Goal: Transaction & Acquisition: Book appointment/travel/reservation

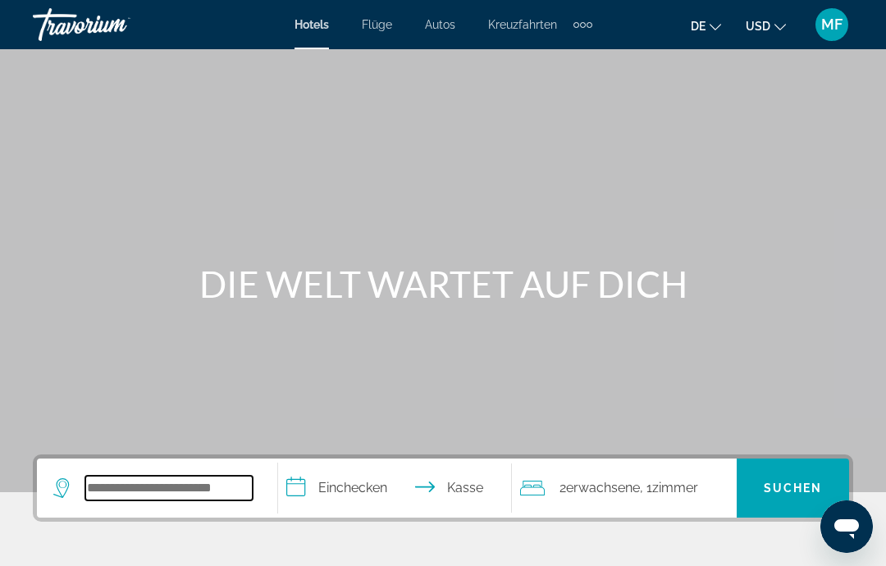
click at [184, 484] on input "Hotelziel suchen" at bounding box center [168, 488] width 167 height 25
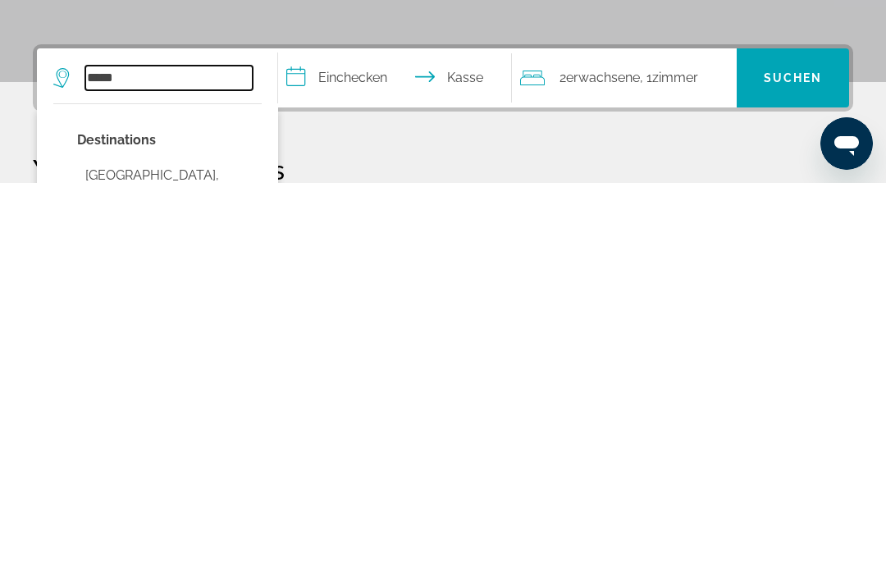
scroll to position [28, 0]
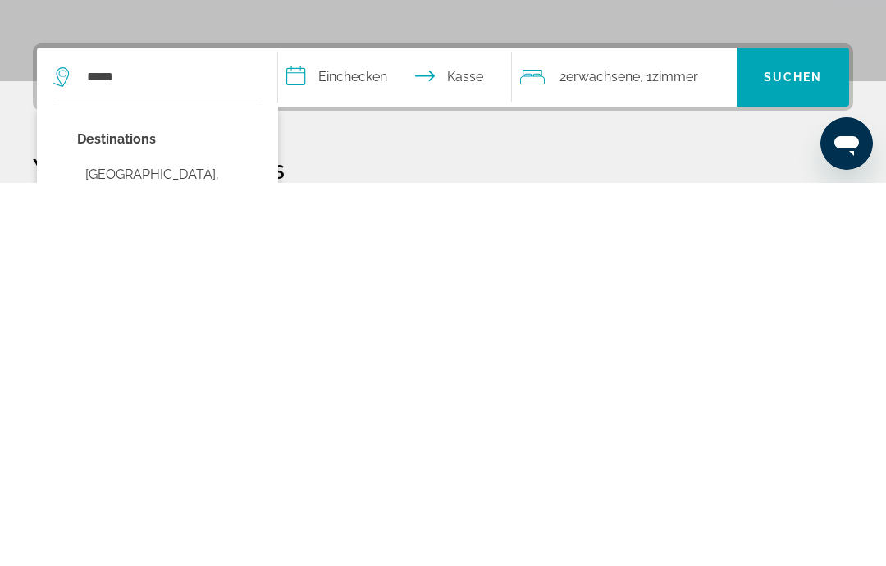
click at [178, 542] on button "Paris, France (PAR)" at bounding box center [169, 569] width 185 height 54
type input "**********"
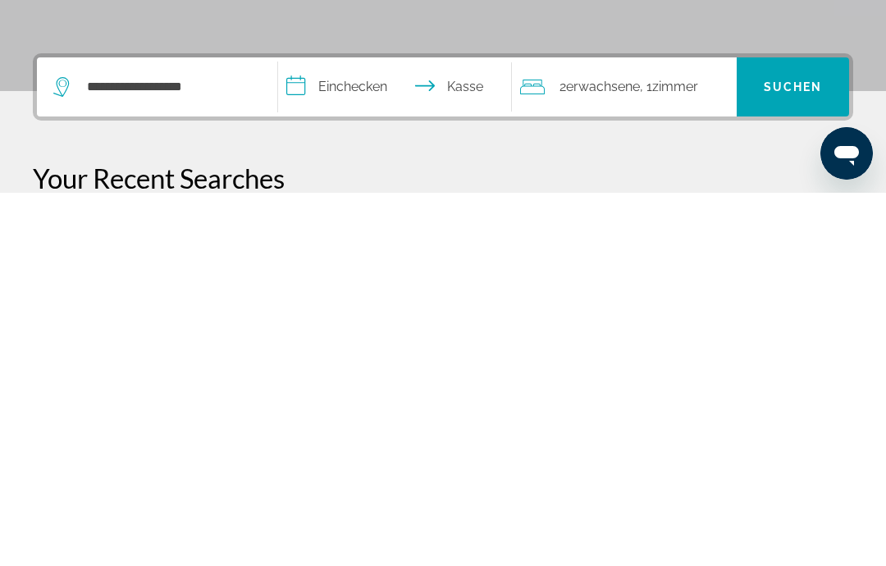
click at [369, 431] on input "**********" at bounding box center [398, 463] width 240 height 64
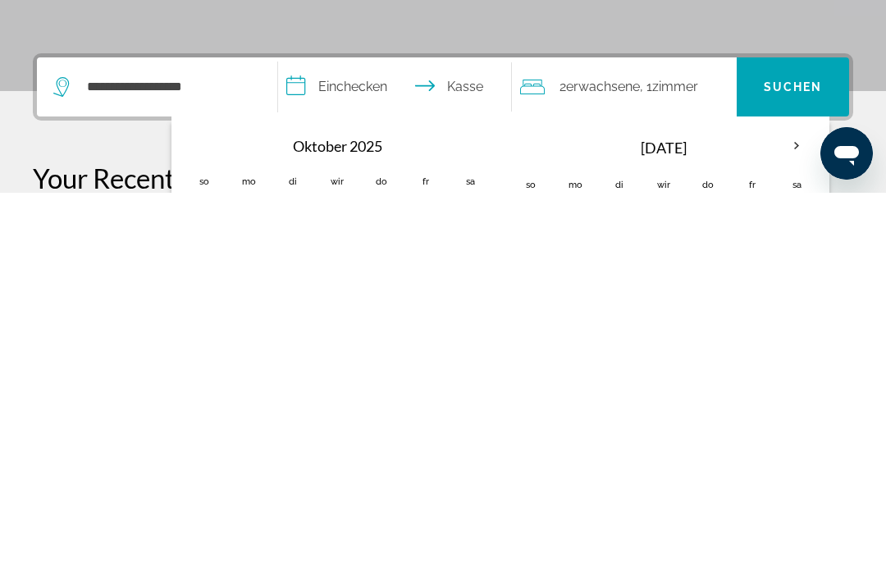
scroll to position [401, 0]
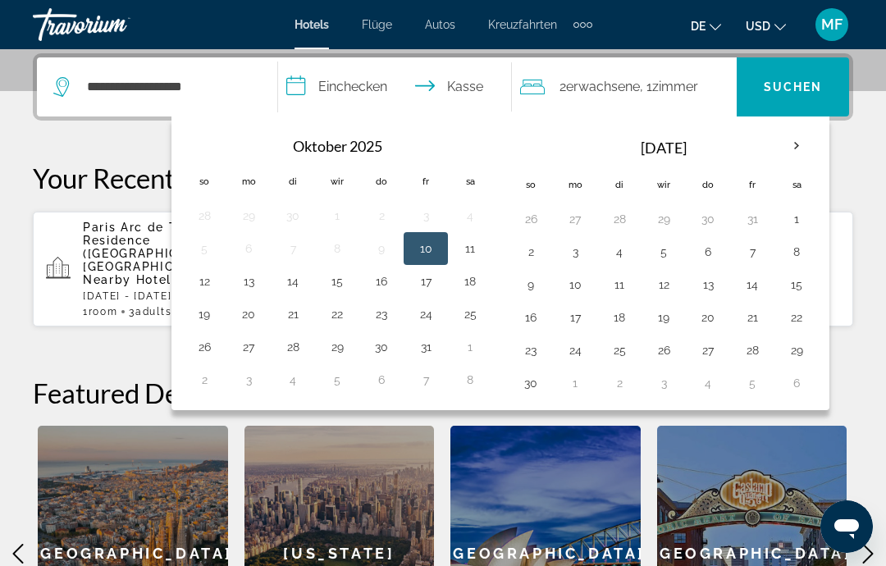
click at [713, 349] on button "27" at bounding box center [708, 350] width 26 height 23
click at [532, 382] on button "30" at bounding box center [531, 383] width 26 height 23
type input "**********"
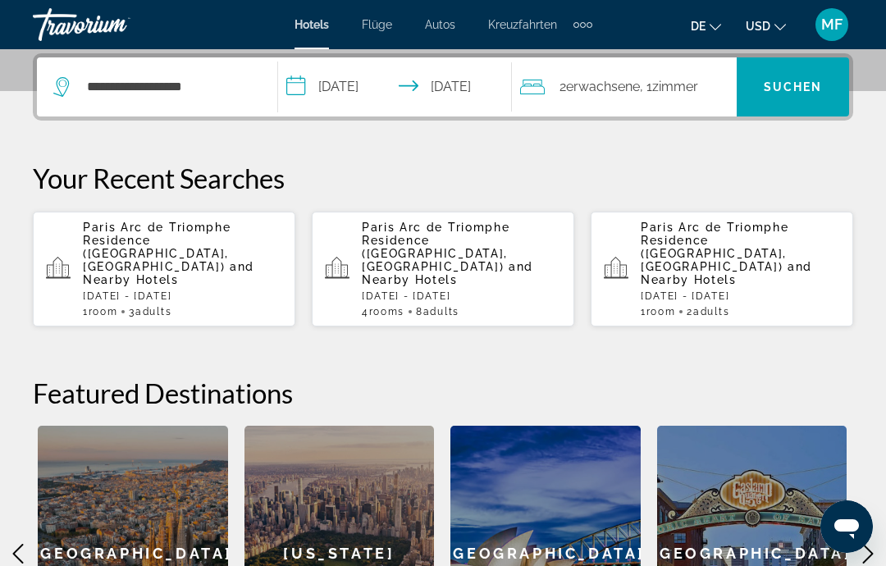
click at [681, 93] on font "Zimmer" at bounding box center [675, 87] width 46 height 16
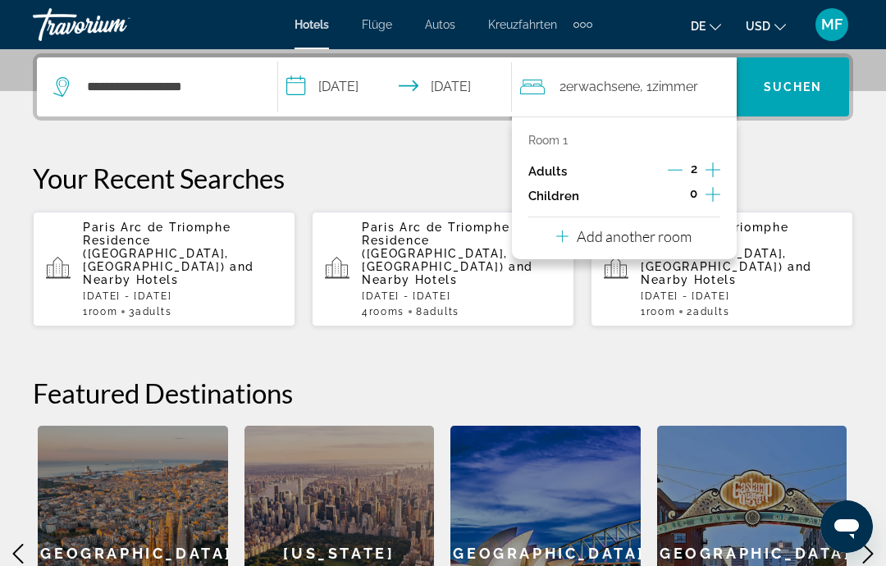
click at [655, 238] on p "Add another room" at bounding box center [634, 236] width 115 height 18
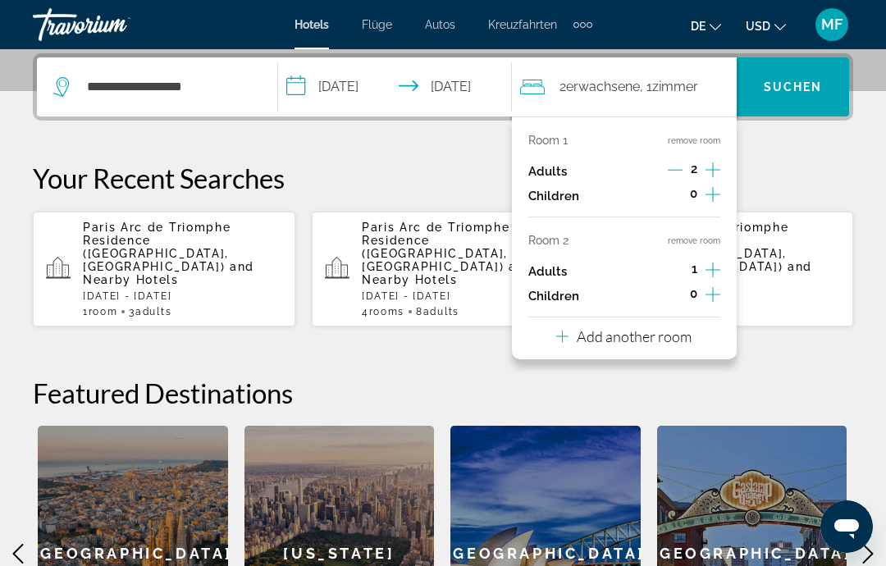
click at [711, 260] on icon "Increment adults" at bounding box center [712, 270] width 15 height 20
click at [647, 327] on p "Add another room" at bounding box center [634, 336] width 115 height 18
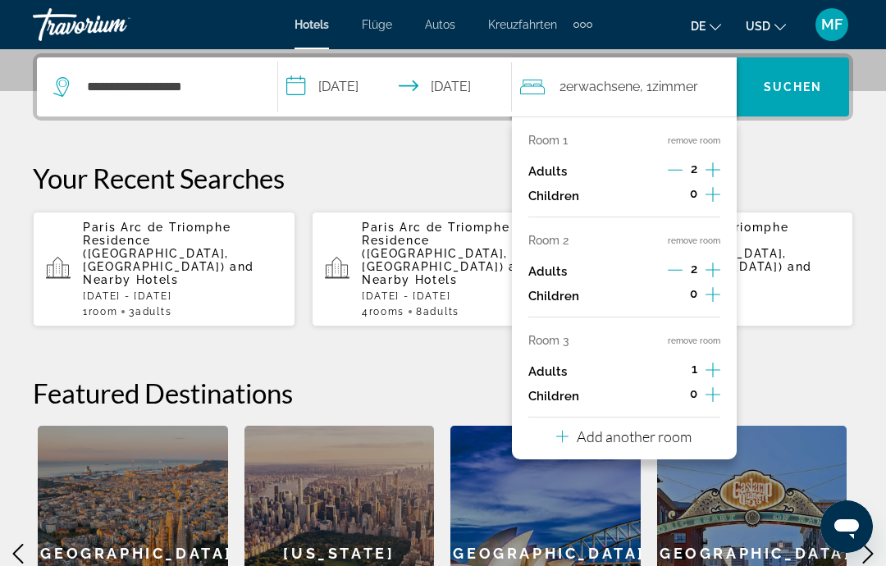
click at [636, 430] on p "Add another room" at bounding box center [634, 436] width 115 height 18
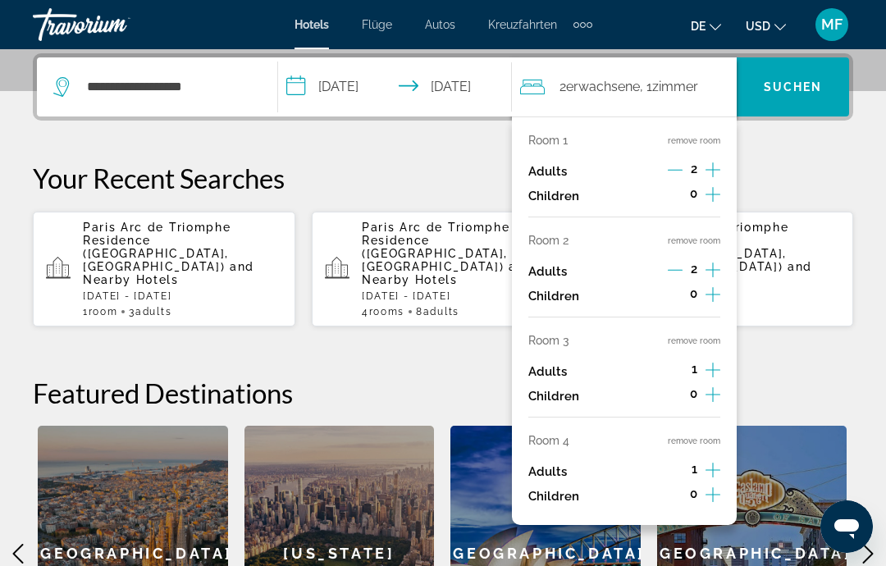
click at [799, 84] on font "Suchen" at bounding box center [793, 86] width 59 height 13
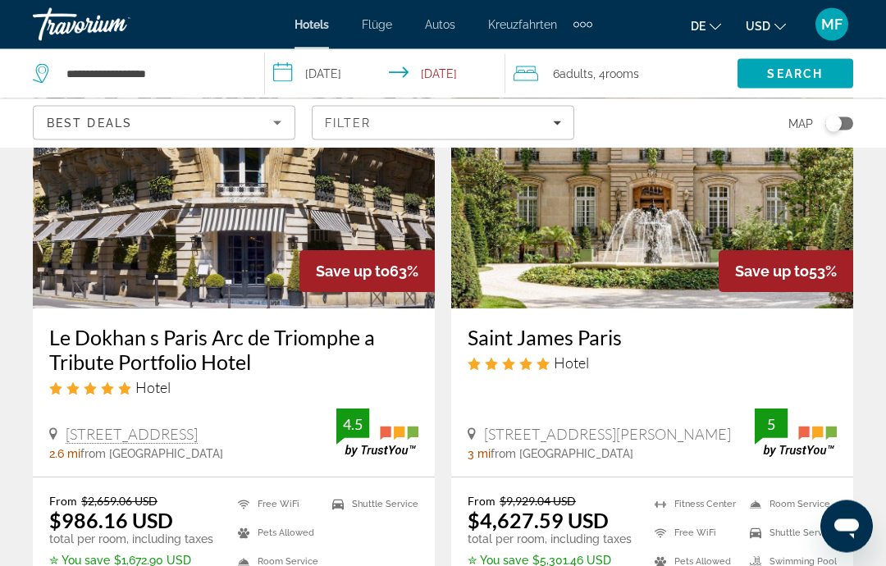
scroll to position [160, 0]
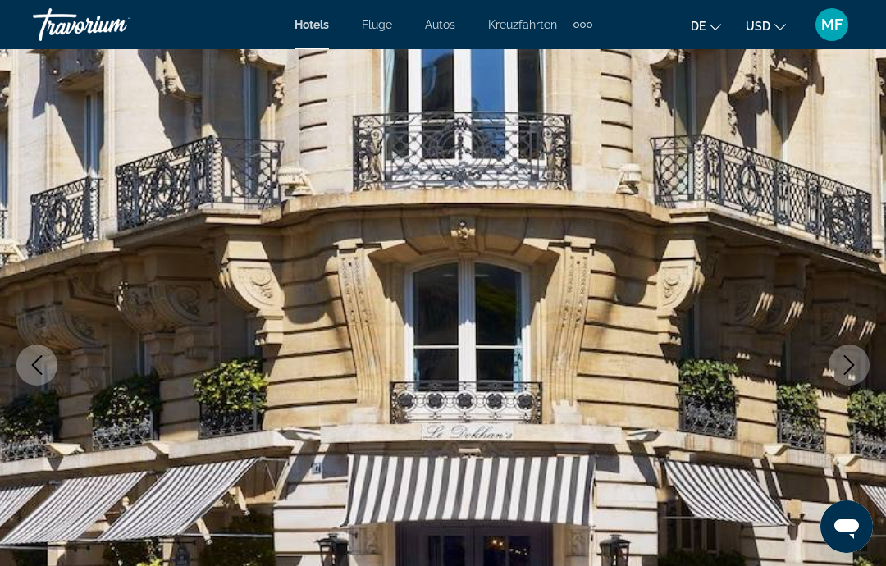
scroll to position [107, 0]
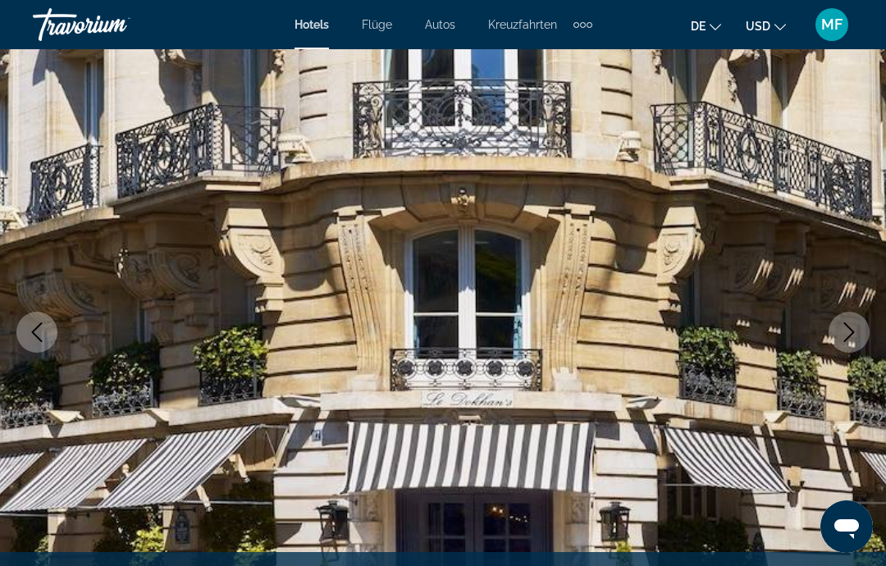
click at [851, 326] on icon "Next image" at bounding box center [849, 332] width 20 height 20
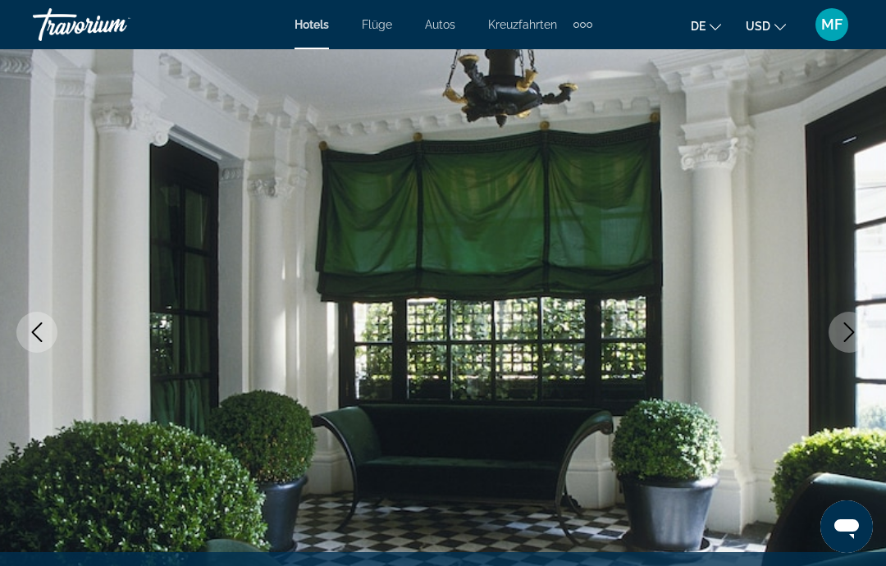
click at [850, 334] on icon "Next image" at bounding box center [849, 332] width 20 height 20
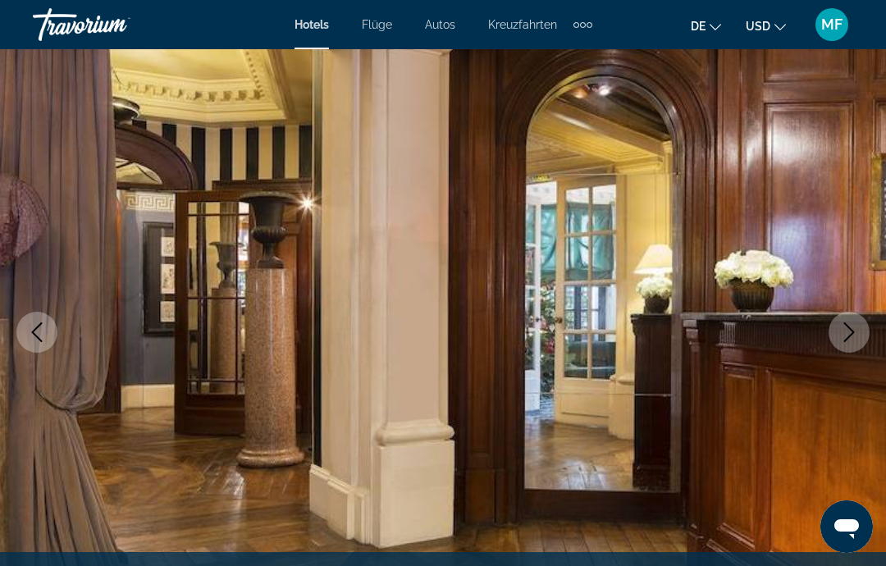
click at [853, 327] on icon "Next image" at bounding box center [849, 332] width 20 height 20
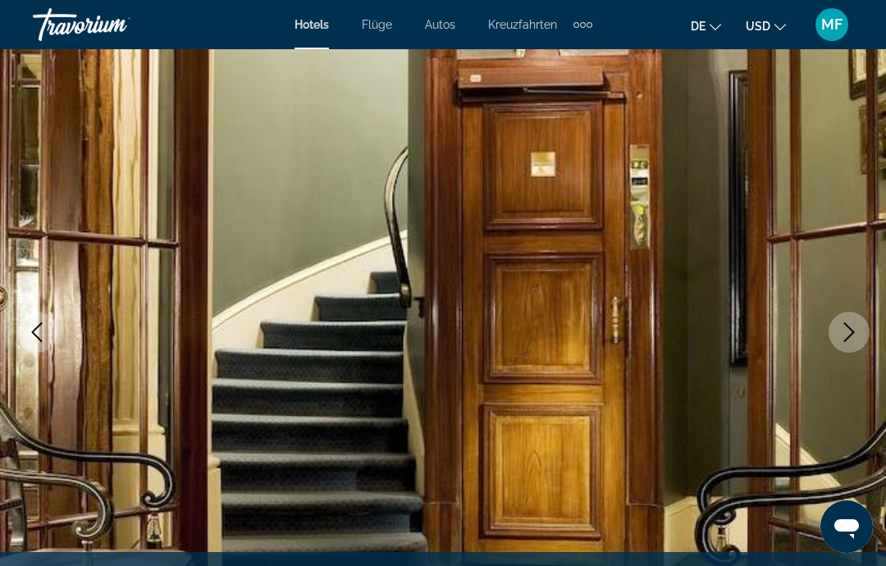
click at [855, 326] on icon "Next image" at bounding box center [849, 332] width 20 height 20
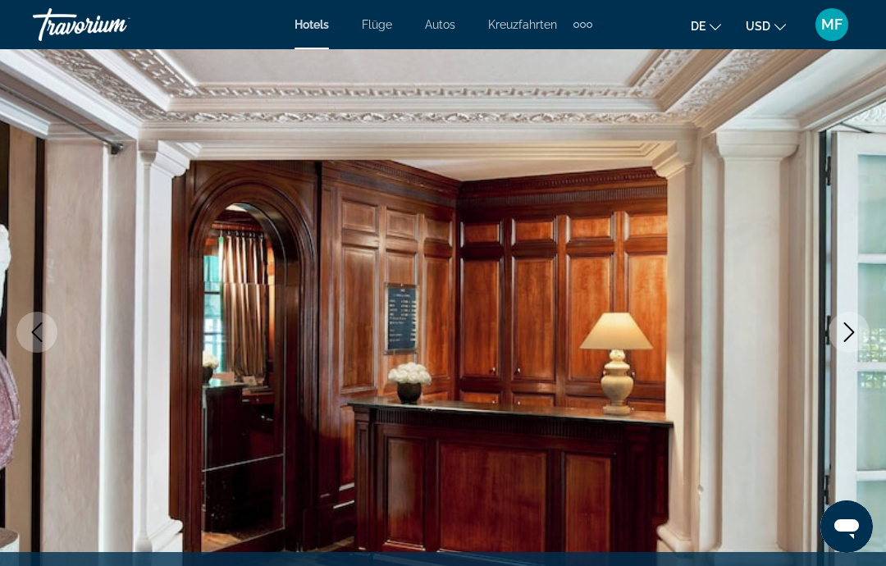
click at [852, 326] on icon "Next image" at bounding box center [849, 332] width 20 height 20
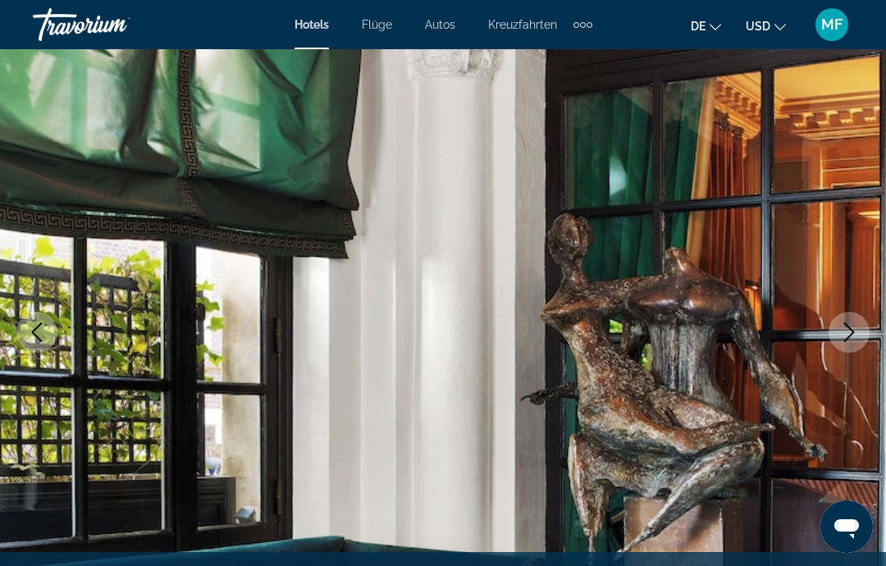
click at [857, 322] on icon "Next image" at bounding box center [849, 332] width 20 height 20
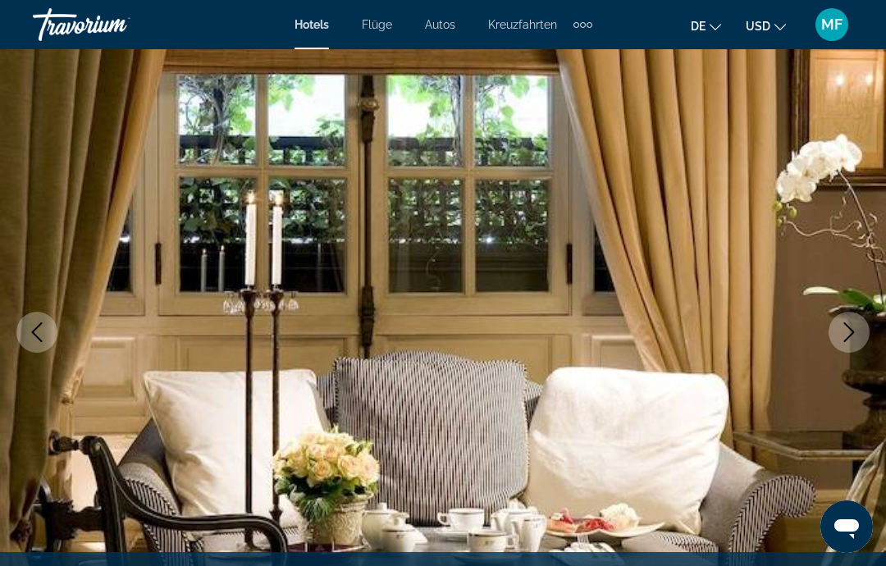
click at [853, 326] on icon "Next image" at bounding box center [849, 332] width 20 height 20
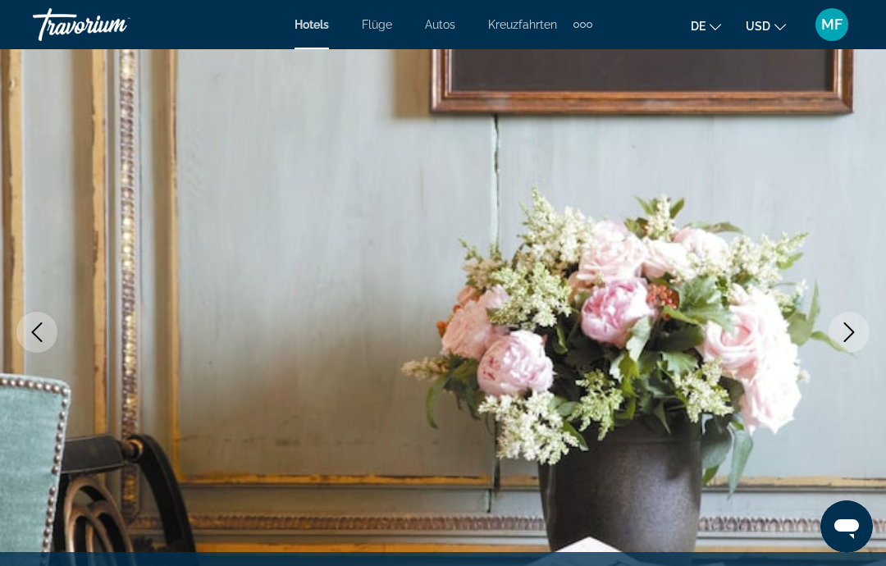
click at [854, 325] on icon "Next image" at bounding box center [849, 332] width 20 height 20
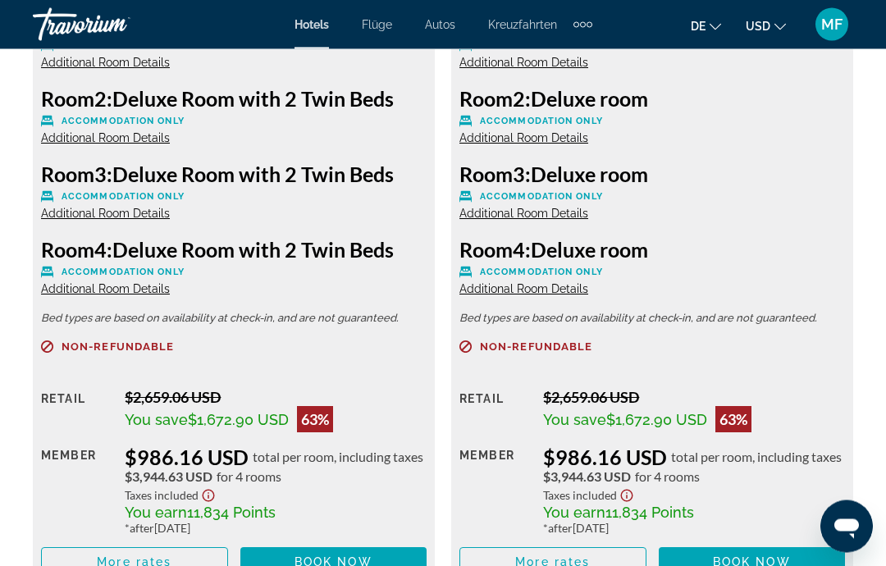
scroll to position [2812, 0]
click at [340, 561] on span "Book now" at bounding box center [334, 561] width 78 height 13
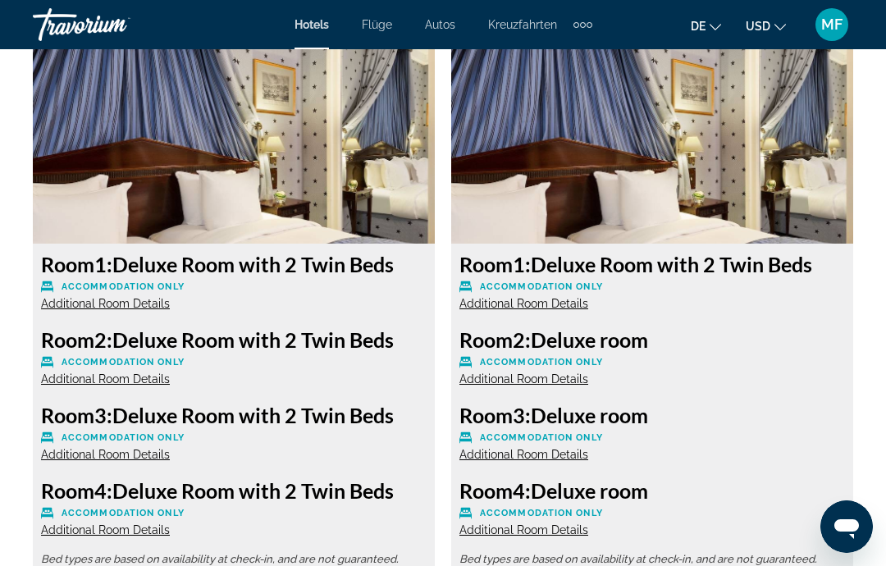
scroll to position [2559, 0]
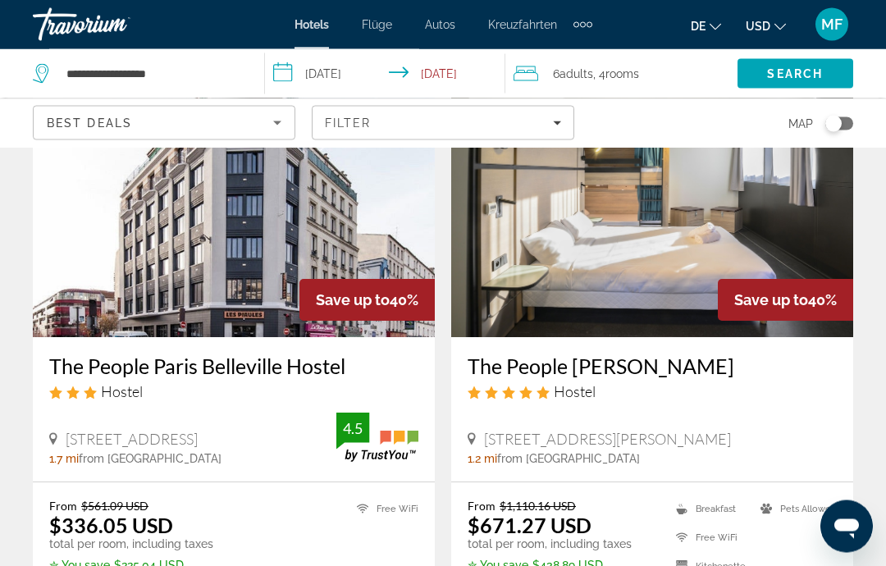
scroll to position [1996, 0]
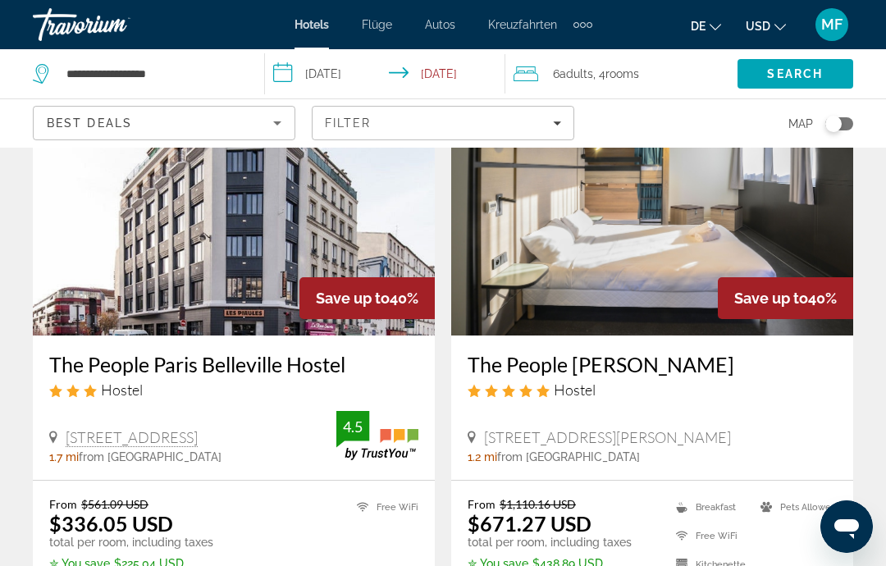
click at [340, 216] on img "Hauptinhalt" at bounding box center [234, 204] width 402 height 263
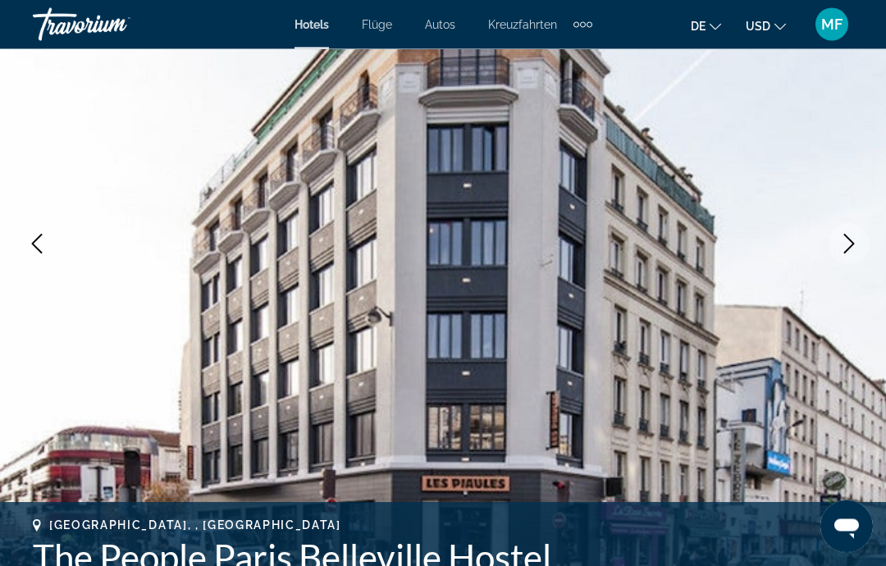
scroll to position [195, 0]
click at [856, 240] on icon "Next image" at bounding box center [849, 244] width 20 height 20
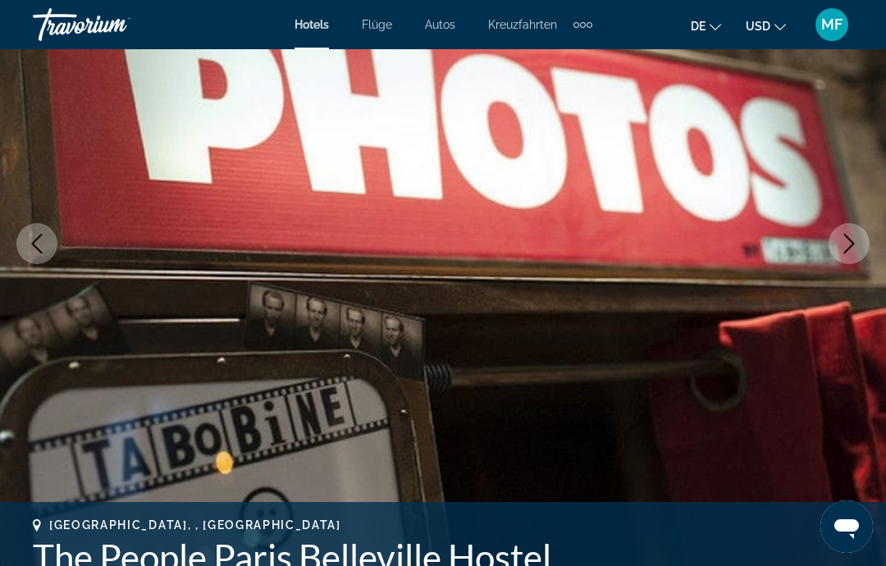
click at [843, 246] on icon "Next image" at bounding box center [849, 244] width 20 height 20
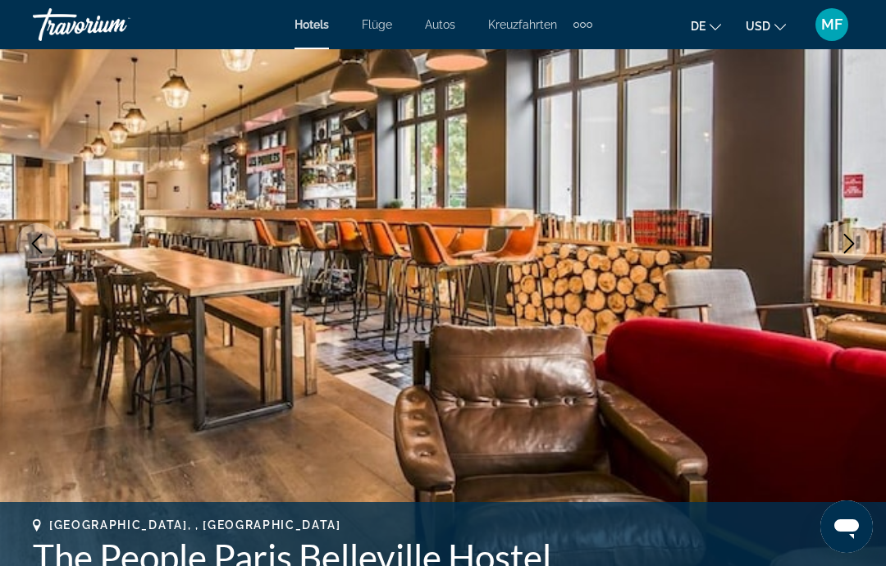
click at [852, 241] on icon "Next image" at bounding box center [849, 244] width 20 height 20
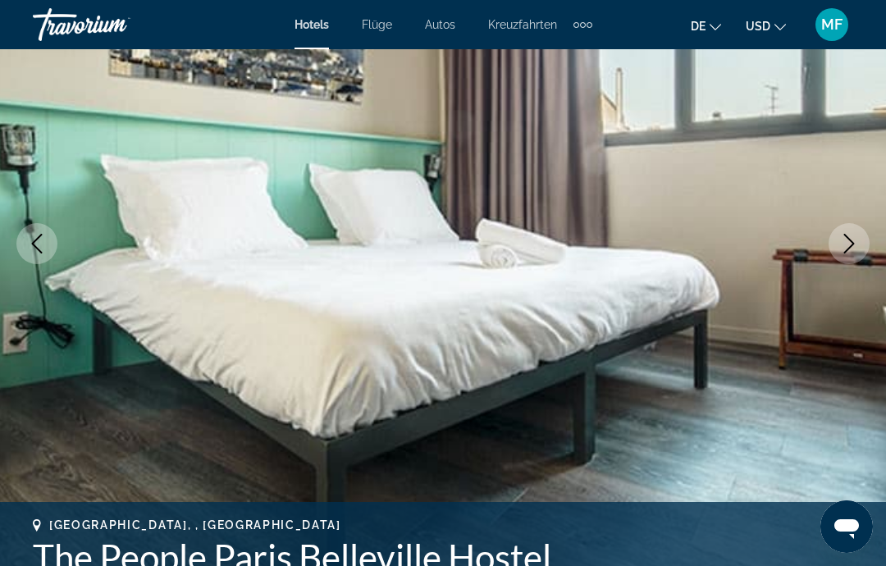
click at [852, 243] on icon "Next image" at bounding box center [849, 244] width 11 height 20
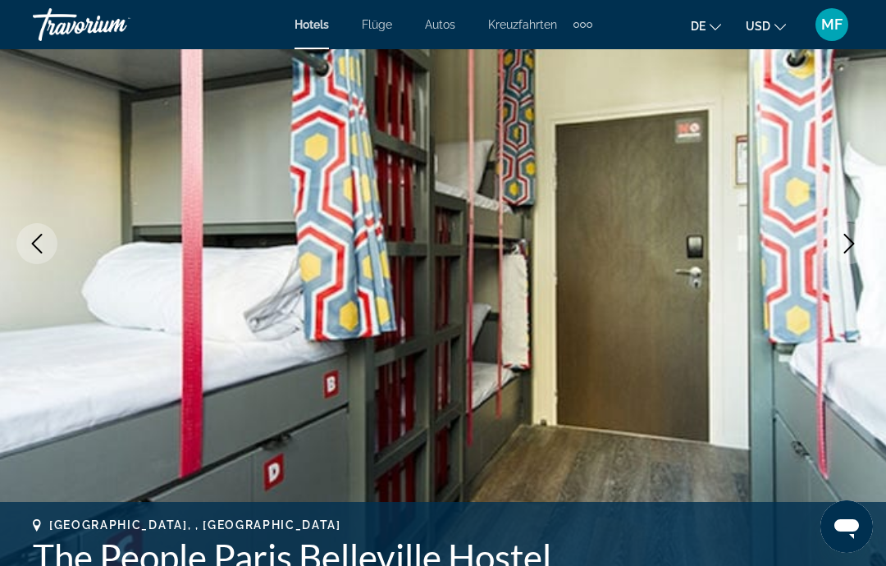
click at [848, 249] on icon "Next image" at bounding box center [849, 244] width 11 height 20
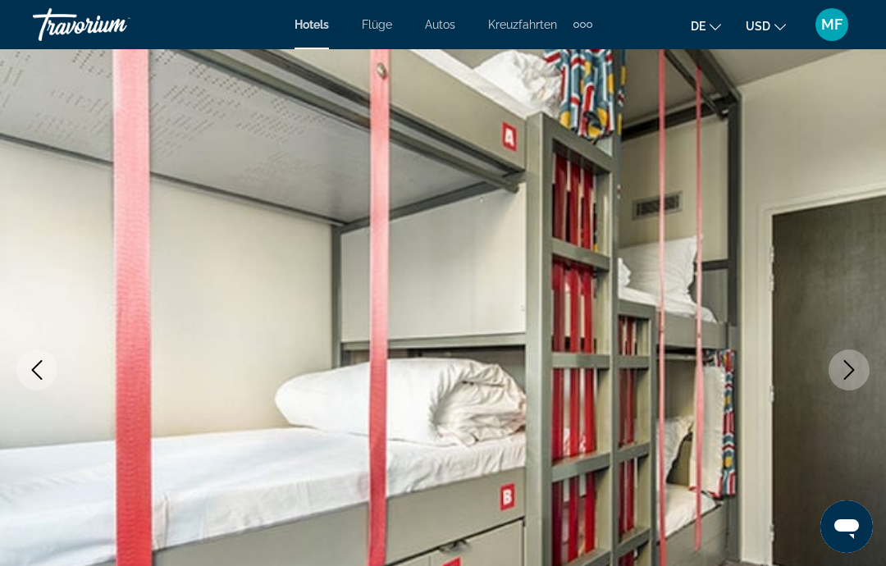
scroll to position [0, 0]
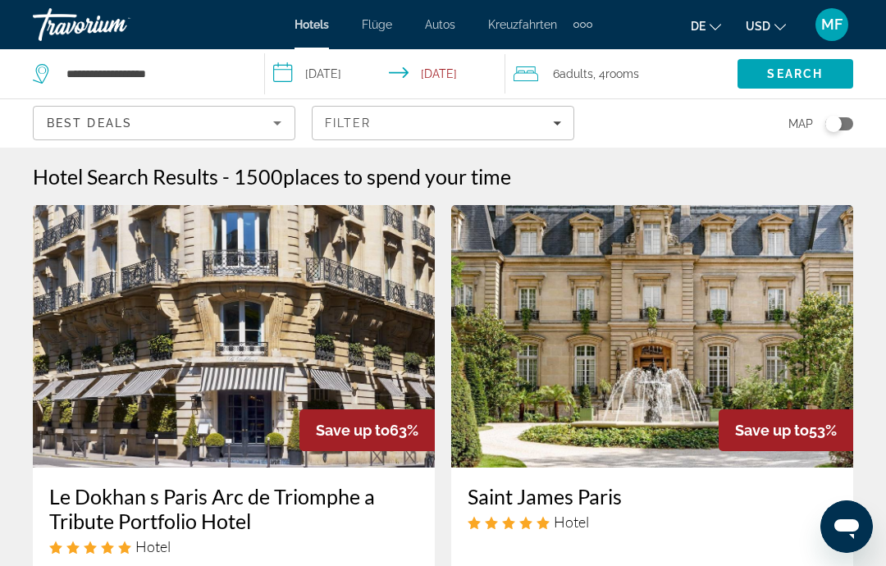
click at [292, 117] on div "Best Deals" at bounding box center [164, 123] width 261 height 33
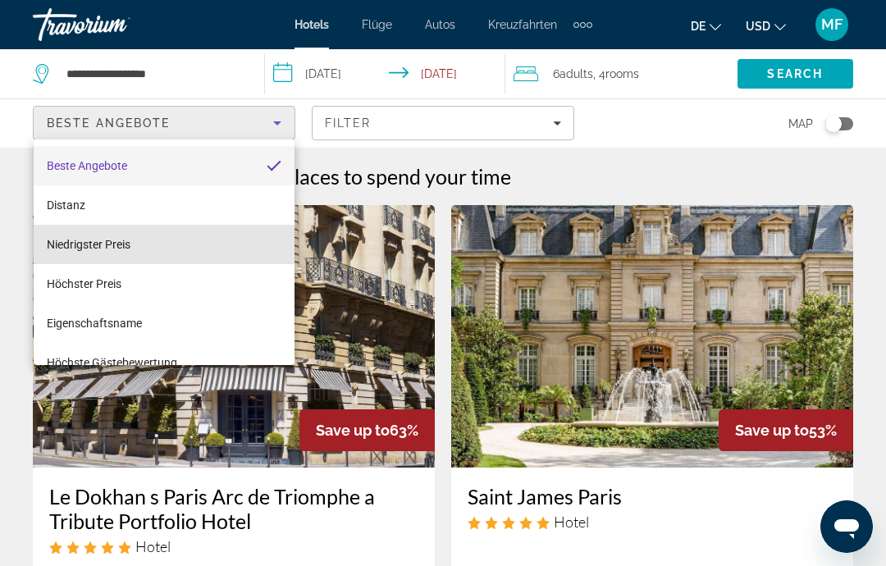
click at [121, 253] on span "Niedrigster Preis" at bounding box center [89, 245] width 84 height 20
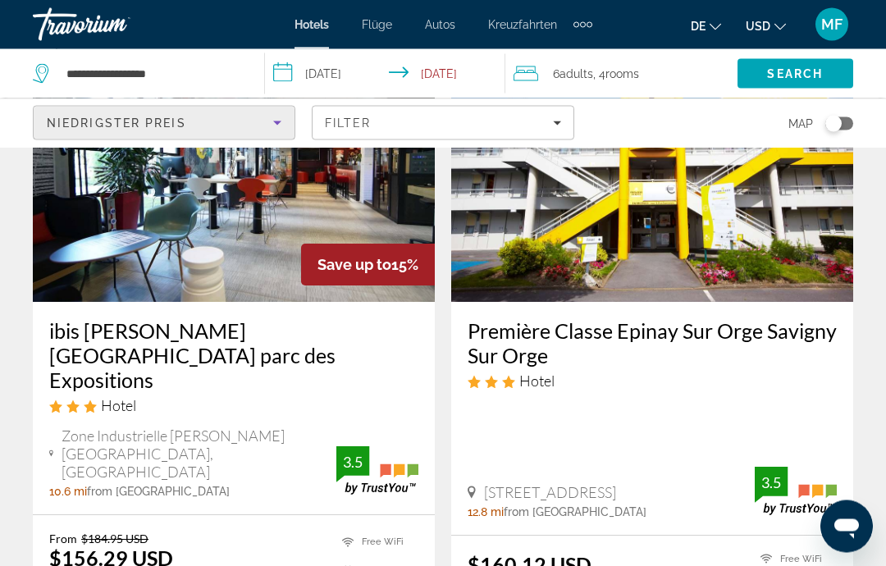
scroll to position [777, 0]
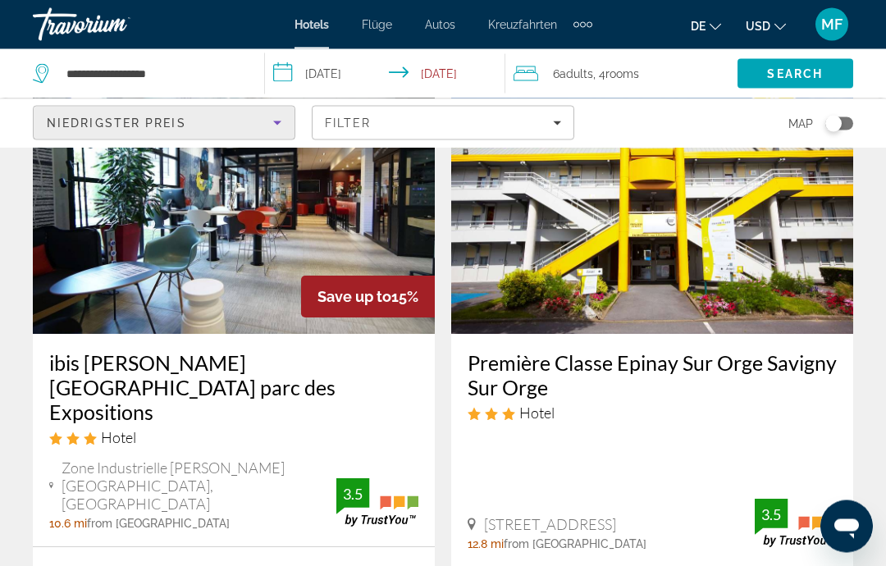
click at [336, 219] on img "Hauptinhalt" at bounding box center [234, 203] width 402 height 263
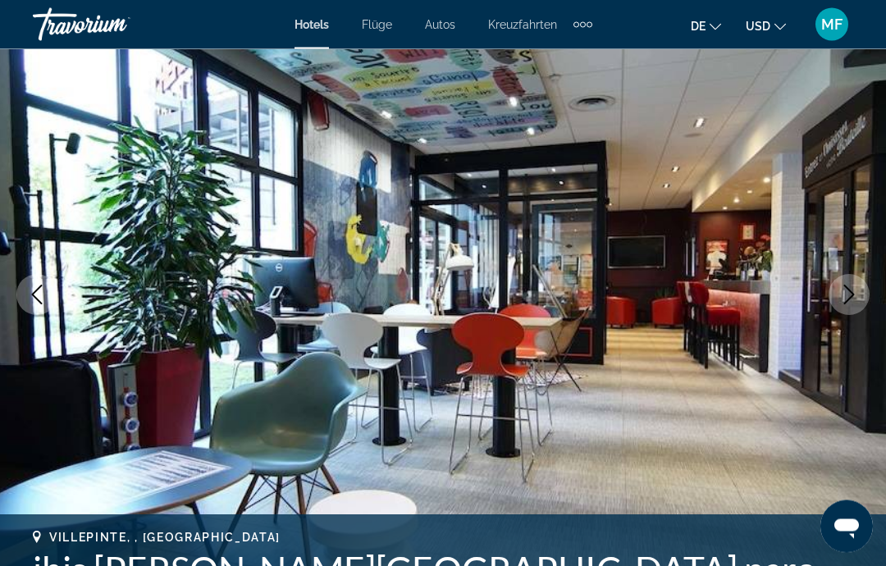
scroll to position [144, 0]
click at [854, 291] on icon "Next image" at bounding box center [849, 295] width 20 height 20
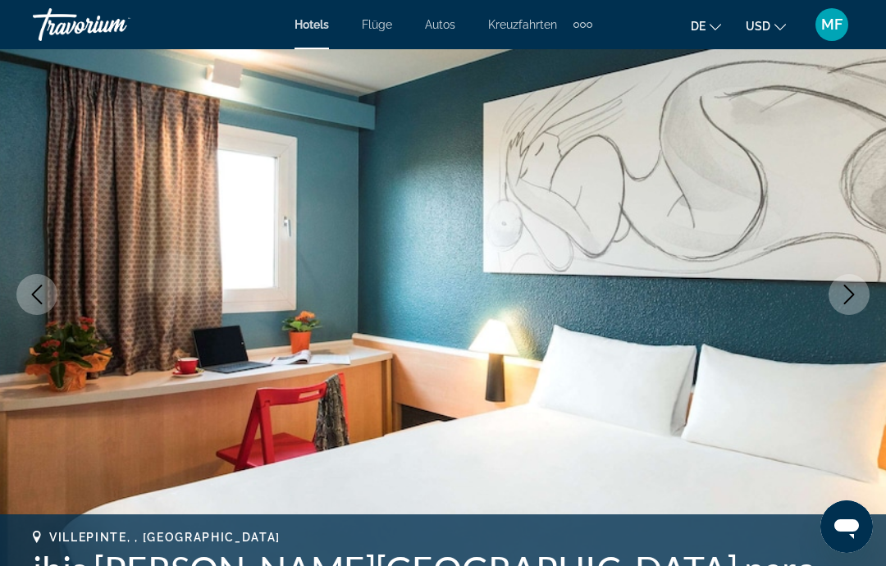
click at [847, 298] on icon "Next image" at bounding box center [849, 295] width 20 height 20
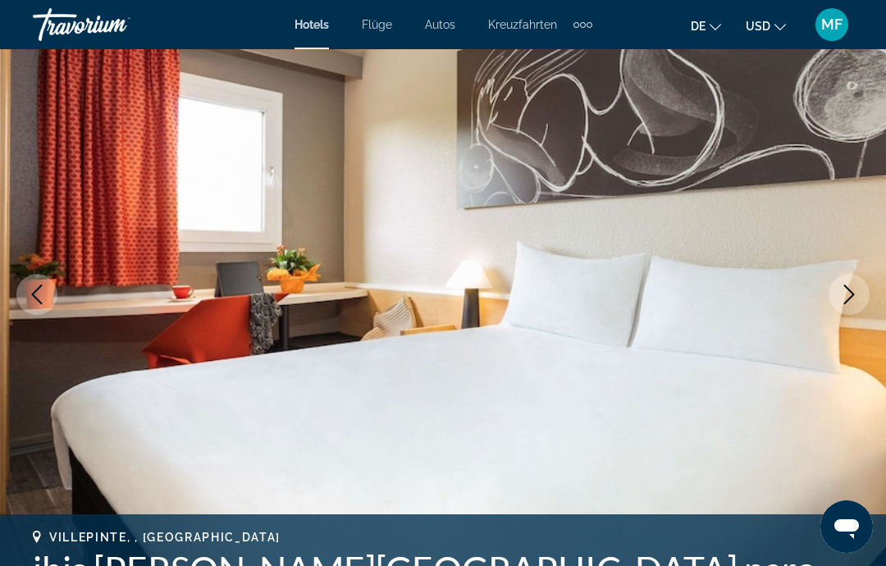
click at [845, 294] on icon "Next image" at bounding box center [849, 295] width 20 height 20
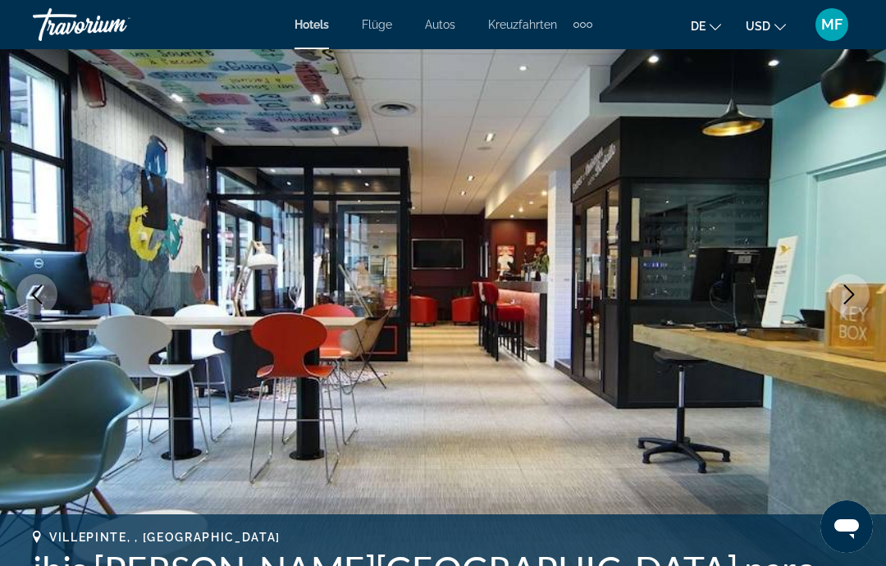
click at [852, 285] on icon "Next image" at bounding box center [849, 295] width 20 height 20
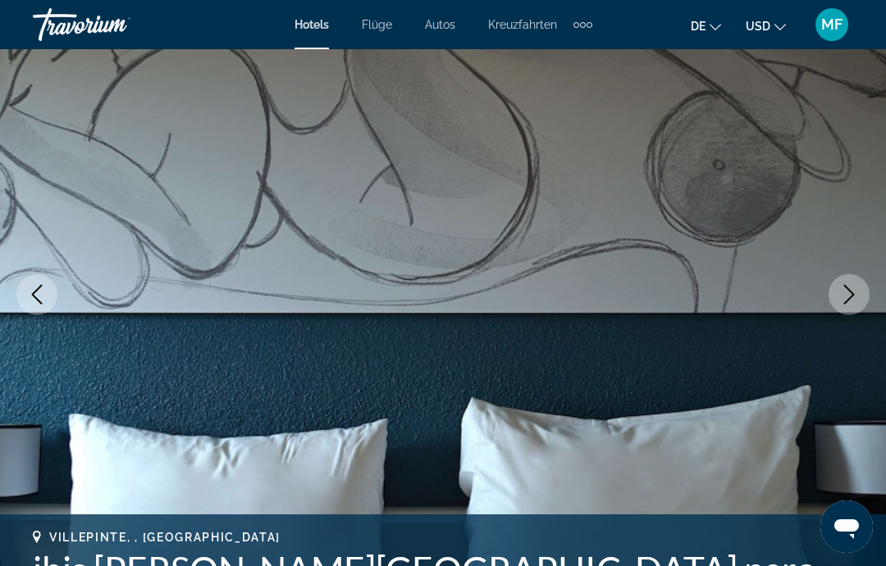
click at [854, 287] on icon "Next image" at bounding box center [849, 295] width 20 height 20
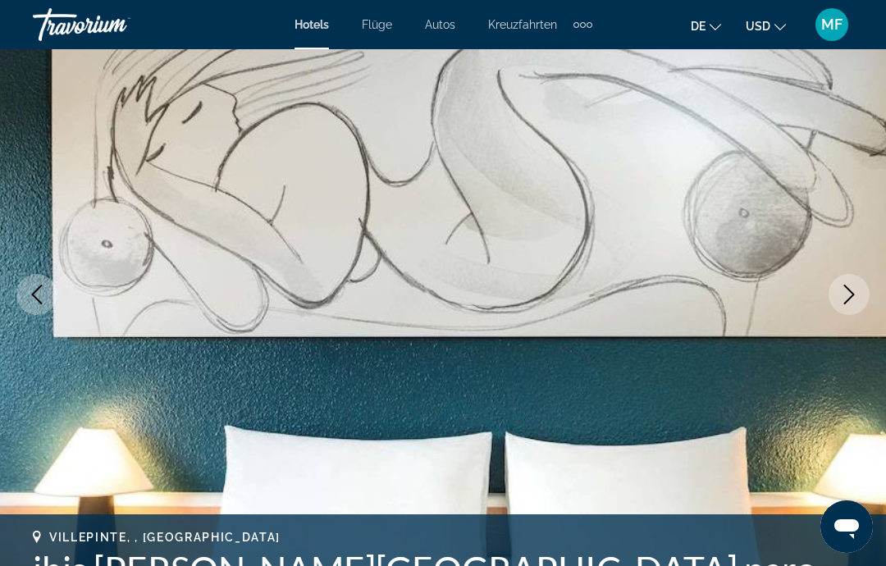
click at [856, 284] on button "Next image" at bounding box center [849, 294] width 41 height 41
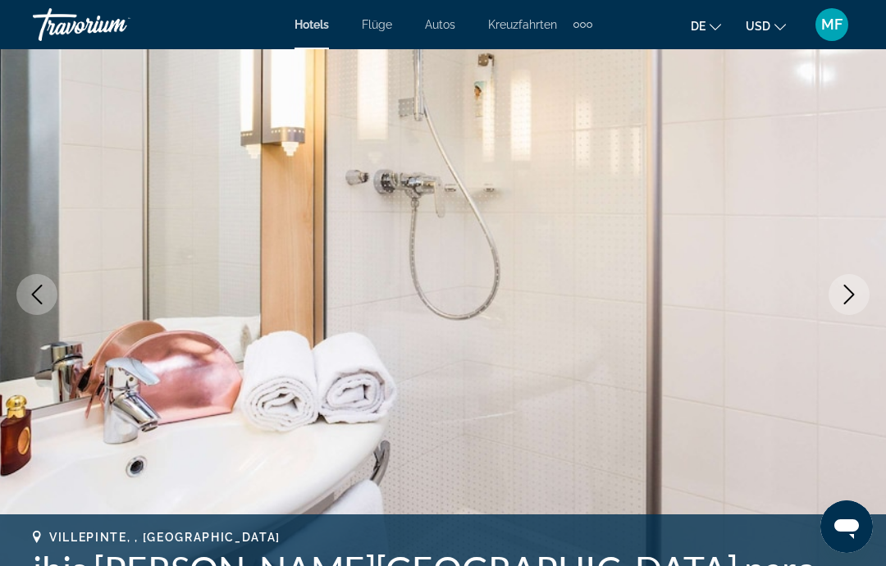
click at [857, 288] on icon "Next image" at bounding box center [849, 295] width 20 height 20
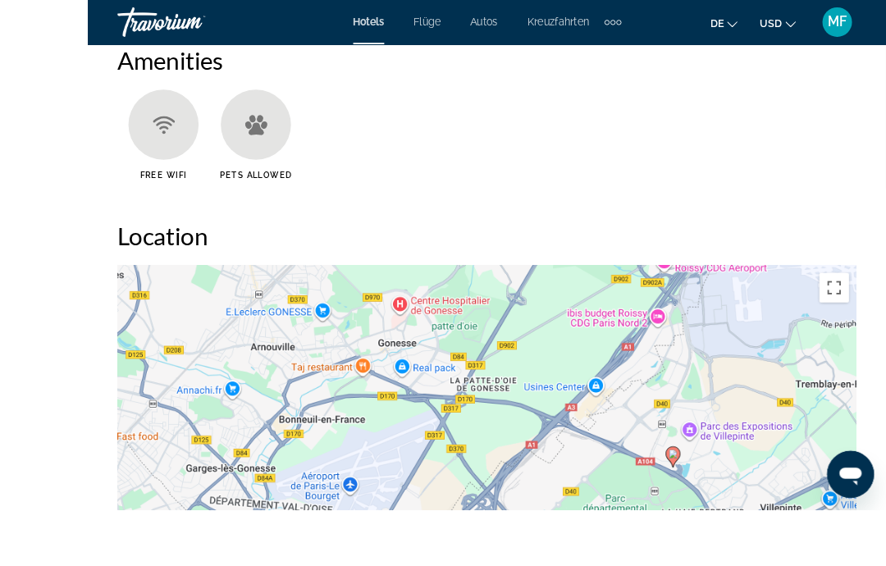
scroll to position [1866, 0]
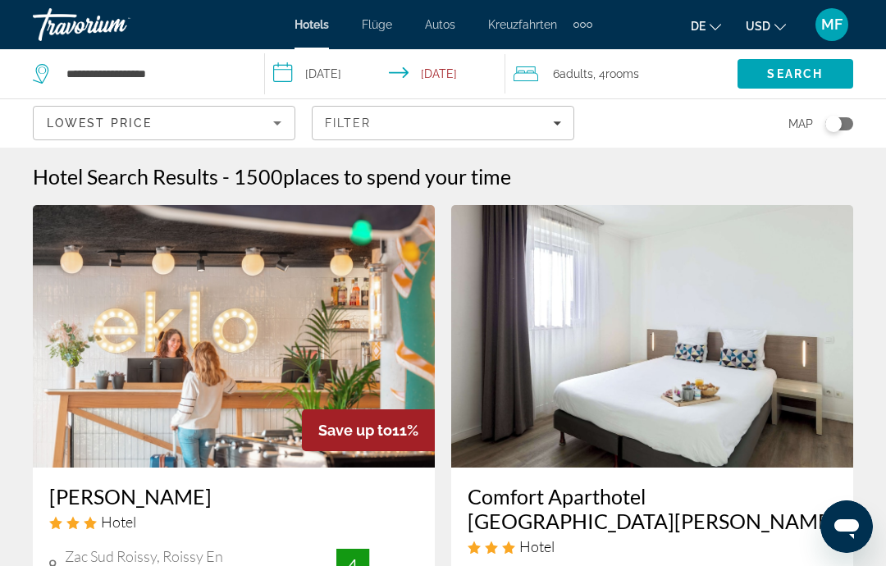
click at [848, 119] on div "Toggle map" at bounding box center [839, 123] width 28 height 13
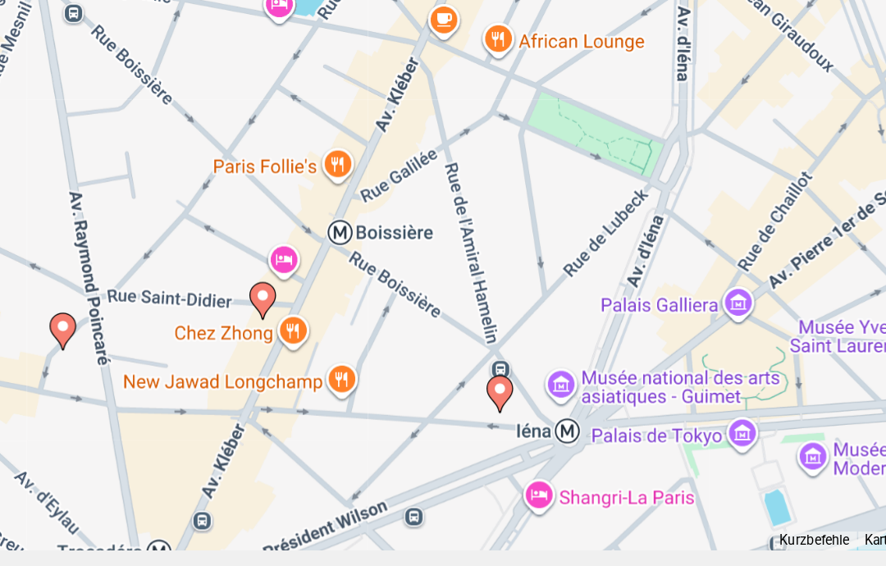
click at [457, 396] on image "Hauptinhalt" at bounding box center [462, 401] width 10 height 10
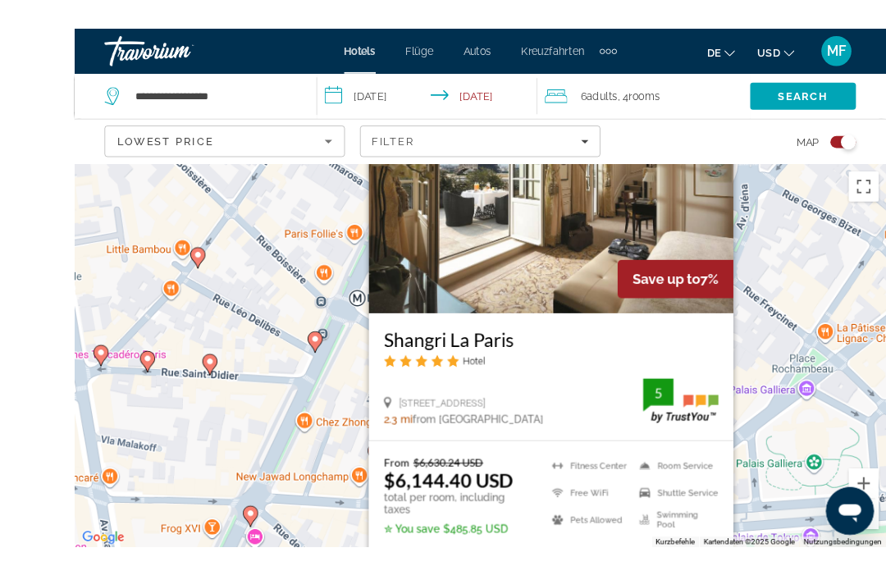
scroll to position [21, 0]
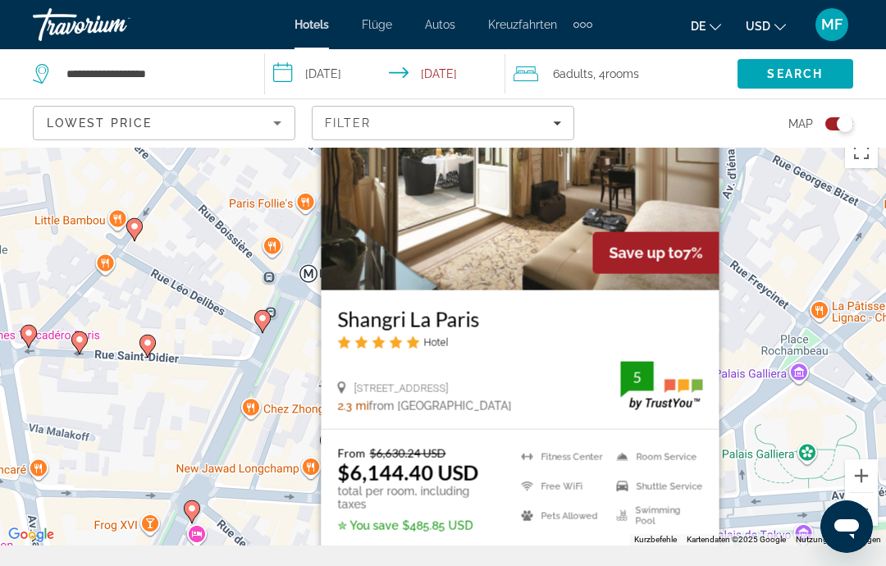
click at [833, 126] on div "Toggle map" at bounding box center [839, 123] width 28 height 13
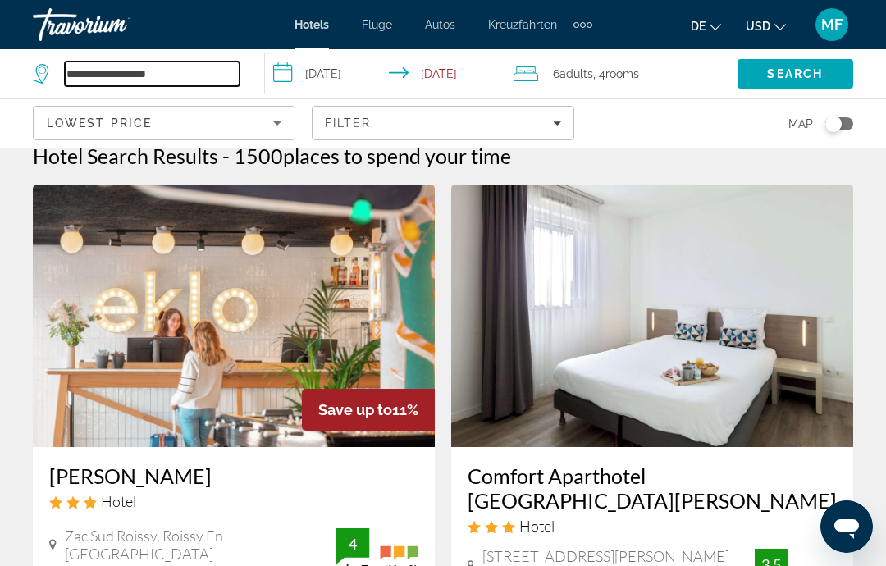
click at [203, 76] on input "**********" at bounding box center [152, 74] width 175 height 25
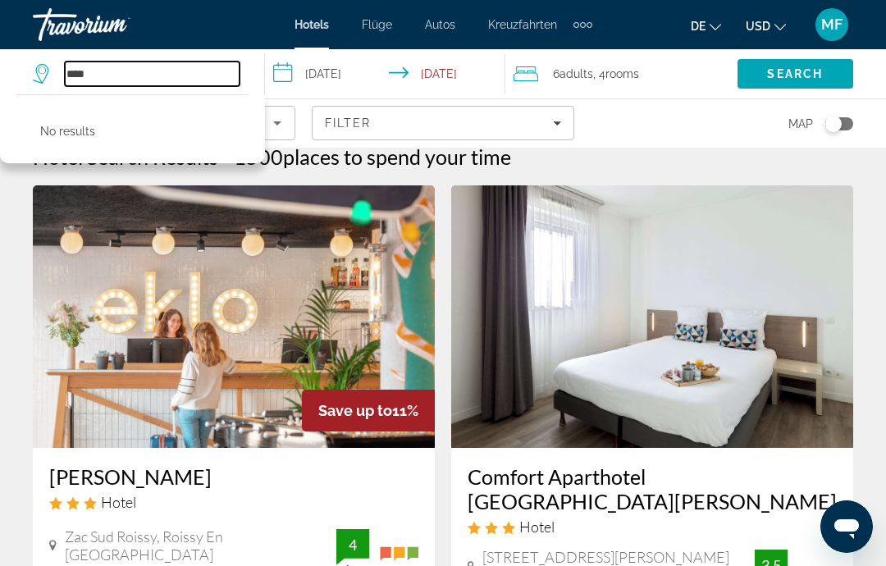
type input "***"
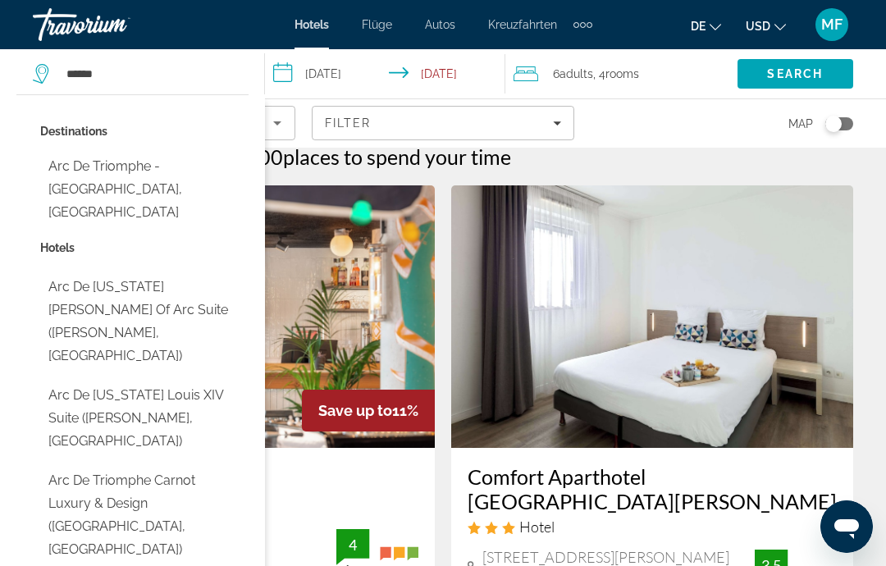
click at [200, 172] on button "Arc De Triomphe - Palais Des Congres, France" at bounding box center [144, 189] width 208 height 77
type input "**********"
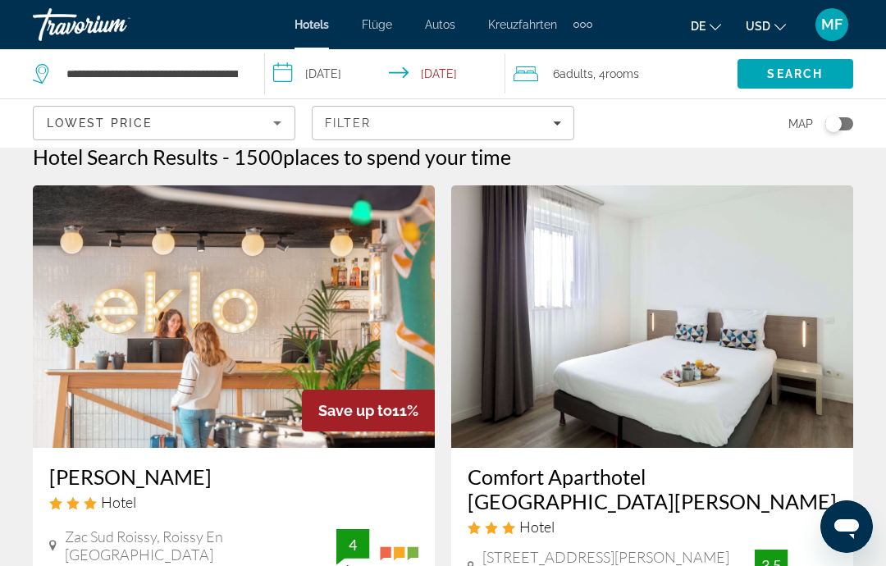
click at [797, 77] on span "Search" at bounding box center [795, 73] width 56 height 13
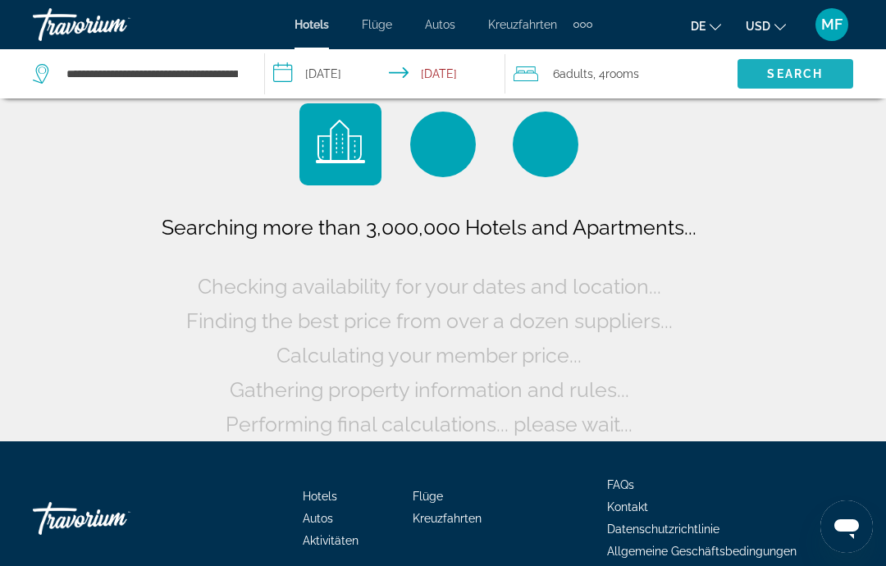
scroll to position [21, 0]
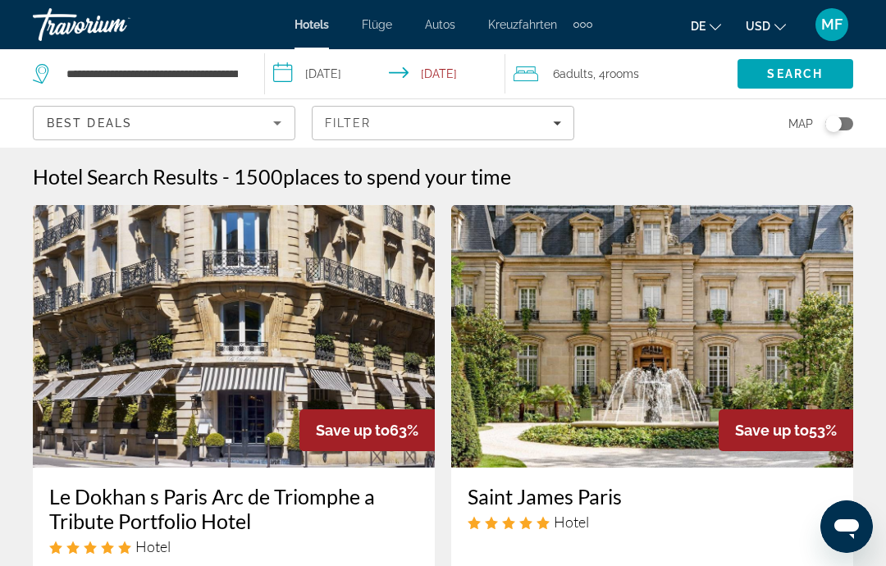
click at [283, 123] on icon "Sort by" at bounding box center [277, 123] width 20 height 20
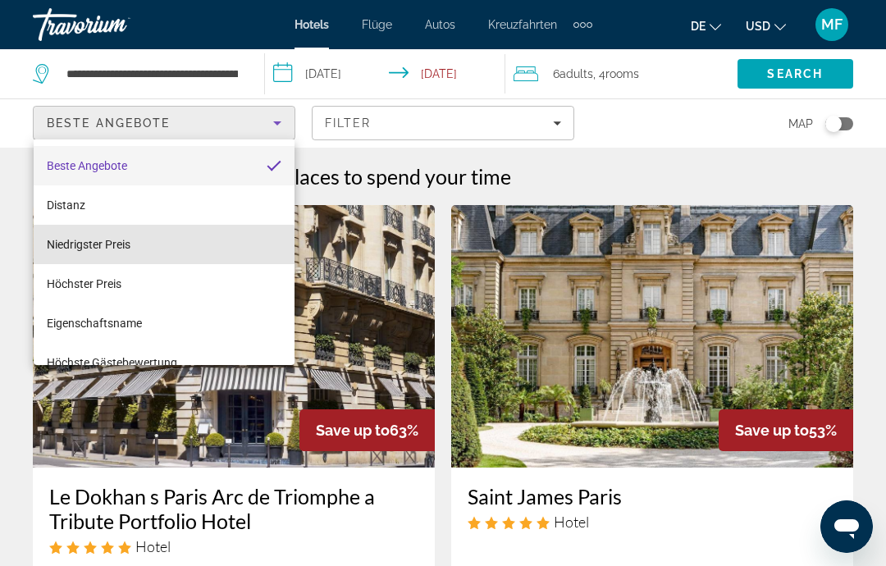
click at [127, 251] on span "Niedrigster Preis" at bounding box center [89, 245] width 84 height 20
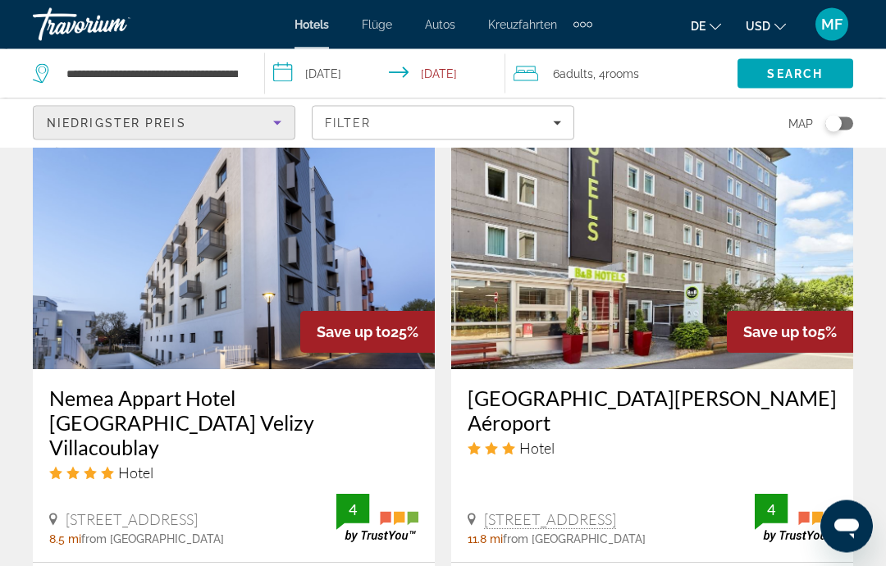
scroll to position [3248, 0]
click at [252, 215] on img "Hauptinhalt" at bounding box center [234, 238] width 402 height 263
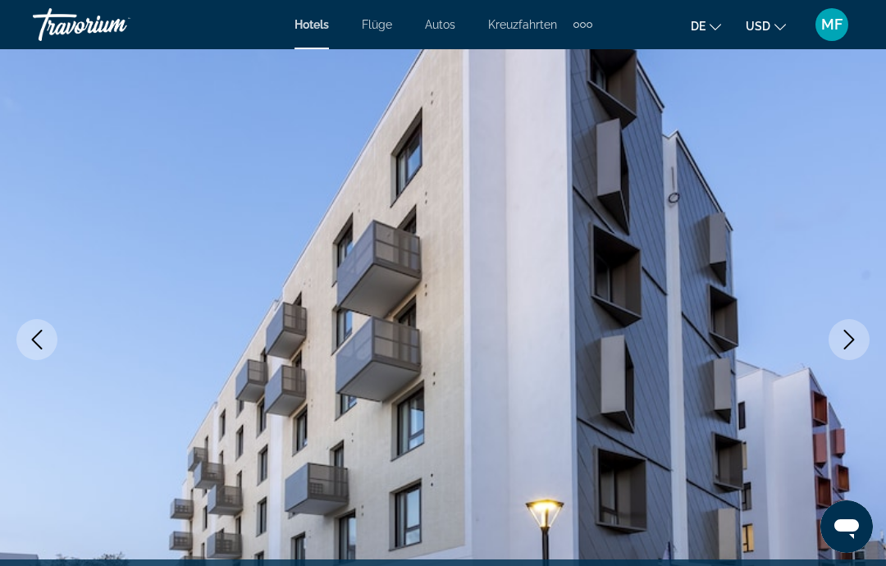
scroll to position [310, 0]
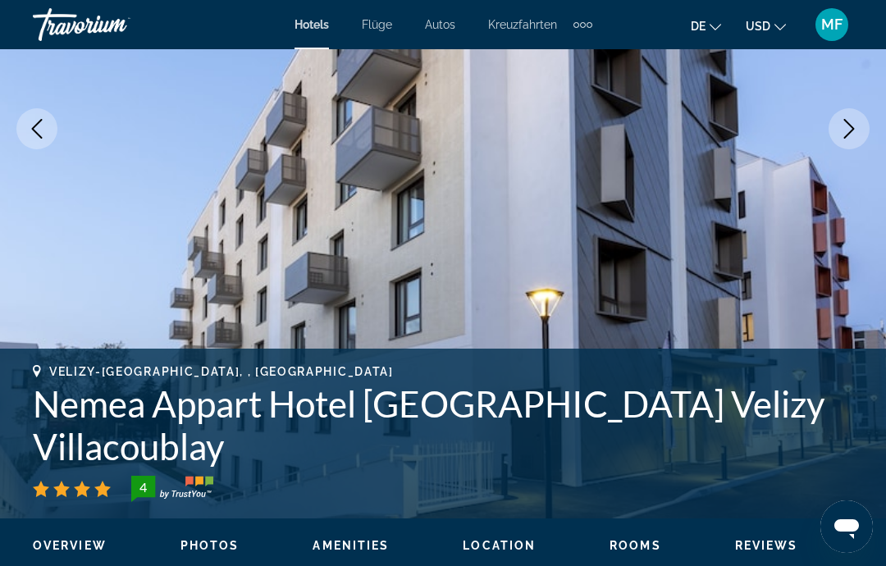
click at [860, 116] on button "Next image" at bounding box center [849, 128] width 41 height 41
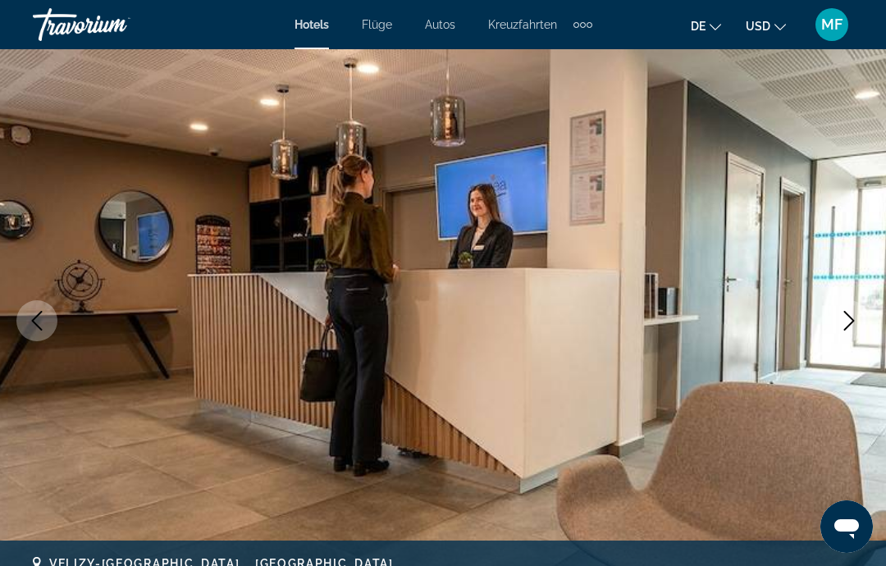
scroll to position [93, 0]
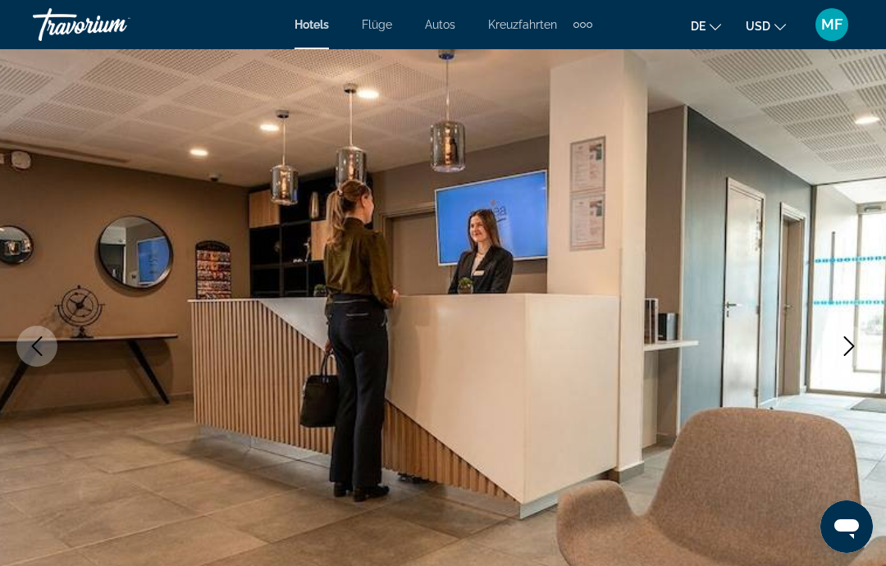
click at [842, 350] on icon "Next image" at bounding box center [849, 346] width 20 height 20
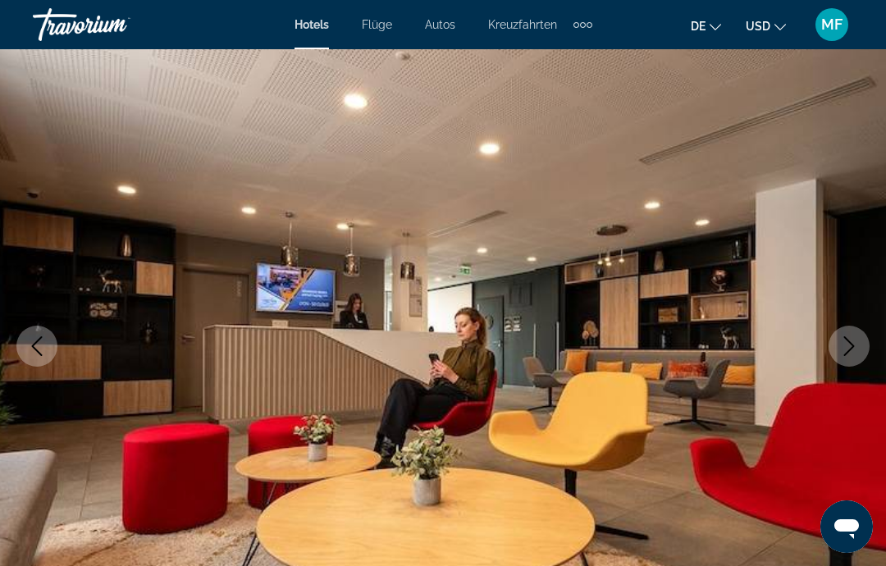
click at [852, 349] on icon "Next image" at bounding box center [849, 346] width 11 height 20
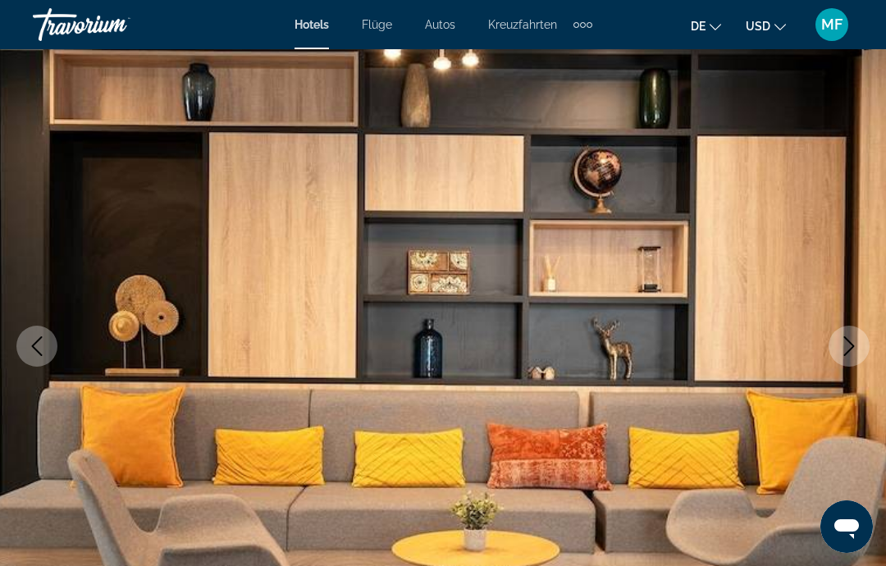
click at [842, 354] on icon "Next image" at bounding box center [849, 346] width 20 height 20
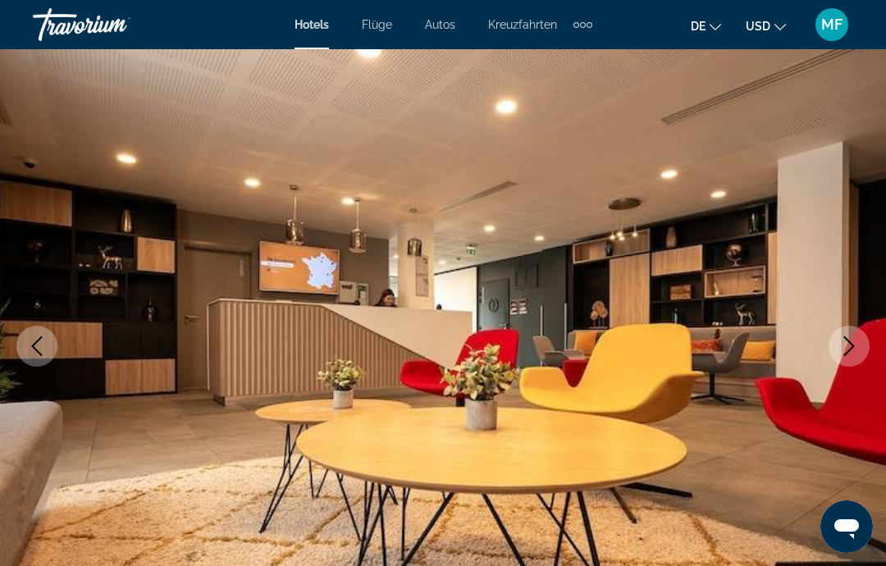
click at [843, 346] on icon "Next image" at bounding box center [849, 346] width 20 height 20
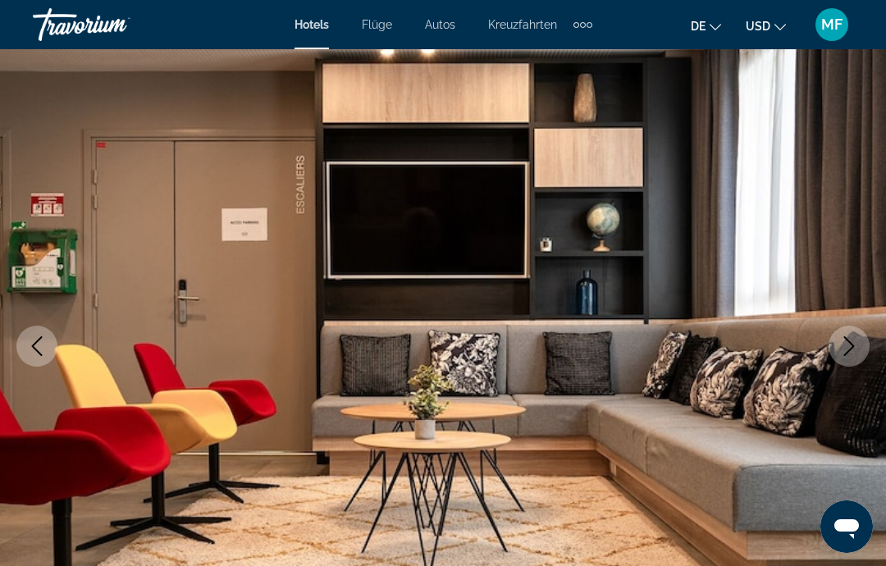
click at [842, 347] on icon "Next image" at bounding box center [849, 346] width 20 height 20
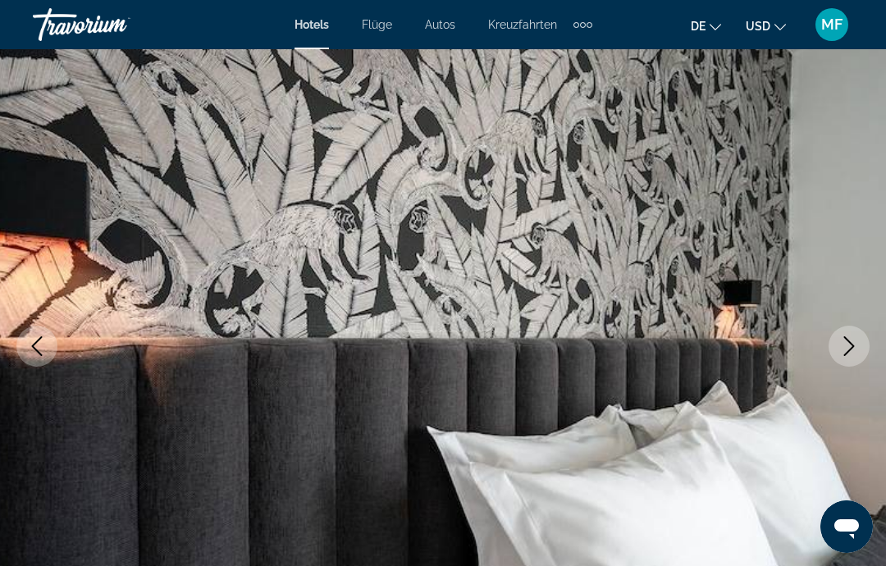
click at [843, 342] on icon "Next image" at bounding box center [849, 346] width 20 height 20
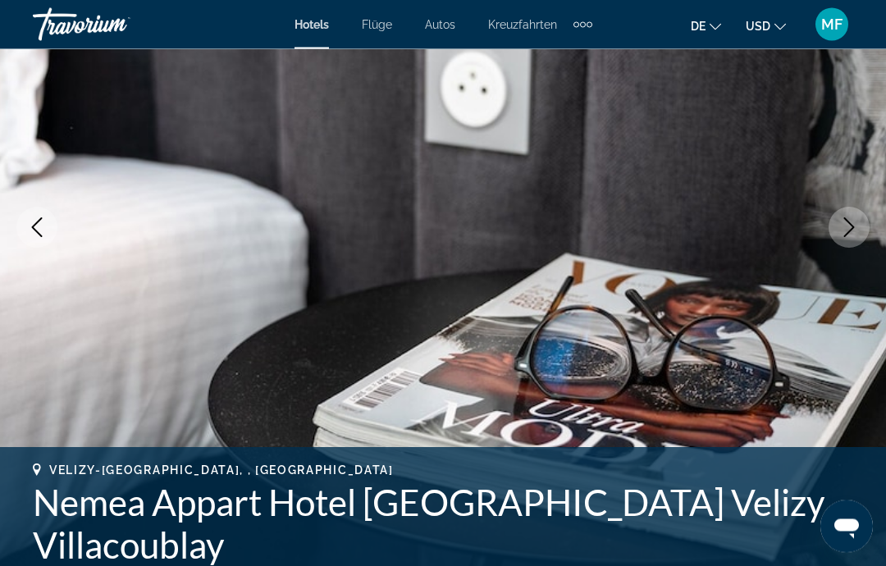
scroll to position [213, 0]
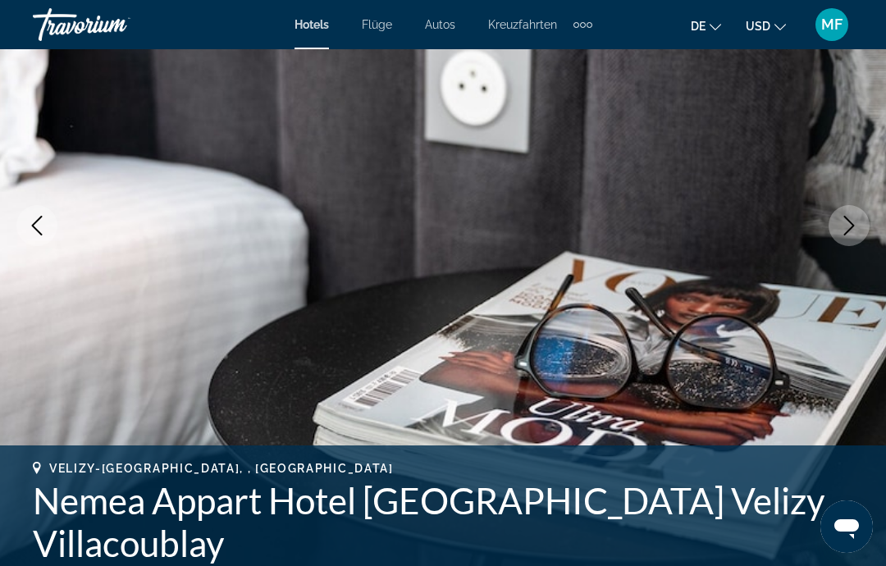
click at [860, 226] on button "Next image" at bounding box center [849, 225] width 41 height 41
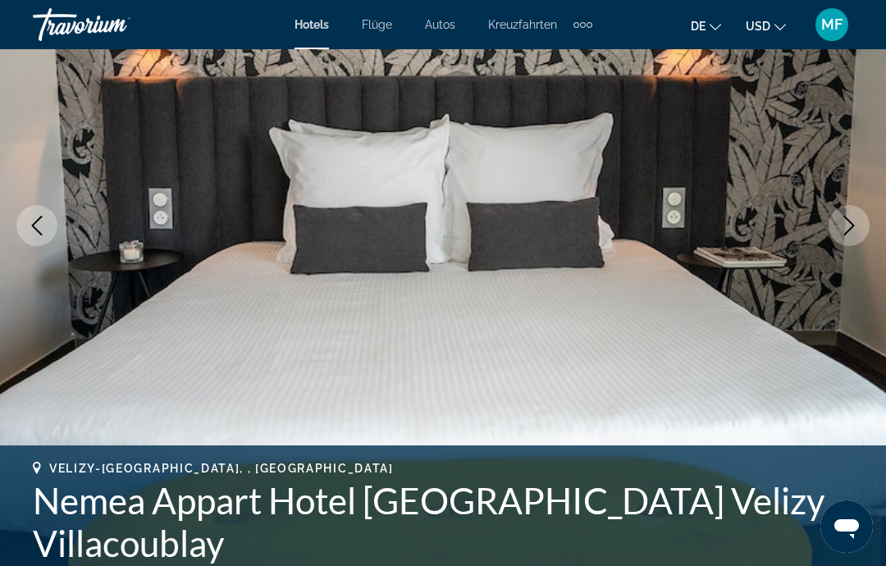
click at [855, 221] on icon "Next image" at bounding box center [849, 226] width 20 height 20
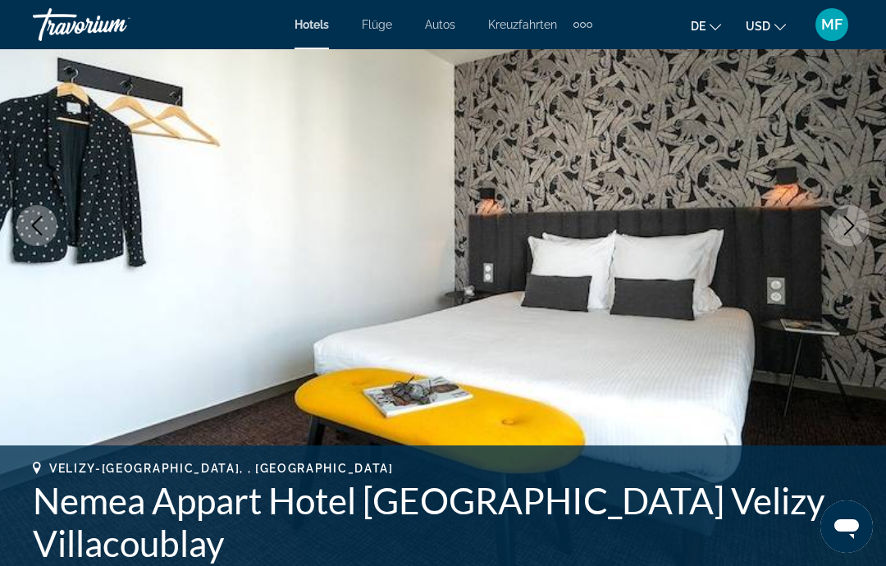
click at [858, 214] on button "Next image" at bounding box center [849, 225] width 41 height 41
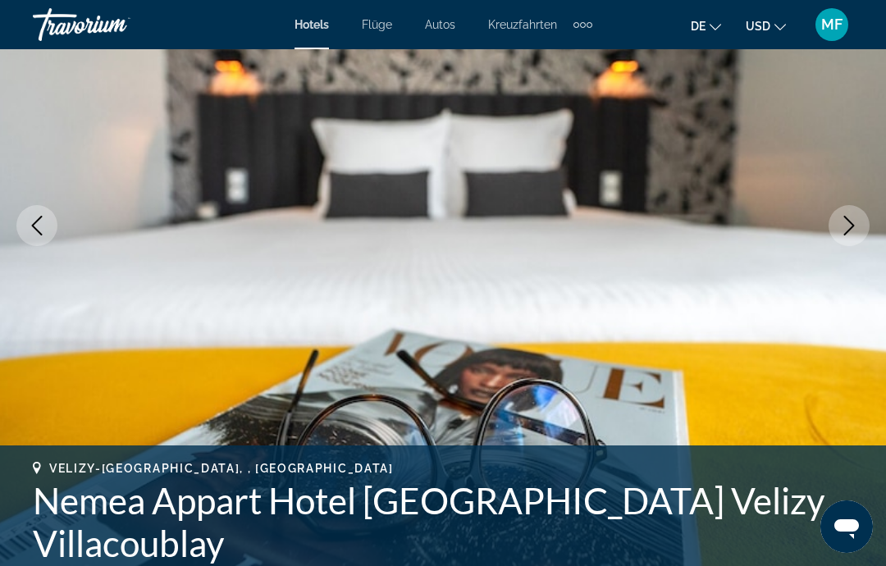
click at [856, 218] on icon "Next image" at bounding box center [849, 226] width 20 height 20
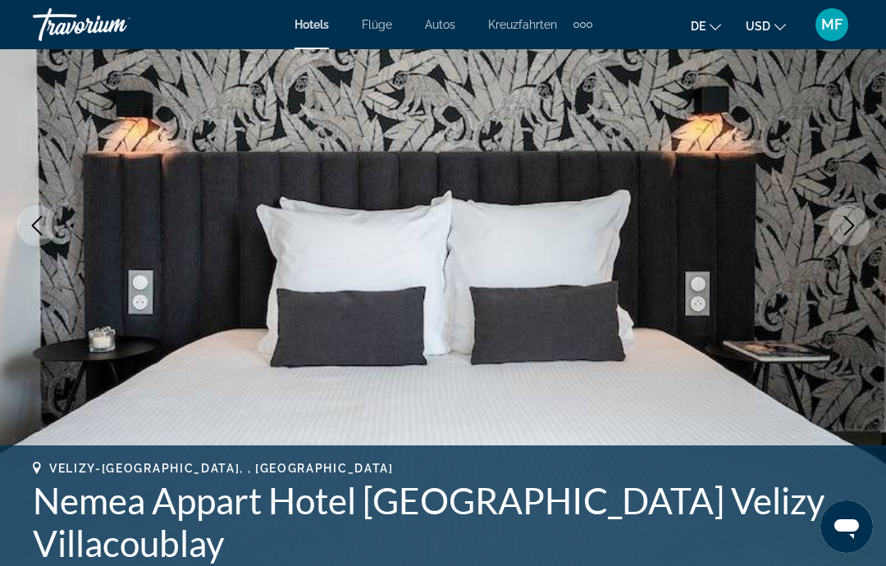
click at [858, 216] on icon "Next image" at bounding box center [849, 226] width 20 height 20
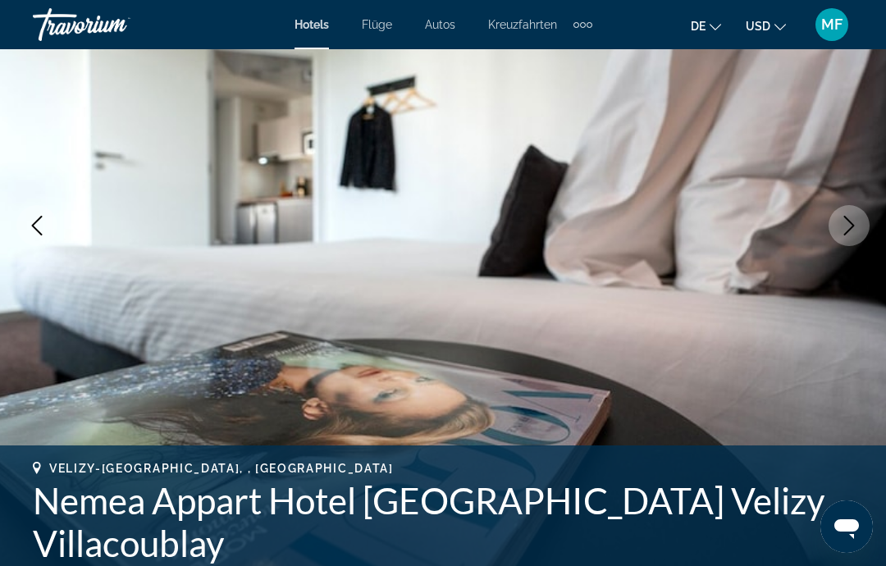
click at [857, 216] on icon "Next image" at bounding box center [849, 226] width 20 height 20
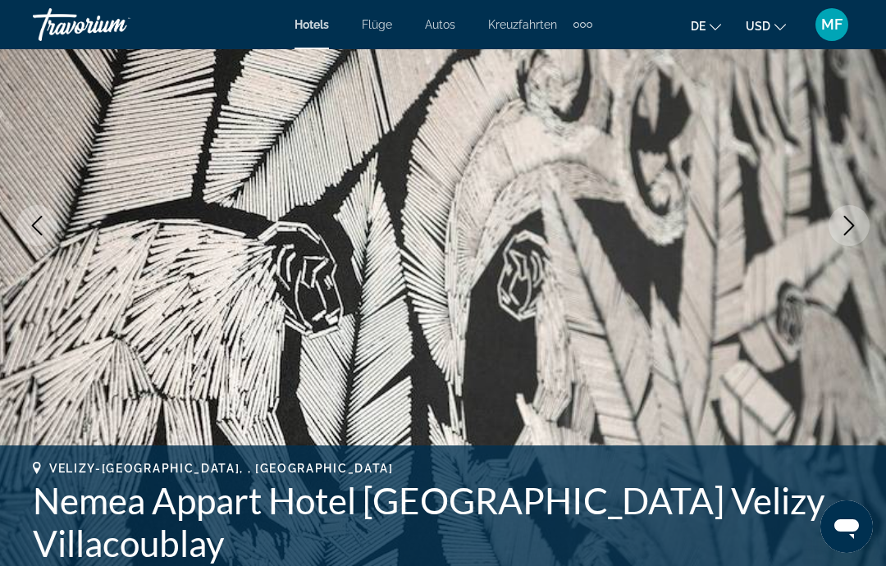
click at [853, 219] on icon "Next image" at bounding box center [849, 226] width 20 height 20
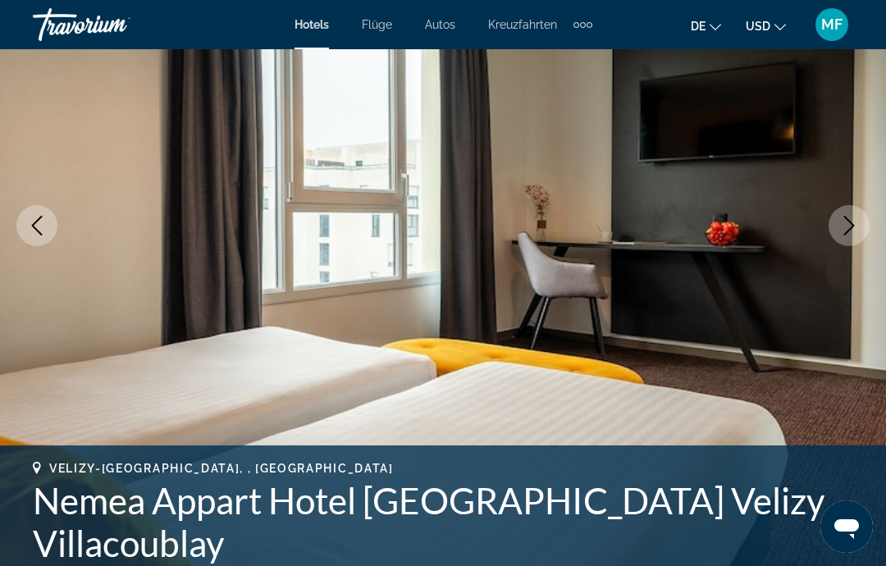
click at [855, 221] on icon "Next image" at bounding box center [849, 226] width 20 height 20
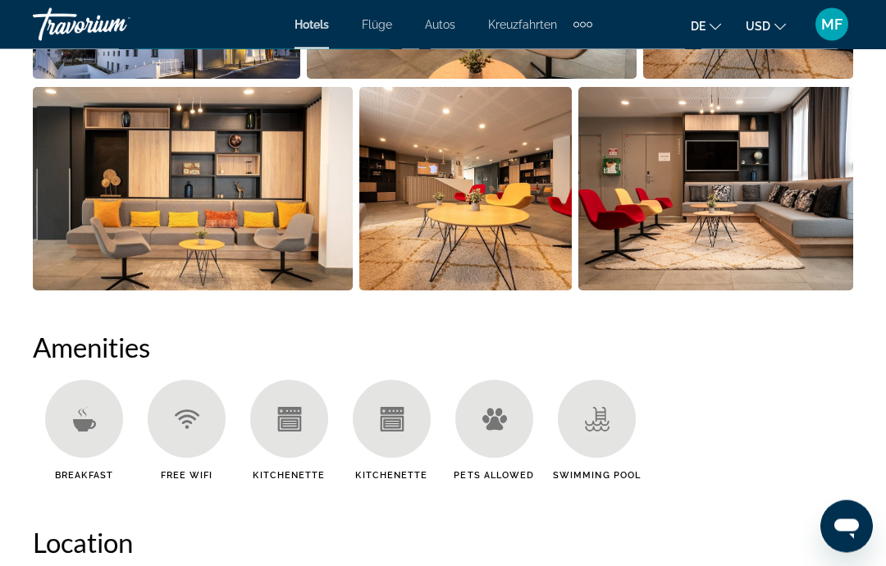
scroll to position [1356, 0]
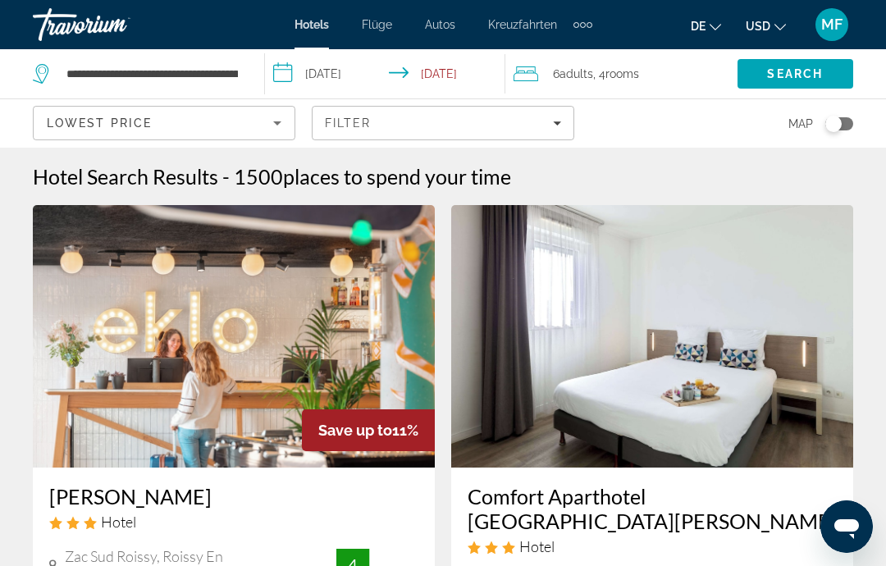
click at [282, 130] on icon "Sort by" at bounding box center [277, 123] width 20 height 20
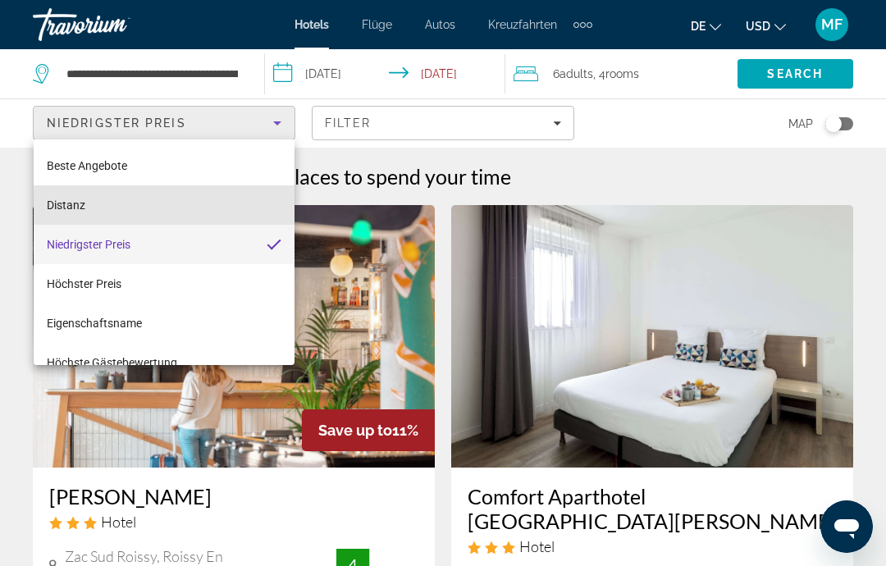
click at [218, 205] on mat-option "Distanz" at bounding box center [164, 204] width 261 height 39
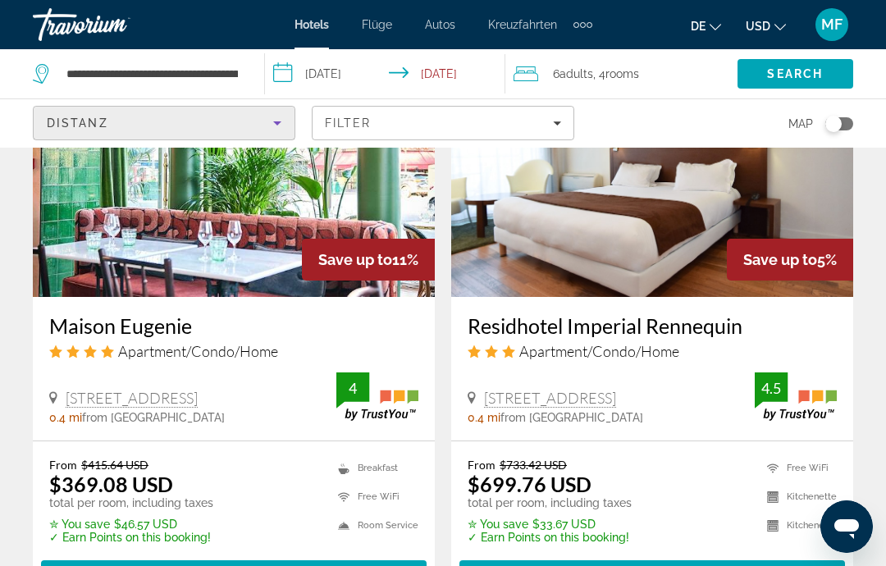
scroll to position [3220, 0]
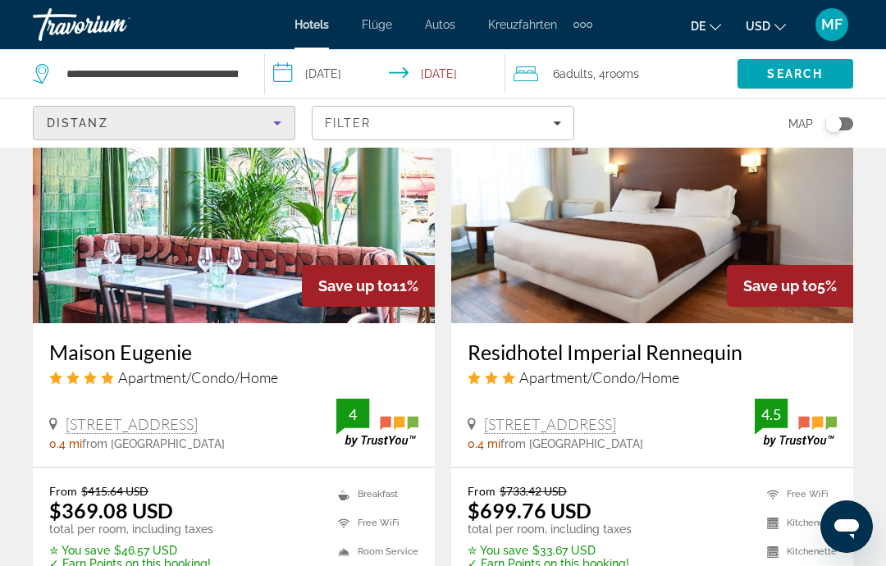
click at [249, 234] on img "Hauptinhalt" at bounding box center [234, 192] width 402 height 263
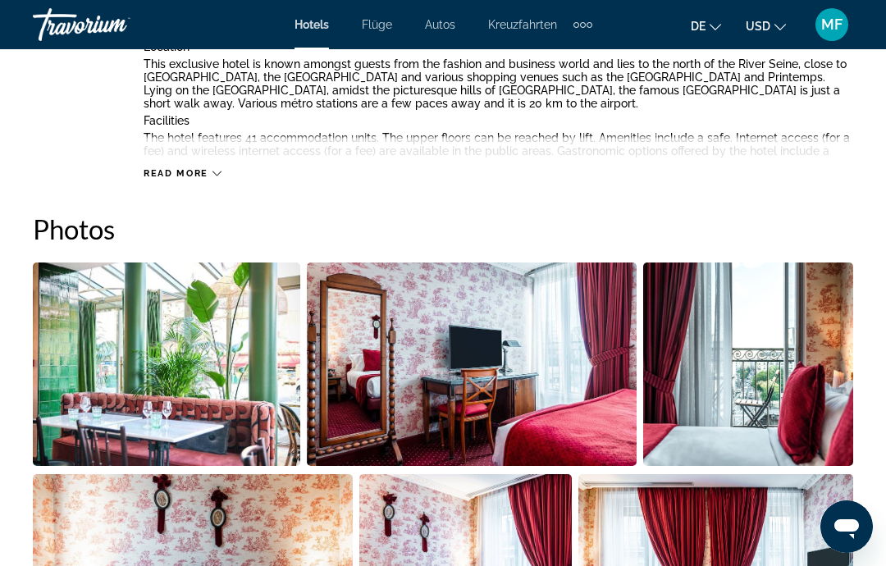
scroll to position [974, 0]
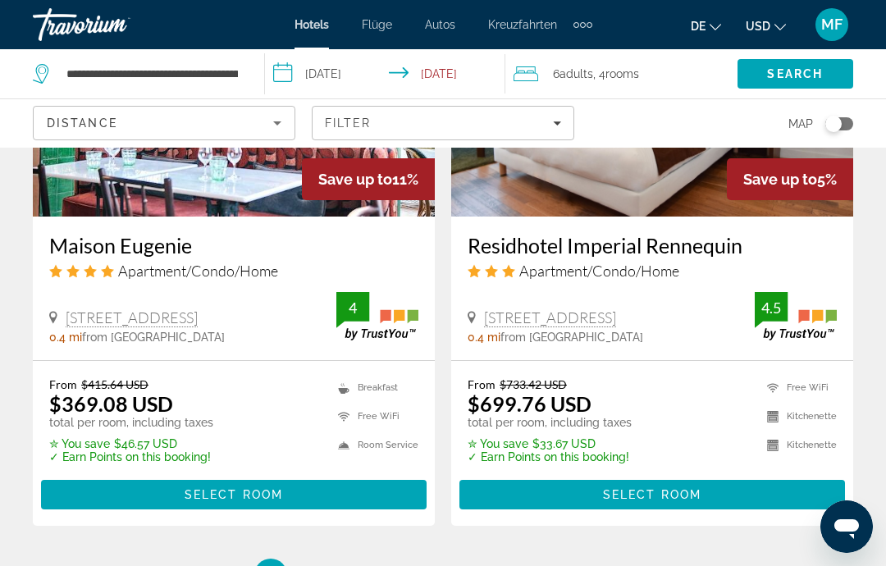
scroll to position [3325, 0]
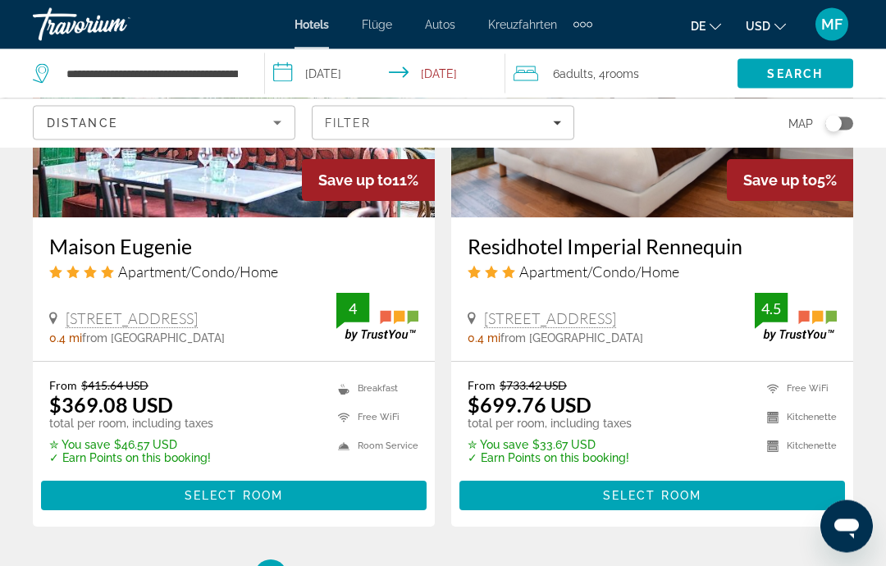
click at [563, 130] on span "Filters" at bounding box center [443, 122] width 261 height 39
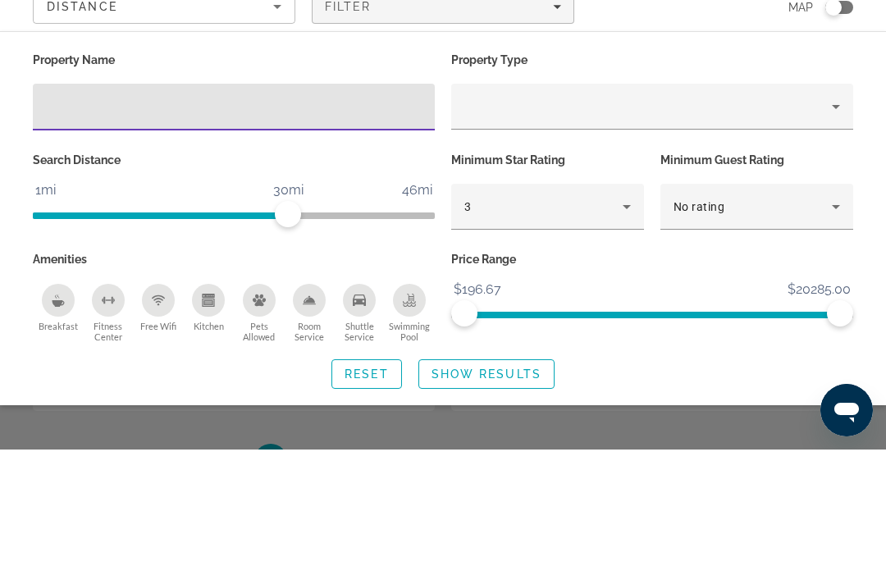
scroll to position [3442, 0]
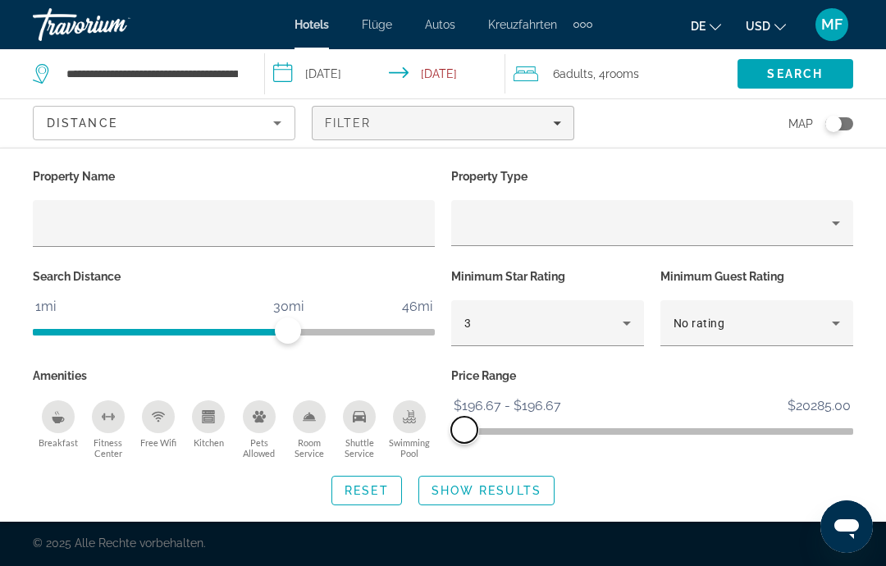
scroll to position [66, 0]
click at [514, 488] on span "Show Results" at bounding box center [486, 490] width 110 height 13
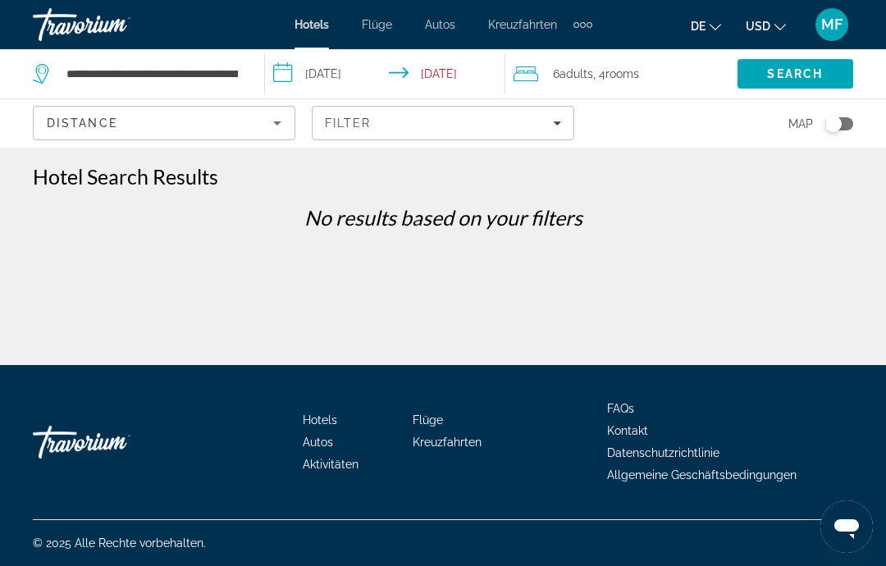
scroll to position [0, 0]
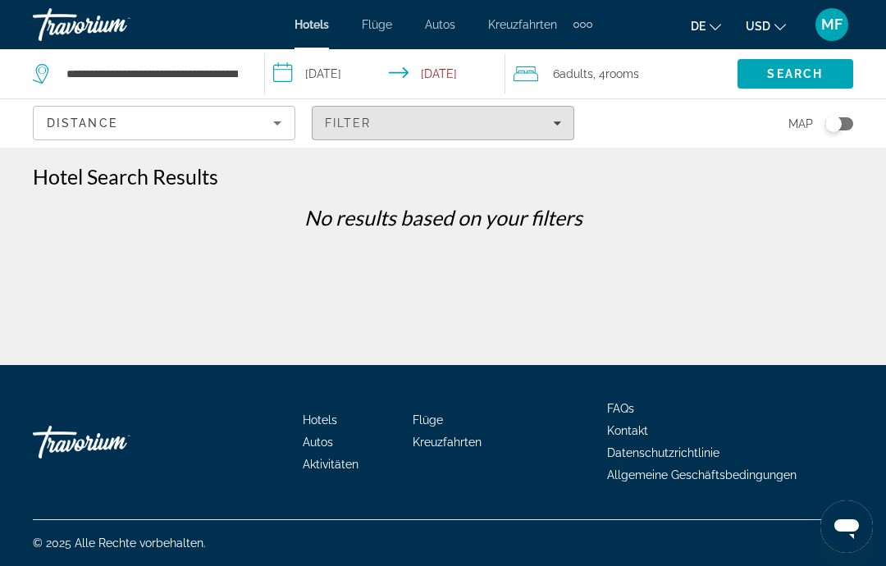
click at [561, 122] on span "Filters" at bounding box center [443, 122] width 261 height 39
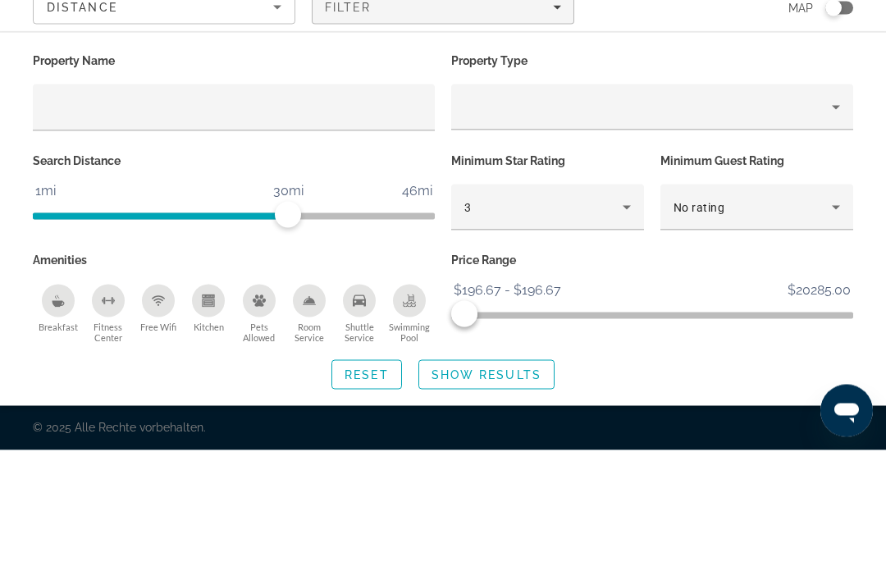
scroll to position [66, 0]
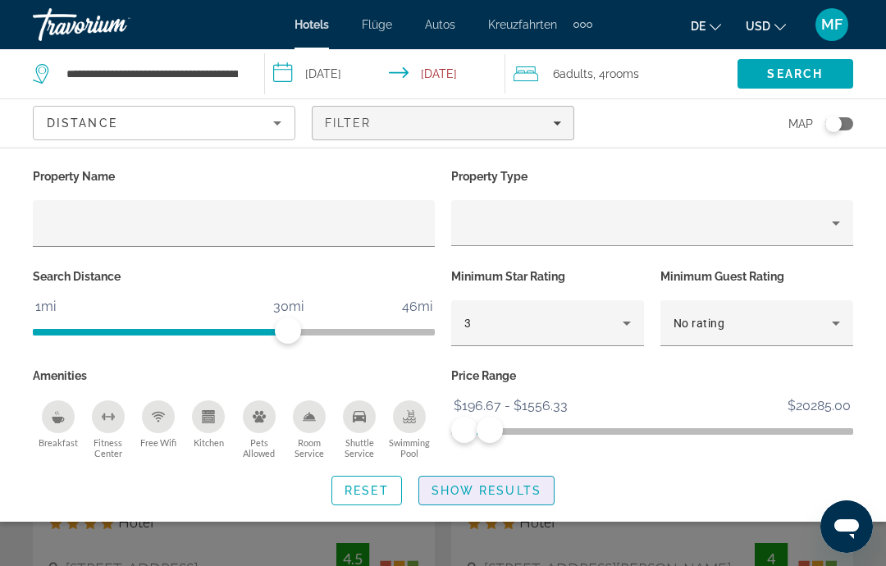
click at [493, 561] on div "Search widget" at bounding box center [443, 406] width 886 height 320
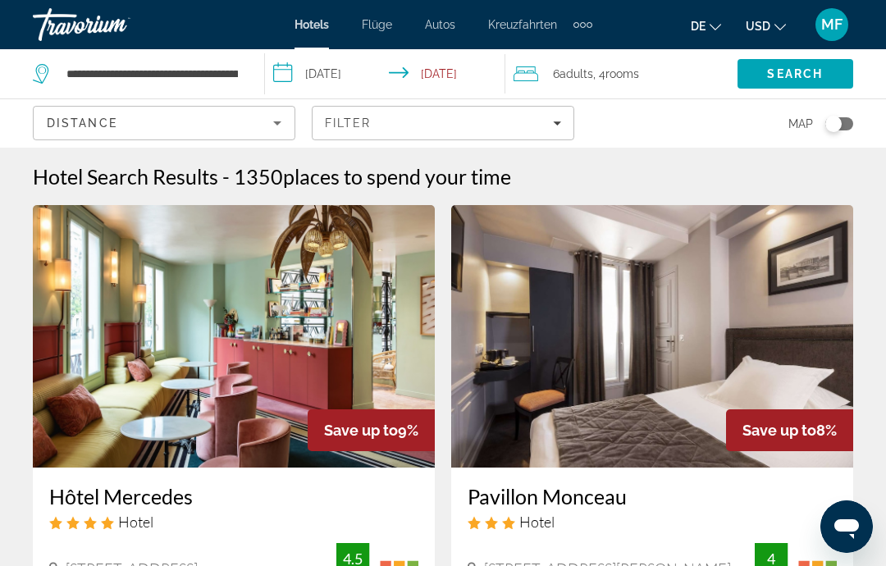
click at [841, 125] on div "Toggle map" at bounding box center [833, 124] width 16 height 16
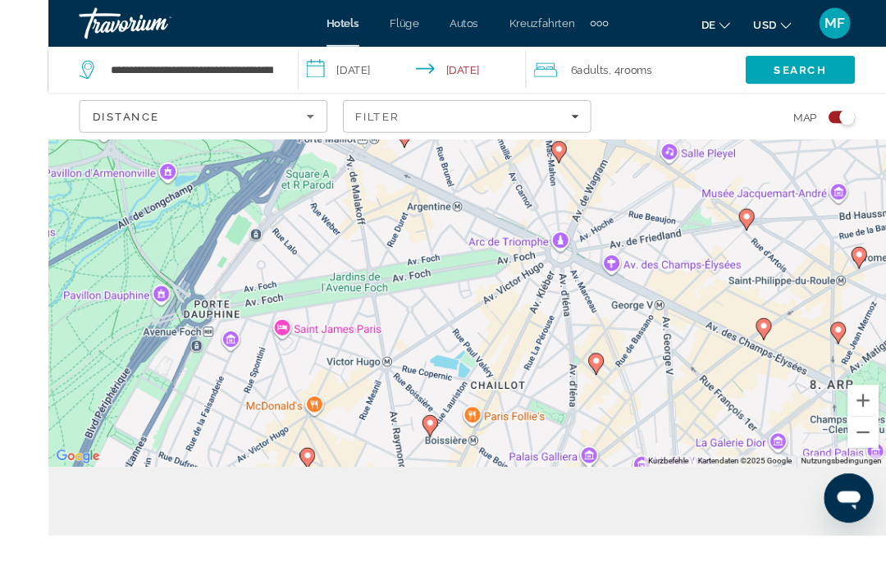
scroll to position [135, 0]
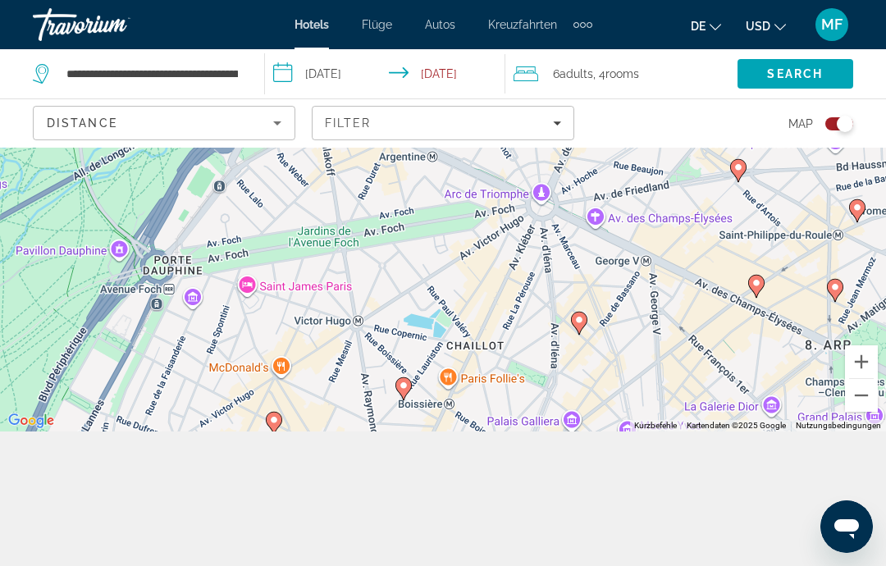
click at [582, 325] on image "Hauptinhalt" at bounding box center [579, 320] width 10 height 10
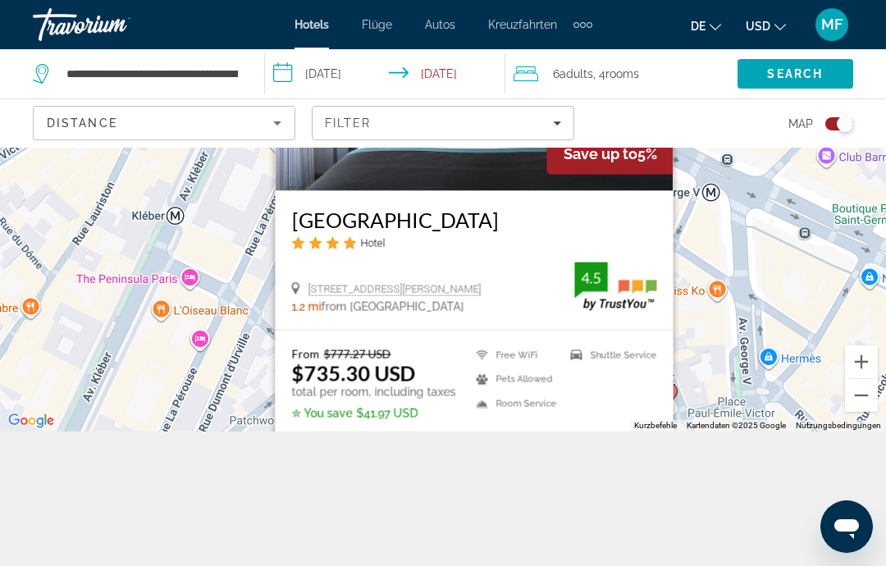
click at [707, 262] on div "Um von einem Element zum anderen zu gelangen, drückst du die Pfeiltasten entspr…" at bounding box center [443, 222] width 886 height 418
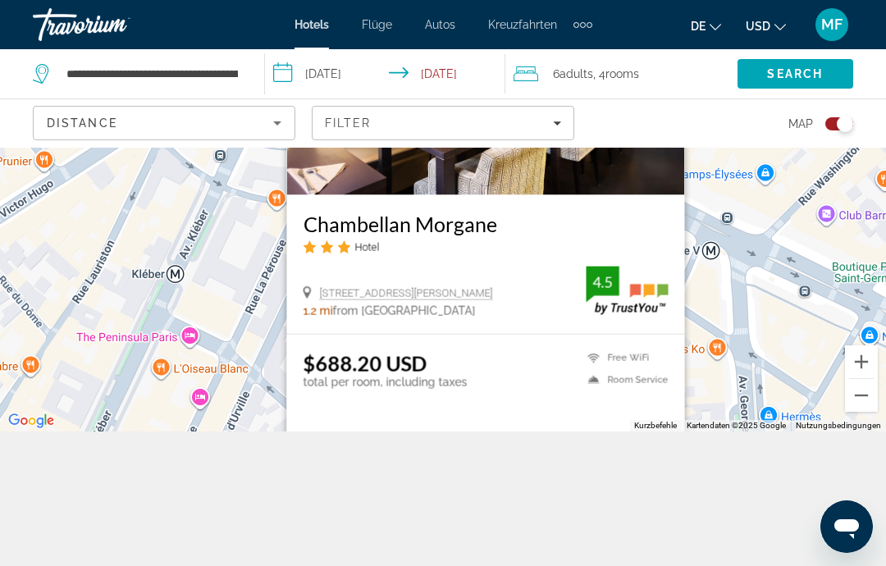
click at [693, 407] on div "Um den Modus zum Ziehen mit der Tastatur zu aktivieren, drückst du Alt + Eingab…" at bounding box center [443, 222] width 886 height 418
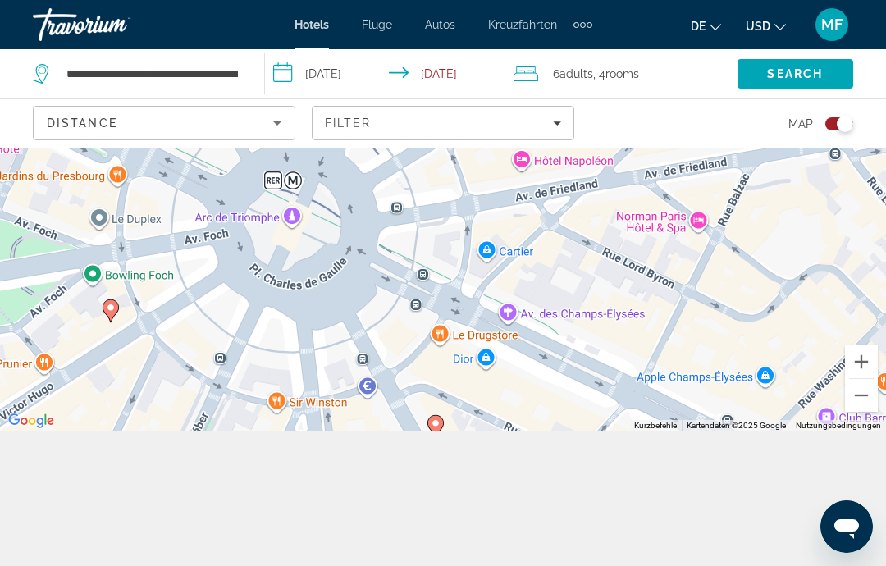
click at [775, 272] on div "Um den Modus zum Ziehen mit der Tastatur zu aktivieren, drückst du Alt + Eingab…" at bounding box center [443, 222] width 886 height 418
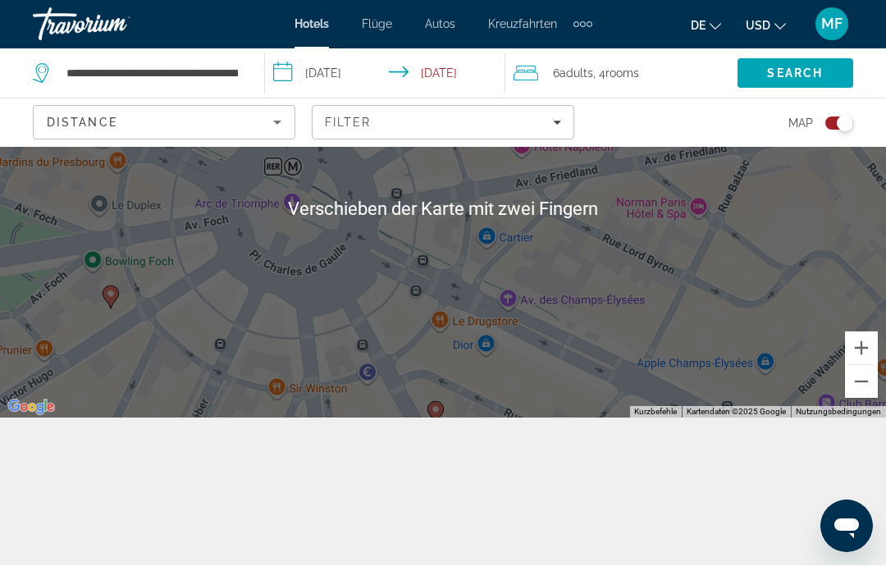
scroll to position [0, 0]
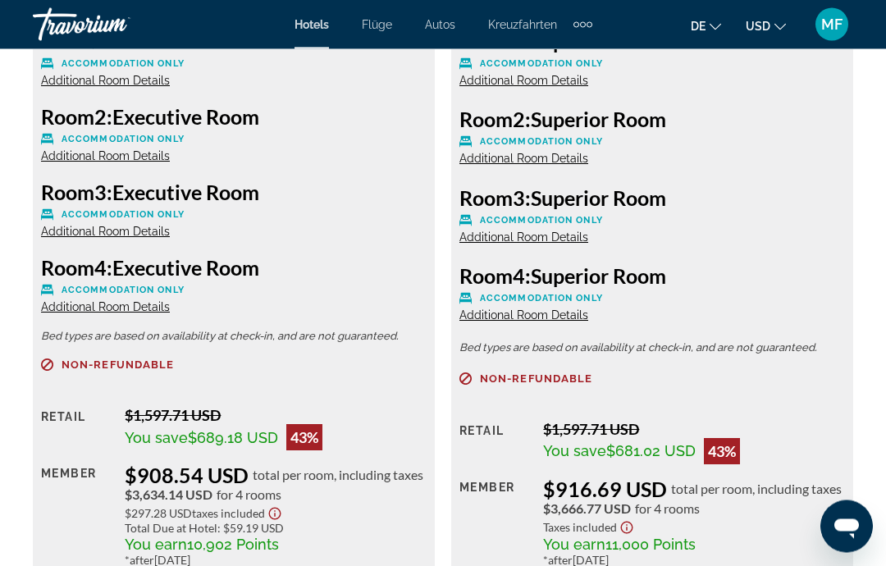
scroll to position [2784, 0]
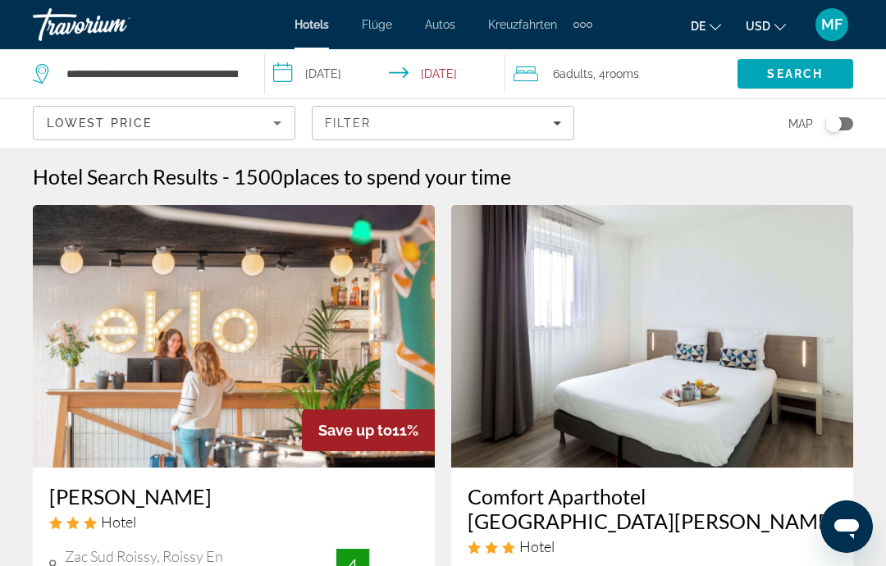
click at [554, 126] on icon "Filters" at bounding box center [557, 123] width 8 height 8
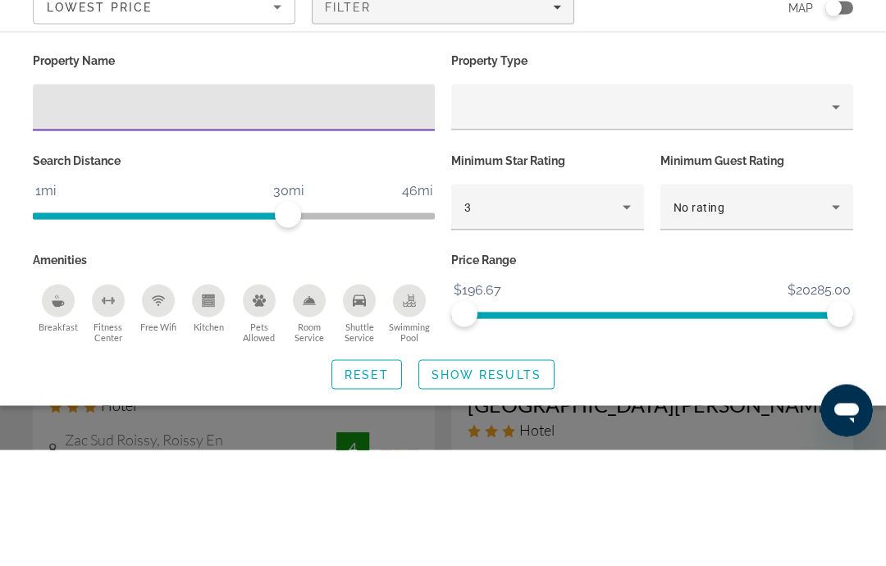
click at [694, 165] on p "Property Type" at bounding box center [652, 176] width 402 height 23
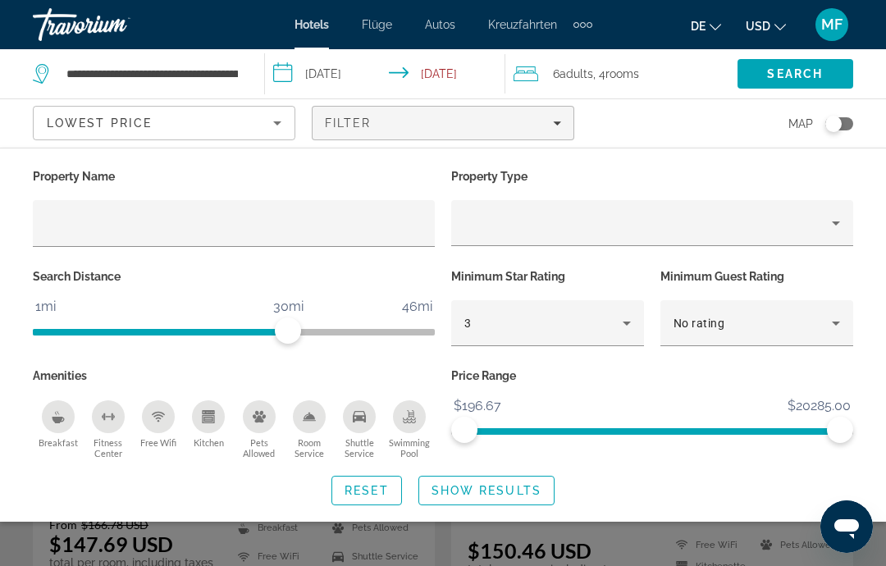
click at [358, 494] on span "Reset" at bounding box center [367, 490] width 44 height 13
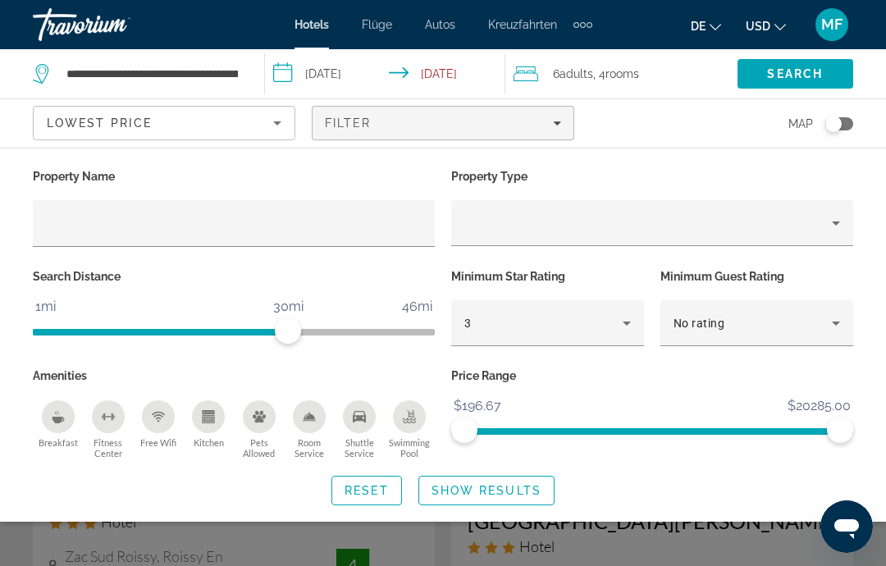
click at [377, 493] on span "Reset" at bounding box center [367, 490] width 44 height 13
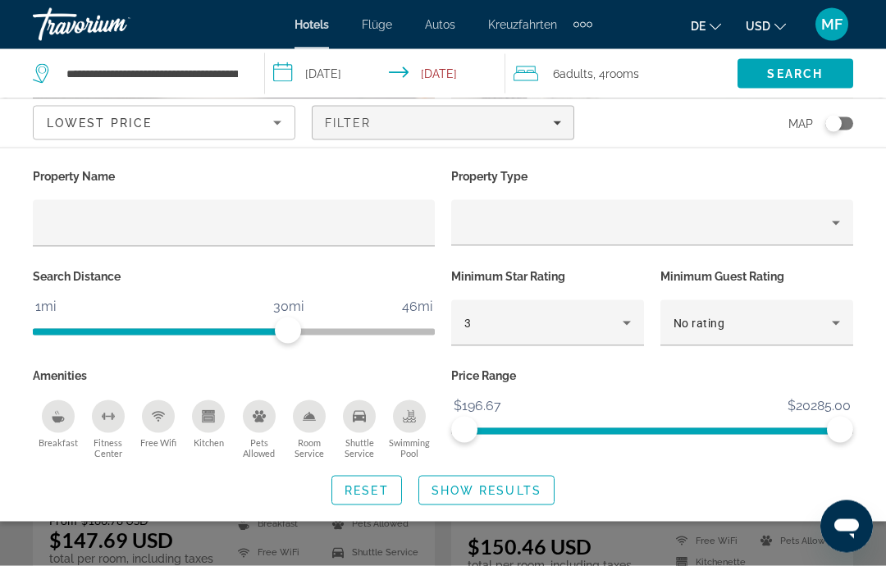
click at [724, 566] on div "Search widget" at bounding box center [443, 406] width 886 height 320
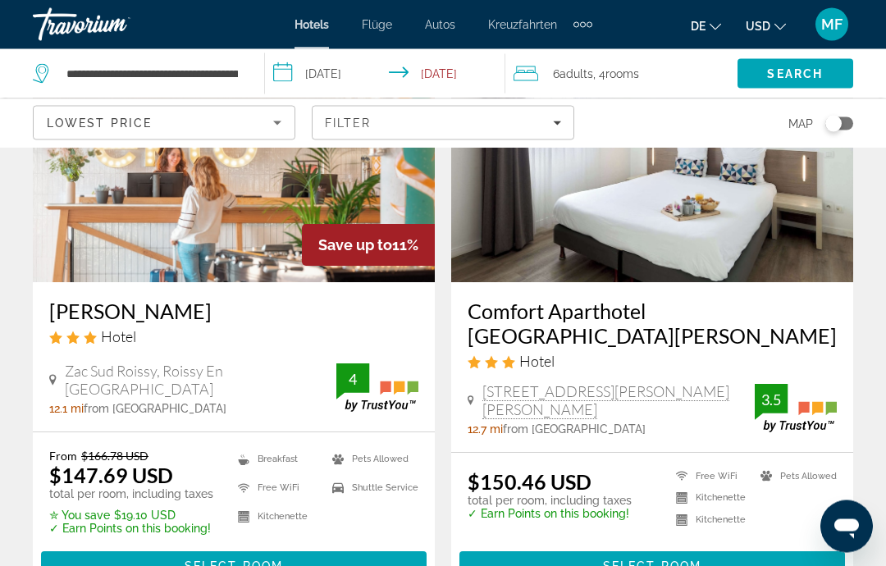
scroll to position [185, 0]
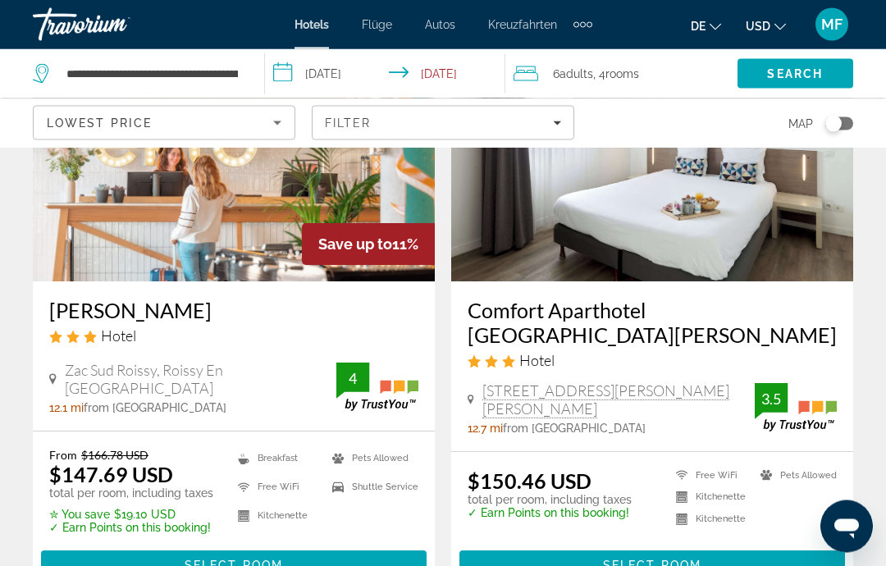
click at [719, 189] on img "Hauptinhalt" at bounding box center [652, 151] width 402 height 263
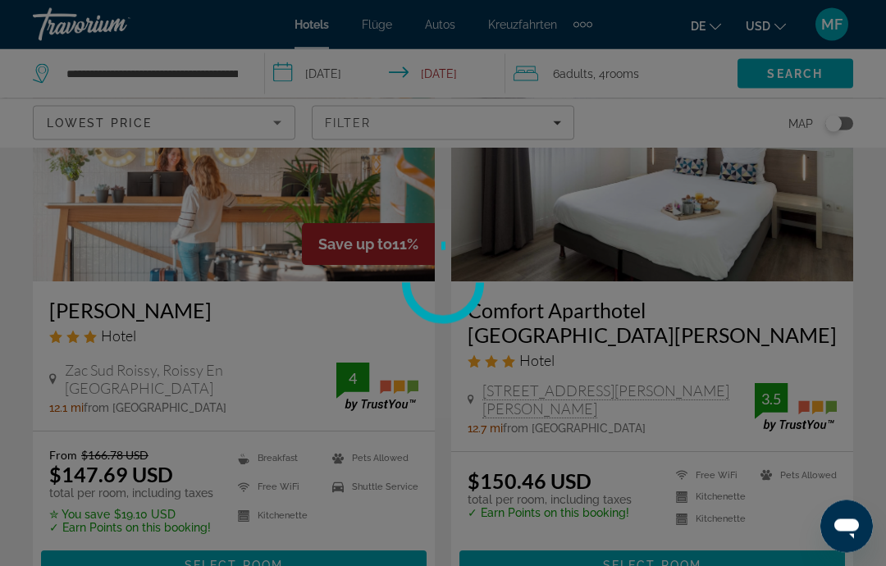
scroll to position [186, 0]
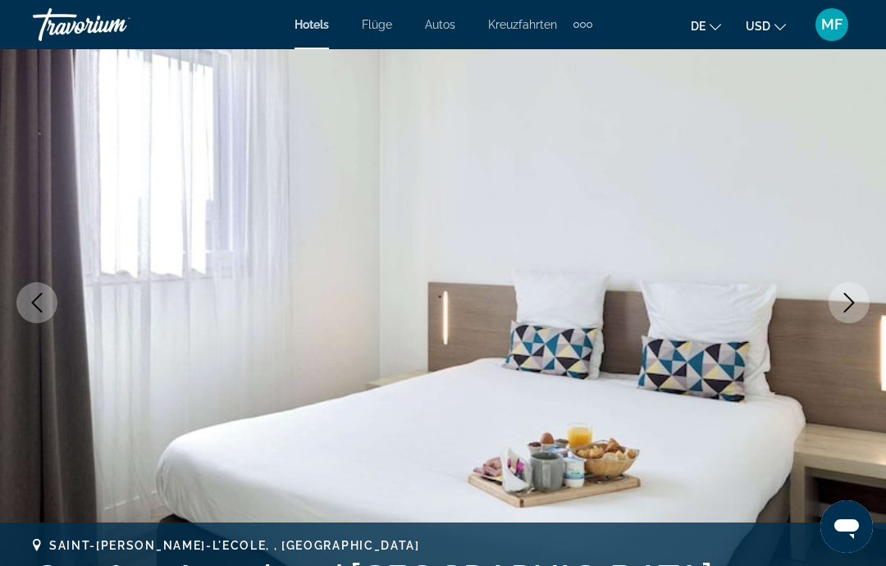
scroll to position [141, 0]
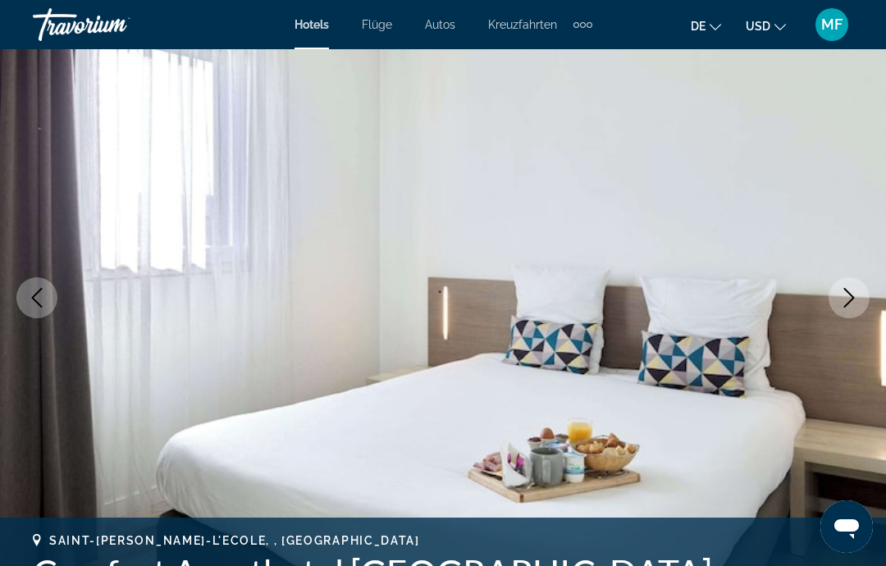
click at [860, 295] on button "Next image" at bounding box center [849, 297] width 41 height 41
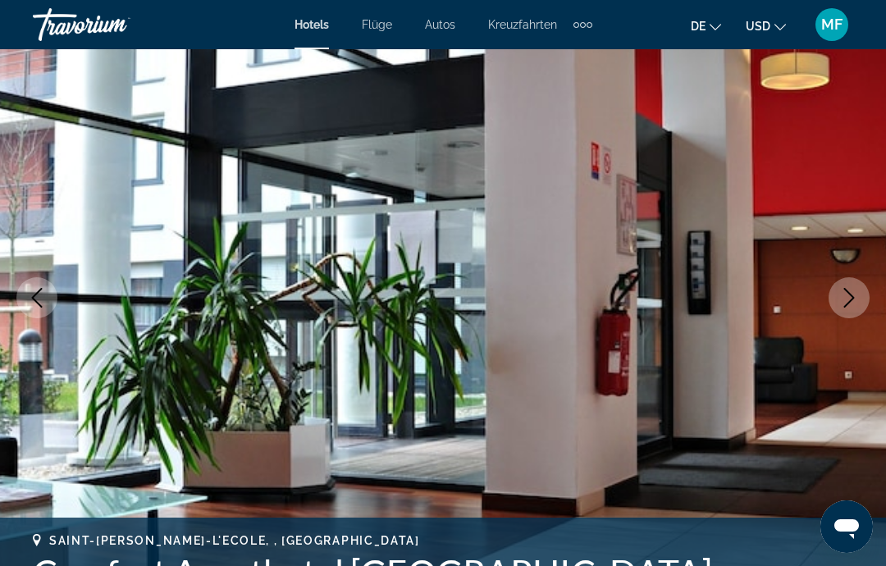
click at [851, 298] on icon "Next image" at bounding box center [849, 298] width 20 height 20
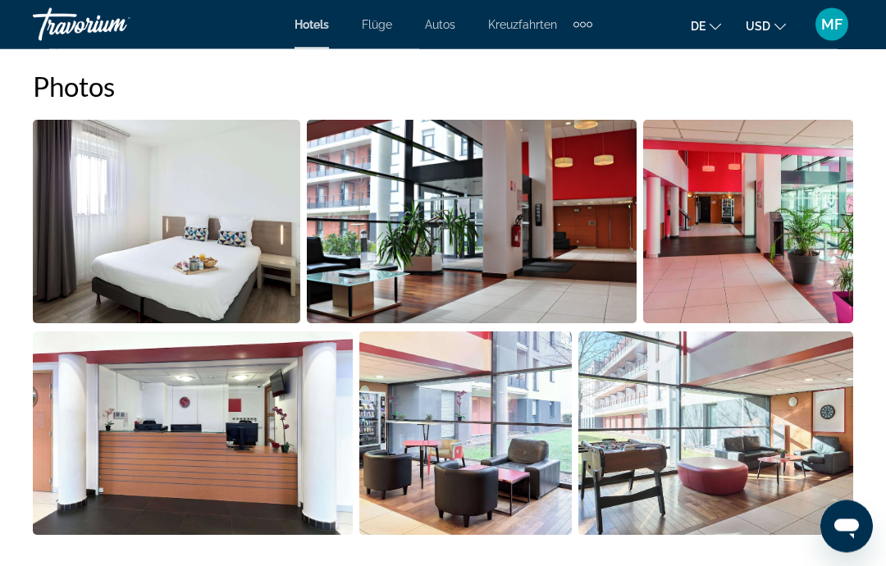
scroll to position [1064, 0]
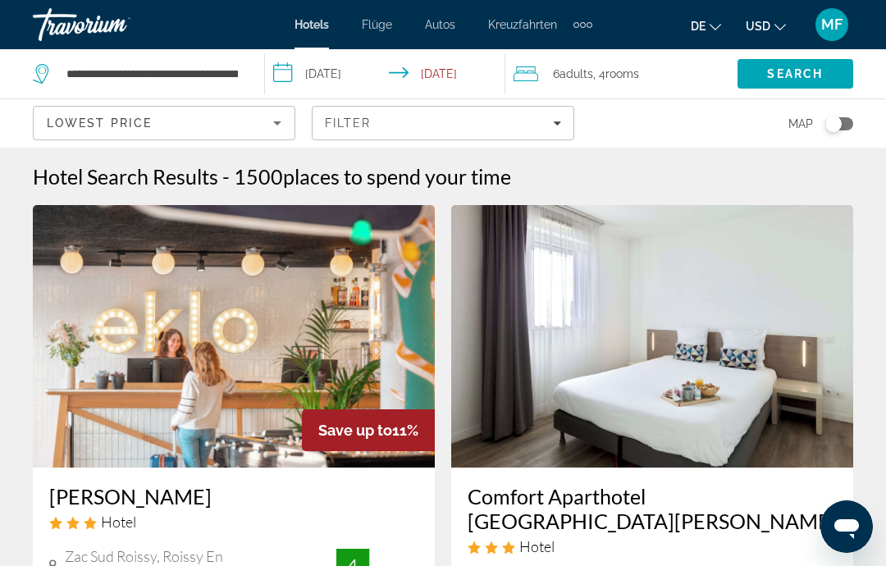
click at [842, 120] on div "Toggle map" at bounding box center [839, 123] width 28 height 13
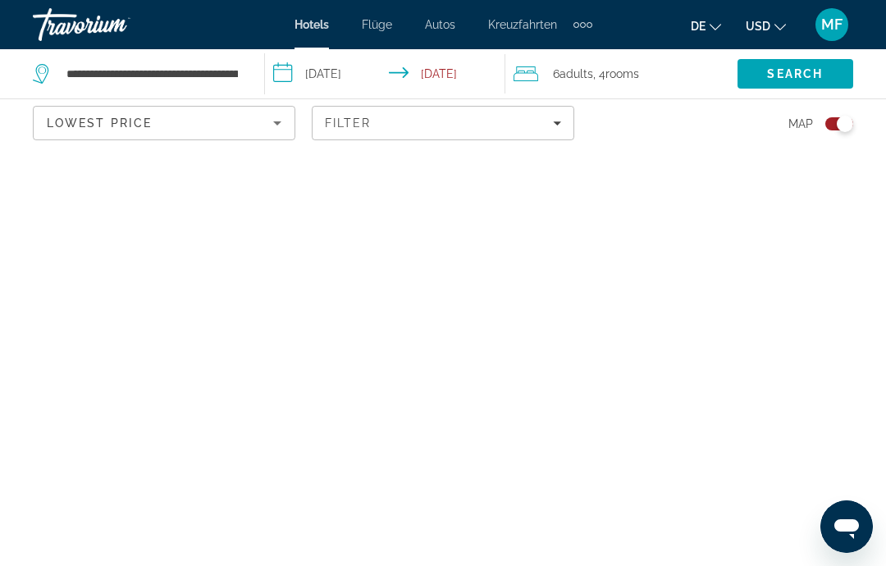
scroll to position [66, 0]
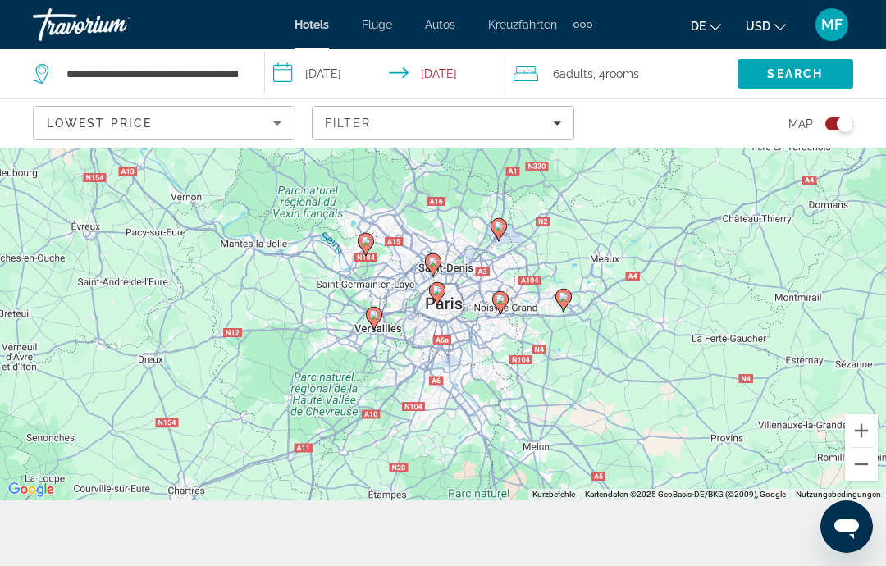
click at [847, 121] on div "Toggle map" at bounding box center [845, 124] width 16 height 16
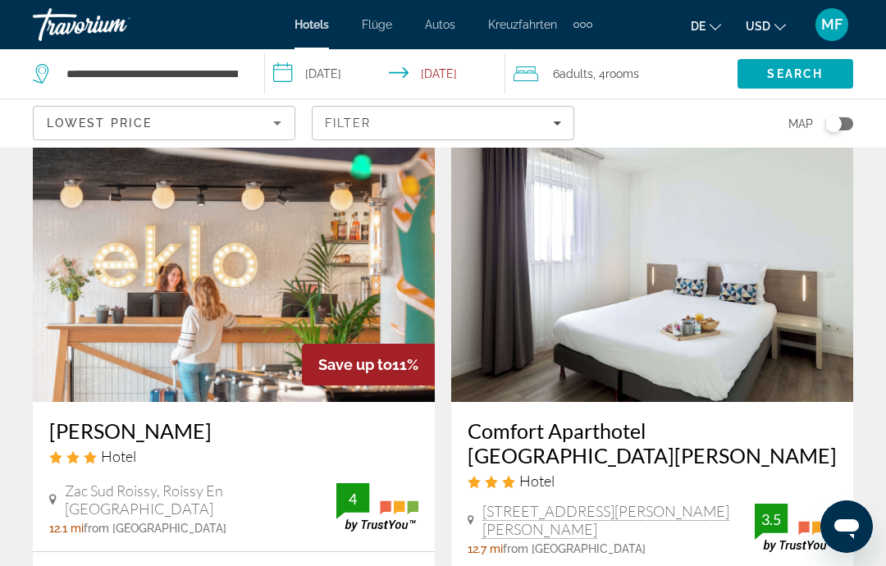
click at [558, 124] on icon "Filters" at bounding box center [557, 123] width 8 height 4
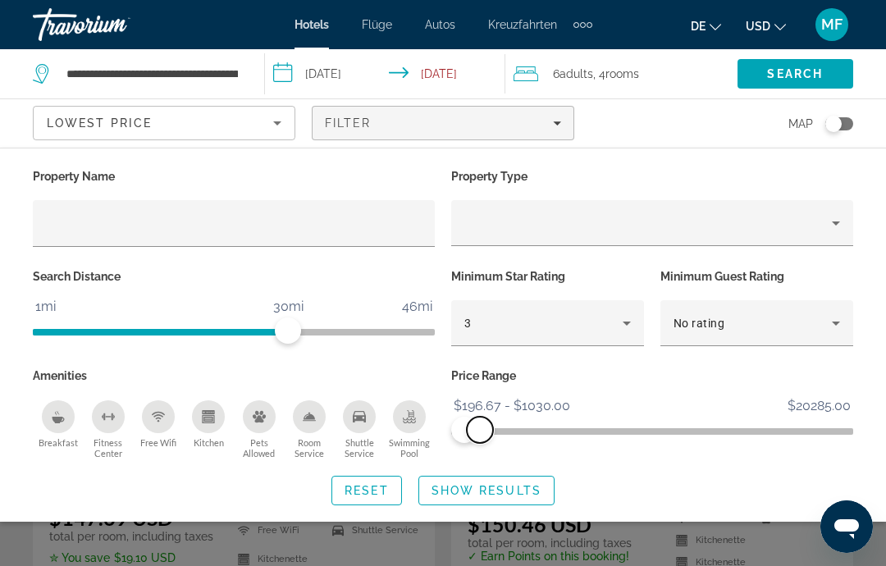
scroll to position [142, 0]
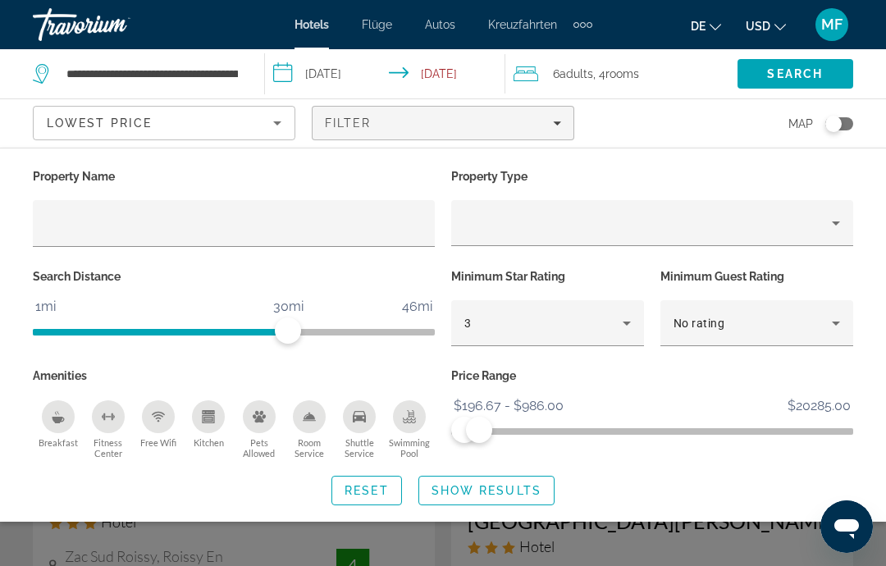
click at [507, 489] on span "Show Results" at bounding box center [486, 490] width 110 height 13
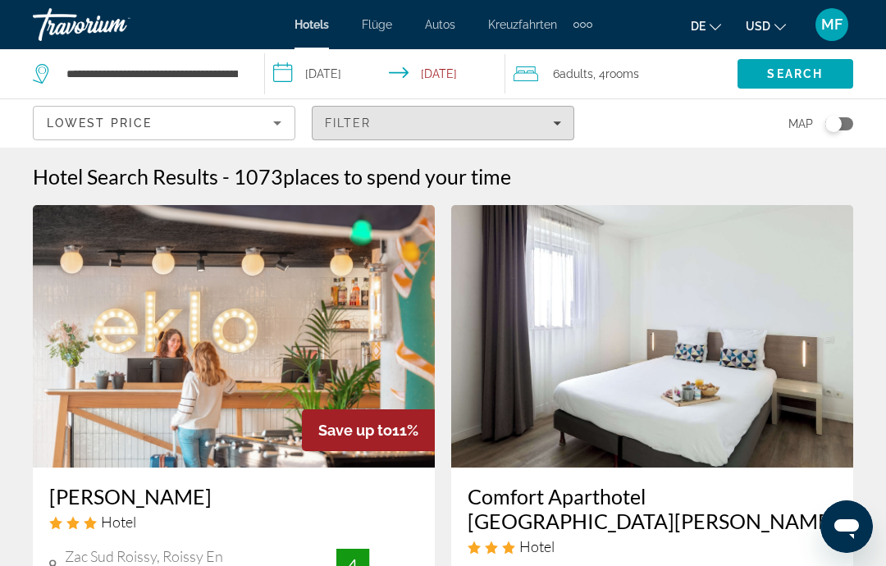
click at [559, 135] on span "Filters" at bounding box center [443, 122] width 261 height 39
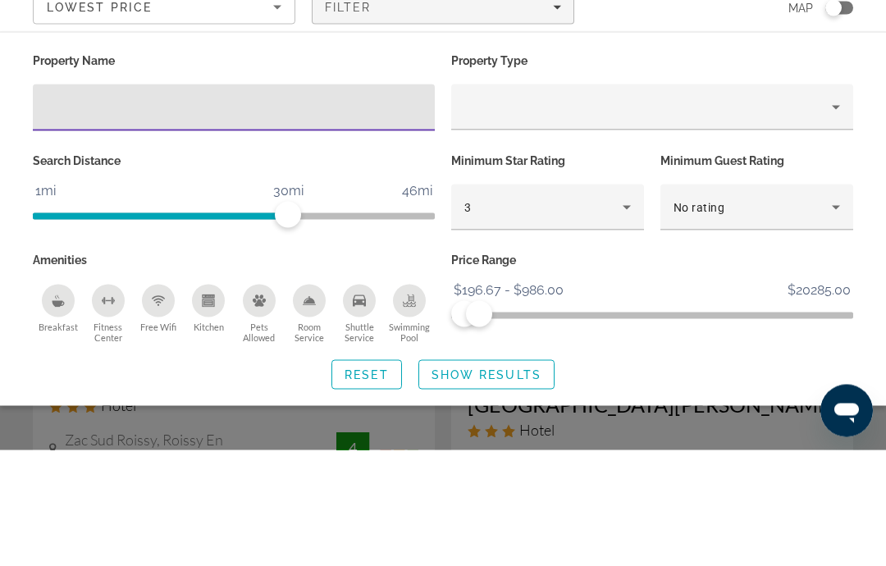
scroll to position [116, 0]
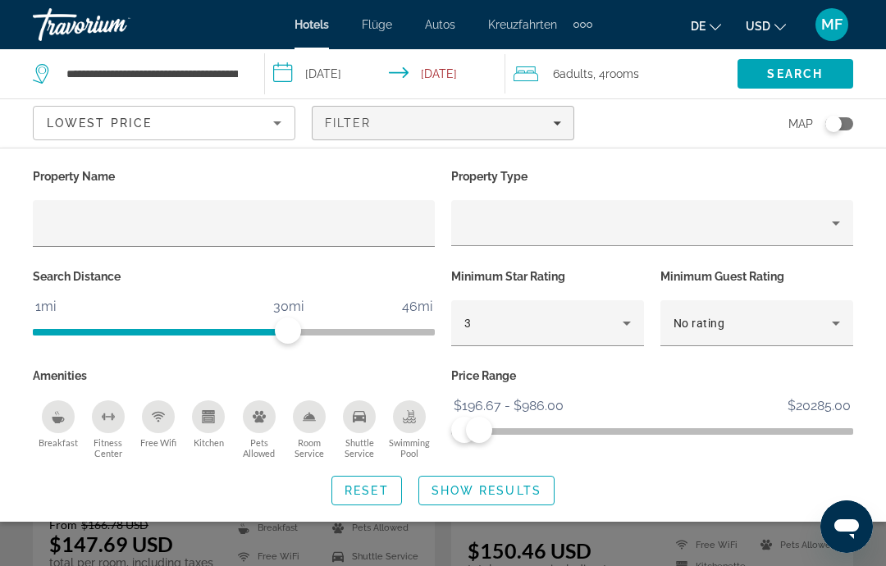
click at [487, 488] on span "Show Results" at bounding box center [486, 490] width 110 height 13
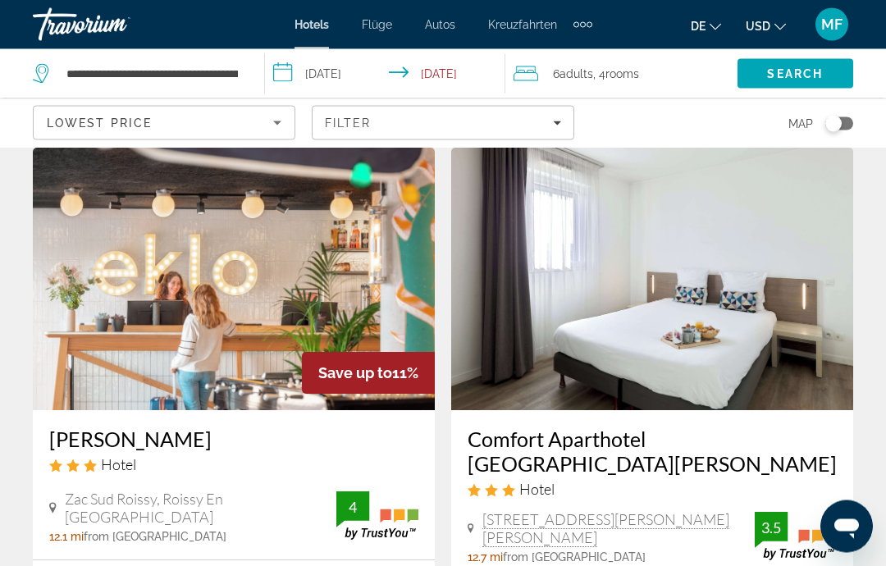
scroll to position [0, 0]
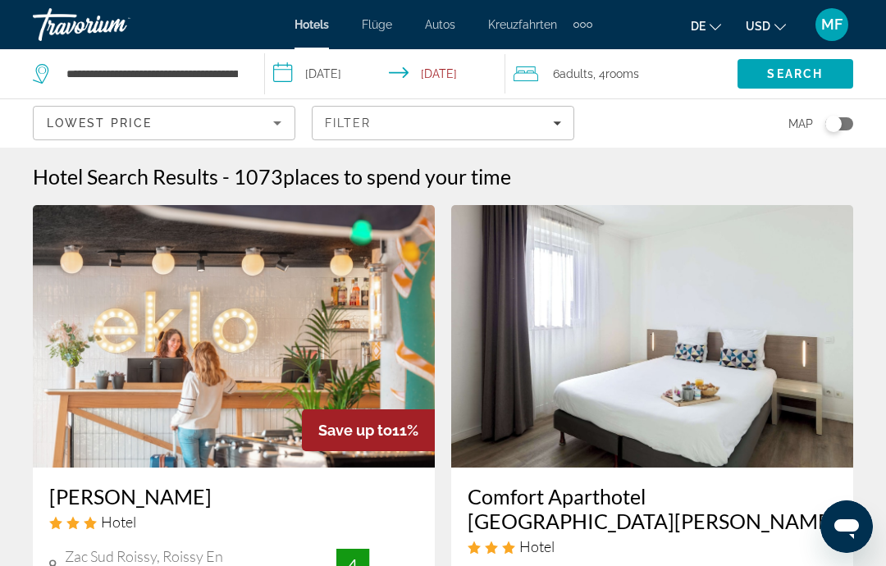
click at [270, 125] on icon "Sort by" at bounding box center [277, 123] width 20 height 20
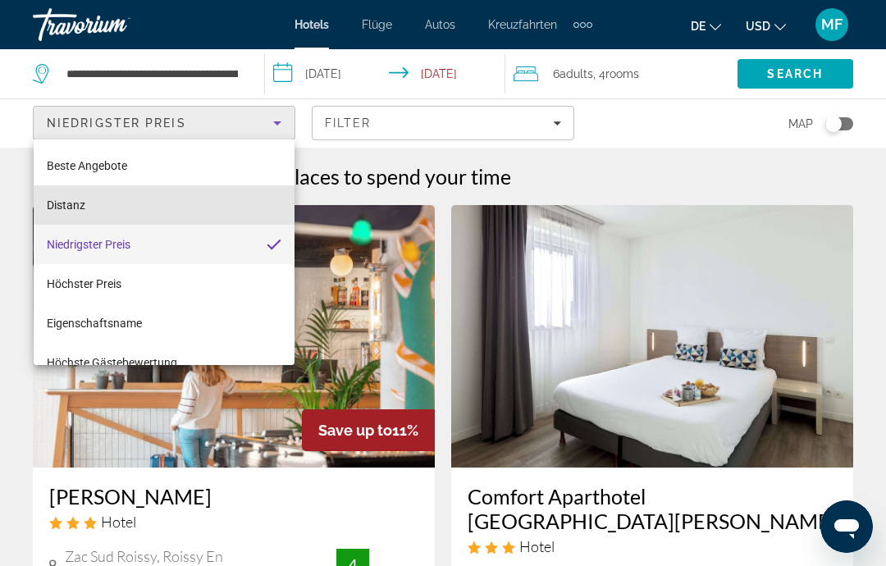
click at [217, 203] on mat-option "Distanz" at bounding box center [164, 204] width 261 height 39
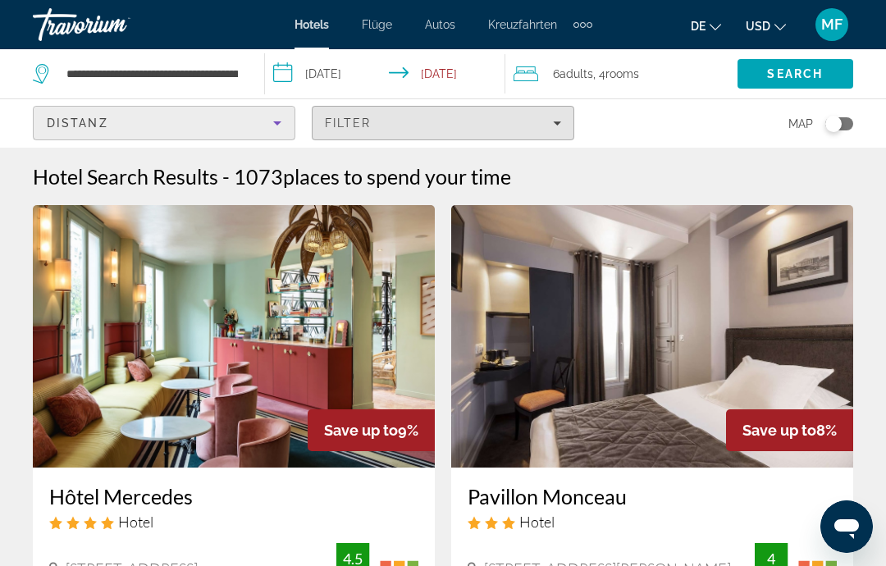
click at [534, 123] on div "Filter" at bounding box center [443, 122] width 236 height 13
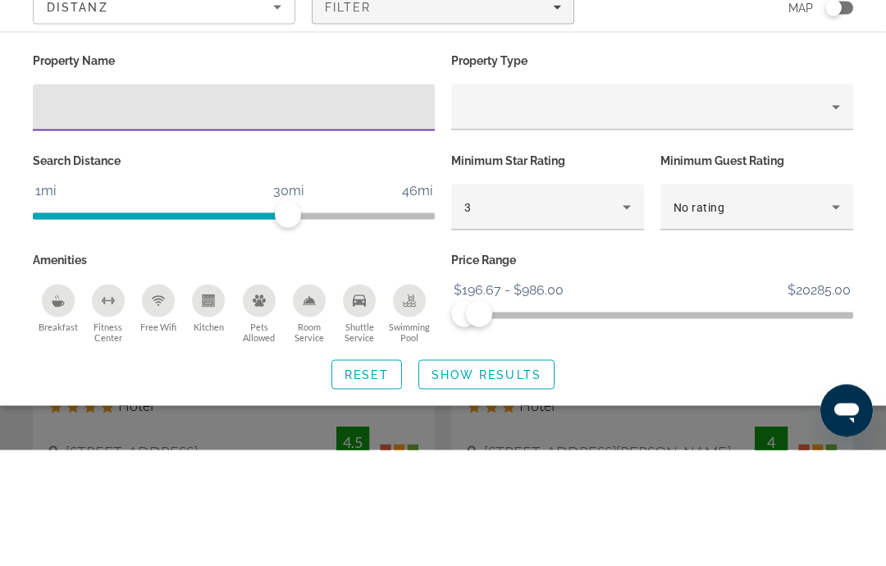
scroll to position [116, 0]
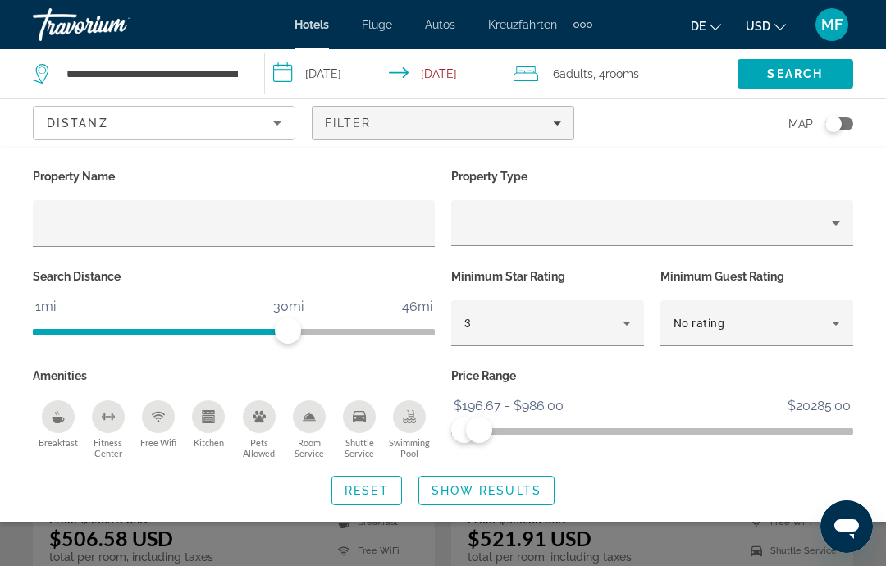
click at [745, 532] on div "Search widget" at bounding box center [443, 406] width 886 height 320
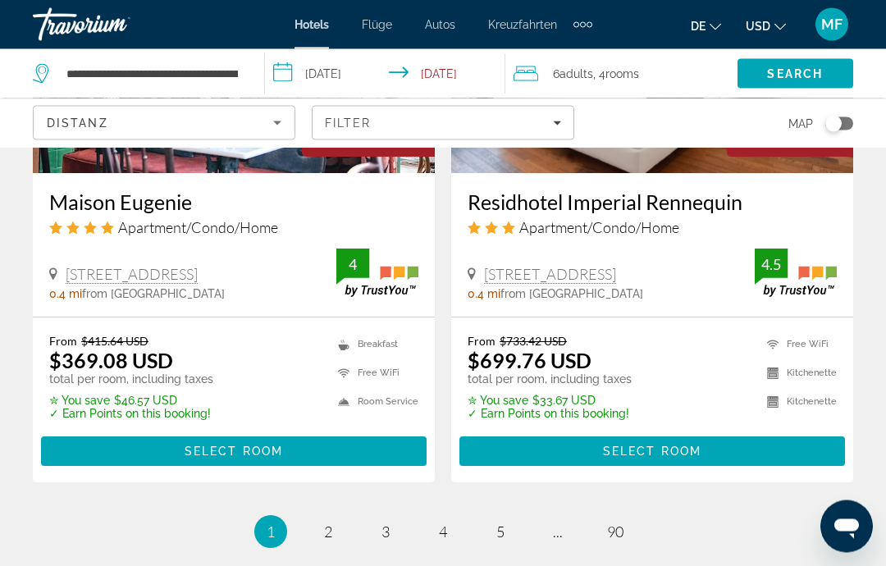
scroll to position [3395, 0]
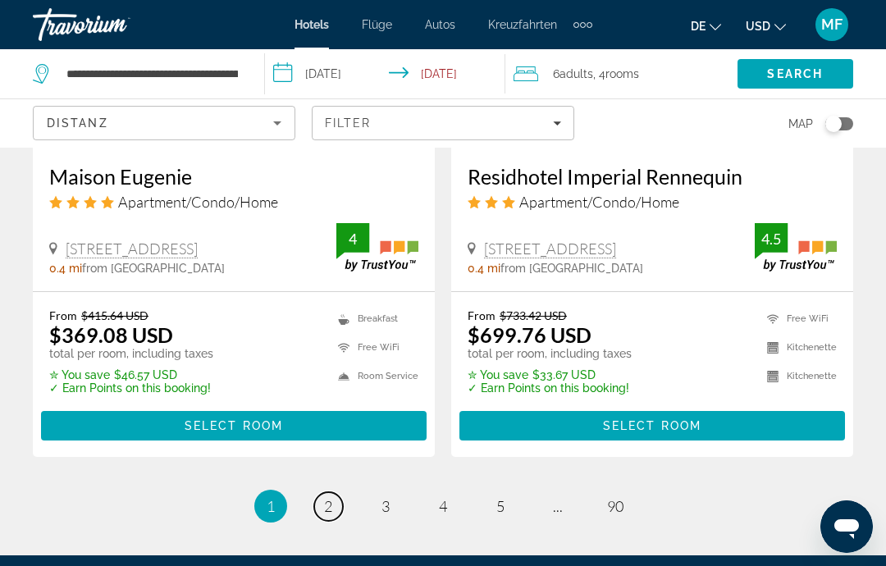
click at [331, 497] on span "2" at bounding box center [328, 506] width 8 height 18
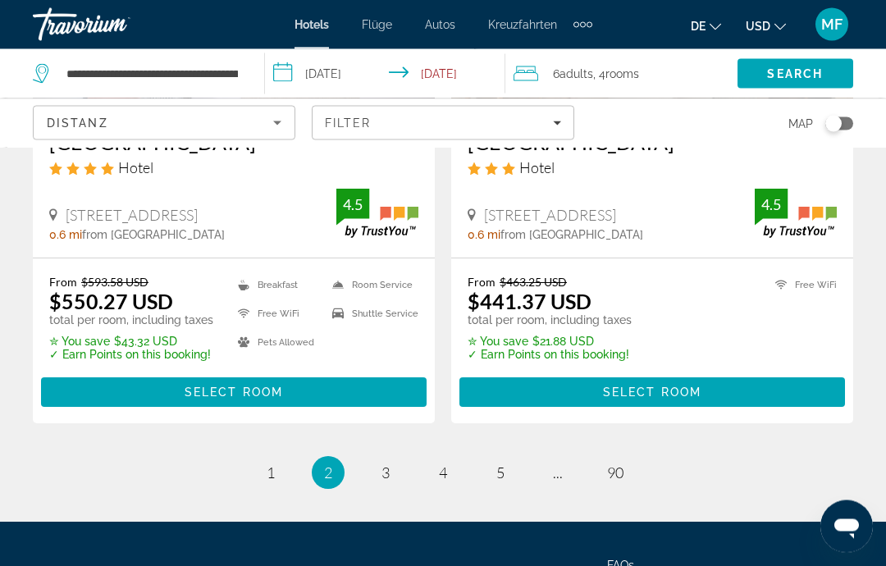
scroll to position [3360, 0]
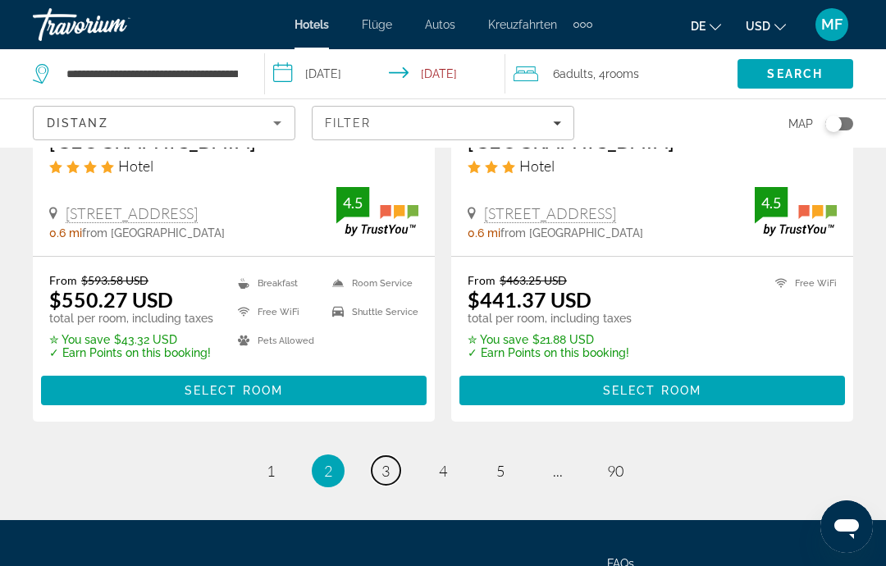
click at [395, 477] on link "page 3" at bounding box center [386, 470] width 29 height 29
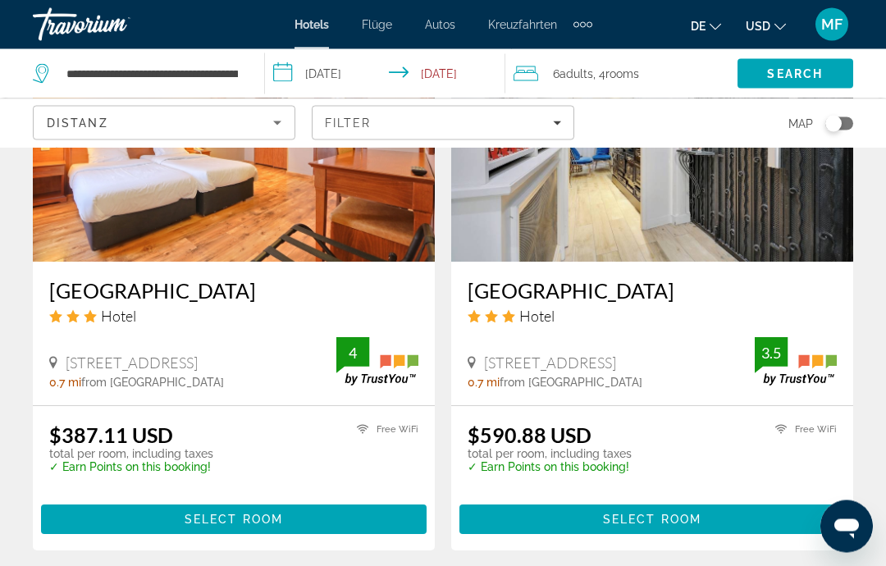
scroll to position [3335, 0]
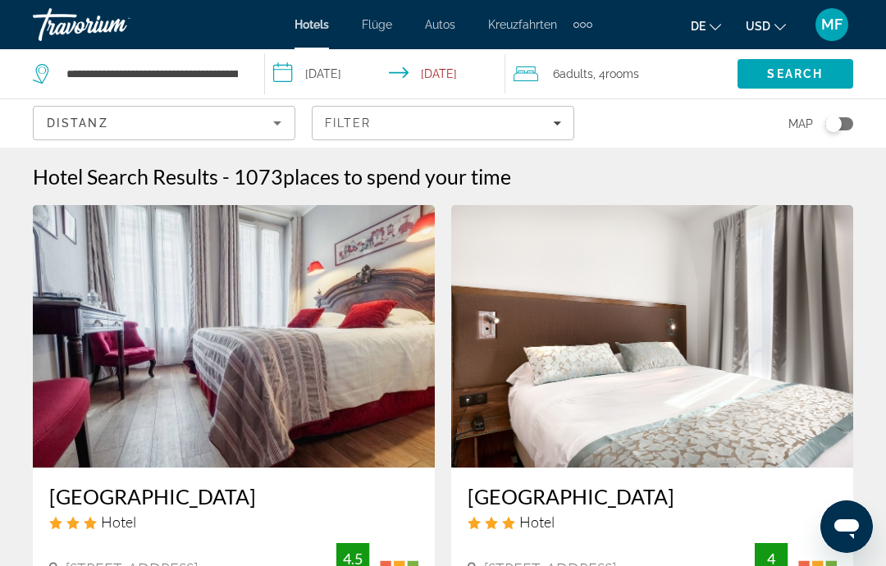
click at [280, 116] on icon "Sort by" at bounding box center [277, 123] width 20 height 20
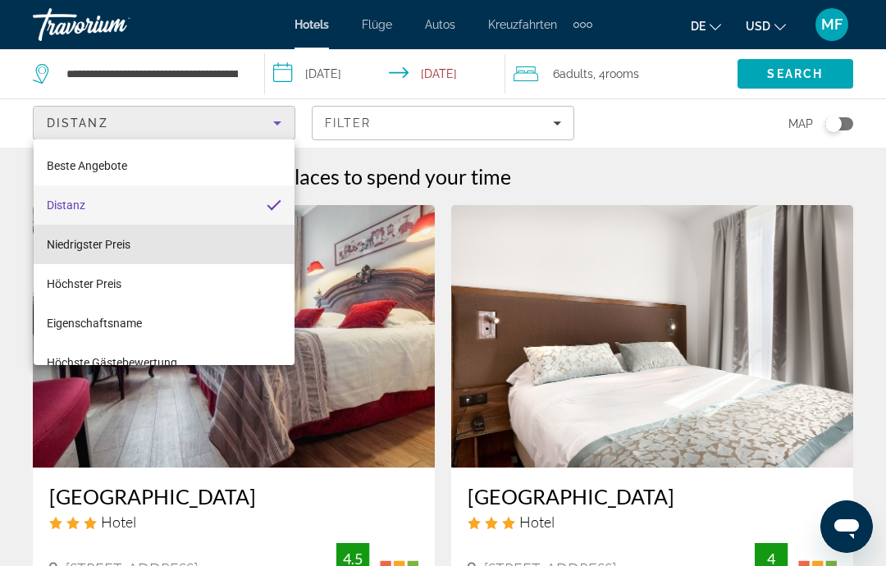
click at [185, 256] on mat-option "Niedrigster Preis" at bounding box center [164, 244] width 261 height 39
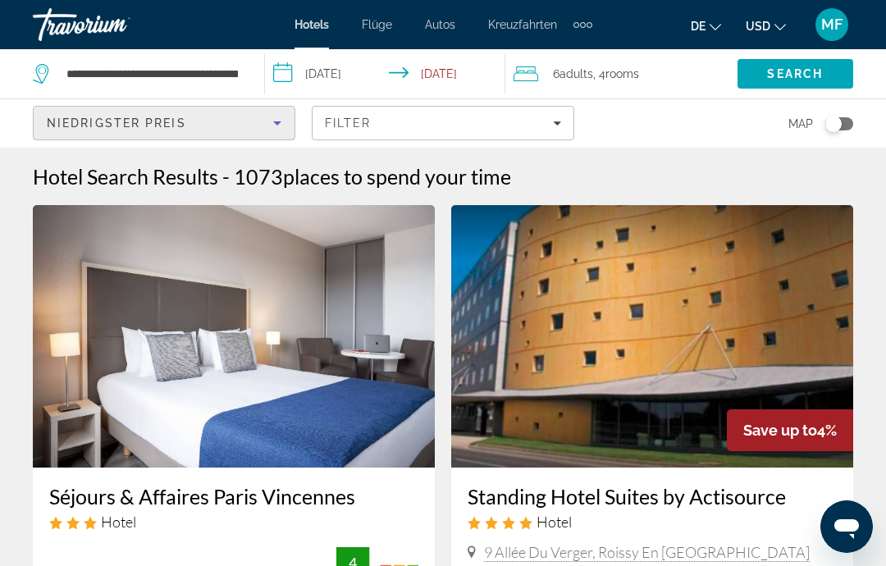
click at [555, 125] on icon "Filters" at bounding box center [557, 123] width 8 height 8
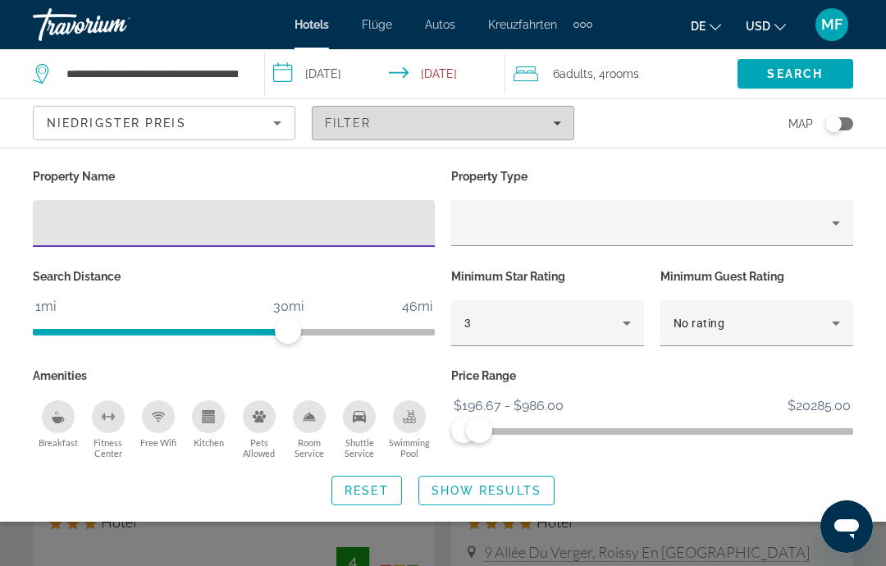
click at [554, 200] on div "Hotel Filters" at bounding box center [652, 223] width 376 height 46
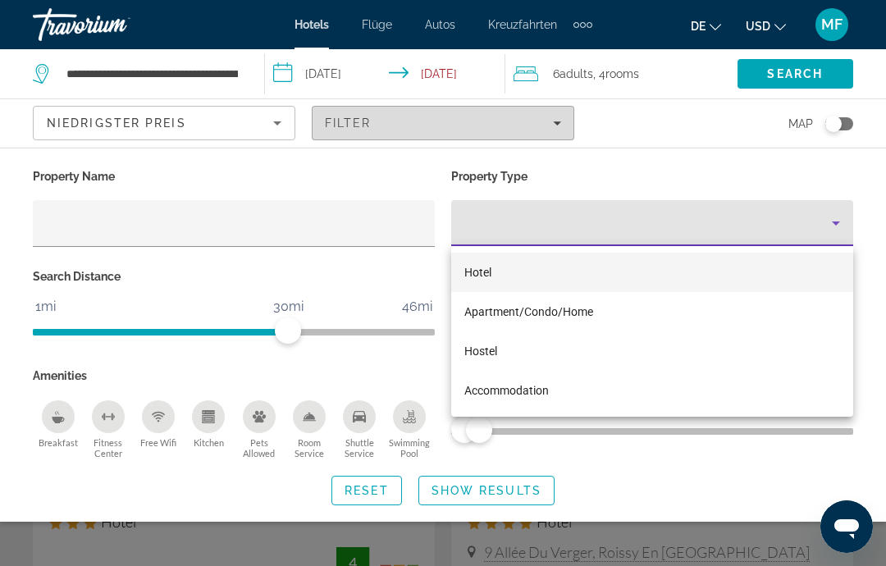
click at [552, 121] on div "Filter" at bounding box center [443, 122] width 236 height 13
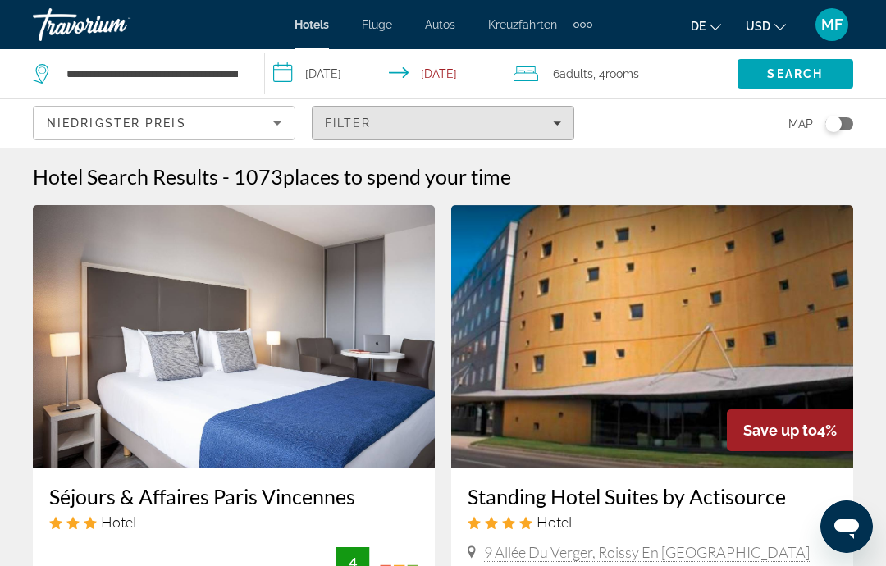
click at [536, 130] on span "Filters" at bounding box center [443, 122] width 261 height 39
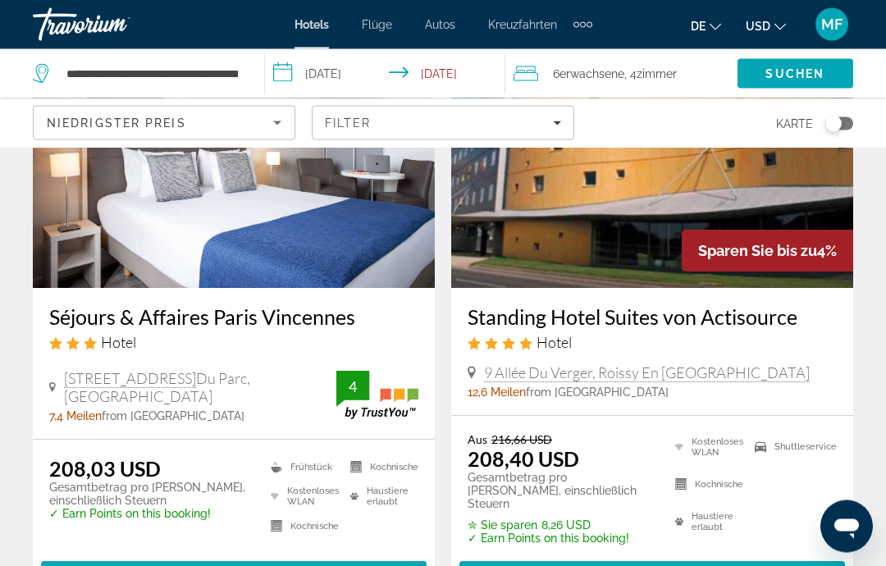
scroll to position [180, 0]
click at [333, 199] on img "Hauptinhalt" at bounding box center [234, 156] width 402 height 263
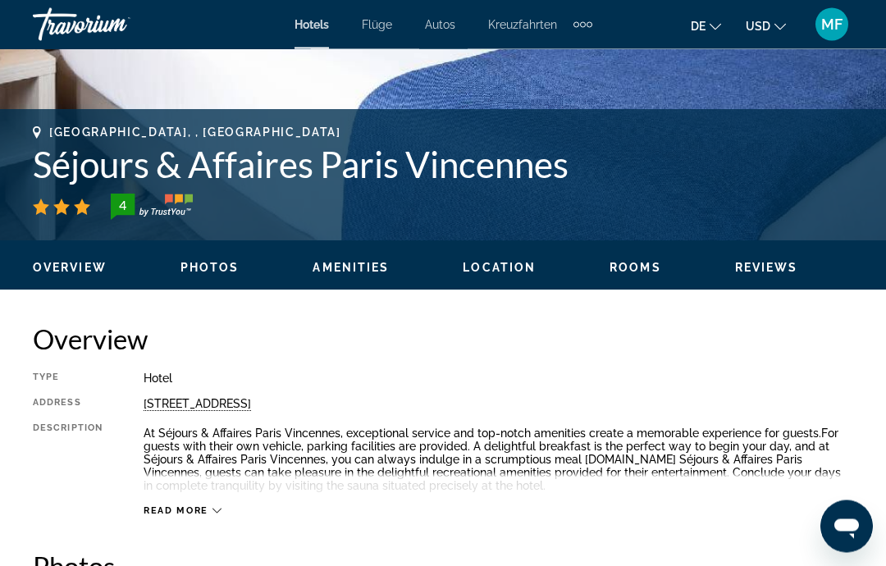
scroll to position [573, 0]
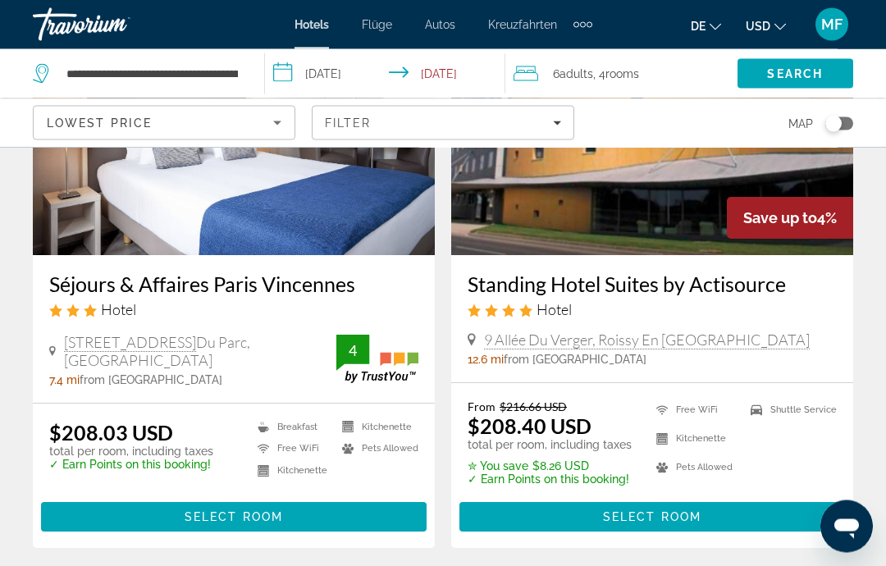
scroll to position [207, 0]
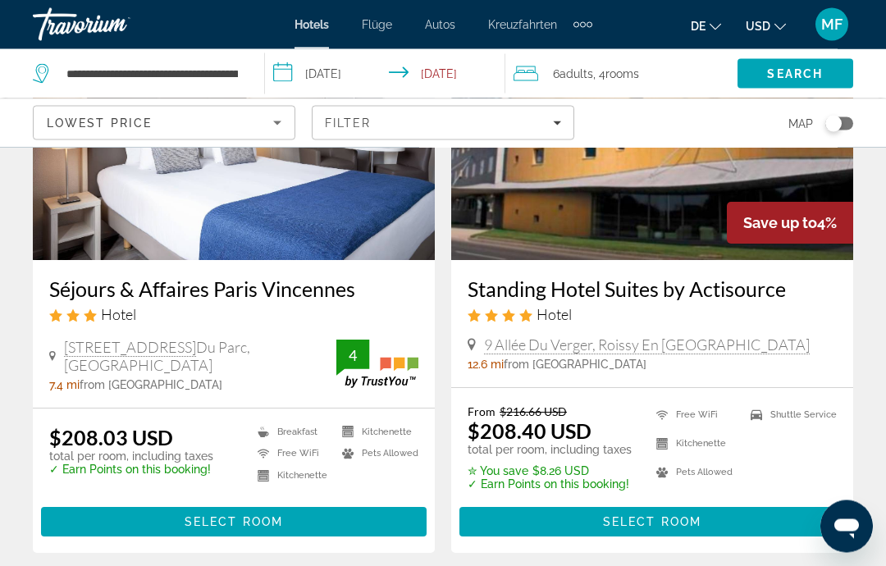
click at [555, 121] on icon "Filters" at bounding box center [557, 123] width 8 height 8
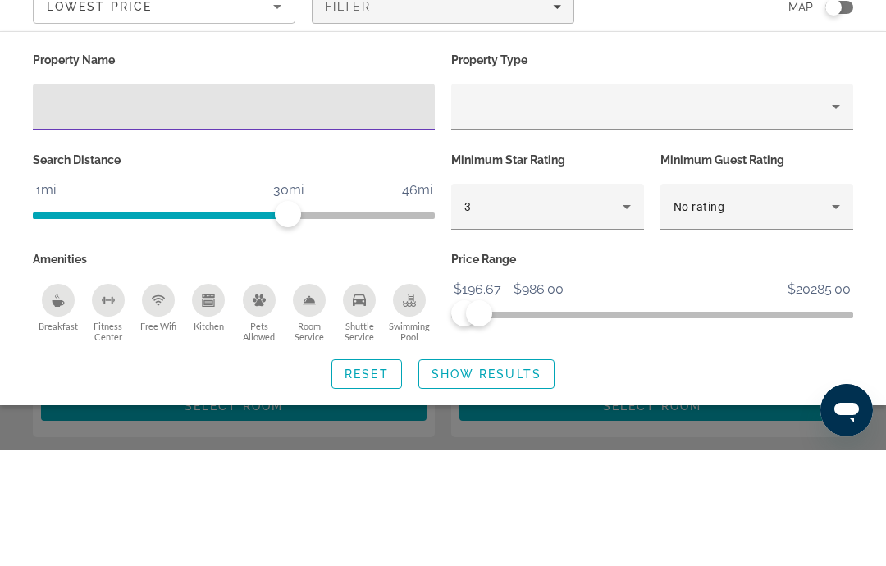
scroll to position [324, 0]
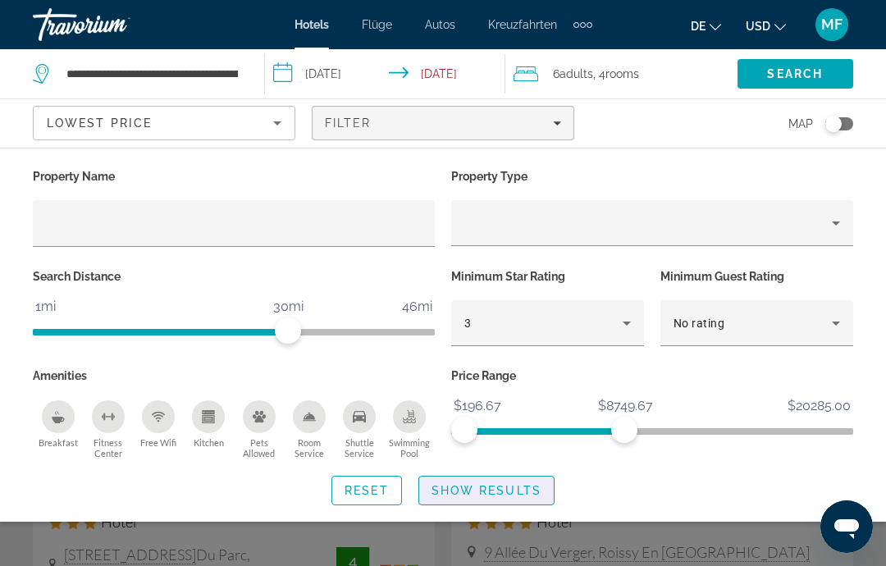
click at [518, 486] on span "Show Results" at bounding box center [486, 490] width 110 height 13
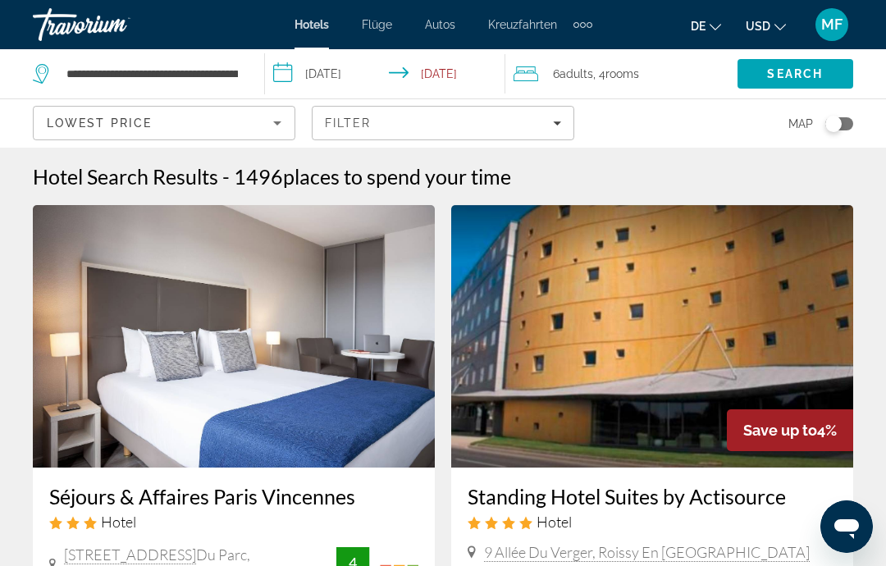
click at [623, 72] on span "rooms" at bounding box center [622, 73] width 34 height 13
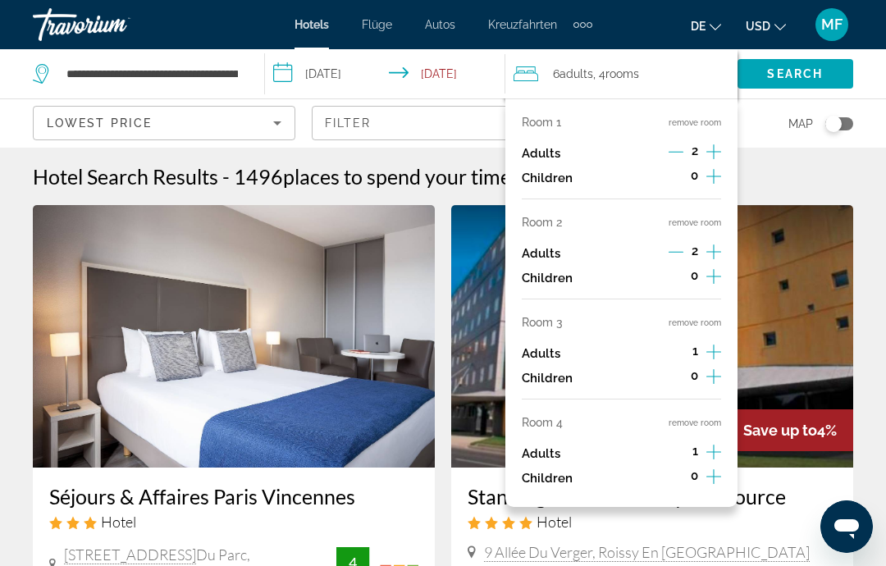
click at [703, 221] on button "remove room" at bounding box center [695, 222] width 53 height 11
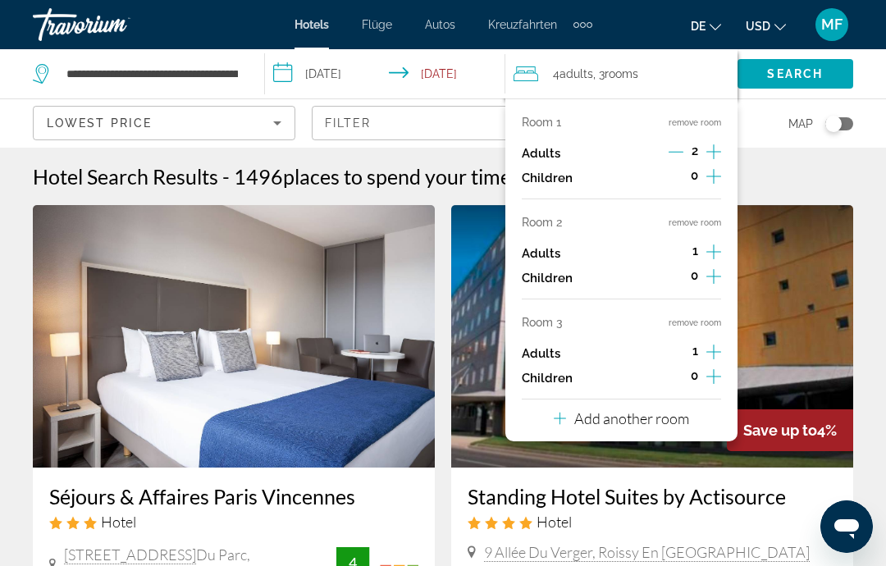
click at [707, 220] on button "remove room" at bounding box center [695, 222] width 53 height 11
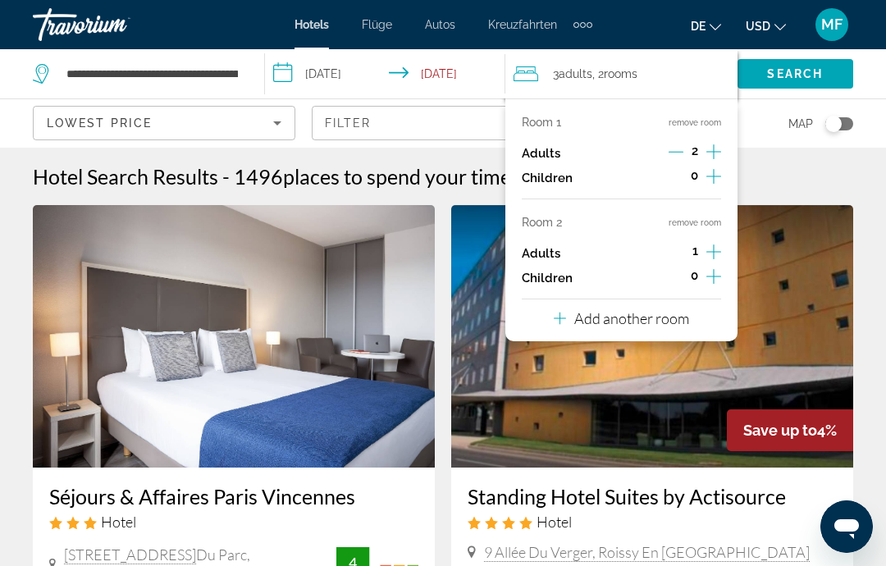
click at [709, 218] on button "remove room" at bounding box center [695, 222] width 53 height 11
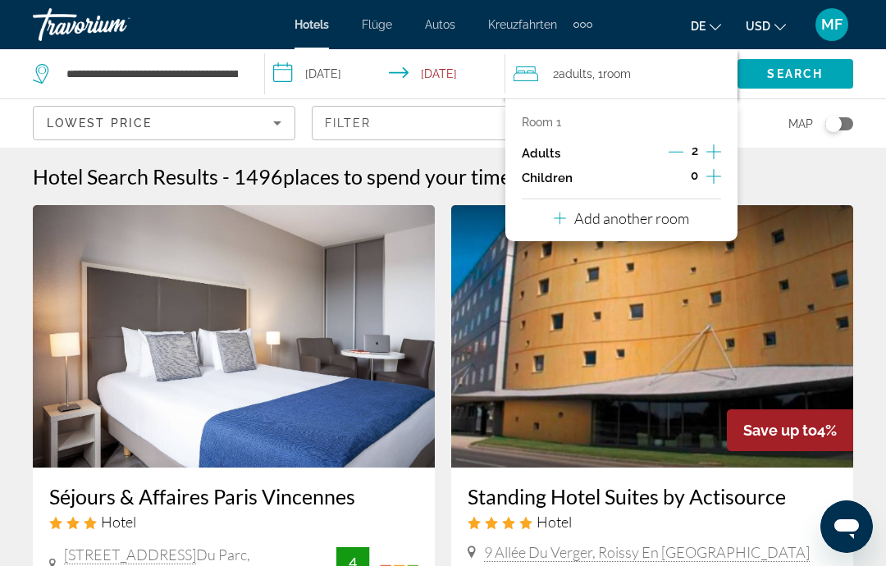
click at [810, 80] on span "Search" at bounding box center [795, 73] width 56 height 13
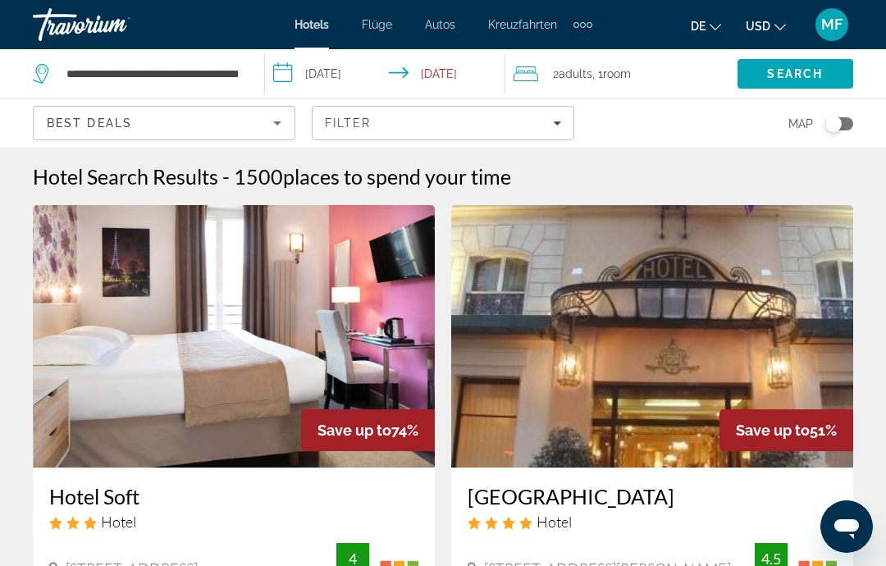
click at [261, 131] on div "Best Deals" at bounding box center [160, 123] width 226 height 20
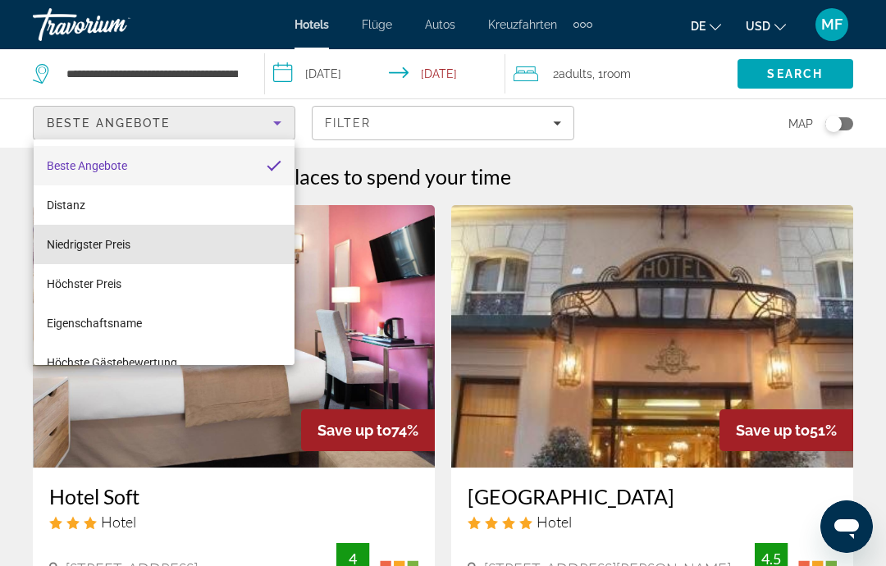
click at [158, 250] on mat-option "Niedrigster Preis" at bounding box center [164, 244] width 261 height 39
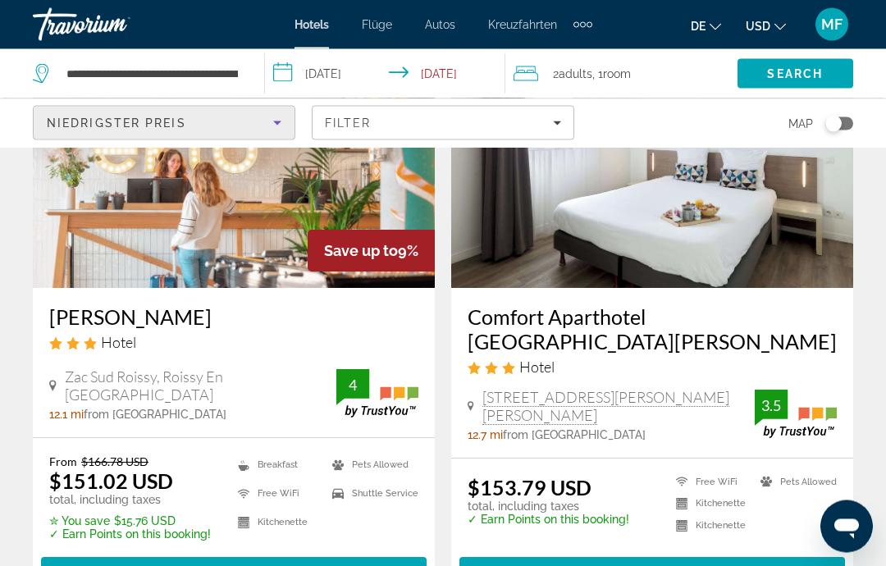
scroll to position [182, 0]
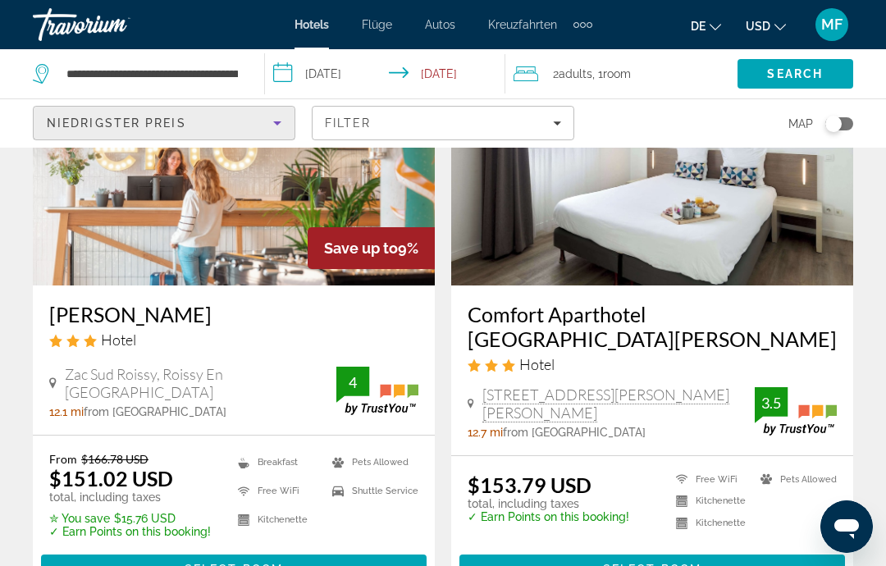
click at [226, 201] on img "Hauptinhalt" at bounding box center [234, 154] width 402 height 263
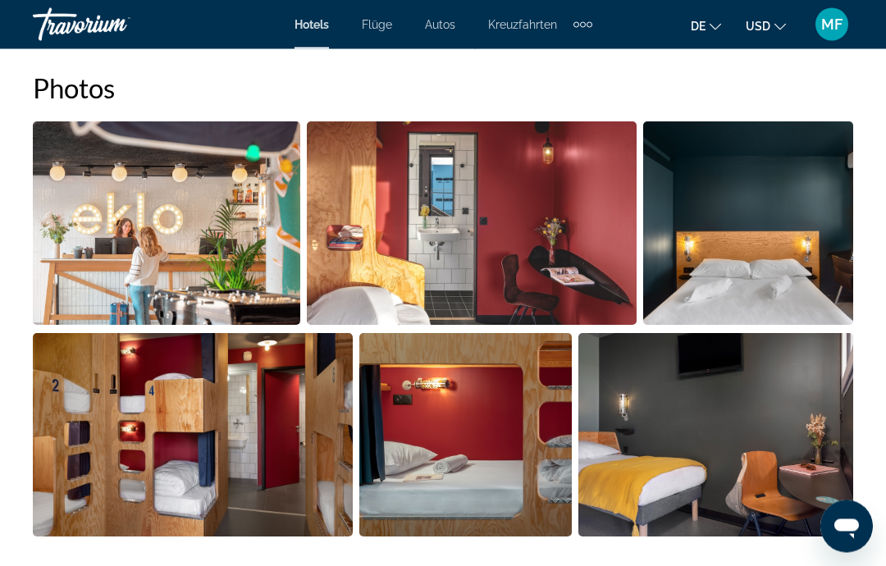
scroll to position [1116, 0]
click at [784, 204] on img "Open full-screen image slider" at bounding box center [748, 222] width 210 height 203
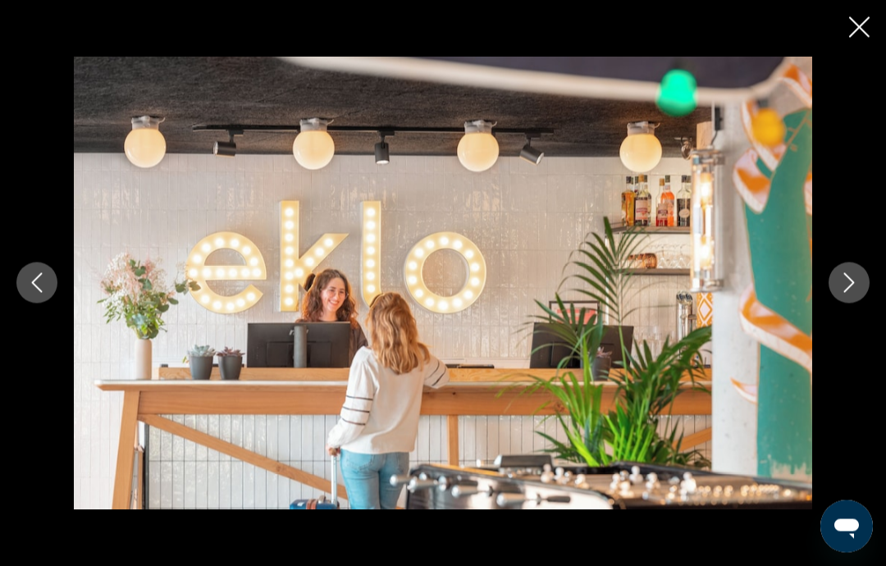
scroll to position [1598, 0]
click at [848, 293] on icon "Next image" at bounding box center [849, 283] width 20 height 20
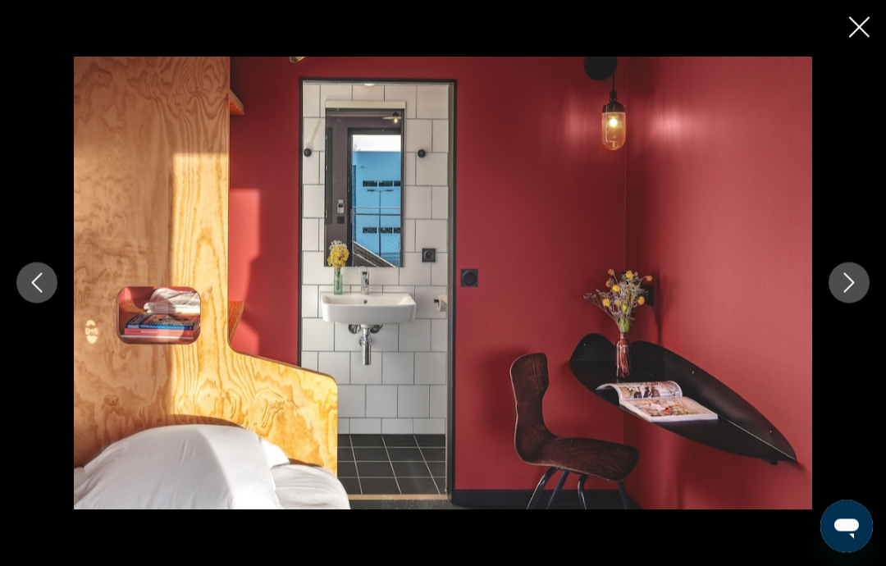
scroll to position [1746, 0]
click at [858, 293] on icon "Next image" at bounding box center [849, 283] width 20 height 20
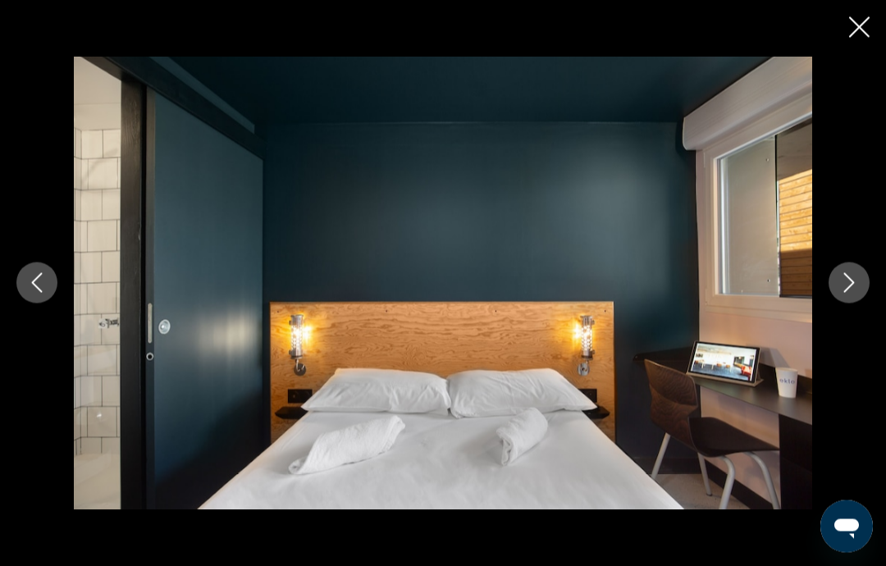
scroll to position [2035, 0]
click at [847, 304] on button "Next image" at bounding box center [849, 283] width 41 height 41
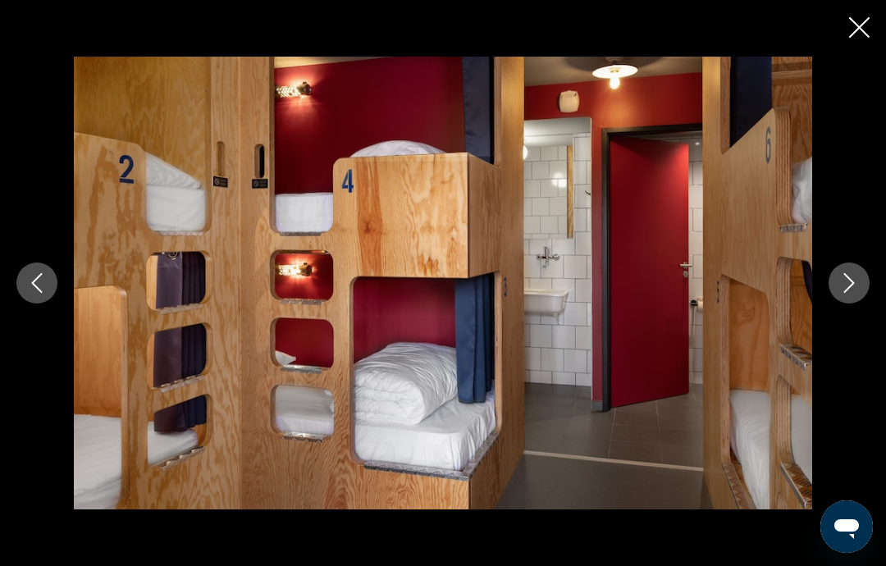
click at [852, 304] on button "Next image" at bounding box center [849, 283] width 41 height 41
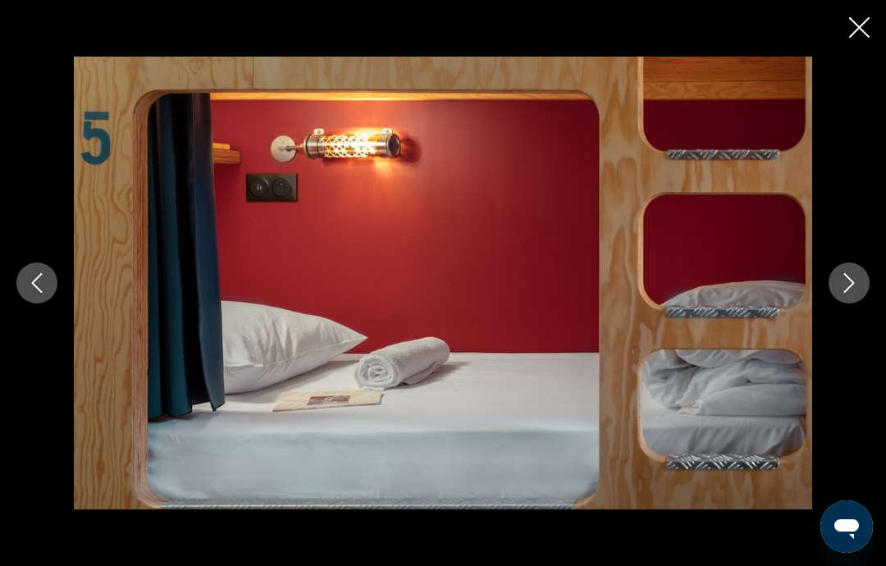
click at [840, 293] on icon "Next image" at bounding box center [849, 283] width 20 height 20
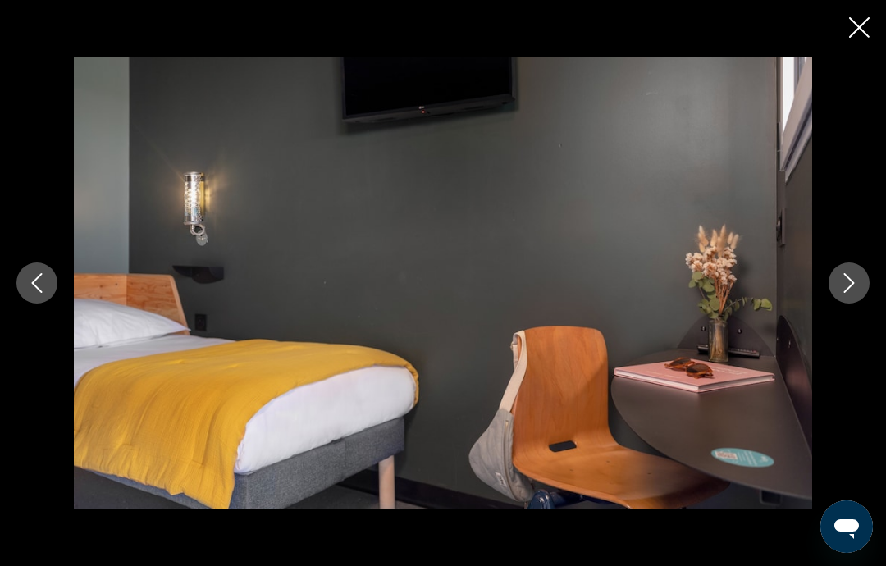
click at [842, 293] on icon "Next image" at bounding box center [849, 283] width 20 height 20
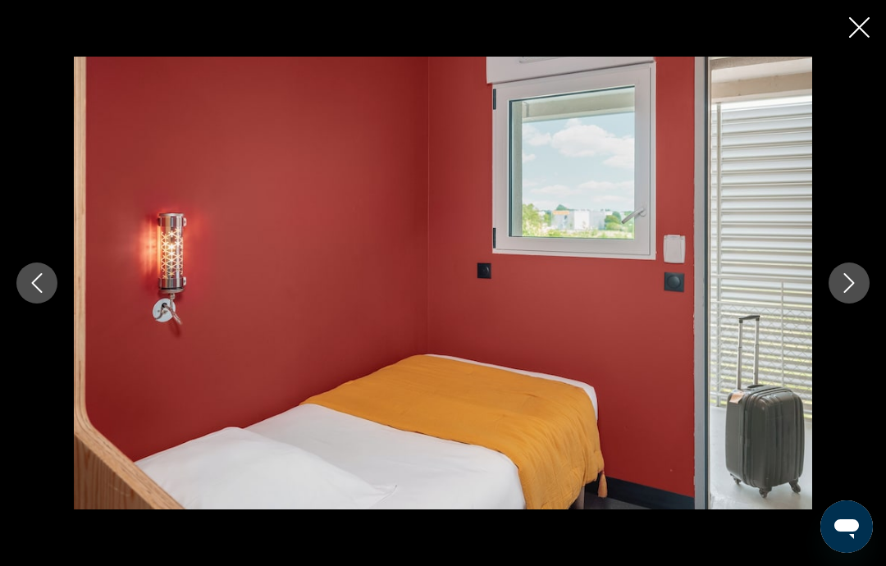
click at [842, 293] on icon "Next image" at bounding box center [849, 283] width 20 height 20
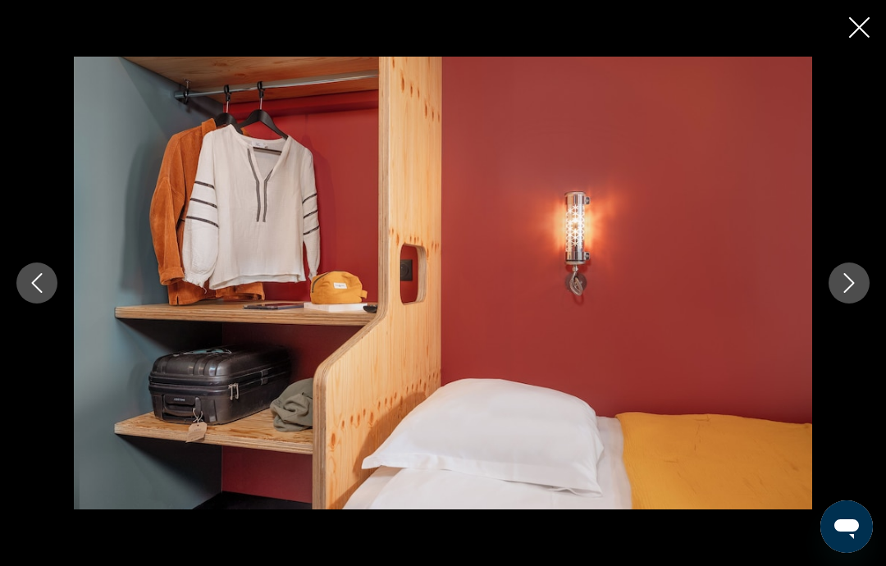
click at [839, 293] on icon "Next image" at bounding box center [849, 283] width 20 height 20
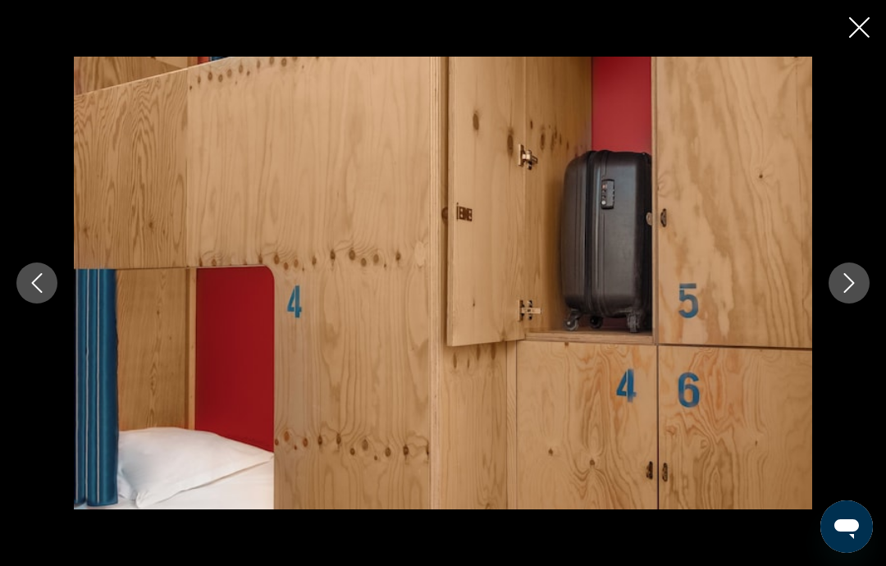
click at [842, 293] on icon "Next image" at bounding box center [849, 283] width 20 height 20
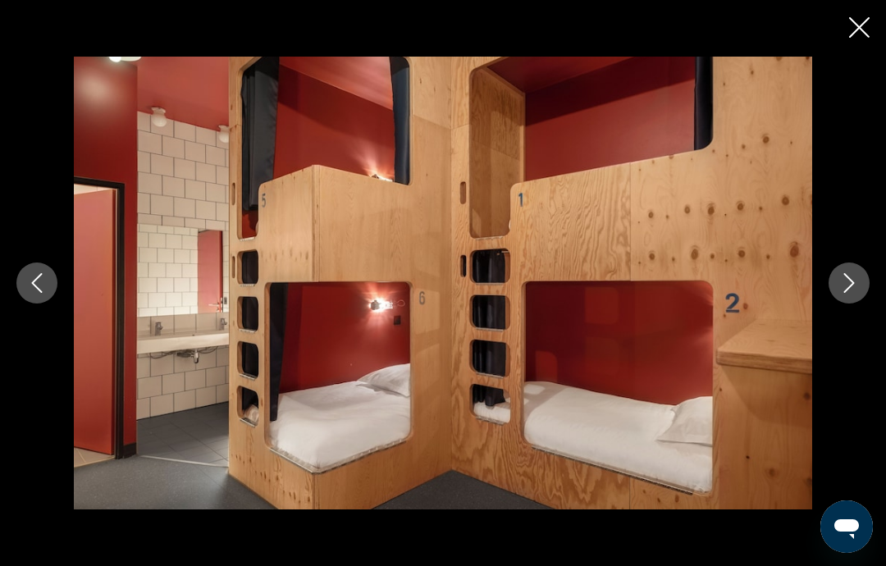
click at [845, 293] on icon "Next image" at bounding box center [849, 283] width 20 height 20
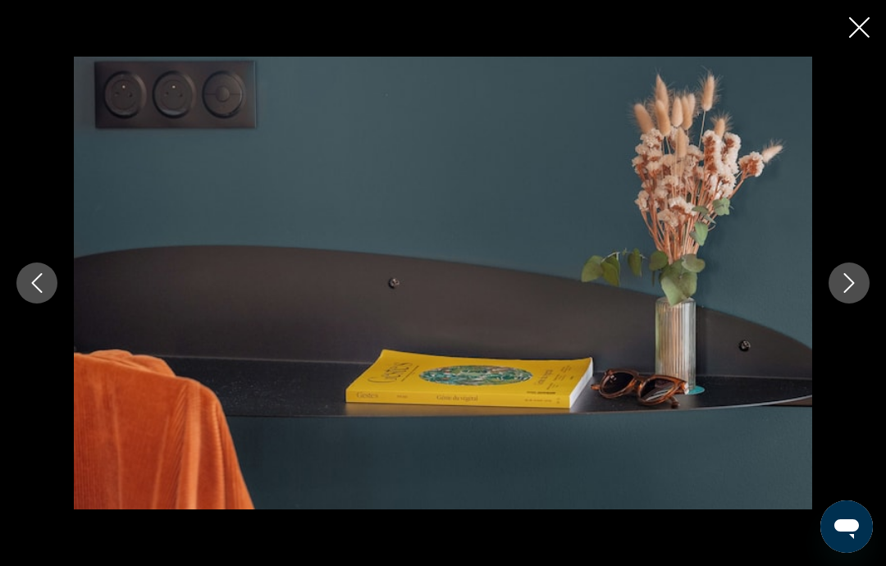
click at [843, 293] on icon "Next image" at bounding box center [849, 283] width 20 height 20
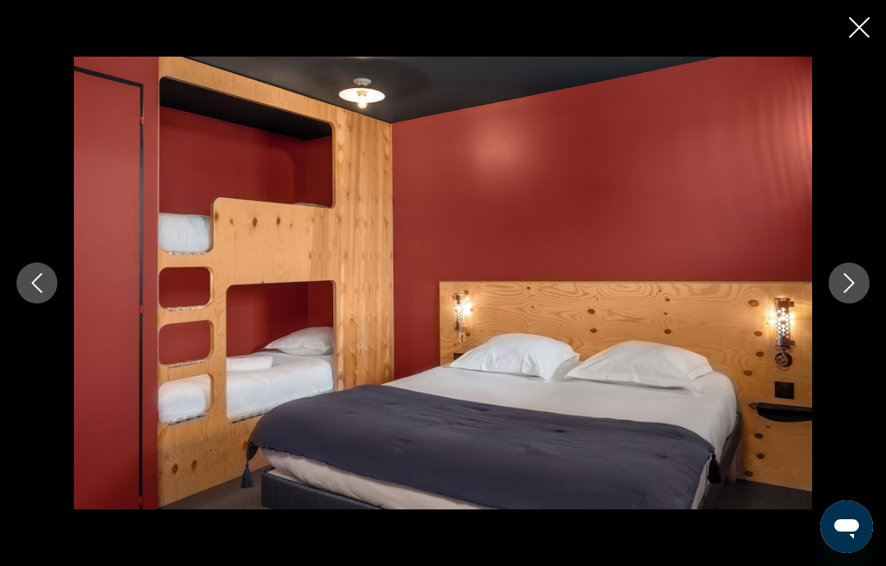
click at [872, 11] on div "prev next" at bounding box center [443, 283] width 886 height 566
click at [859, 22] on icon "Close slideshow" at bounding box center [859, 27] width 21 height 21
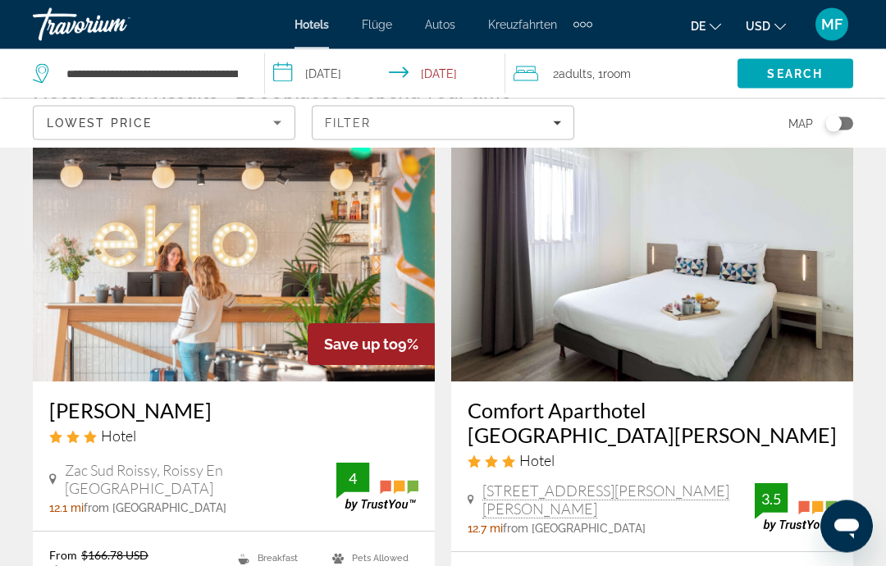
click at [706, 262] on img "Hauptinhalt" at bounding box center [652, 251] width 402 height 263
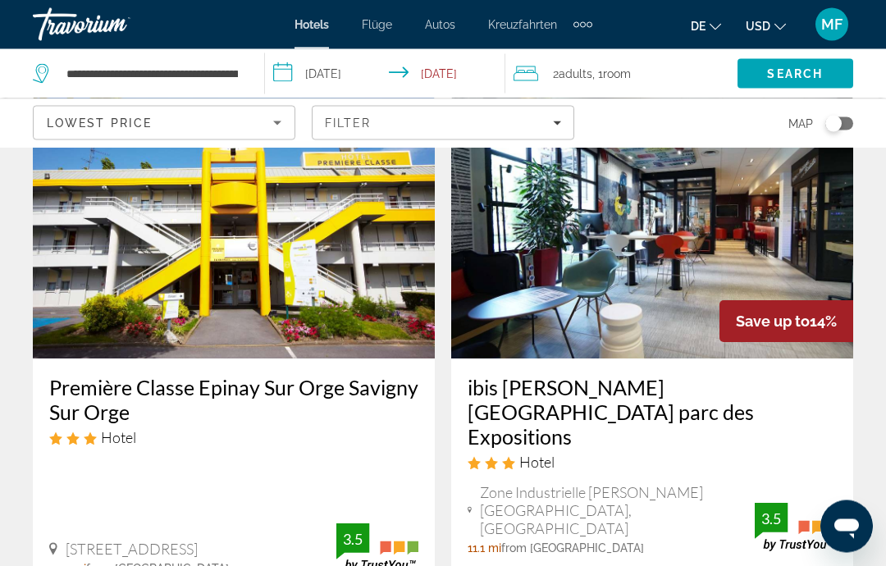
scroll to position [719, 0]
click at [325, 253] on img "Hauptinhalt" at bounding box center [234, 227] width 402 height 263
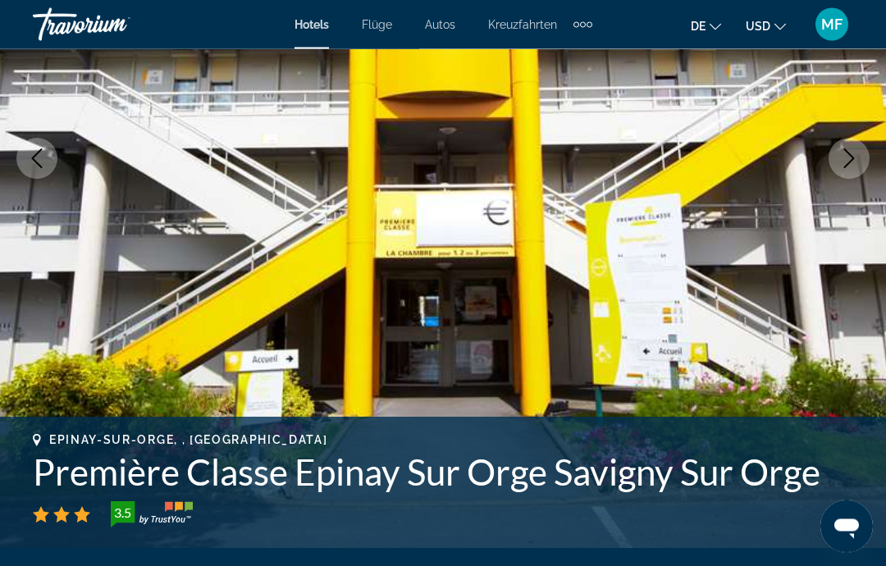
scroll to position [247, 0]
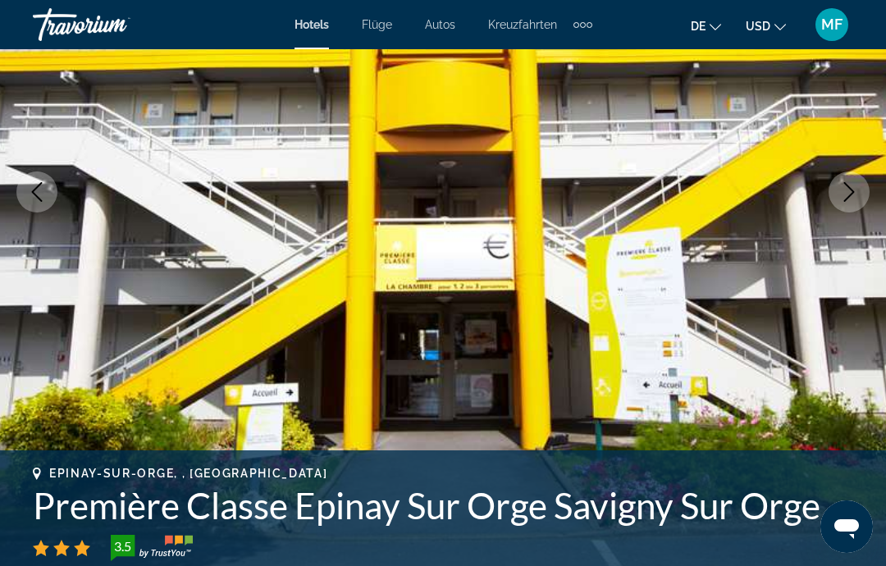
click at [865, 185] on button "Next image" at bounding box center [849, 191] width 41 height 41
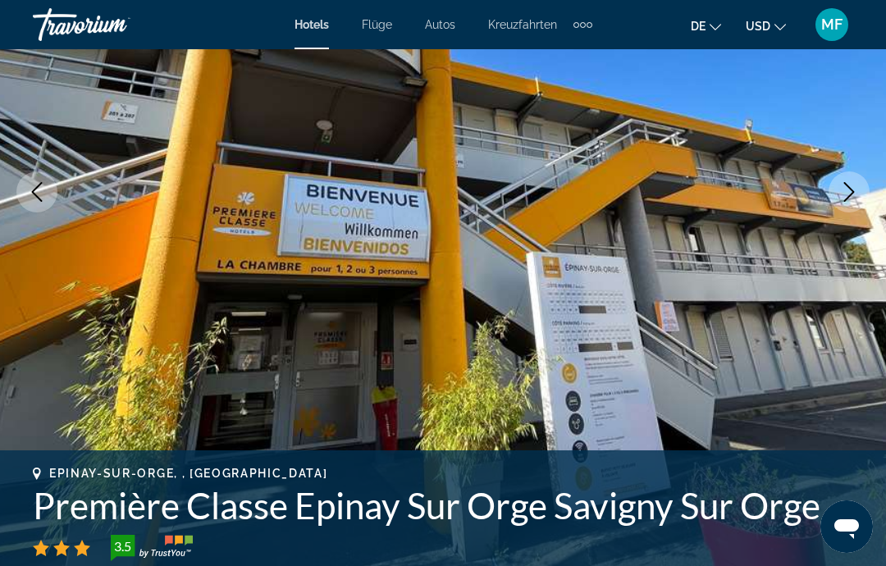
click at [853, 189] on icon "Next image" at bounding box center [849, 192] width 20 height 20
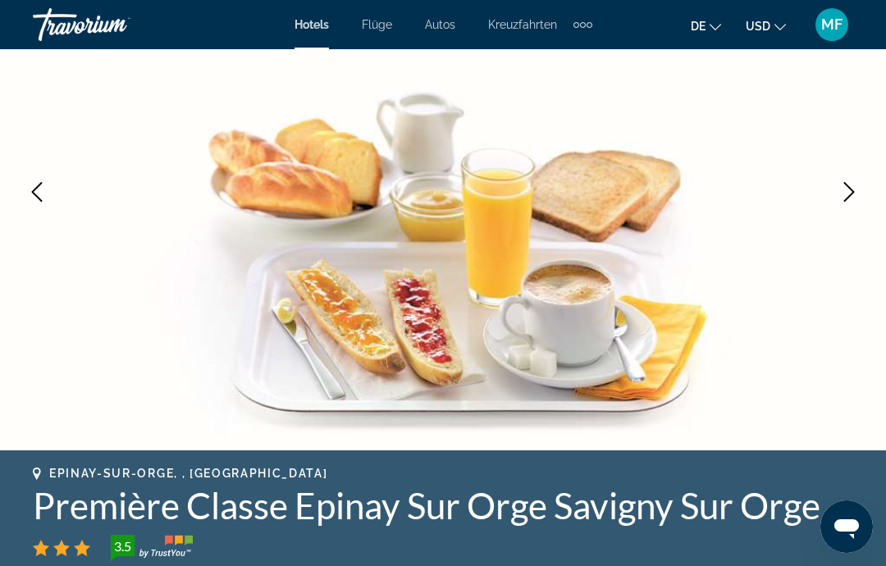
click at [851, 189] on icon "Next image" at bounding box center [849, 192] width 11 height 20
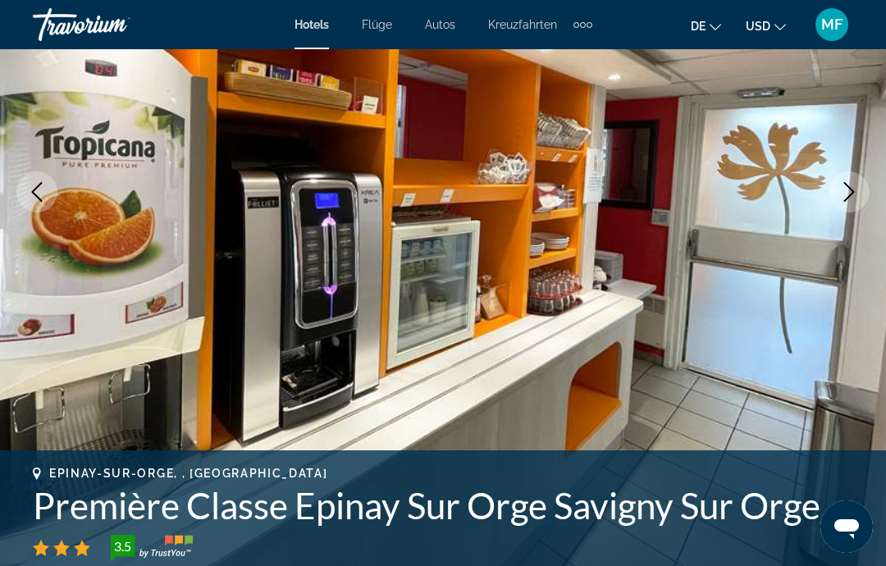
click at [855, 193] on icon "Next image" at bounding box center [849, 192] width 20 height 20
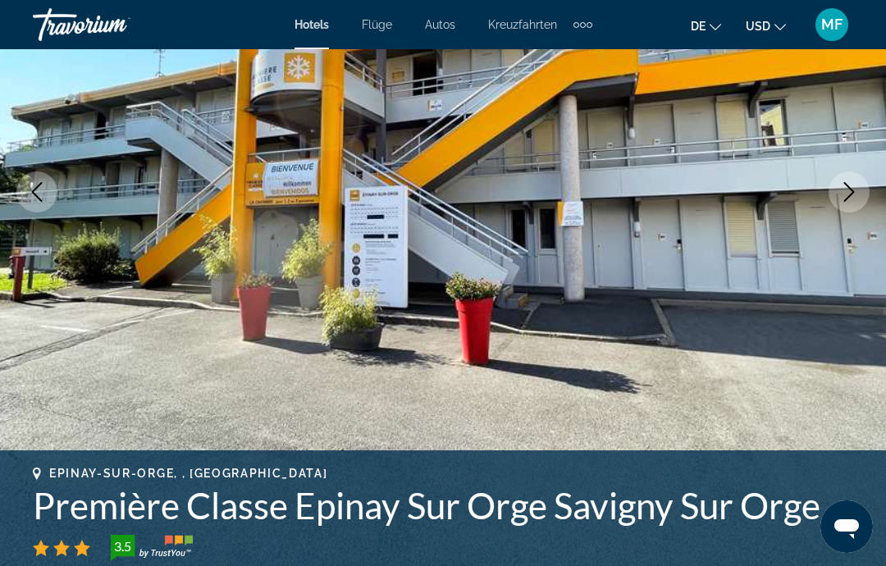
click at [854, 198] on icon "Next image" at bounding box center [849, 192] width 20 height 20
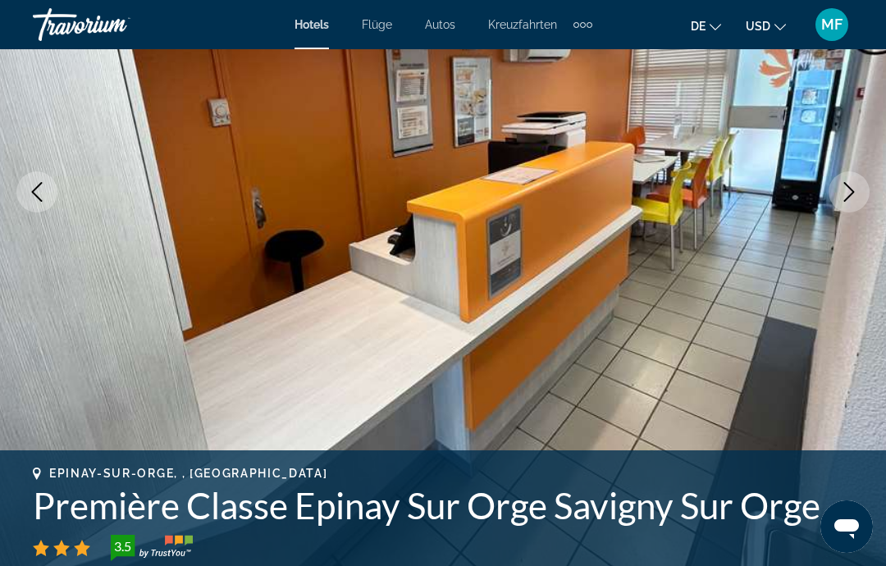
click at [850, 196] on icon "Next image" at bounding box center [849, 192] width 11 height 20
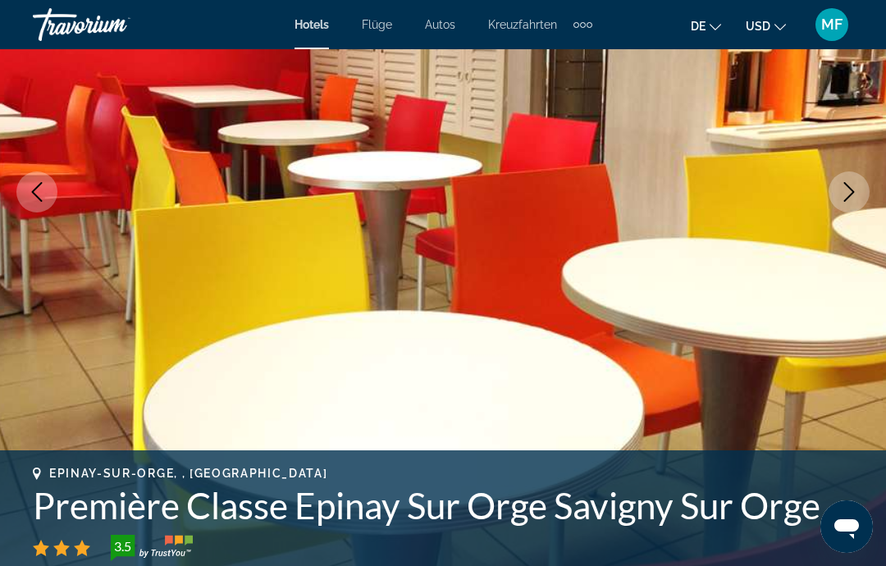
click at [856, 189] on icon "Next image" at bounding box center [849, 192] width 20 height 20
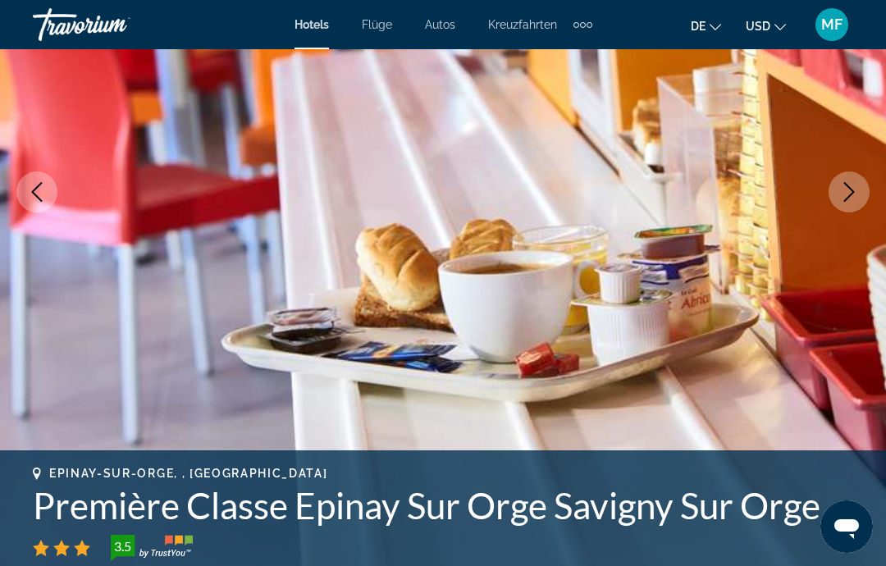
click at [846, 194] on icon "Next image" at bounding box center [849, 192] width 20 height 20
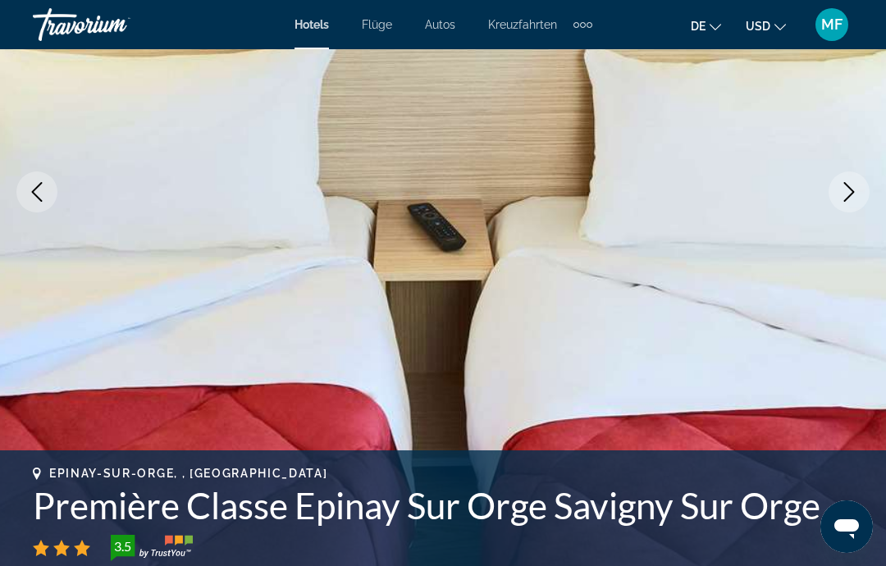
click at [851, 178] on button "Next image" at bounding box center [849, 191] width 41 height 41
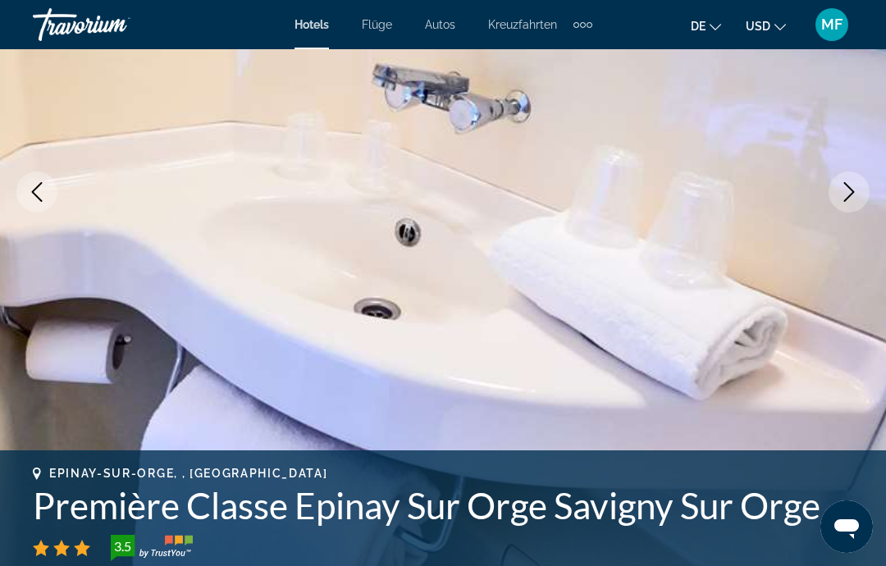
click at [842, 193] on icon "Next image" at bounding box center [849, 192] width 20 height 20
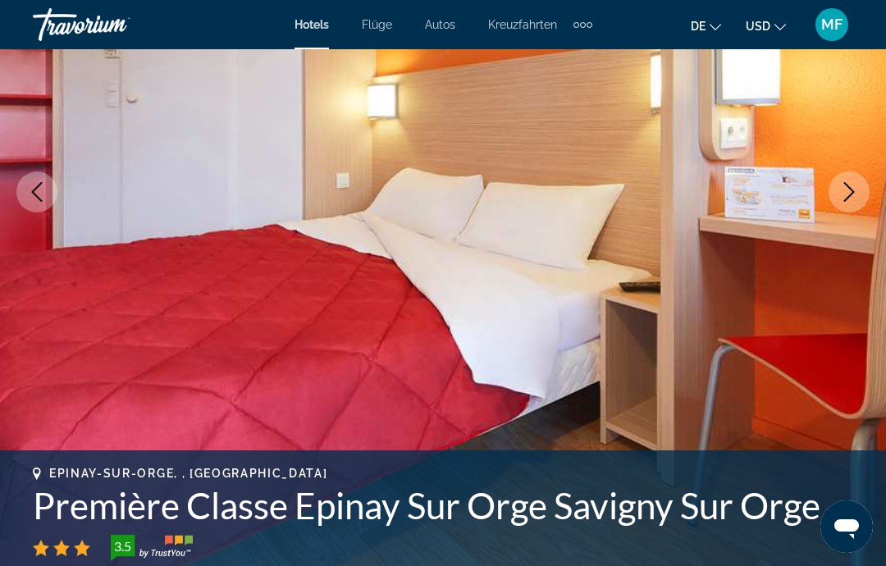
click at [849, 193] on icon "Next image" at bounding box center [849, 192] width 20 height 20
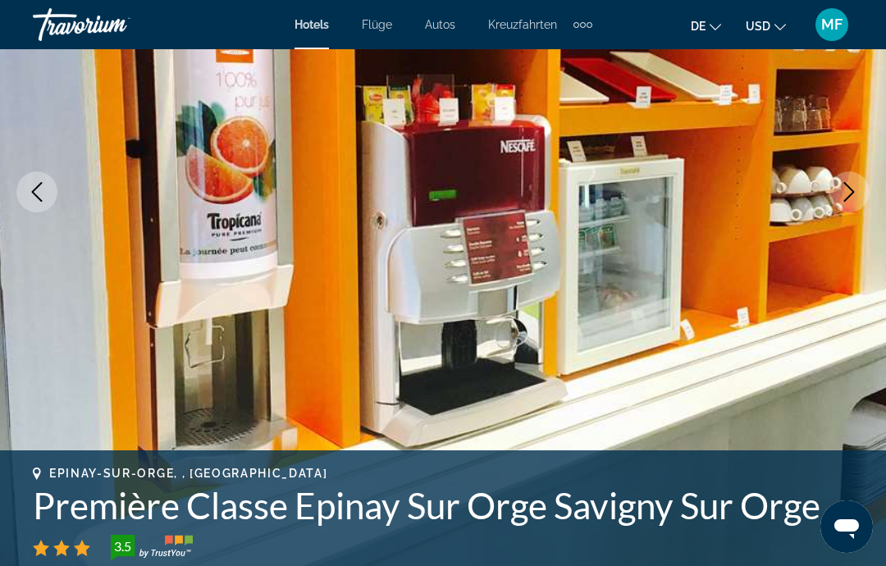
click at [852, 195] on icon "Next image" at bounding box center [849, 192] width 20 height 20
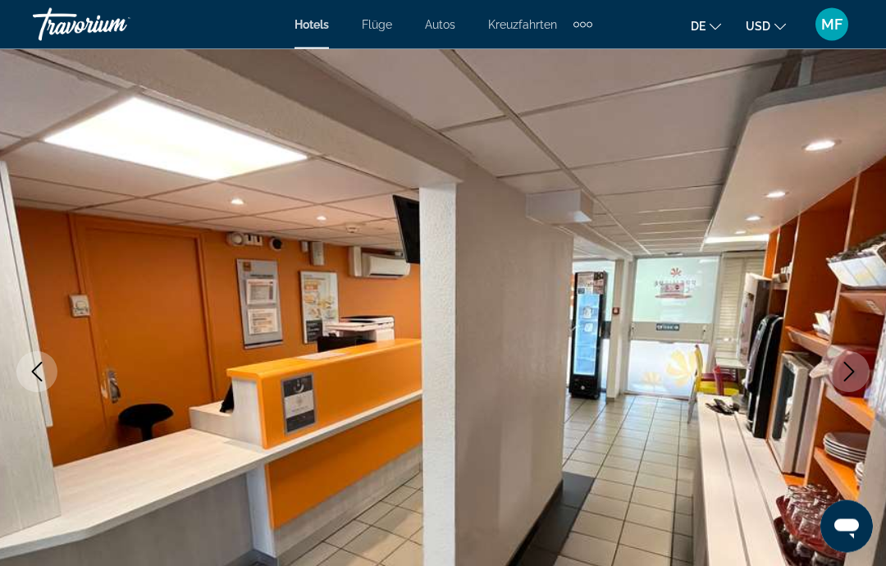
scroll to position [0, 0]
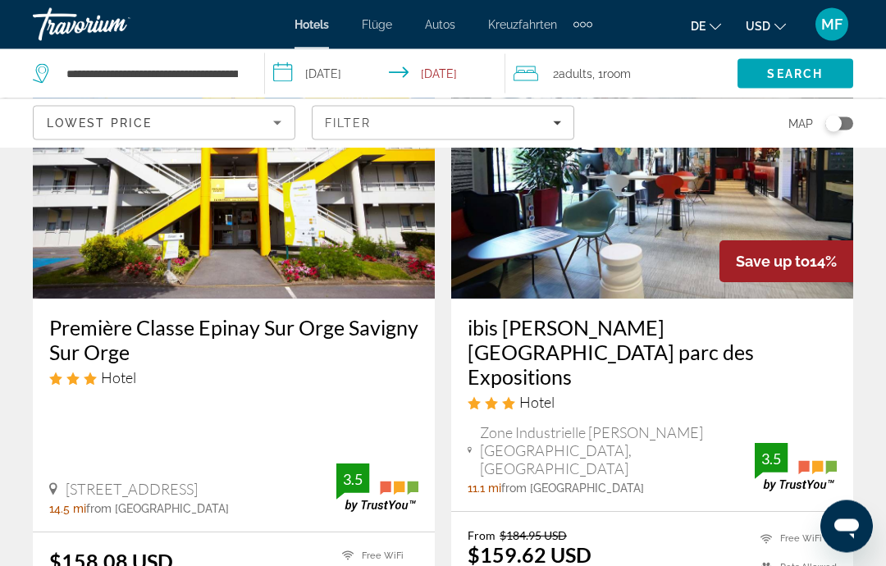
scroll to position [780, 0]
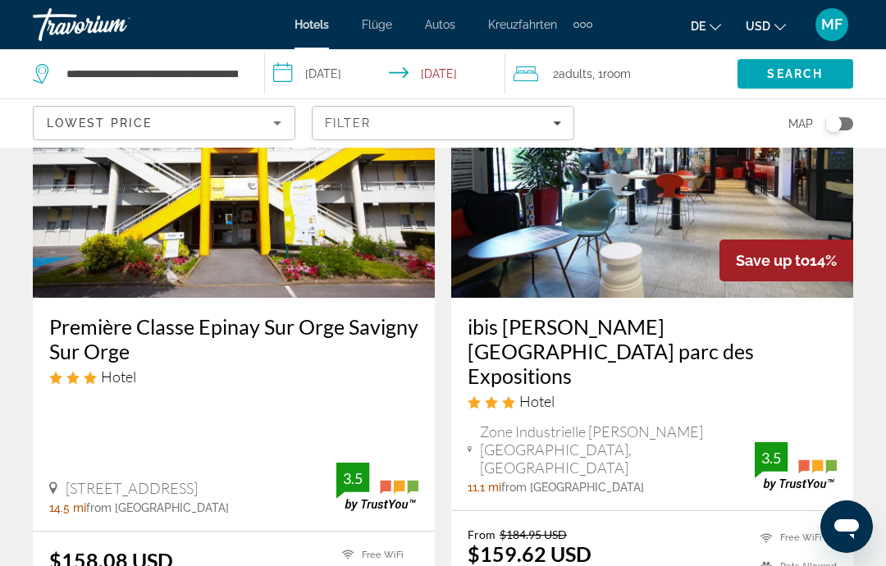
click at [678, 216] on img "Hauptinhalt" at bounding box center [652, 166] width 402 height 263
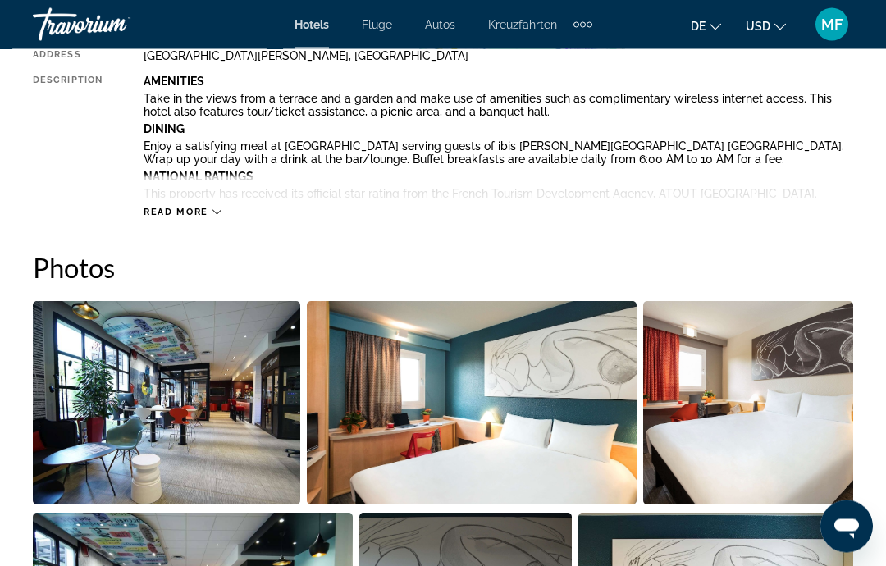
scroll to position [852, 0]
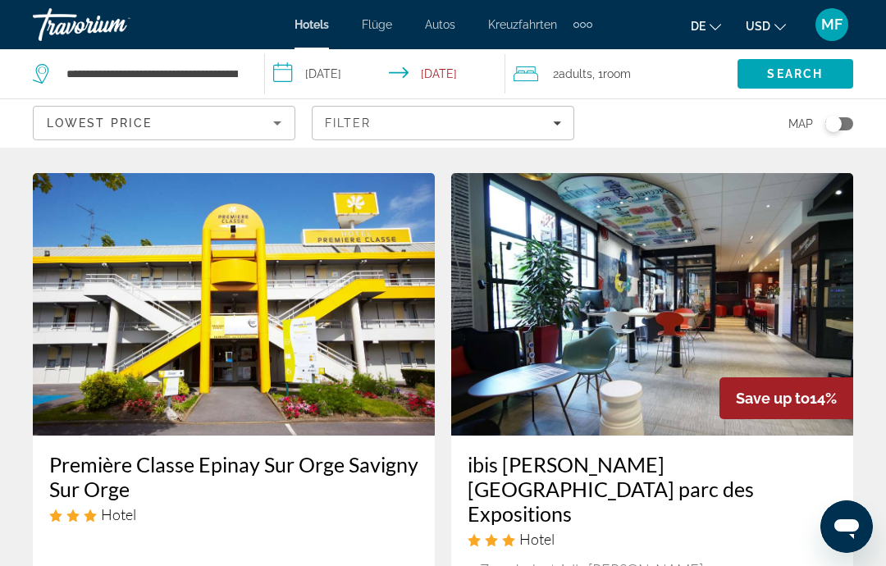
scroll to position [555, 0]
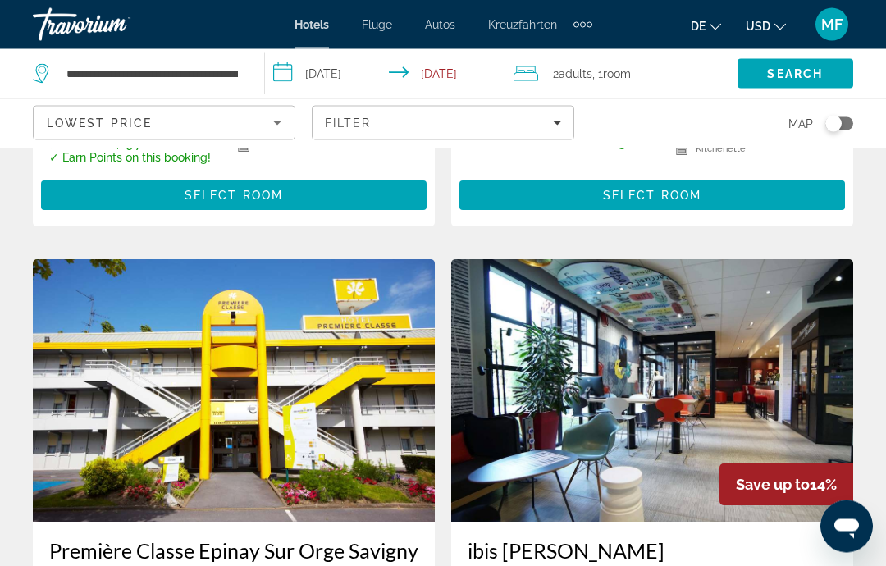
click at [271, 124] on icon "Sort by" at bounding box center [277, 123] width 20 height 20
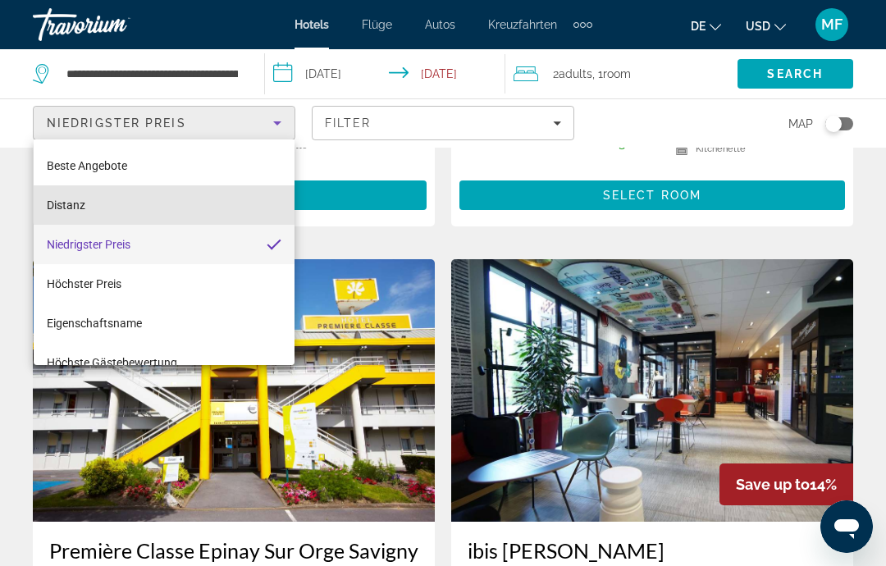
click at [217, 209] on mat-option "Distanz" at bounding box center [164, 204] width 261 height 39
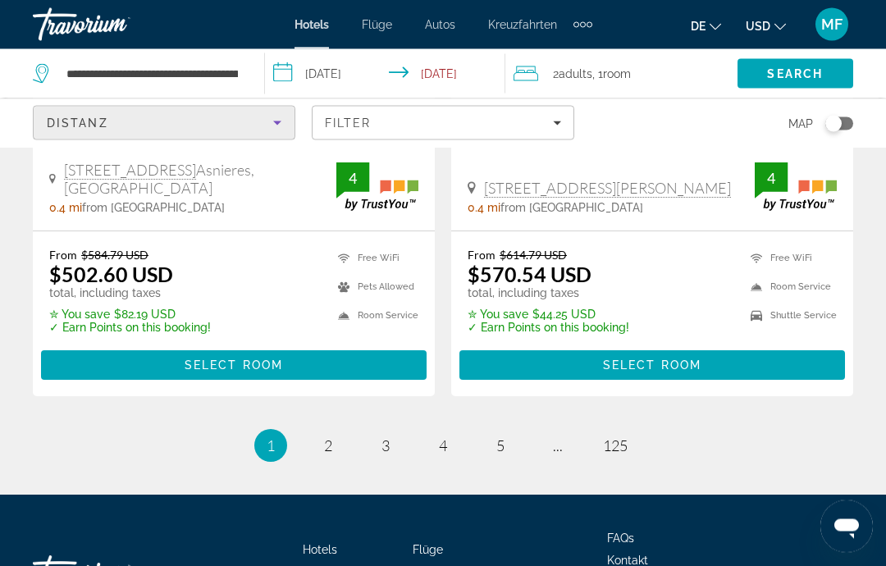
scroll to position [3459, 0]
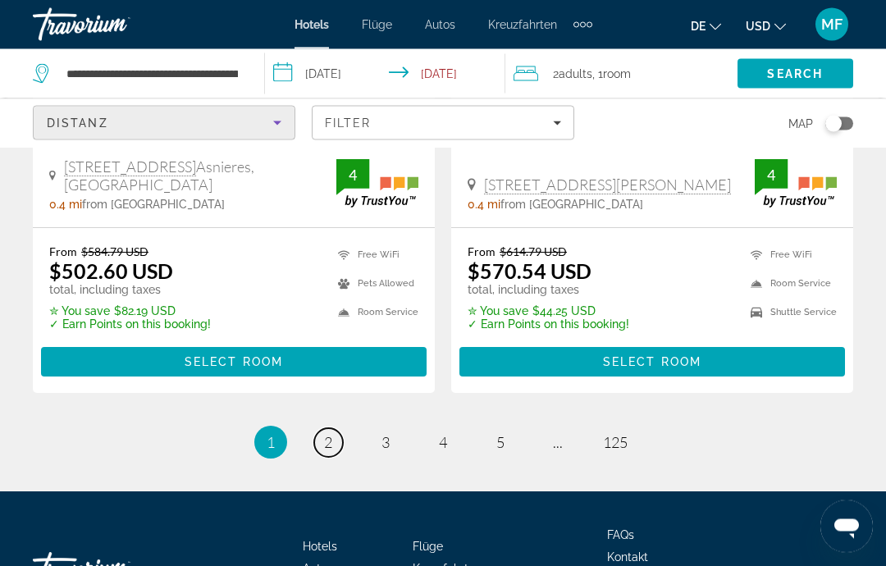
click at [340, 429] on link "page 2" at bounding box center [328, 443] width 29 height 29
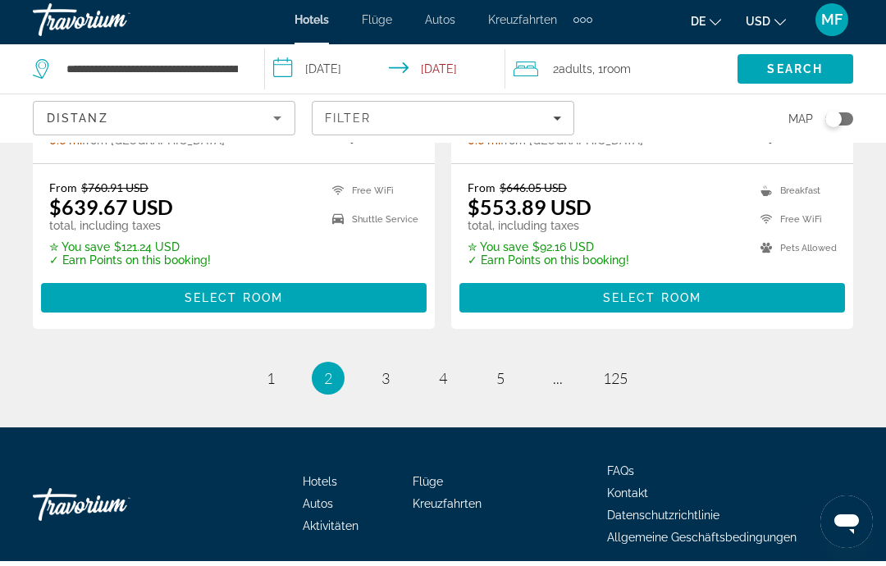
scroll to position [3534, 0]
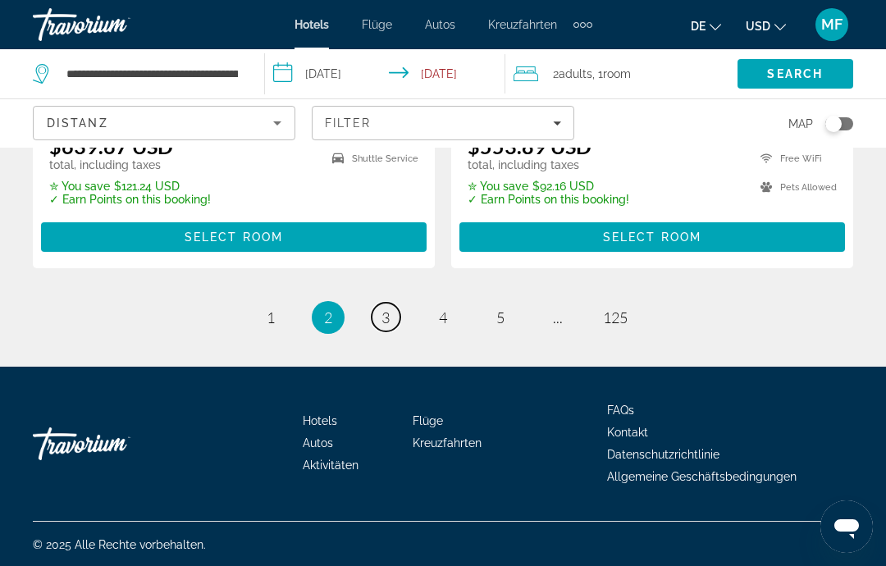
click at [384, 322] on span "3" at bounding box center [385, 317] width 8 height 18
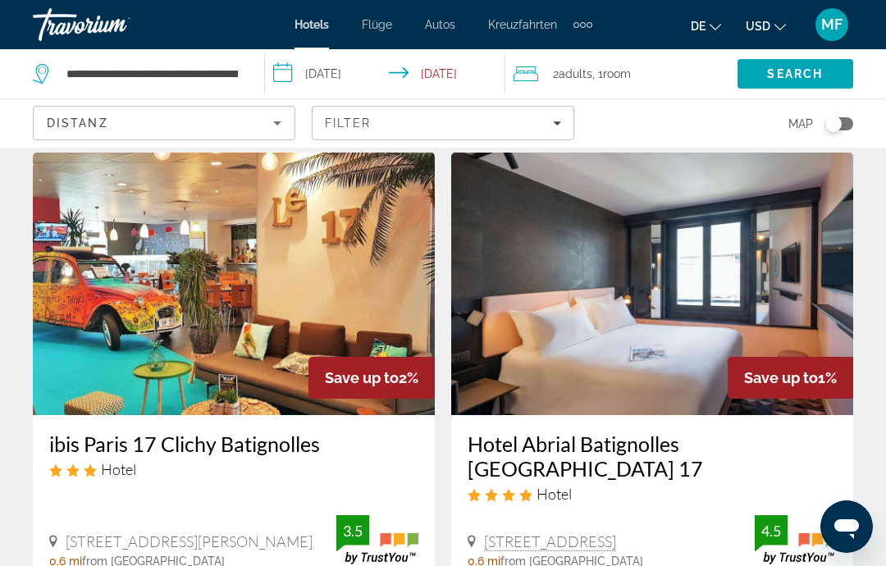
scroll to position [664, 0]
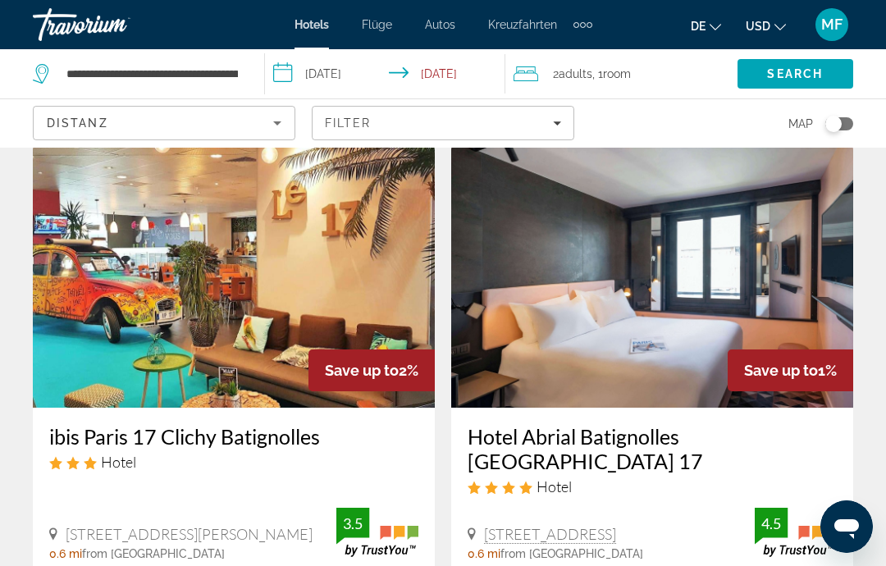
click at [327, 231] on img "Hauptinhalt" at bounding box center [234, 276] width 402 height 263
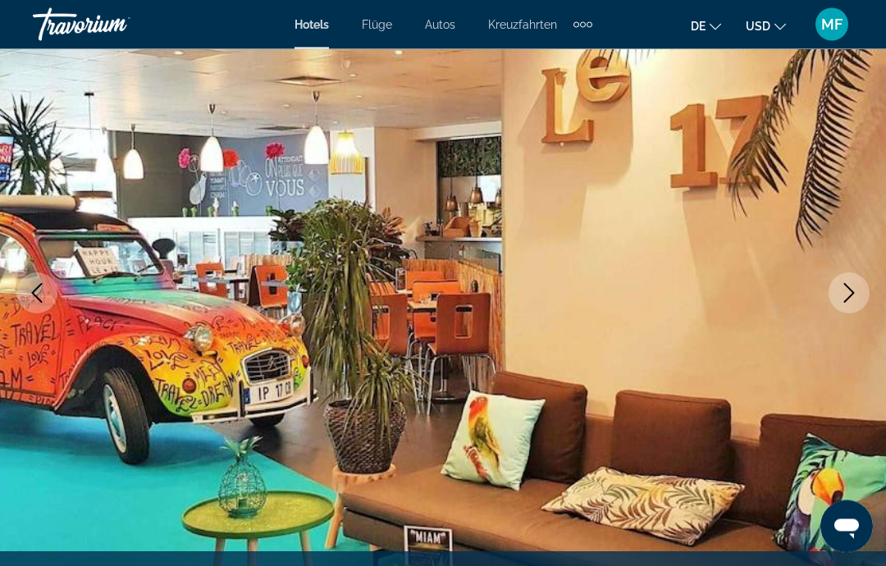
scroll to position [151, 0]
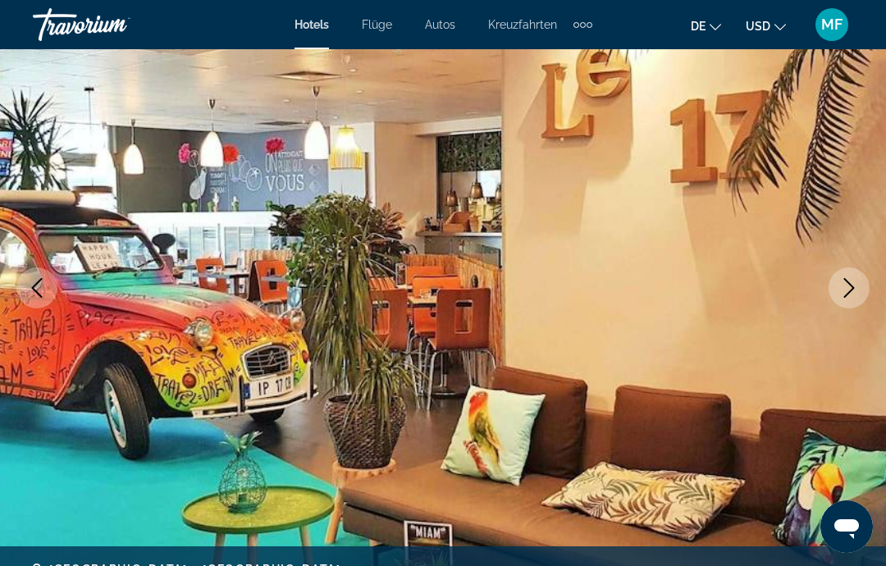
click at [852, 301] on button "Next image" at bounding box center [849, 287] width 41 height 41
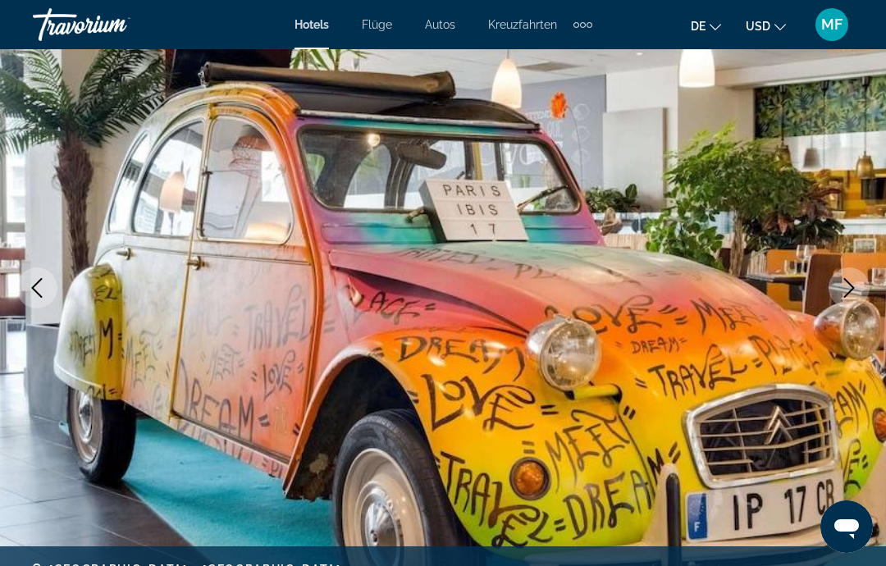
click at [845, 299] on button "Next image" at bounding box center [849, 287] width 41 height 41
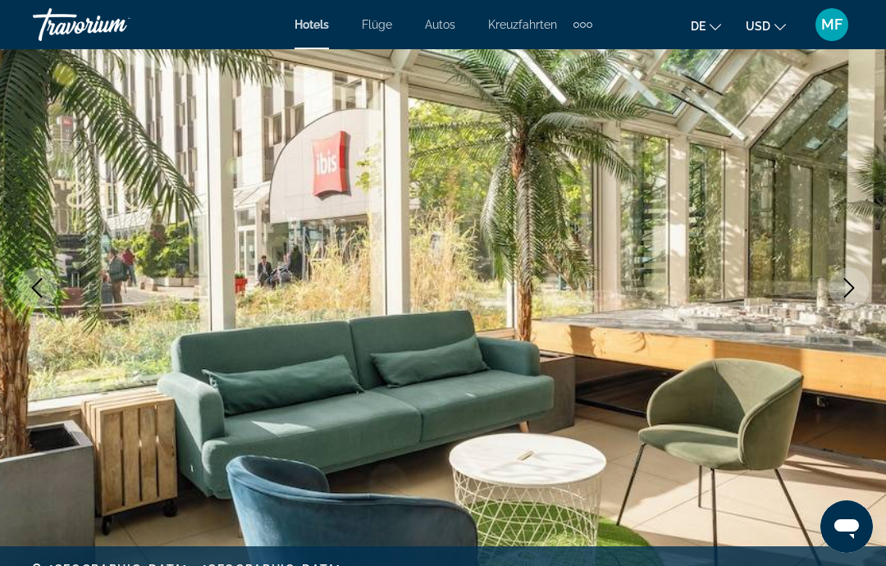
click at [850, 294] on icon "Next image" at bounding box center [849, 288] width 20 height 20
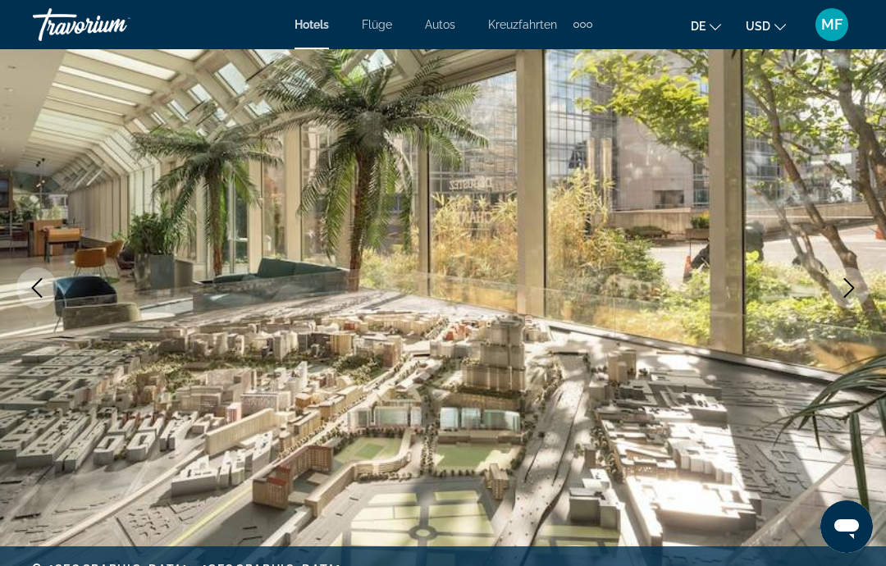
click at [851, 286] on icon "Next image" at bounding box center [849, 288] width 20 height 20
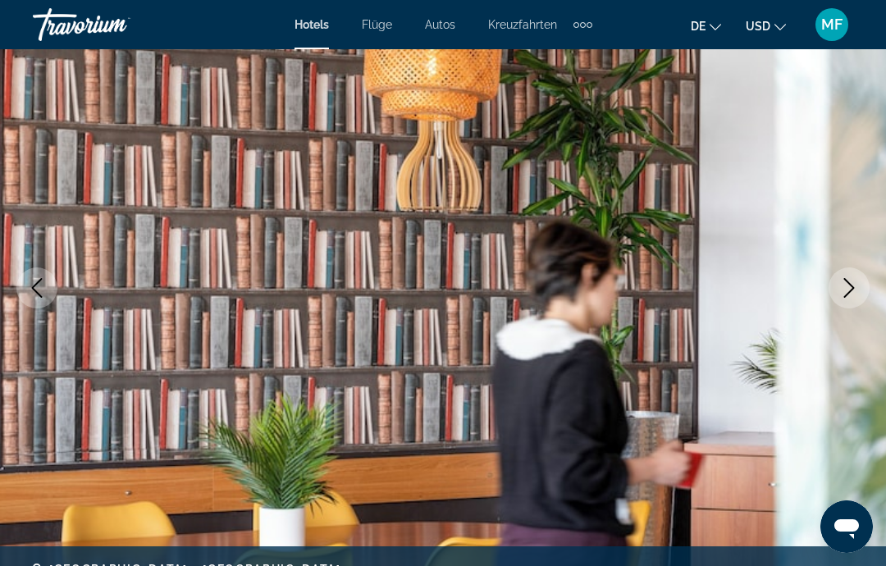
click at [852, 285] on icon "Next image" at bounding box center [849, 288] width 11 height 20
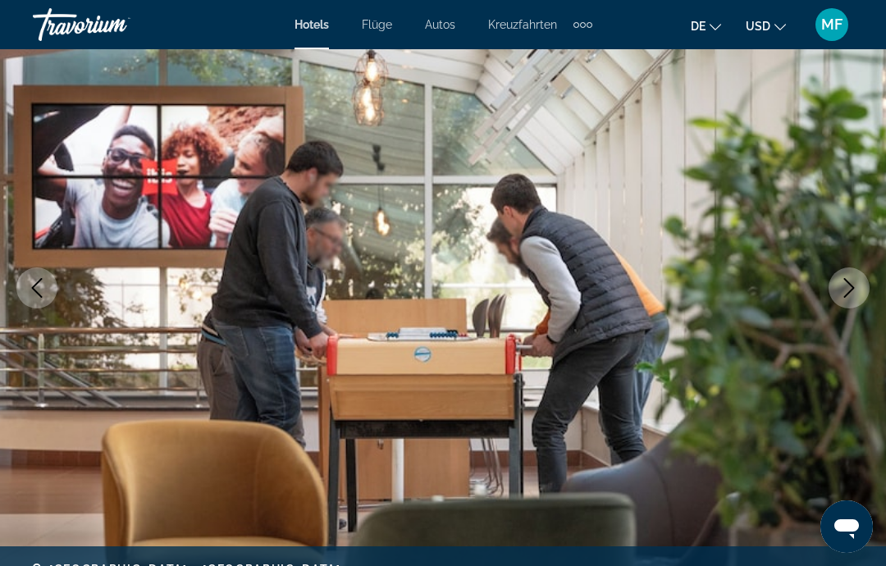
click at [852, 285] on icon "Next image" at bounding box center [849, 288] width 20 height 20
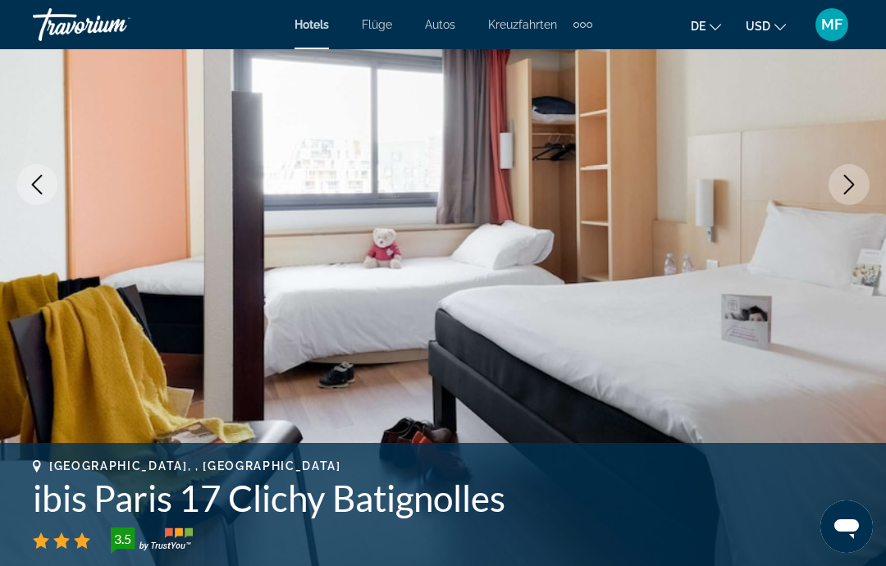
scroll to position [253, 0]
click at [855, 204] on button "Next image" at bounding box center [849, 185] width 41 height 41
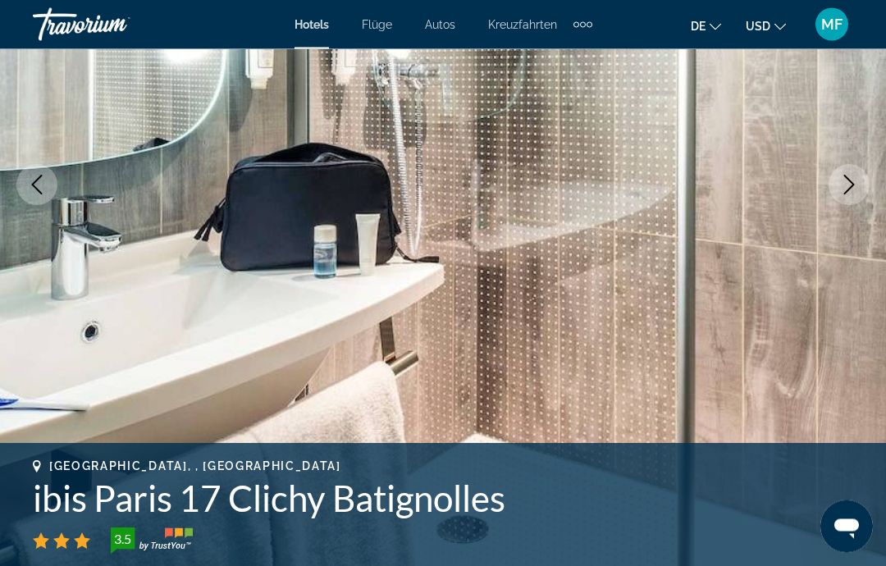
scroll to position [254, 0]
click at [852, 186] on icon "Next image" at bounding box center [849, 185] width 11 height 20
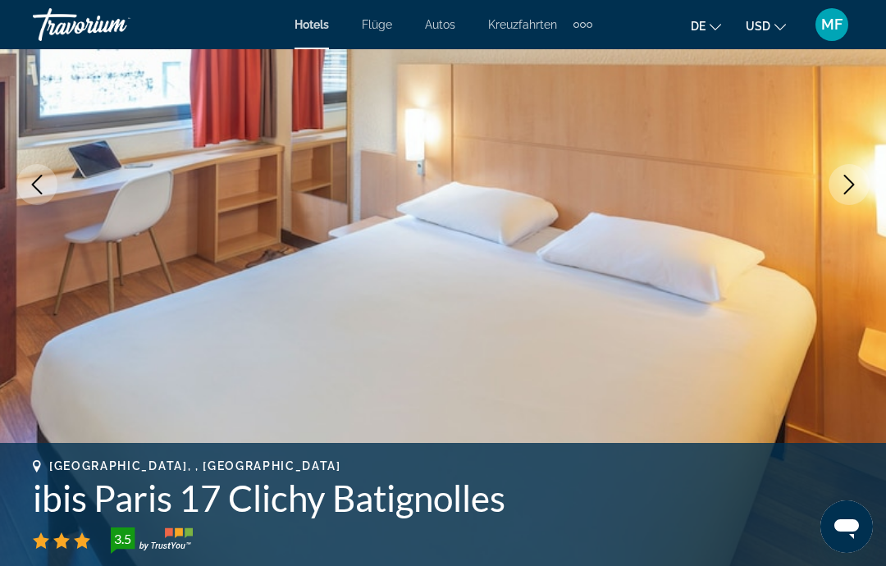
click at [855, 178] on icon "Next image" at bounding box center [849, 185] width 20 height 20
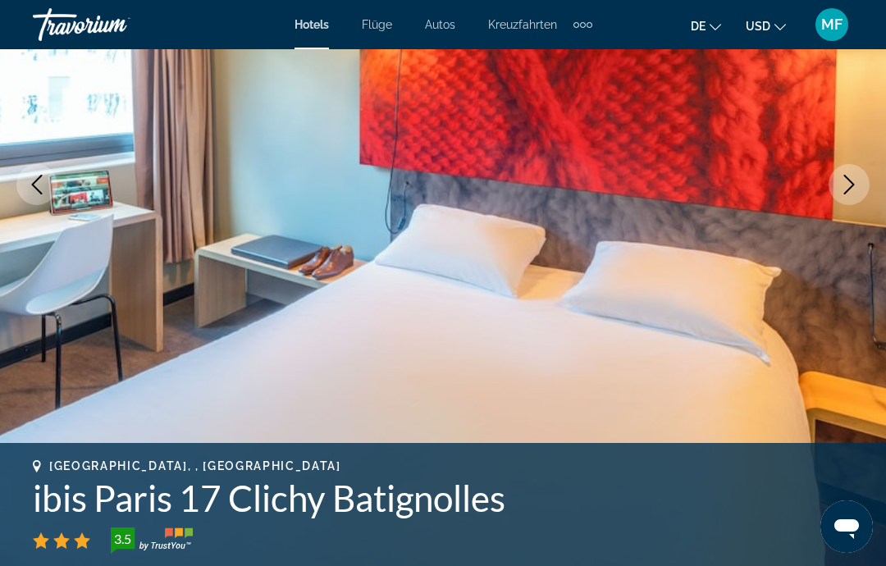
click at [856, 177] on icon "Next image" at bounding box center [849, 185] width 20 height 20
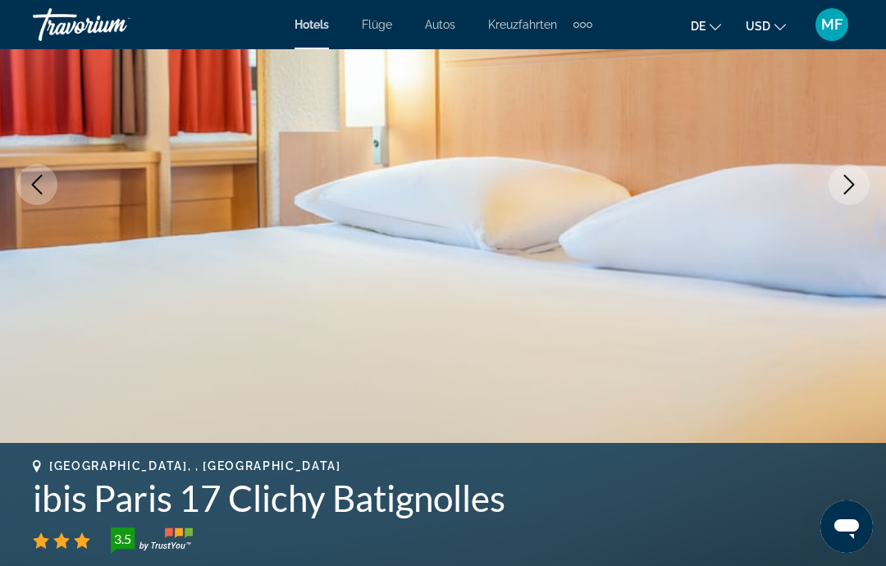
click at [853, 184] on icon "Next image" at bounding box center [849, 185] width 11 height 20
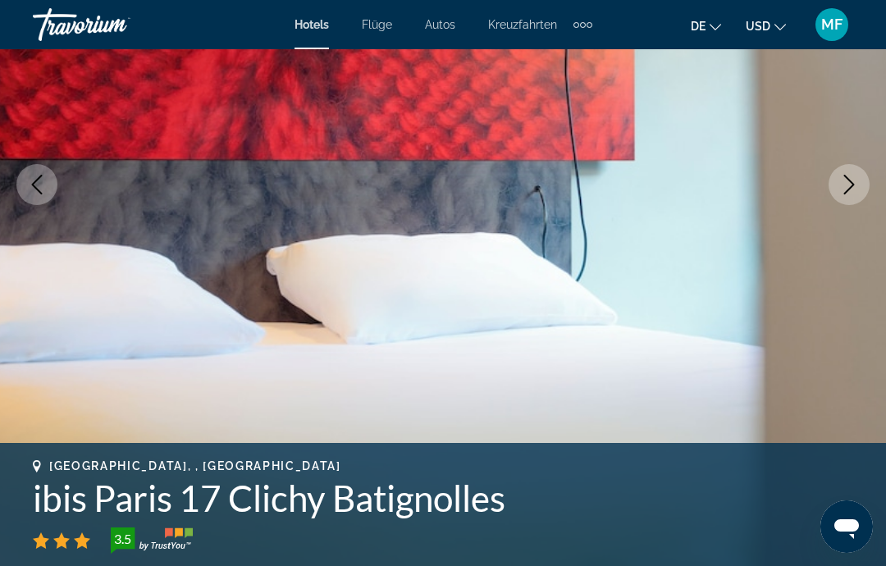
click at [854, 182] on icon "Next image" at bounding box center [849, 185] width 20 height 20
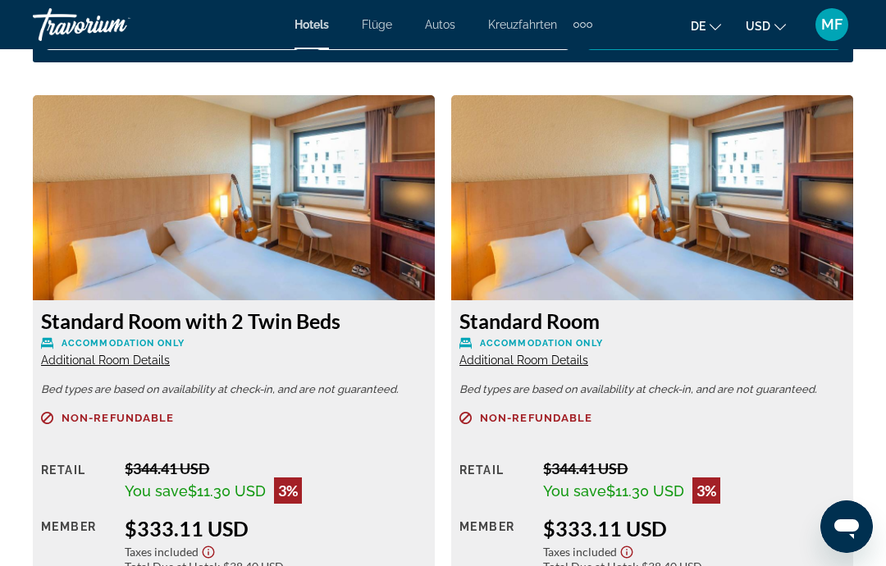
scroll to position [2363, 0]
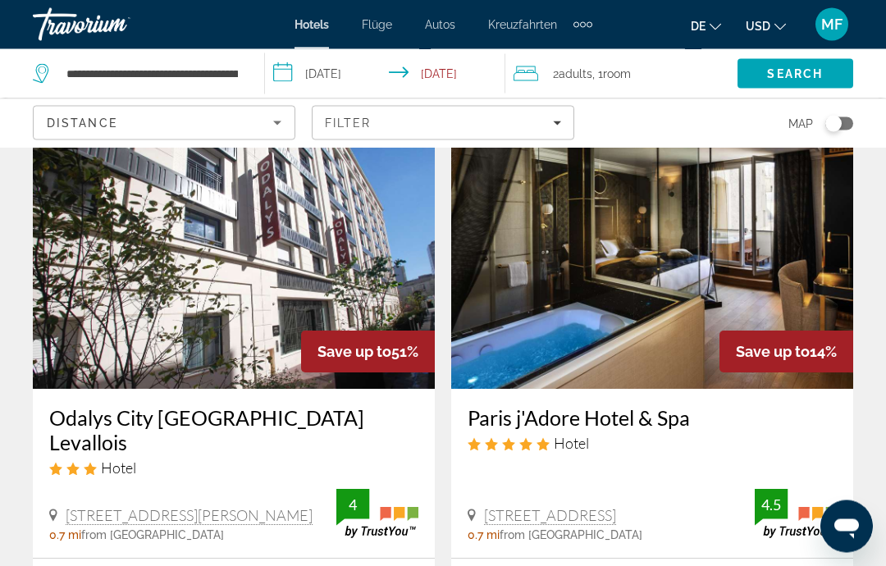
scroll to position [1849, 0]
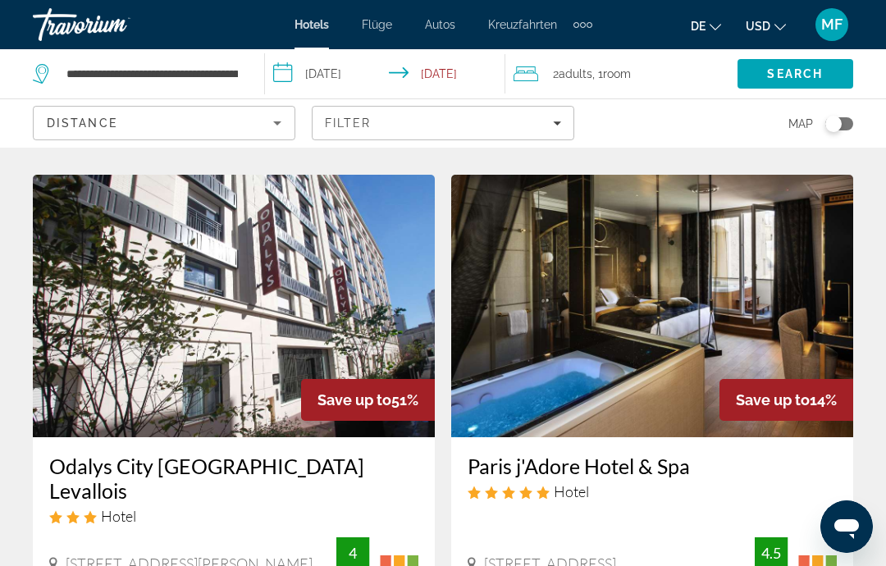
click at [333, 243] on img "Hauptinhalt" at bounding box center [234, 306] width 402 height 263
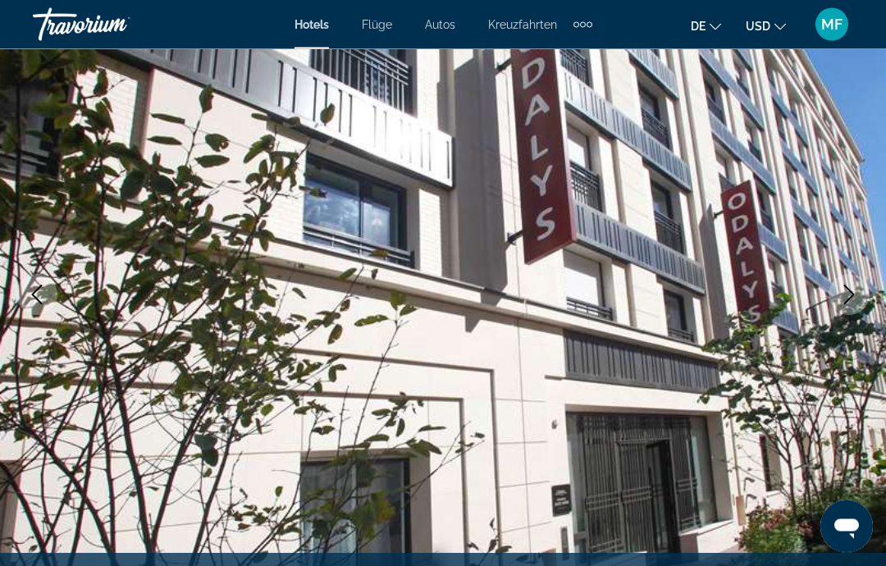
scroll to position [148, 0]
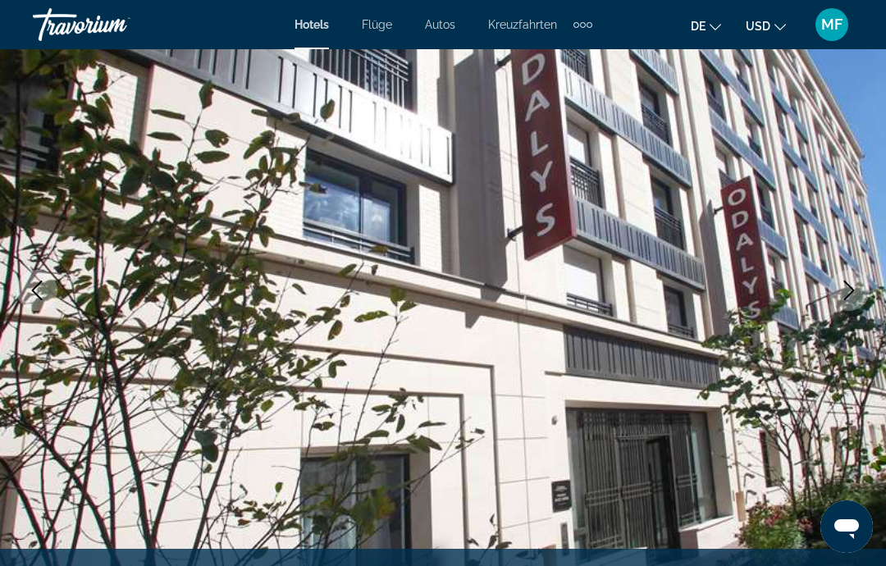
click at [838, 306] on button "Next image" at bounding box center [849, 290] width 41 height 41
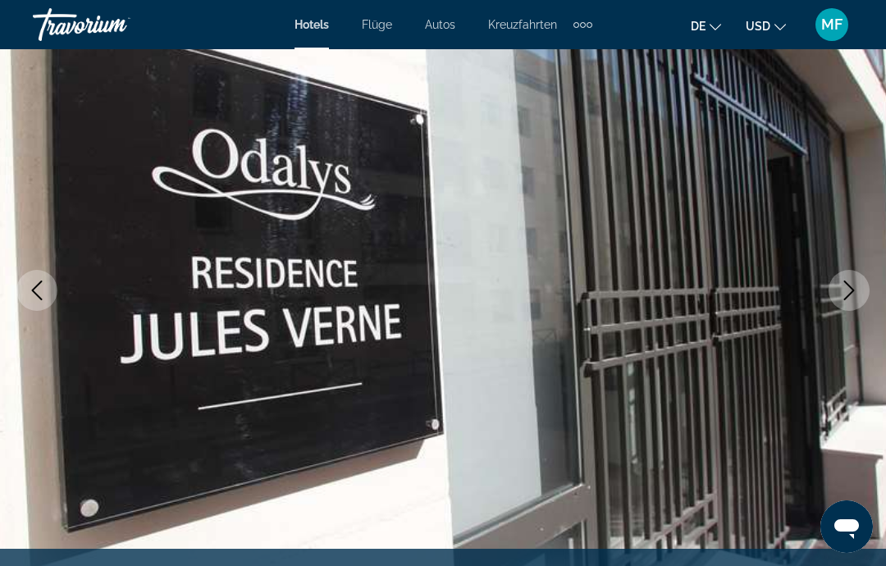
click at [858, 279] on button "Next image" at bounding box center [849, 290] width 41 height 41
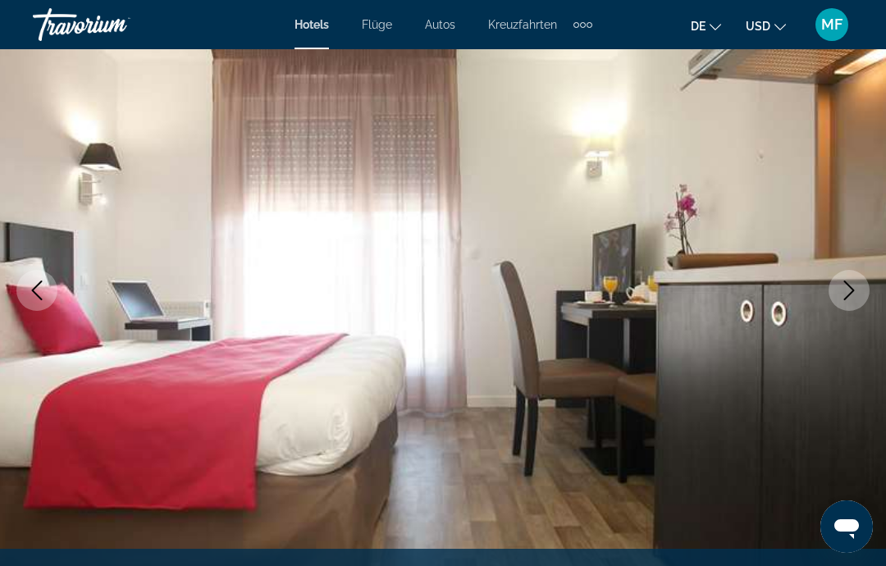
click at [852, 285] on icon "Next image" at bounding box center [849, 291] width 20 height 20
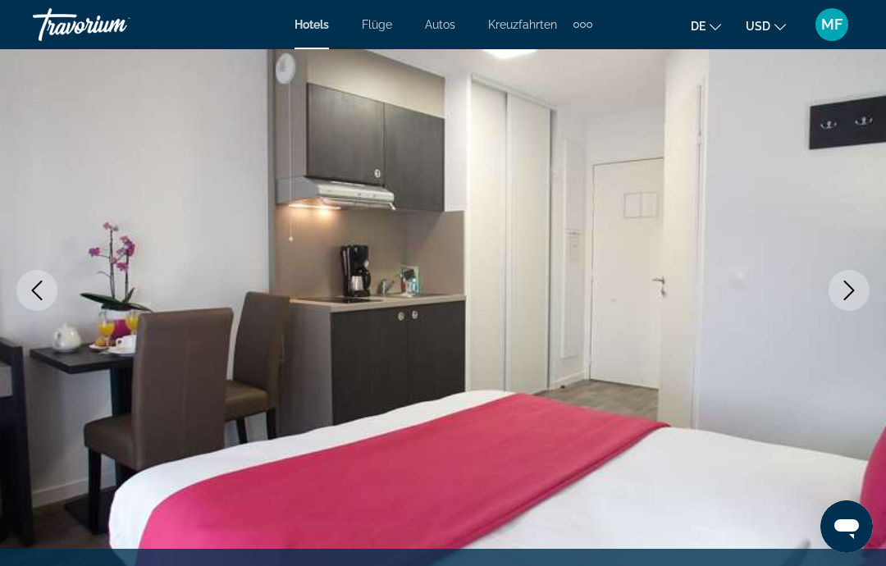
click at [851, 284] on icon "Next image" at bounding box center [849, 291] width 20 height 20
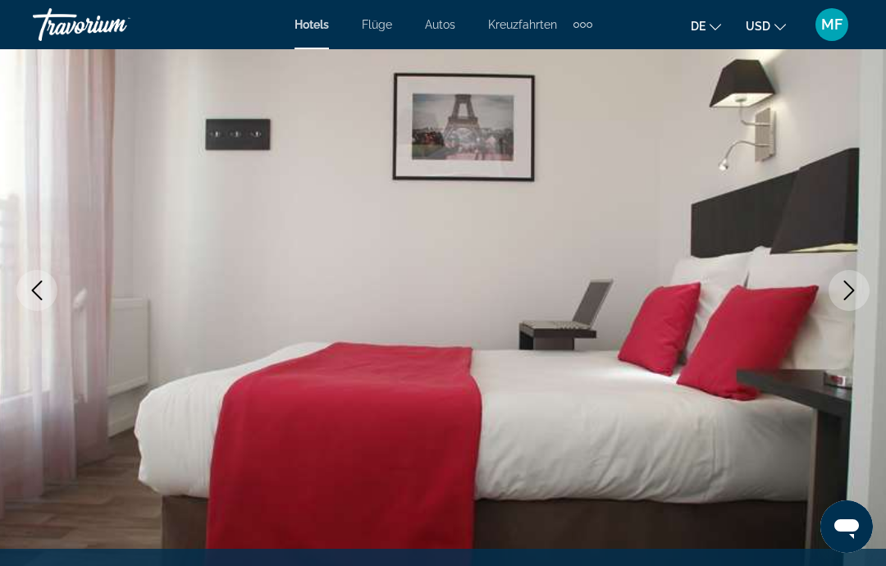
click at [852, 287] on icon "Next image" at bounding box center [849, 291] width 20 height 20
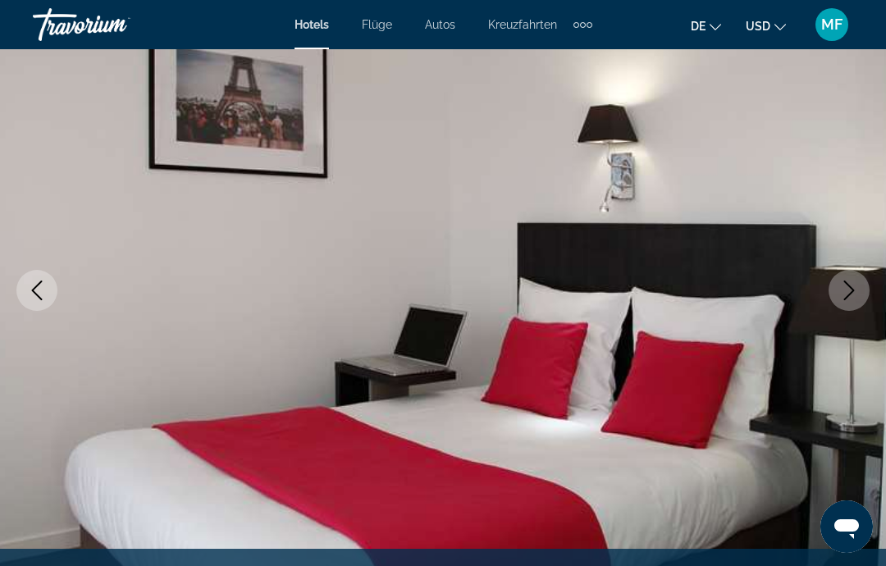
click at [853, 287] on icon "Next image" at bounding box center [849, 291] width 20 height 20
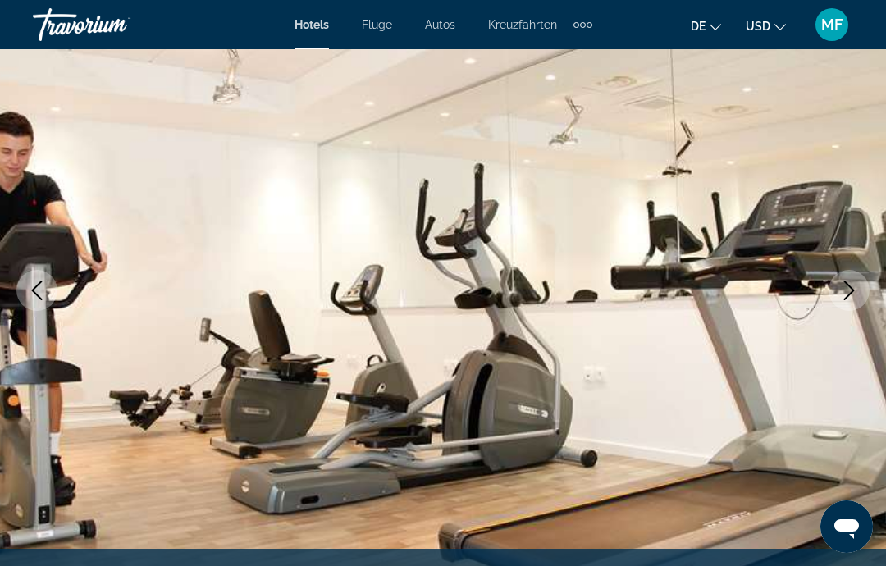
click at [854, 280] on button "Next image" at bounding box center [849, 290] width 41 height 41
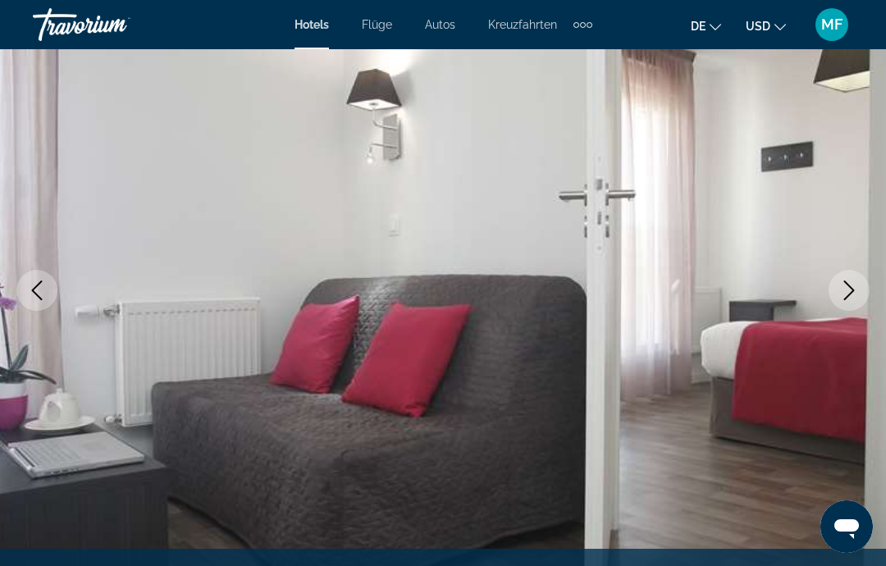
click at [852, 299] on icon "Next image" at bounding box center [849, 291] width 20 height 20
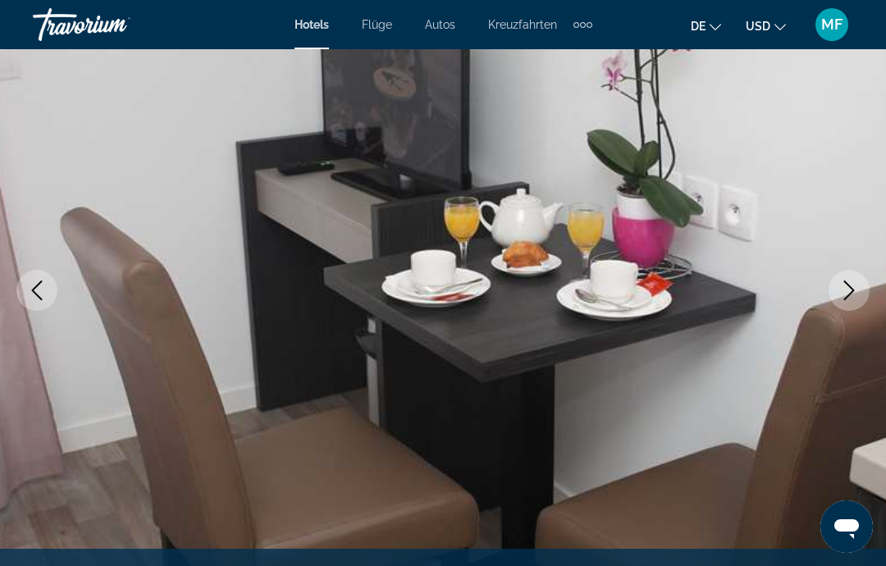
click at [855, 288] on icon "Next image" at bounding box center [849, 291] width 20 height 20
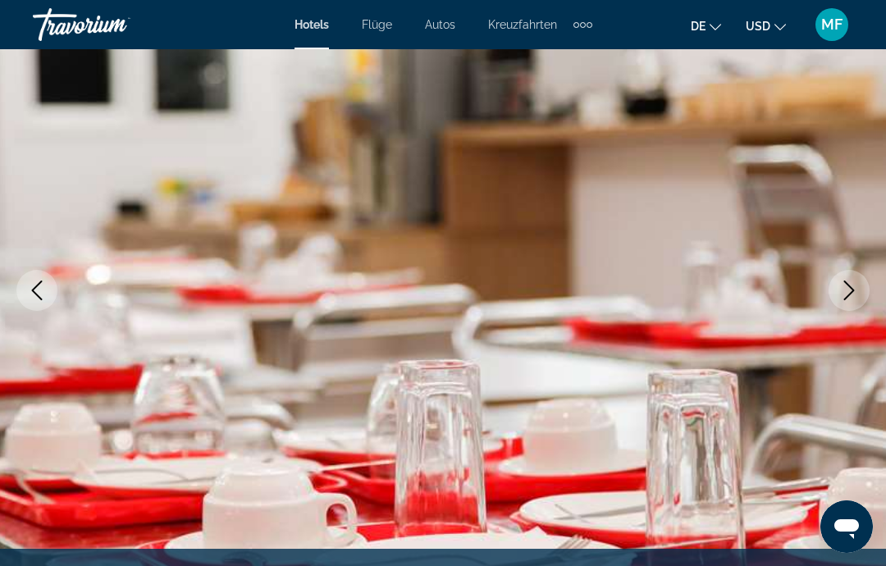
click at [856, 286] on icon "Next image" at bounding box center [849, 291] width 20 height 20
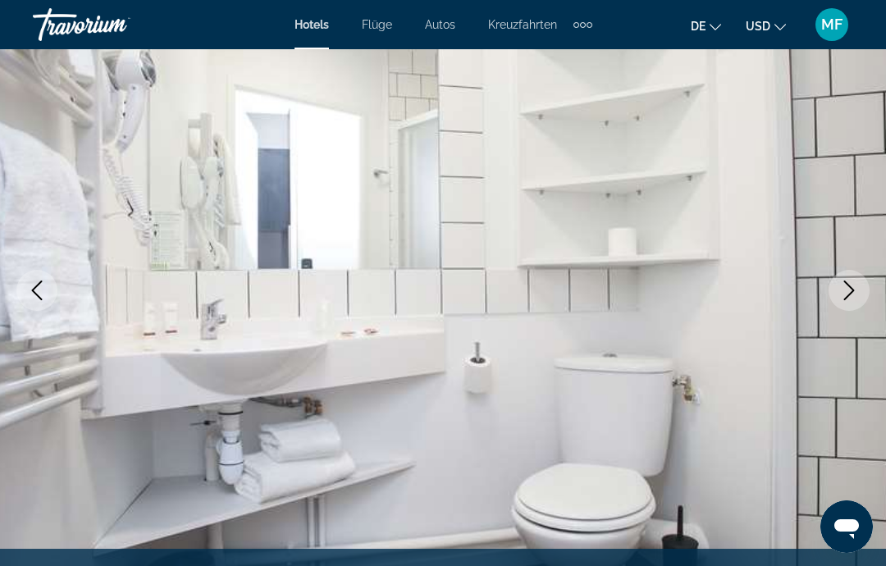
click at [855, 292] on icon "Next image" at bounding box center [849, 291] width 20 height 20
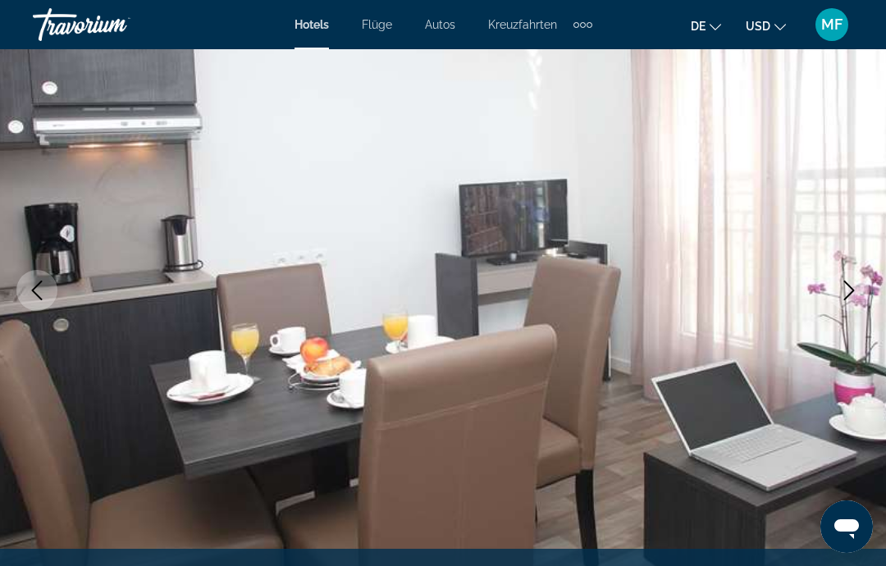
click at [42, 292] on icon "Previous image" at bounding box center [37, 291] width 20 height 20
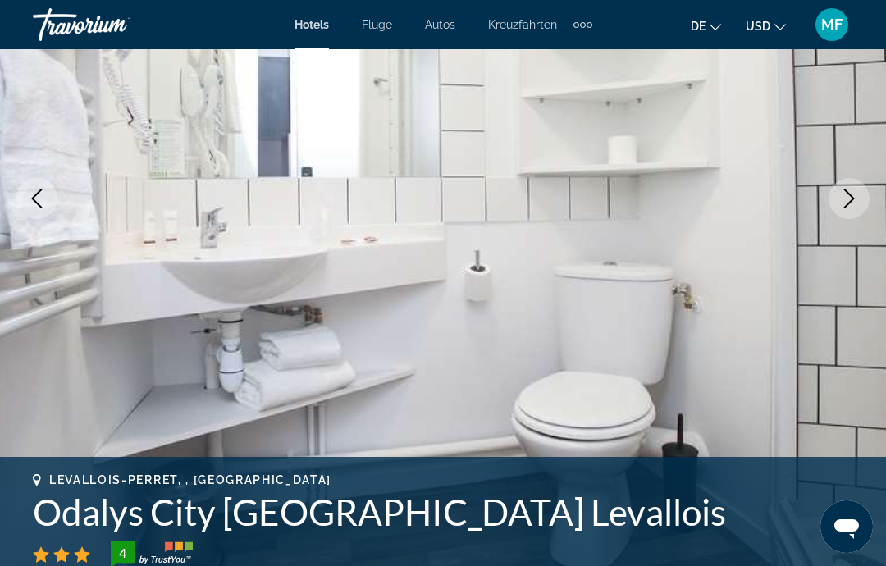
scroll to position [235, 0]
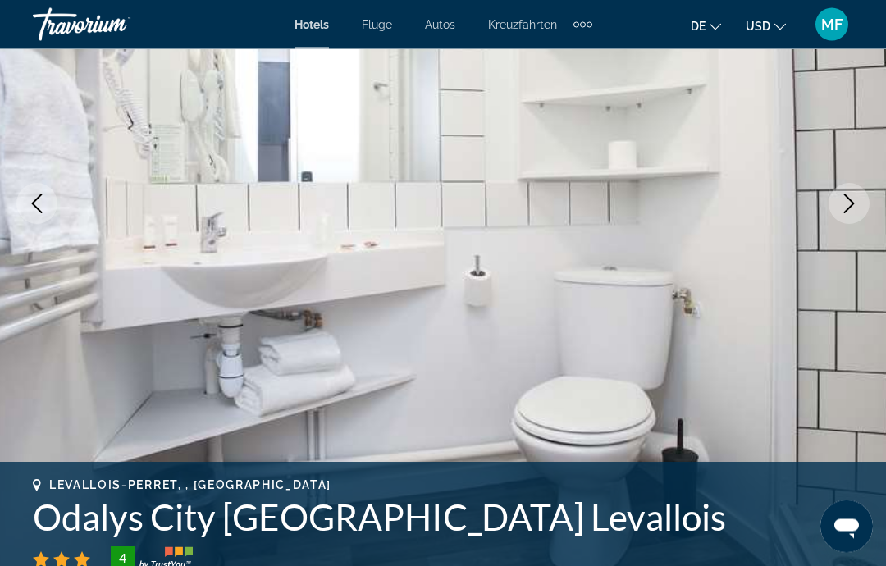
click at [859, 205] on button "Next image" at bounding box center [849, 204] width 41 height 41
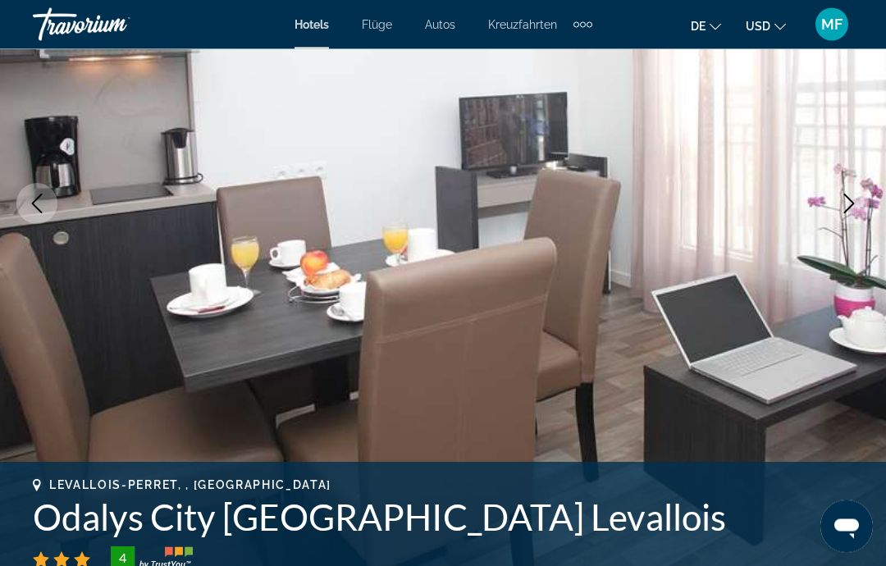
click at [857, 202] on icon "Next image" at bounding box center [849, 204] width 20 height 20
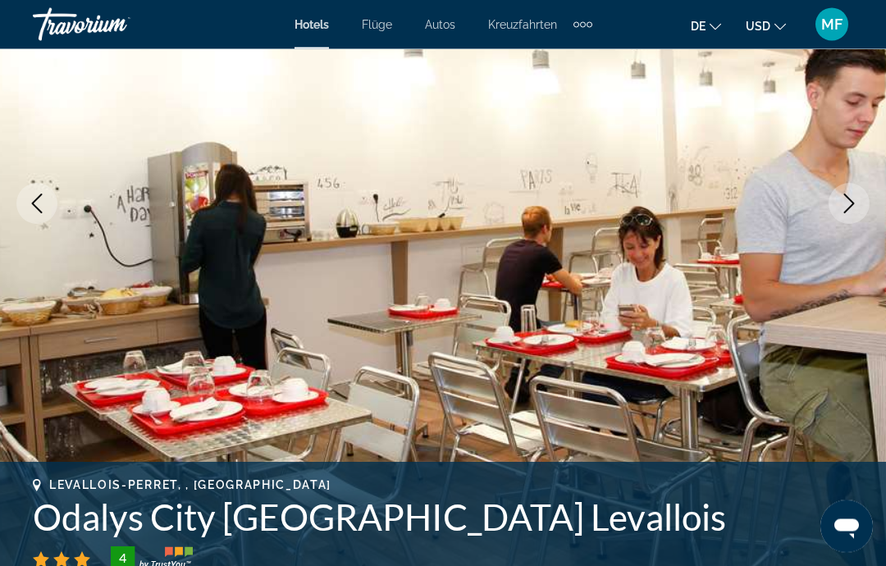
click at [850, 203] on icon "Next image" at bounding box center [849, 204] width 20 height 20
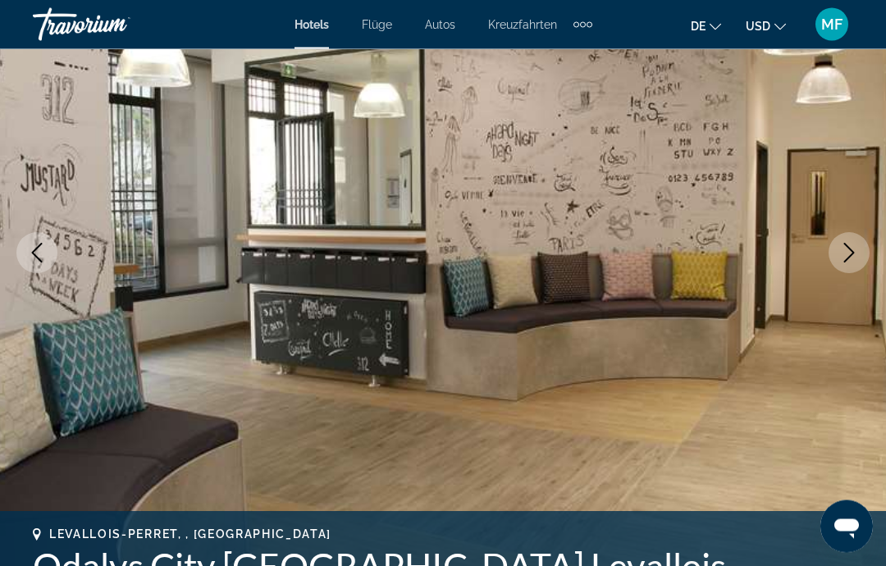
scroll to position [186, 0]
click at [40, 264] on button "Previous image" at bounding box center [36, 252] width 41 height 41
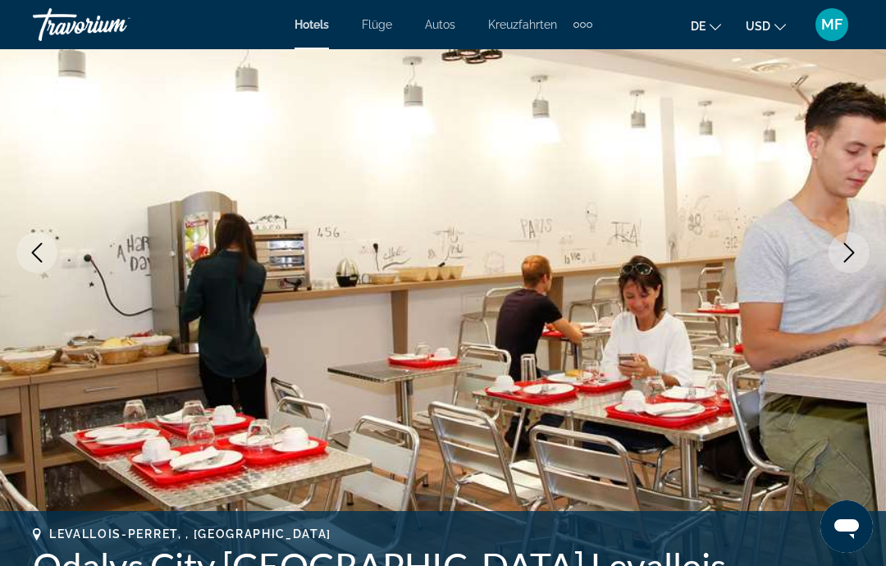
click at [856, 250] on icon "Next image" at bounding box center [849, 253] width 20 height 20
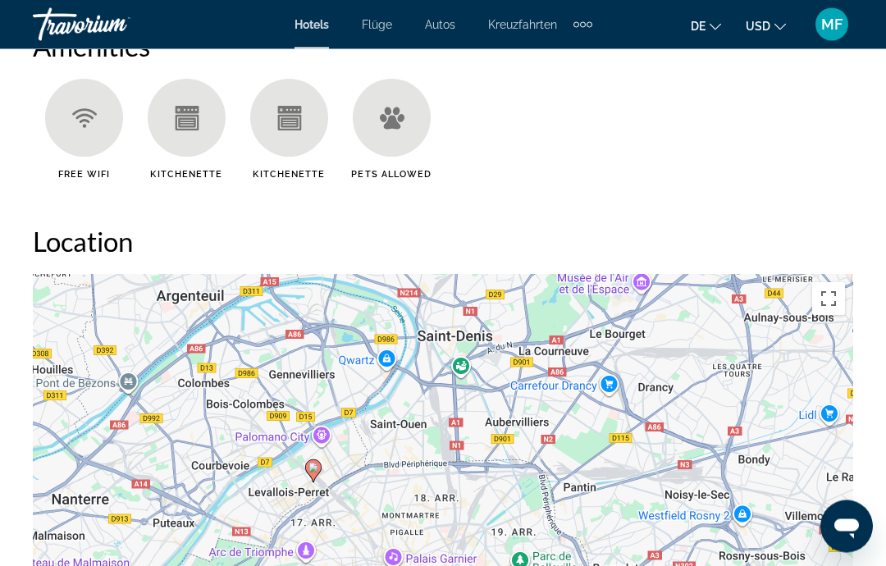
scroll to position [1660, 0]
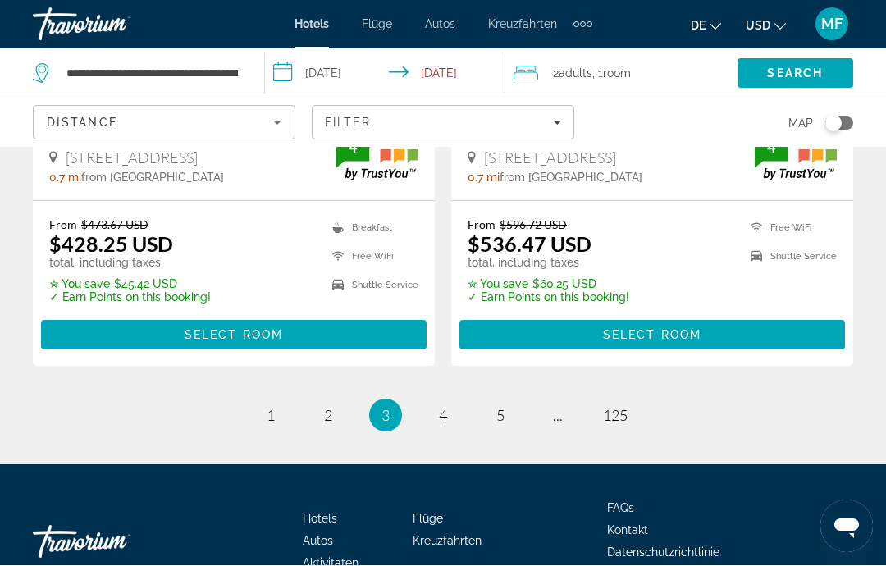
scroll to position [3448, 0]
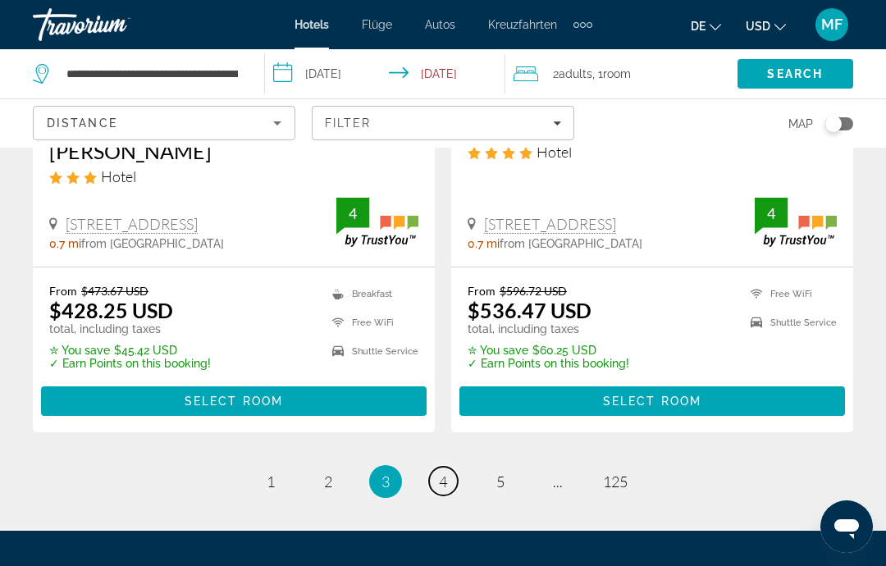
click at [452, 467] on link "page 4" at bounding box center [443, 481] width 29 height 29
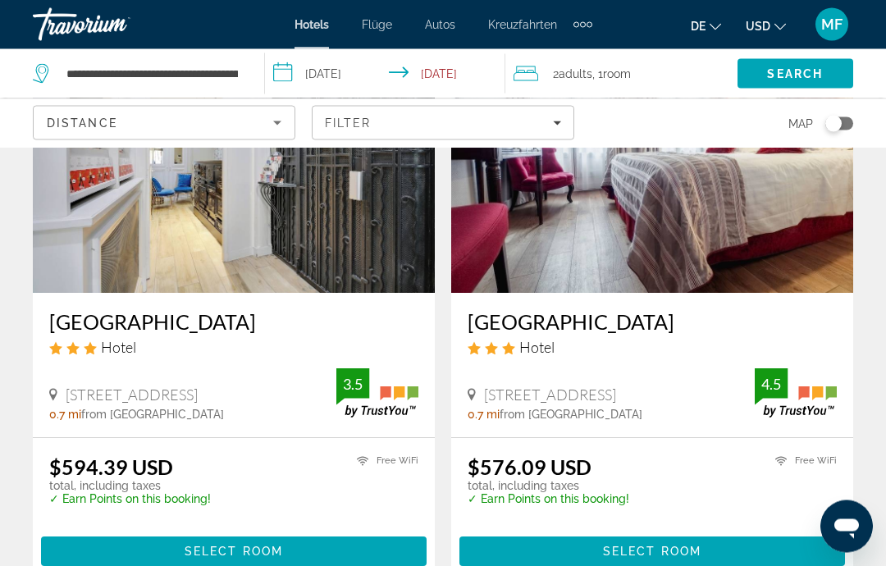
scroll to position [3253, 0]
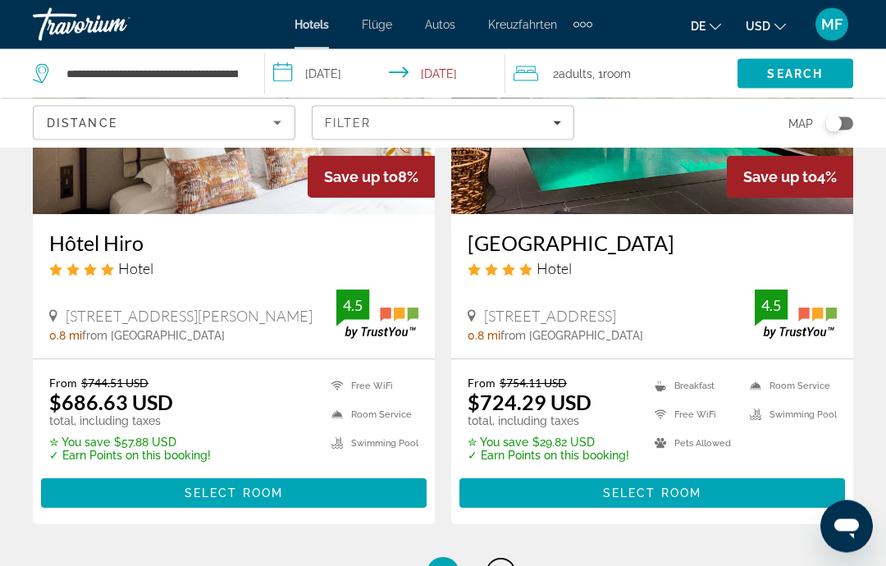
scroll to position [3352, 0]
click at [505, 559] on link "page 6" at bounding box center [500, 573] width 29 height 29
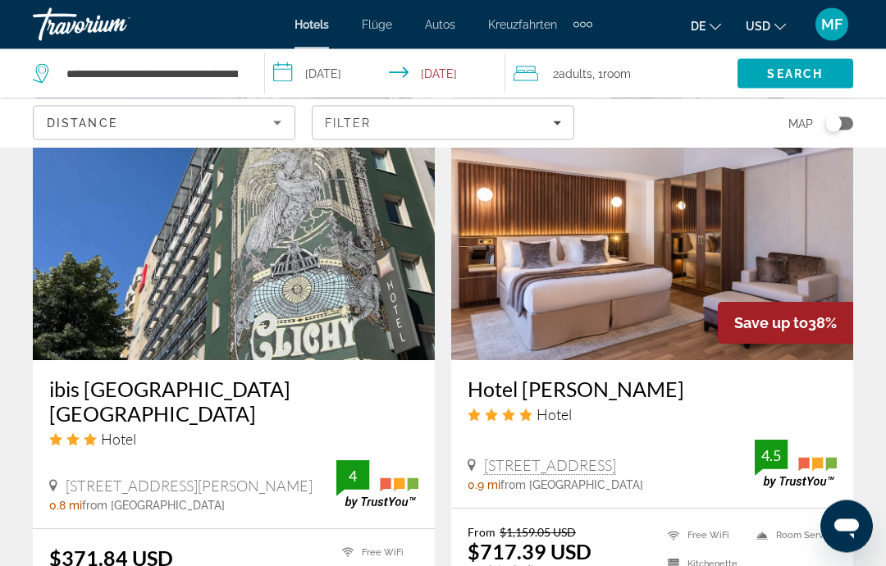
click at [733, 235] on img "Hauptinhalt" at bounding box center [652, 229] width 402 height 263
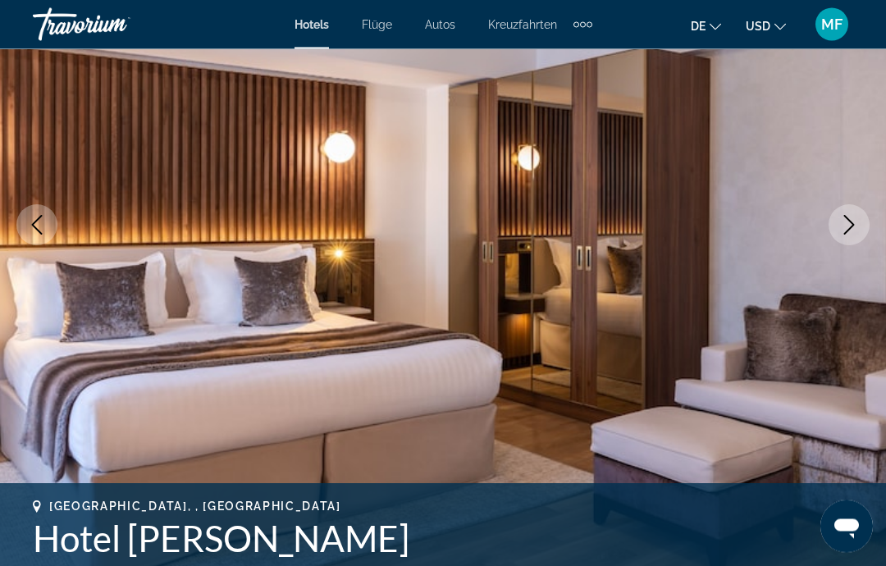
scroll to position [214, 0]
click at [855, 230] on icon "Next image" at bounding box center [849, 225] width 20 height 20
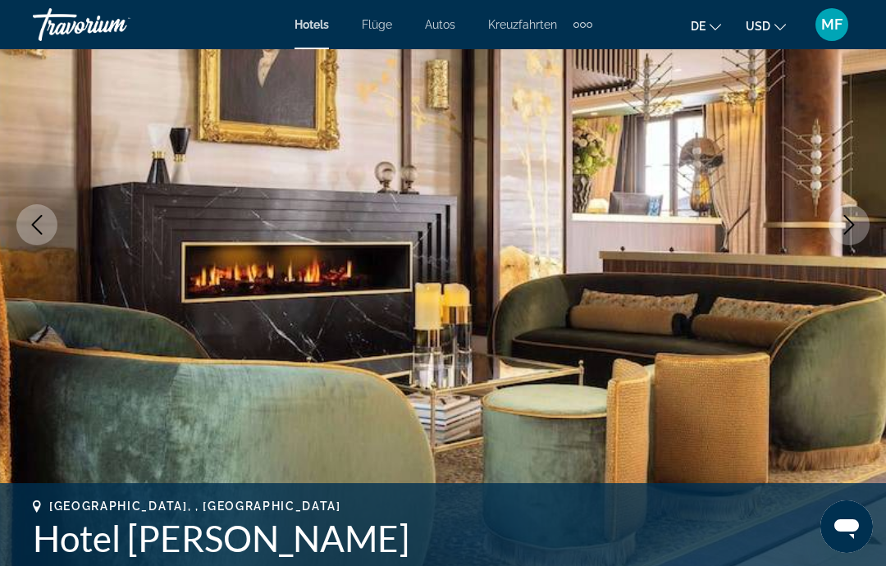
click at [848, 227] on icon "Next image" at bounding box center [849, 225] width 20 height 20
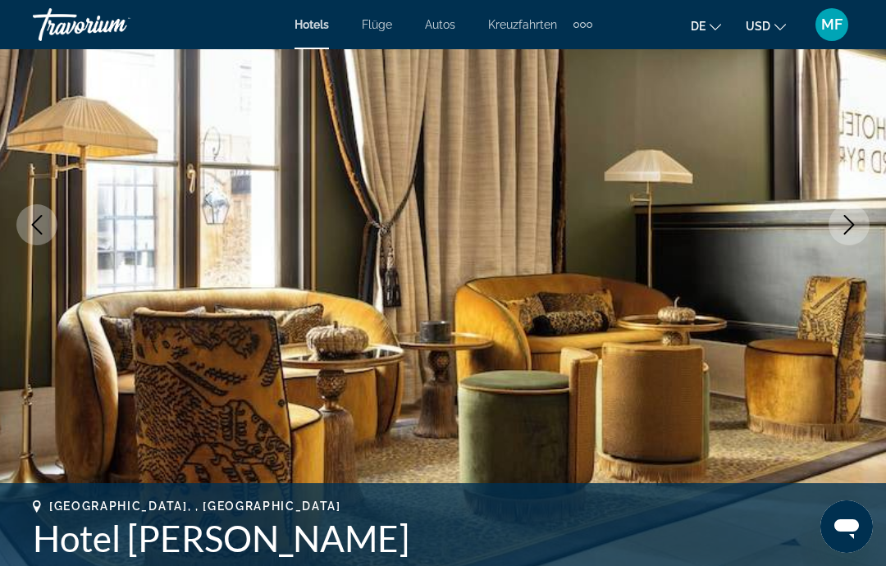
click at [849, 224] on icon "Next image" at bounding box center [849, 225] width 20 height 20
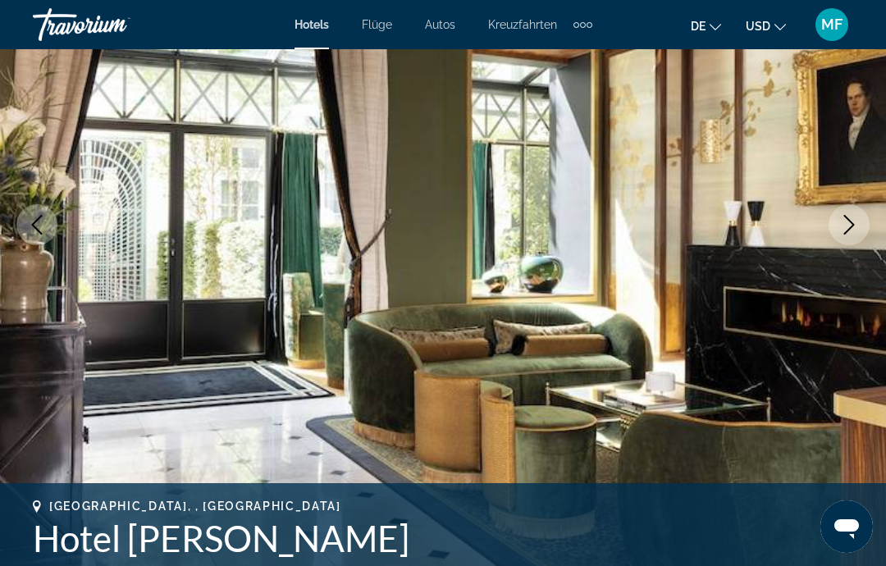
click at [852, 226] on icon "Next image" at bounding box center [849, 225] width 20 height 20
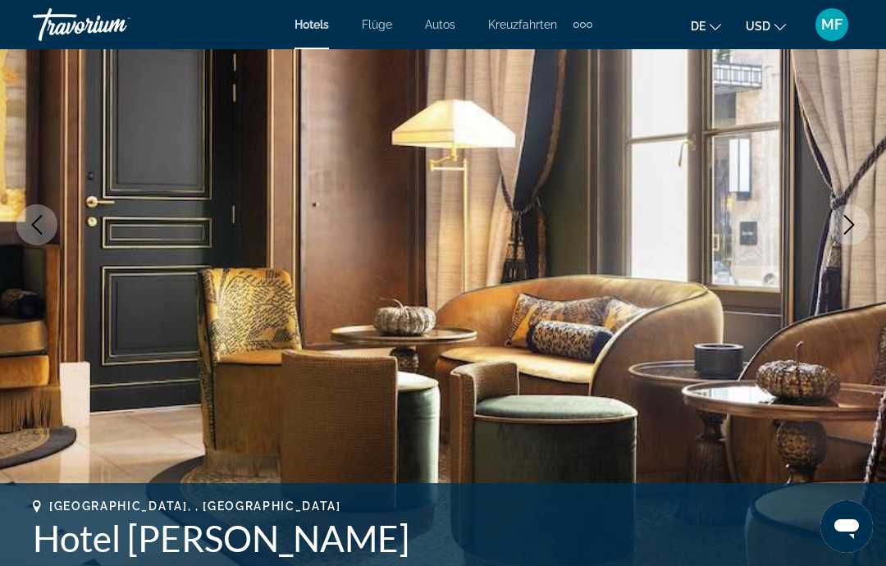
click at [854, 222] on icon "Next image" at bounding box center [849, 225] width 20 height 20
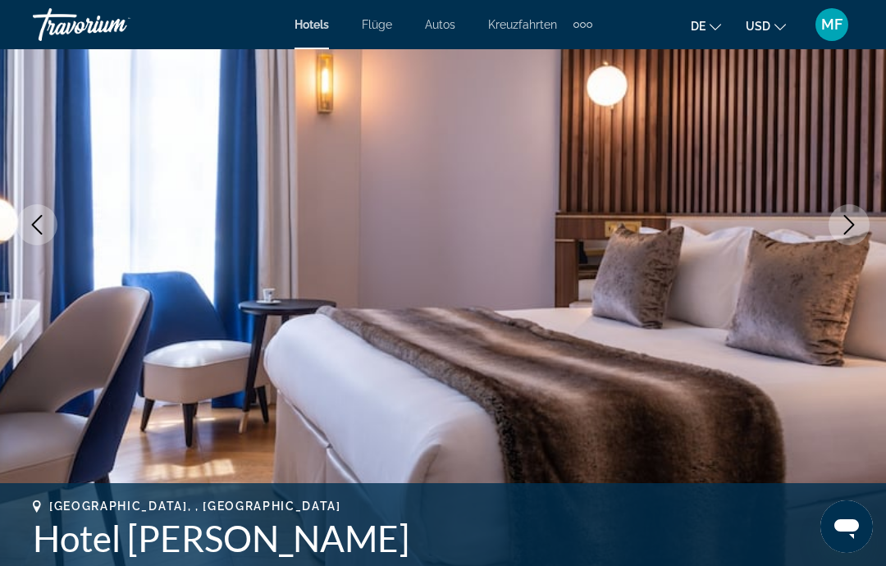
click at [858, 218] on icon "Next image" at bounding box center [849, 225] width 20 height 20
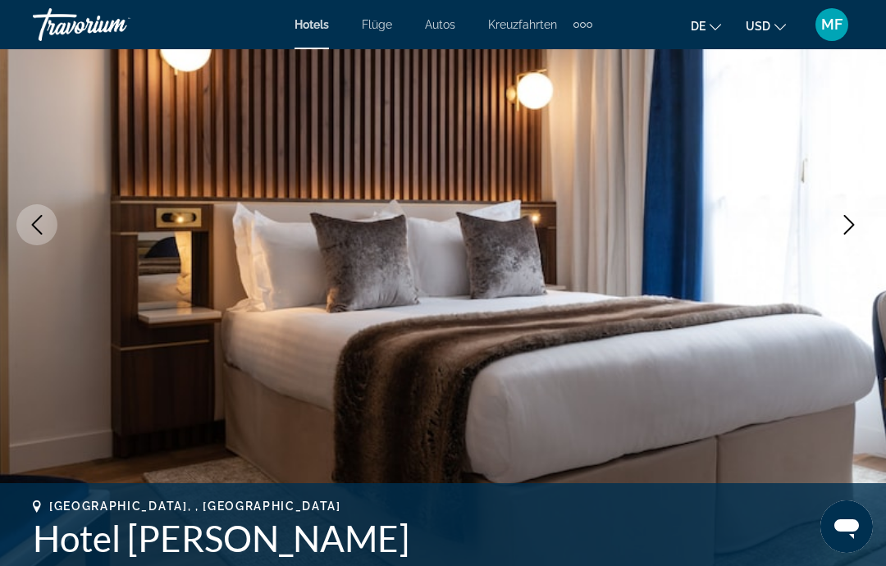
click at [852, 222] on icon "Next image" at bounding box center [849, 225] width 20 height 20
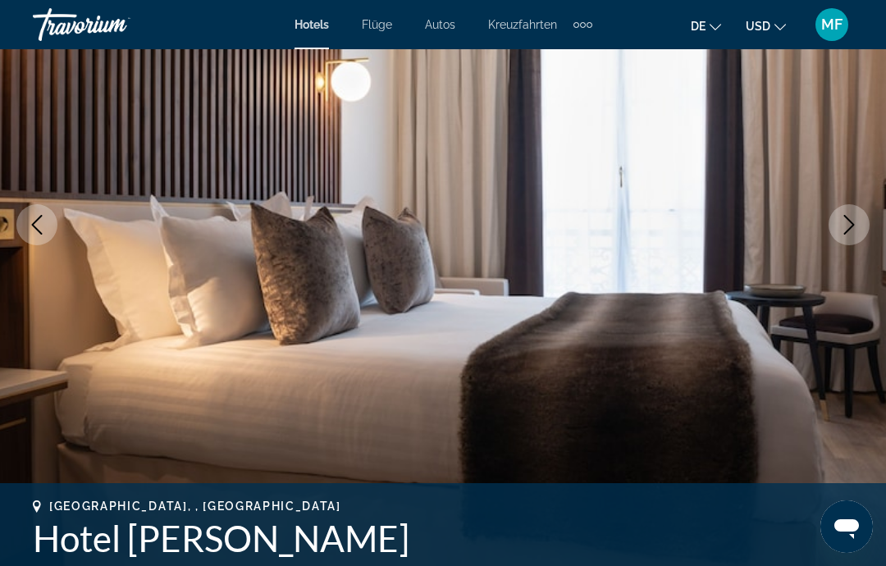
click at [854, 230] on icon "Next image" at bounding box center [849, 225] width 20 height 20
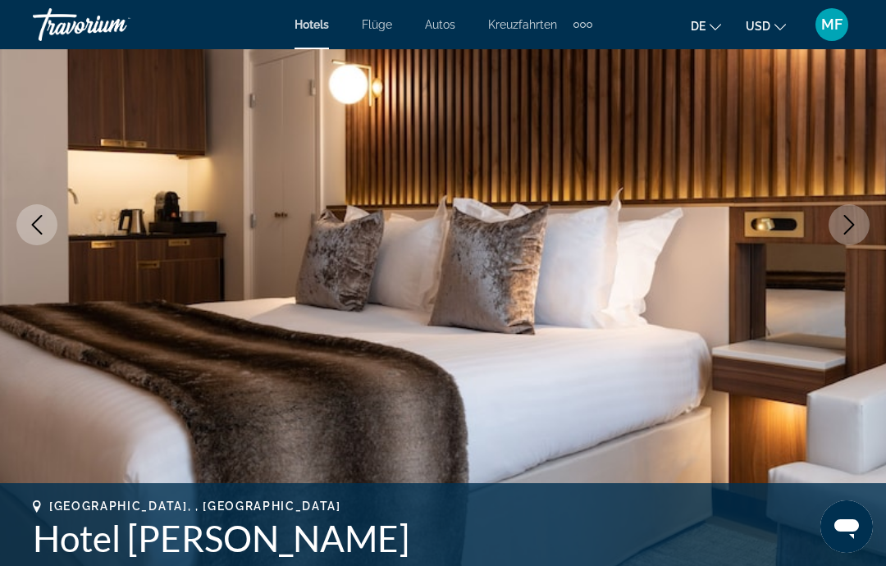
click at [856, 227] on icon "Next image" at bounding box center [849, 225] width 20 height 20
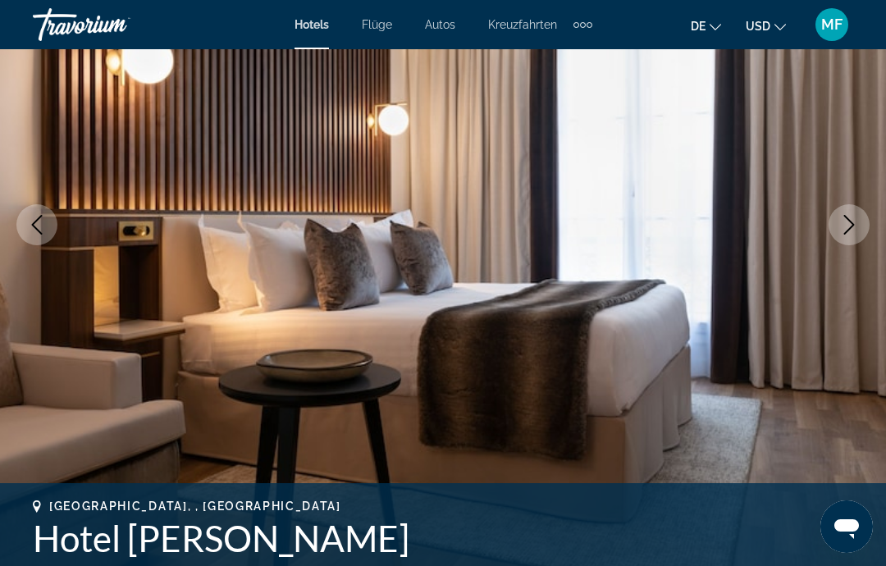
click at [856, 224] on icon "Next image" at bounding box center [849, 225] width 20 height 20
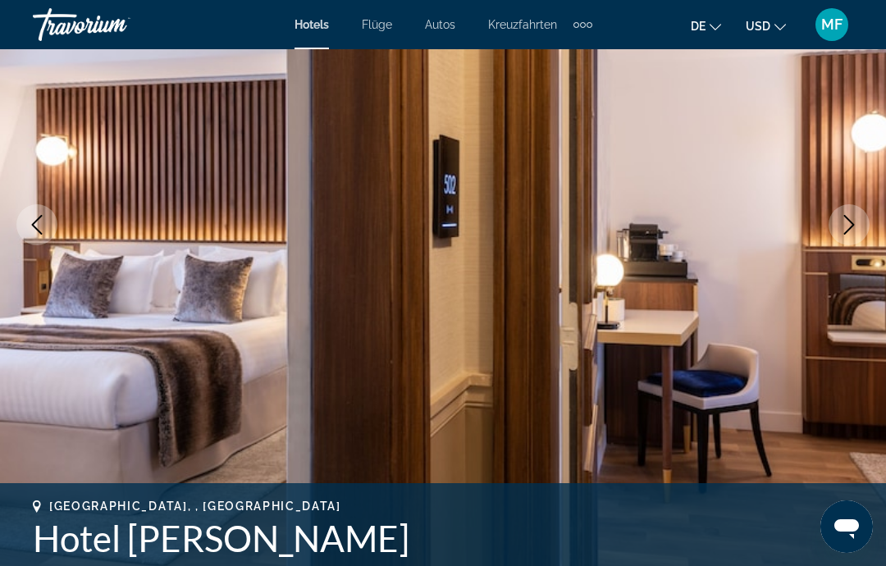
click at [859, 220] on button "Next image" at bounding box center [849, 224] width 41 height 41
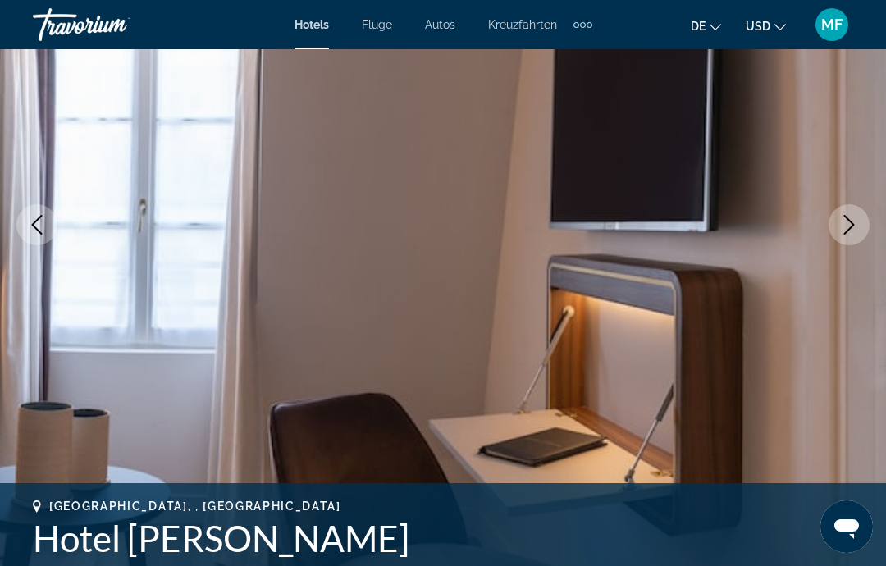
click at [856, 228] on icon "Next image" at bounding box center [849, 225] width 20 height 20
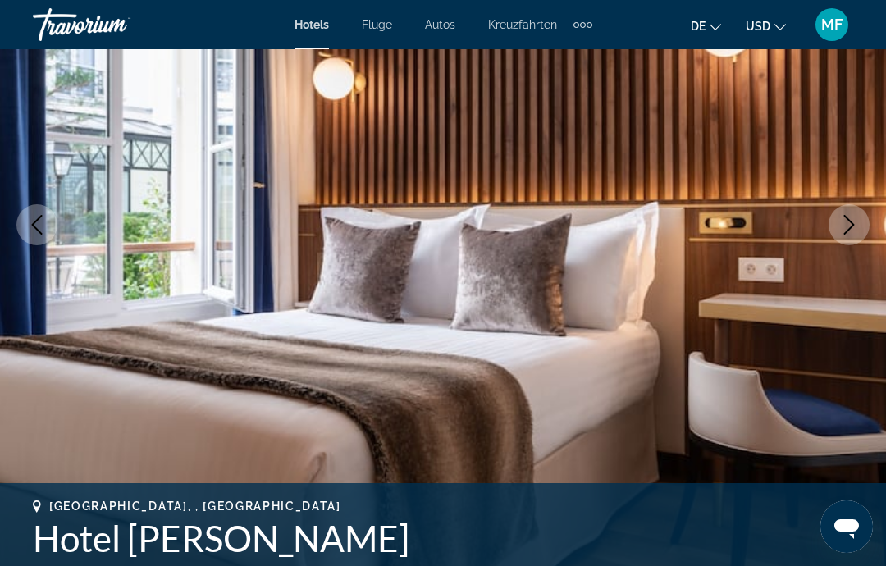
click at [856, 227] on icon "Next image" at bounding box center [849, 225] width 20 height 20
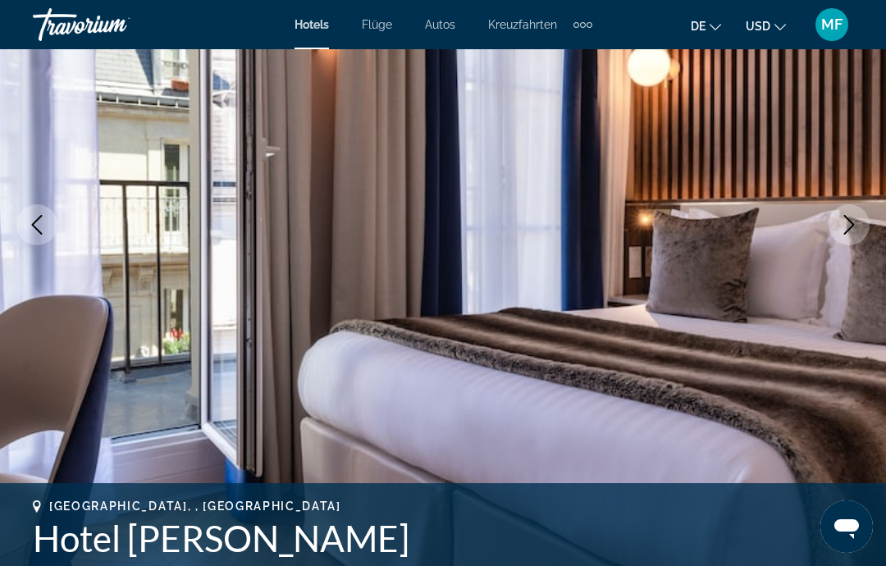
click at [858, 225] on icon "Next image" at bounding box center [849, 225] width 20 height 20
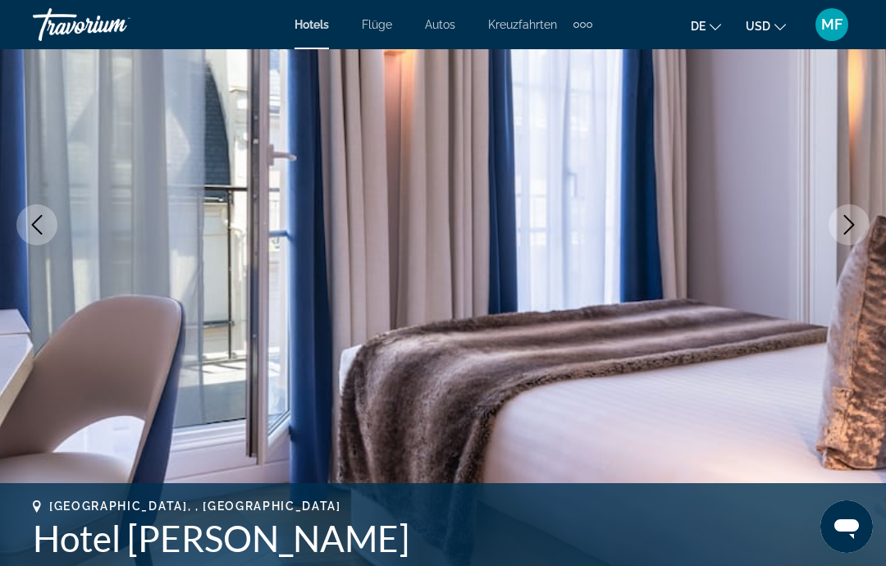
click at [857, 232] on icon "Next image" at bounding box center [849, 225] width 20 height 20
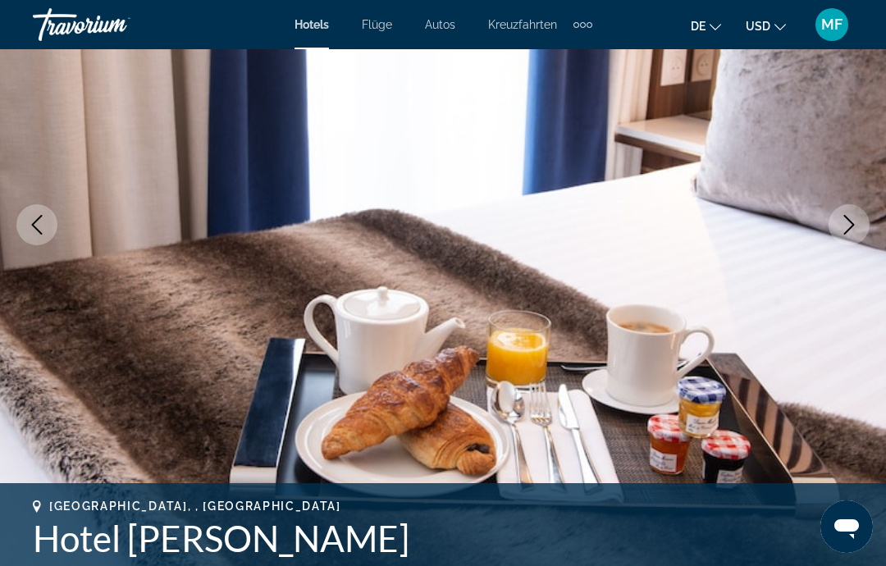
click at [861, 232] on button "Next image" at bounding box center [849, 224] width 41 height 41
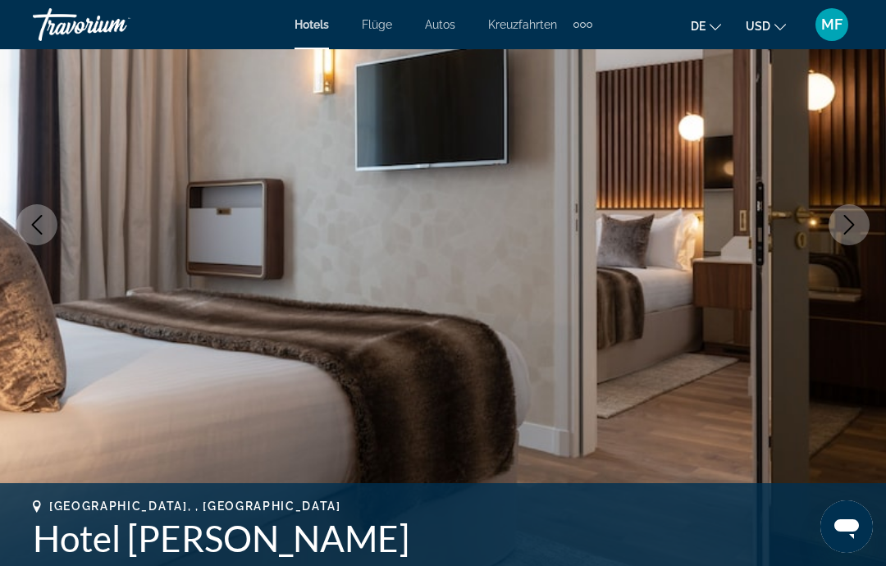
click at [857, 227] on icon "Next image" at bounding box center [849, 225] width 20 height 20
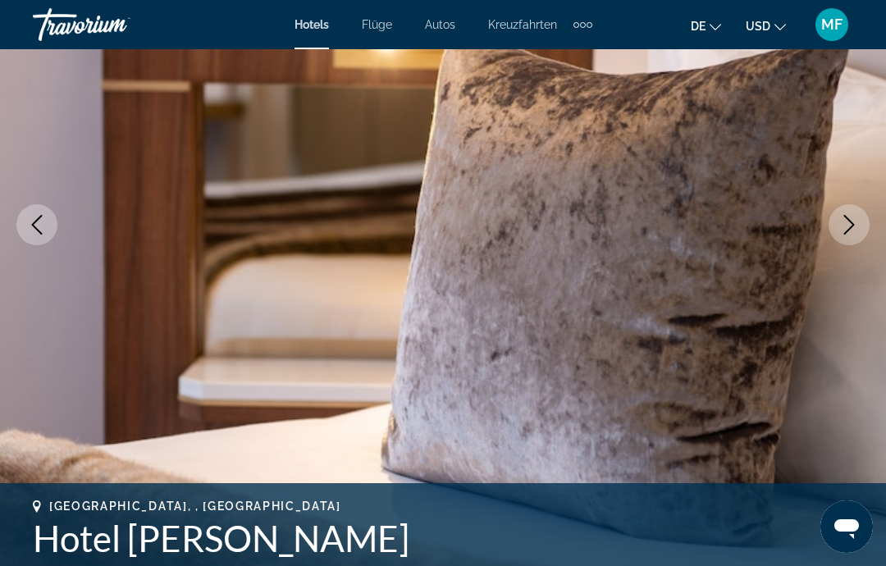
click at [856, 229] on icon "Next image" at bounding box center [849, 225] width 20 height 20
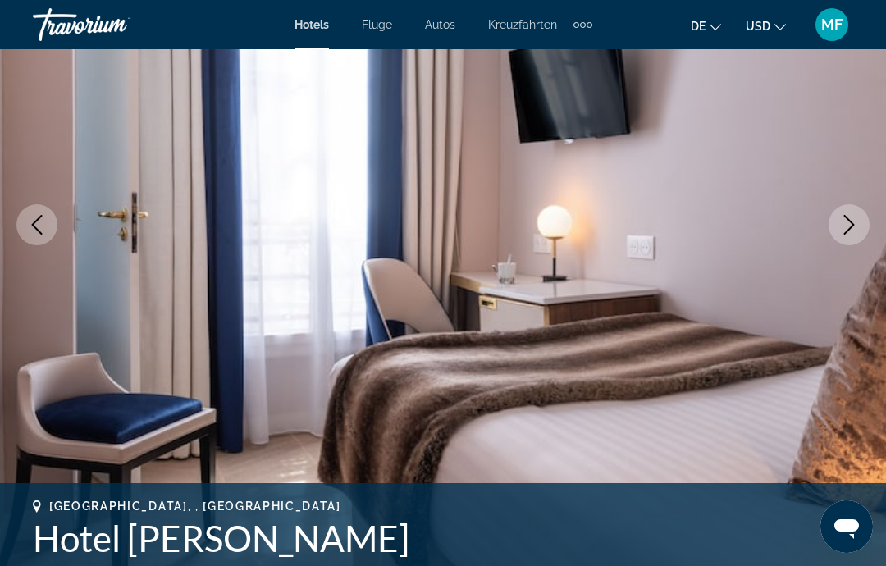
click at [859, 226] on button "Next image" at bounding box center [849, 224] width 41 height 41
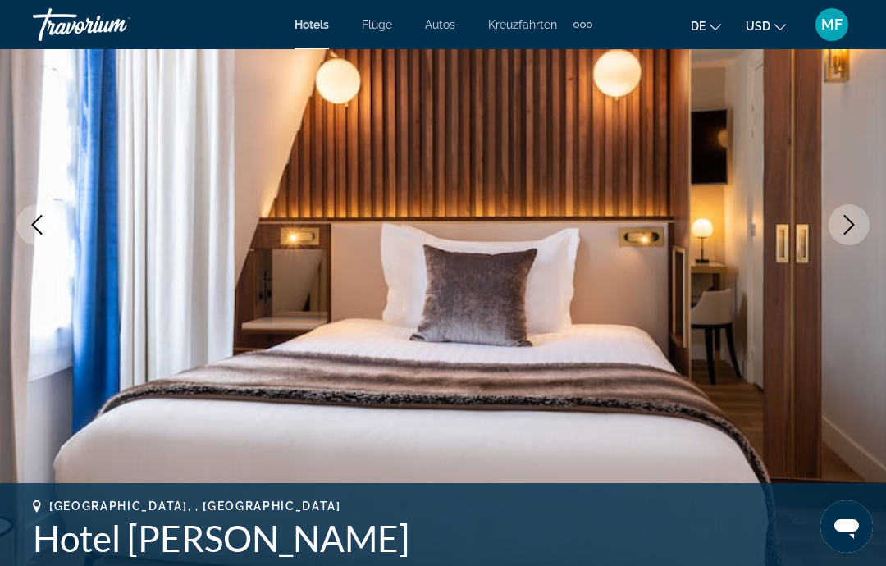
click at [856, 230] on icon "Next image" at bounding box center [849, 225] width 20 height 20
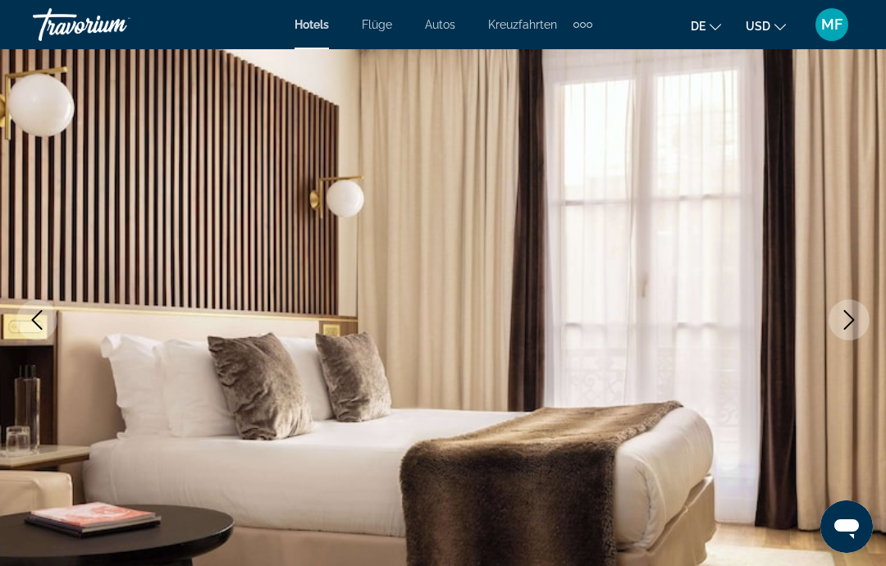
scroll to position [0, 0]
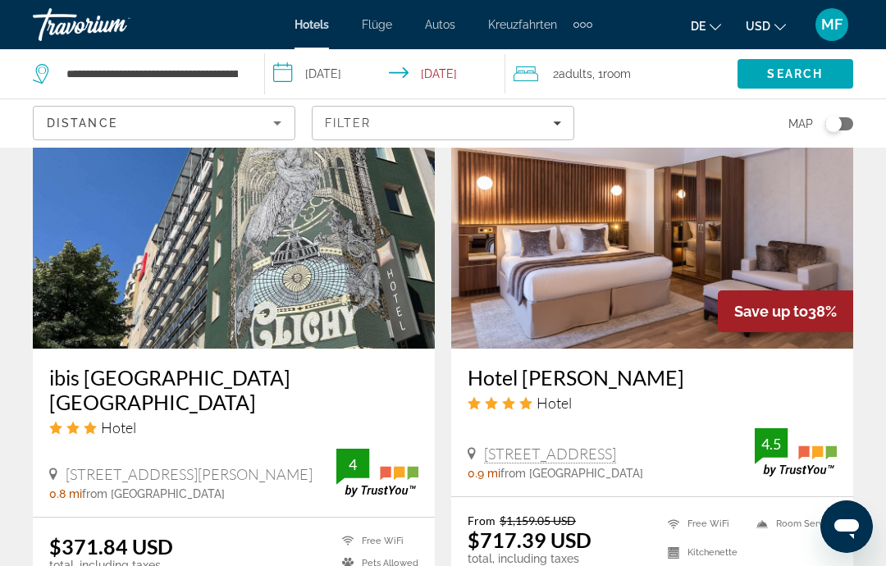
scroll to position [2497, 0]
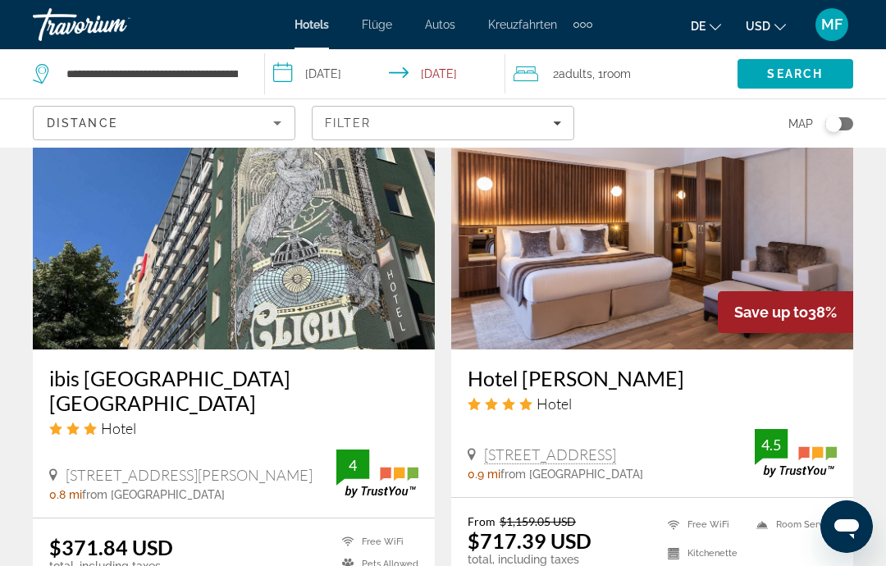
click at [709, 222] on img "Hauptinhalt" at bounding box center [652, 218] width 402 height 263
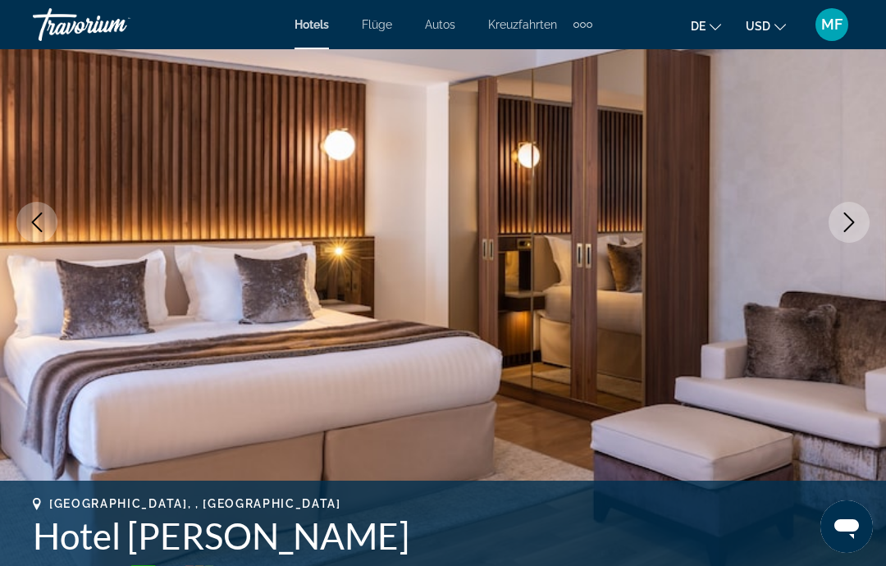
scroll to position [216, 0]
click at [865, 232] on button "Next image" at bounding box center [849, 223] width 41 height 41
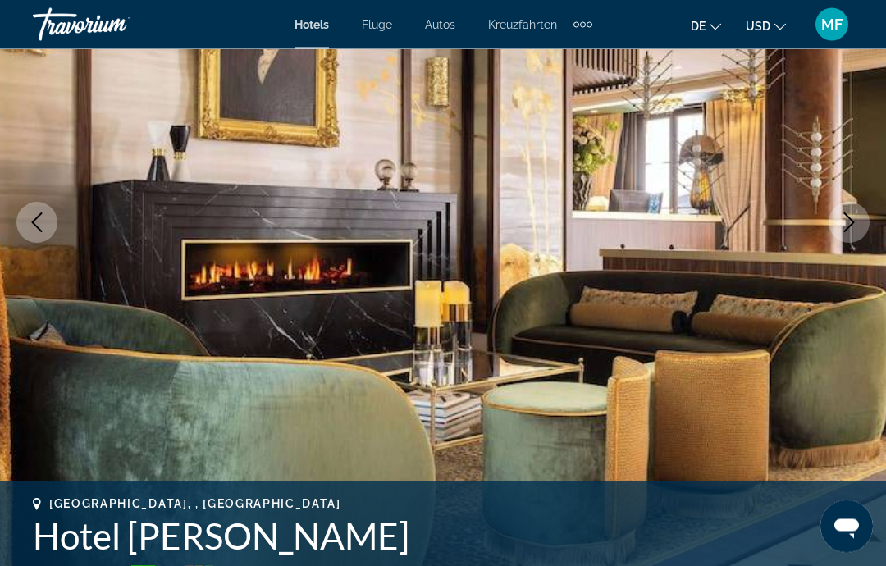
click at [856, 235] on button "Next image" at bounding box center [849, 223] width 41 height 41
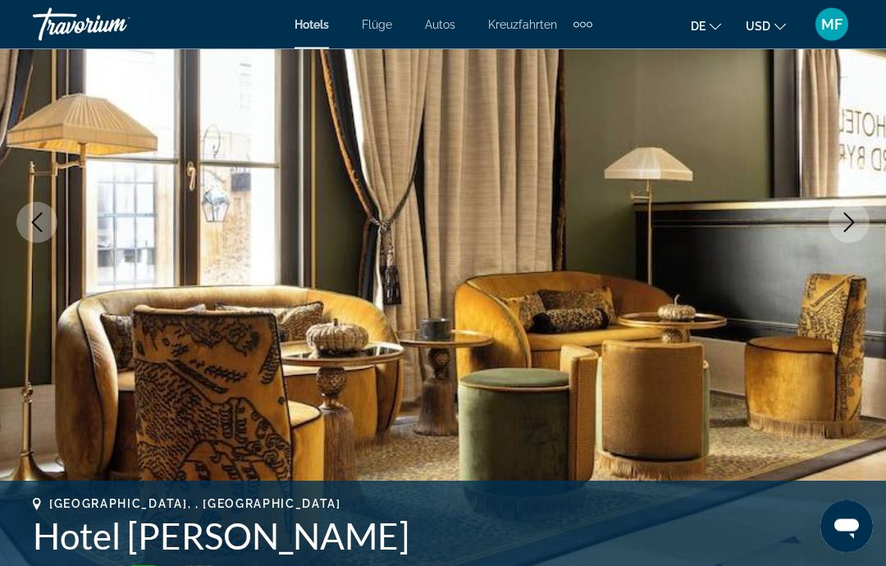
click at [861, 236] on button "Next image" at bounding box center [849, 223] width 41 height 41
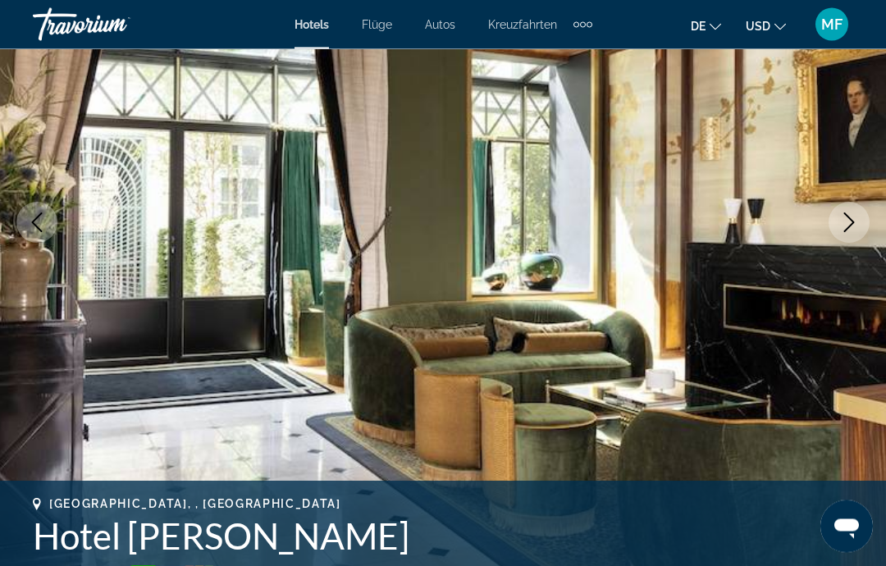
click at [849, 232] on button "Next image" at bounding box center [849, 223] width 41 height 41
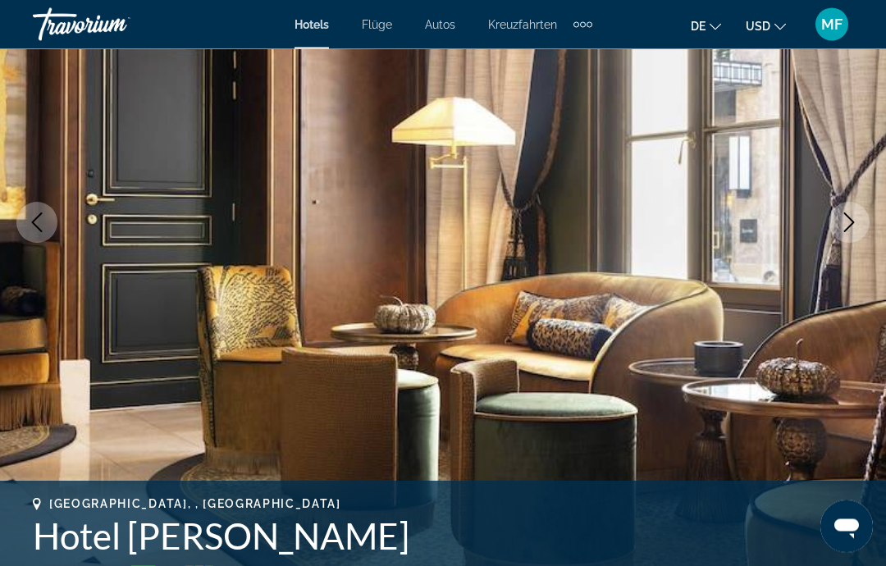
click at [857, 223] on icon "Next image" at bounding box center [849, 223] width 20 height 20
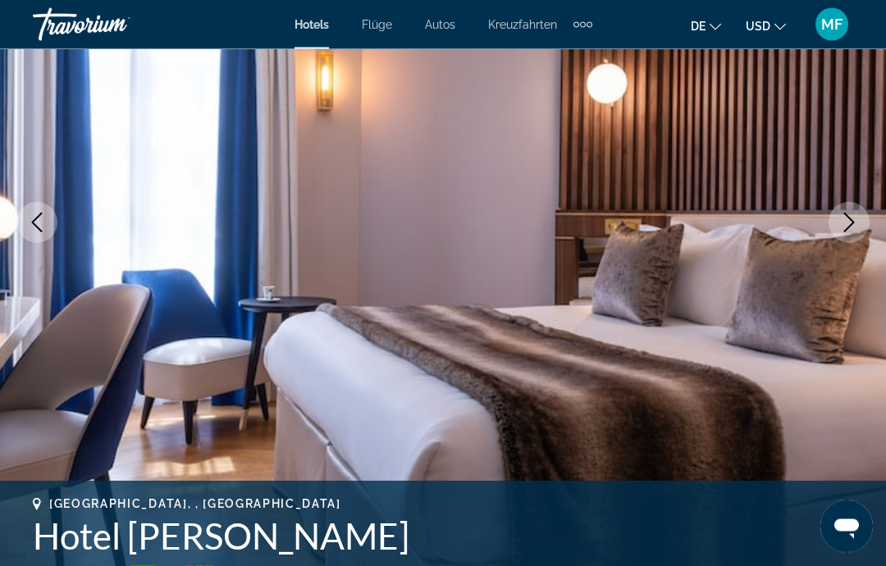
click at [859, 227] on button "Next image" at bounding box center [849, 223] width 41 height 41
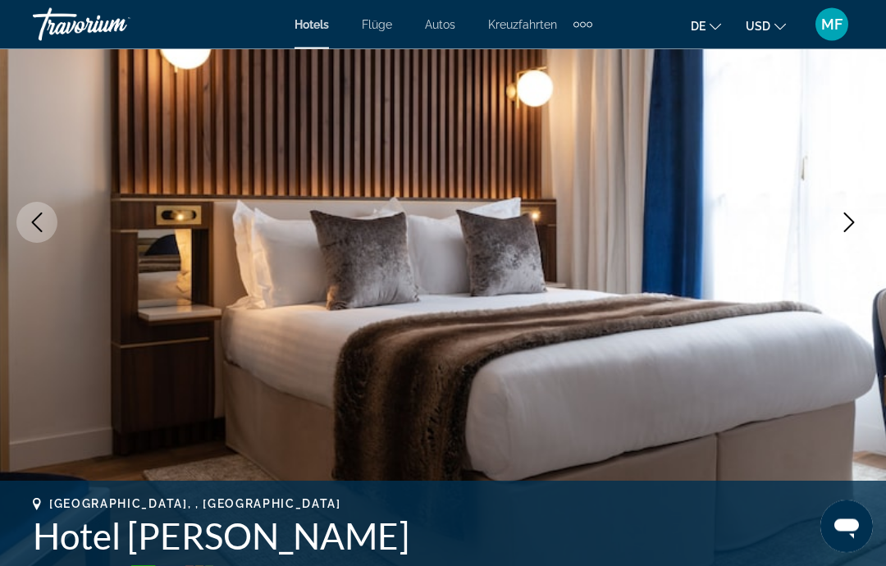
click at [861, 225] on button "Next image" at bounding box center [849, 223] width 41 height 41
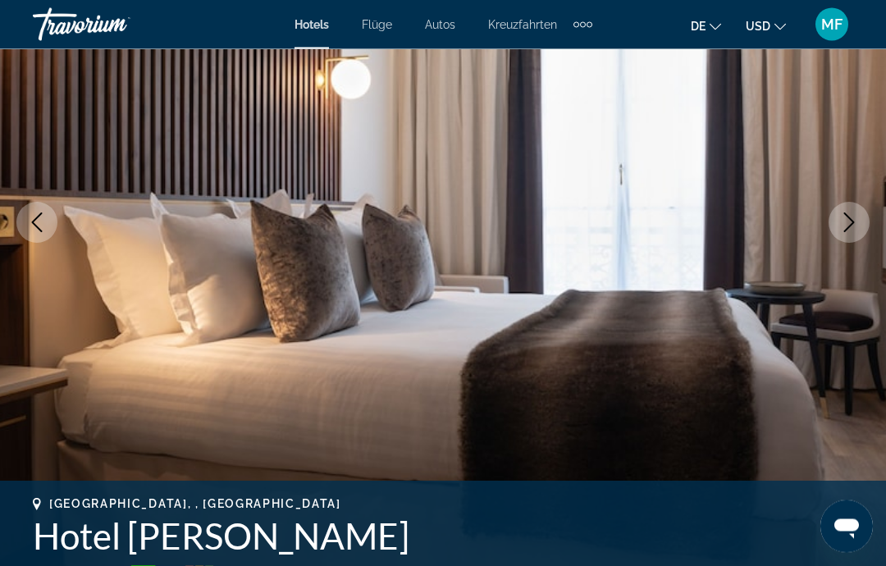
click at [859, 223] on button "Next image" at bounding box center [849, 223] width 41 height 41
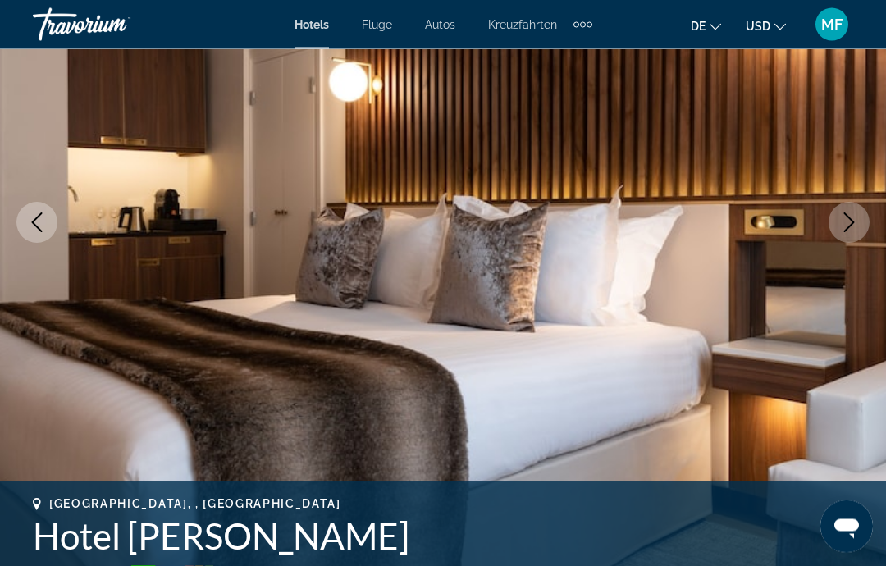
click at [873, 210] on img "Hauptinhalt" at bounding box center [443, 222] width 886 height 779
click at [855, 229] on icon "Next image" at bounding box center [849, 223] width 20 height 20
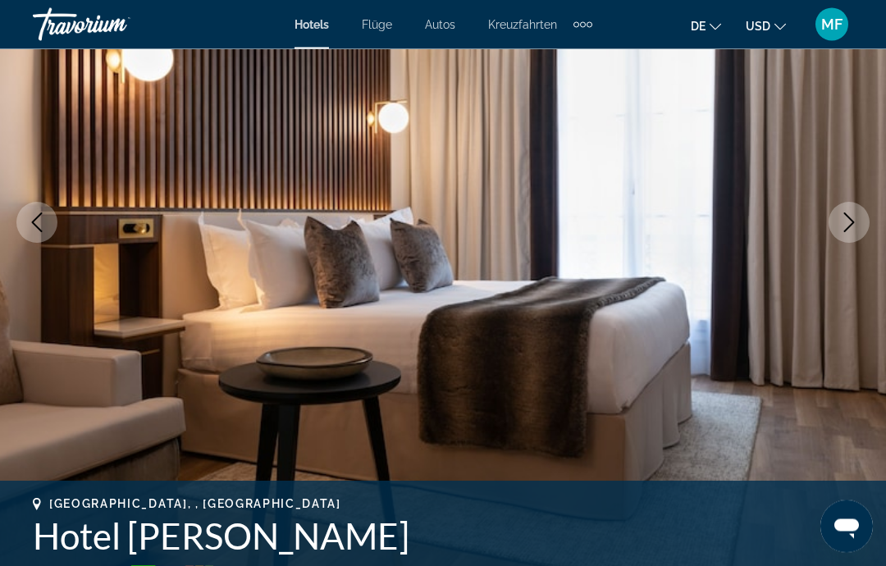
click at [861, 215] on button "Next image" at bounding box center [849, 223] width 41 height 41
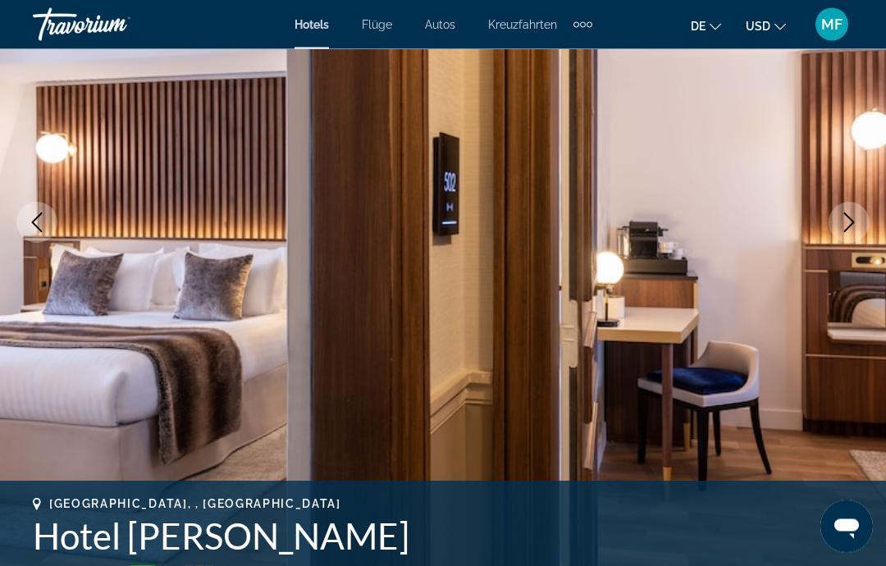
click at [861, 217] on button "Next image" at bounding box center [849, 223] width 41 height 41
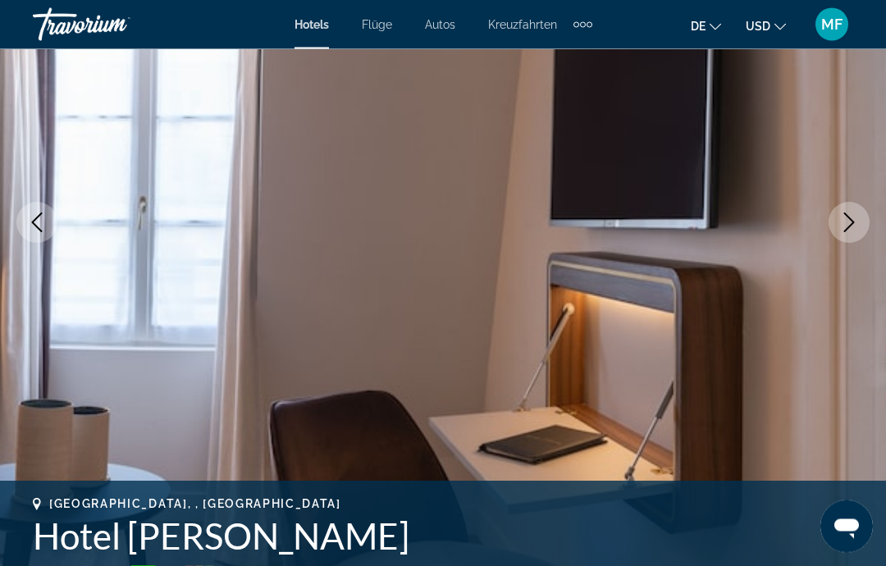
click at [856, 226] on icon "Next image" at bounding box center [849, 223] width 20 height 20
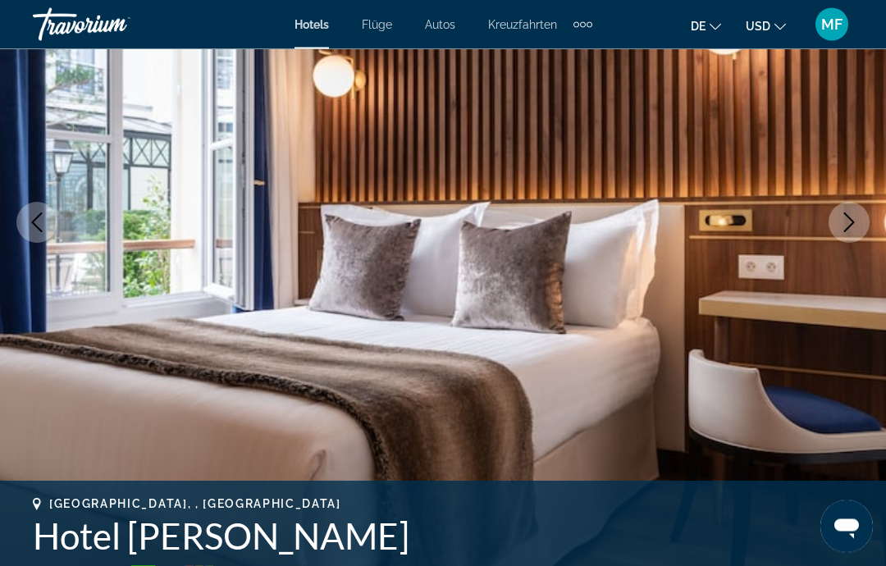
click at [861, 221] on button "Next image" at bounding box center [849, 223] width 41 height 41
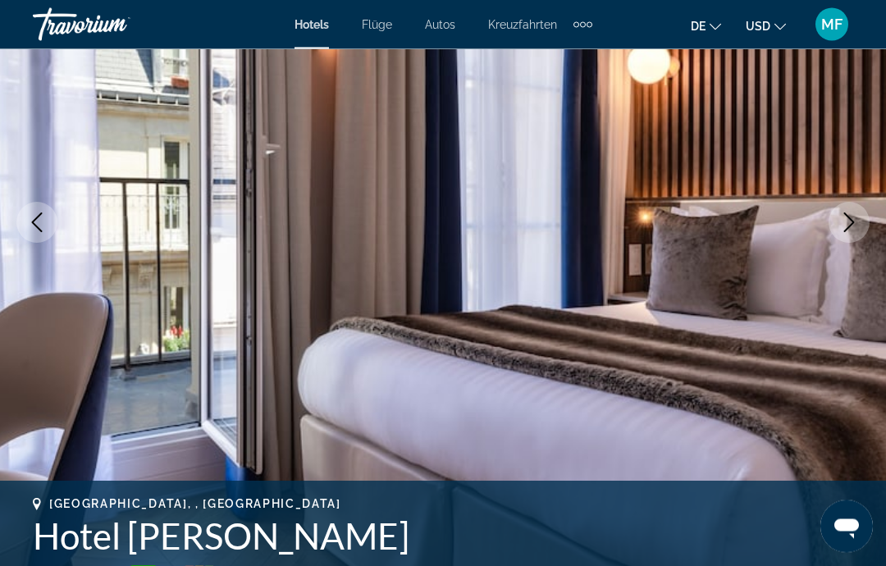
click at [858, 224] on icon "Next image" at bounding box center [849, 223] width 20 height 20
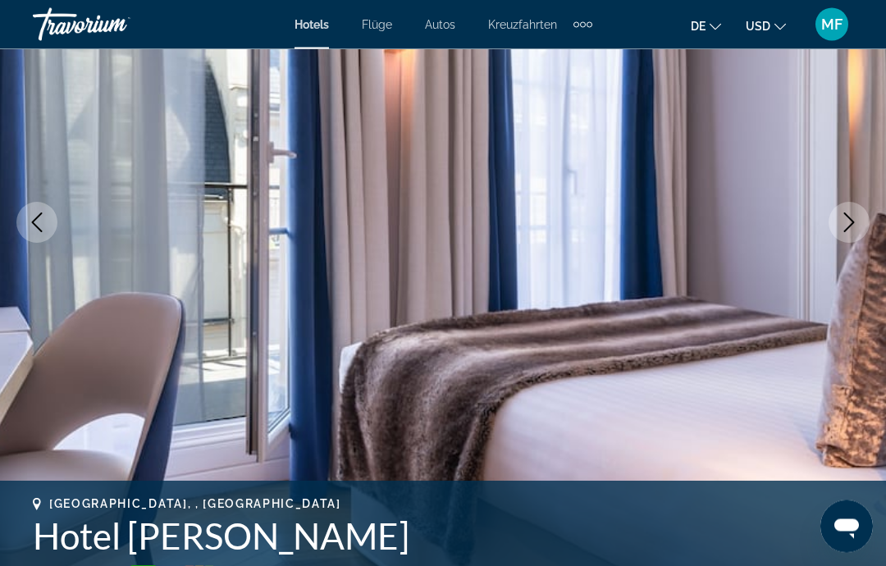
click at [856, 229] on icon "Next image" at bounding box center [849, 223] width 20 height 20
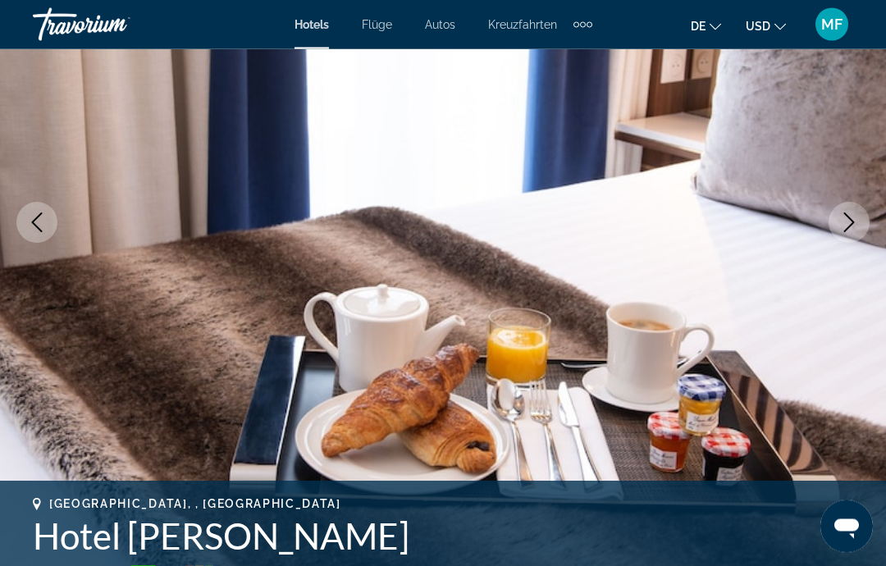
click at [854, 226] on icon "Next image" at bounding box center [849, 223] width 20 height 20
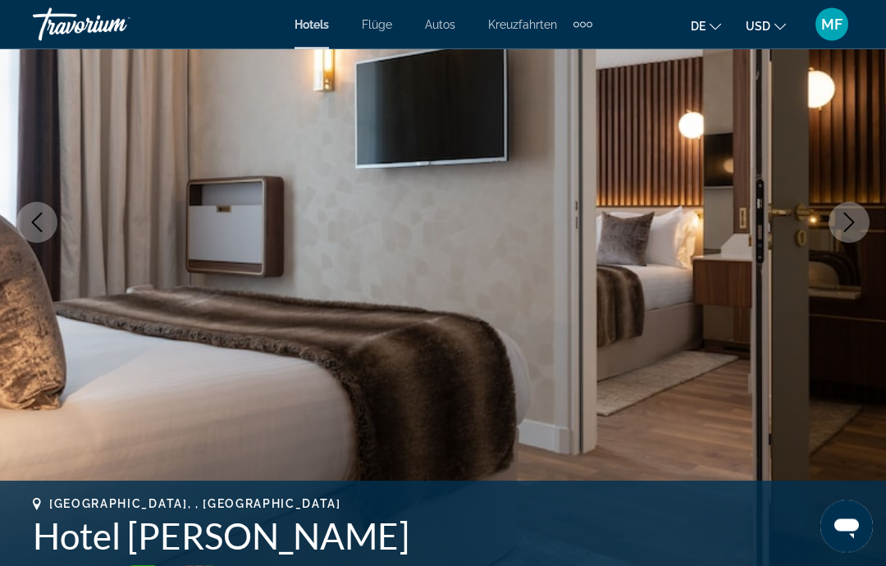
click at [850, 231] on icon "Next image" at bounding box center [849, 223] width 20 height 20
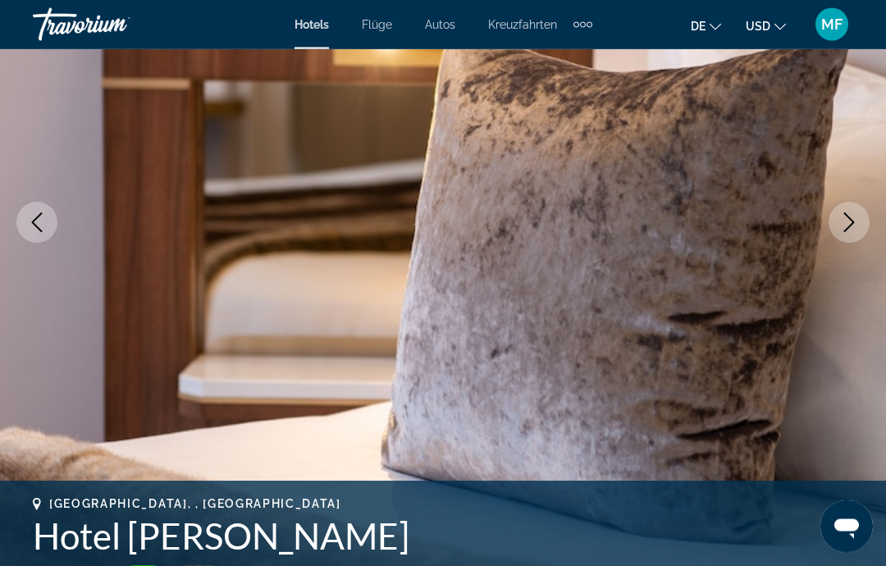
click at [855, 217] on icon "Next image" at bounding box center [849, 223] width 20 height 20
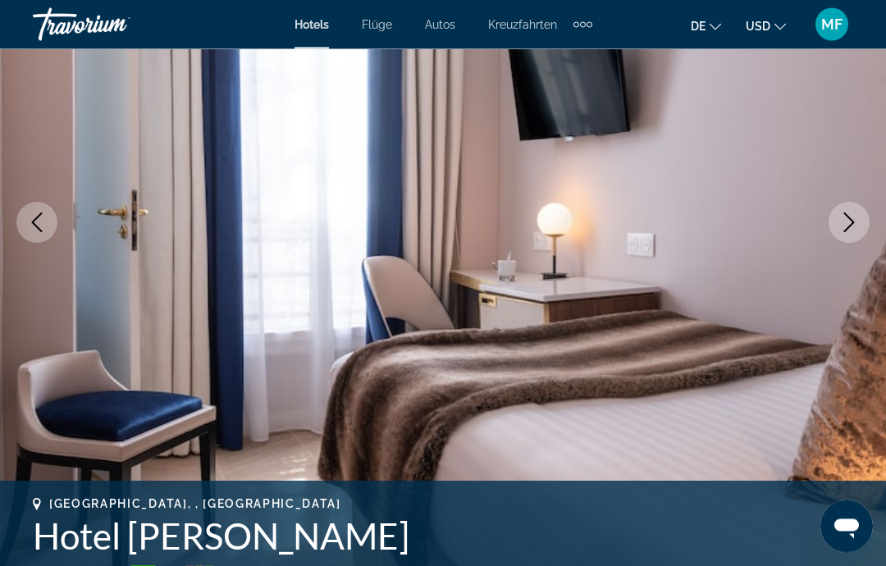
click at [854, 219] on icon "Next image" at bounding box center [849, 223] width 20 height 20
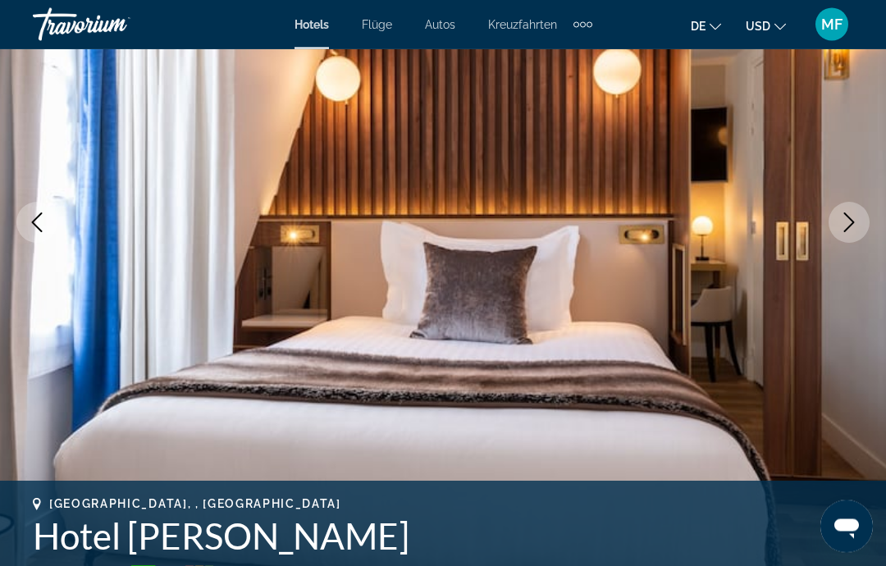
click at [861, 216] on button "Next image" at bounding box center [849, 223] width 41 height 41
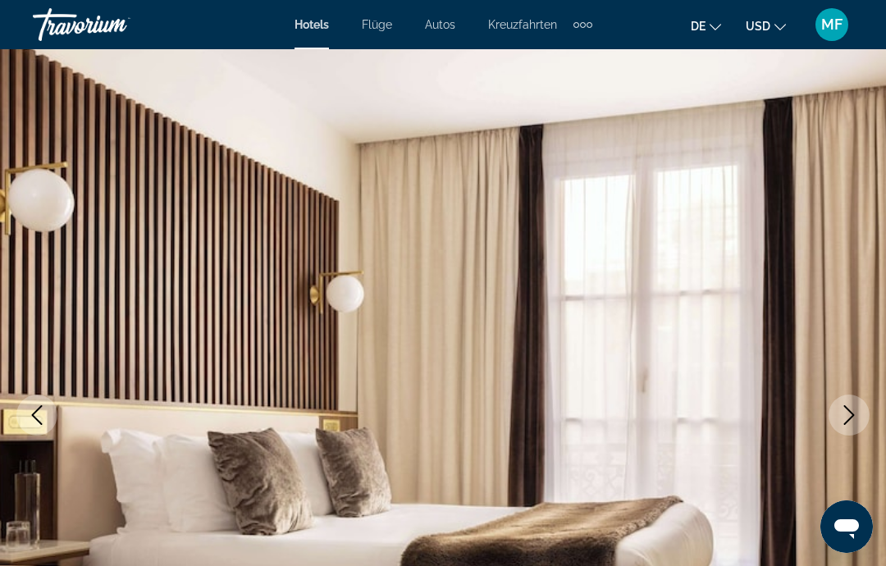
scroll to position [0, 0]
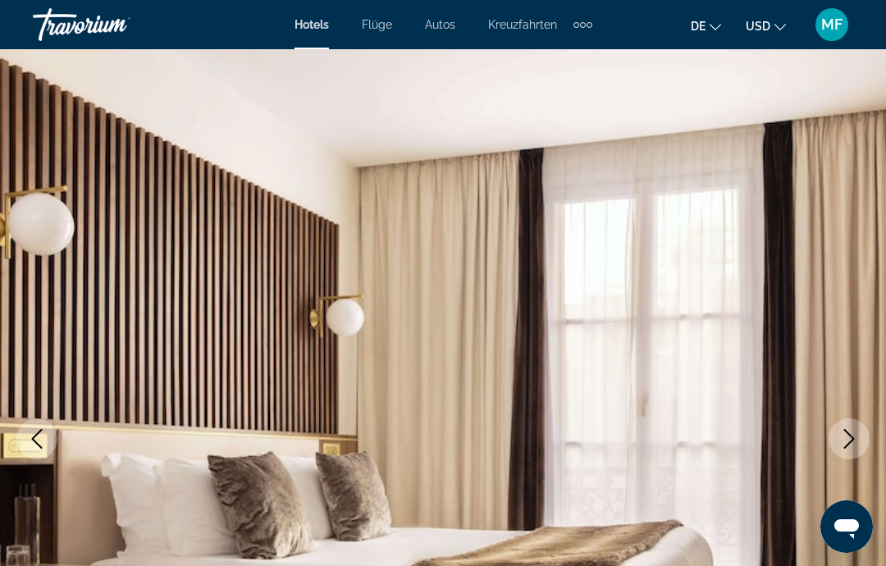
click at [547, 286] on img "Hauptinhalt" at bounding box center [443, 438] width 886 height 779
click at [602, 32] on div "Hotels Flüge Autos Kreuzfahrten Aktivitäten Hotels Flüge Autos Kreuzfahrten Akt…" at bounding box center [443, 24] width 886 height 43
click at [592, 25] on div "Zusätzliche Navigationselemente" at bounding box center [590, 25] width 6 height 6
click at [724, 172] on img "Hauptinhalt" at bounding box center [443, 438] width 886 height 779
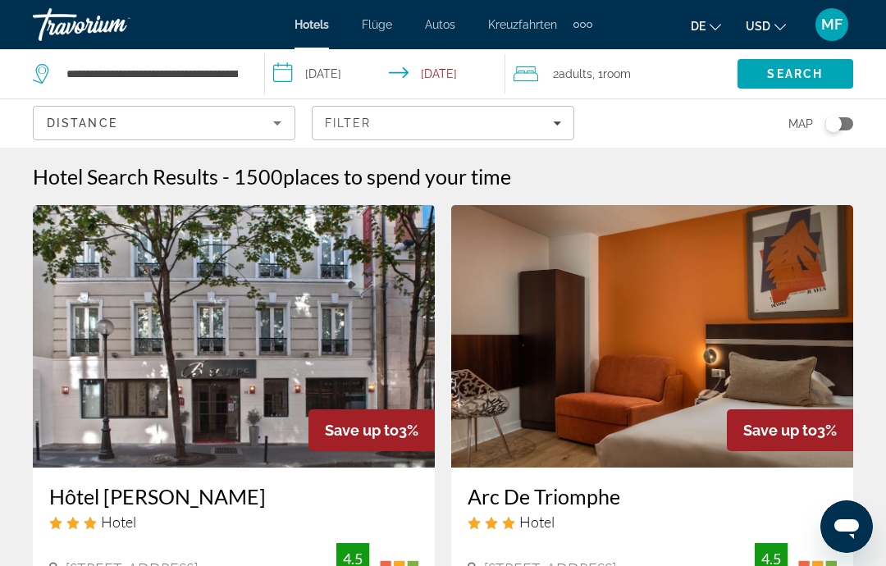
click at [649, 74] on div "2 Adult Adults , 1 Room rooms" at bounding box center [626, 73] width 224 height 23
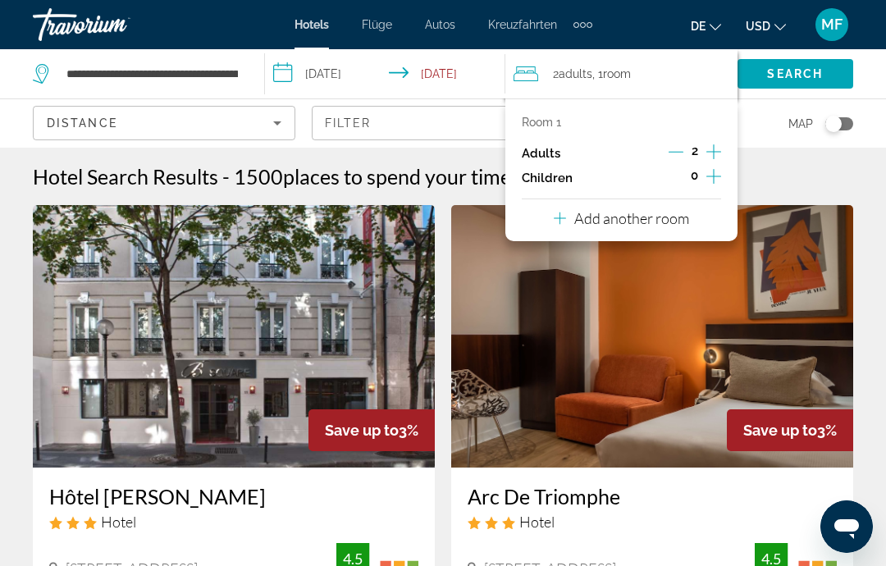
click at [713, 148] on icon "Increment adults" at bounding box center [713, 152] width 15 height 20
click at [711, 147] on icon "Increment adults" at bounding box center [713, 152] width 15 height 20
click at [673, 150] on icon "Decrement adults" at bounding box center [676, 151] width 15 height 15
click at [675, 148] on icon "Decrement adults" at bounding box center [676, 151] width 15 height 15
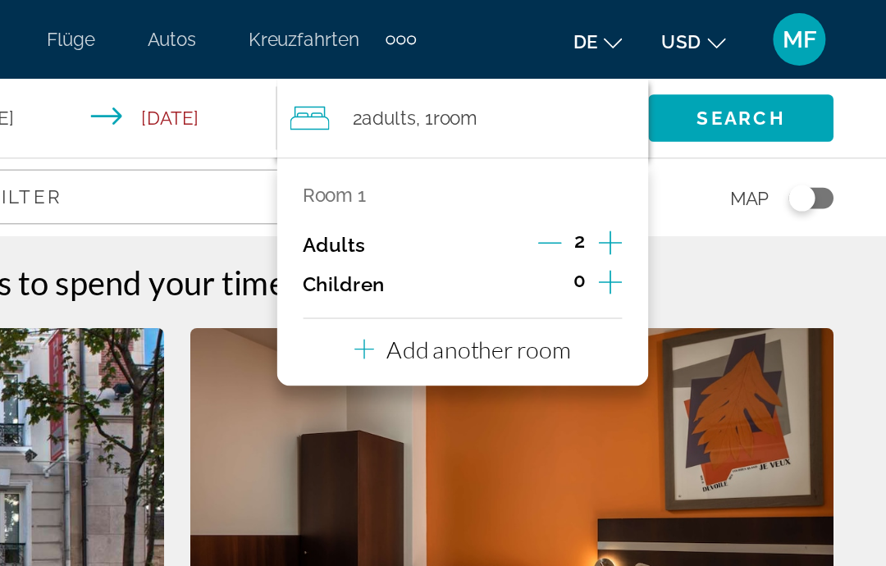
click at [574, 212] on p "Add another room" at bounding box center [631, 218] width 115 height 18
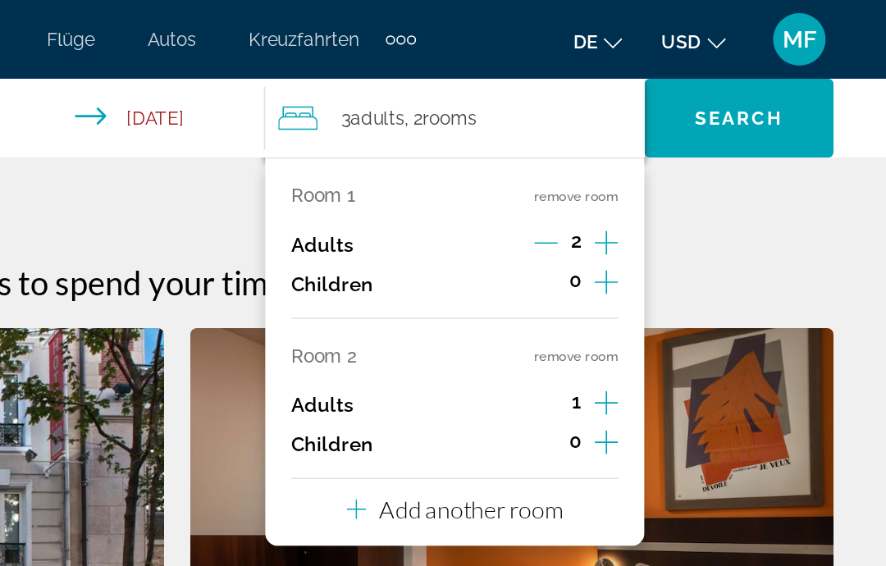
click at [704, 245] on icon "Increment adults" at bounding box center [711, 252] width 15 height 20
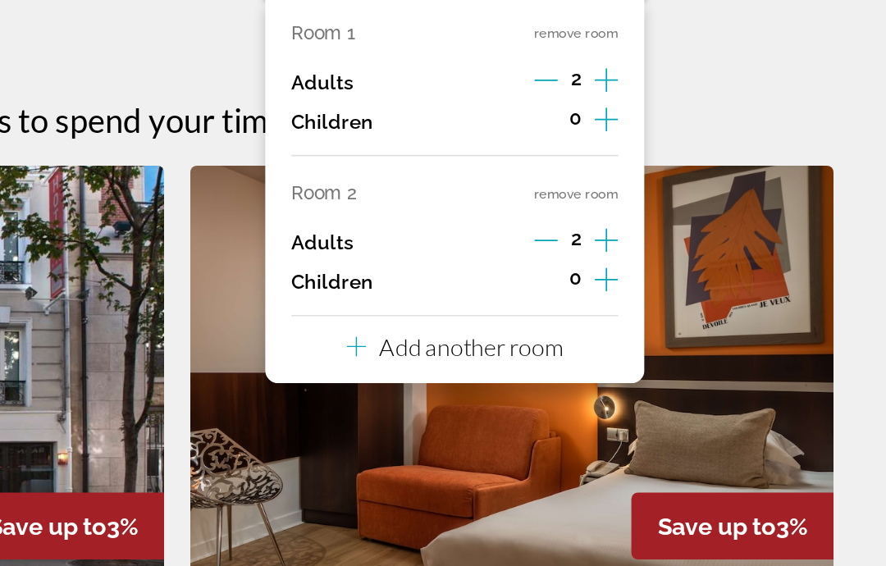
click at [549, 308] on div "Add another room" at bounding box center [616, 318] width 135 height 20
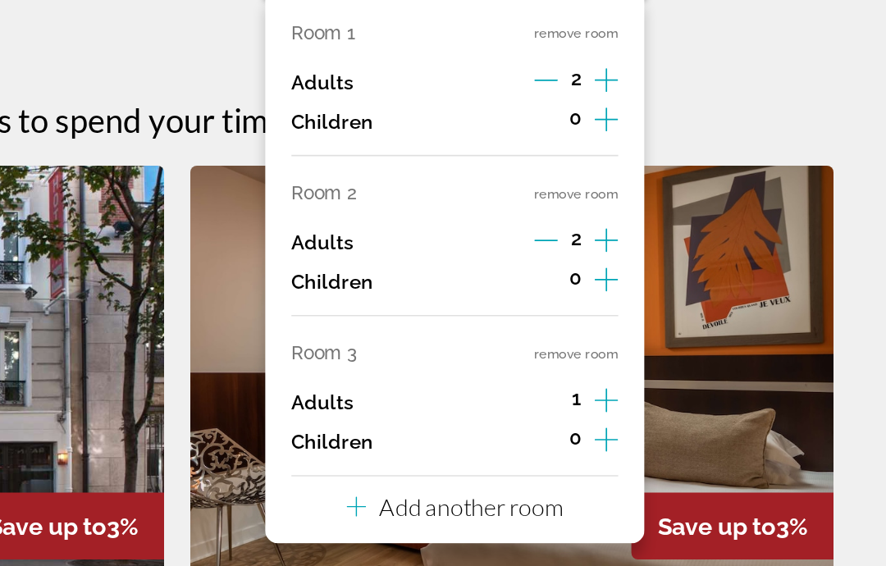
click at [569, 409] on p "Add another room" at bounding box center [626, 418] width 115 height 18
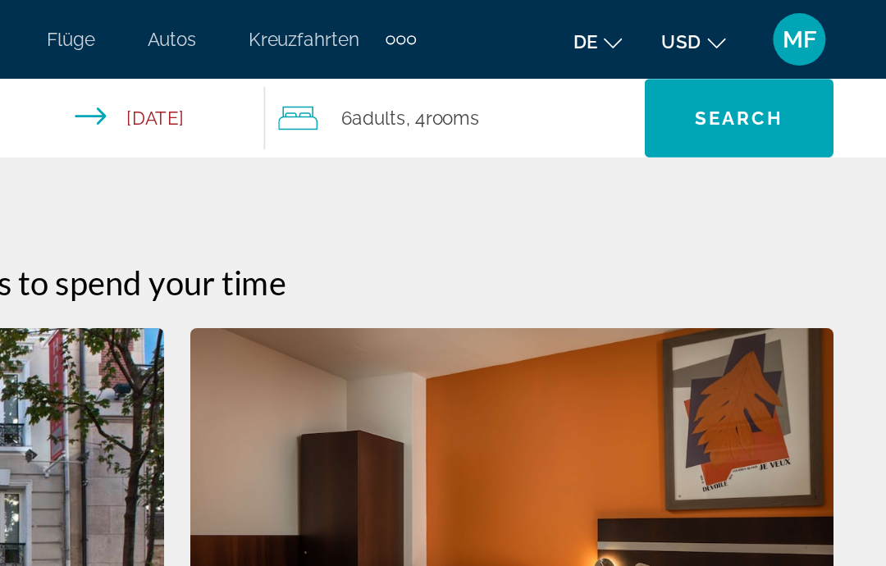
click at [766, 75] on span "Search" at bounding box center [794, 73] width 56 height 13
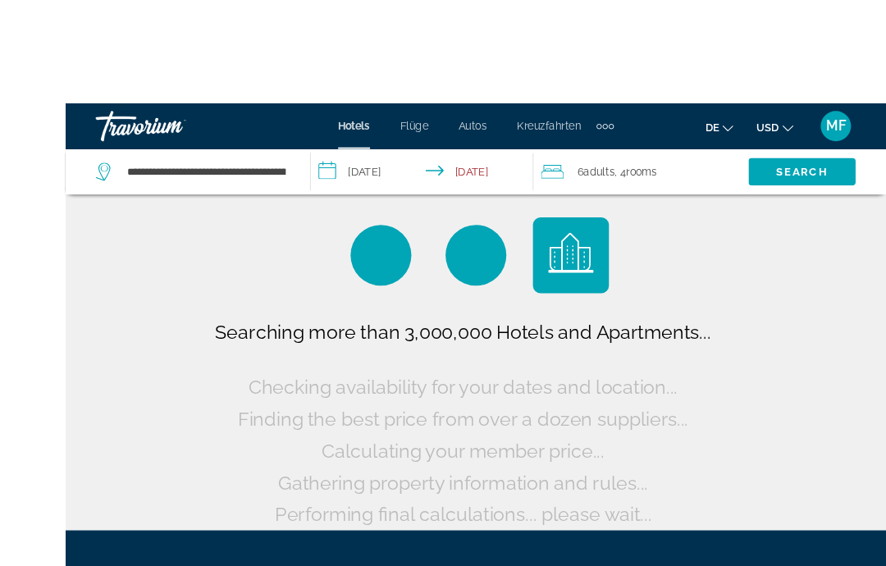
scroll to position [4, 0]
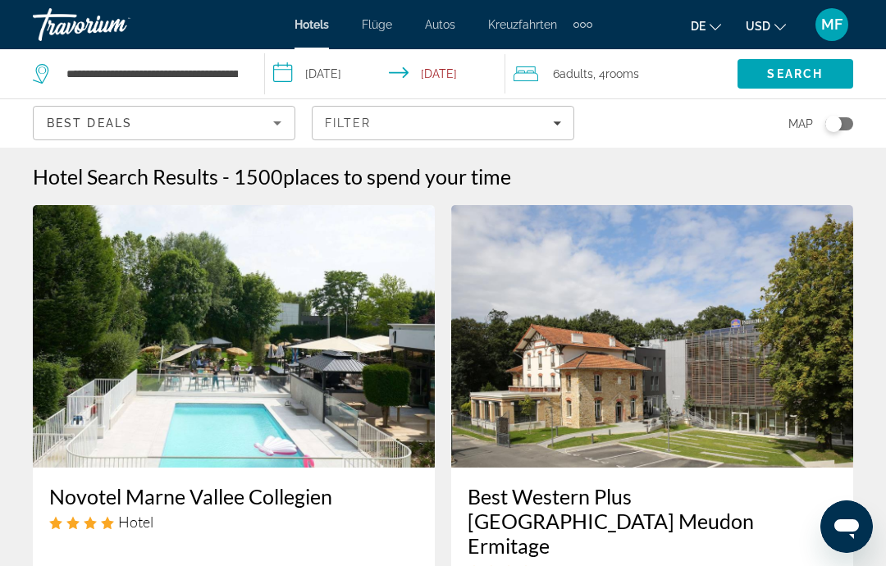
click at [285, 129] on icon "Sort by" at bounding box center [277, 123] width 20 height 20
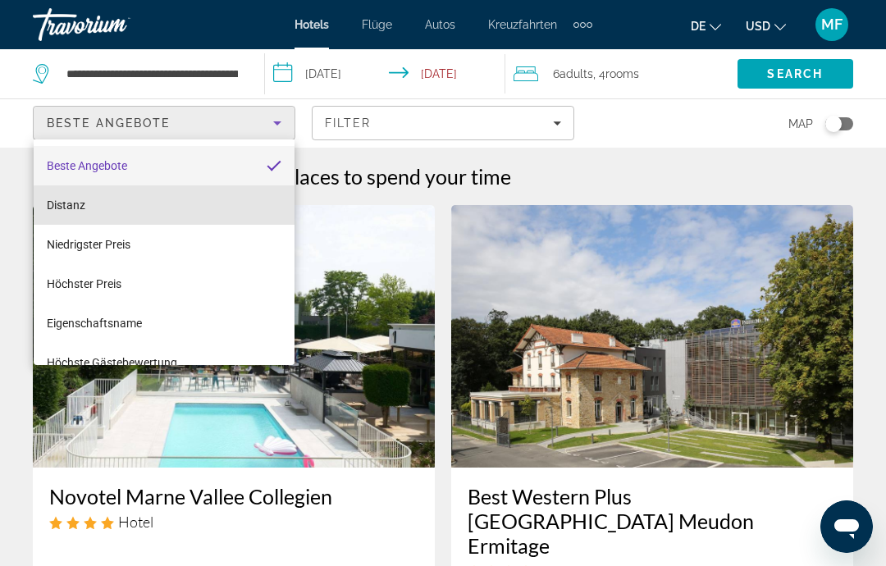
click at [192, 209] on mat-option "Distanz" at bounding box center [164, 204] width 261 height 39
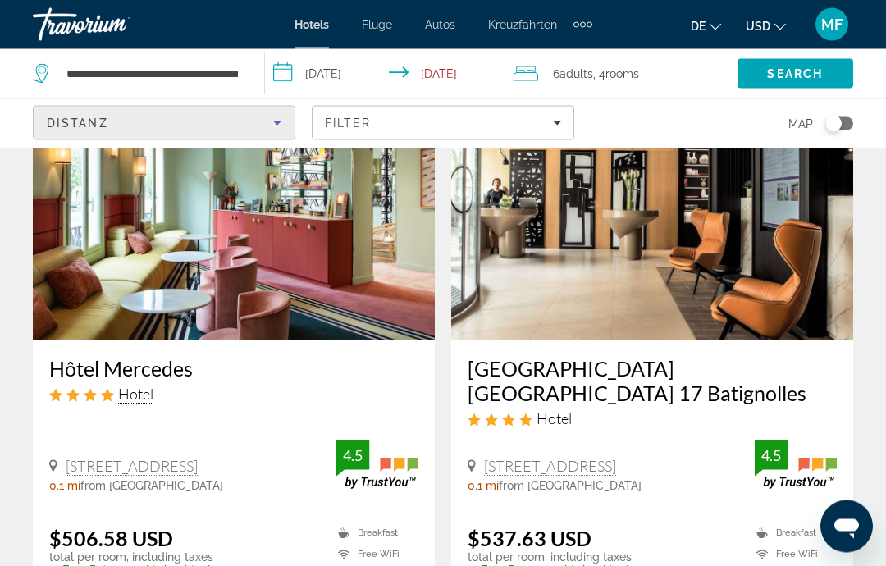
scroll to position [713, 0]
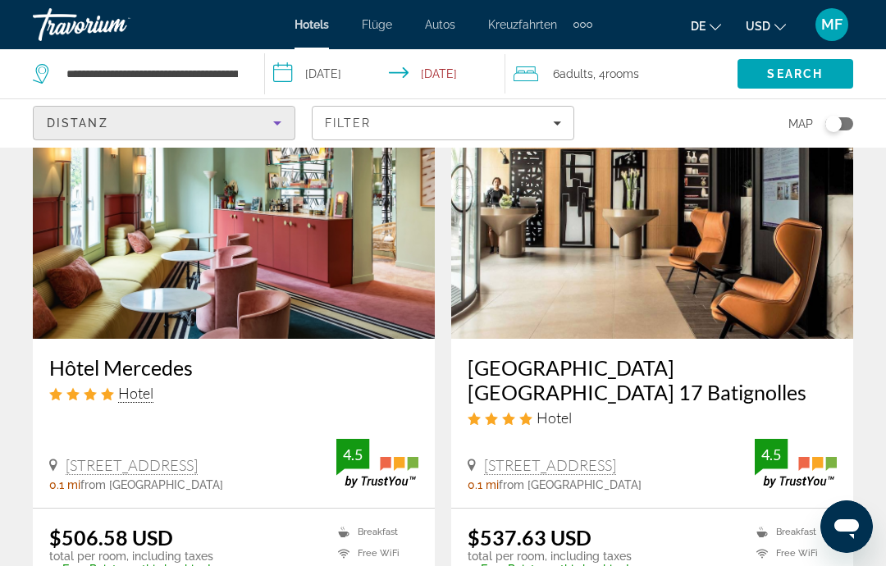
click at [764, 263] on img "Hauptinhalt" at bounding box center [652, 207] width 402 height 263
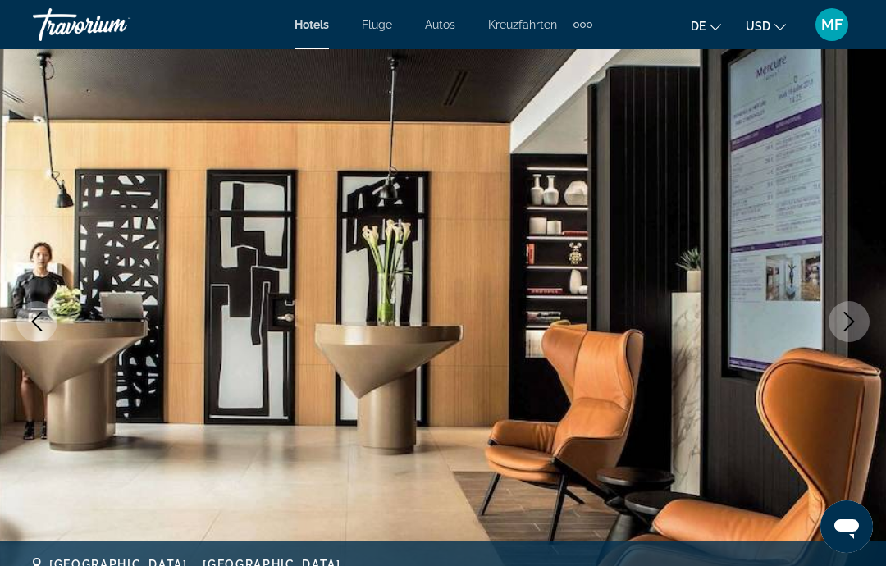
scroll to position [122, 0]
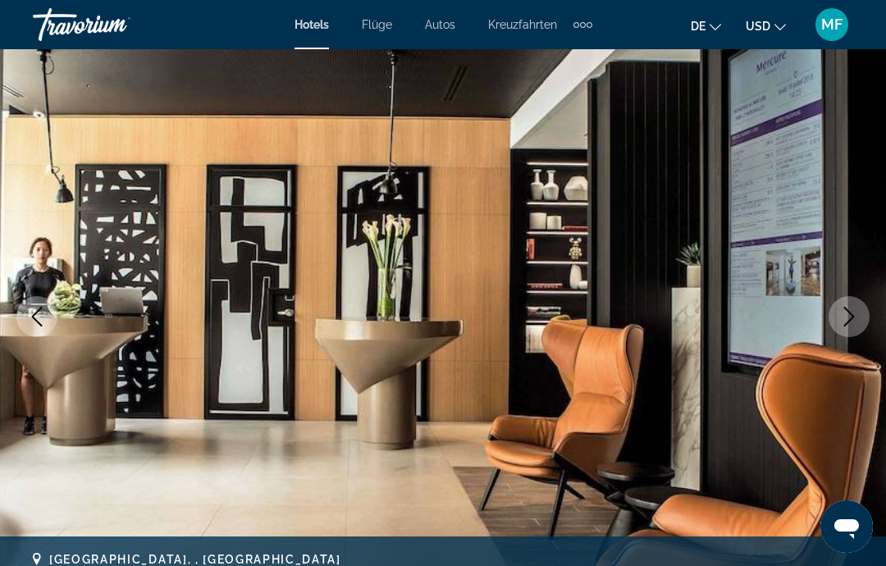
click at [861, 317] on button "Next image" at bounding box center [849, 316] width 41 height 41
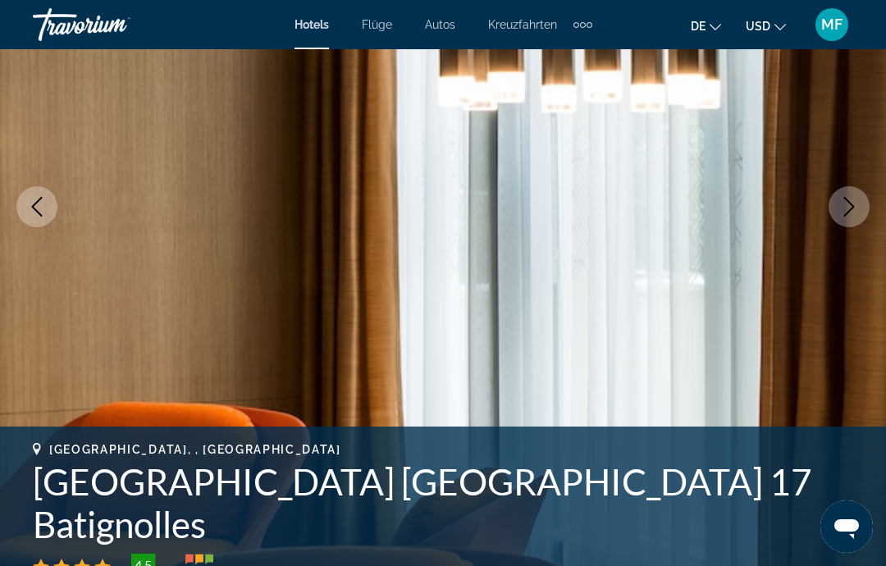
scroll to position [238, 0]
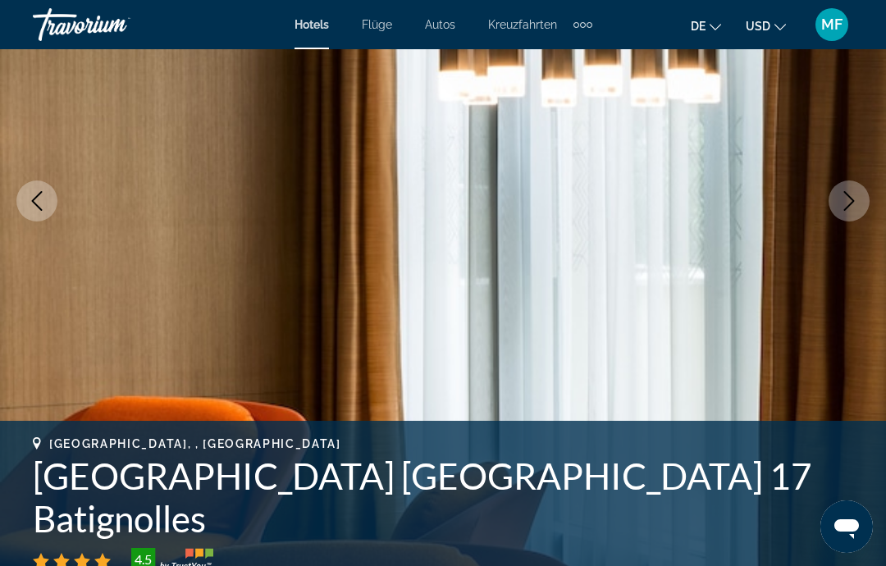
click at [854, 204] on icon "Next image" at bounding box center [849, 201] width 20 height 20
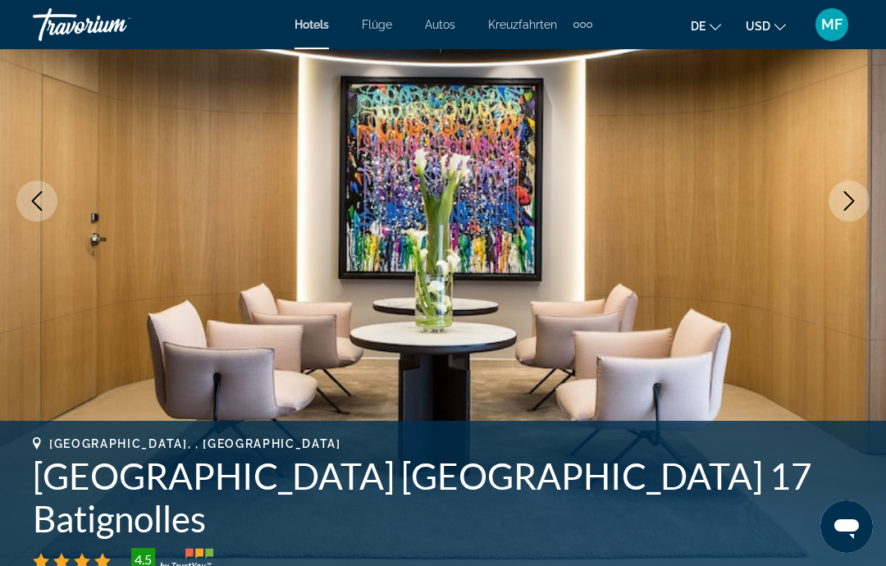
click at [853, 202] on icon "Next image" at bounding box center [849, 201] width 11 height 20
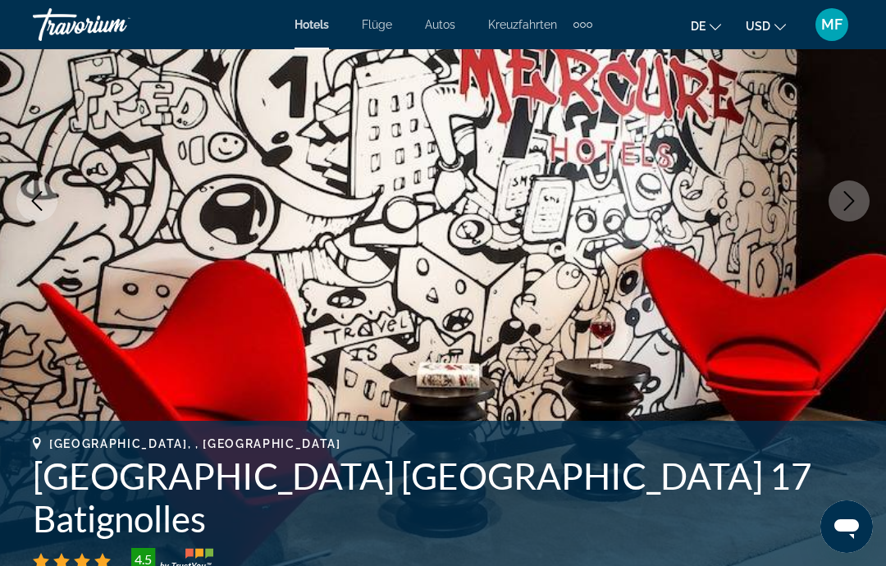
click at [856, 200] on icon "Next image" at bounding box center [849, 201] width 20 height 20
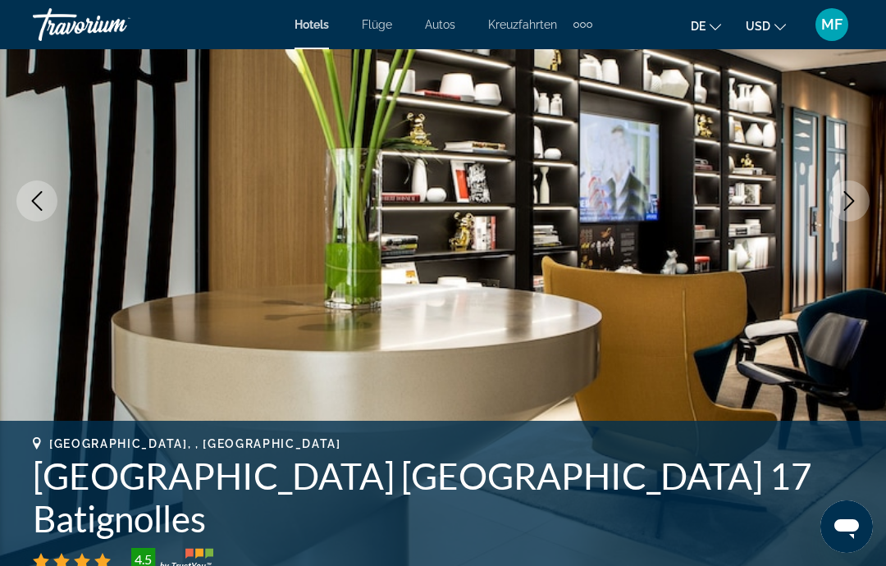
click at [856, 199] on icon "Next image" at bounding box center [849, 201] width 20 height 20
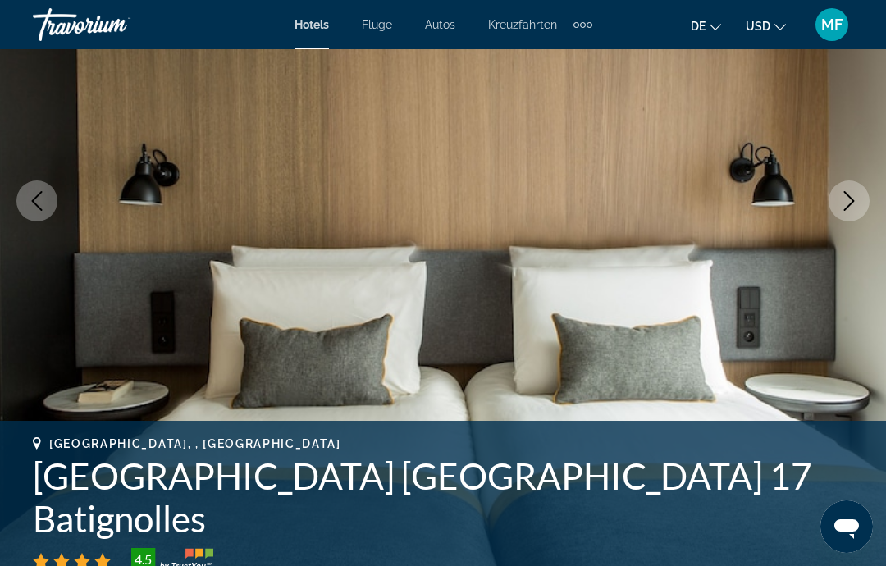
click at [856, 205] on icon "Next image" at bounding box center [849, 201] width 20 height 20
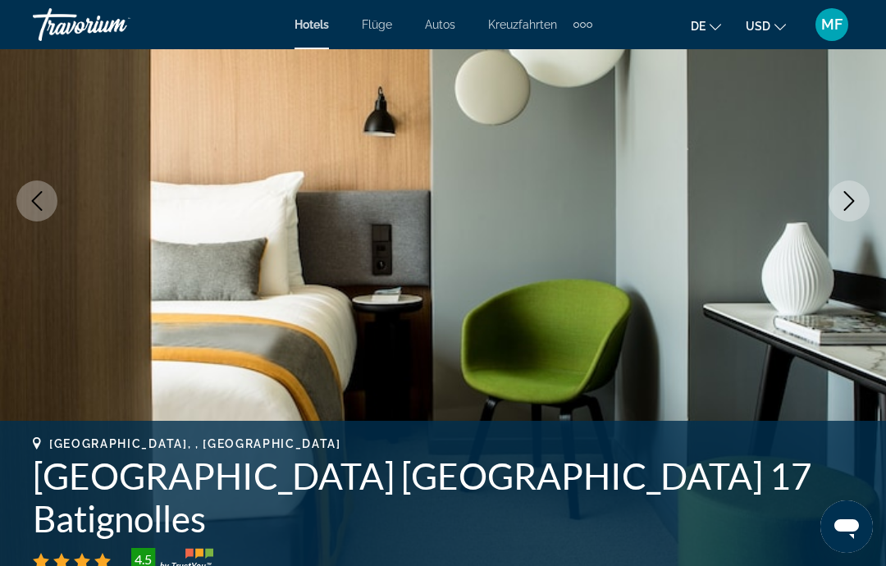
click at [854, 214] on button "Next image" at bounding box center [849, 200] width 41 height 41
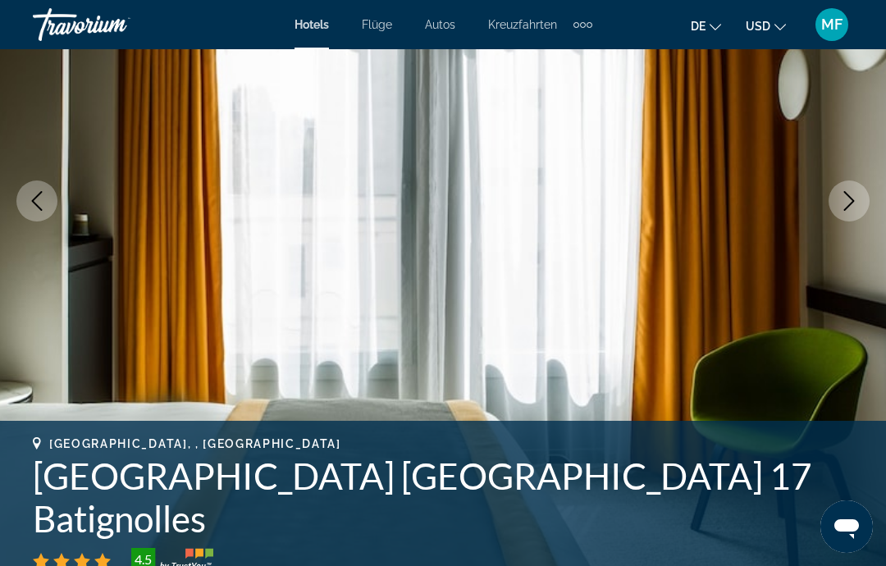
click at [856, 203] on icon "Next image" at bounding box center [849, 201] width 20 height 20
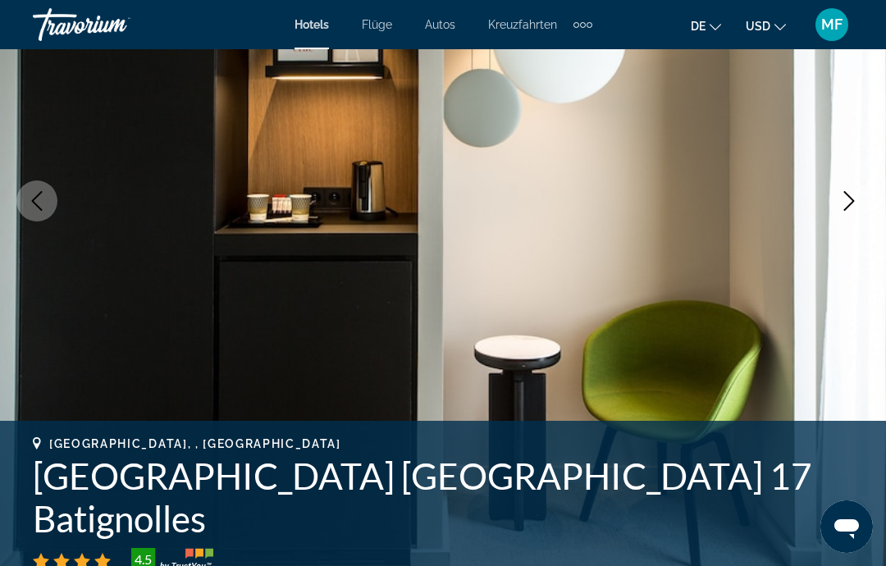
click at [856, 203] on icon "Next image" at bounding box center [849, 201] width 20 height 20
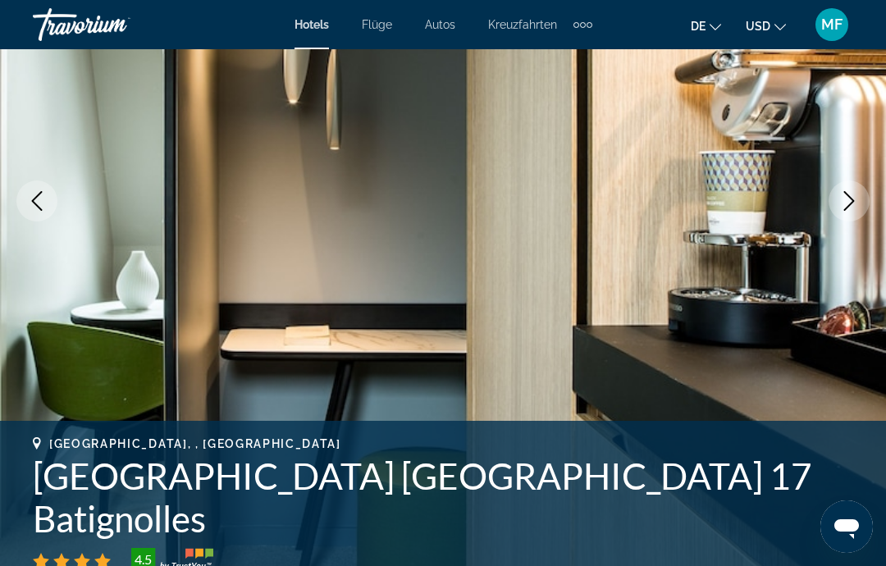
click at [857, 202] on icon "Next image" at bounding box center [849, 201] width 20 height 20
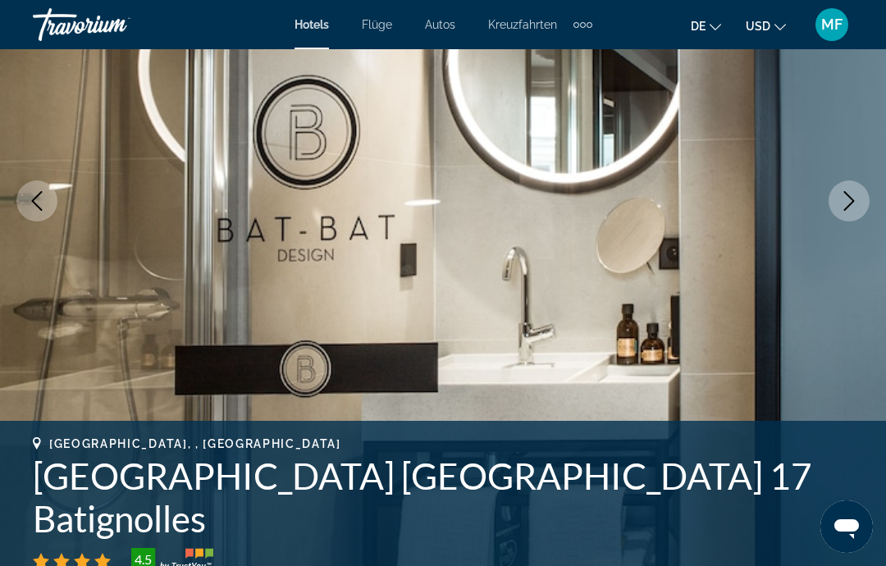
click at [856, 204] on icon "Next image" at bounding box center [849, 201] width 20 height 20
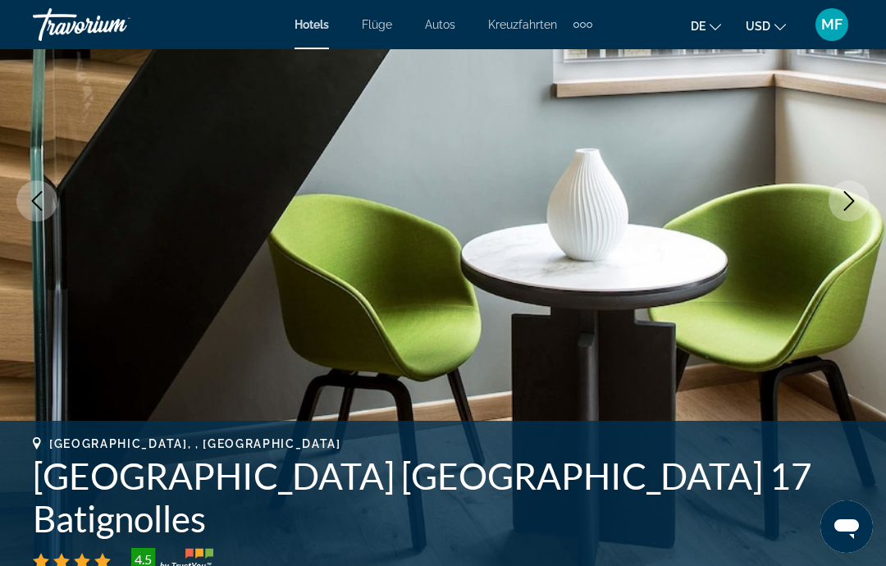
click at [857, 203] on icon "Next image" at bounding box center [849, 201] width 20 height 20
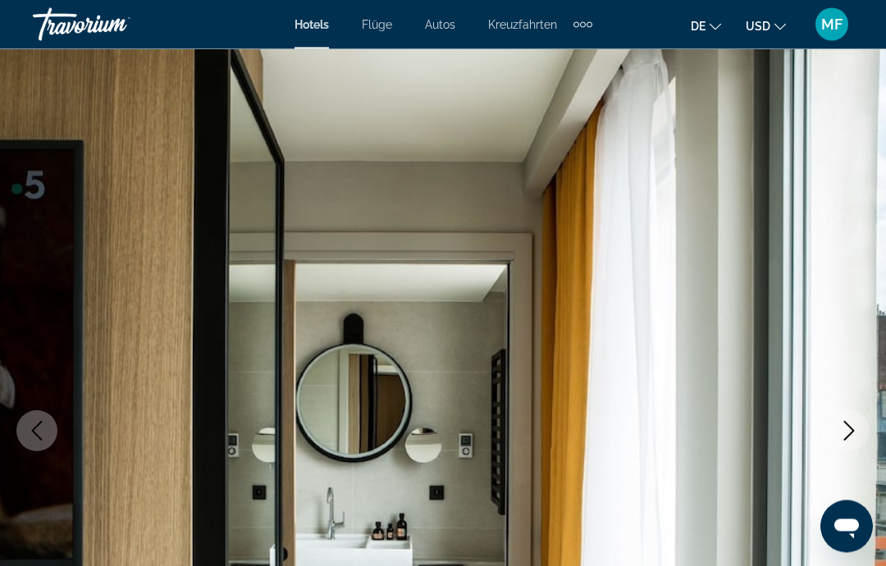
scroll to position [0, 0]
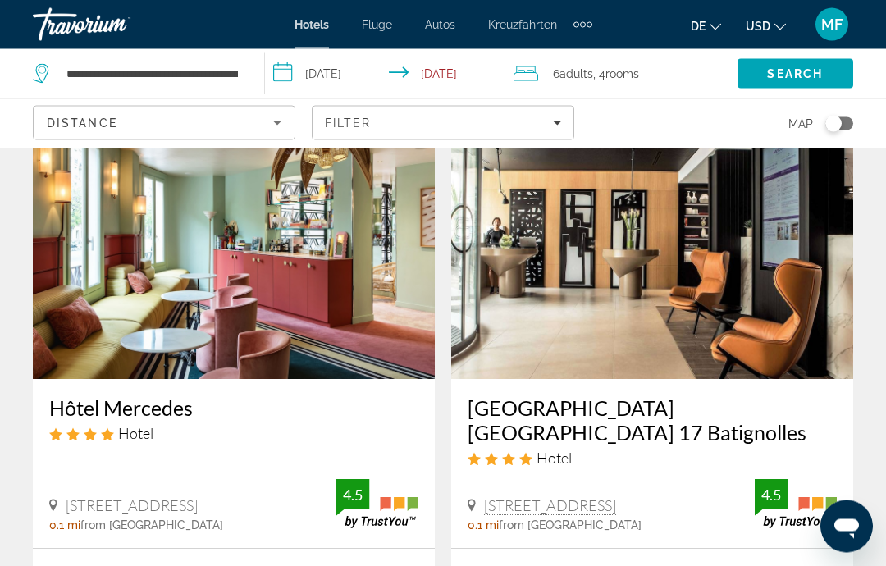
scroll to position [674, 0]
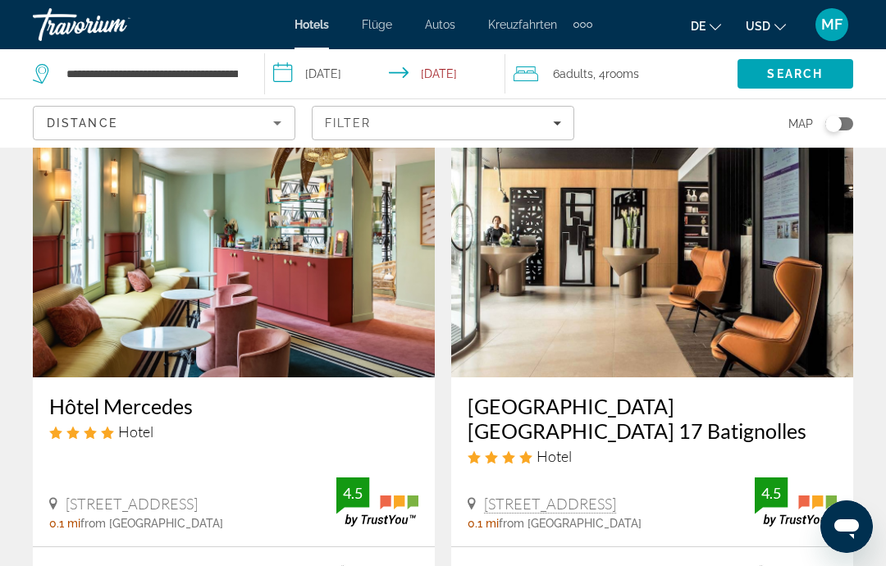
click at [334, 224] on img "Hauptinhalt" at bounding box center [234, 246] width 402 height 263
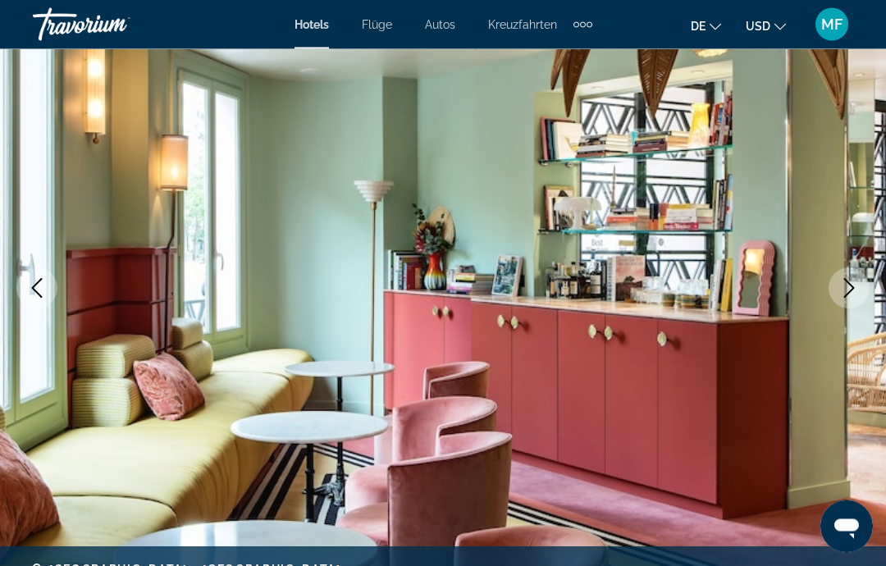
scroll to position [153, 0]
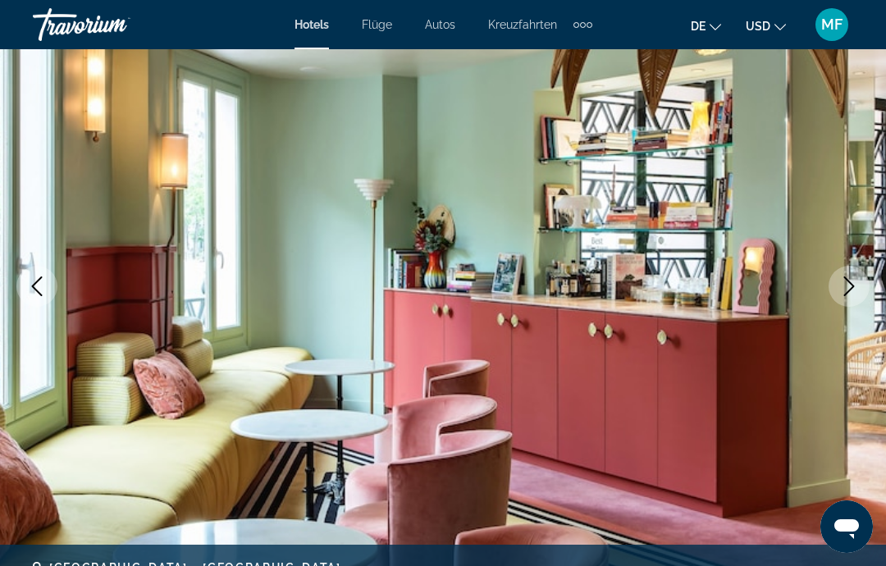
click at [852, 300] on button "Next image" at bounding box center [849, 286] width 41 height 41
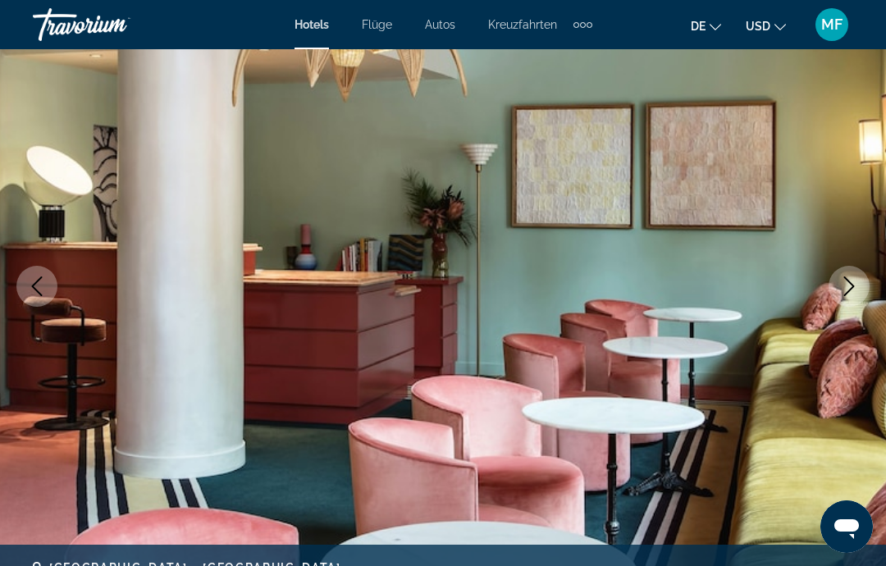
click at [856, 294] on icon "Next image" at bounding box center [849, 286] width 20 height 20
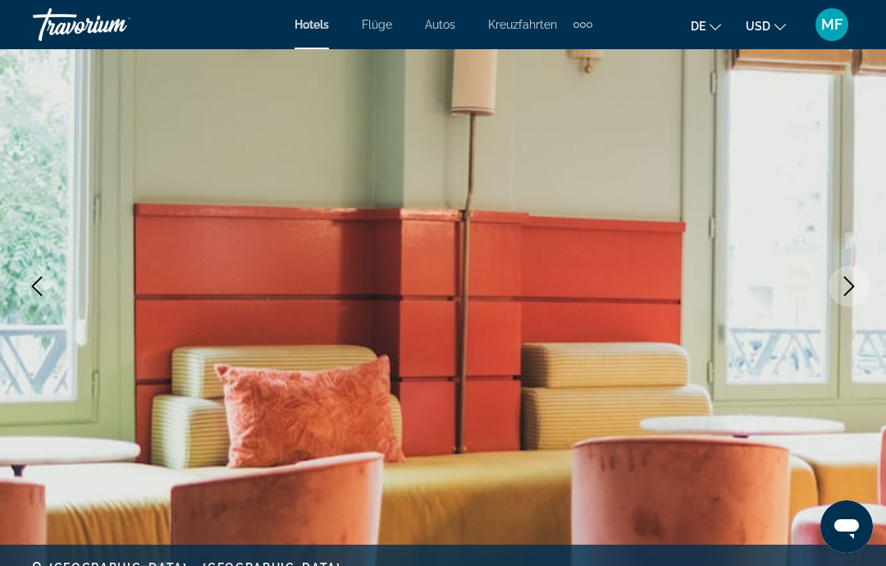
click at [856, 286] on icon "Next image" at bounding box center [849, 286] width 20 height 20
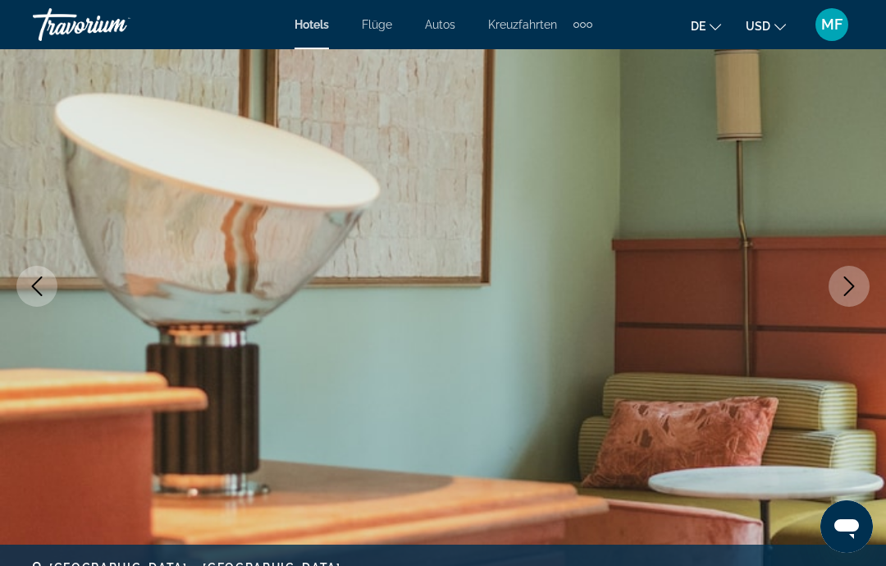
click at [855, 294] on icon "Next image" at bounding box center [849, 286] width 20 height 20
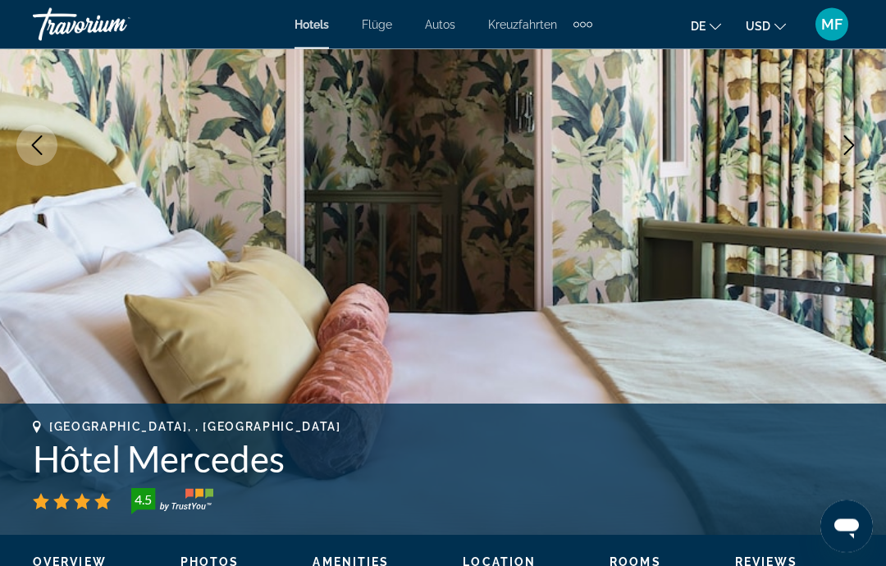
scroll to position [293, 0]
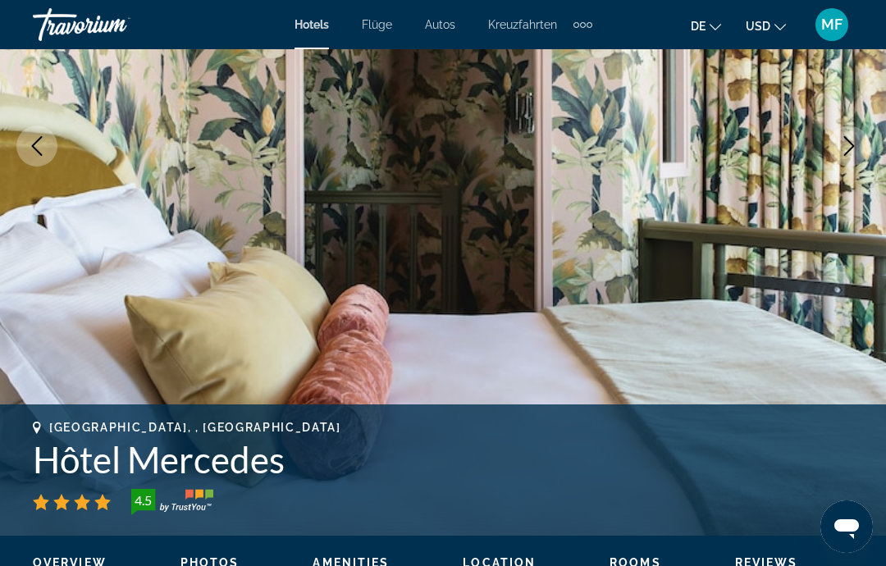
click at [856, 166] on img "Hauptinhalt" at bounding box center [443, 145] width 886 height 779
click at [856, 154] on icon "Next image" at bounding box center [849, 146] width 20 height 20
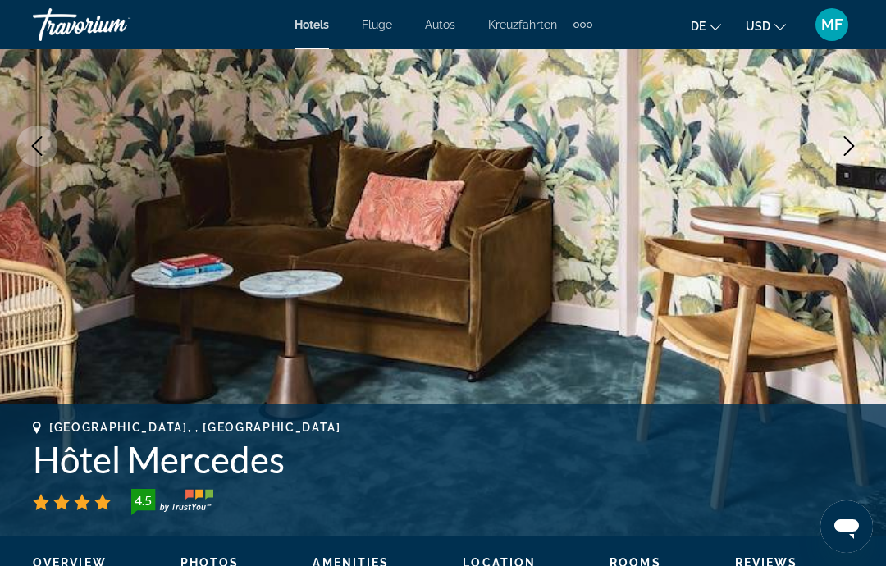
click at [859, 149] on button "Next image" at bounding box center [849, 146] width 41 height 41
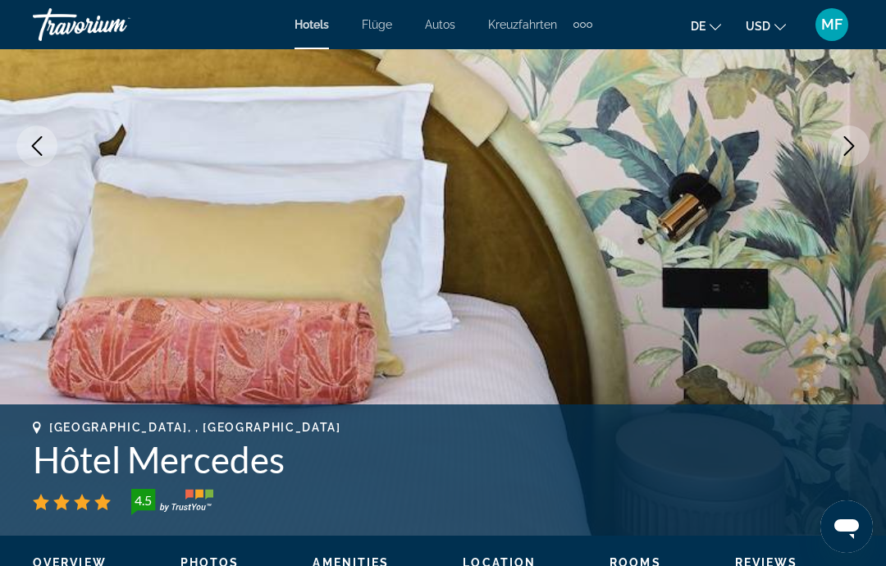
click at [850, 163] on button "Next image" at bounding box center [849, 146] width 41 height 41
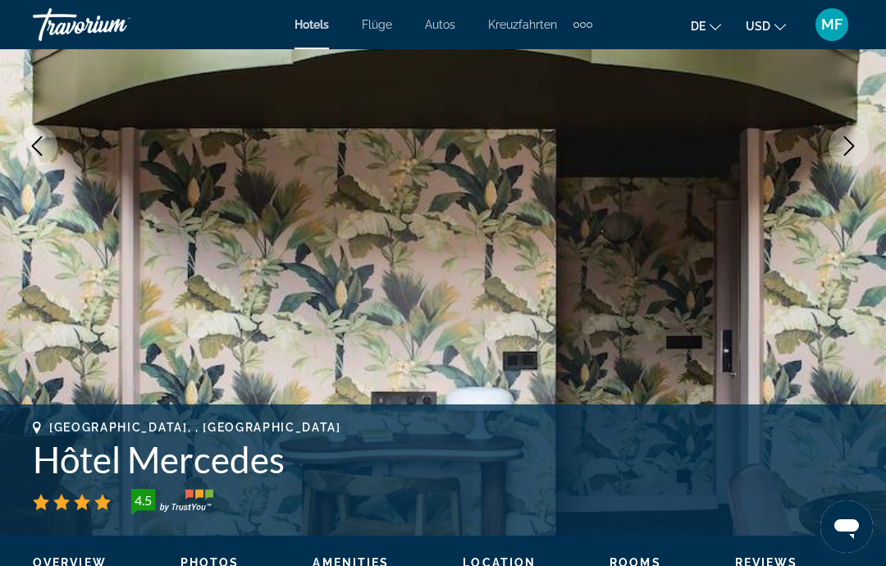
click at [850, 161] on button "Next image" at bounding box center [849, 146] width 41 height 41
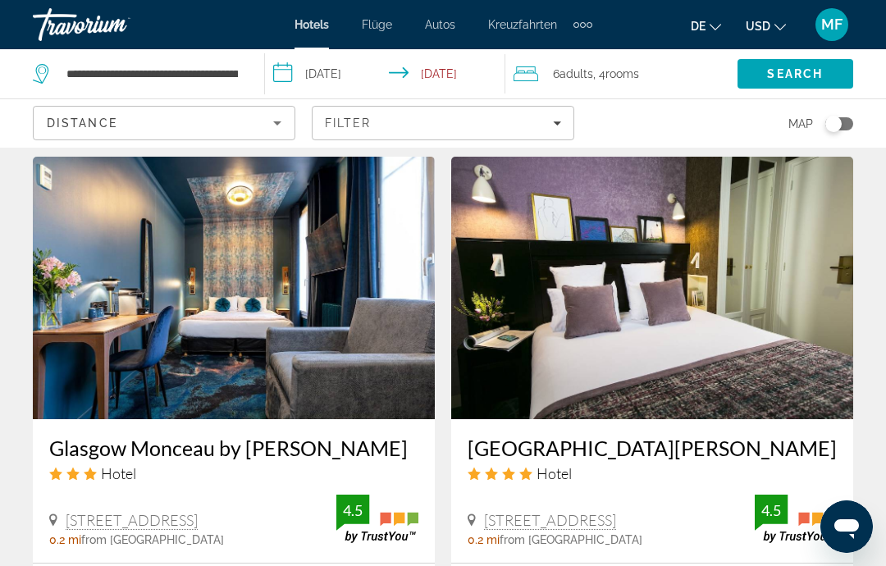
scroll to position [1241, 0]
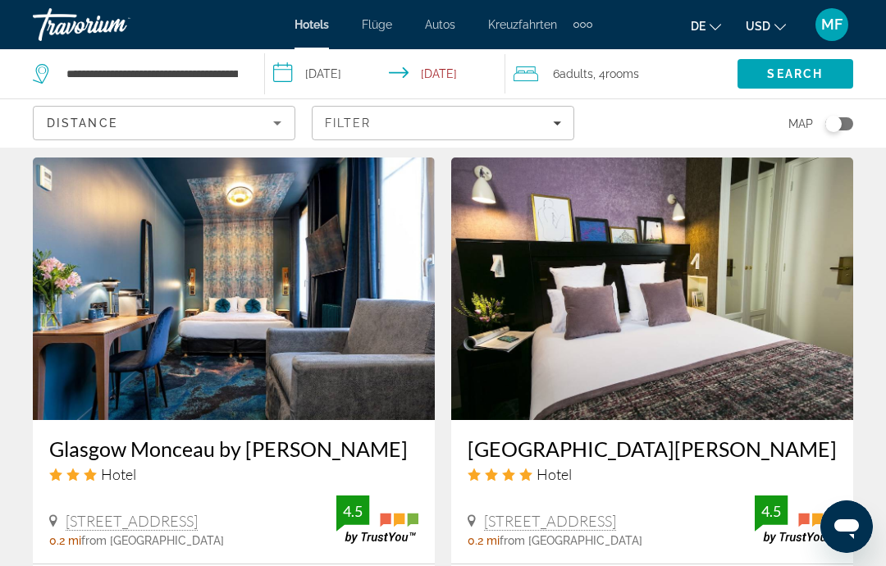
click at [320, 253] on img "Hauptinhalt" at bounding box center [234, 289] width 402 height 263
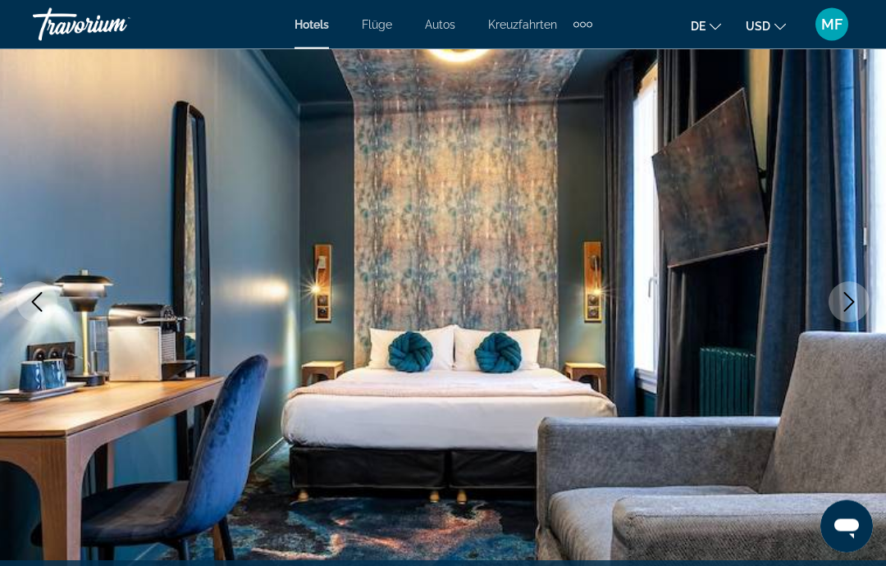
scroll to position [137, 0]
click at [870, 302] on img "Hauptinhalt" at bounding box center [443, 301] width 886 height 779
click at [858, 292] on icon "Next image" at bounding box center [849, 302] width 20 height 20
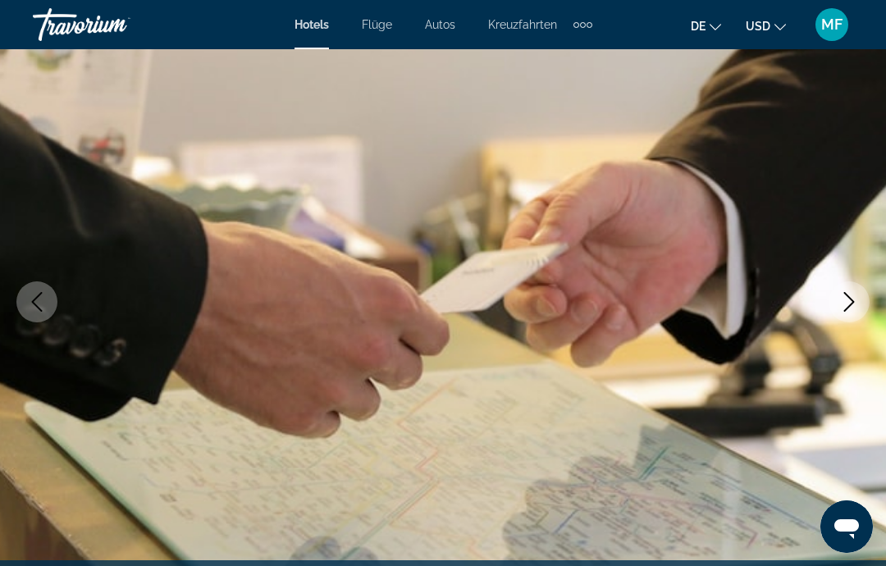
click at [858, 290] on button "Next image" at bounding box center [849, 301] width 41 height 41
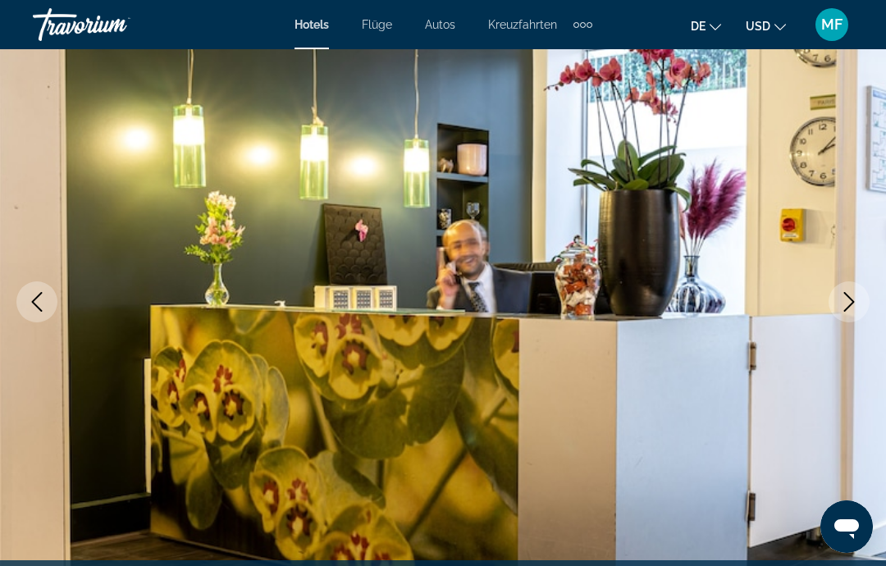
click at [858, 293] on icon "Next image" at bounding box center [849, 302] width 20 height 20
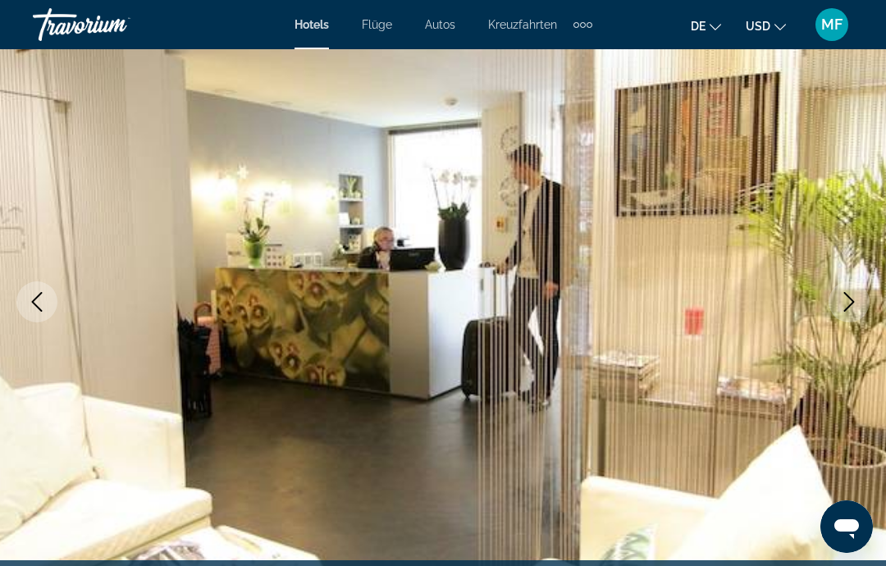
click at [850, 298] on icon "Next image" at bounding box center [849, 302] width 11 height 20
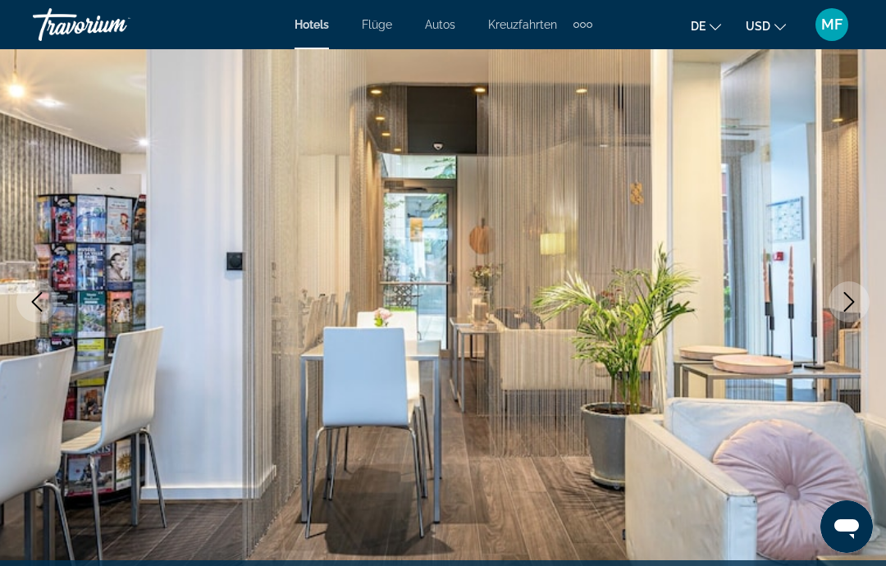
click at [852, 301] on icon "Next image" at bounding box center [849, 302] width 20 height 20
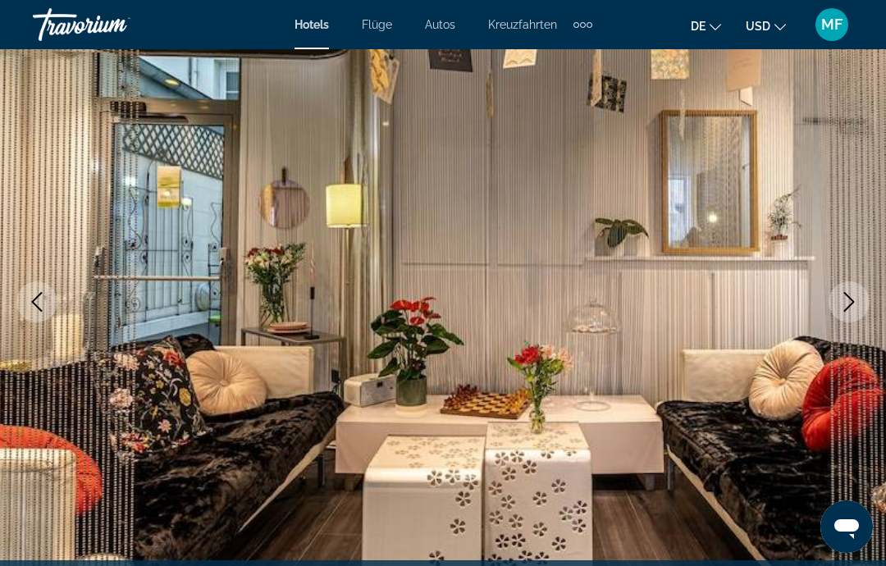
click at [856, 296] on icon "Next image" at bounding box center [849, 302] width 20 height 20
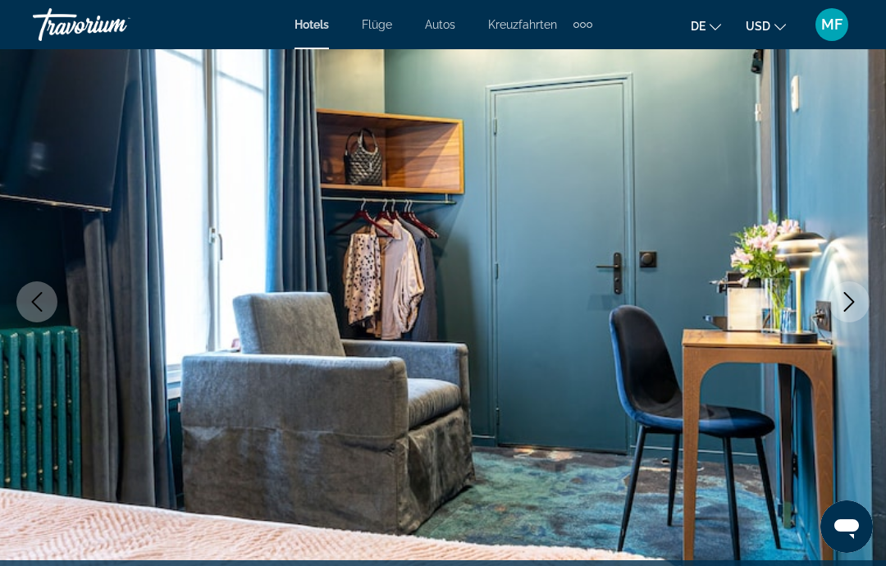
click at [856, 296] on icon "Next image" at bounding box center [849, 302] width 20 height 20
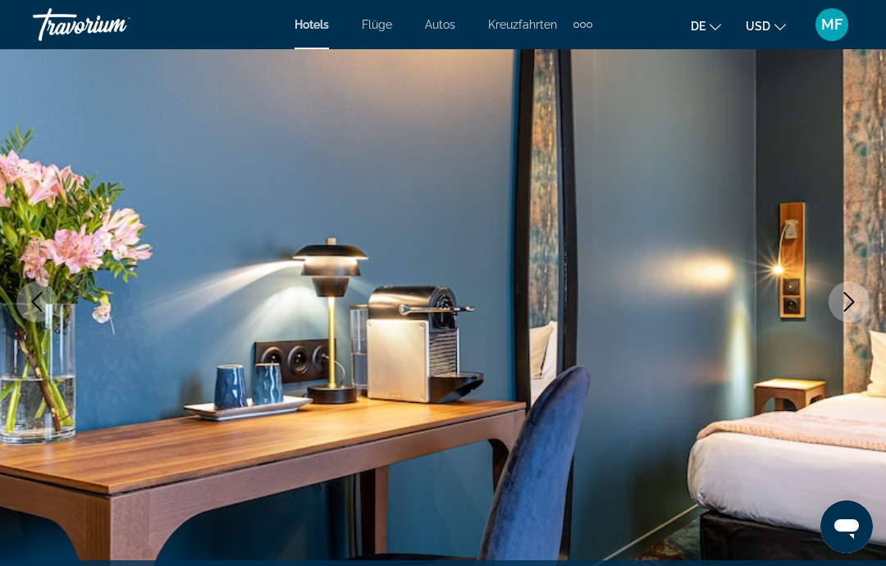
click at [856, 296] on icon "Next image" at bounding box center [849, 302] width 20 height 20
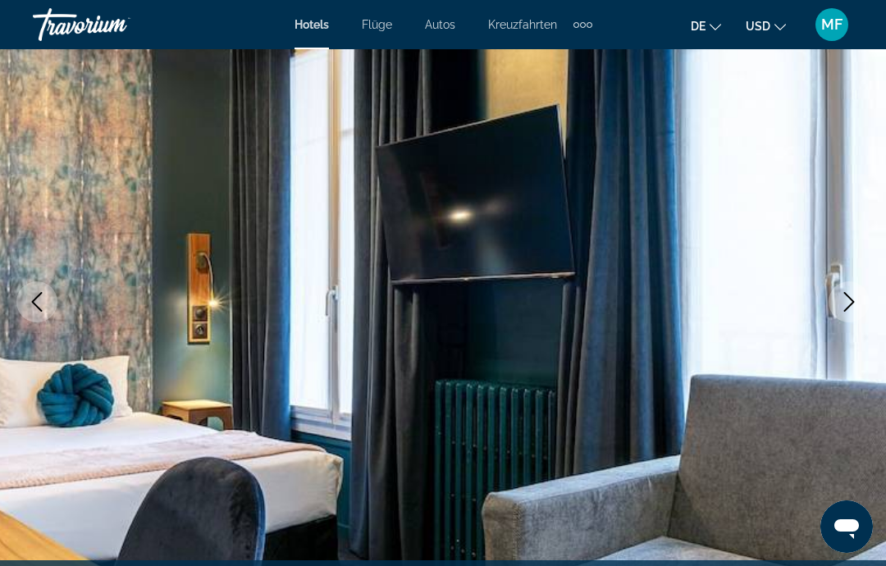
click at [852, 297] on icon "Next image" at bounding box center [849, 302] width 20 height 20
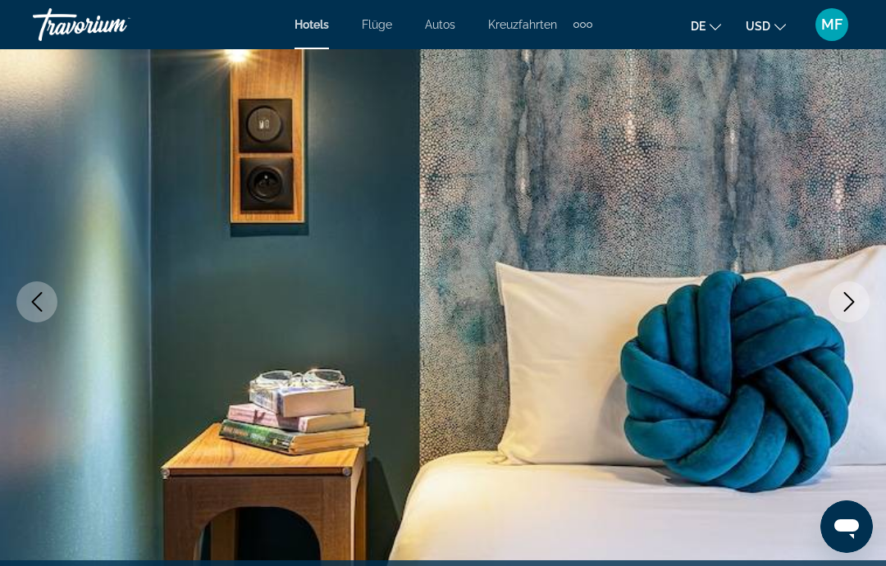
click at [856, 296] on icon "Next image" at bounding box center [849, 302] width 20 height 20
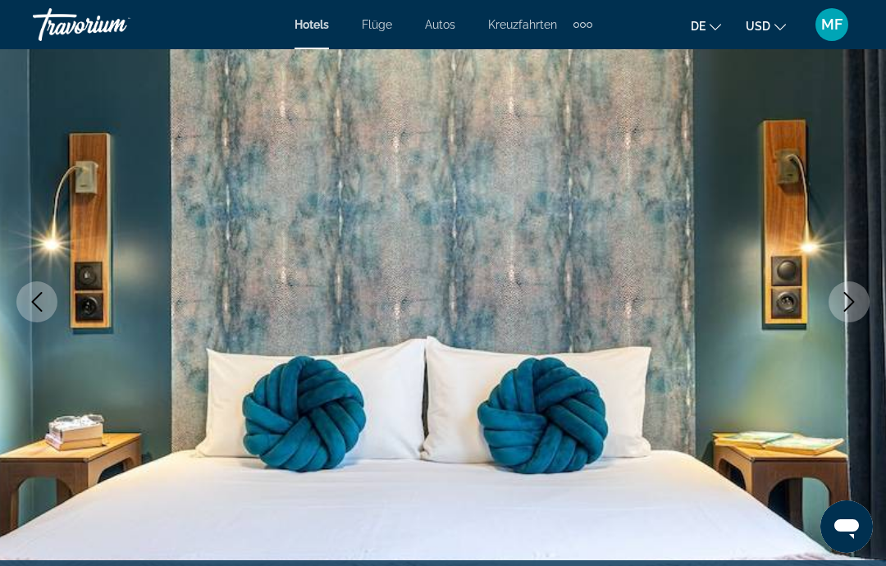
click at [859, 295] on button "Next image" at bounding box center [849, 301] width 41 height 41
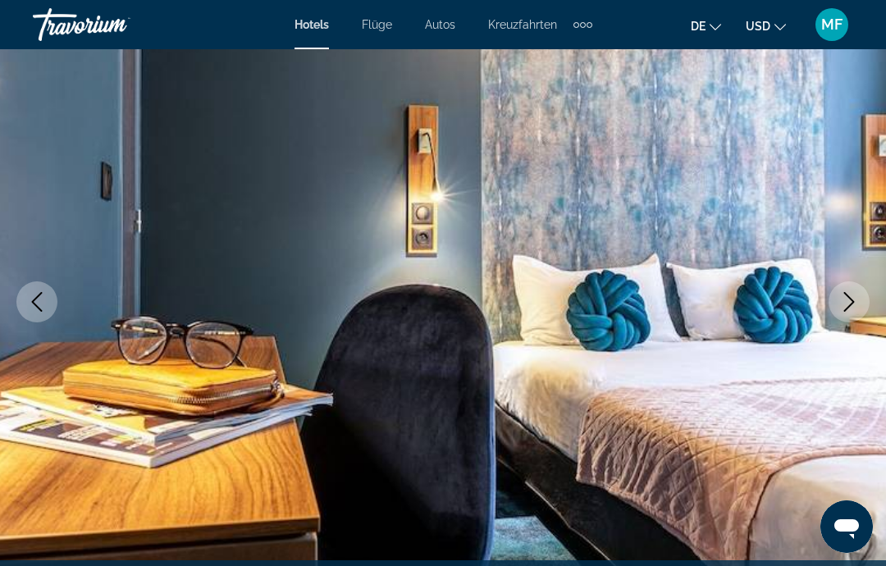
click at [860, 296] on button "Next image" at bounding box center [849, 301] width 41 height 41
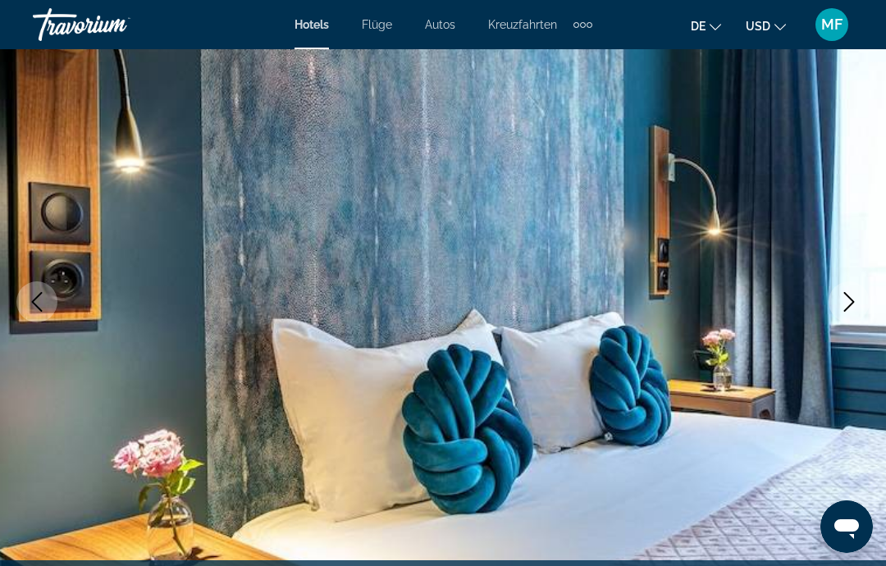
click at [855, 294] on icon "Next image" at bounding box center [849, 302] width 20 height 20
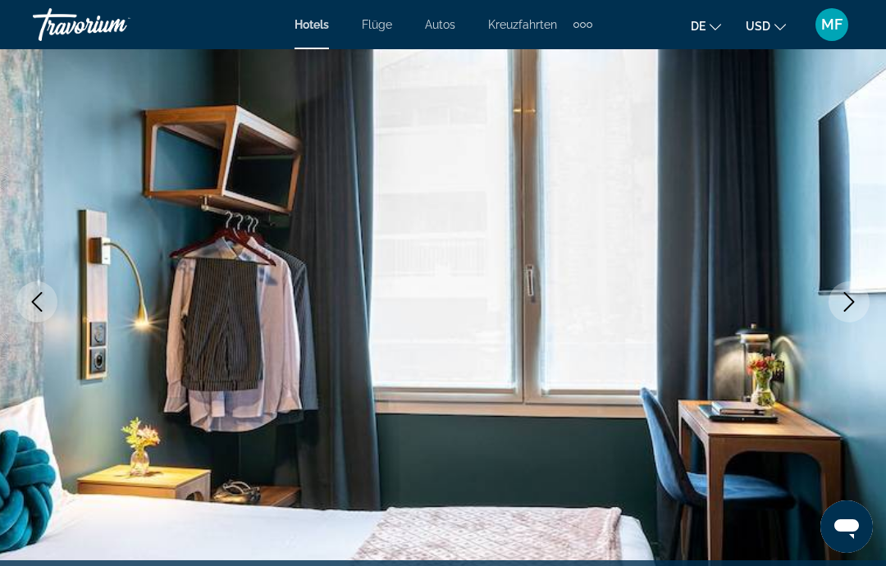
click at [855, 295] on icon "Next image" at bounding box center [849, 302] width 20 height 20
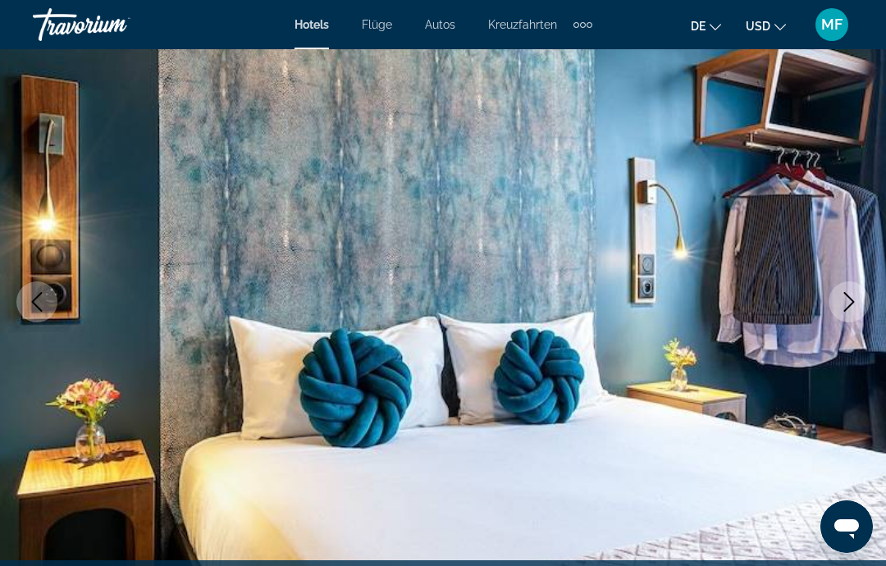
click at [855, 298] on icon "Next image" at bounding box center [849, 302] width 20 height 20
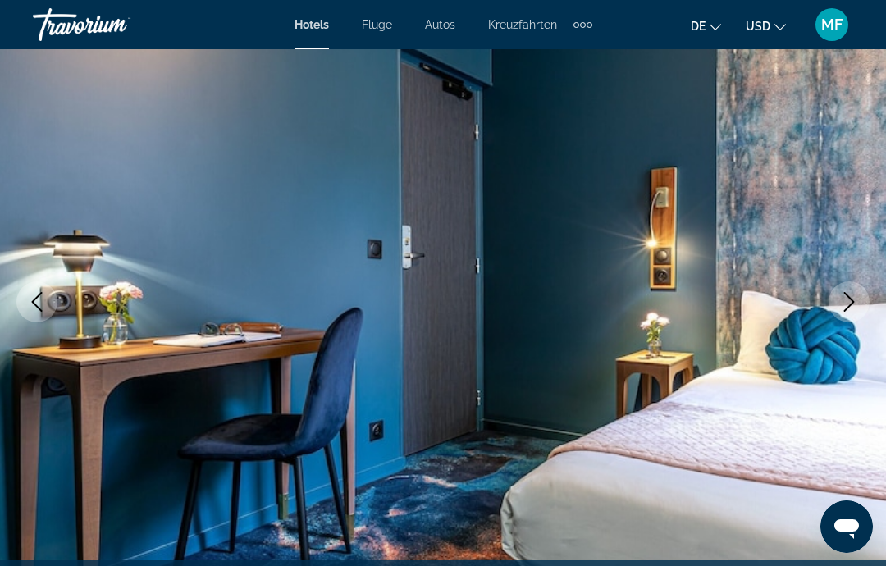
click at [856, 295] on icon "Next image" at bounding box center [849, 302] width 20 height 20
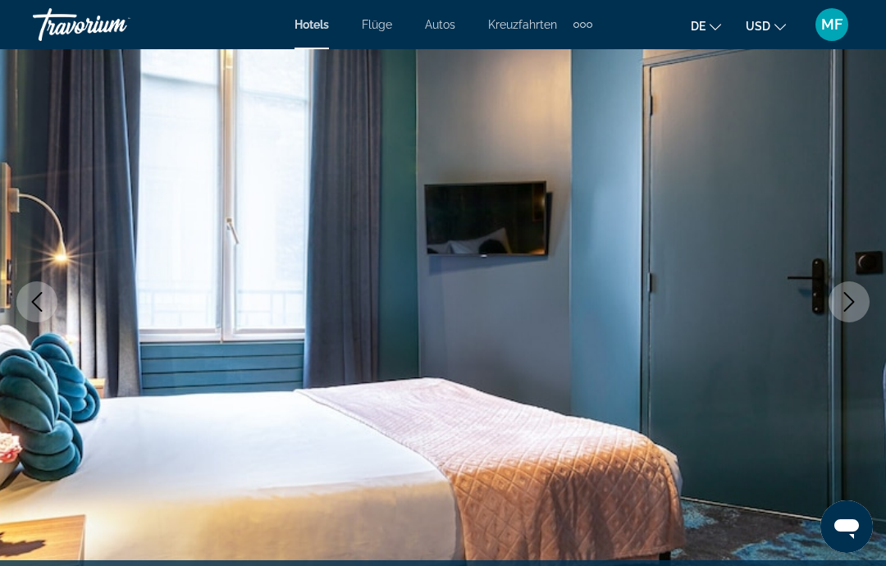
click at [855, 299] on icon "Next image" at bounding box center [849, 302] width 20 height 20
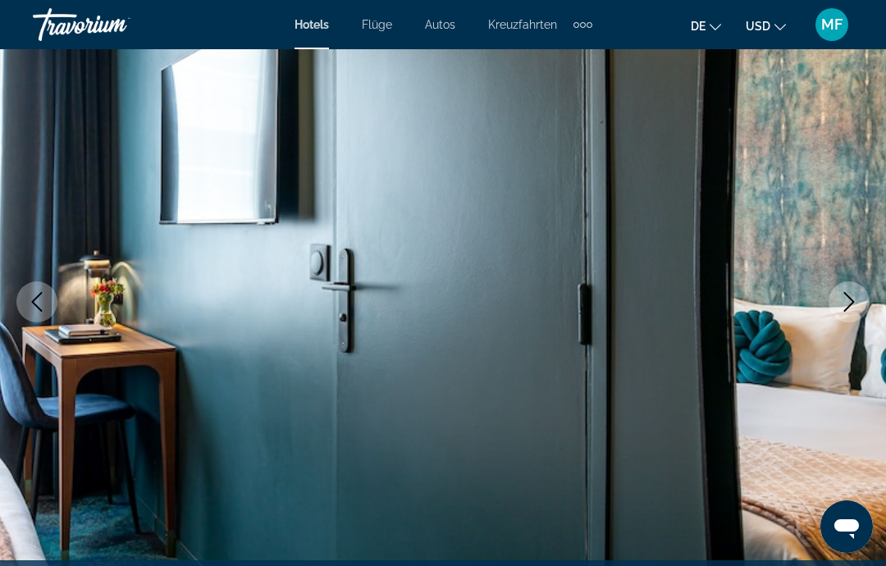
scroll to position [139, 0]
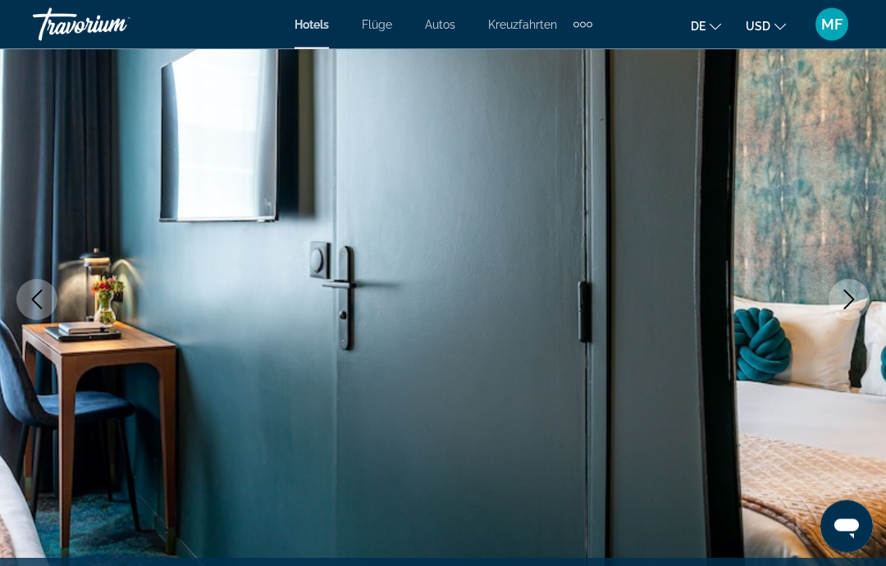
click at [51, 304] on button "Previous image" at bounding box center [36, 300] width 41 height 41
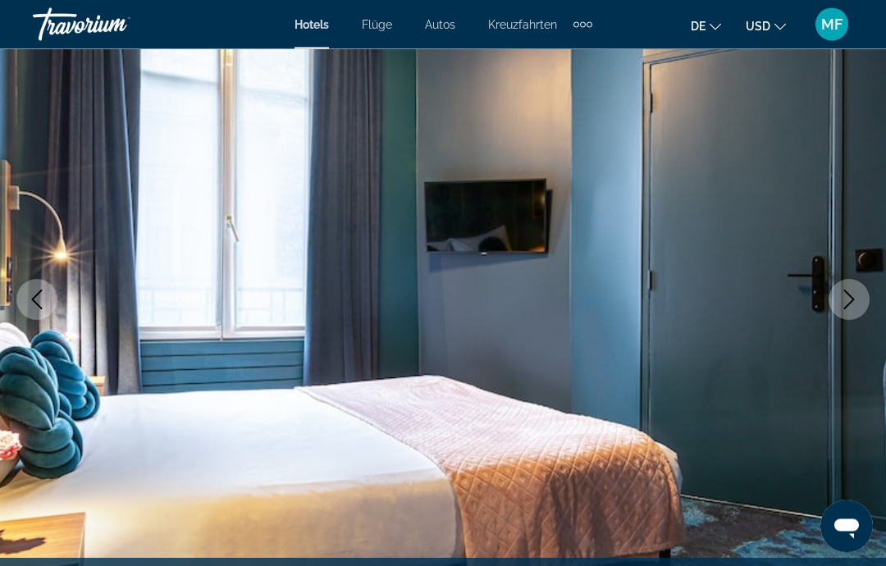
click at [860, 303] on button "Next image" at bounding box center [849, 300] width 41 height 41
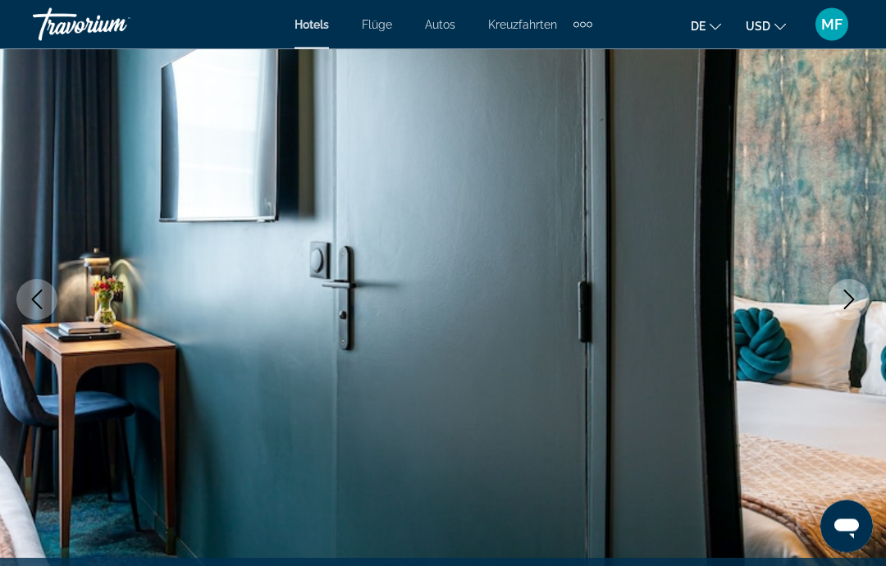
click at [854, 292] on icon "Next image" at bounding box center [849, 300] width 20 height 20
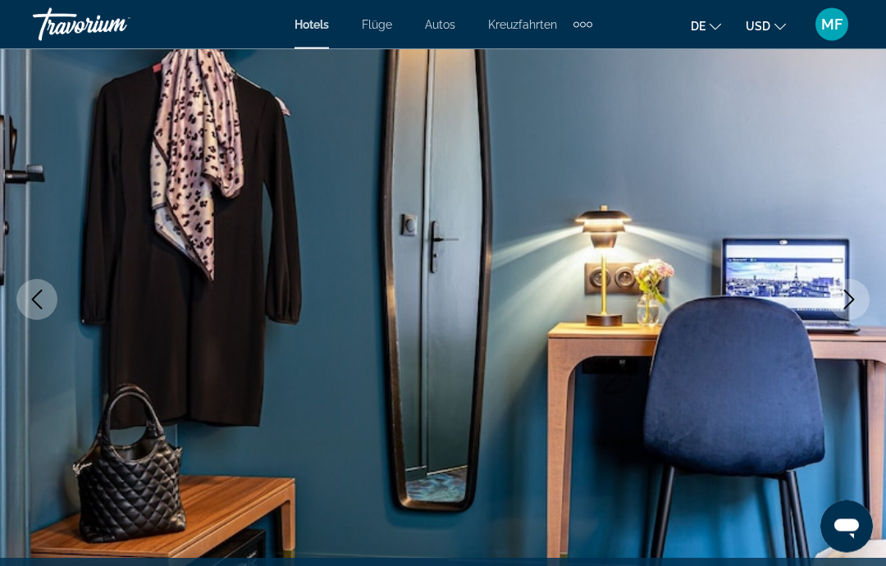
click at [851, 290] on icon "Next image" at bounding box center [849, 300] width 20 height 20
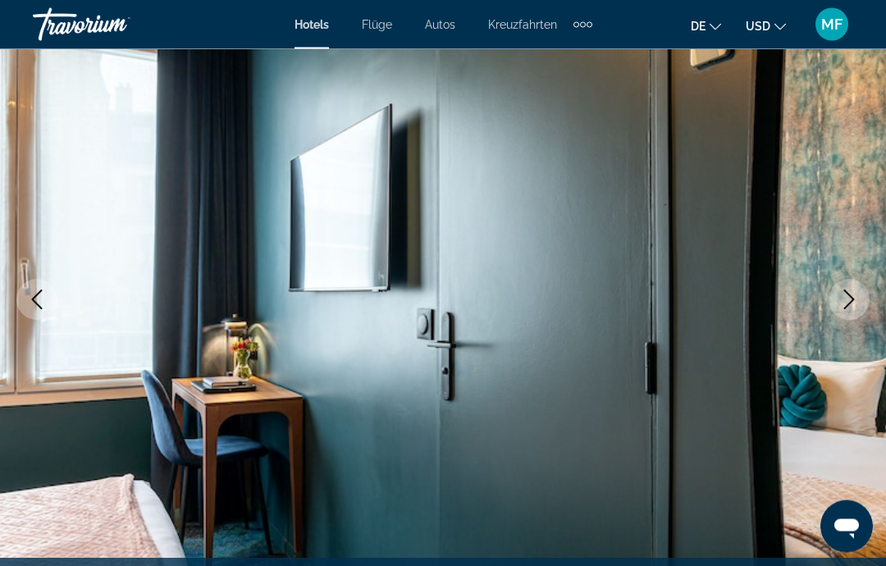
click at [852, 292] on icon "Next image" at bounding box center [849, 300] width 20 height 20
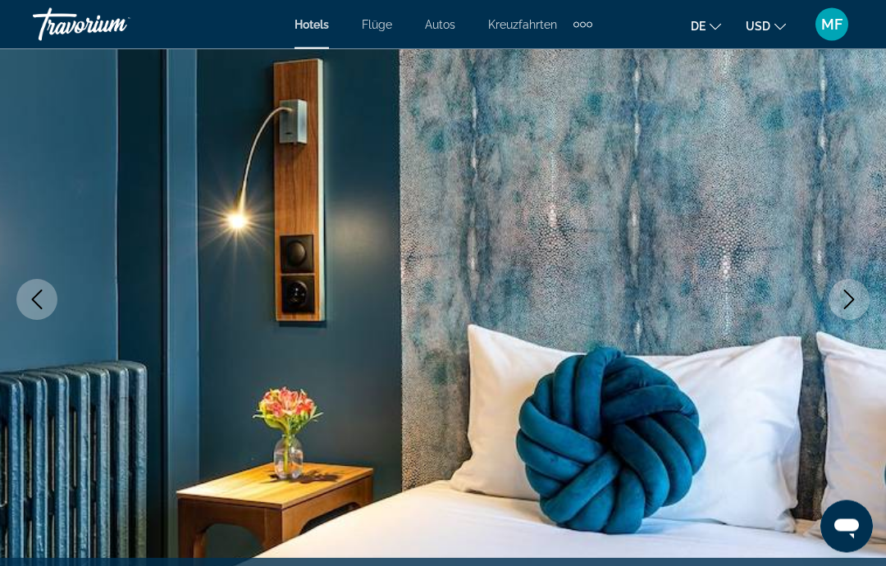
click at [849, 299] on icon "Next image" at bounding box center [849, 300] width 20 height 20
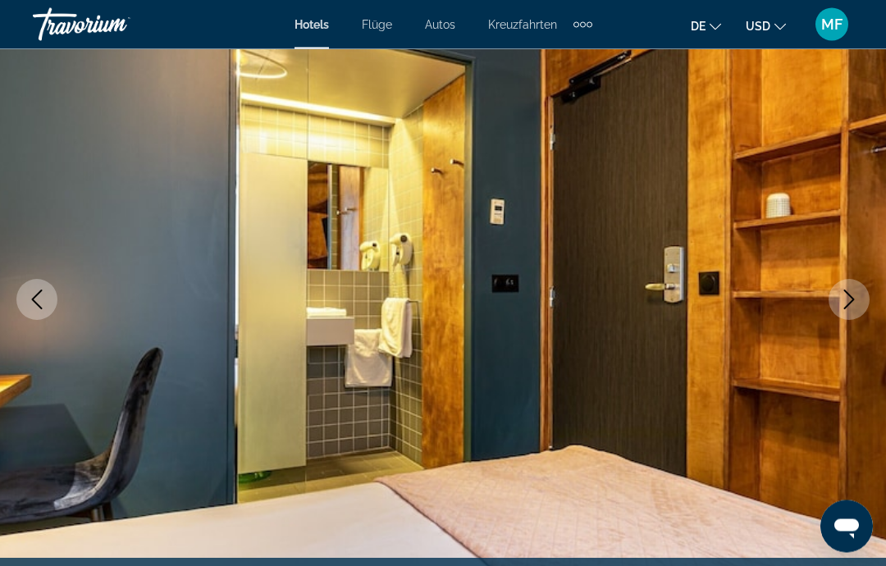
click at [852, 290] on icon "Next image" at bounding box center [849, 300] width 20 height 20
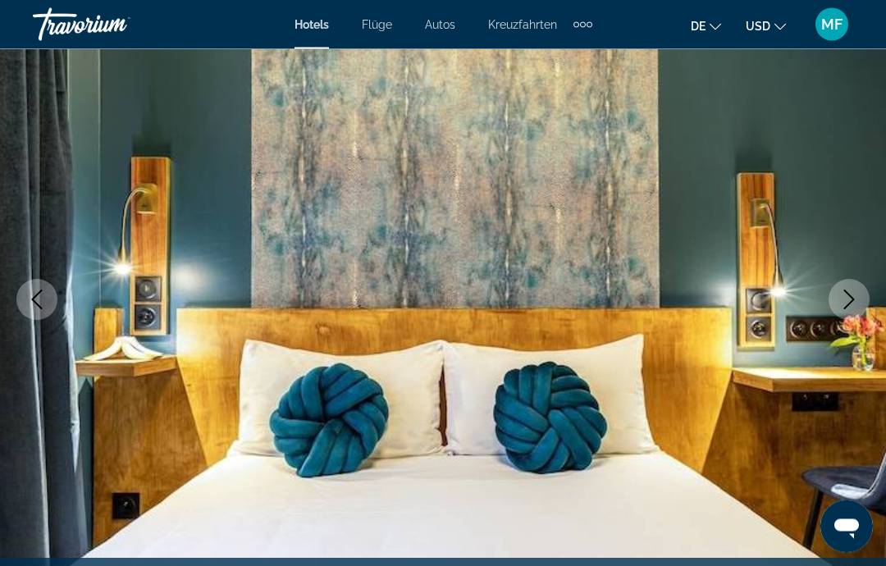
click at [845, 297] on icon "Next image" at bounding box center [849, 300] width 20 height 20
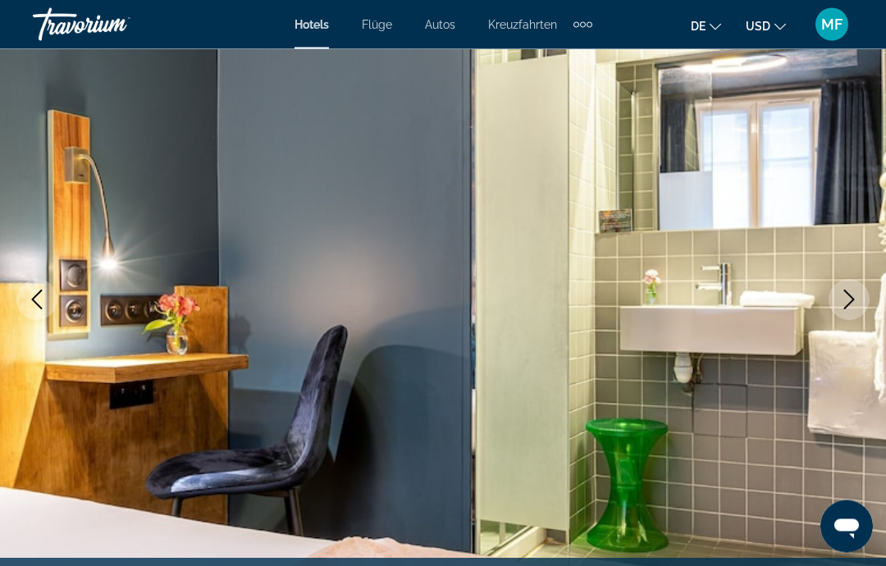
click at [850, 290] on icon "Next image" at bounding box center [849, 300] width 20 height 20
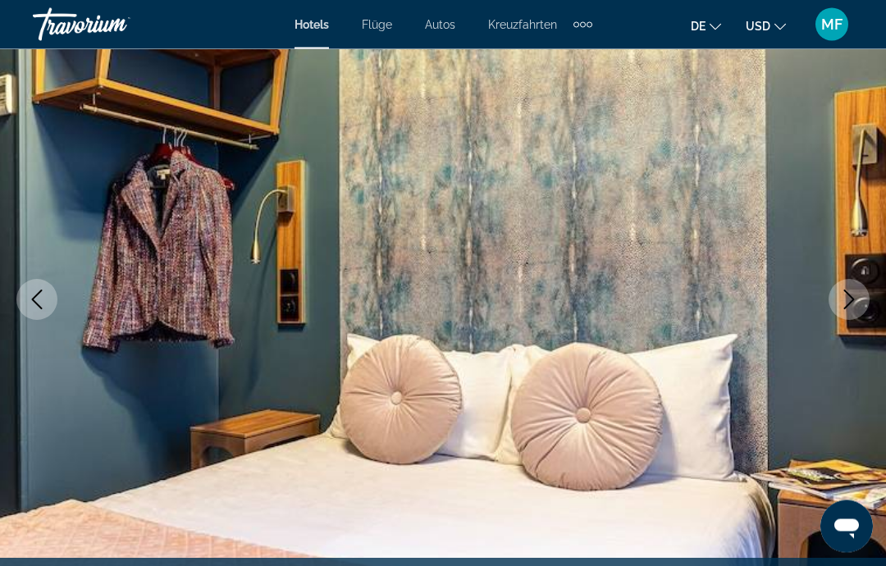
click at [847, 294] on icon "Next image" at bounding box center [849, 300] width 20 height 20
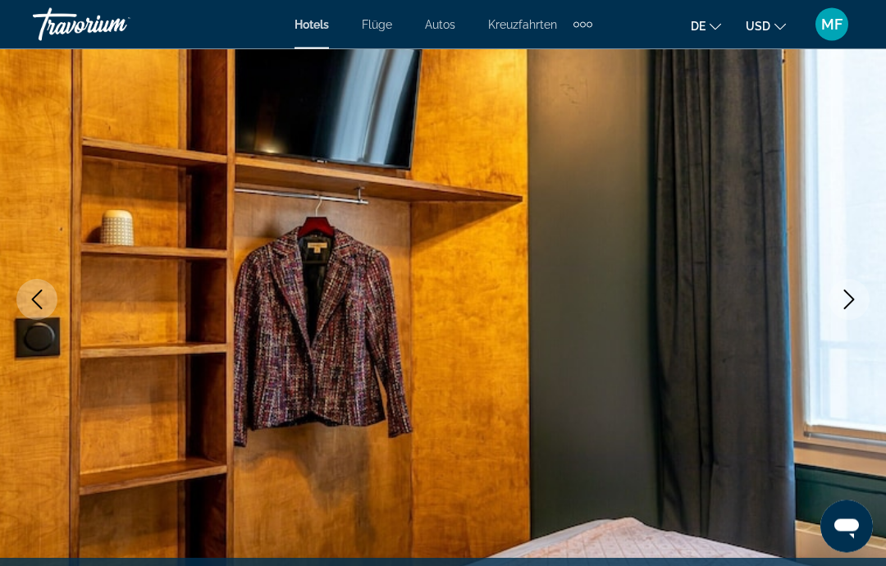
click at [846, 292] on icon "Next image" at bounding box center [849, 300] width 11 height 20
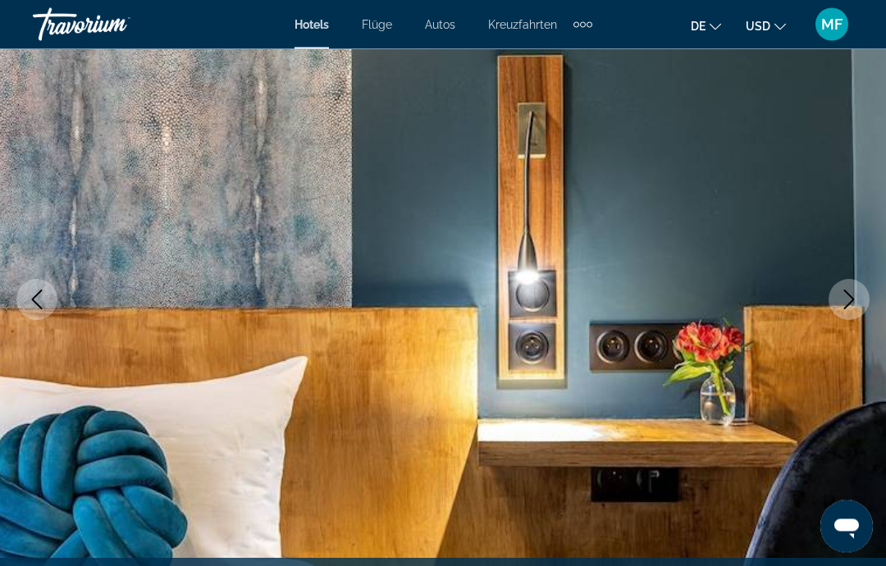
click at [842, 301] on icon "Next image" at bounding box center [849, 300] width 20 height 20
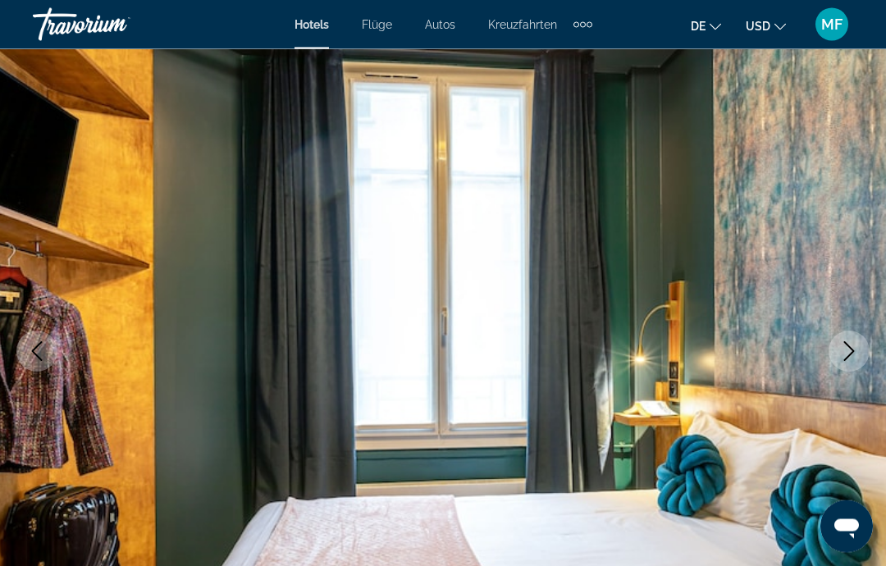
scroll to position [0, 0]
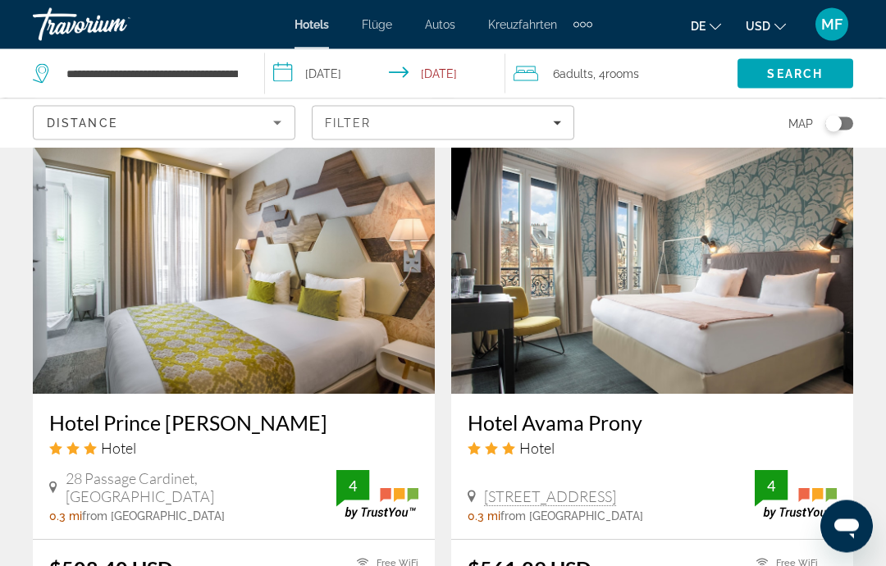
scroll to position [2462, 0]
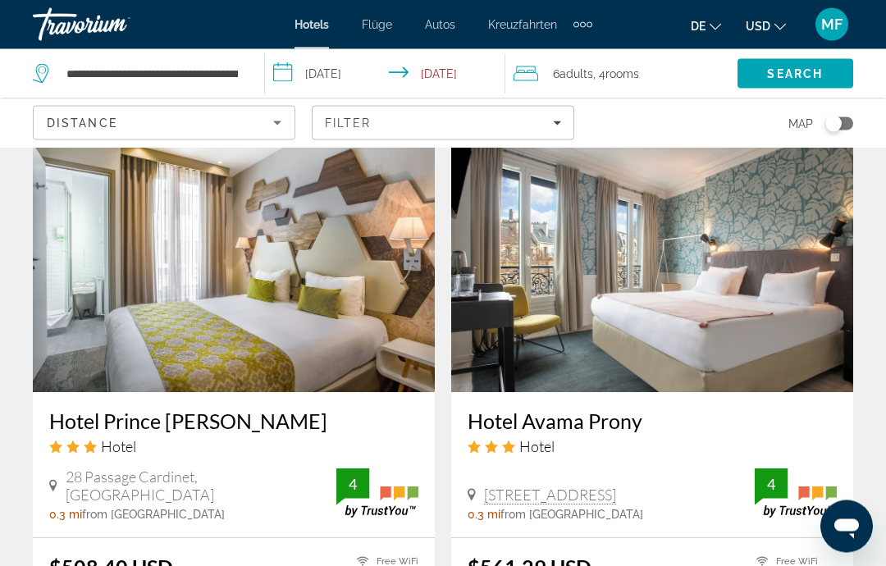
click at [325, 240] on img "Hauptinhalt" at bounding box center [234, 261] width 402 height 263
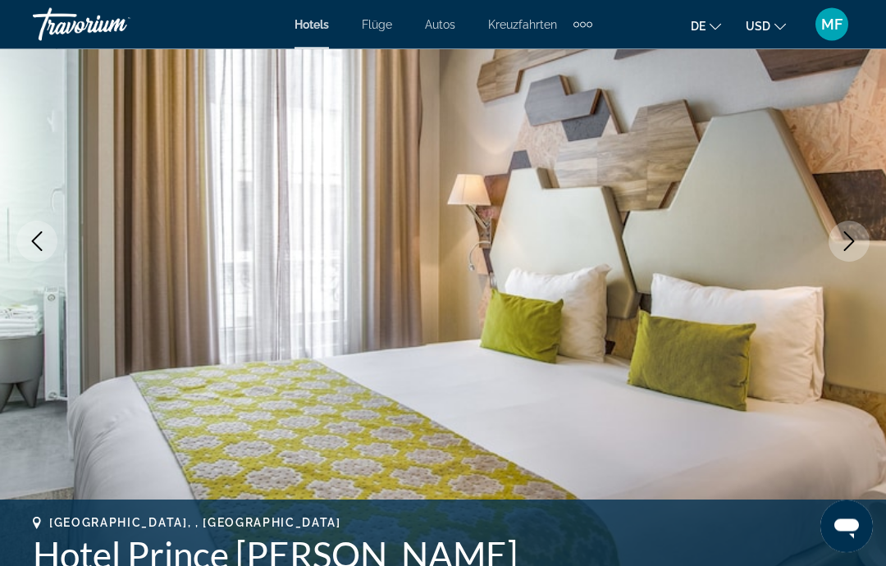
scroll to position [211, 0]
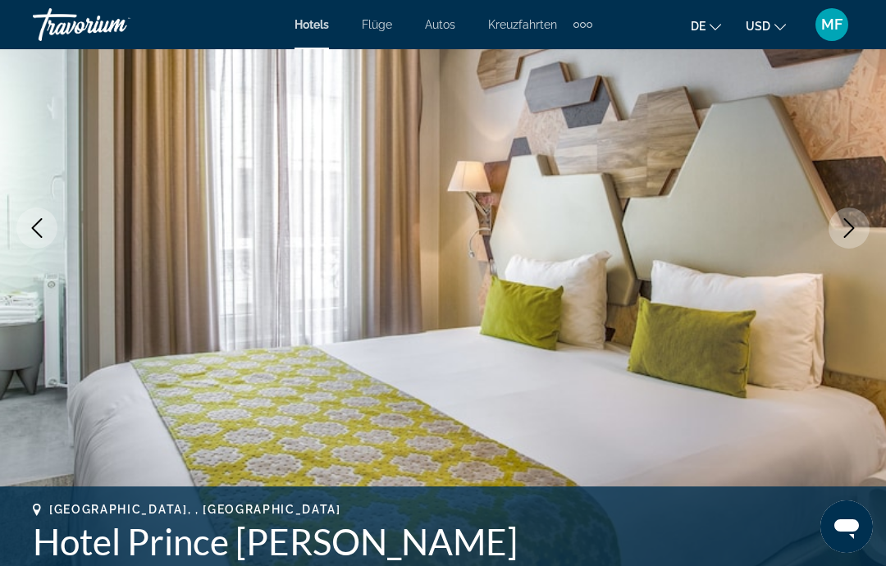
click at [856, 234] on icon "Next image" at bounding box center [849, 228] width 20 height 20
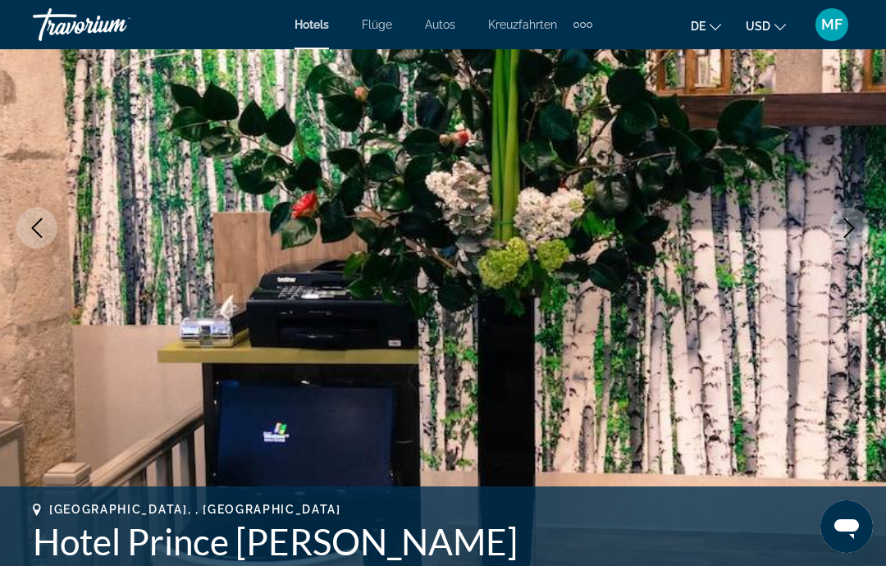
click at [858, 231] on icon "Next image" at bounding box center [849, 228] width 20 height 20
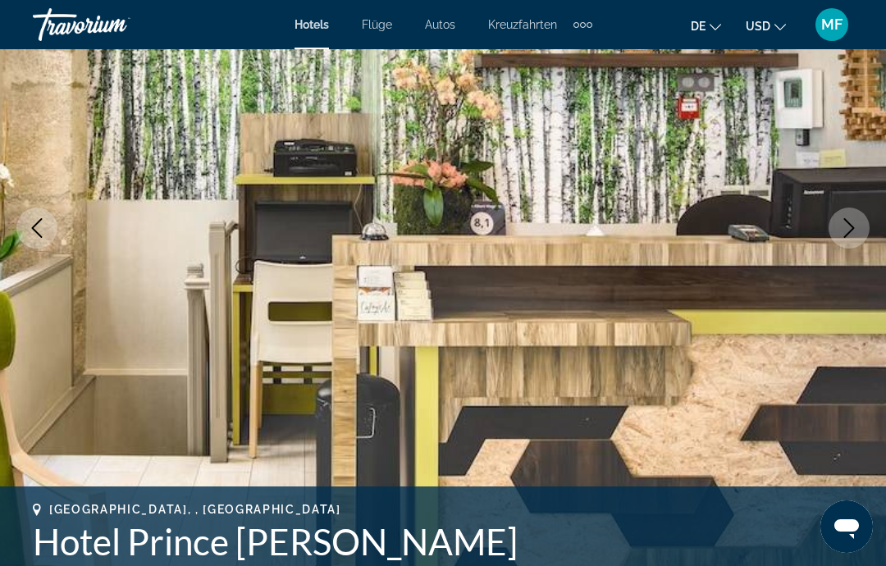
click at [856, 230] on icon "Next image" at bounding box center [849, 228] width 20 height 20
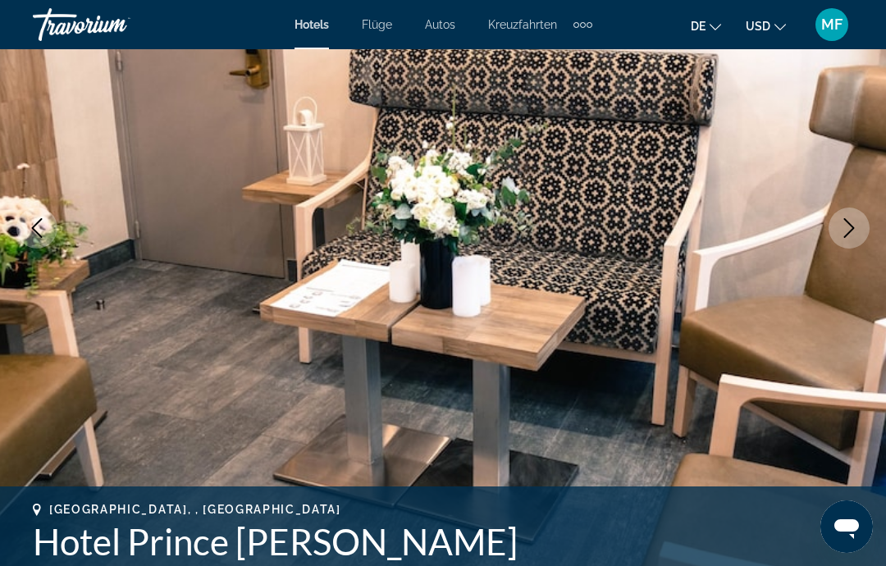
click at [854, 234] on icon "Next image" at bounding box center [849, 228] width 20 height 20
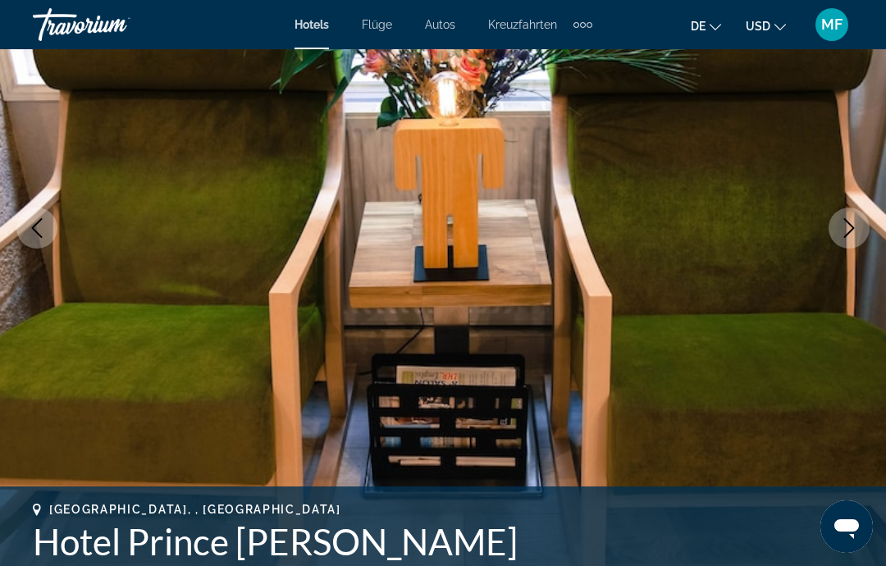
click at [856, 228] on icon "Next image" at bounding box center [849, 228] width 20 height 20
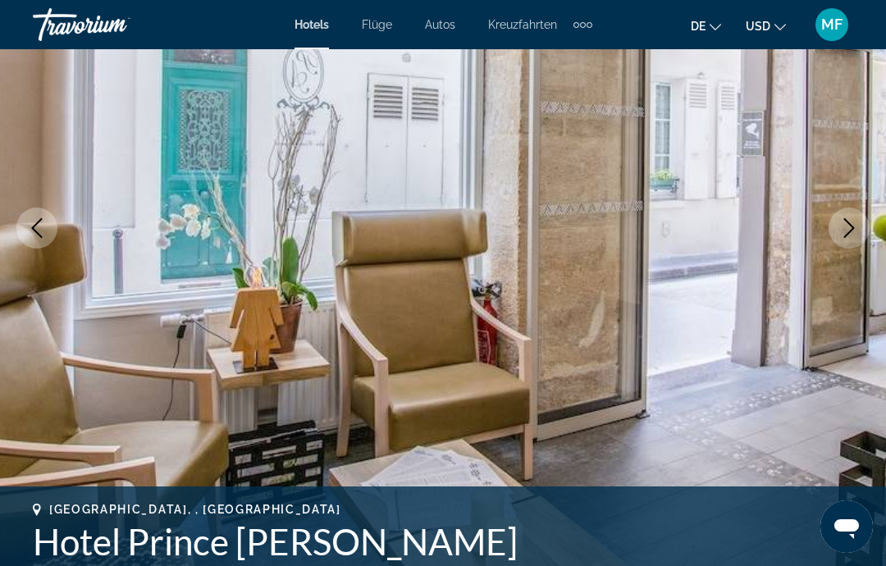
click at [856, 226] on icon "Next image" at bounding box center [849, 228] width 20 height 20
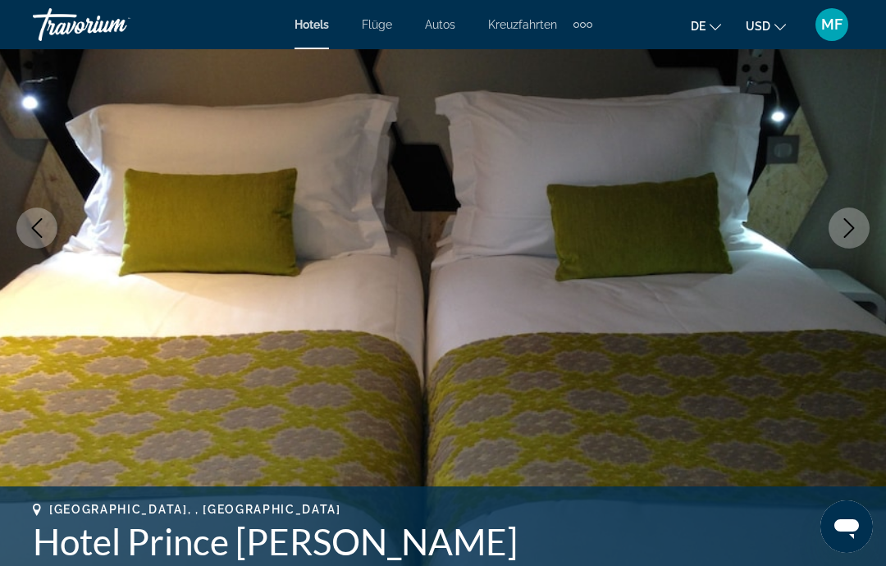
click at [852, 233] on icon "Next image" at bounding box center [849, 228] width 20 height 20
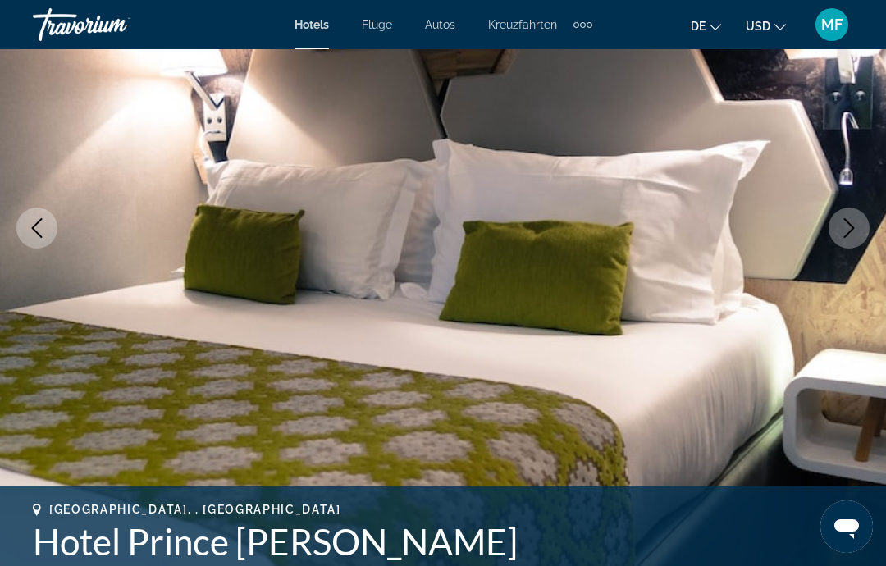
click at [854, 226] on icon "Next image" at bounding box center [849, 228] width 20 height 20
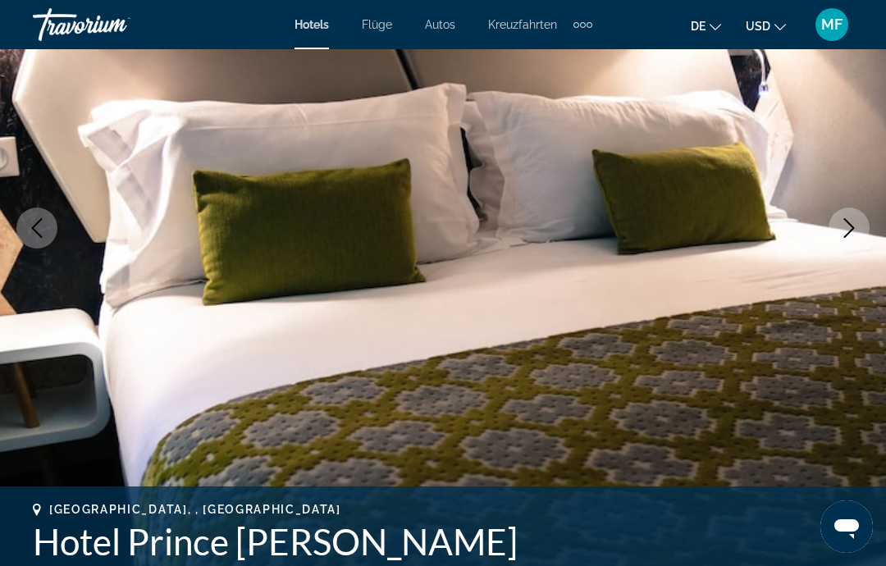
click at [853, 224] on icon "Next image" at bounding box center [849, 228] width 20 height 20
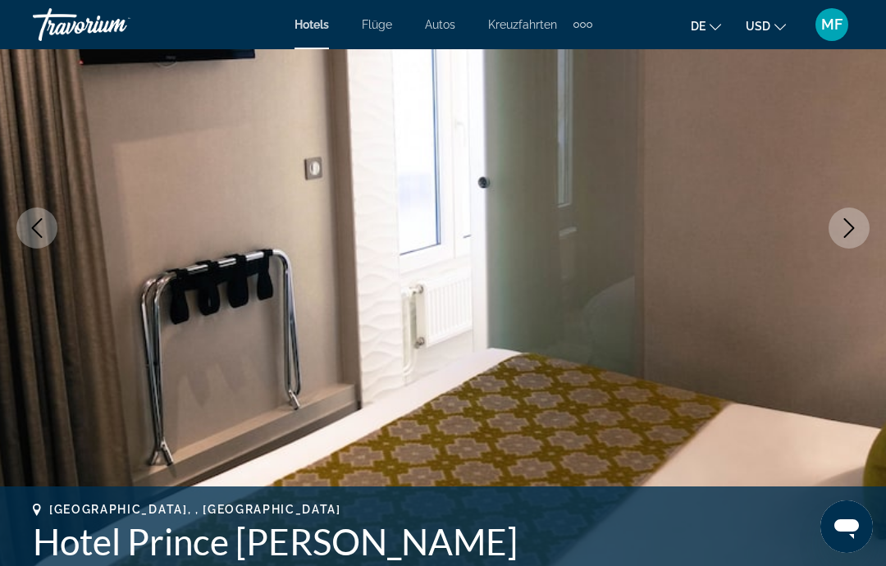
click at [856, 221] on icon "Next image" at bounding box center [849, 228] width 20 height 20
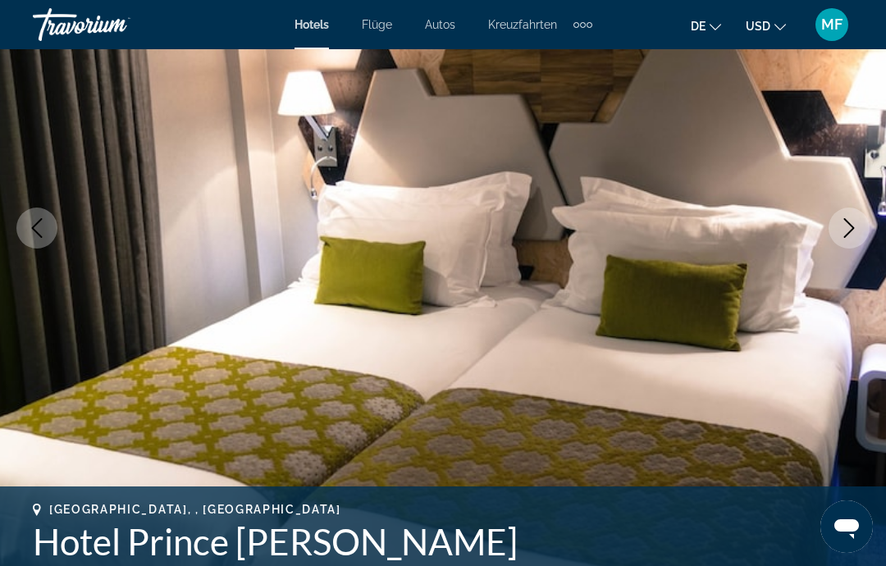
click at [854, 225] on icon "Next image" at bounding box center [849, 228] width 20 height 20
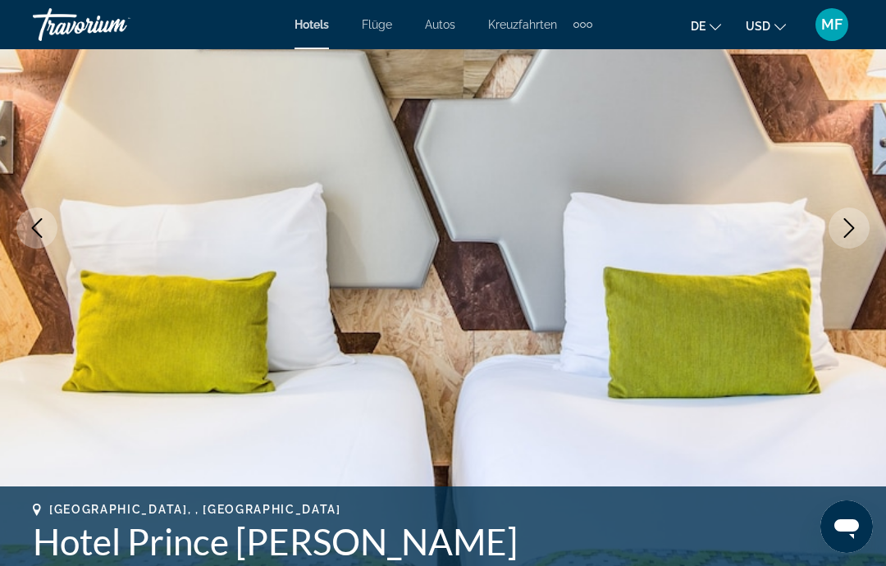
click at [858, 219] on icon "Next image" at bounding box center [849, 228] width 20 height 20
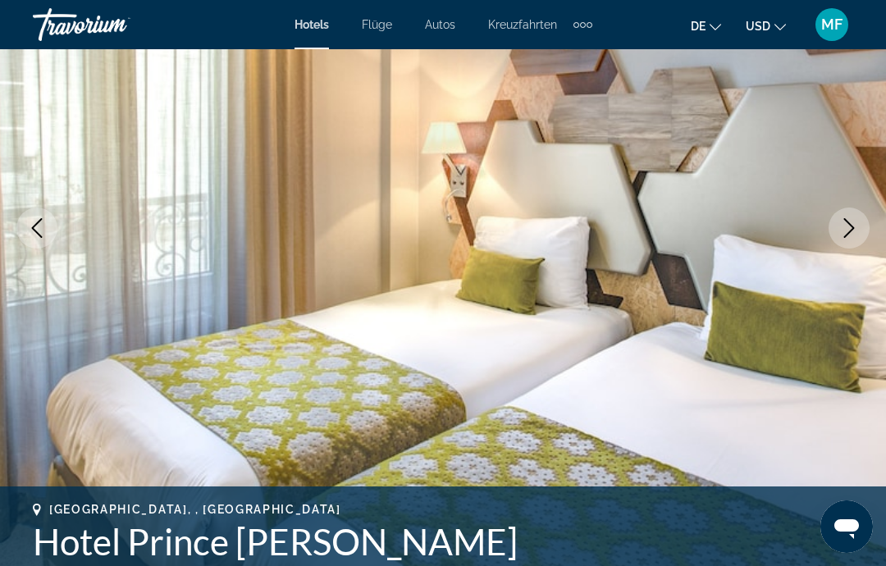
click at [859, 218] on button "Next image" at bounding box center [849, 228] width 41 height 41
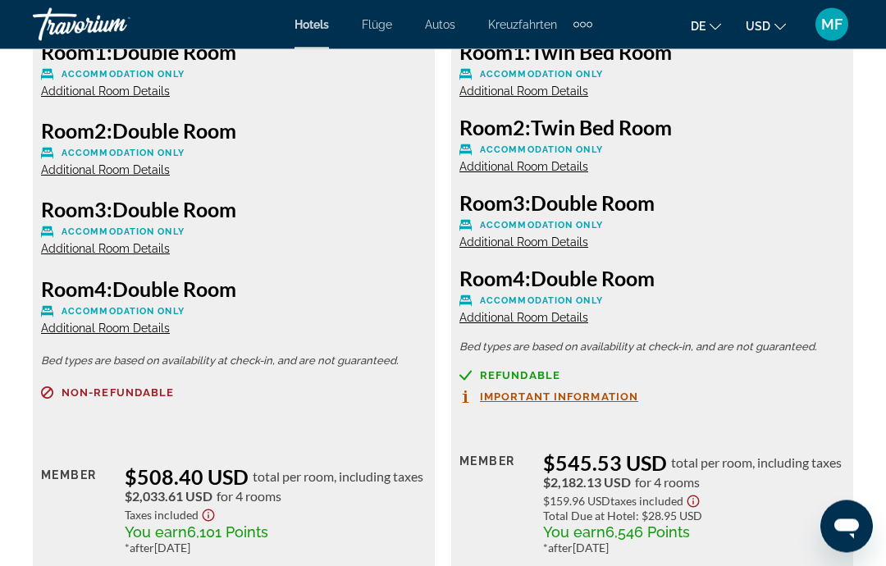
scroll to position [2740, 0]
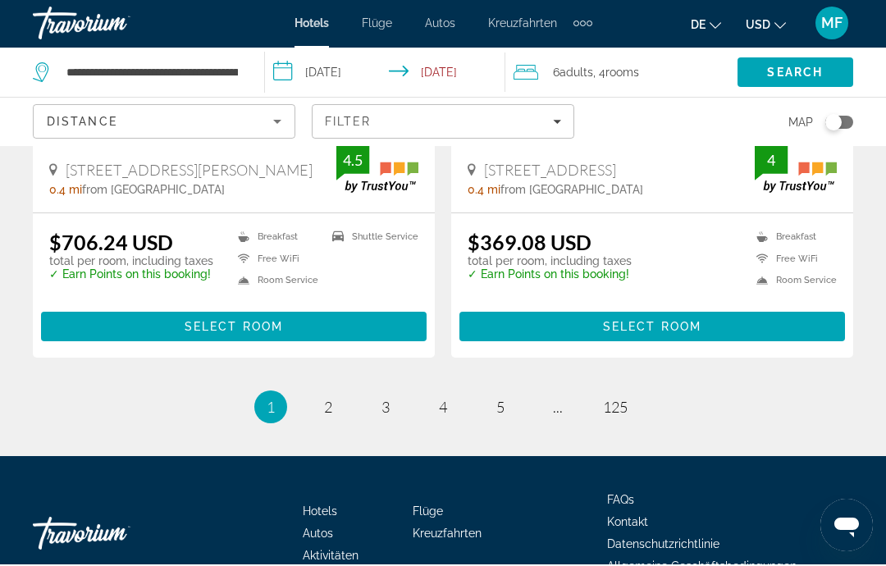
scroll to position [3436, 0]
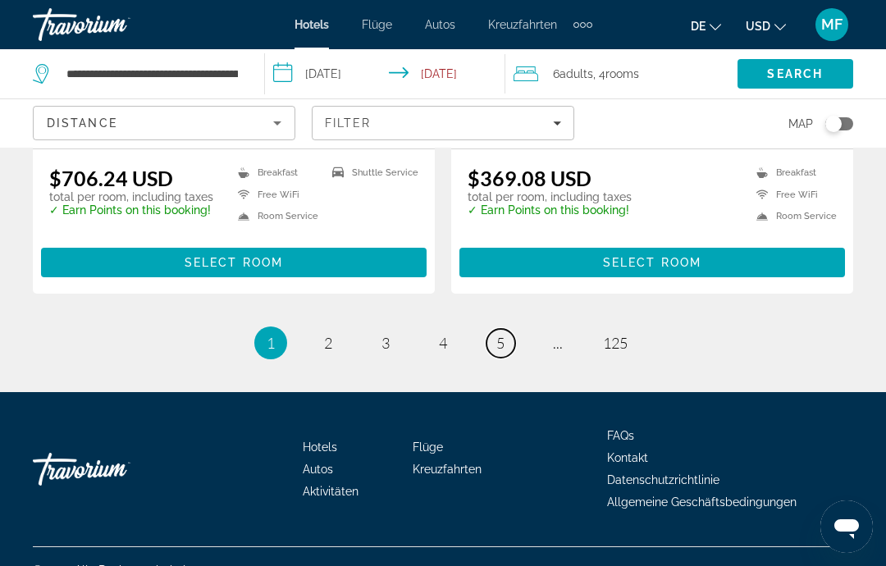
click at [503, 334] on span "5" at bounding box center [500, 343] width 8 height 18
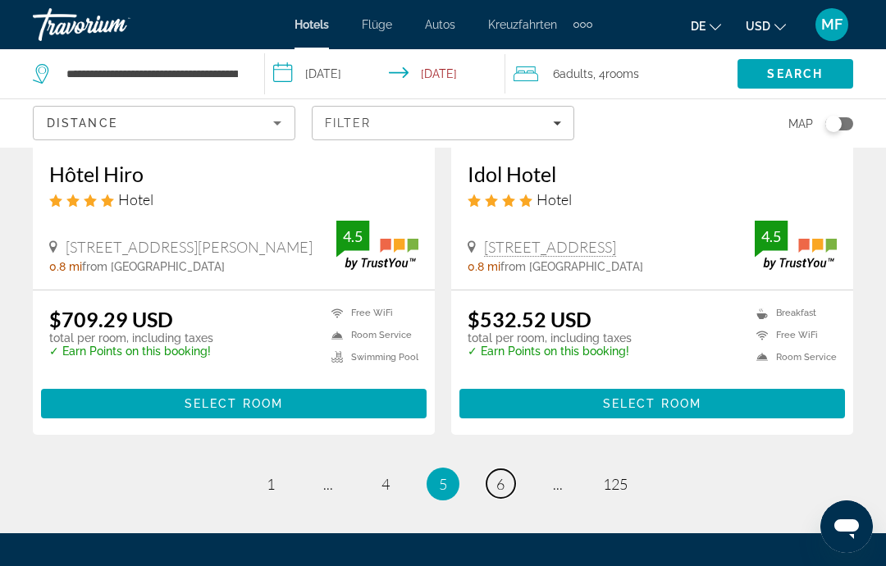
scroll to position [3295, 0]
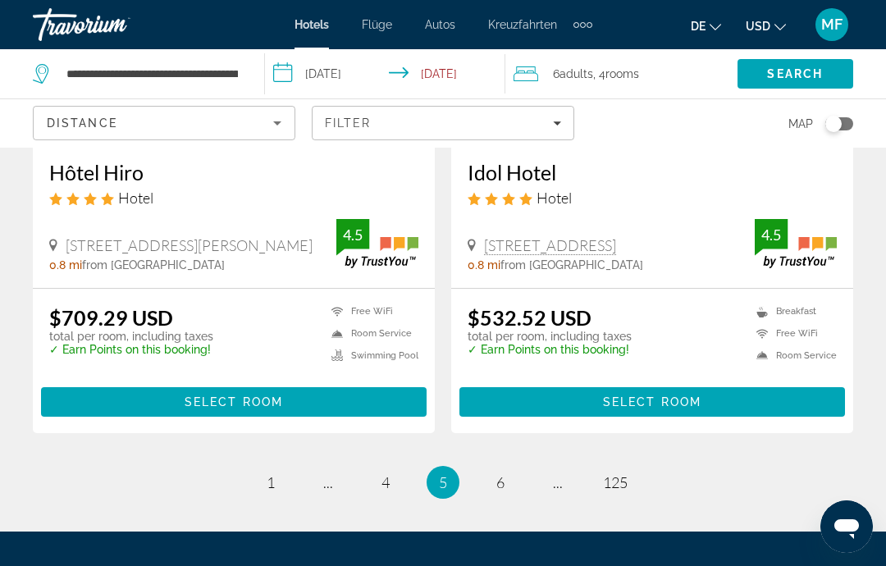
click at [454, 466] on li "You're on page 5" at bounding box center [443, 482] width 33 height 33
click at [506, 468] on link "page 6" at bounding box center [500, 482] width 29 height 29
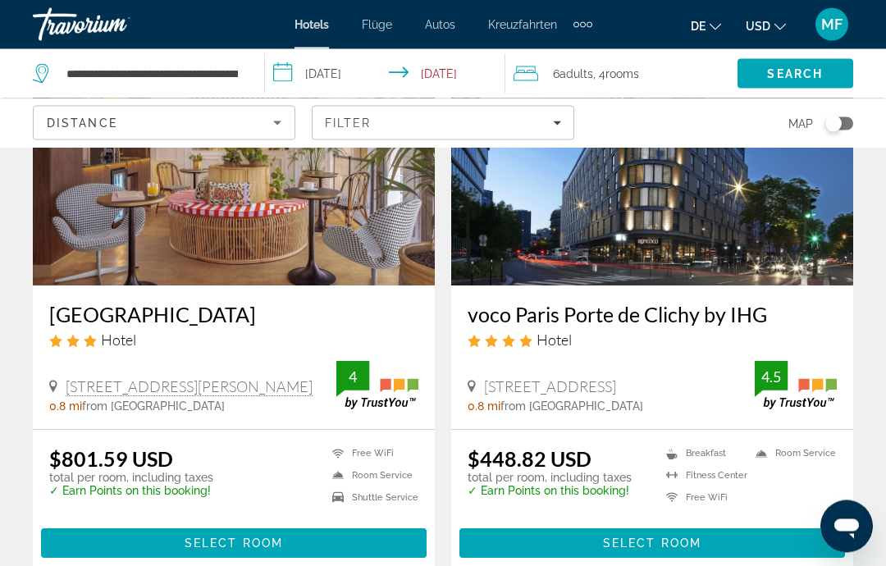
scroll to position [182, 0]
click at [746, 220] on img "Hauptinhalt" at bounding box center [652, 154] width 402 height 263
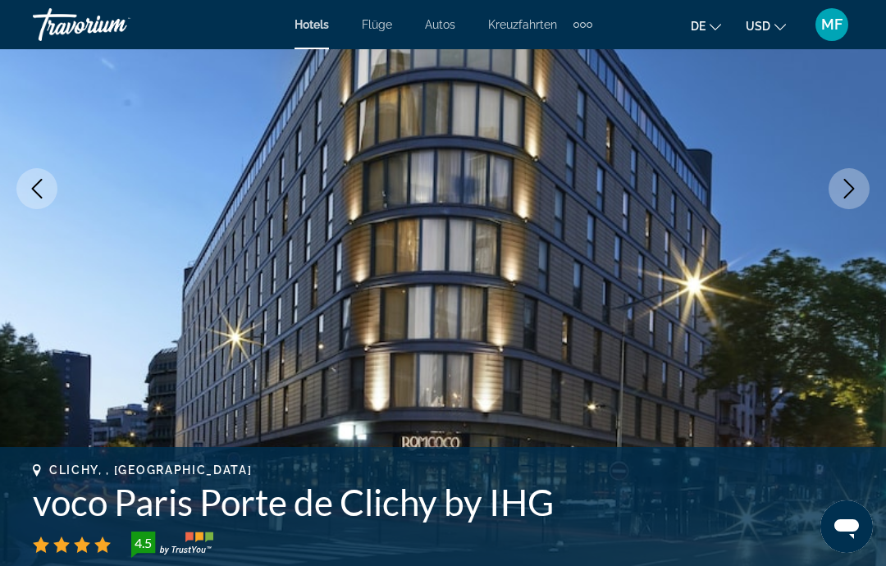
scroll to position [245, 0]
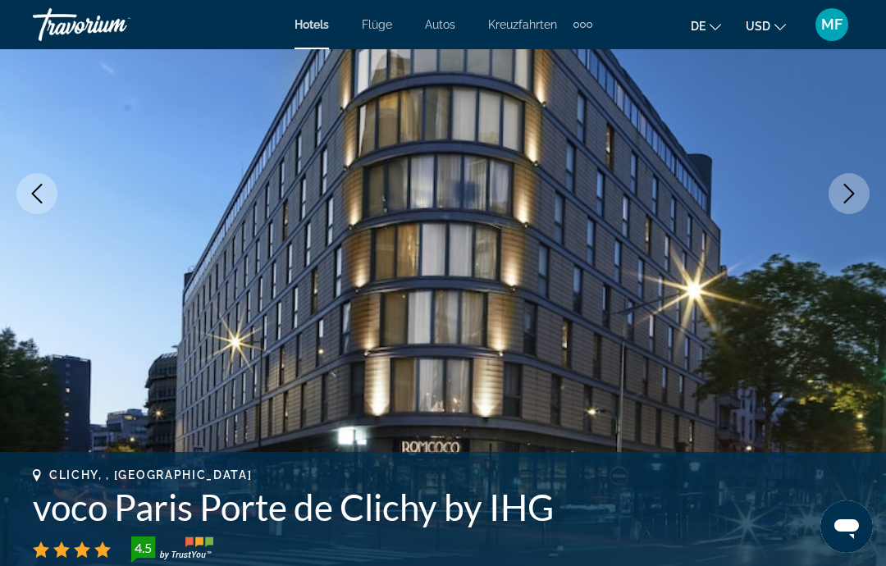
click at [841, 219] on img "Hauptinhalt" at bounding box center [443, 193] width 886 height 779
click at [856, 194] on icon "Next image" at bounding box center [849, 194] width 20 height 20
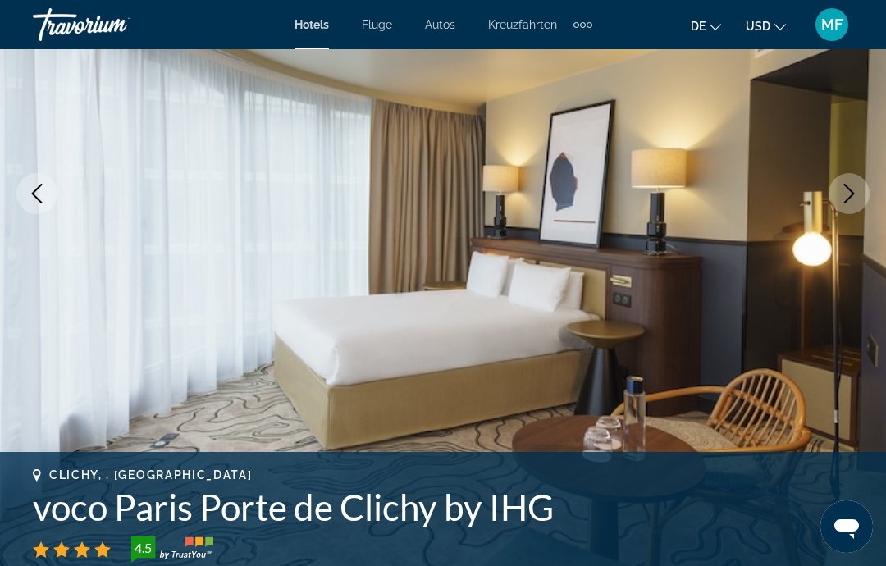
click at [850, 205] on button "Next image" at bounding box center [849, 193] width 41 height 41
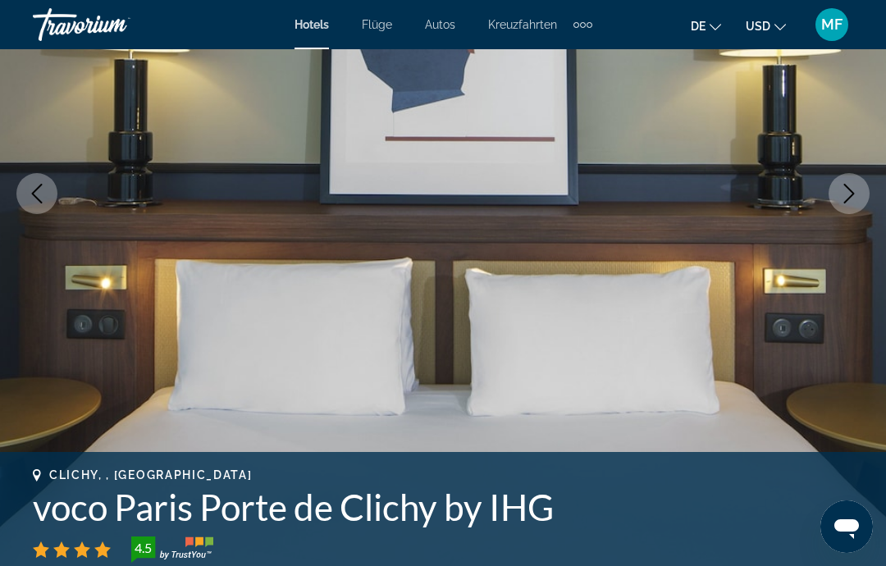
click at [856, 193] on icon "Next image" at bounding box center [849, 194] width 20 height 20
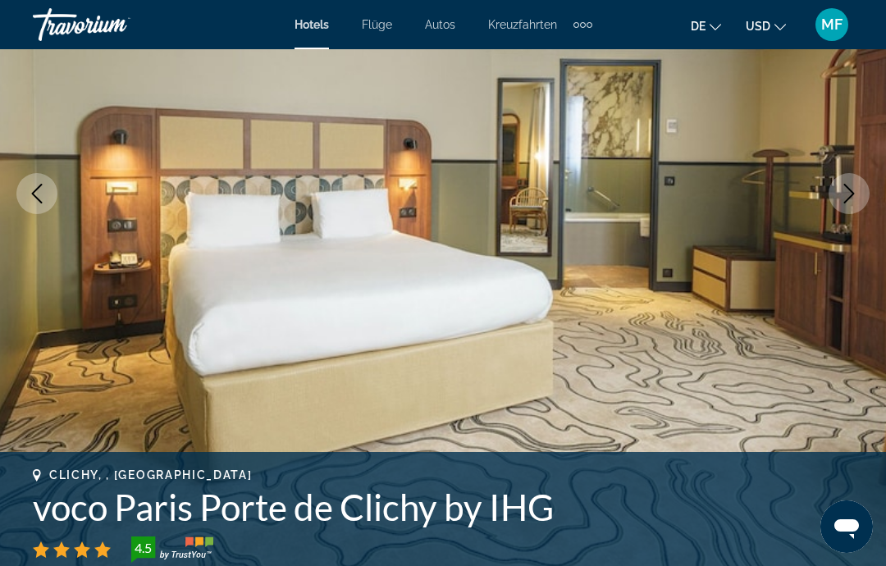
click at [856, 191] on icon "Next image" at bounding box center [849, 194] width 20 height 20
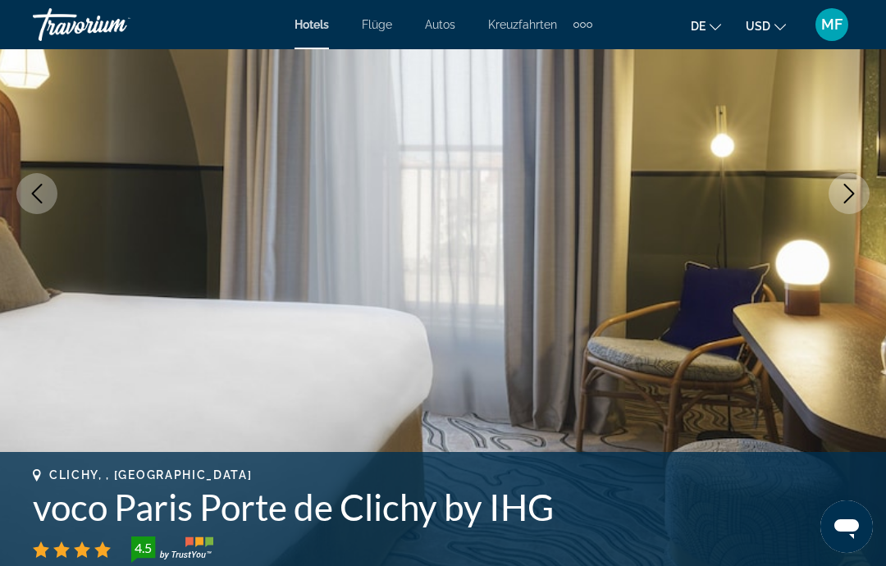
click at [858, 189] on icon "Next image" at bounding box center [849, 194] width 20 height 20
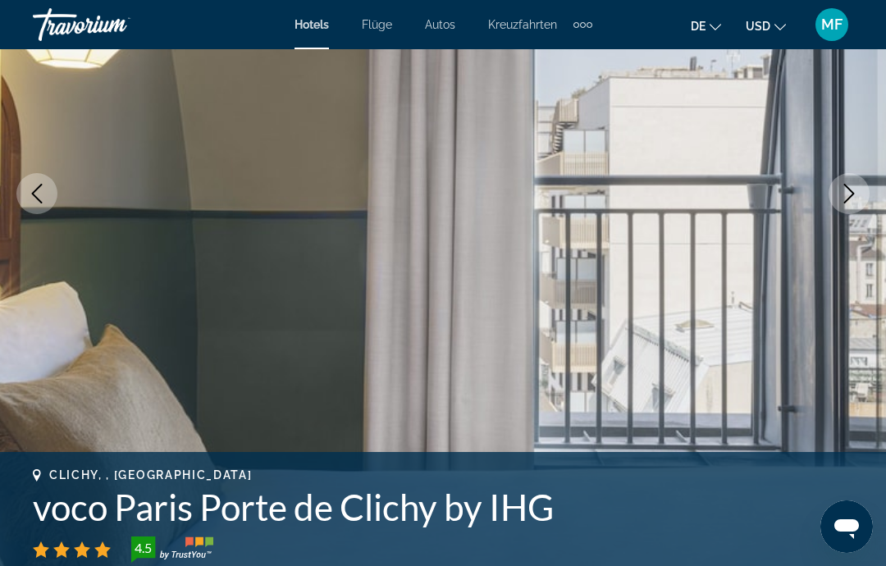
click at [855, 197] on icon "Next image" at bounding box center [849, 194] width 20 height 20
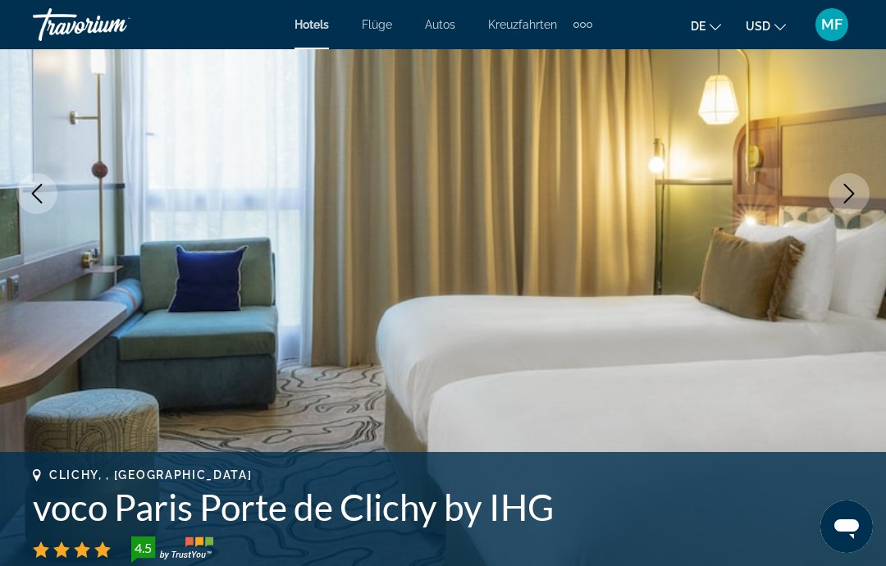
click at [855, 199] on icon "Next image" at bounding box center [849, 194] width 20 height 20
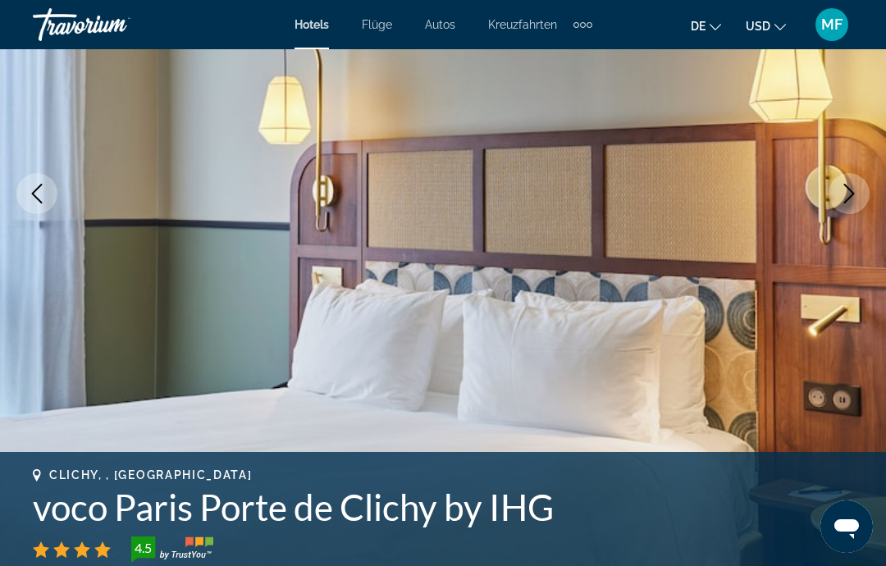
click at [856, 195] on icon "Next image" at bounding box center [849, 194] width 20 height 20
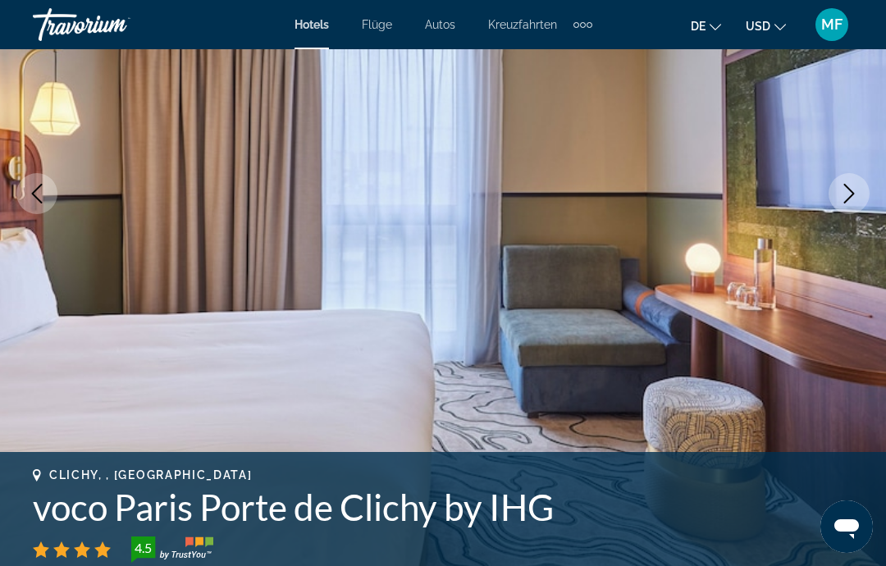
click at [856, 195] on icon "Next image" at bounding box center [849, 194] width 20 height 20
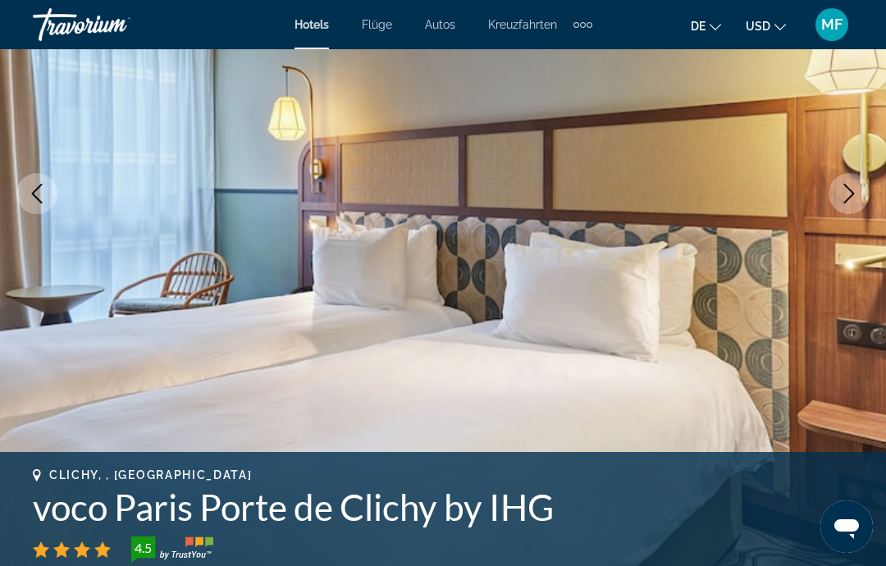
click at [860, 191] on button "Next image" at bounding box center [849, 193] width 41 height 41
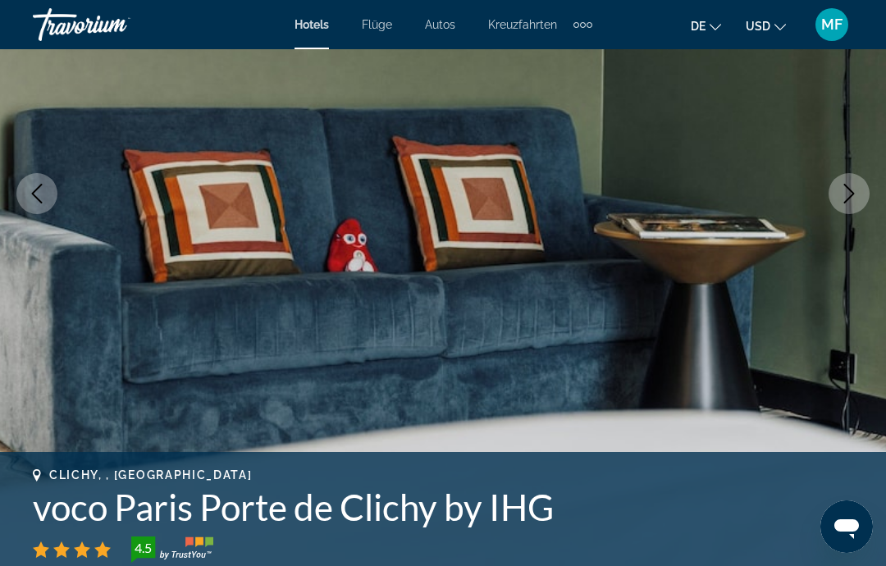
click at [858, 194] on icon "Next image" at bounding box center [849, 194] width 20 height 20
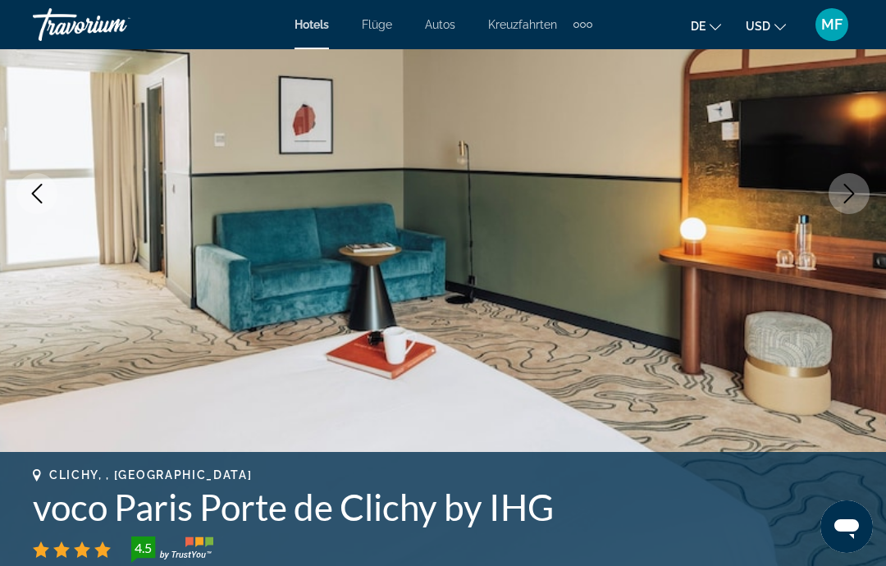
click at [859, 193] on button "Next image" at bounding box center [849, 193] width 41 height 41
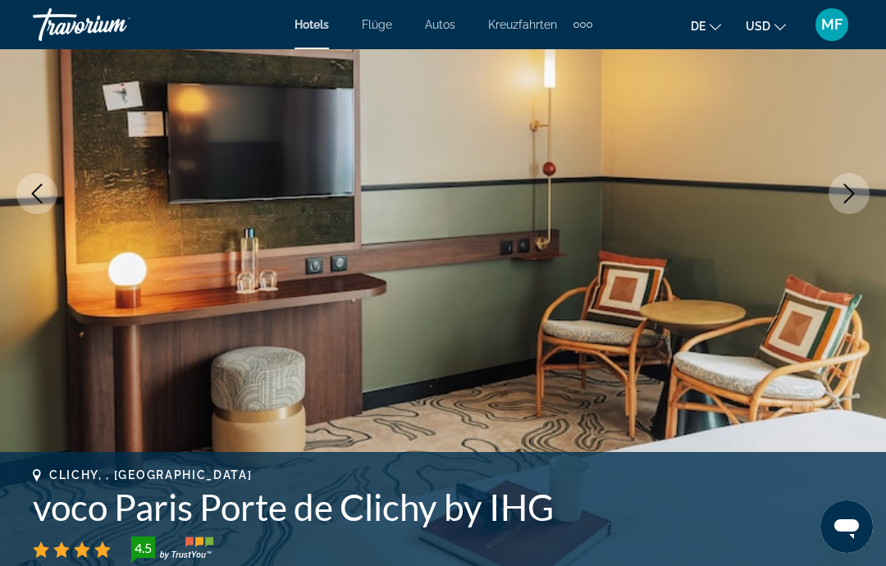
click at [857, 199] on icon "Next image" at bounding box center [849, 194] width 20 height 20
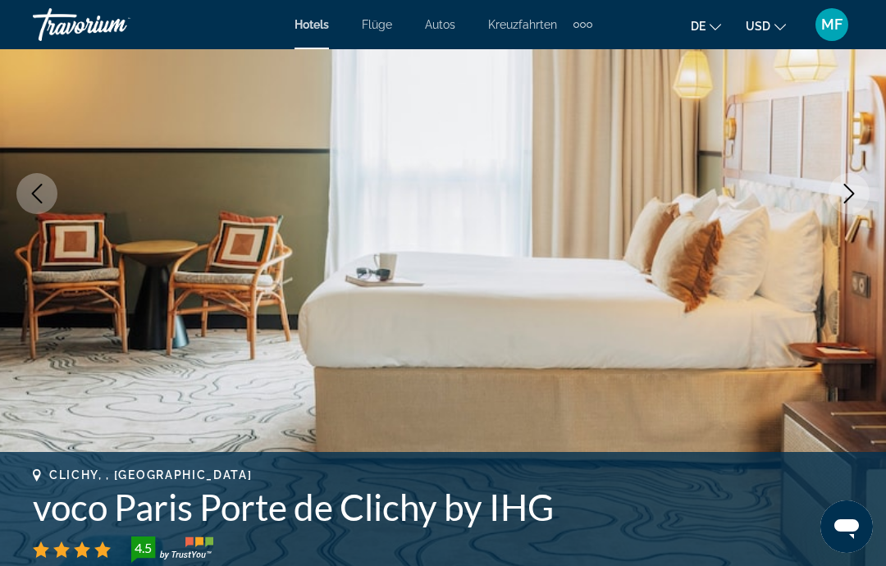
click at [856, 199] on icon "Next image" at bounding box center [849, 194] width 20 height 20
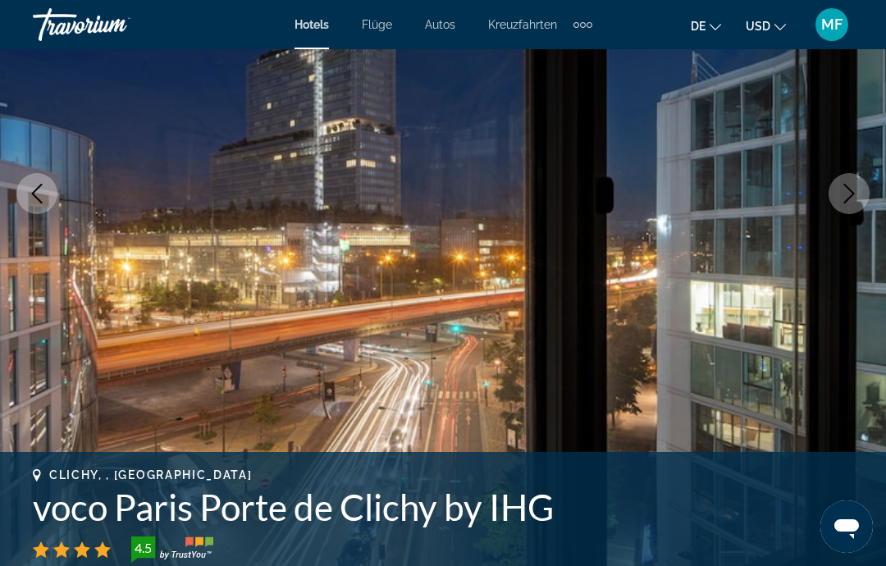
click at [858, 193] on icon "Next image" at bounding box center [849, 194] width 20 height 20
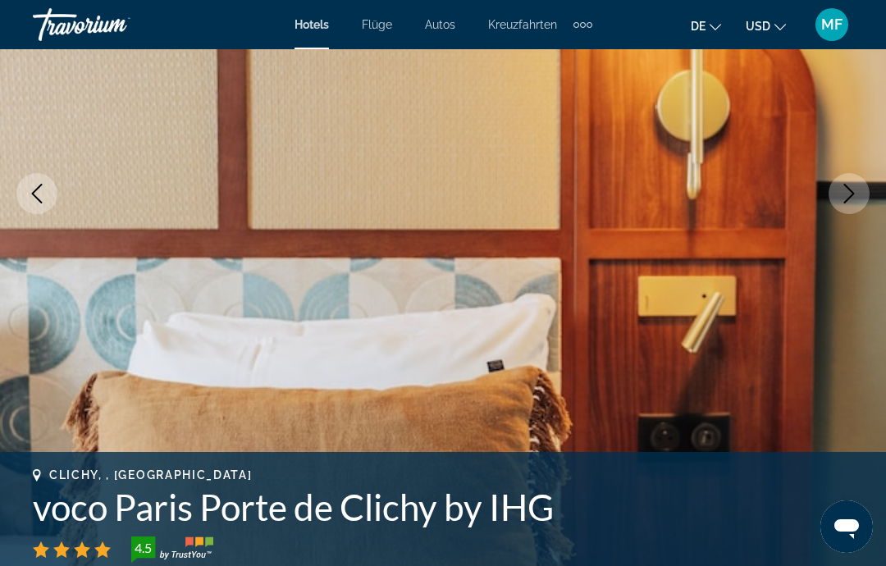
click at [35, 209] on button "Previous image" at bounding box center [36, 193] width 41 height 41
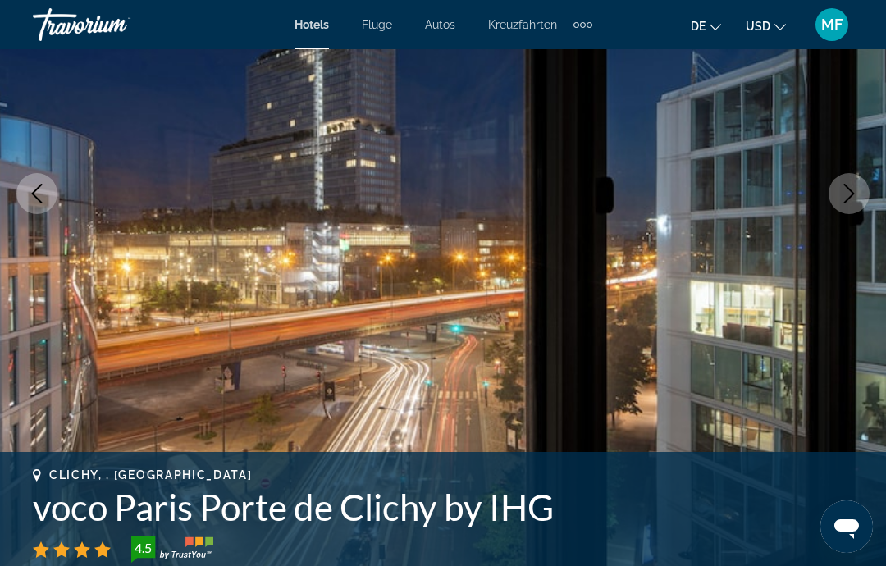
click at [850, 200] on icon "Next image" at bounding box center [849, 194] width 20 height 20
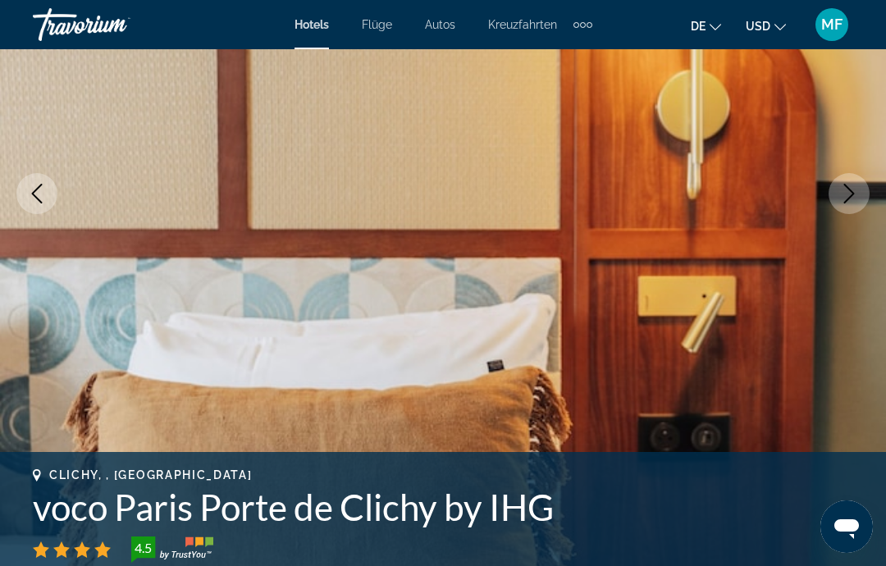
click at [851, 195] on icon "Next image" at bounding box center [849, 194] width 20 height 20
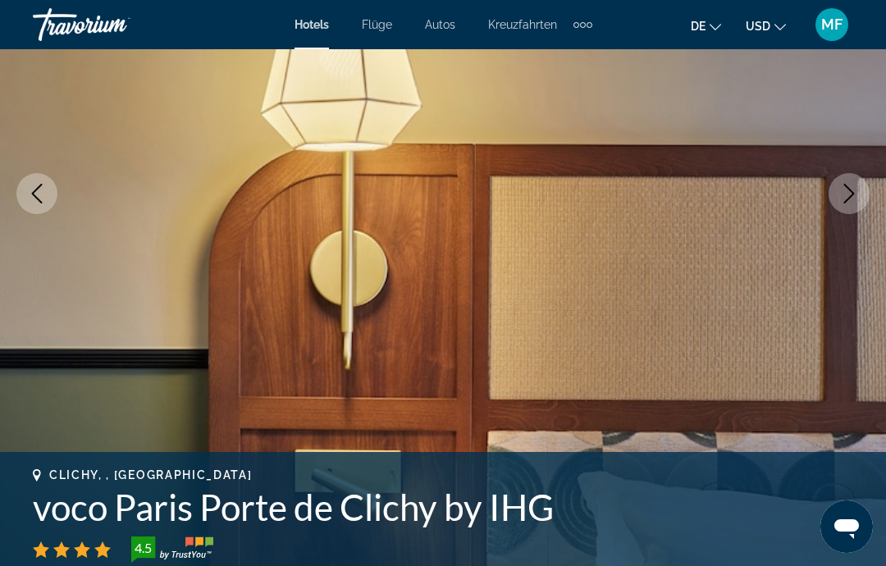
click at [855, 191] on icon "Next image" at bounding box center [849, 194] width 20 height 20
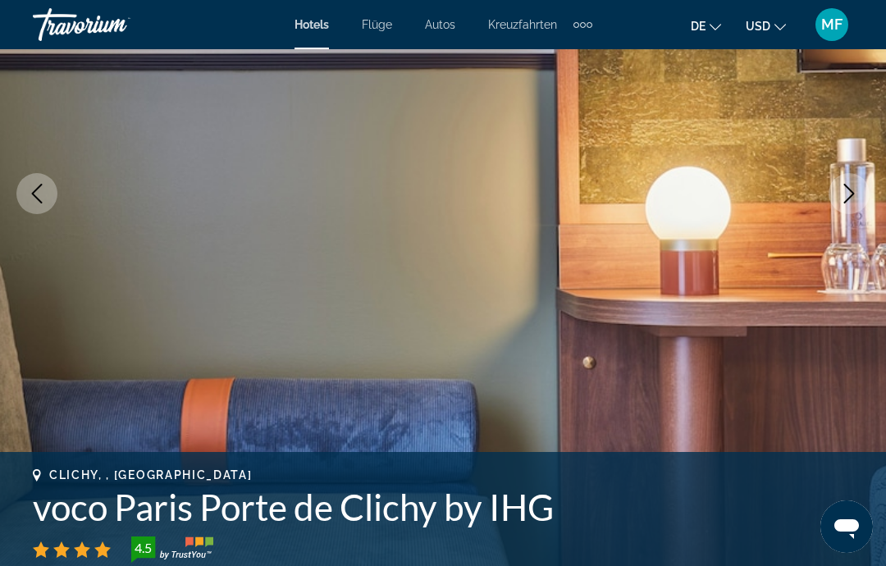
click at [853, 190] on icon "Next image" at bounding box center [849, 194] width 20 height 20
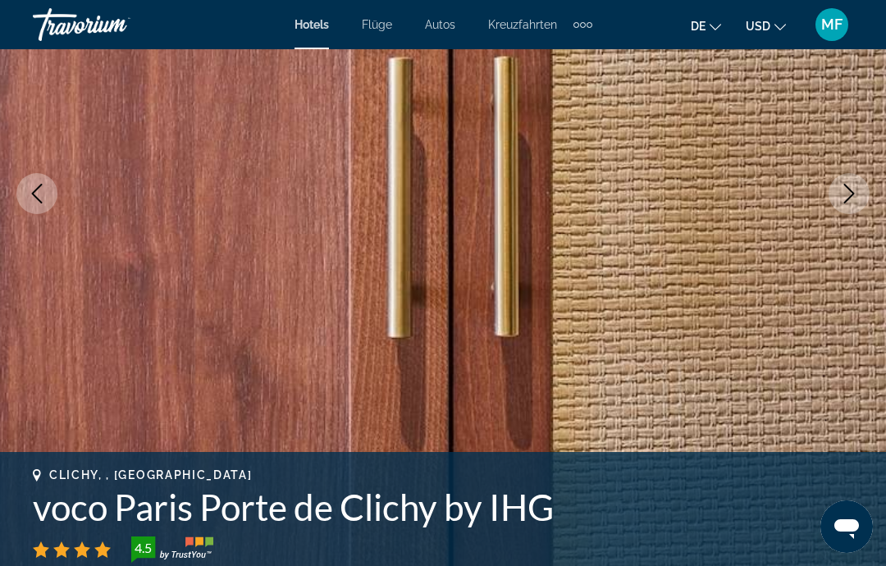
click at [855, 190] on icon "Next image" at bounding box center [849, 194] width 20 height 20
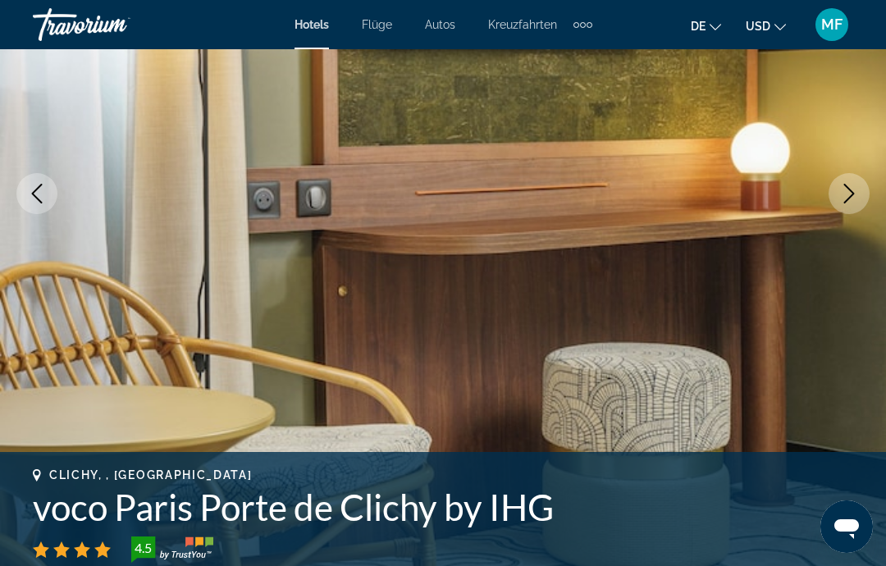
click at [855, 189] on icon "Next image" at bounding box center [849, 194] width 20 height 20
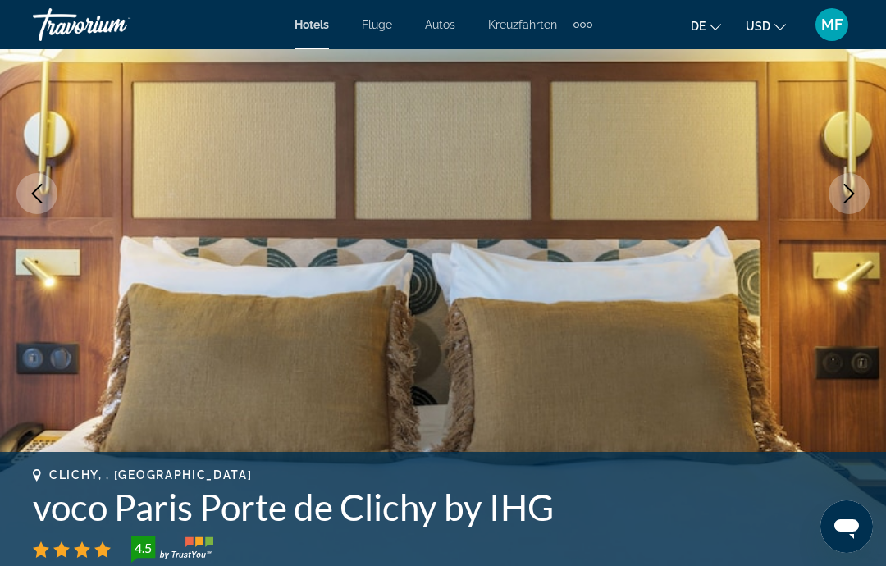
click at [856, 189] on icon "Next image" at bounding box center [849, 194] width 20 height 20
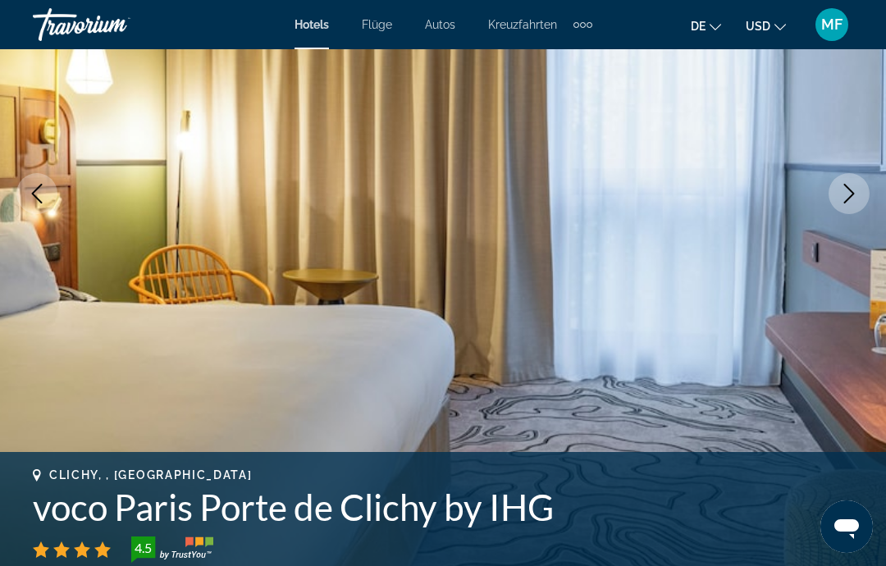
click at [856, 189] on icon "Next image" at bounding box center [849, 194] width 20 height 20
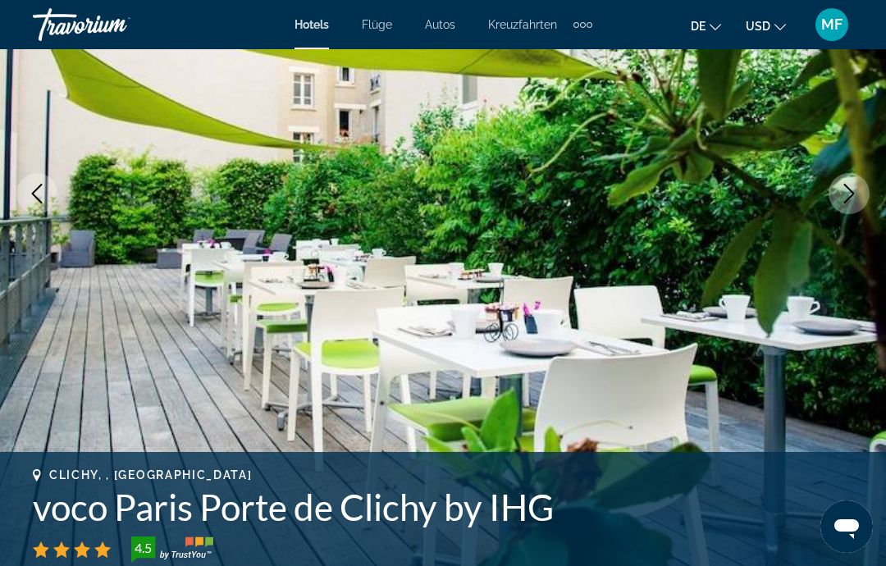
click at [856, 189] on icon "Next image" at bounding box center [849, 194] width 20 height 20
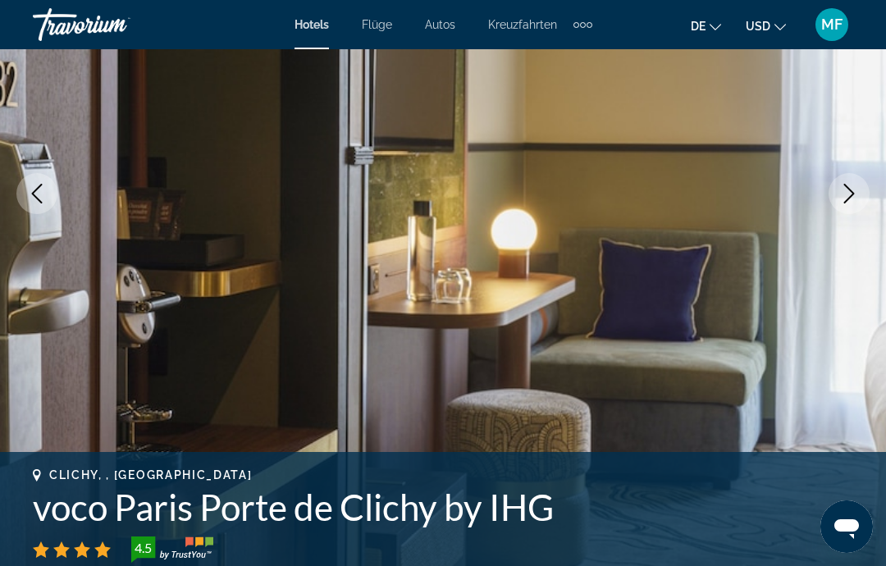
click at [854, 190] on icon "Next image" at bounding box center [849, 194] width 20 height 20
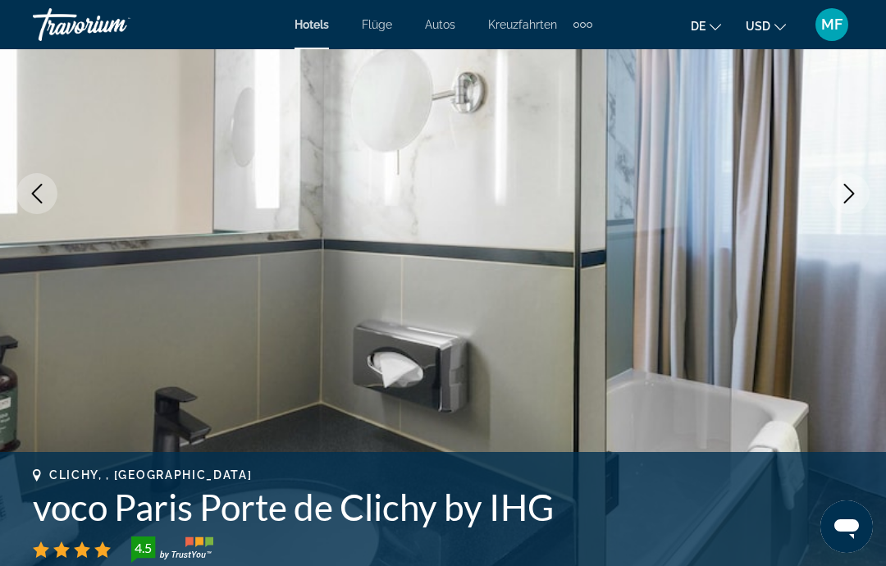
click at [854, 189] on icon "Next image" at bounding box center [849, 194] width 20 height 20
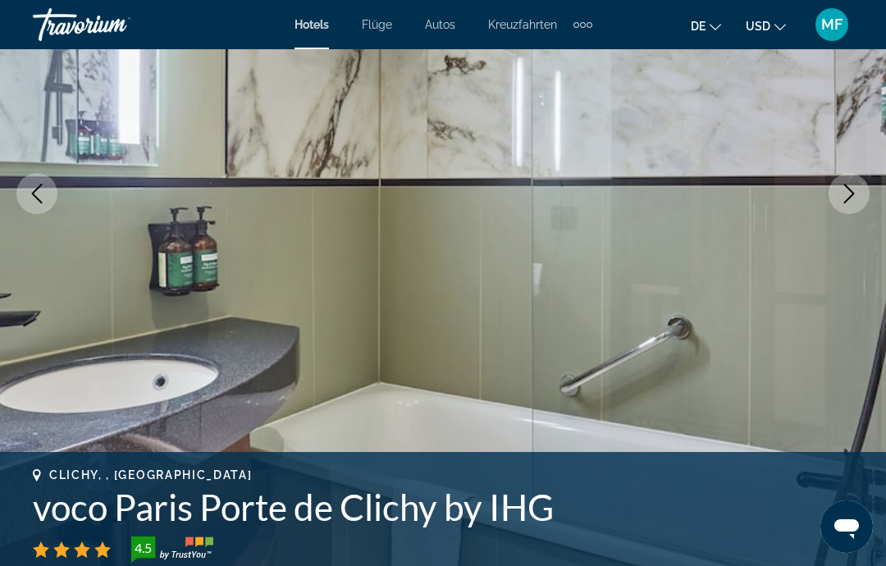
click at [856, 188] on icon "Next image" at bounding box center [849, 194] width 20 height 20
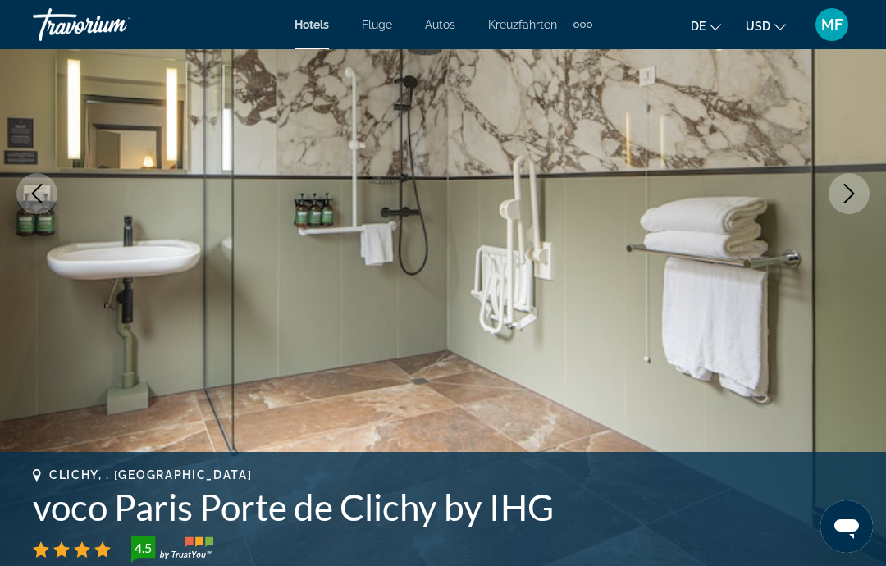
click at [853, 190] on icon "Next image" at bounding box center [849, 194] width 20 height 20
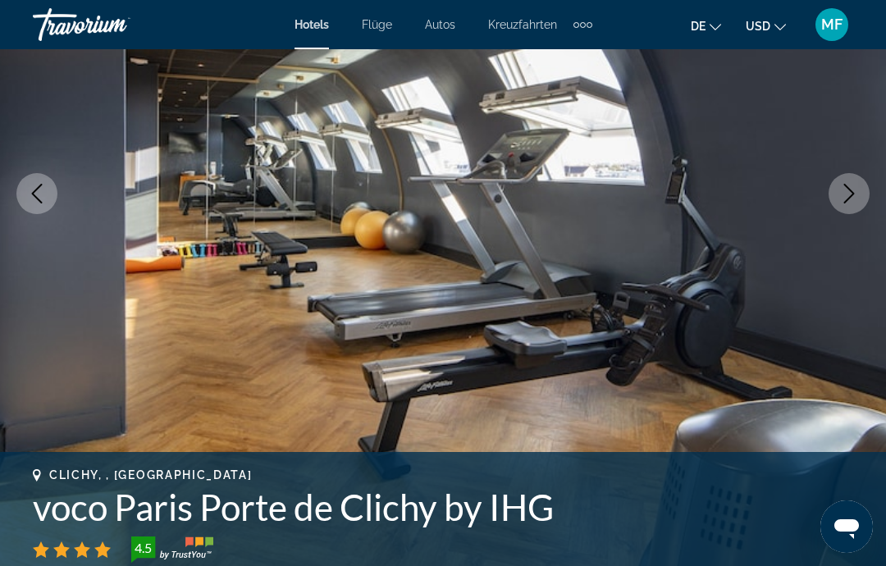
click at [857, 189] on icon "Next image" at bounding box center [849, 194] width 20 height 20
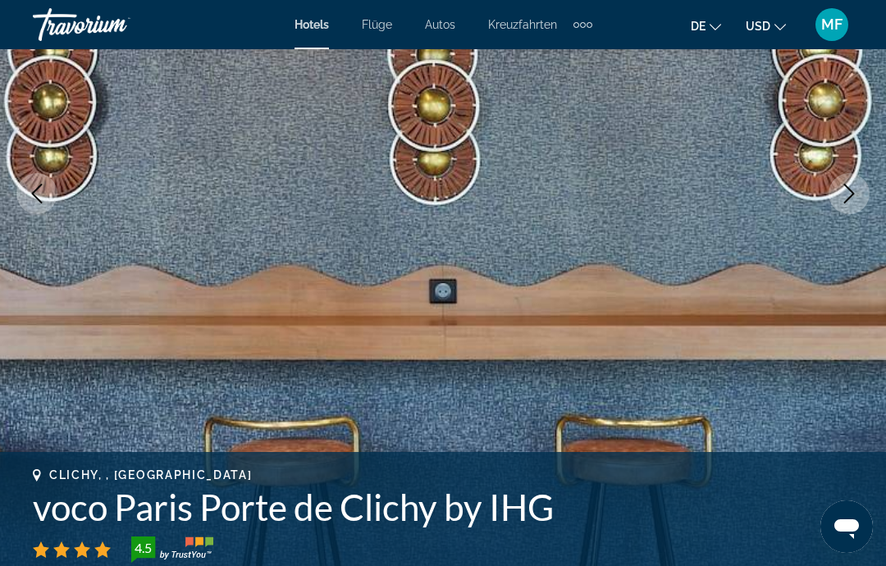
click at [858, 187] on icon "Next image" at bounding box center [849, 194] width 20 height 20
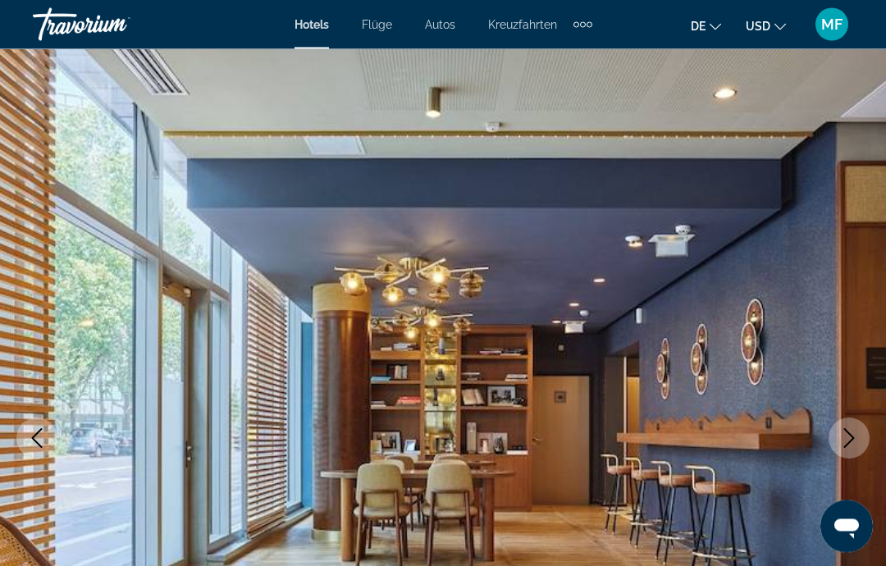
scroll to position [0, 0]
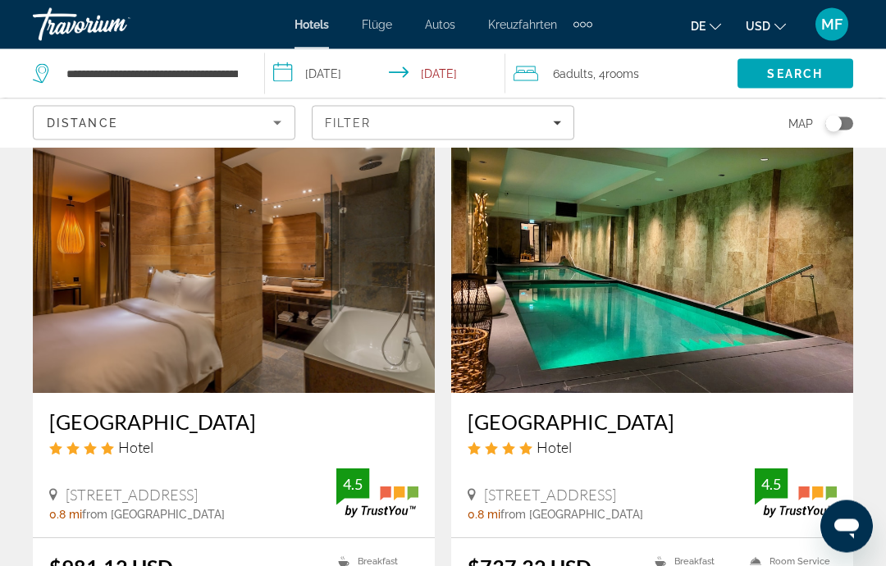
scroll to position [660, 0]
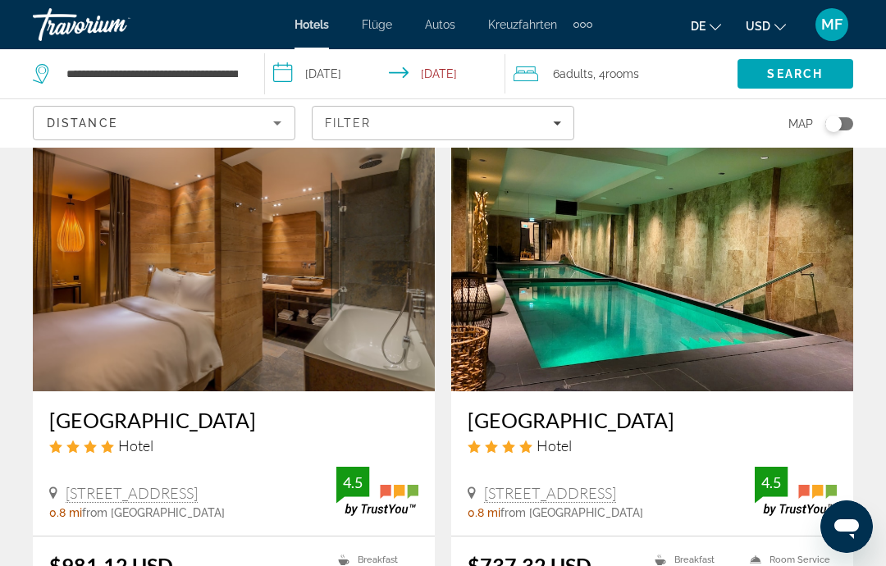
click at [726, 250] on img "Hauptinhalt" at bounding box center [652, 260] width 402 height 263
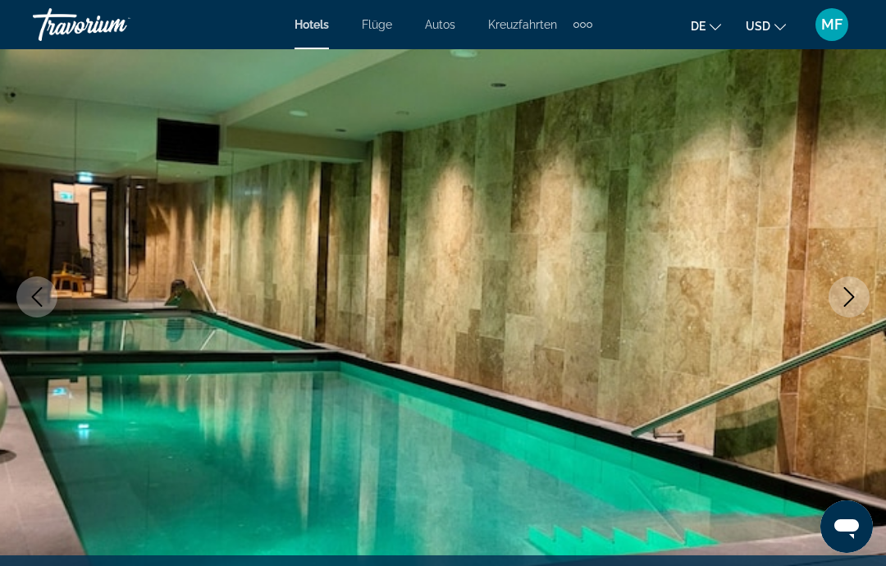
scroll to position [149, 0]
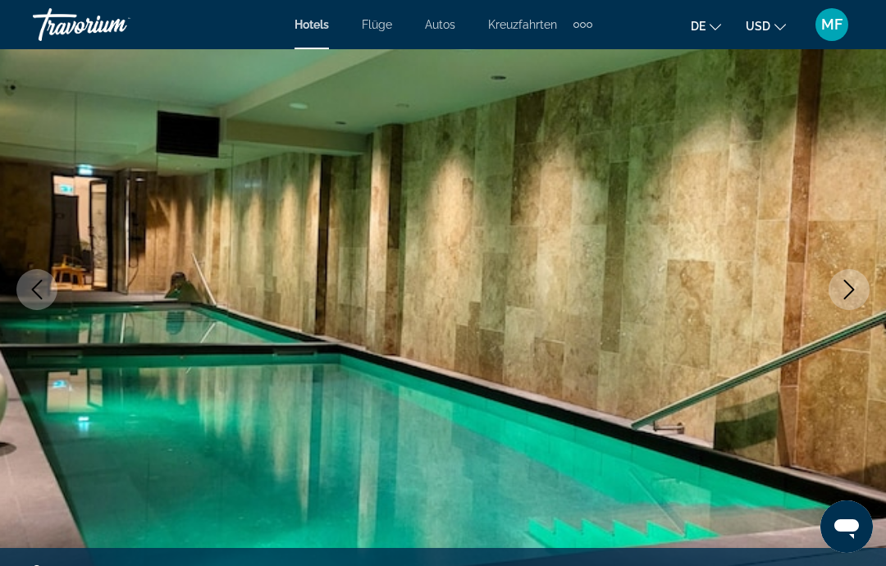
click at [854, 296] on icon "Next image" at bounding box center [849, 290] width 20 height 20
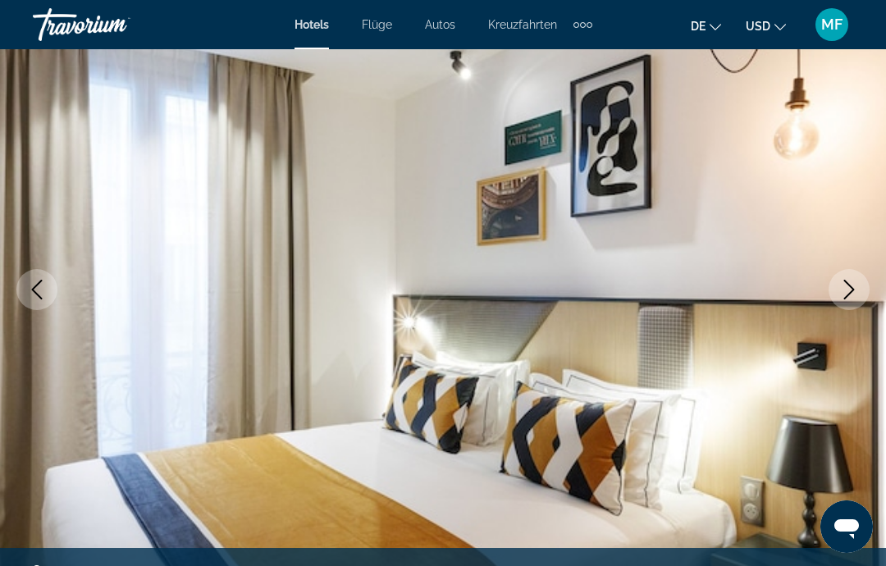
click at [857, 290] on icon "Next image" at bounding box center [849, 290] width 20 height 20
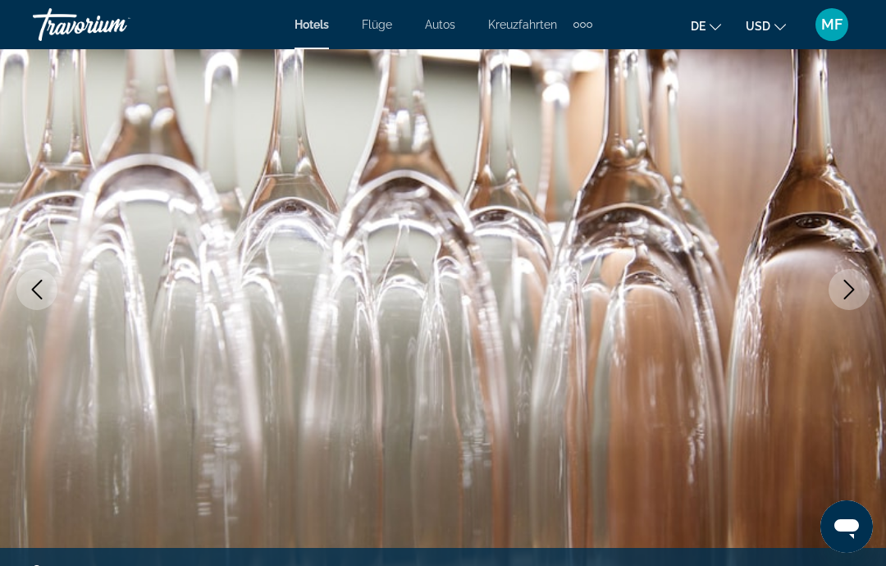
click at [855, 290] on icon "Next image" at bounding box center [849, 290] width 20 height 20
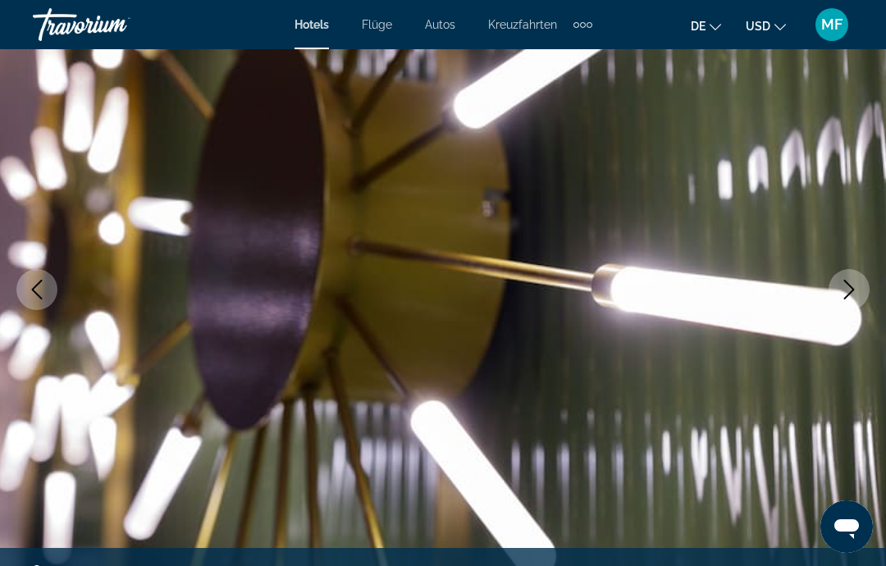
click at [858, 285] on icon "Next image" at bounding box center [849, 290] width 20 height 20
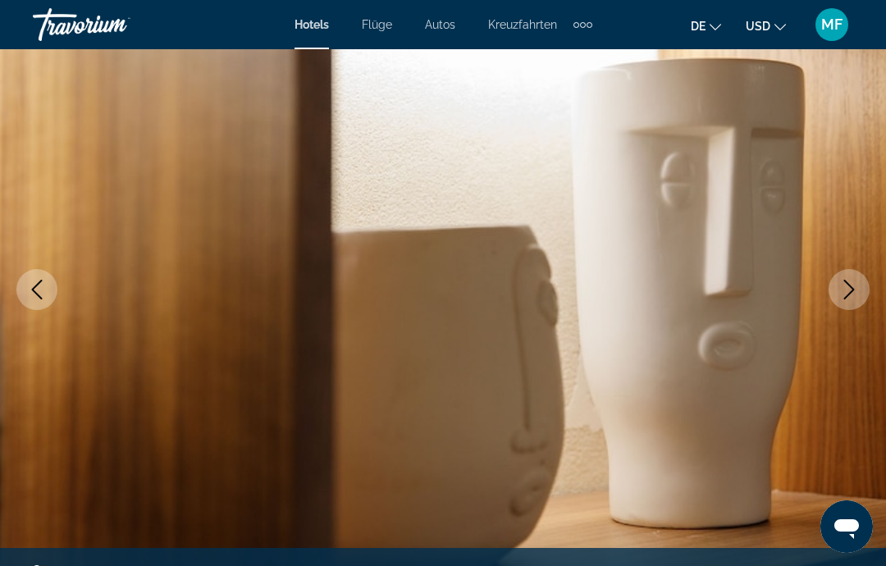
click at [857, 285] on icon "Next image" at bounding box center [849, 290] width 20 height 20
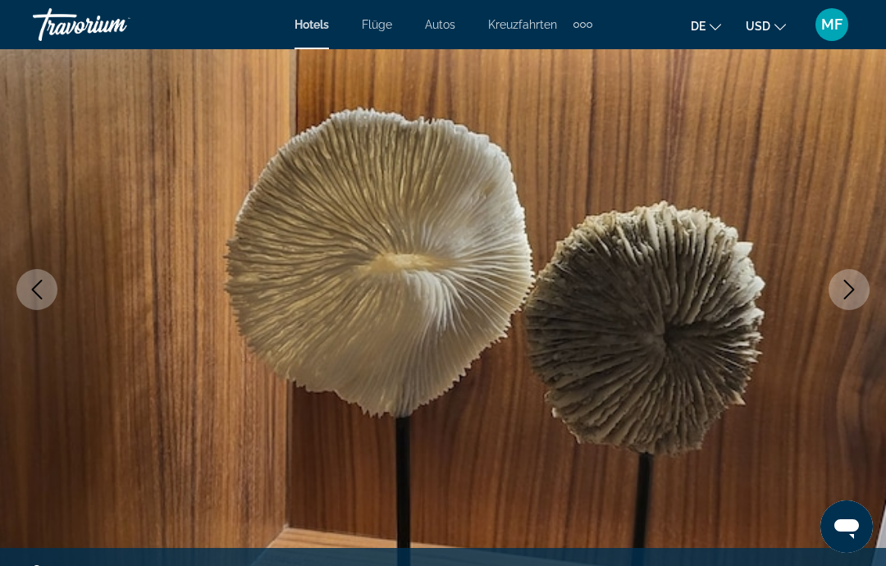
click at [856, 285] on icon "Next image" at bounding box center [849, 290] width 20 height 20
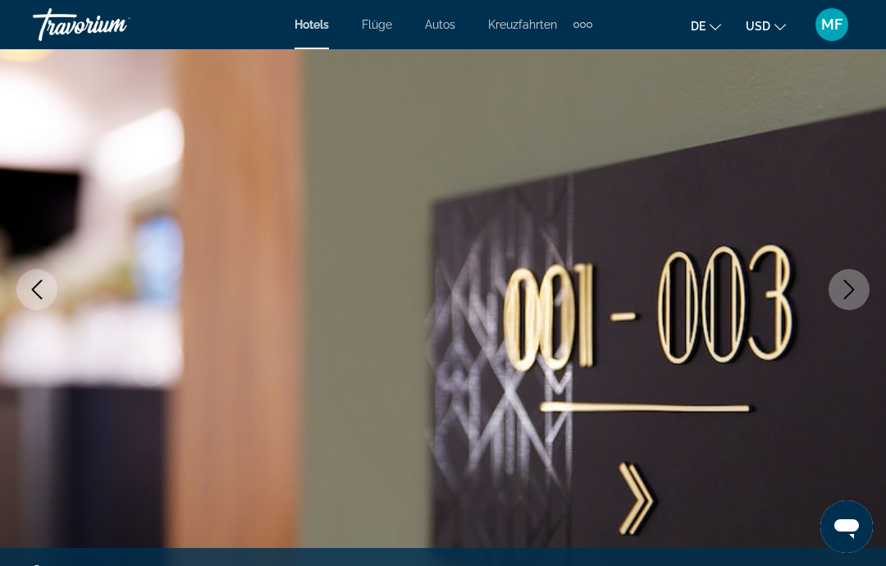
click at [858, 284] on icon "Next image" at bounding box center [849, 290] width 20 height 20
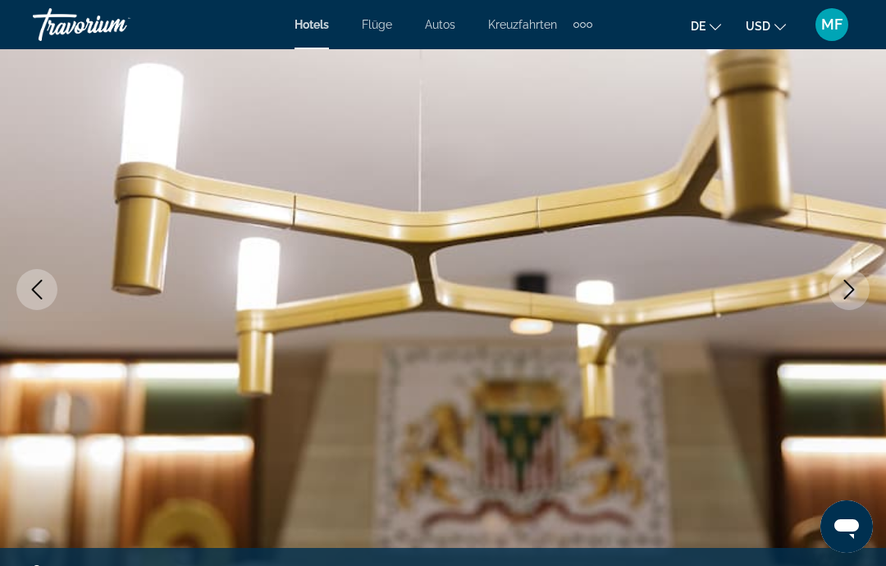
click at [859, 286] on button "Next image" at bounding box center [849, 289] width 41 height 41
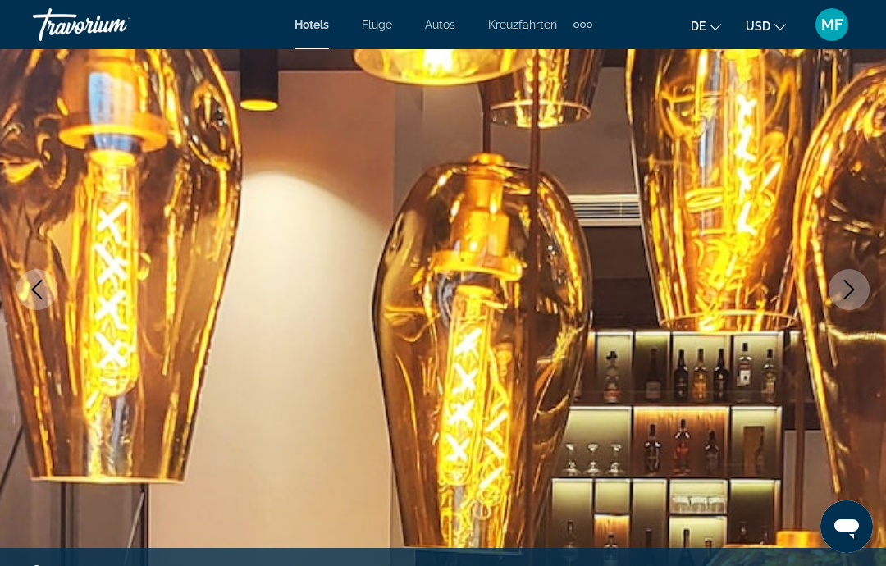
click at [856, 288] on icon "Next image" at bounding box center [849, 290] width 20 height 20
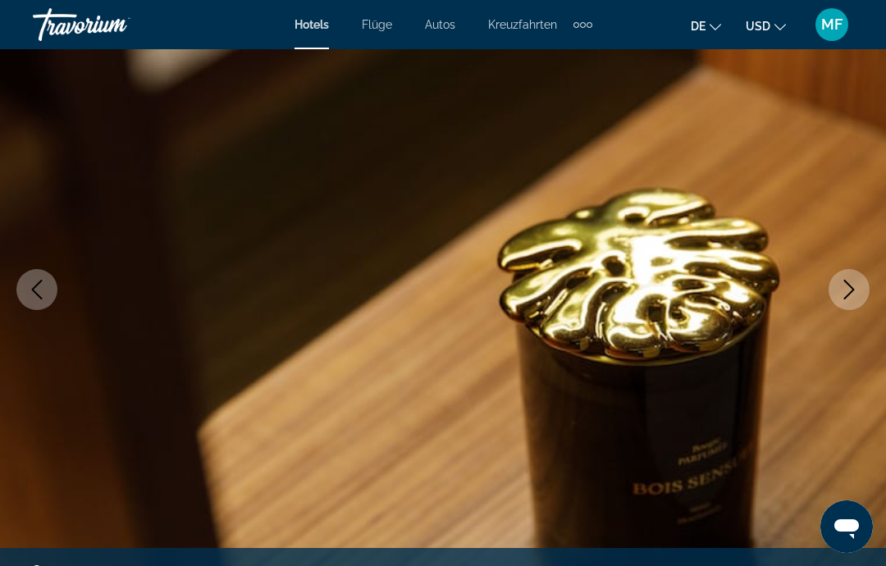
click at [856, 286] on icon "Next image" at bounding box center [849, 290] width 20 height 20
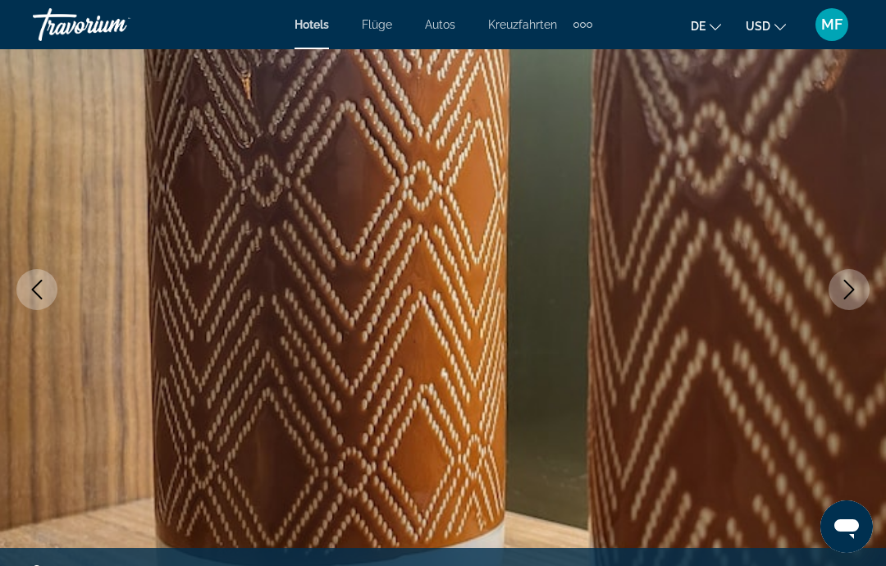
click at [852, 290] on icon "Next image" at bounding box center [849, 290] width 11 height 20
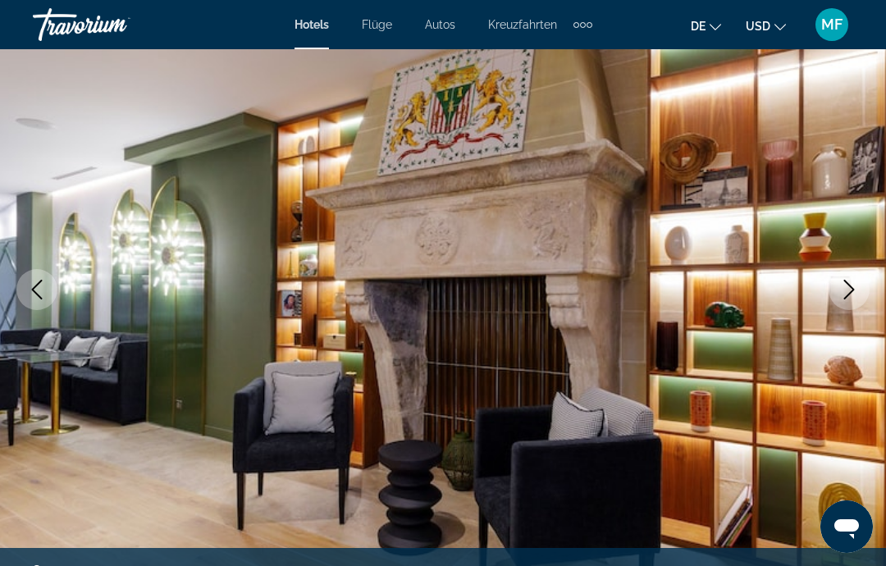
click at [856, 286] on icon "Next image" at bounding box center [849, 290] width 20 height 20
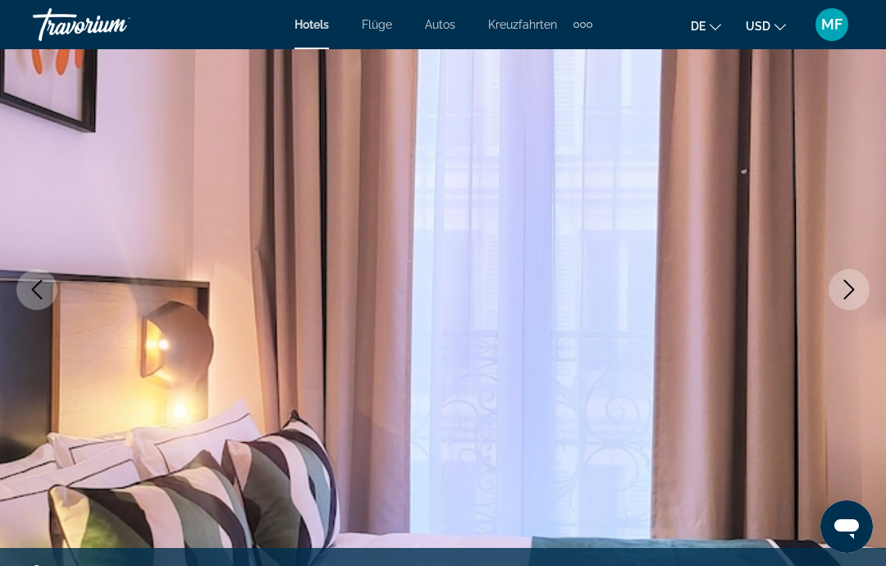
click at [861, 282] on button "Next image" at bounding box center [849, 289] width 41 height 41
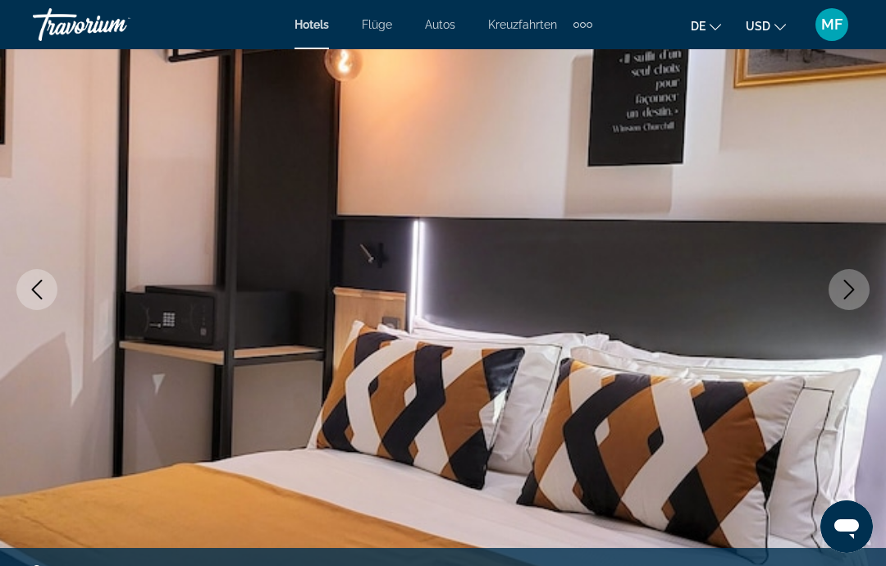
click at [860, 285] on button "Next image" at bounding box center [849, 289] width 41 height 41
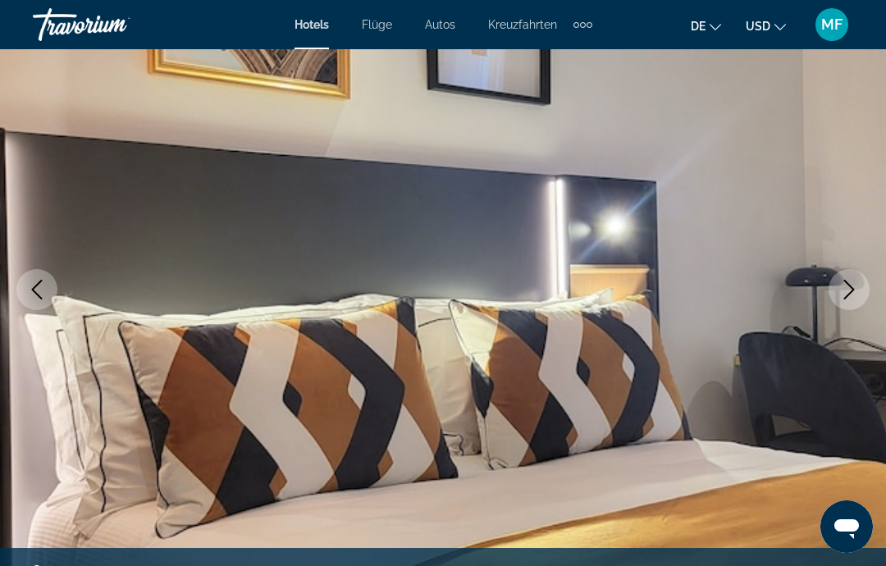
click at [858, 288] on icon "Next image" at bounding box center [849, 290] width 20 height 20
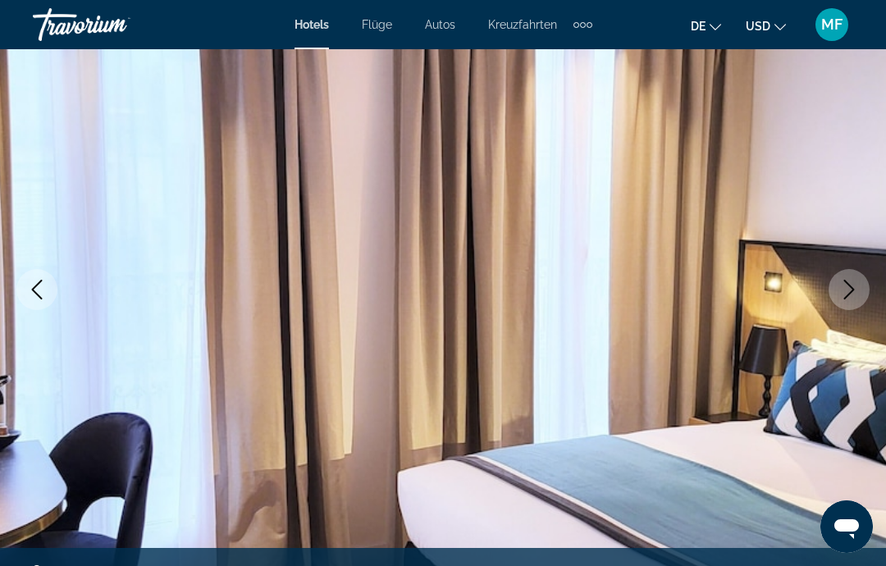
click at [861, 282] on button "Next image" at bounding box center [849, 289] width 41 height 41
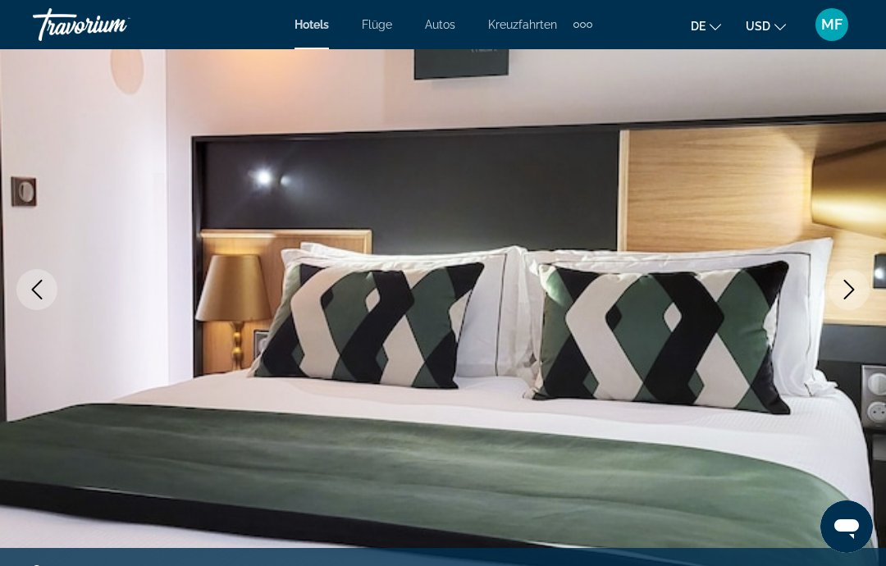
click at [859, 285] on button "Next image" at bounding box center [849, 289] width 41 height 41
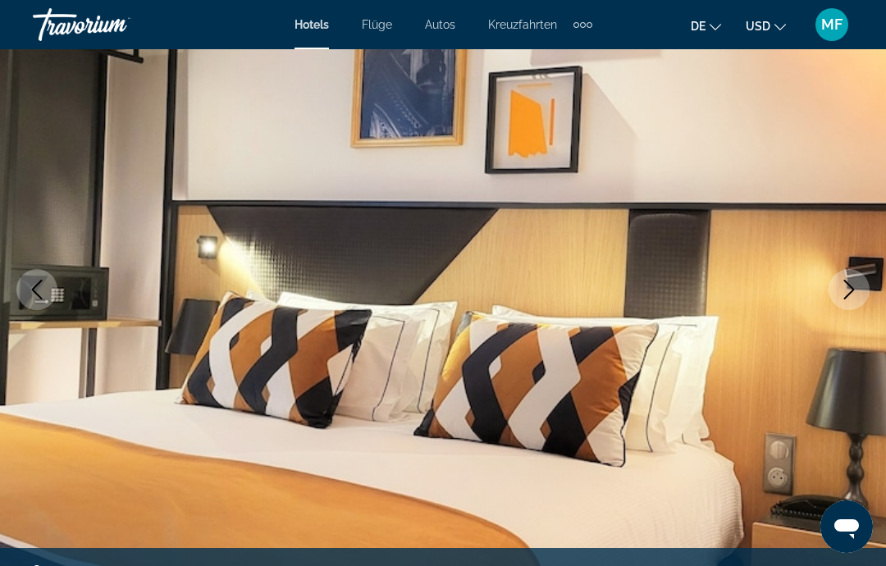
click at [859, 282] on button "Next image" at bounding box center [849, 289] width 41 height 41
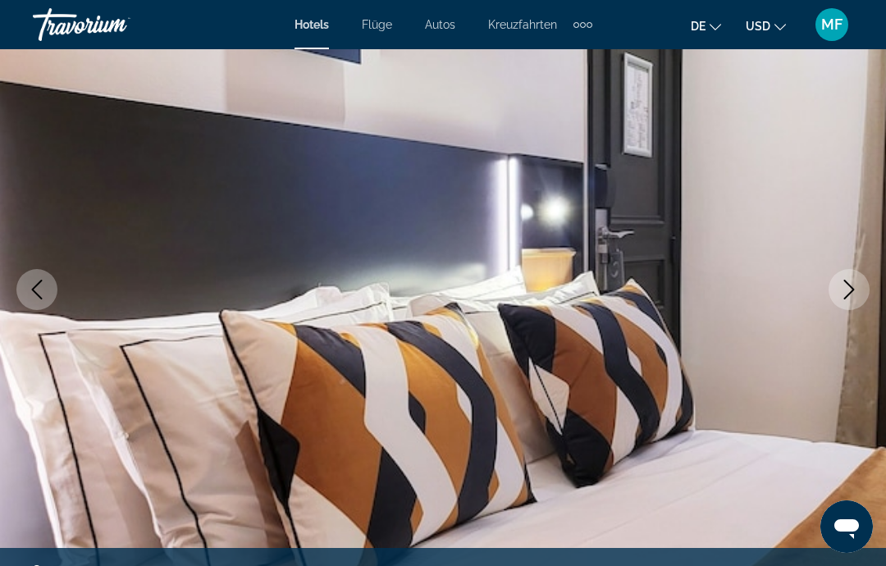
click at [856, 285] on icon "Next image" at bounding box center [849, 290] width 20 height 20
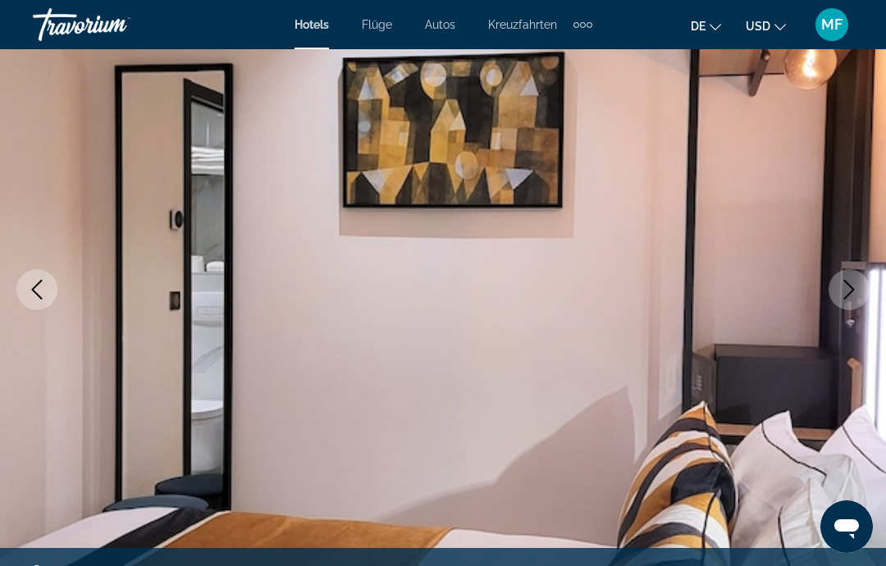
click at [854, 292] on icon "Next image" at bounding box center [849, 290] width 20 height 20
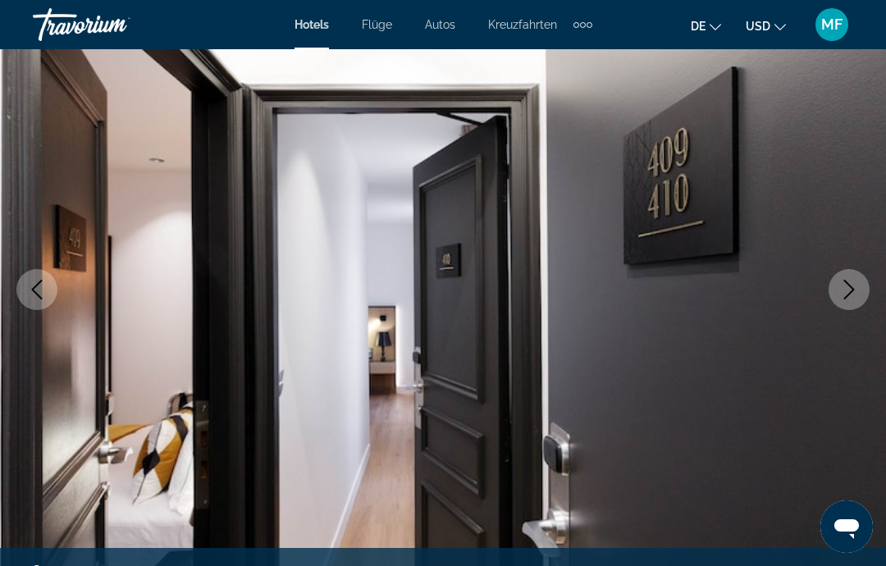
click at [856, 288] on icon "Next image" at bounding box center [849, 290] width 20 height 20
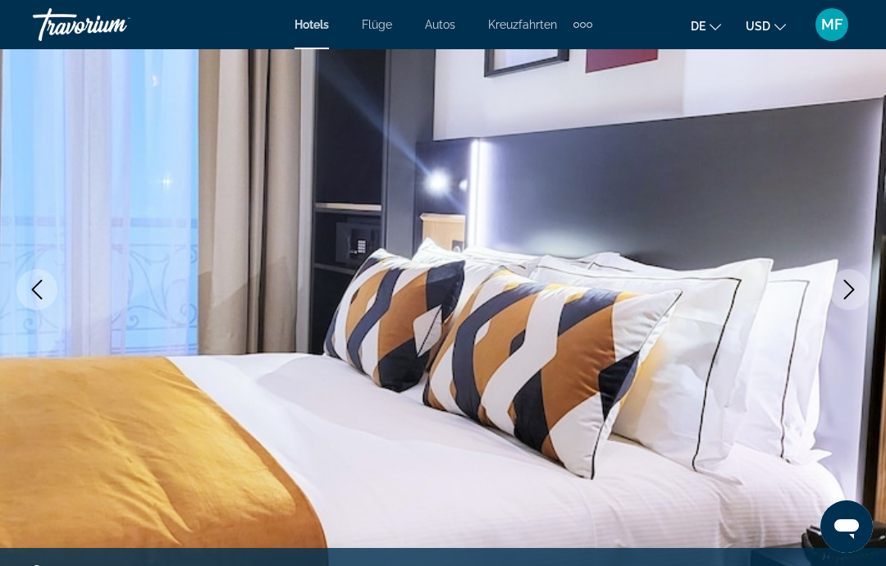
click at [862, 283] on button "Next image" at bounding box center [849, 289] width 41 height 41
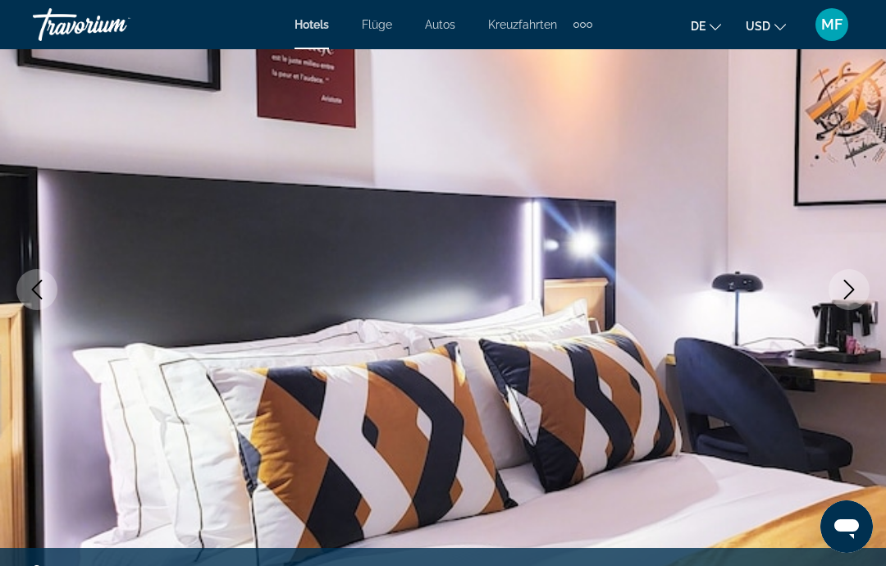
click at [859, 286] on button "Next image" at bounding box center [849, 289] width 41 height 41
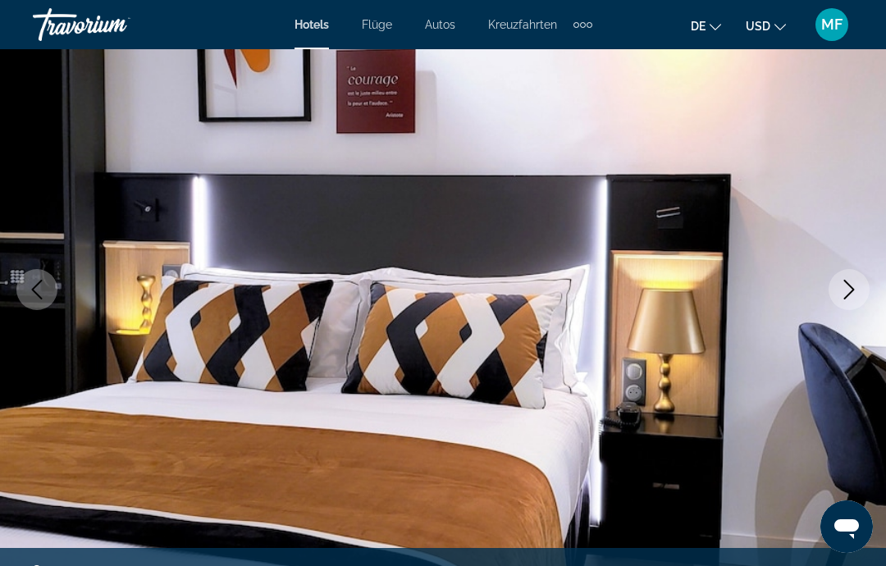
click at [860, 285] on button "Next image" at bounding box center [849, 289] width 41 height 41
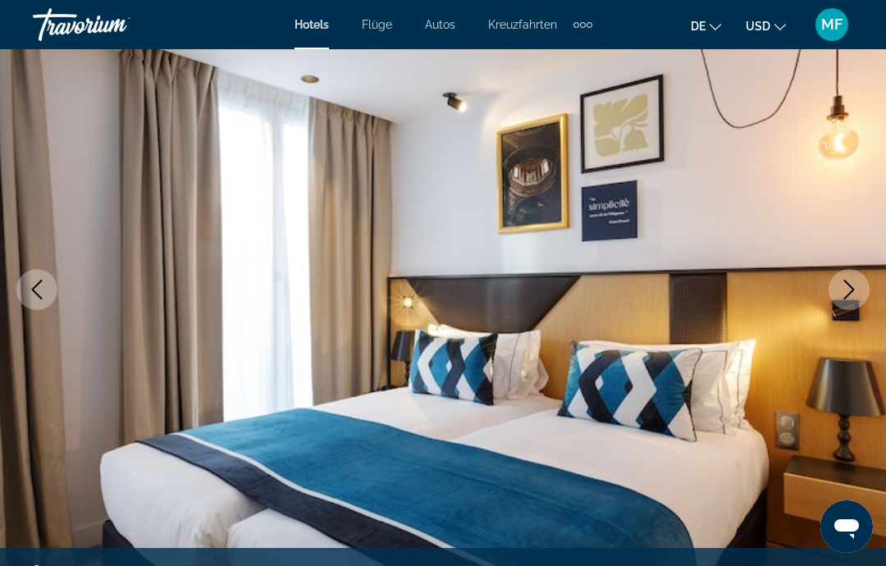
click at [860, 282] on button "Next image" at bounding box center [849, 289] width 41 height 41
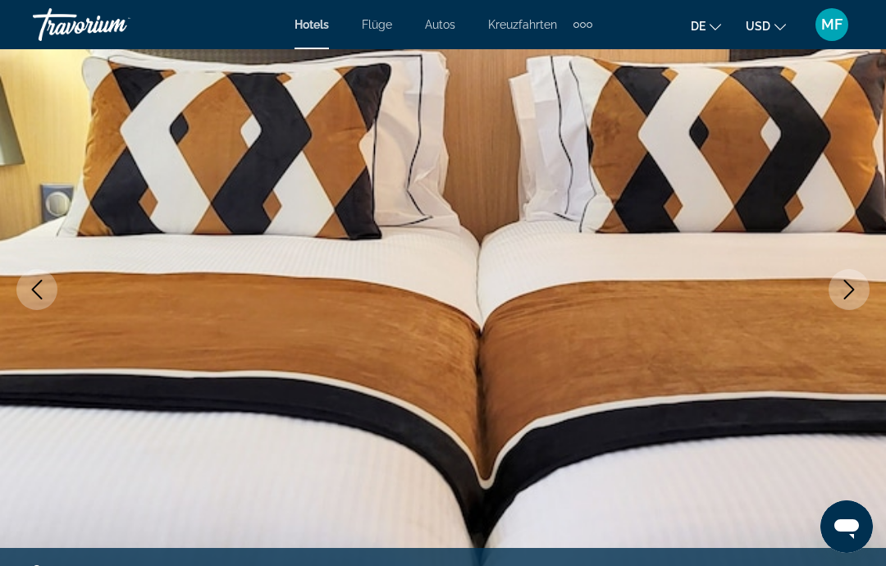
click at [859, 283] on button "Next image" at bounding box center [849, 289] width 41 height 41
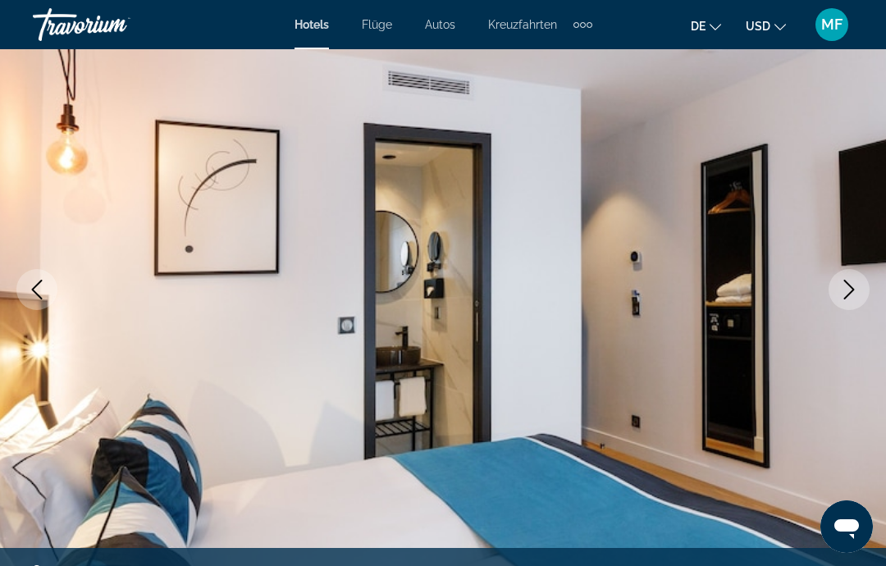
click at [856, 288] on icon "Next image" at bounding box center [849, 290] width 20 height 20
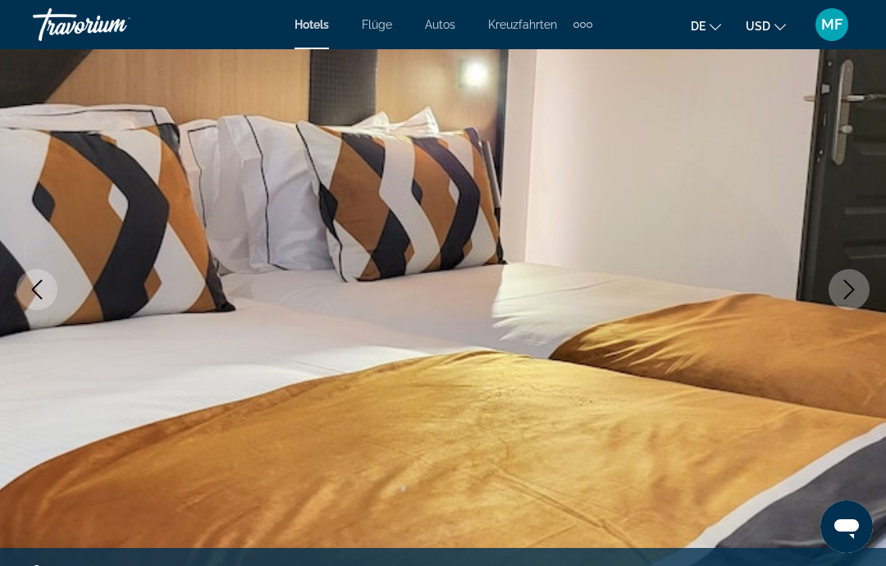
click at [859, 285] on button "Next image" at bounding box center [849, 289] width 41 height 41
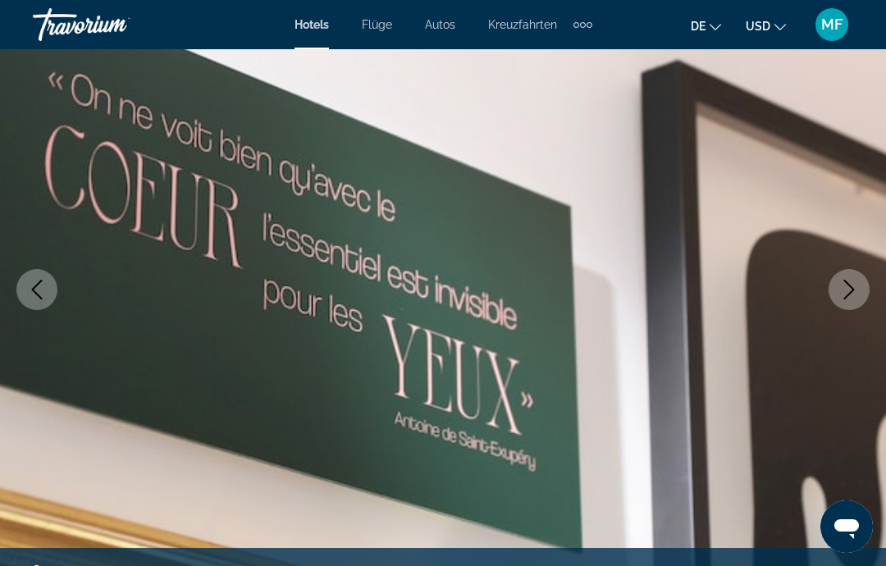
click at [858, 285] on icon "Next image" at bounding box center [849, 290] width 20 height 20
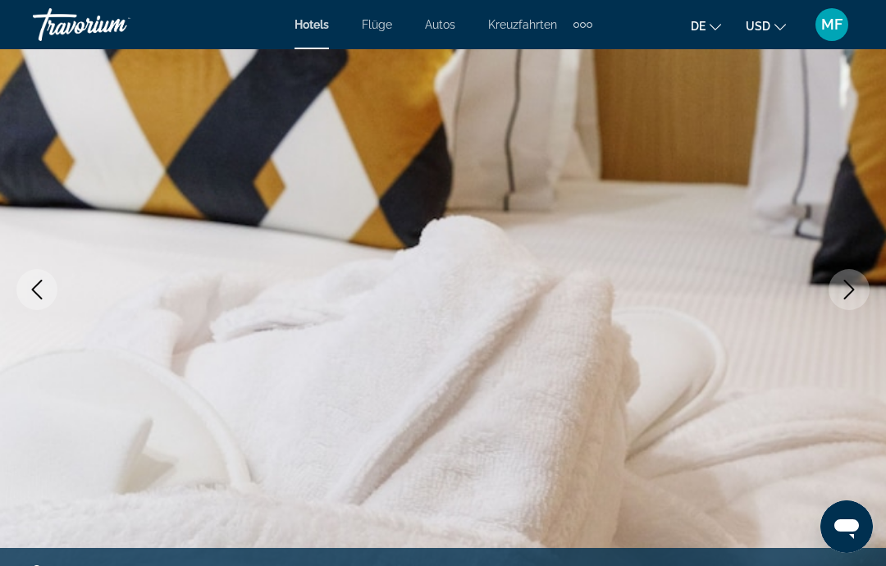
click at [855, 288] on icon "Next image" at bounding box center [849, 290] width 20 height 20
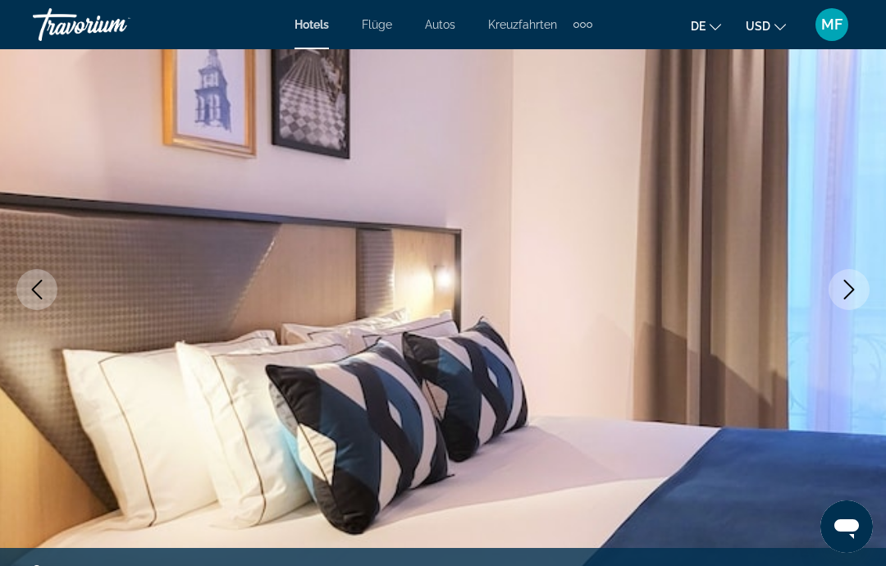
click at [858, 286] on icon "Next image" at bounding box center [849, 290] width 20 height 20
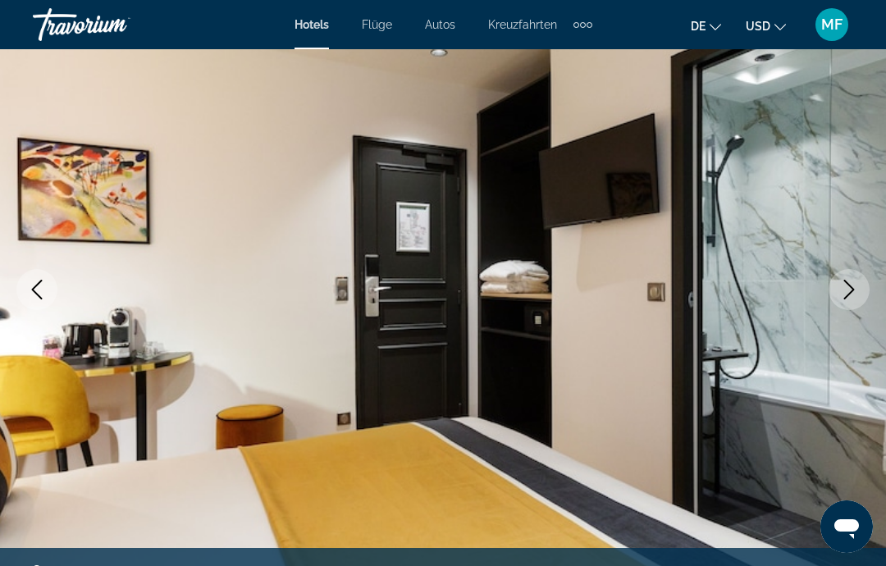
click at [858, 286] on icon "Next image" at bounding box center [849, 290] width 20 height 20
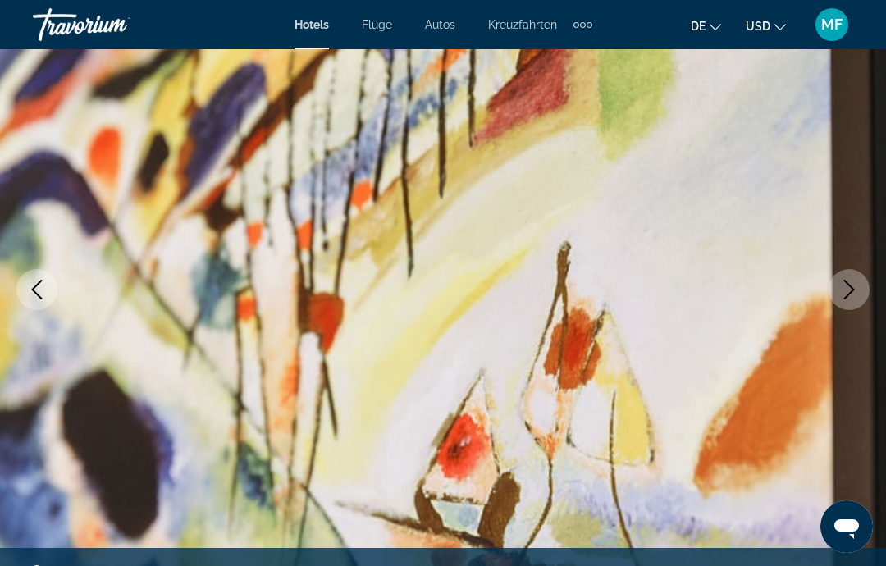
click at [21, 307] on img "Hauptinhalt" at bounding box center [443, 289] width 886 height 779
click at [45, 287] on icon "Previous image" at bounding box center [37, 290] width 20 height 20
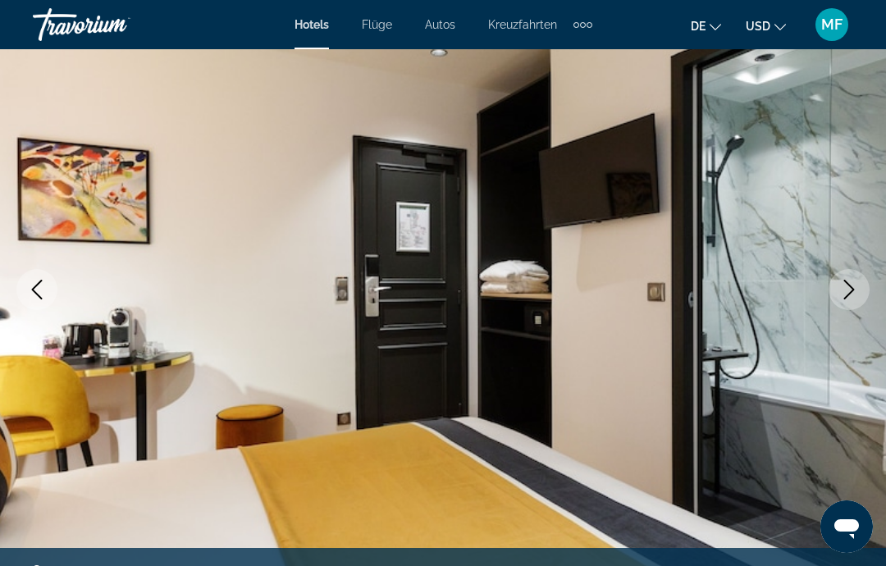
click at [853, 288] on icon "Next image" at bounding box center [849, 290] width 20 height 20
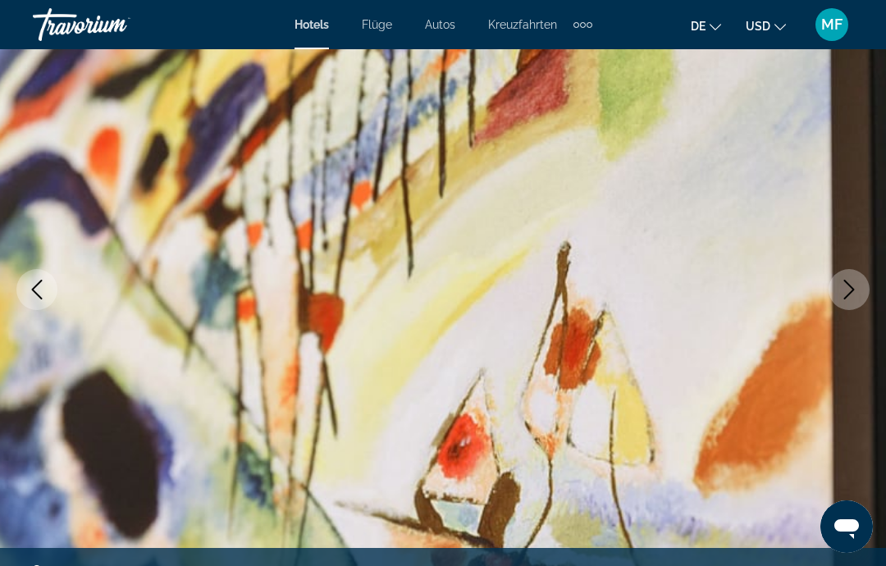
click at [855, 286] on icon "Next image" at bounding box center [849, 290] width 20 height 20
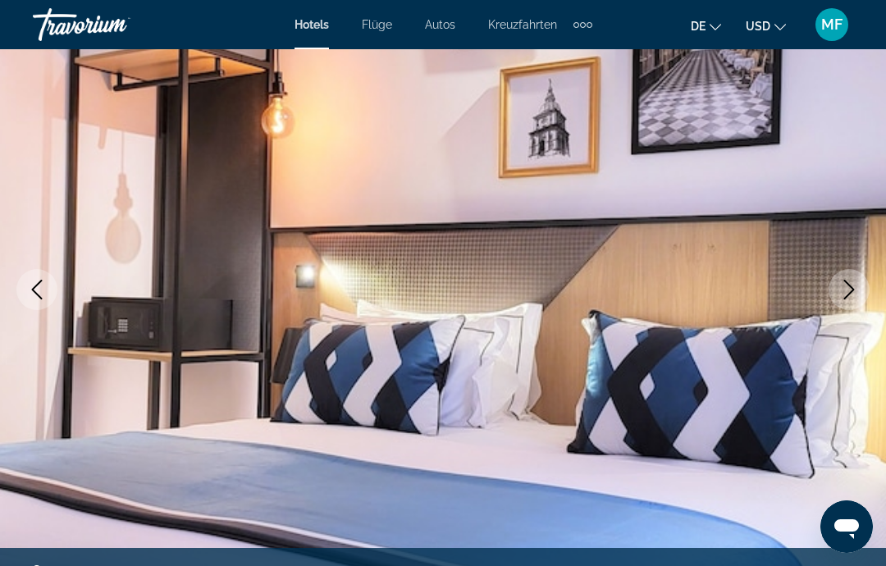
click at [855, 288] on icon "Next image" at bounding box center [849, 290] width 20 height 20
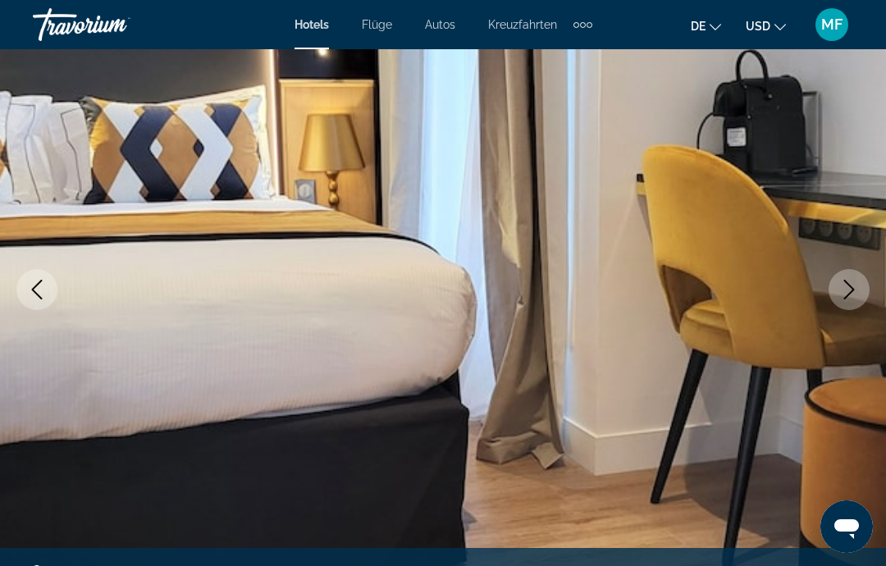
click at [855, 290] on icon "Next image" at bounding box center [849, 290] width 20 height 20
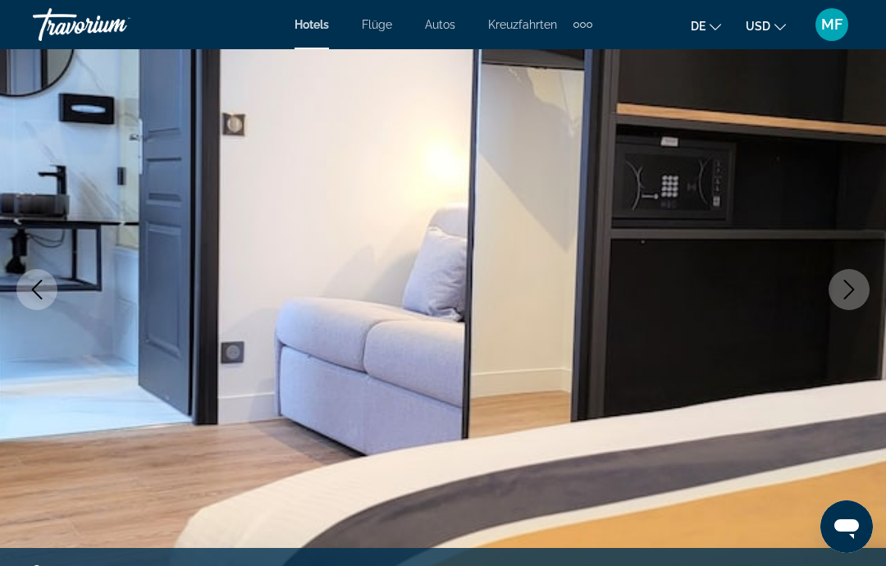
click at [860, 282] on button "Next image" at bounding box center [849, 289] width 41 height 41
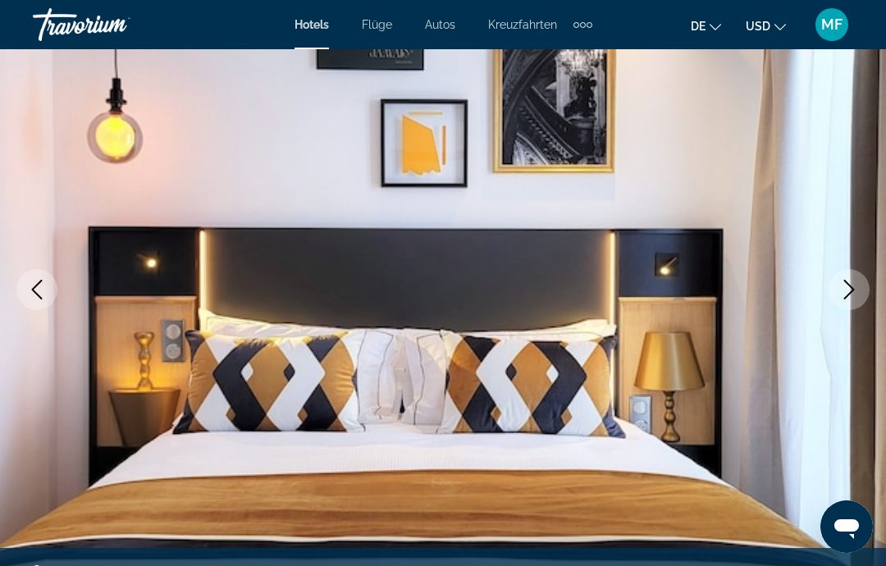
click at [856, 290] on icon "Next image" at bounding box center [849, 290] width 20 height 20
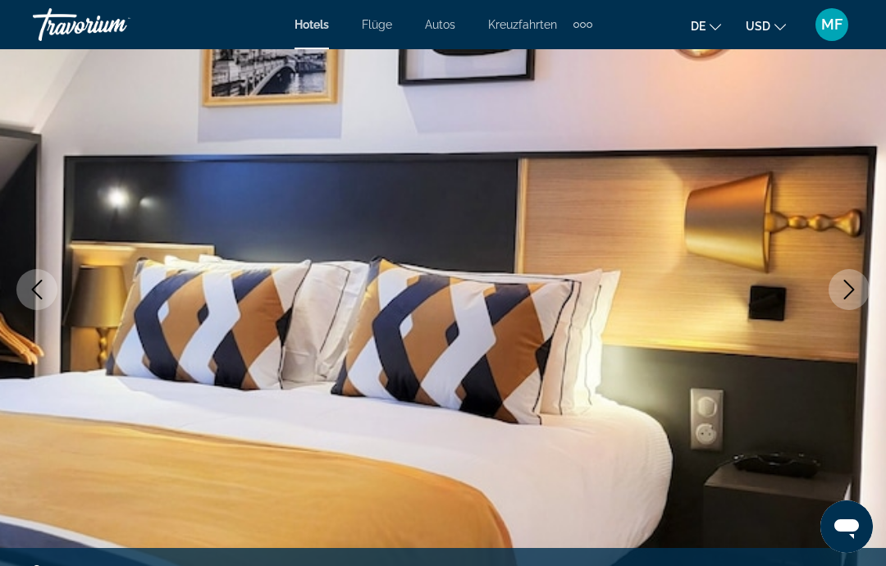
click at [851, 293] on icon "Next image" at bounding box center [849, 290] width 11 height 20
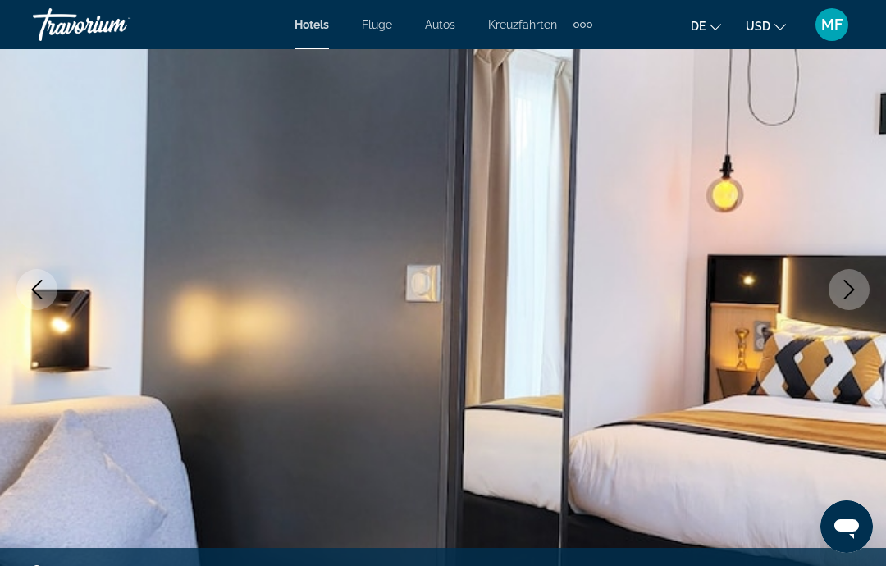
click at [853, 290] on icon "Next image" at bounding box center [849, 290] width 11 height 20
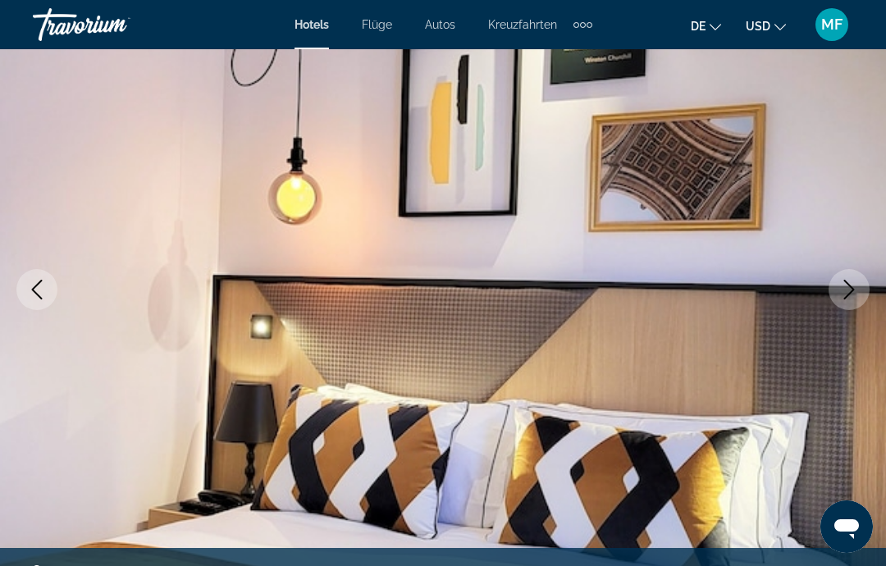
click at [855, 288] on icon "Next image" at bounding box center [849, 290] width 20 height 20
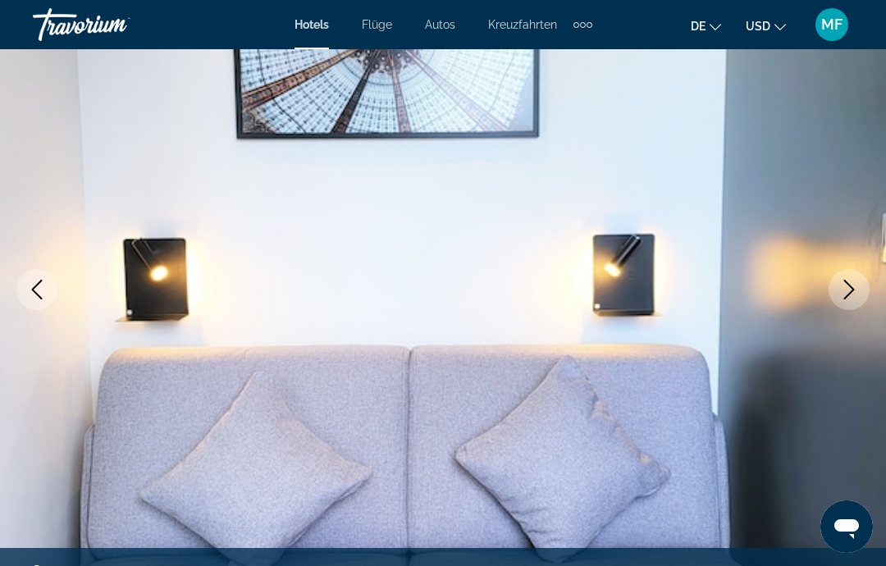
click at [855, 289] on icon "Next image" at bounding box center [849, 290] width 20 height 20
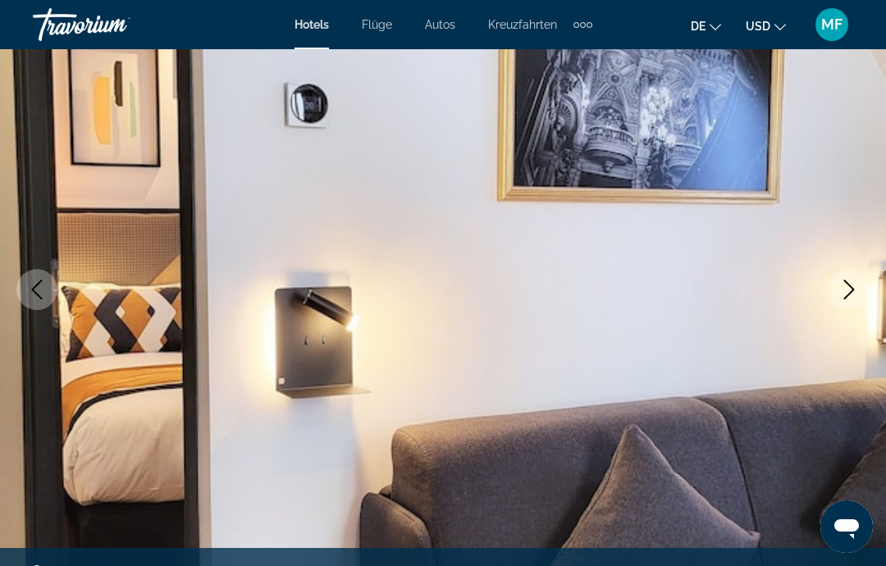
click at [857, 282] on icon "Next image" at bounding box center [849, 290] width 20 height 20
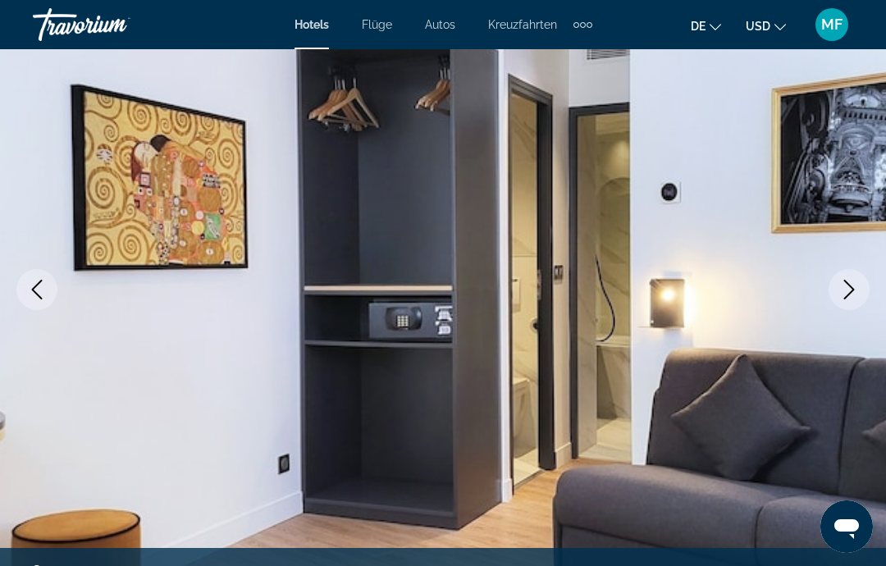
click at [857, 284] on icon "Next image" at bounding box center [849, 290] width 20 height 20
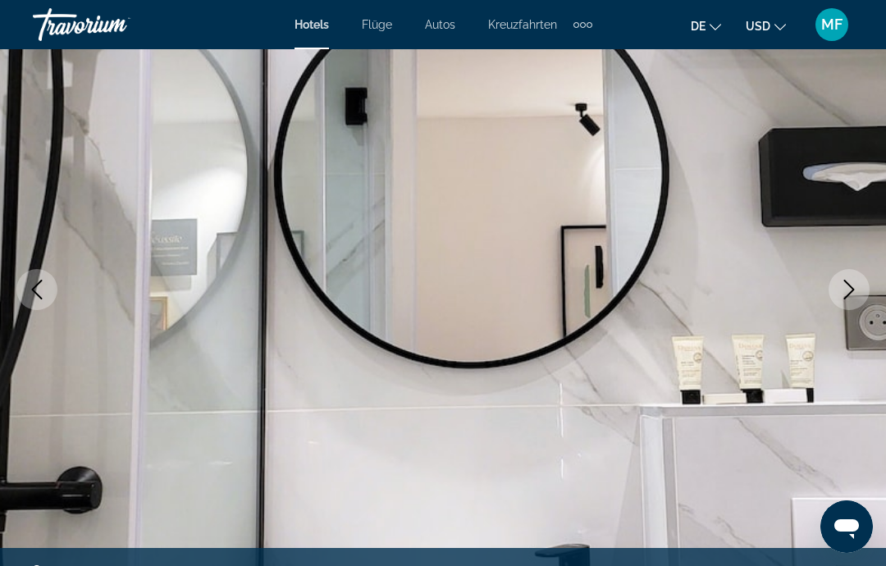
click at [856, 282] on icon "Next image" at bounding box center [849, 290] width 20 height 20
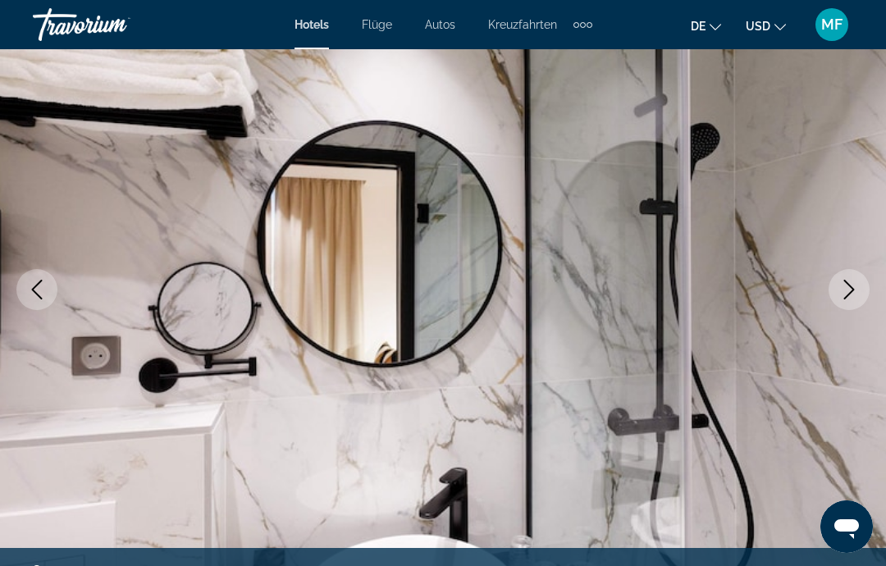
click at [856, 283] on icon "Next image" at bounding box center [849, 290] width 20 height 20
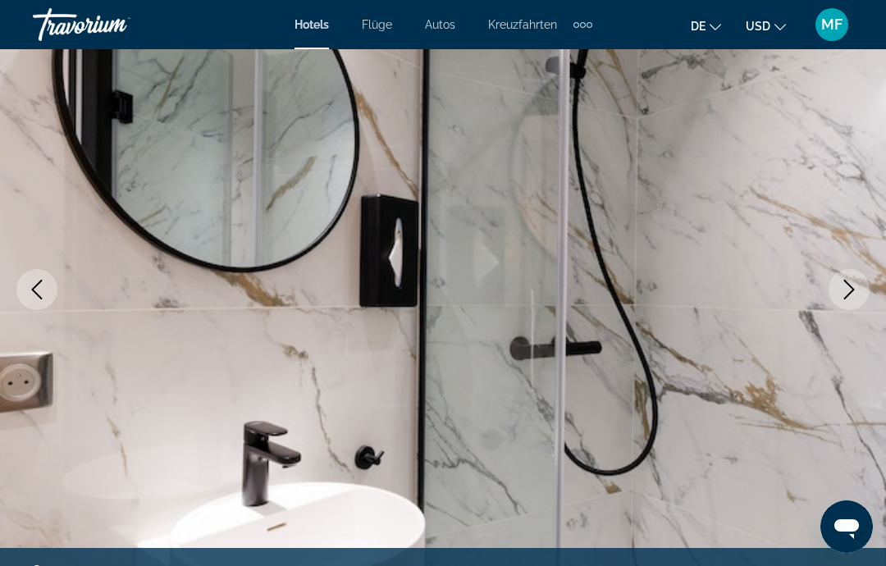
click at [856, 285] on icon "Next image" at bounding box center [849, 290] width 20 height 20
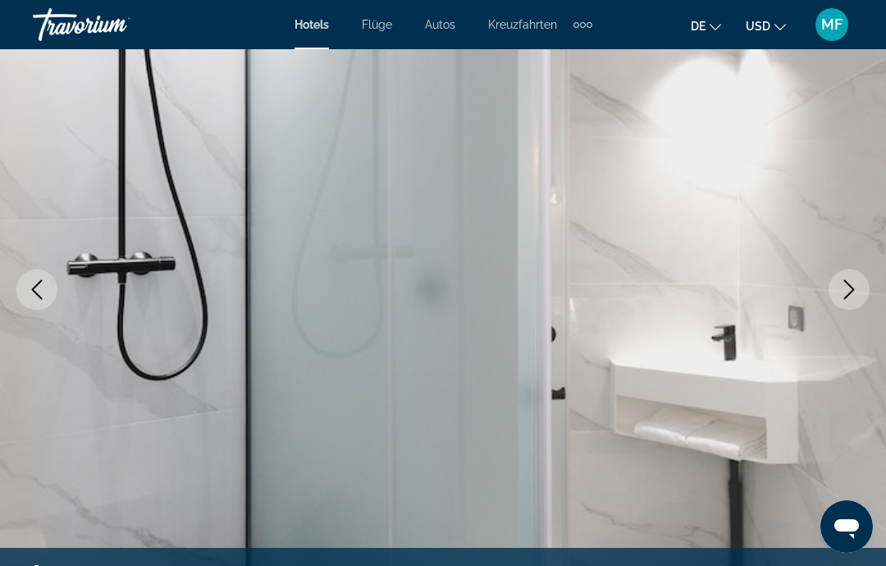
click at [856, 285] on icon "Next image" at bounding box center [849, 290] width 20 height 20
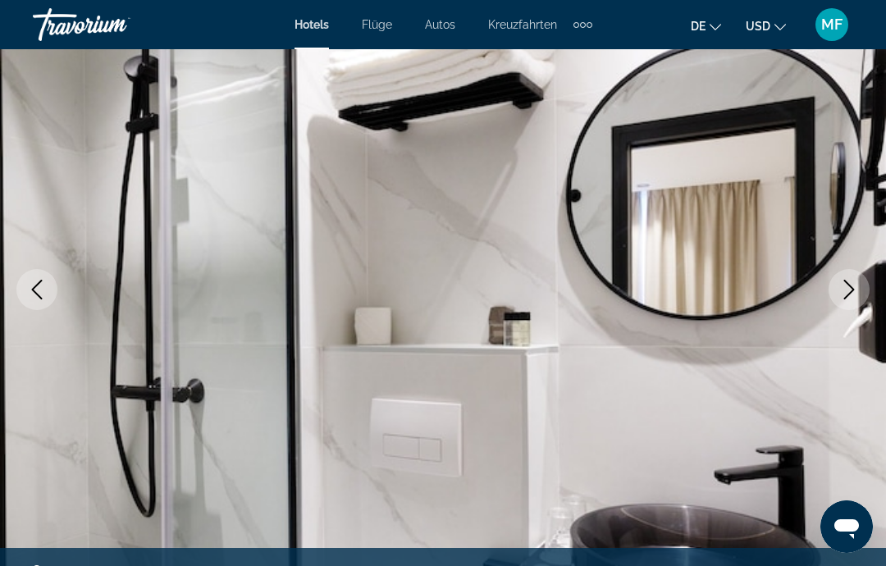
click at [856, 285] on icon "Next image" at bounding box center [849, 290] width 20 height 20
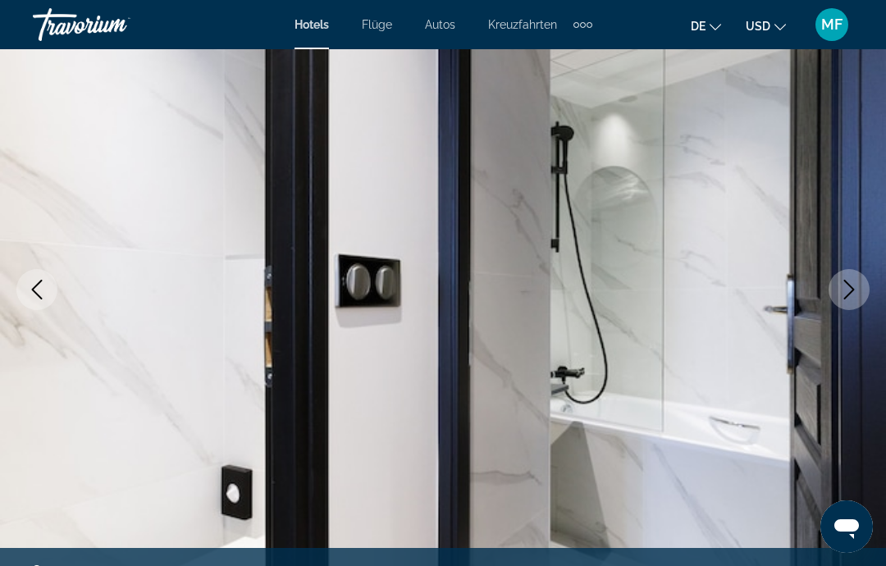
click at [856, 285] on icon "Next image" at bounding box center [849, 290] width 20 height 20
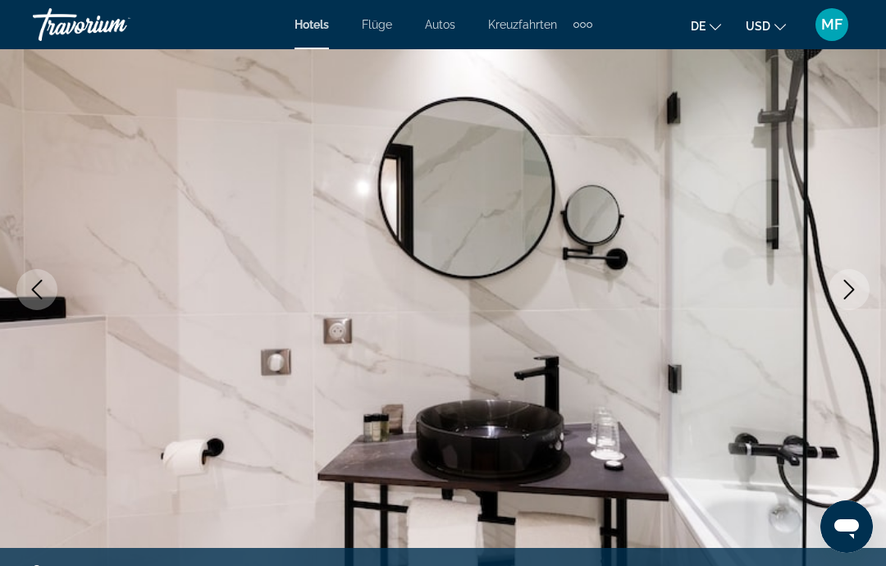
click at [856, 286] on icon "Next image" at bounding box center [849, 290] width 20 height 20
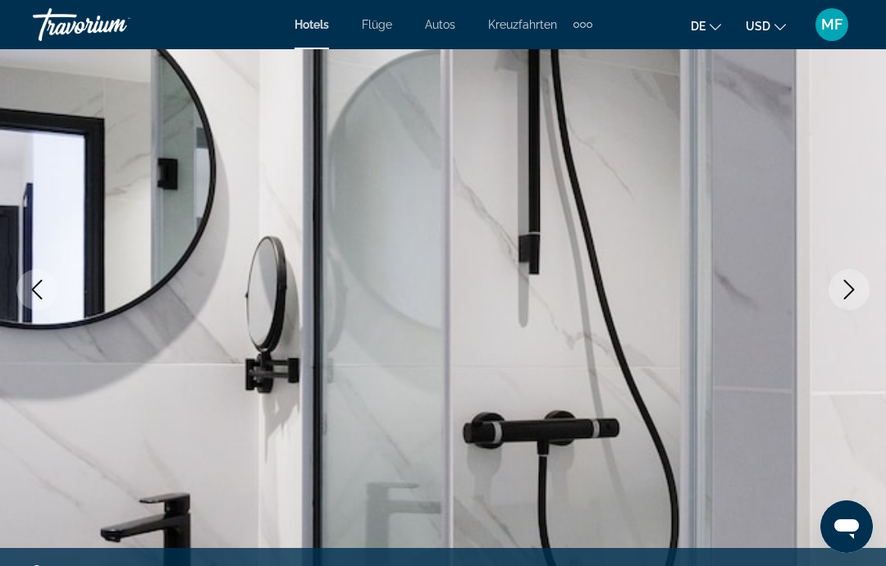
click at [858, 285] on icon "Next image" at bounding box center [849, 290] width 20 height 20
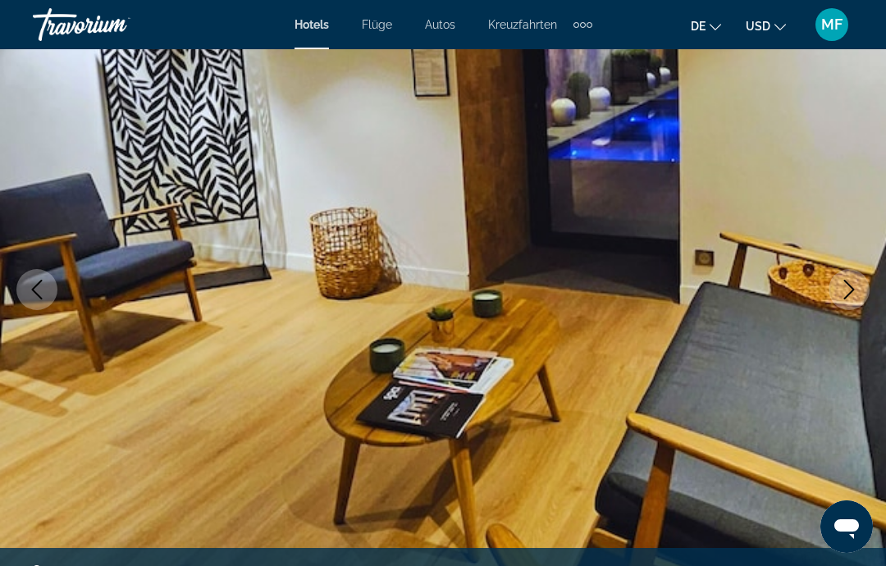
click at [856, 291] on icon "Next image" at bounding box center [849, 290] width 20 height 20
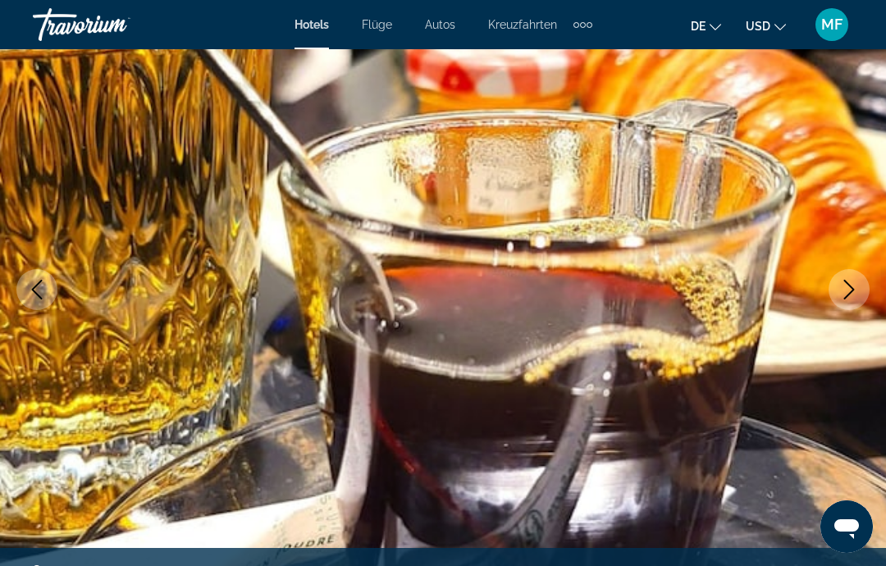
click at [856, 288] on icon "Next image" at bounding box center [849, 290] width 20 height 20
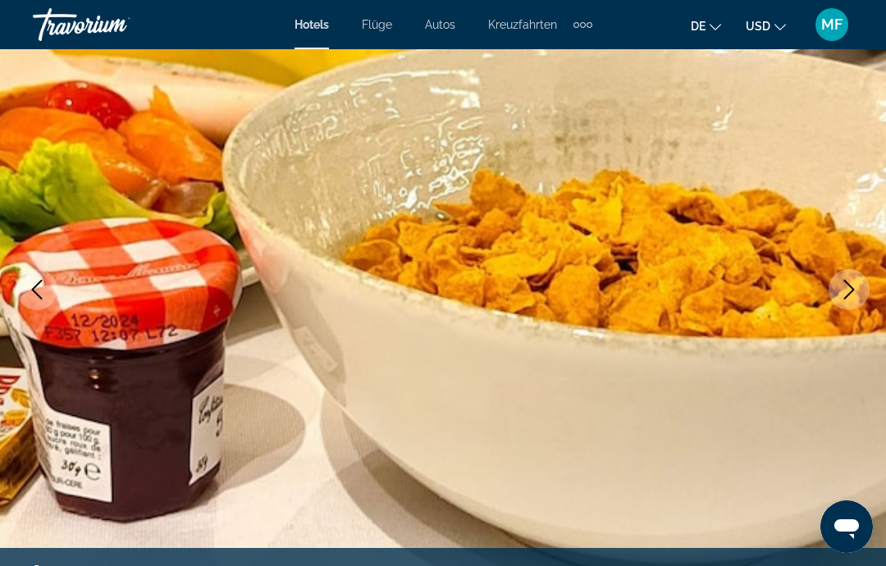
click at [856, 286] on icon "Next image" at bounding box center [849, 290] width 20 height 20
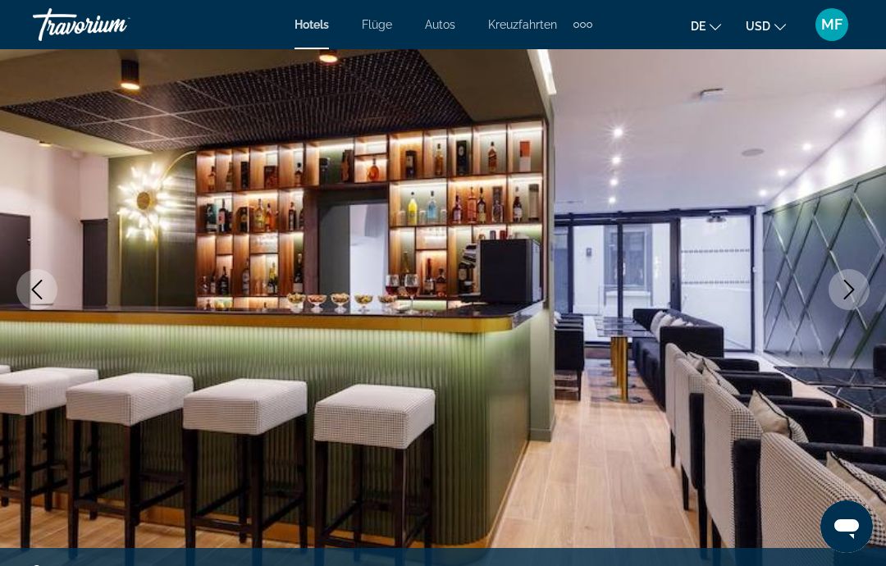
click at [856, 285] on icon "Next image" at bounding box center [849, 290] width 20 height 20
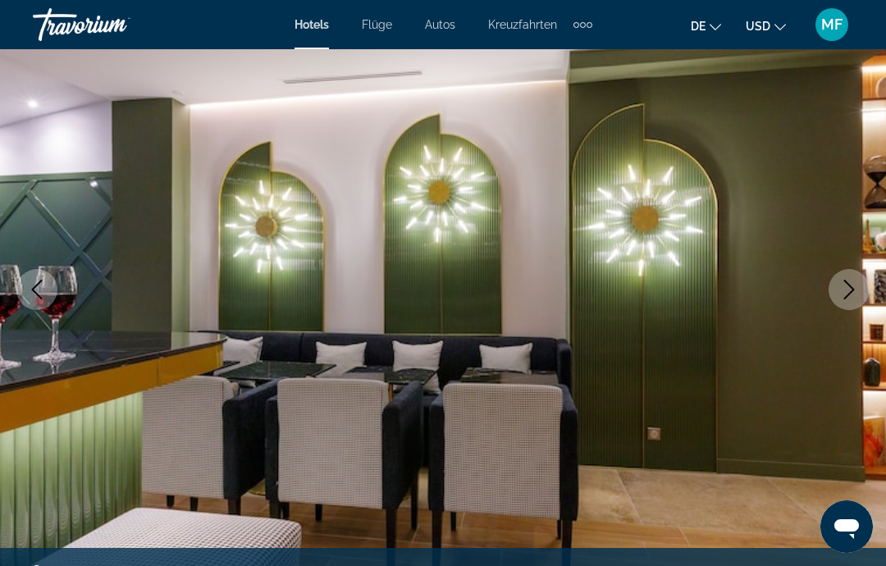
click at [856, 285] on icon "Next image" at bounding box center [849, 290] width 20 height 20
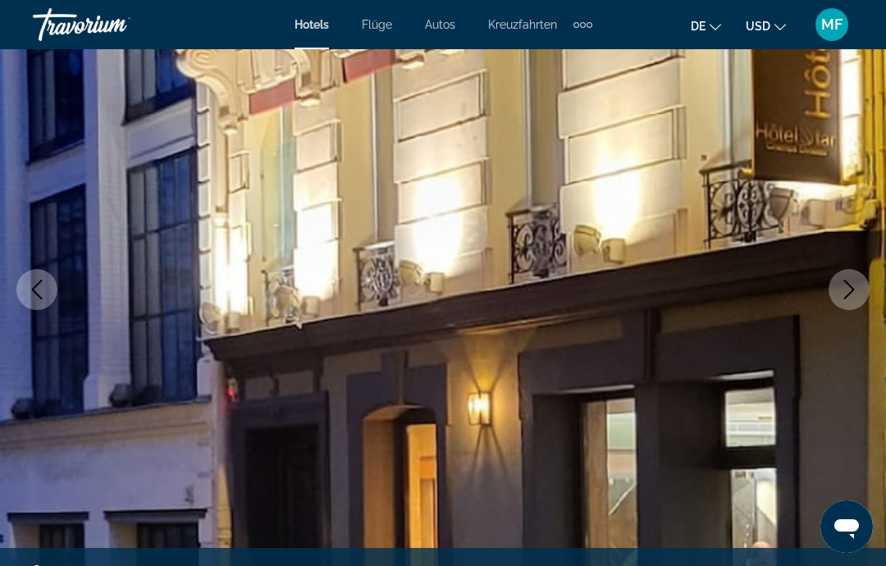
click at [856, 285] on icon "Next image" at bounding box center [849, 290] width 20 height 20
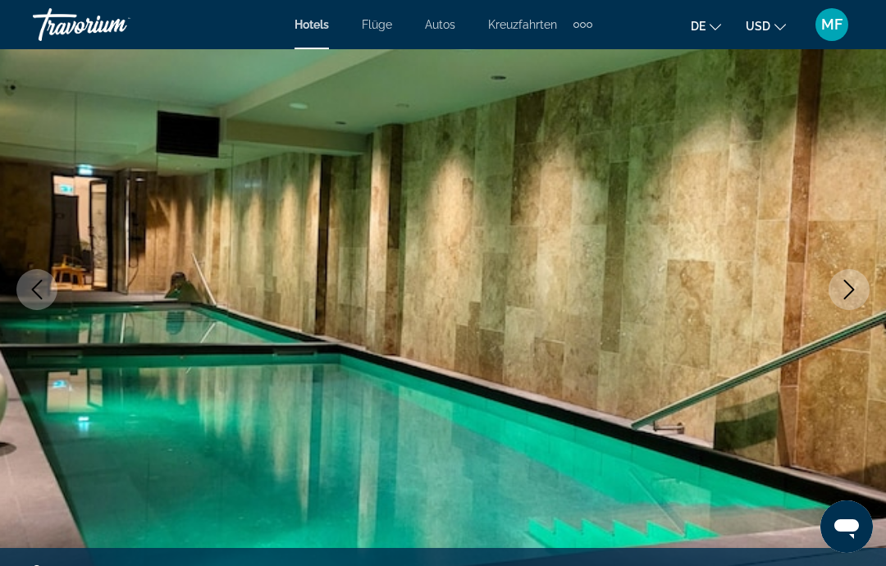
click at [856, 288] on icon "Next image" at bounding box center [849, 290] width 20 height 20
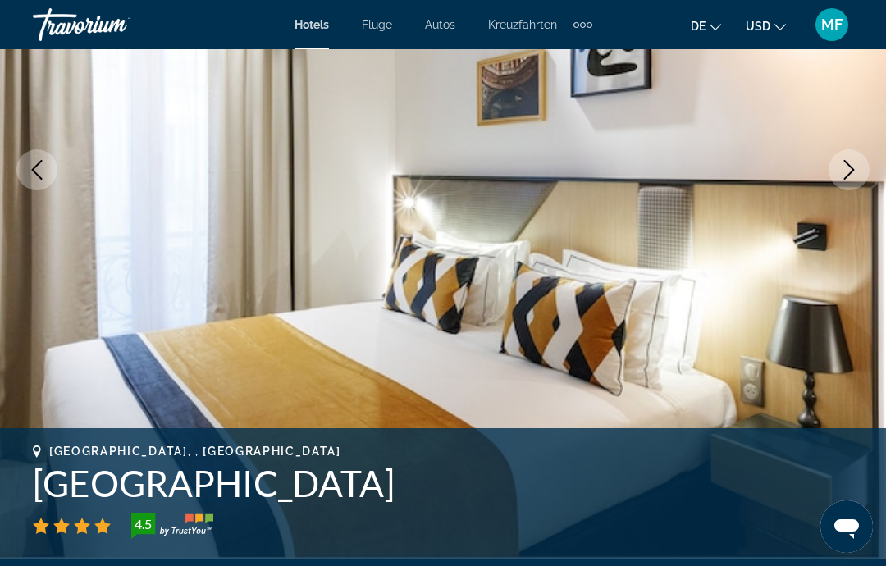
scroll to position [273, 0]
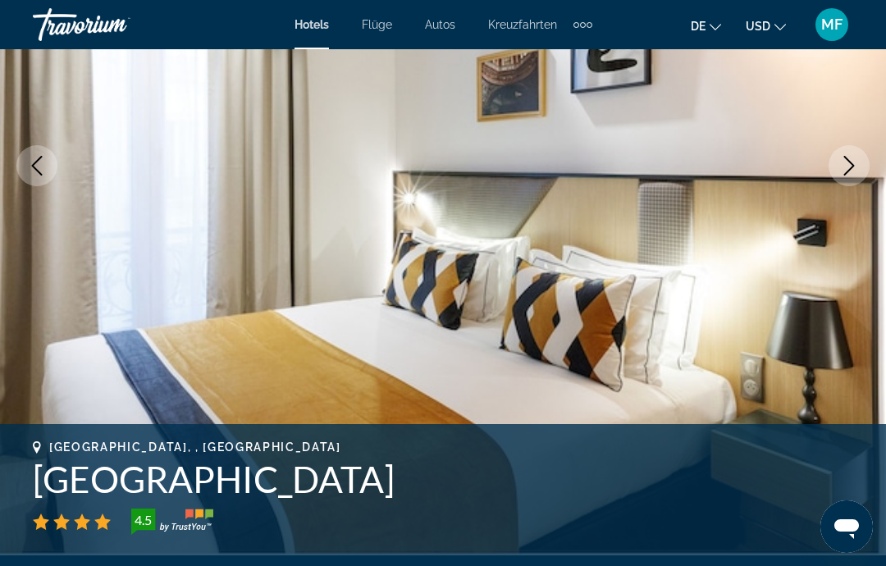
click at [27, 162] on icon "Previous image" at bounding box center [37, 166] width 20 height 20
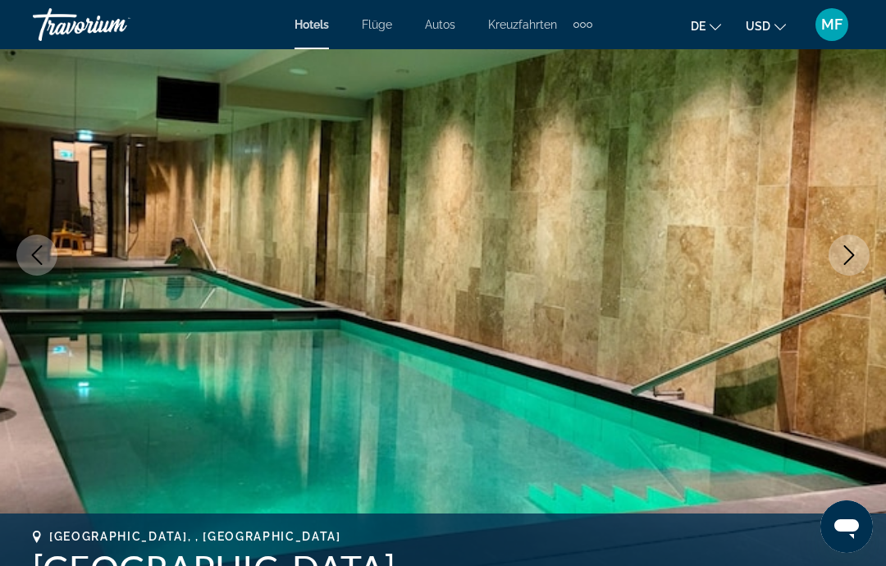
scroll to position [179, 0]
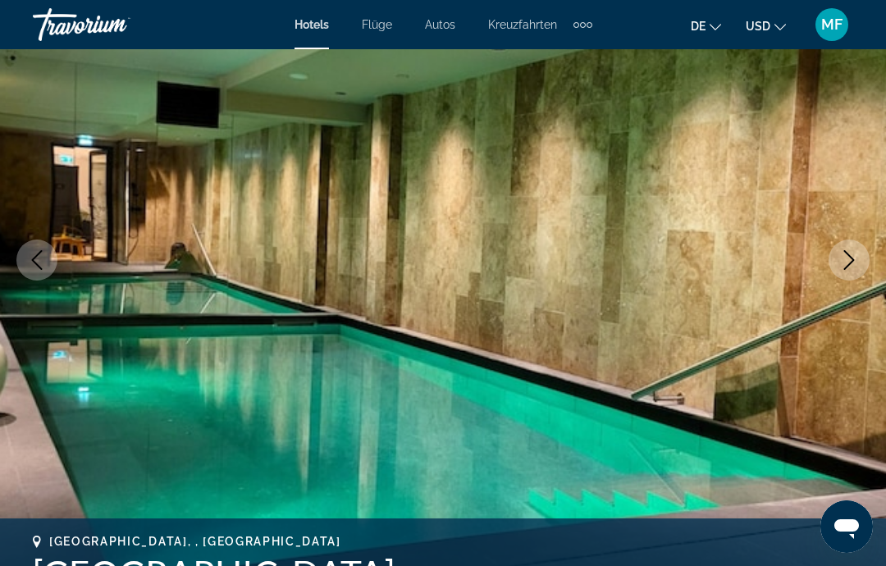
click at [850, 263] on icon "Next image" at bounding box center [849, 260] width 11 height 20
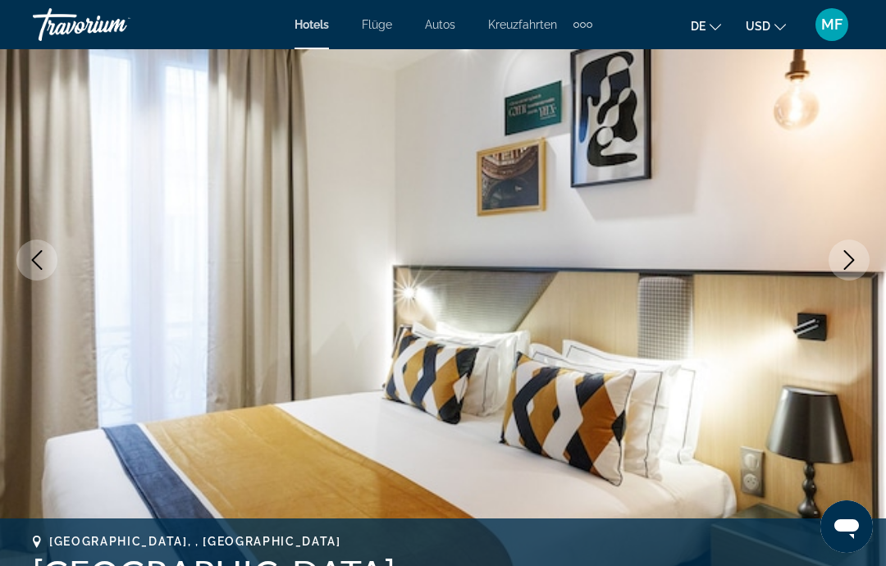
click at [850, 265] on icon "Next image" at bounding box center [849, 260] width 20 height 20
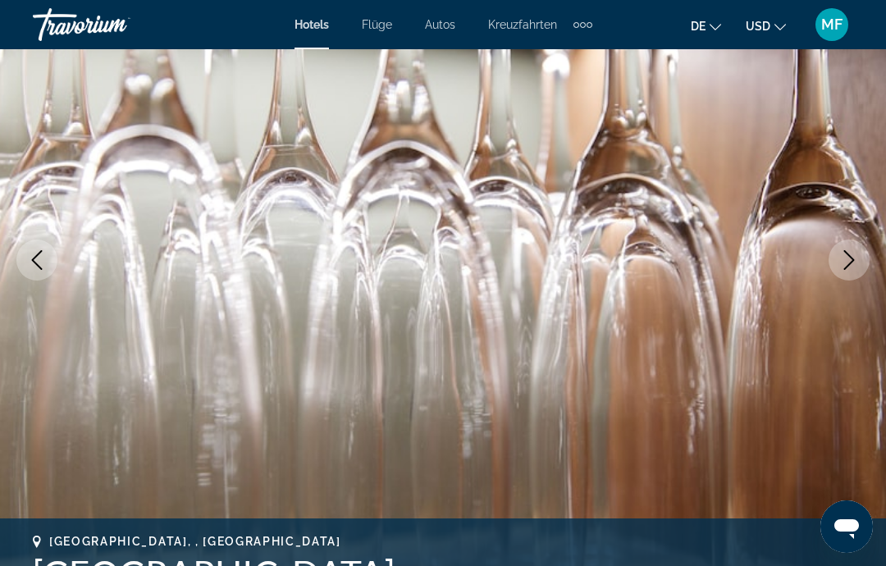
click at [851, 262] on icon "Next image" at bounding box center [849, 260] width 20 height 20
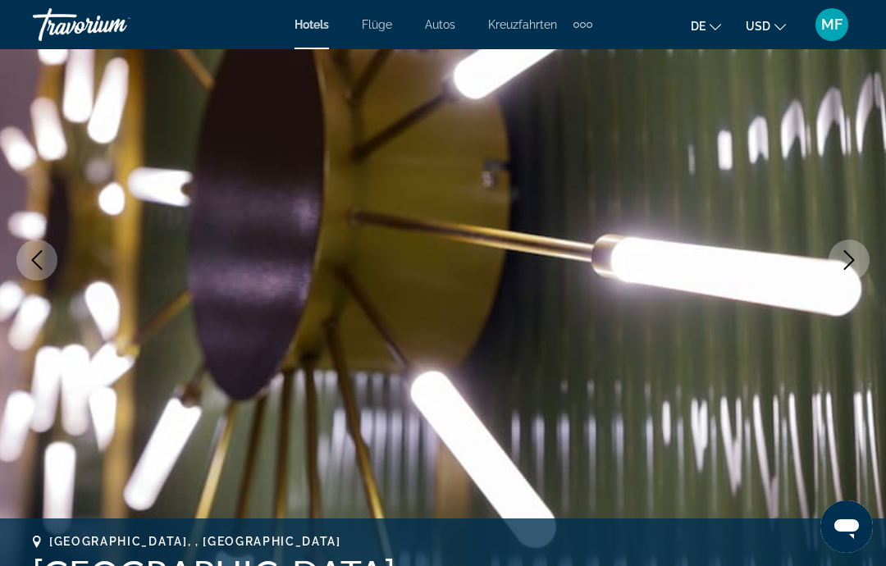
click at [851, 263] on icon "Next image" at bounding box center [849, 260] width 11 height 20
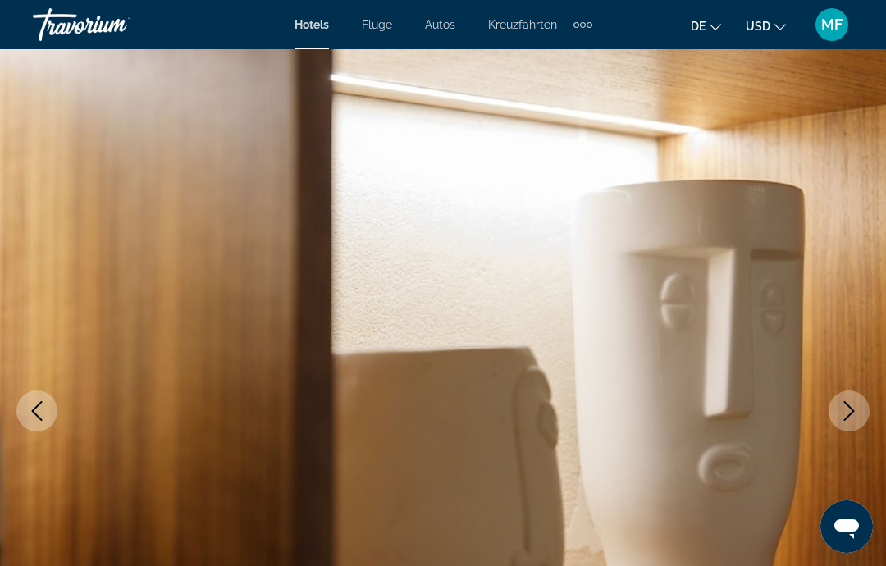
scroll to position [0, 0]
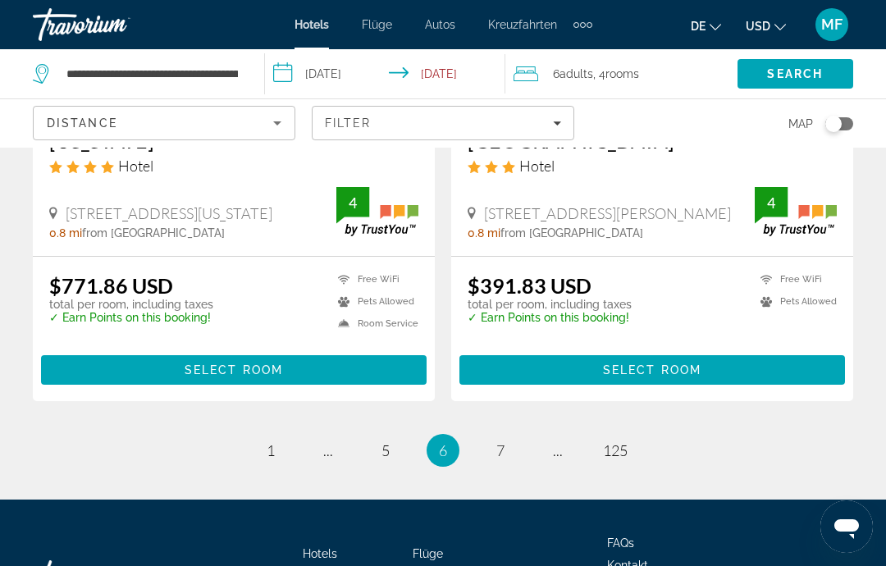
scroll to position [3345, 0]
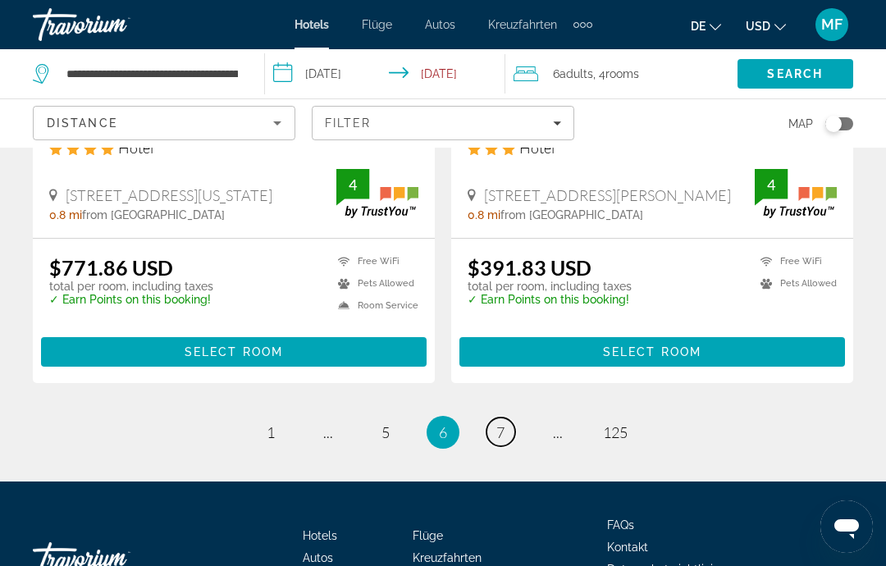
click at [498, 423] on span "7" at bounding box center [500, 432] width 8 height 18
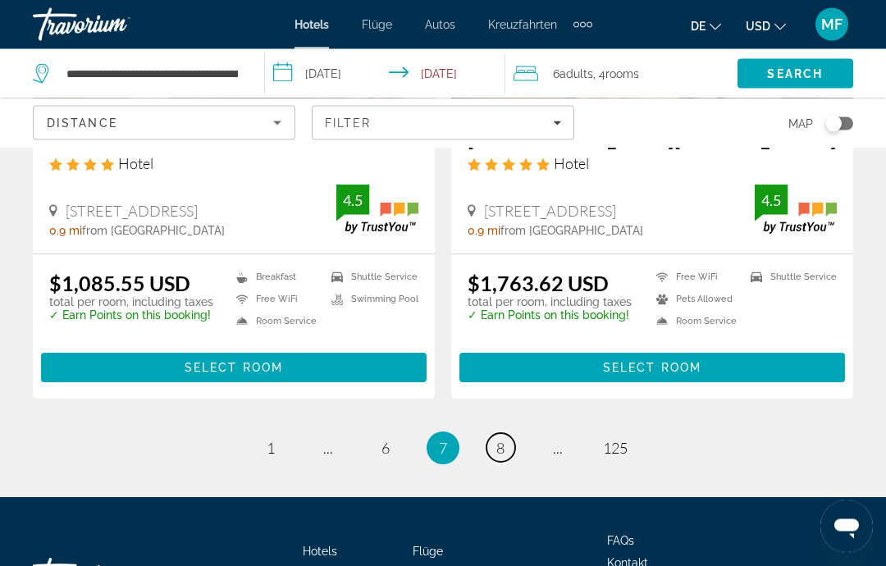
scroll to position [3318, 0]
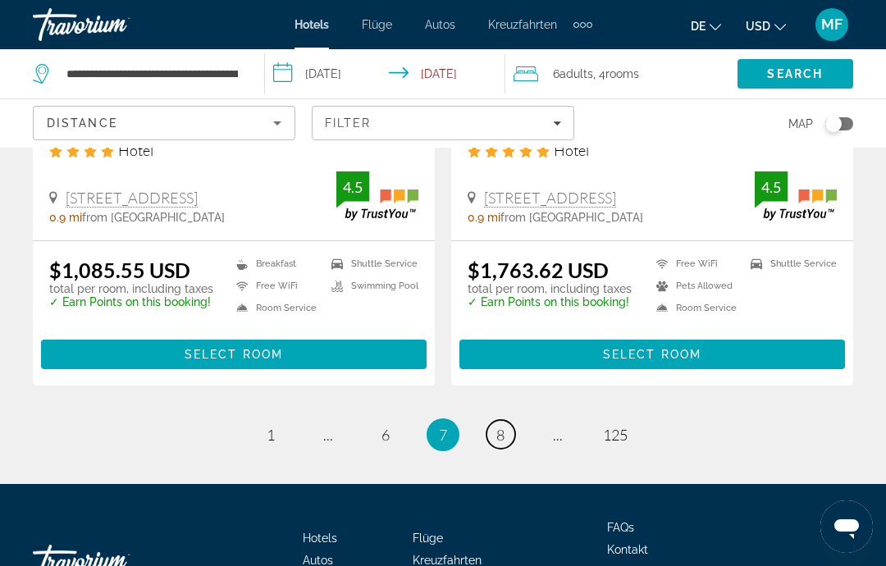
click at [509, 432] on link "page 8" at bounding box center [500, 434] width 29 height 29
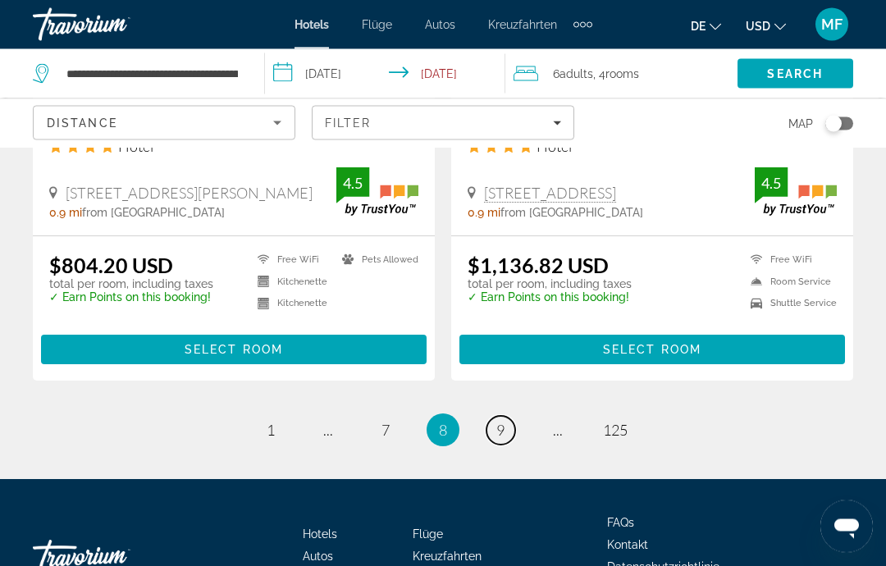
scroll to position [3347, 0]
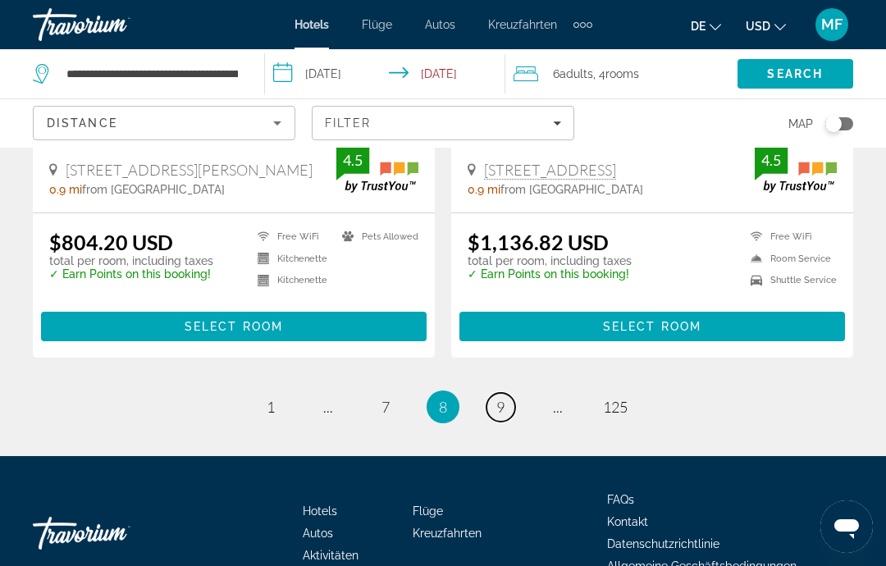
click at [509, 393] on link "page 9" at bounding box center [500, 407] width 29 height 29
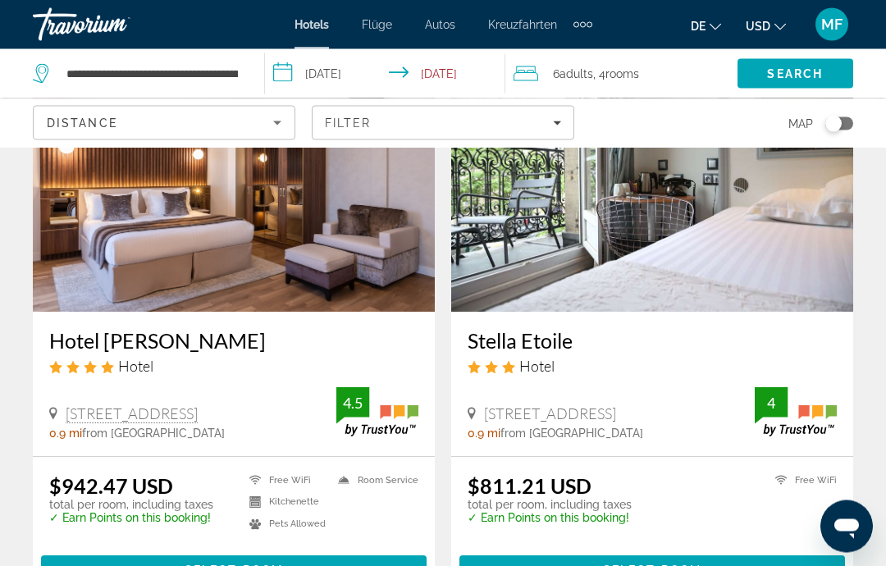
scroll to position [740, 0]
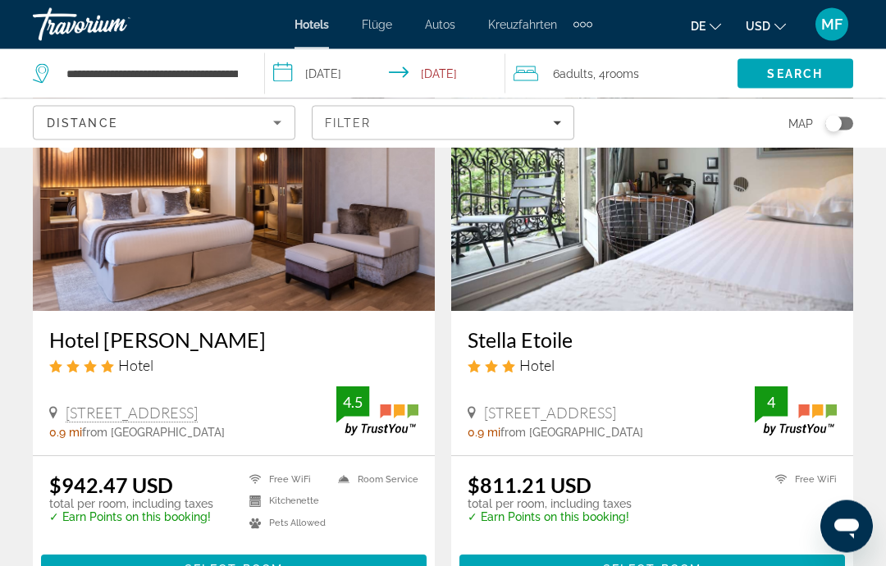
click at [313, 565] on span "Hauptinhalt" at bounding box center [234, 569] width 386 height 39
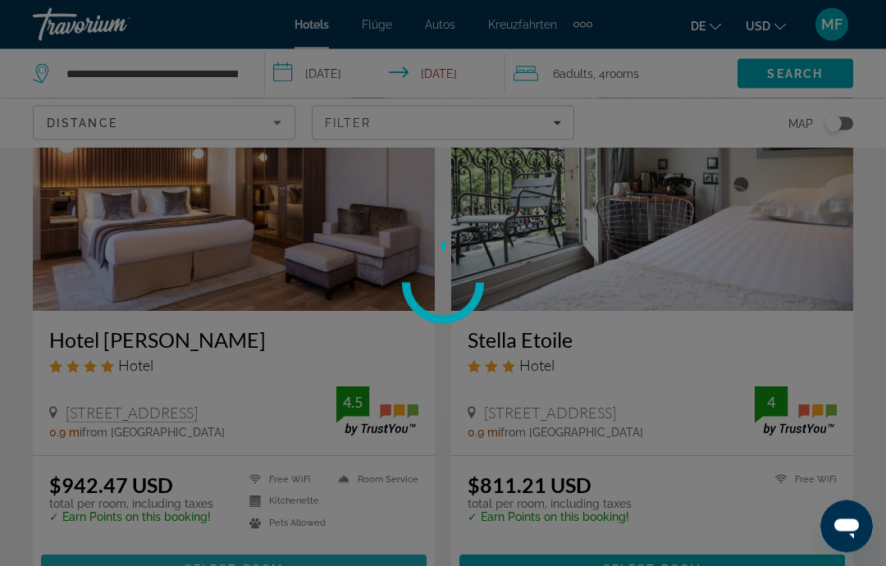
scroll to position [741, 0]
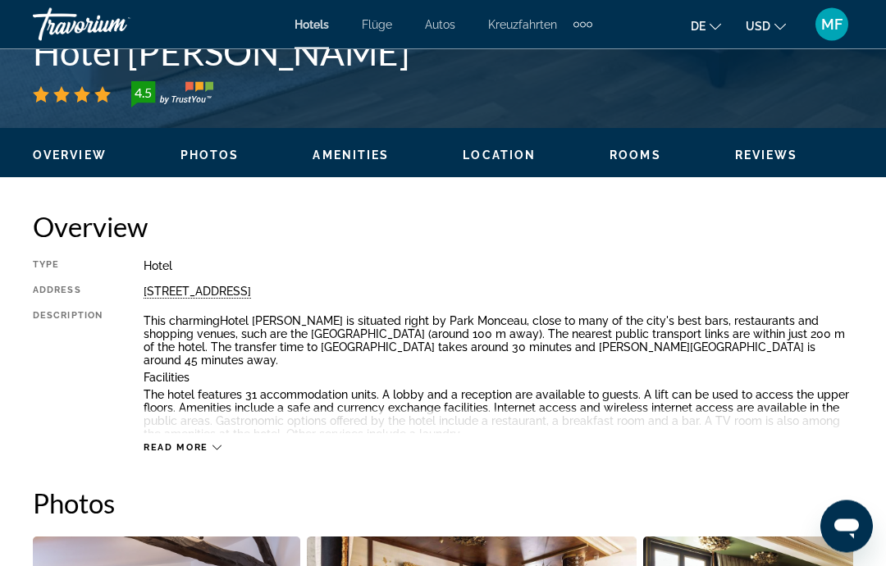
click at [209, 446] on div "Read more" at bounding box center [183, 448] width 78 height 11
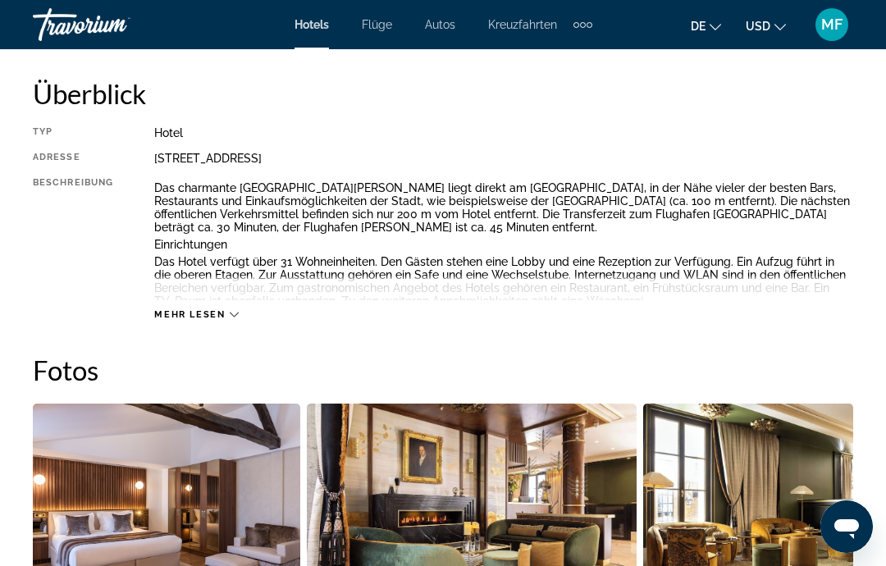
scroll to position [755, 0]
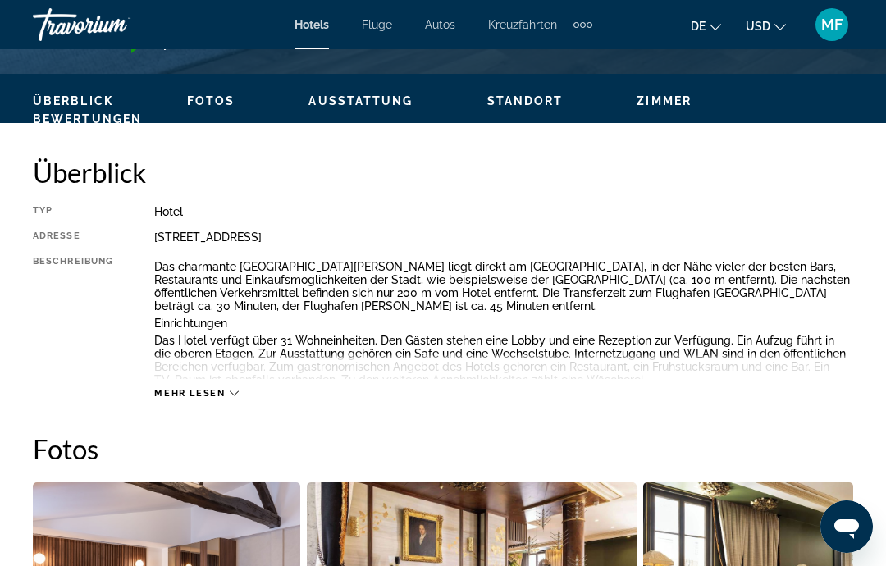
click at [211, 390] on font "Mehr lesen" at bounding box center [189, 393] width 71 height 11
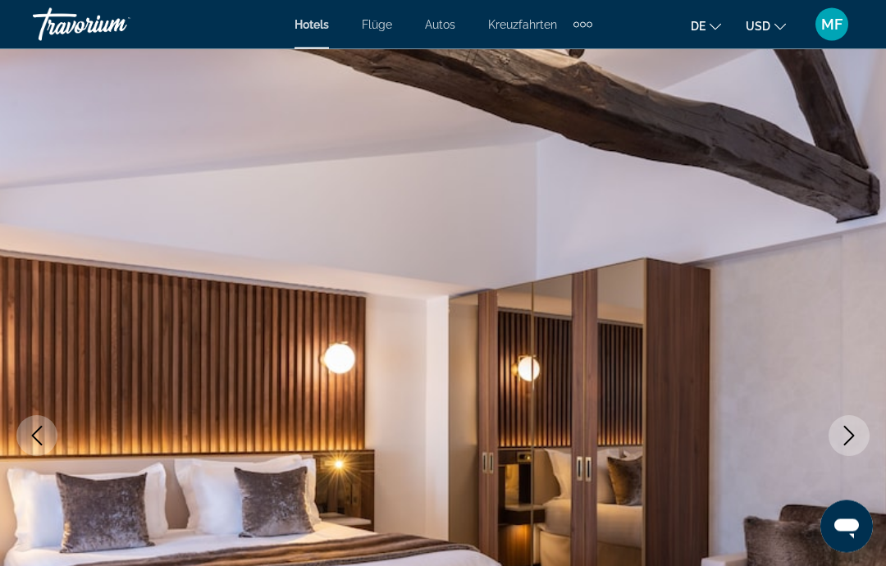
scroll to position [0, 0]
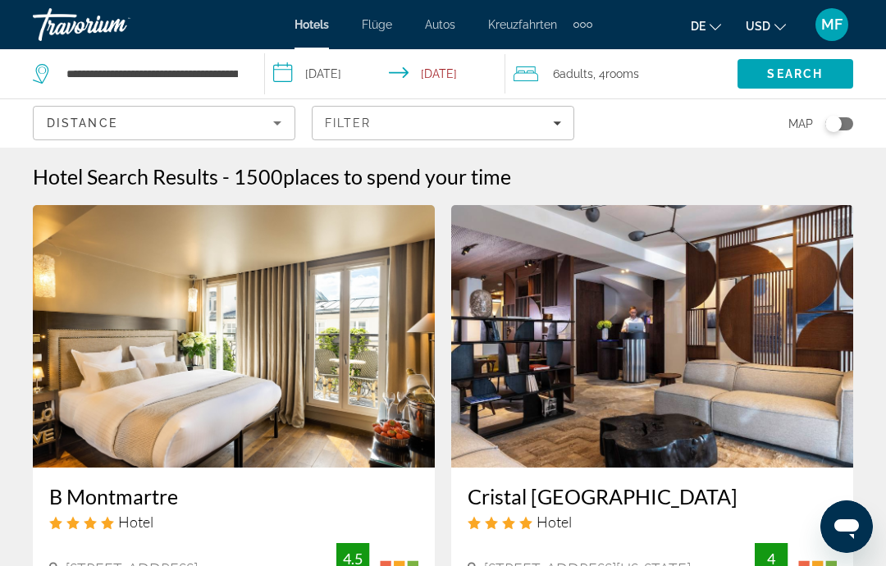
click at [559, 131] on span "Filters" at bounding box center [443, 122] width 261 height 39
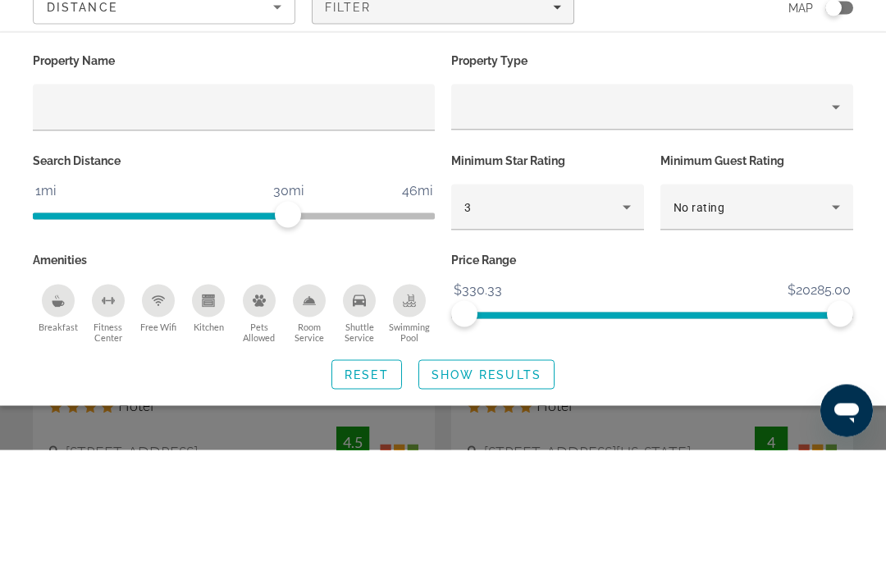
scroll to position [116, 0]
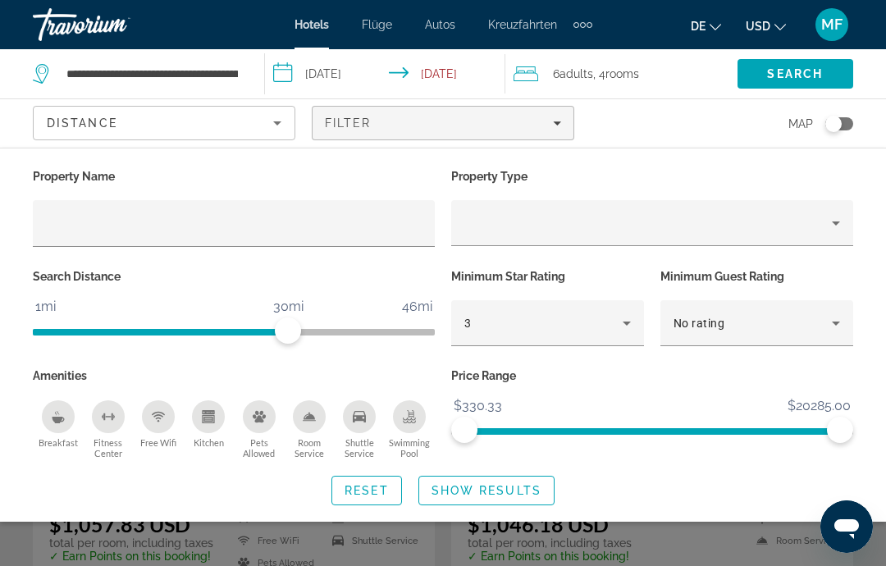
click at [852, 221] on div "Hotel Filters" at bounding box center [652, 223] width 402 height 46
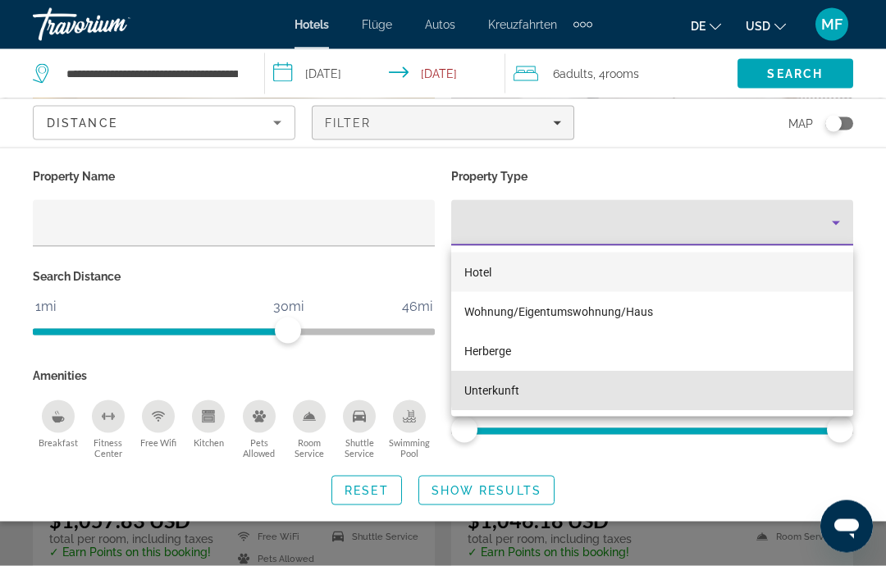
scroll to position [121, 0]
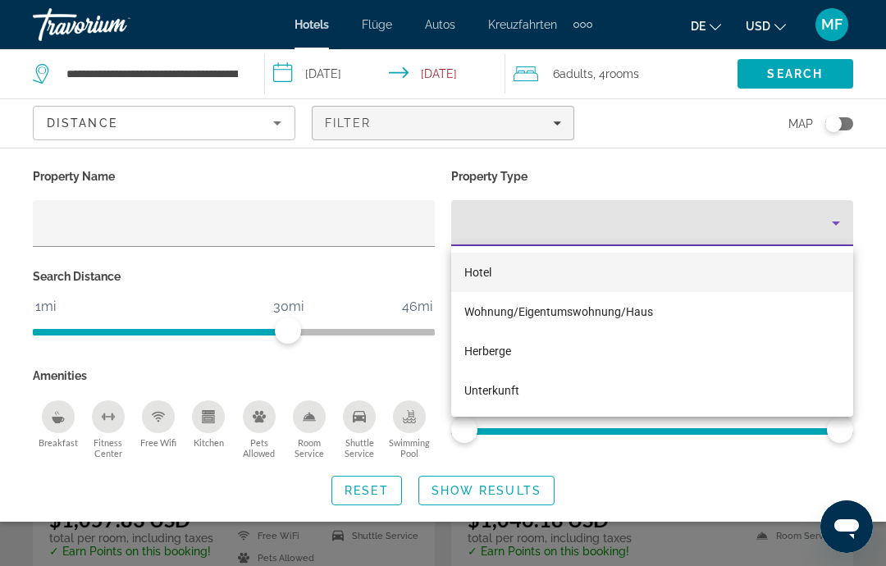
click at [847, 218] on div at bounding box center [443, 283] width 886 height 566
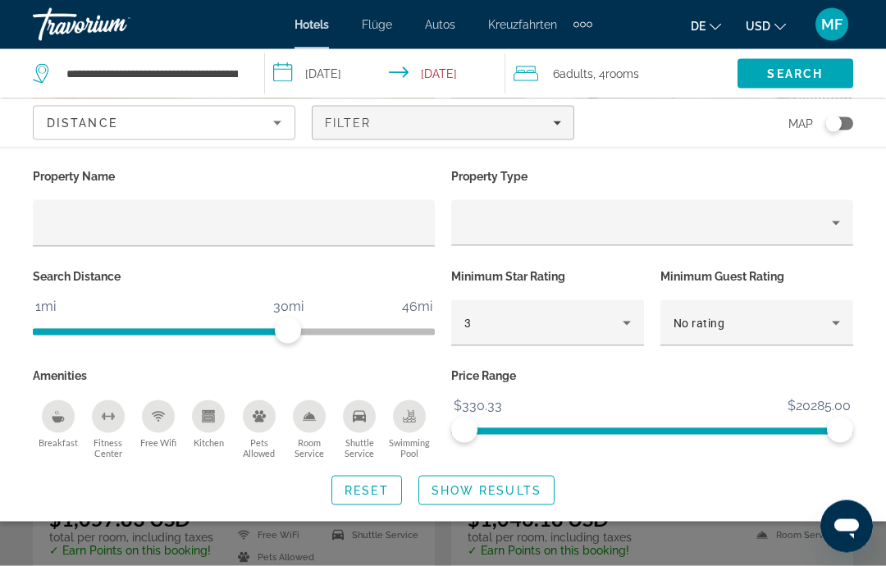
scroll to position [106, 0]
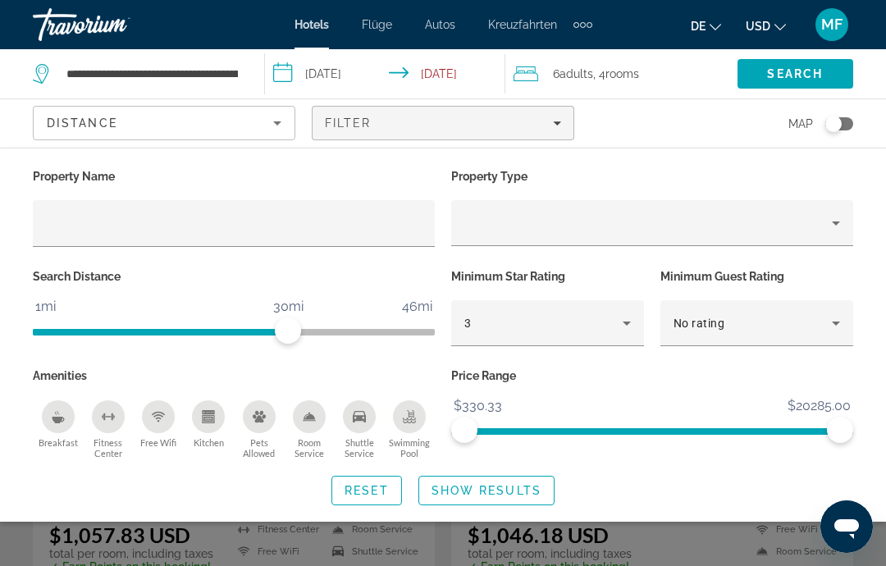
click at [418, 413] on div "Swimming Pool" at bounding box center [409, 416] width 33 height 33
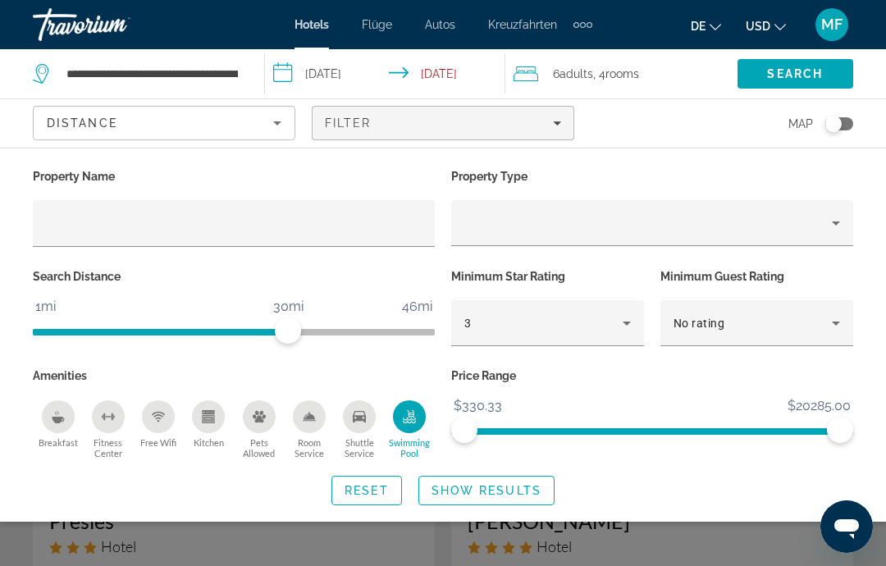
click at [516, 489] on span "Show Results" at bounding box center [486, 490] width 110 height 13
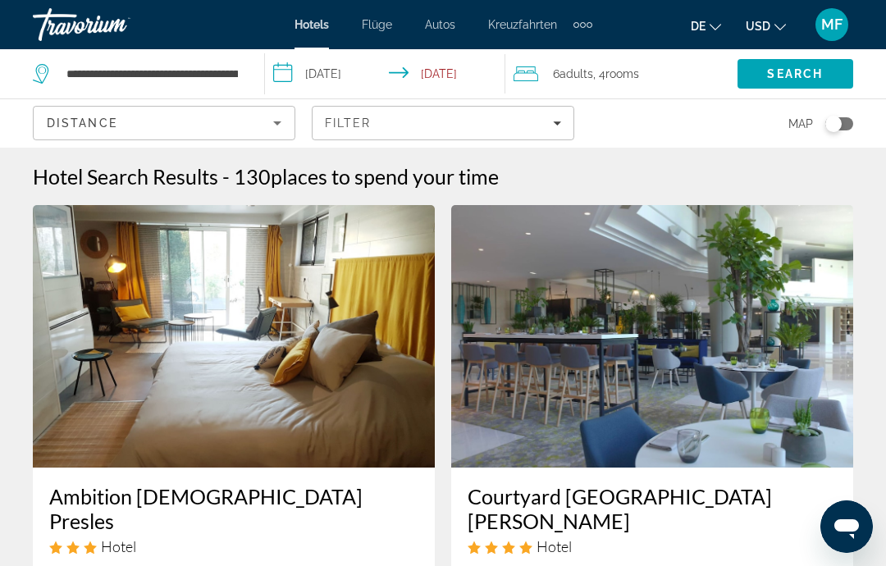
click at [275, 129] on icon "Sort by" at bounding box center [277, 123] width 20 height 20
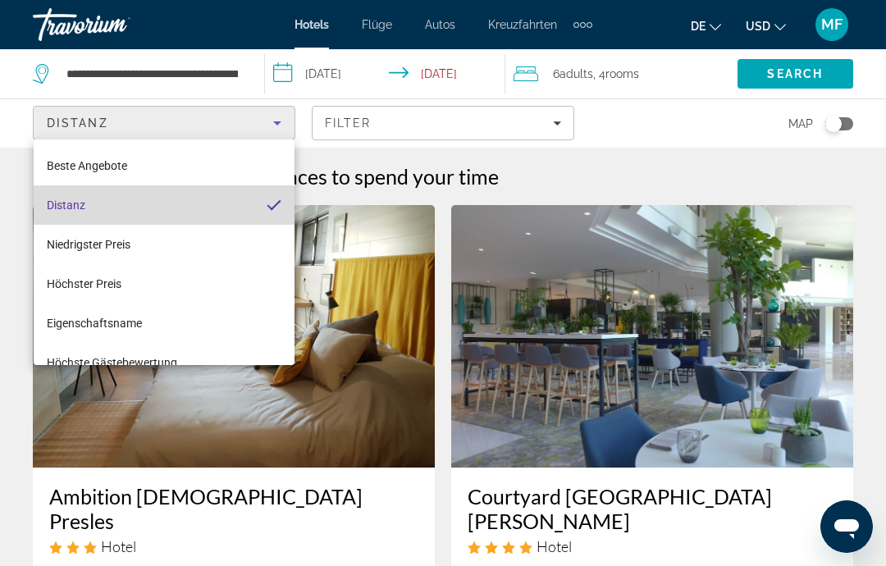
click at [267, 196] on mat-option "Distanz" at bounding box center [164, 204] width 261 height 39
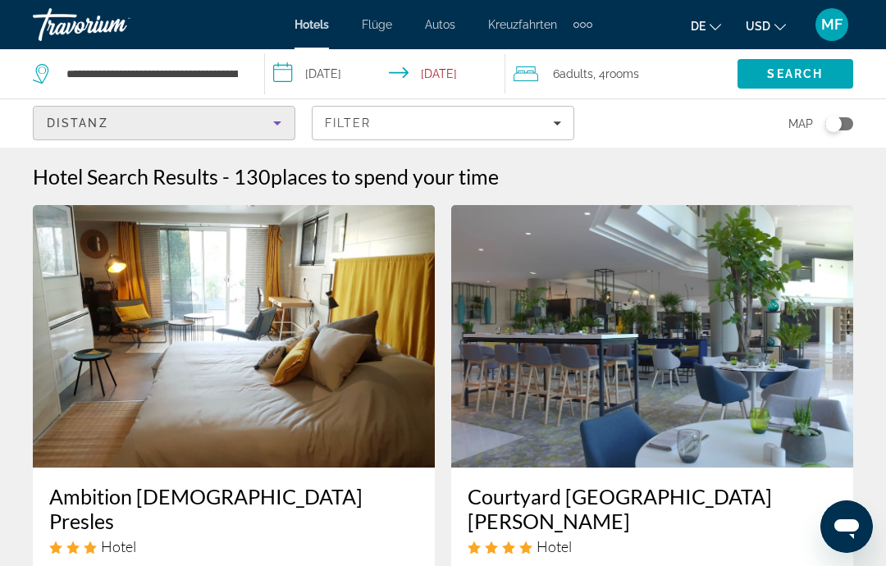
click at [555, 121] on icon "Filters" at bounding box center [557, 123] width 8 height 8
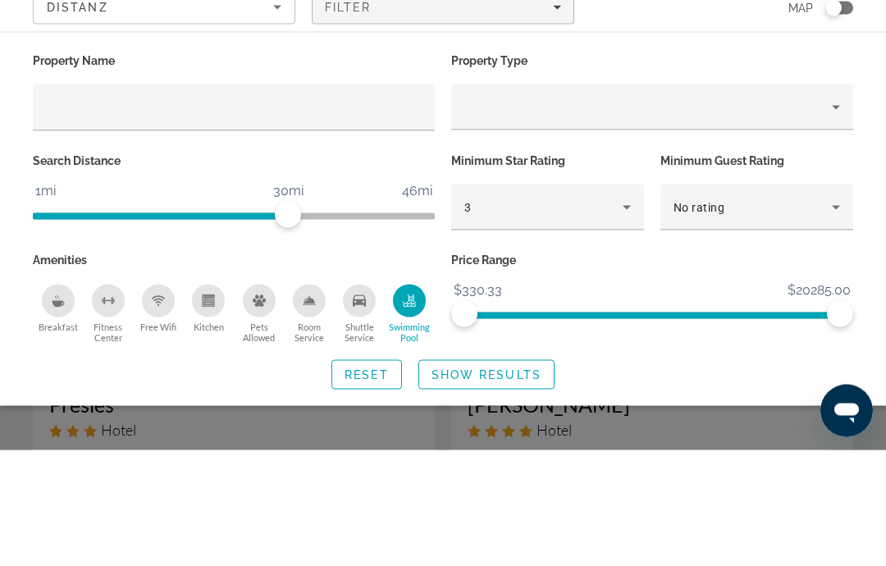
scroll to position [116, 0]
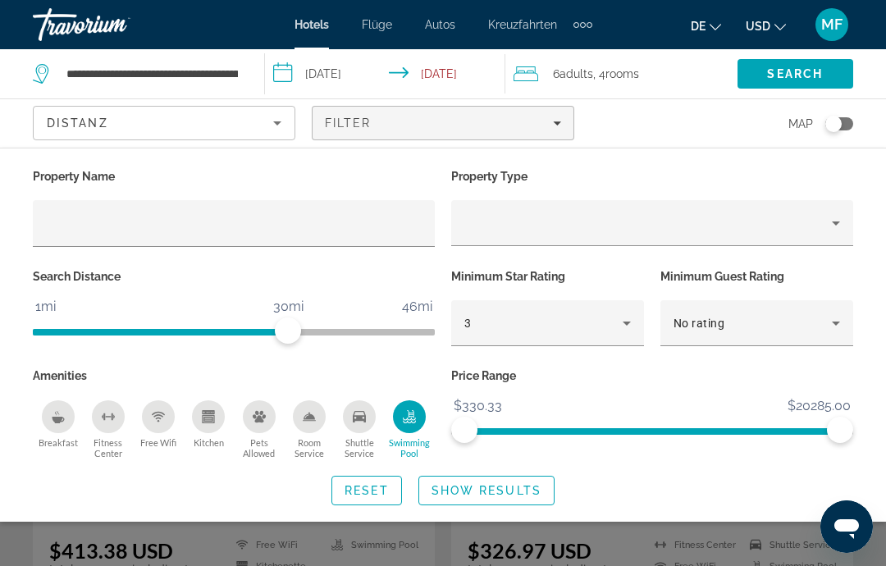
click at [410, 420] on icon "Swimming Pool" at bounding box center [409, 416] width 13 height 13
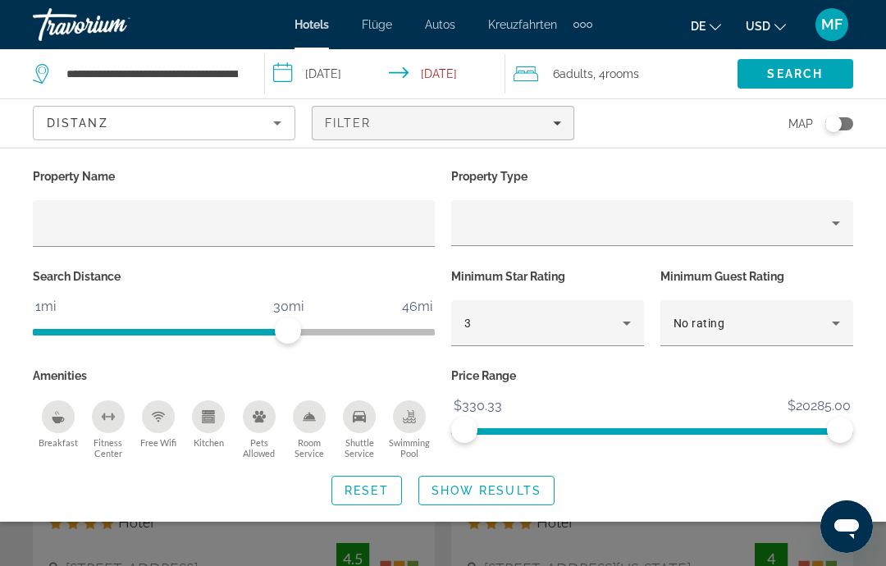
click at [62, 418] on icon "Breakfast" at bounding box center [58, 416] width 13 height 13
click at [516, 491] on span "Show Results" at bounding box center [486, 490] width 110 height 13
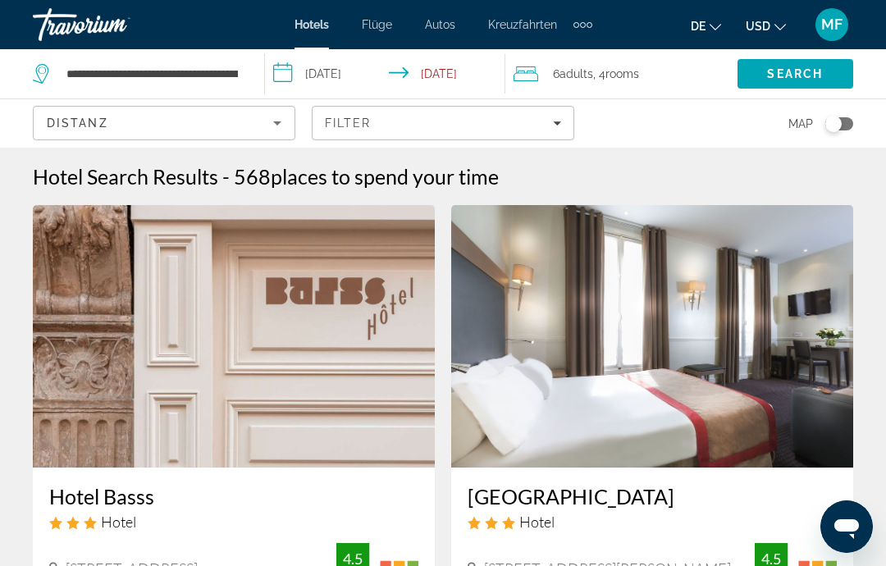
click at [564, 121] on span "Filters" at bounding box center [443, 122] width 261 height 39
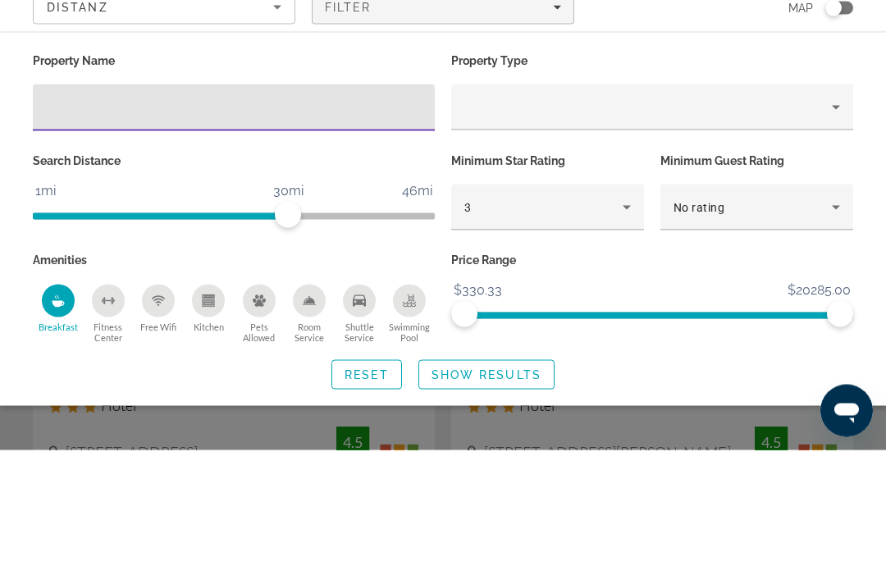
scroll to position [116, 0]
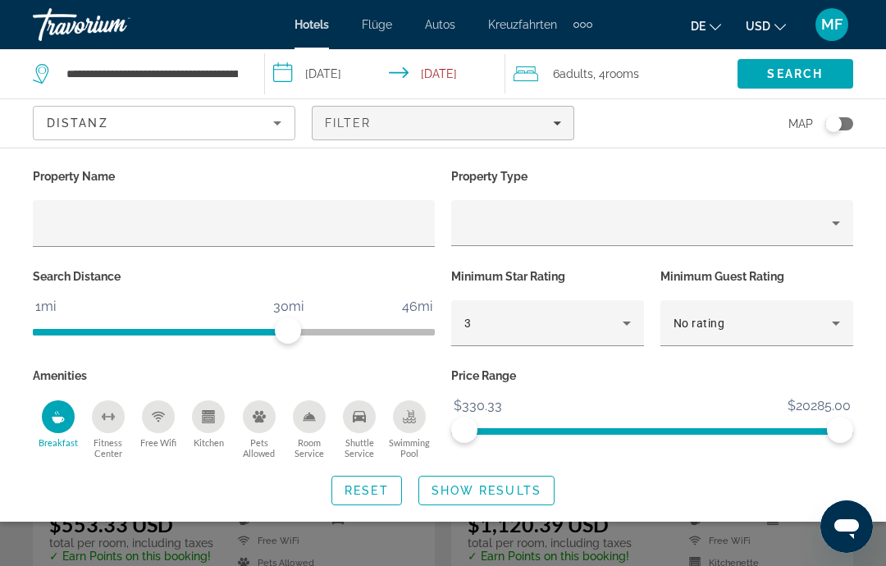
click at [65, 412] on div "Breakfast" at bounding box center [58, 416] width 33 height 33
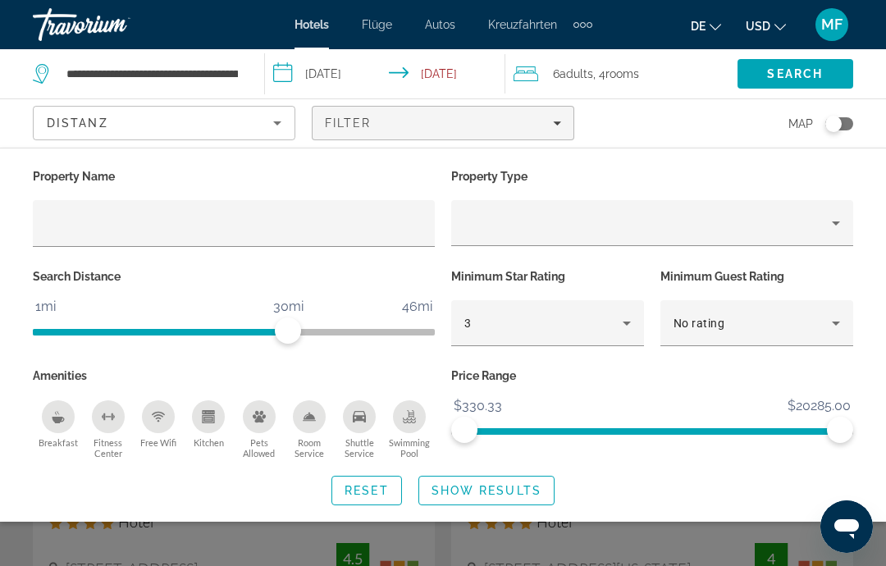
click at [639, 556] on div "Search widget" at bounding box center [443, 406] width 886 height 320
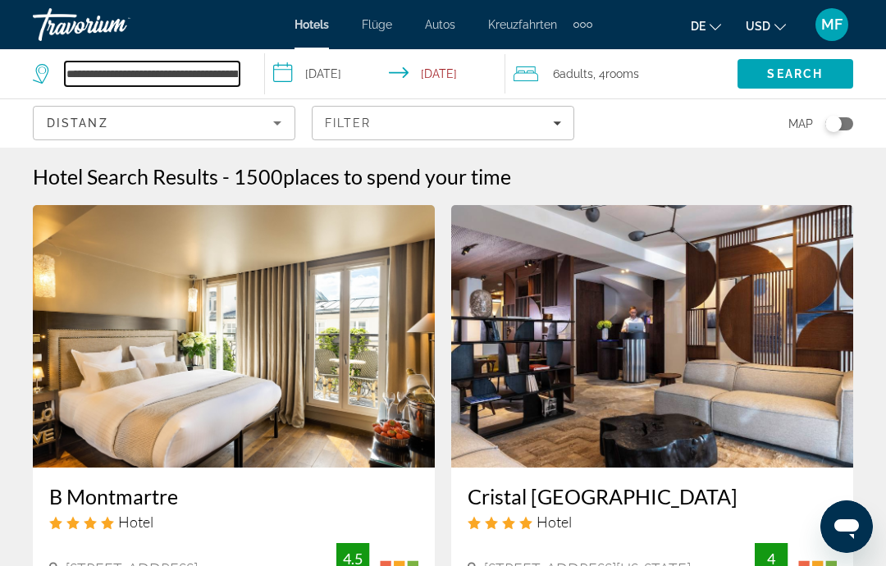
click at [239, 72] on input "**********" at bounding box center [152, 74] width 175 height 25
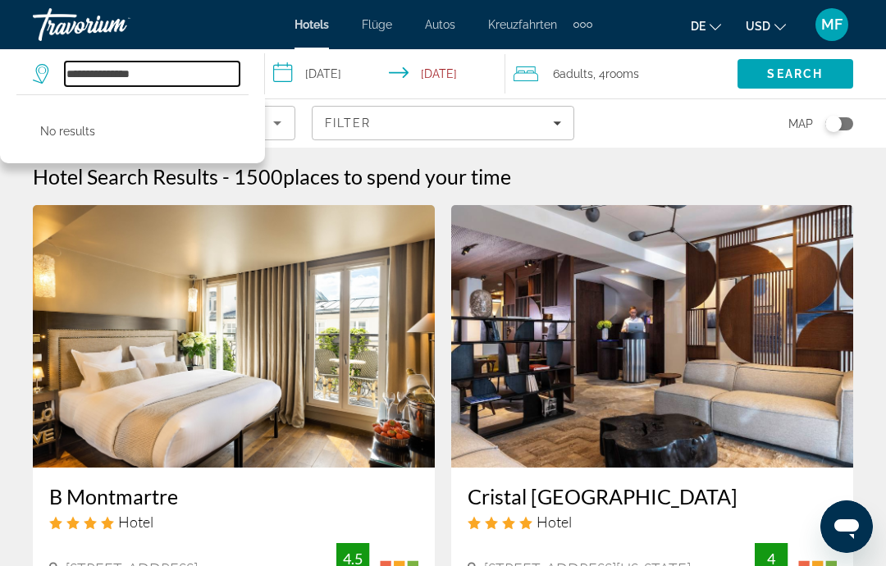
click at [197, 71] on input "**********" at bounding box center [152, 74] width 175 height 25
type input "*"
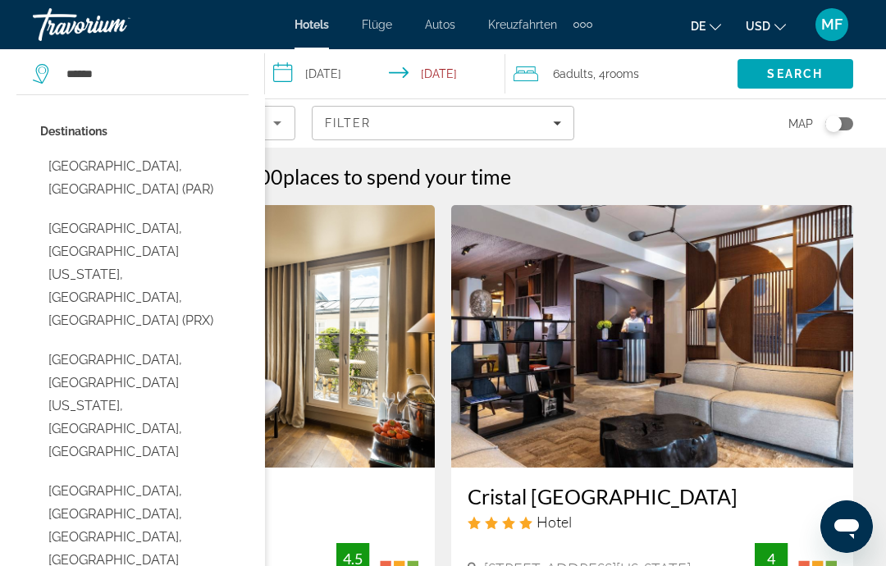
click at [138, 180] on button "Paris, France (PAR)" at bounding box center [144, 178] width 208 height 54
type input "**********"
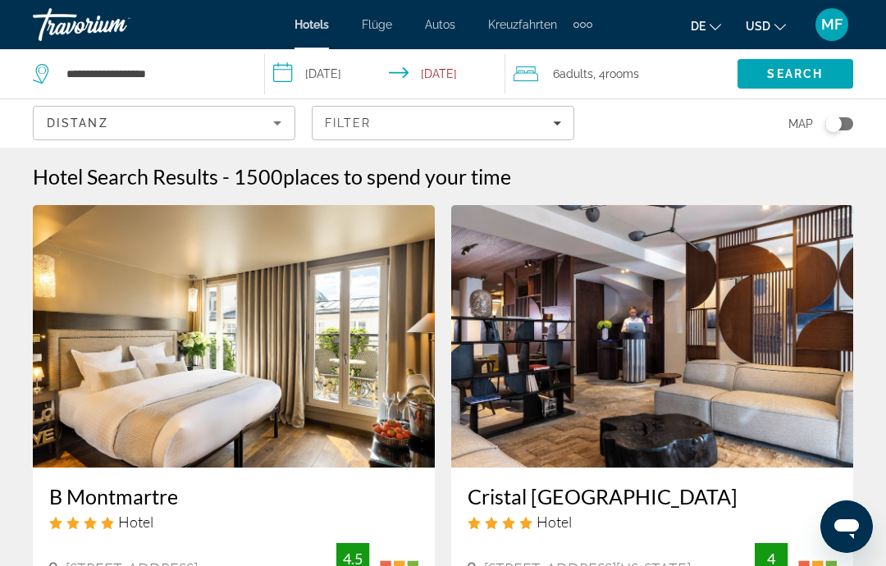
click at [639, 69] on span "rooms" at bounding box center [622, 73] width 34 height 13
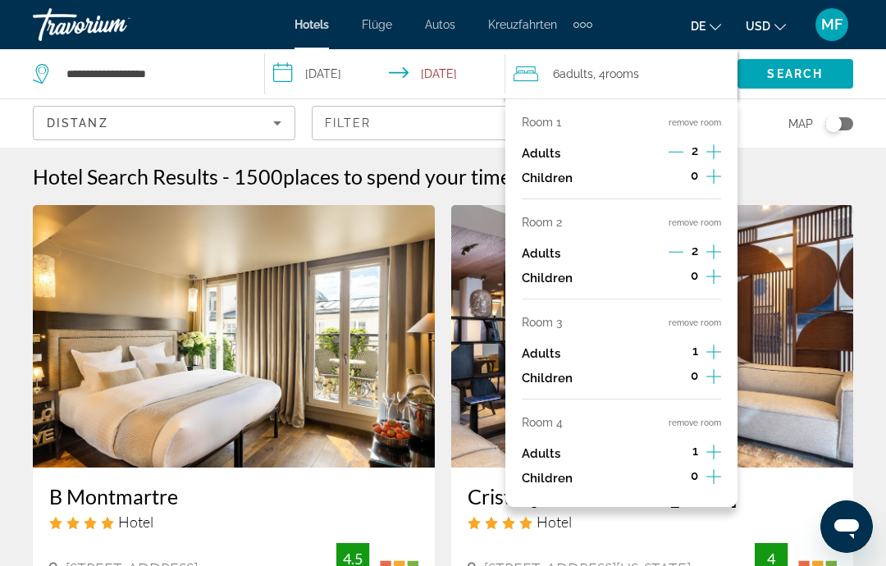
click at [712, 317] on button "remove room" at bounding box center [695, 322] width 53 height 11
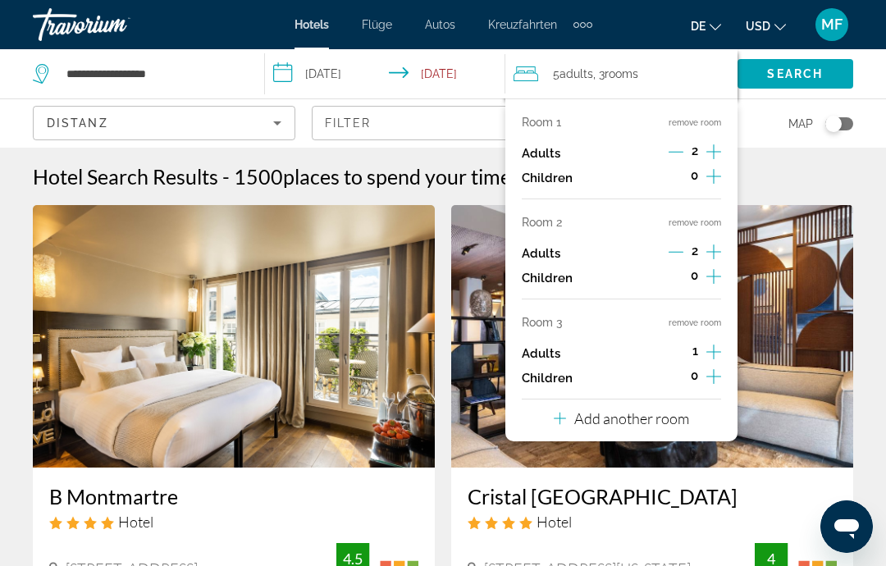
click at [716, 317] on button "remove room" at bounding box center [695, 322] width 53 height 11
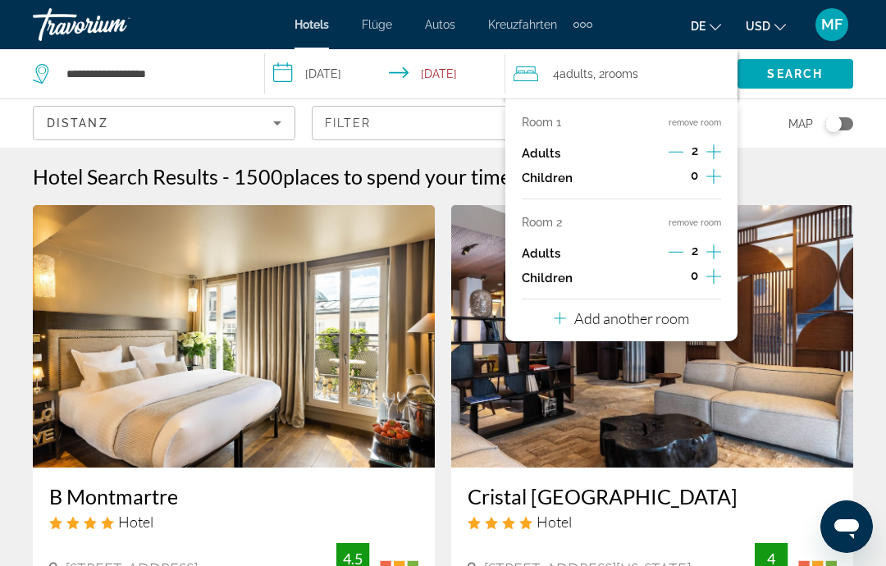
click at [819, 75] on span "Search" at bounding box center [795, 73] width 56 height 13
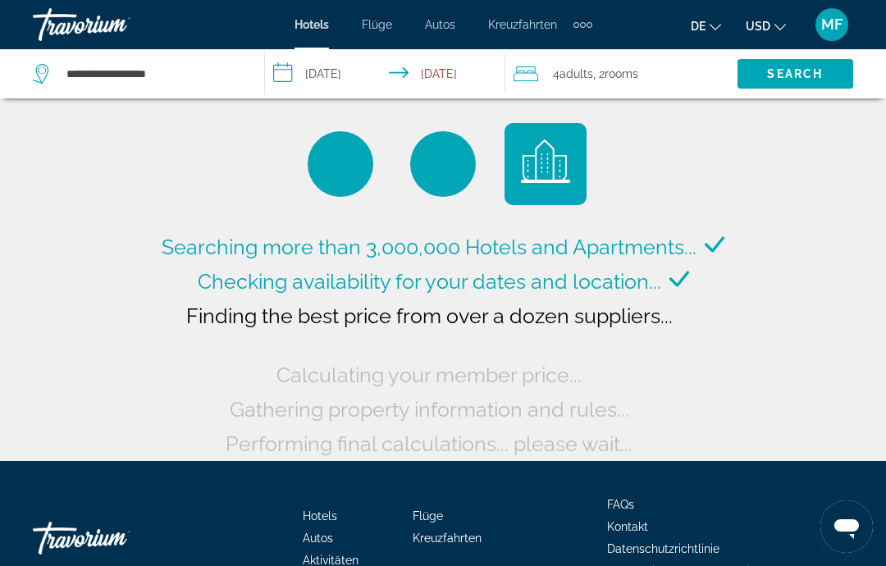
click at [616, 69] on span "rooms" at bounding box center [622, 73] width 34 height 13
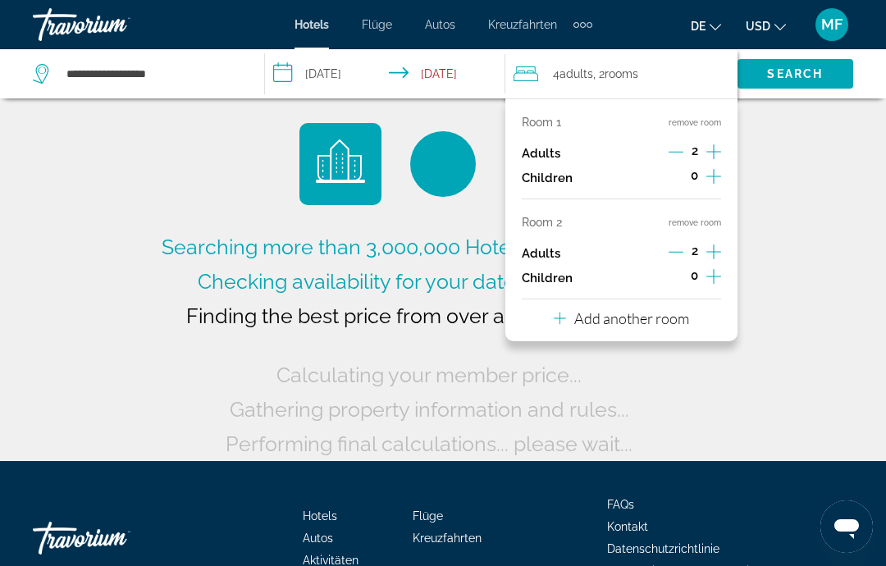
click at [693, 224] on button "remove room" at bounding box center [695, 222] width 53 height 11
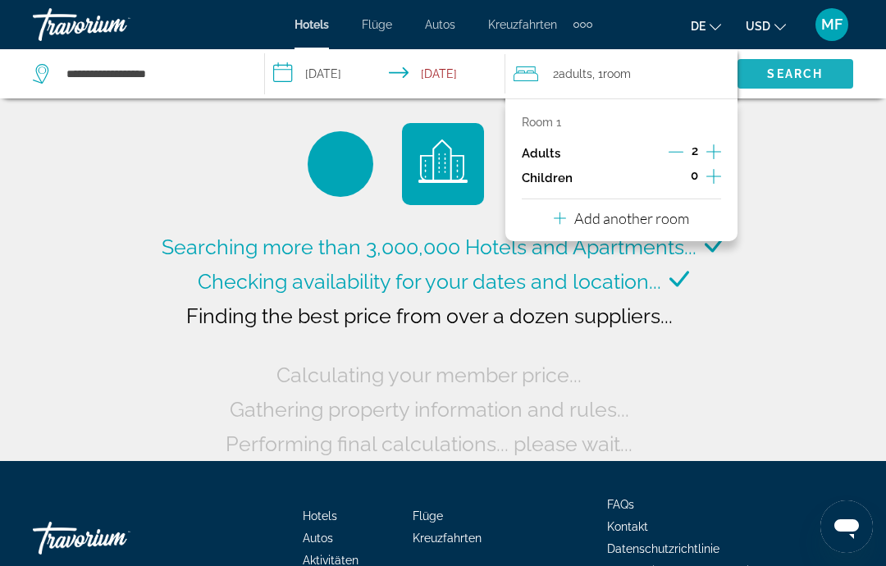
click at [820, 73] on span "Search" at bounding box center [795, 73] width 56 height 13
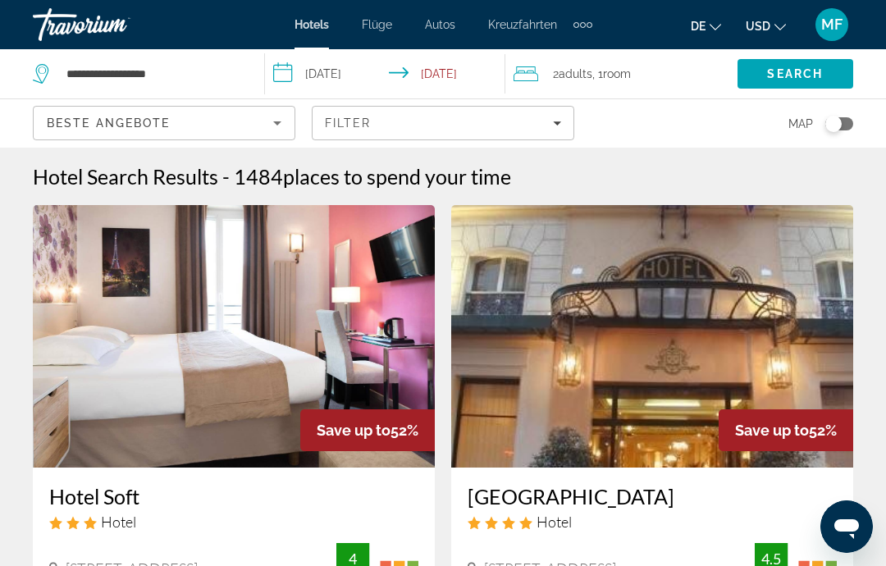
click at [30, 561] on app-hotels-search-item "Save up to 52% Hotel Soft Hotel 52 Bis Rue Des Vinaigriers, Paris 1.1 mi from P…" at bounding box center [234, 491] width 418 height 572
click at [281, 123] on icon "Sort by" at bounding box center [277, 123] width 20 height 20
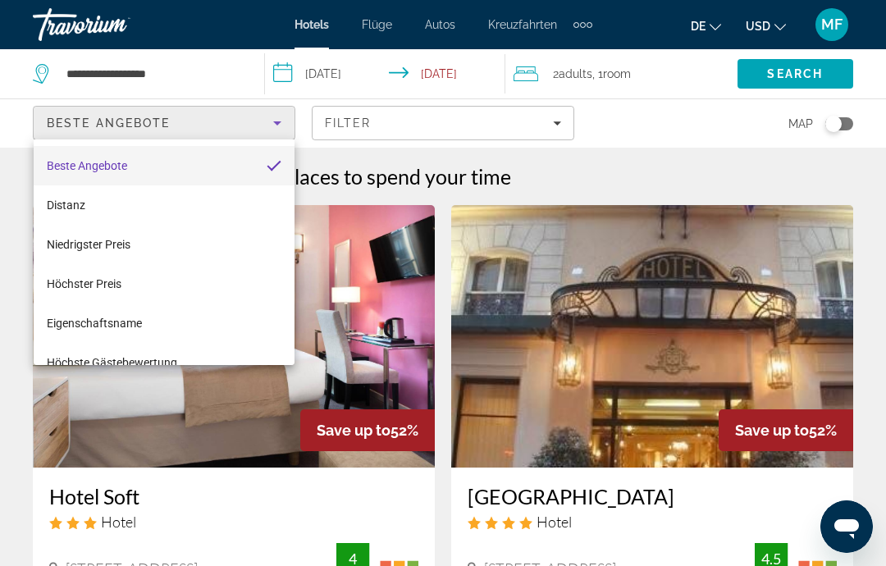
click at [691, 144] on div at bounding box center [443, 283] width 886 height 566
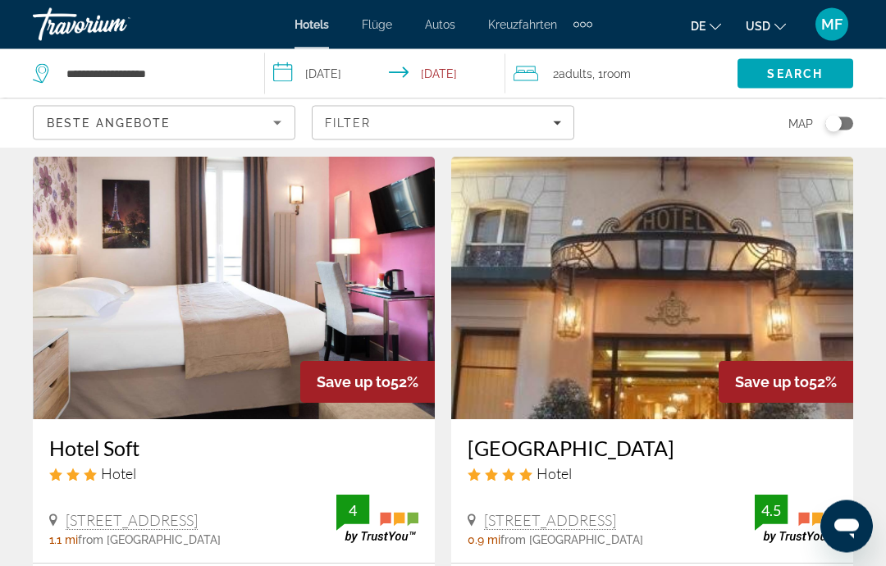
click at [285, 123] on icon "Sort by" at bounding box center [277, 123] width 20 height 20
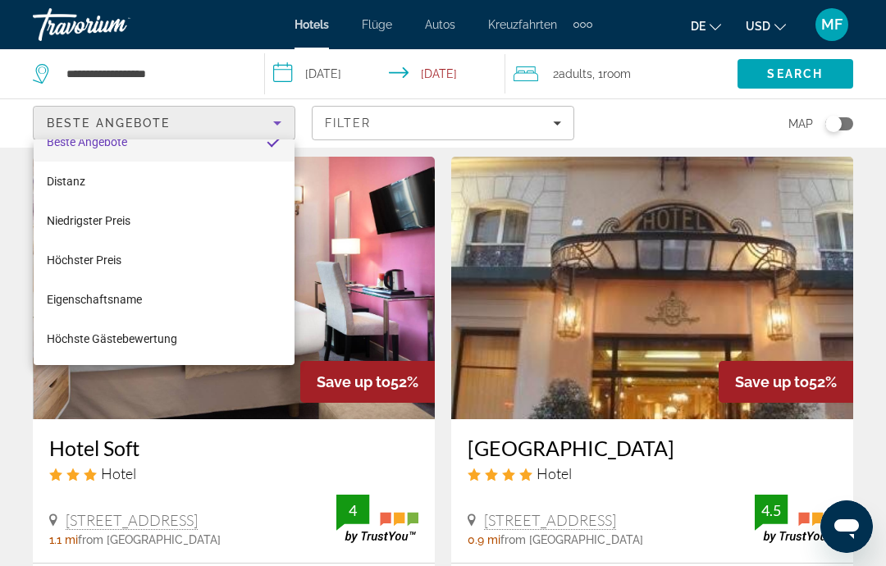
scroll to position [24, 0]
click at [678, 121] on div at bounding box center [443, 283] width 886 height 566
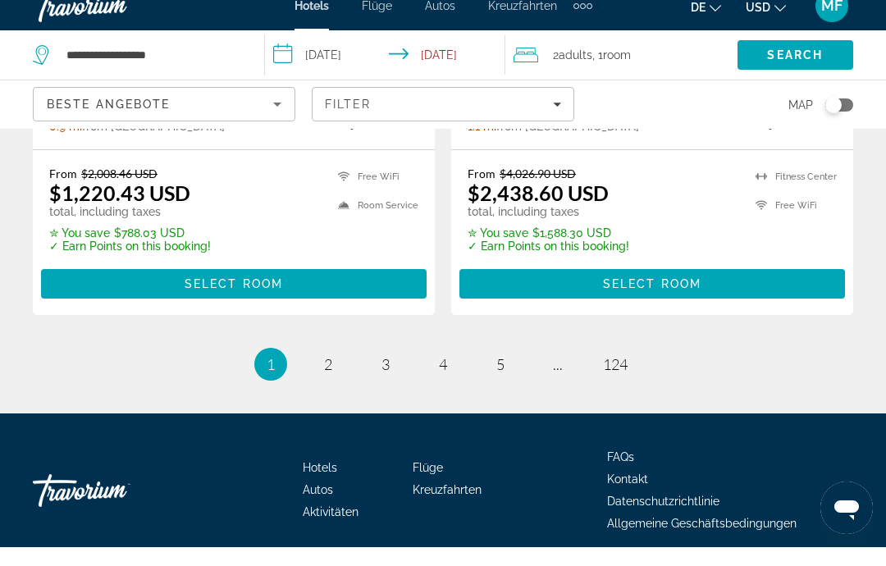
scroll to position [3518, 0]
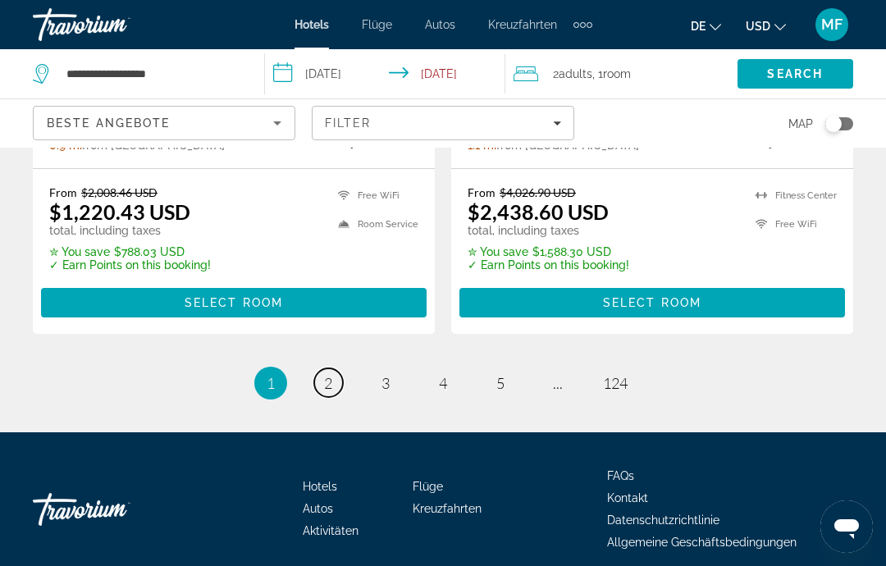
click at [330, 382] on span "2" at bounding box center [328, 383] width 8 height 18
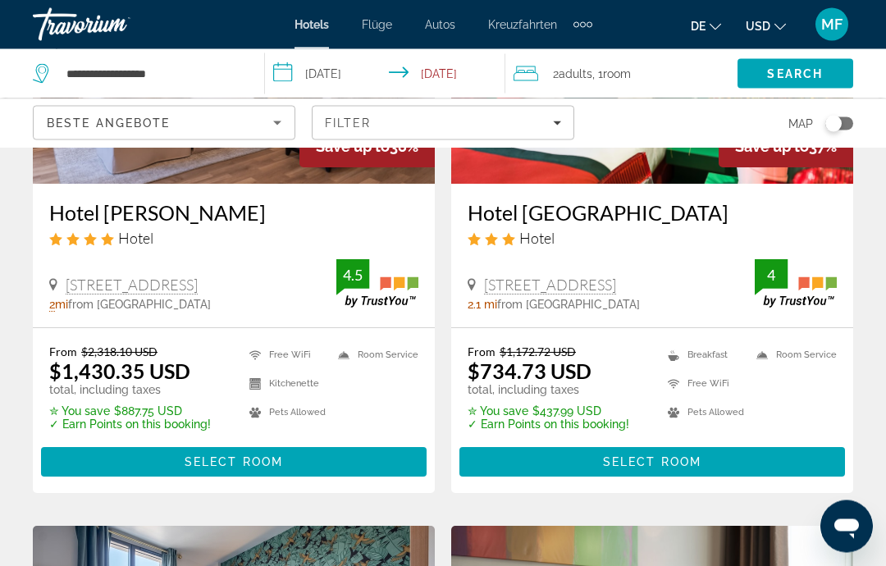
scroll to position [284, 0]
click at [342, 463] on span "Hauptinhalt" at bounding box center [234, 461] width 386 height 39
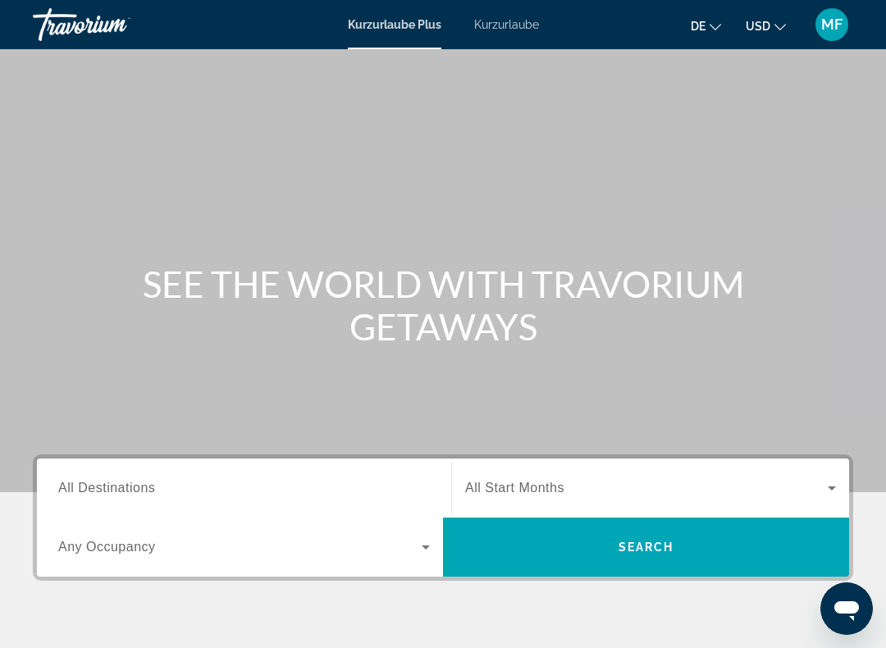
click at [272, 493] on input "Destination All Destinations" at bounding box center [244, 489] width 372 height 20
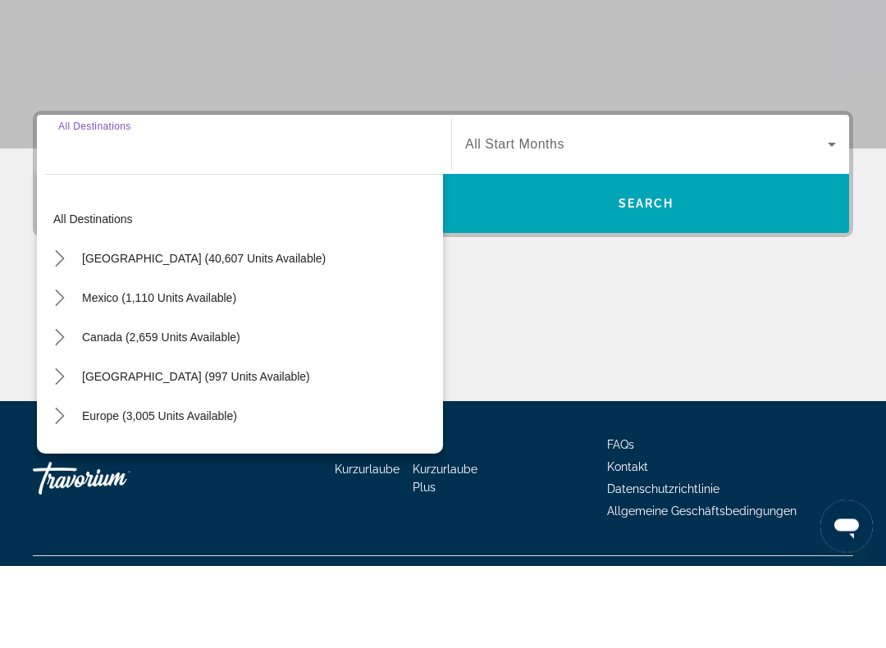
scroll to position [298, 0]
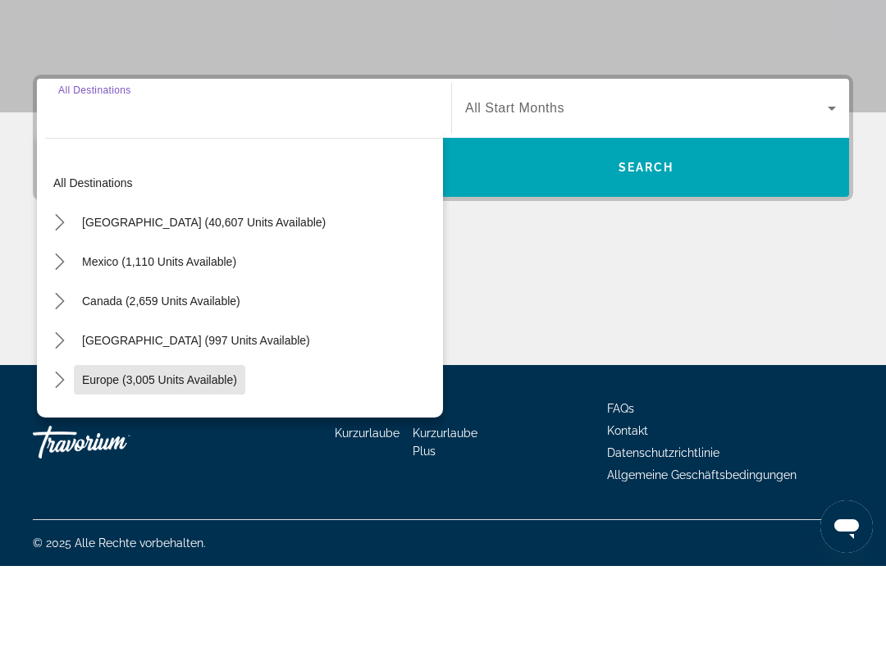
click at [209, 455] on span "Europe (3,005 units available)" at bounding box center [159, 461] width 155 height 13
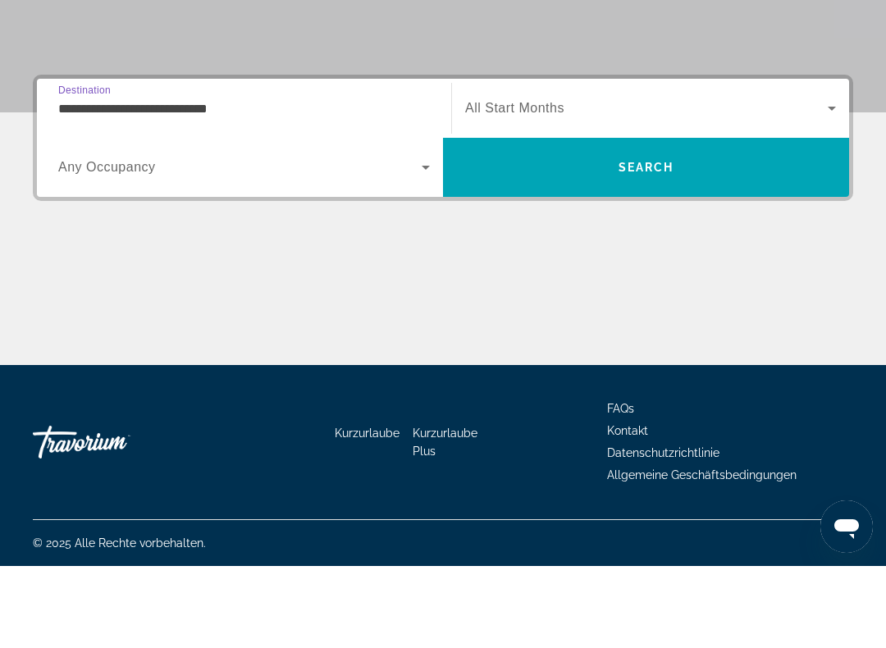
click at [355, 181] on input "**********" at bounding box center [244, 191] width 372 height 20
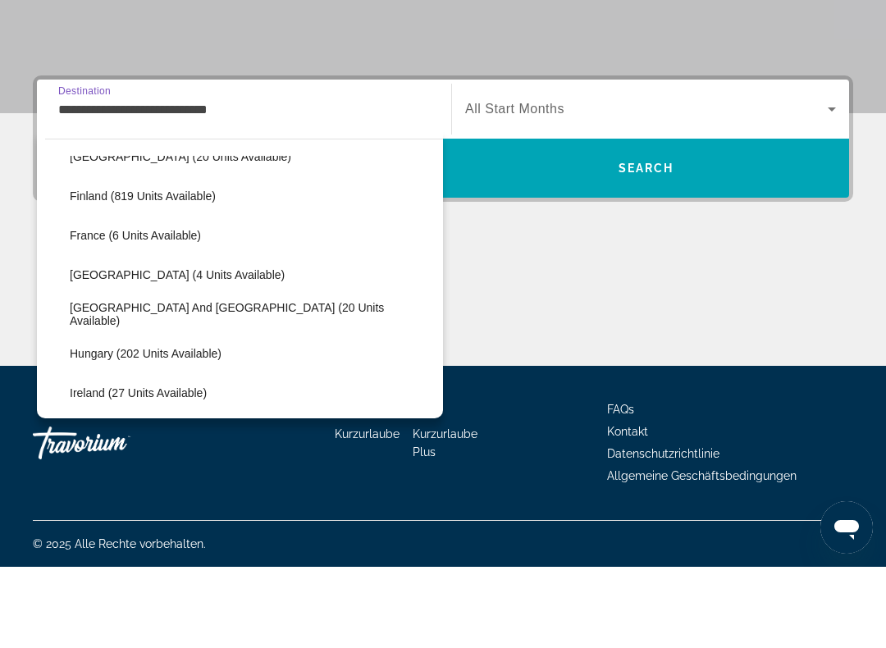
scroll to position [343, 0]
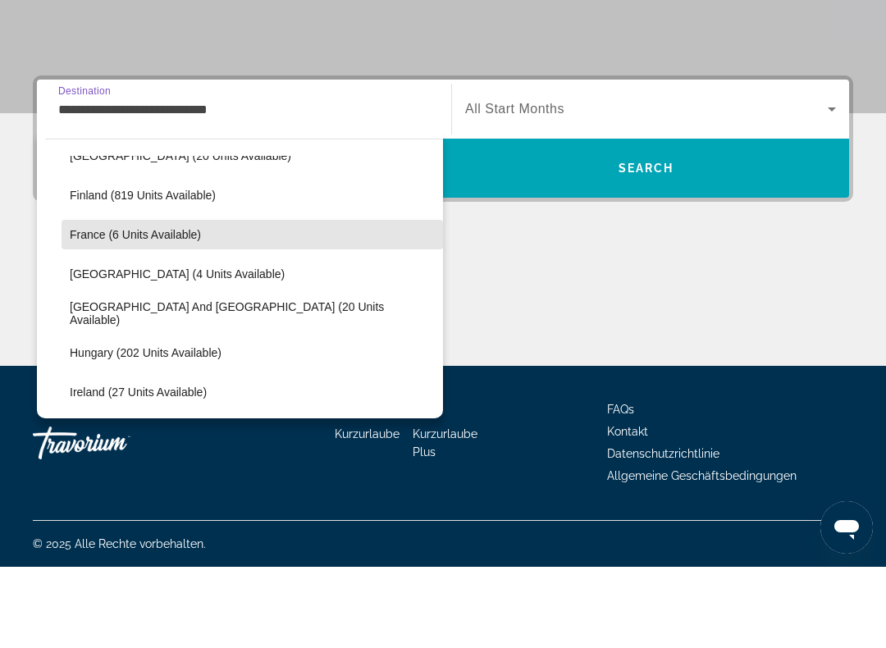
click at [195, 309] on span "France (6 units available)" at bounding box center [135, 315] width 131 height 13
type input "**********"
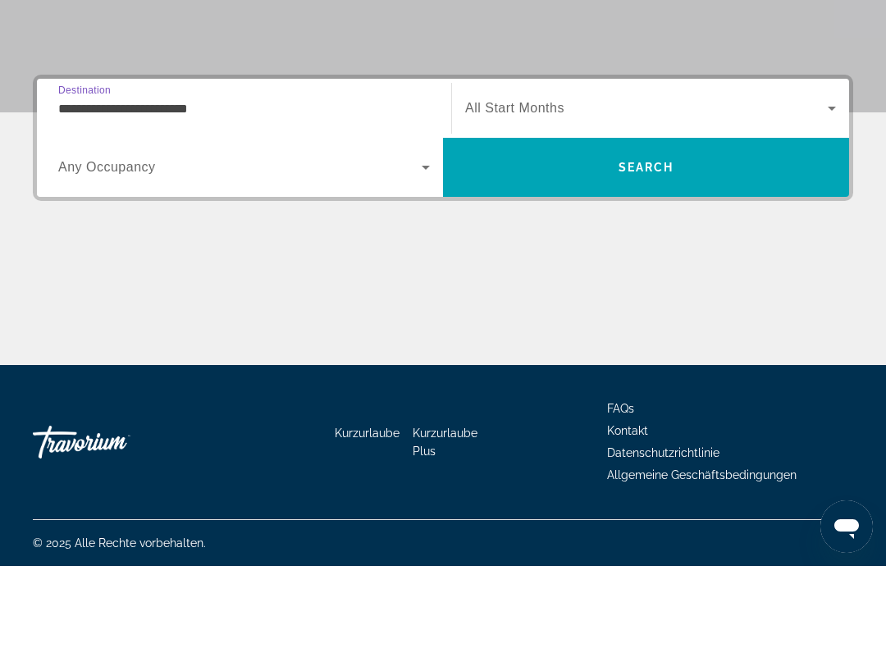
click at [653, 180] on span "Such-Widget" at bounding box center [646, 190] width 363 height 20
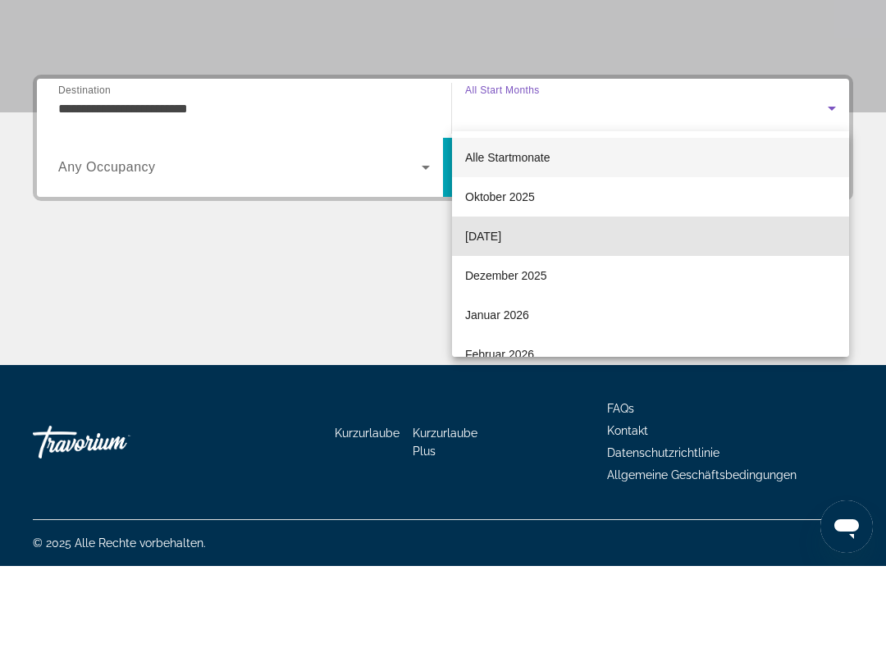
click at [547, 299] on mat-option "November 2025" at bounding box center [650, 318] width 397 height 39
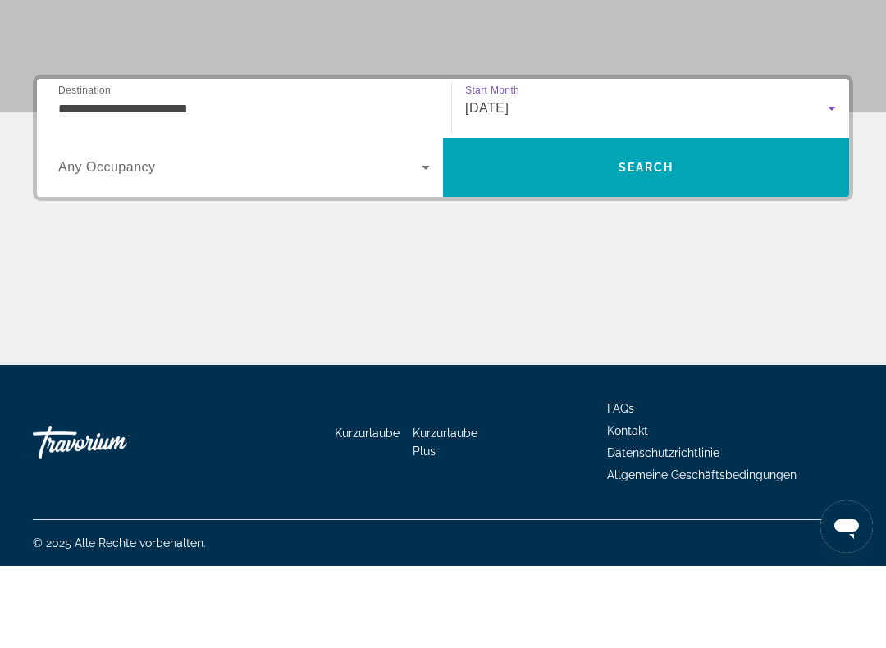
click at [636, 243] on span "Search" at bounding box center [647, 249] width 56 height 13
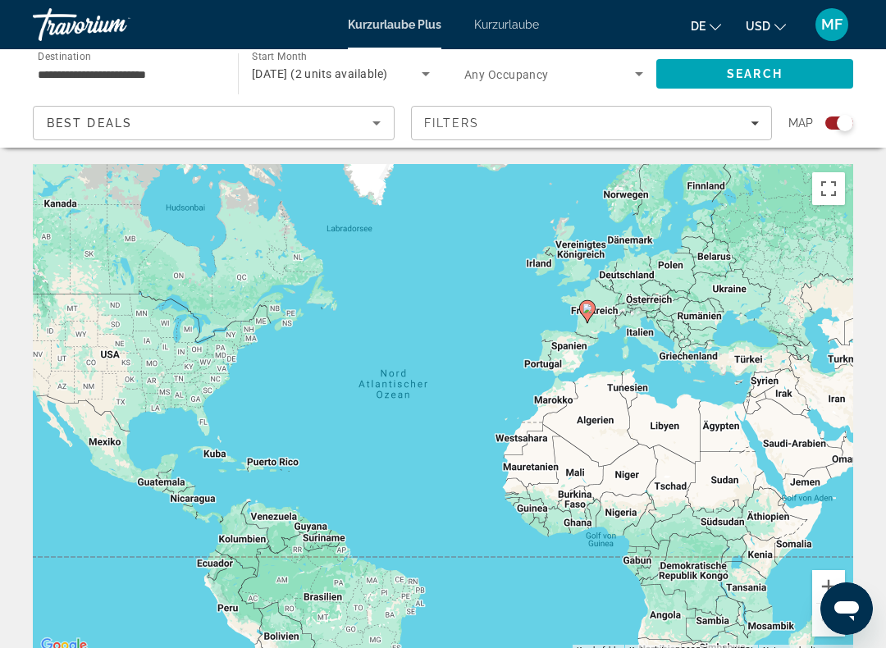
click at [842, 116] on div "Search widget" at bounding box center [845, 123] width 16 height 16
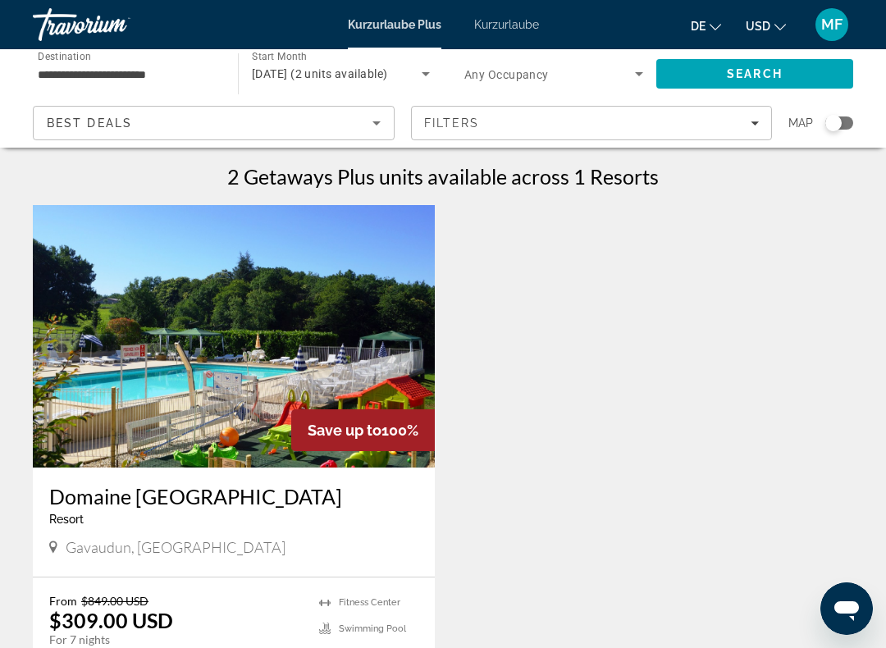
click at [515, 30] on font "Kurzurlaube" at bounding box center [506, 24] width 65 height 13
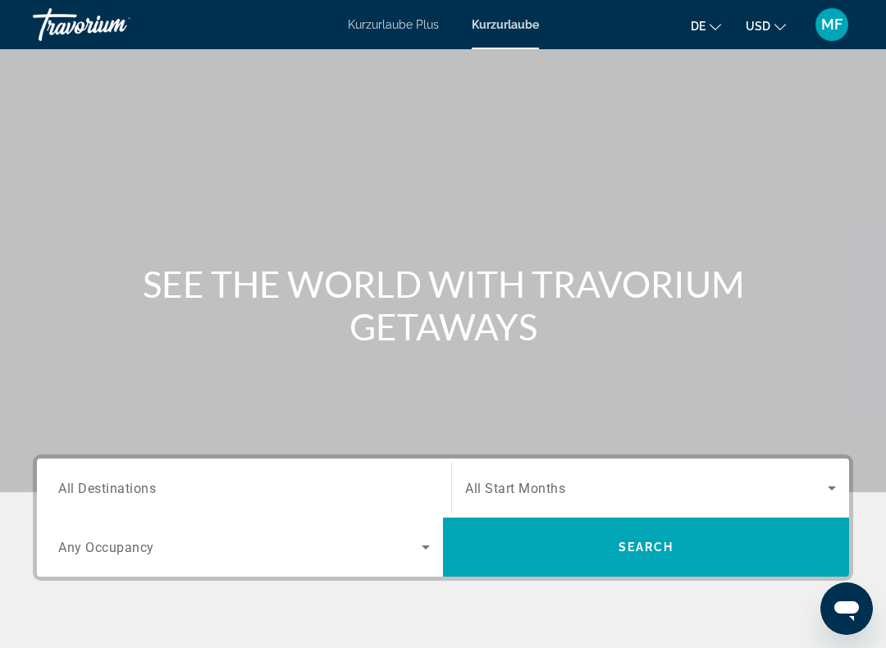
click at [317, 496] on input "Destination All Destinations" at bounding box center [244, 489] width 372 height 20
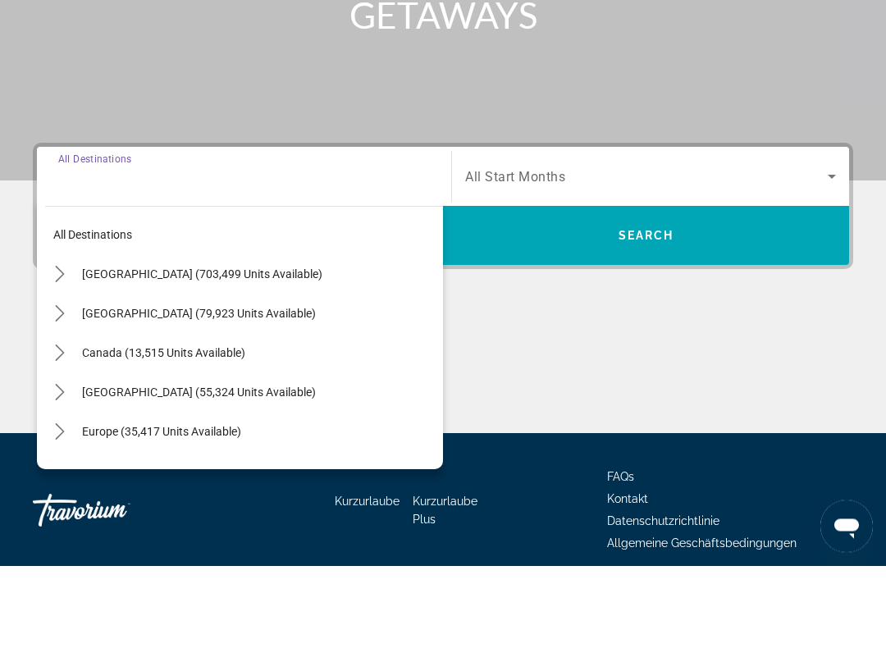
scroll to position [298, 0]
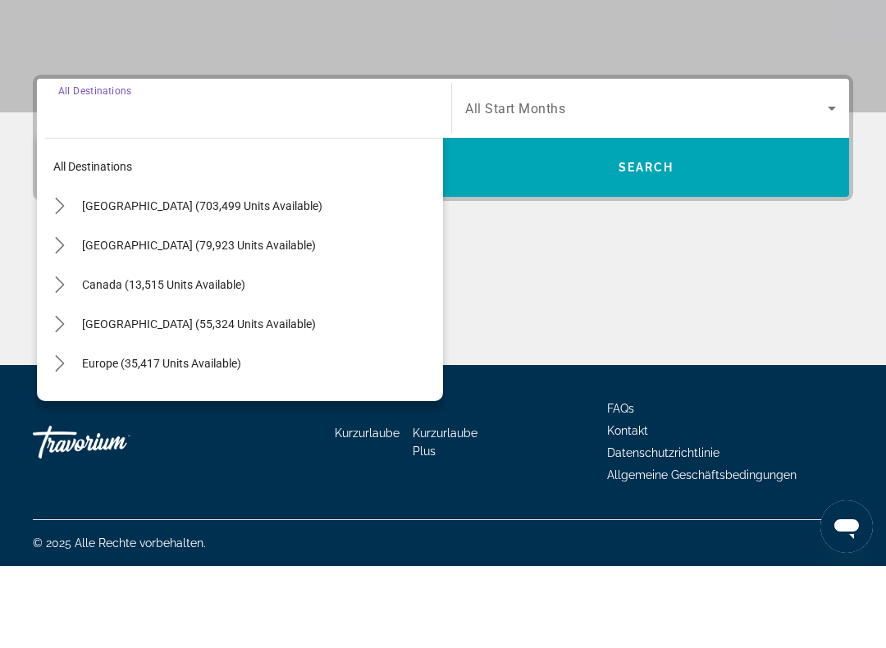
click at [217, 426] on span "Select destination: Europe (35,417 units available)" at bounding box center [258, 445] width 369 height 39
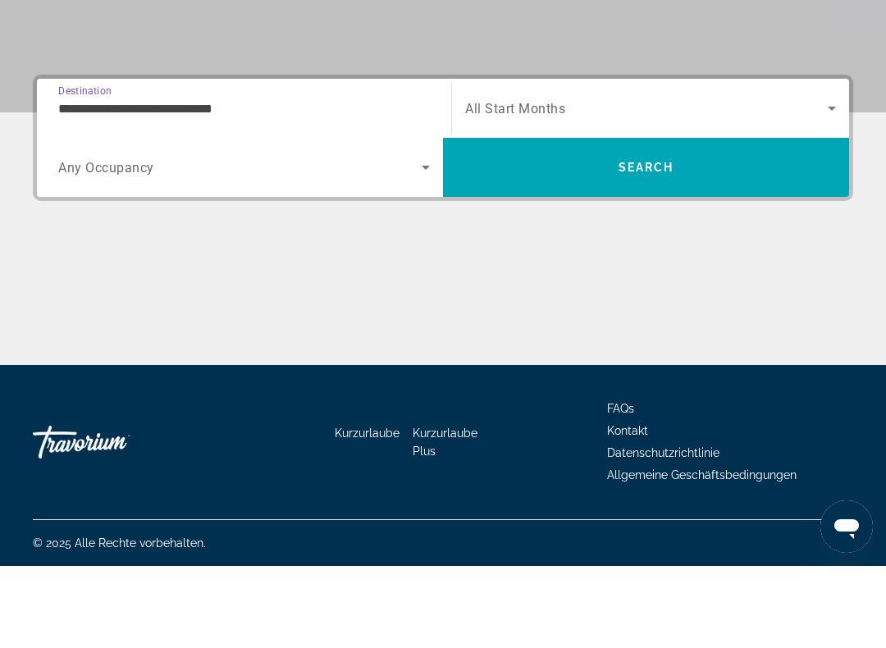
click at [301, 181] on input "**********" at bounding box center [244, 191] width 372 height 20
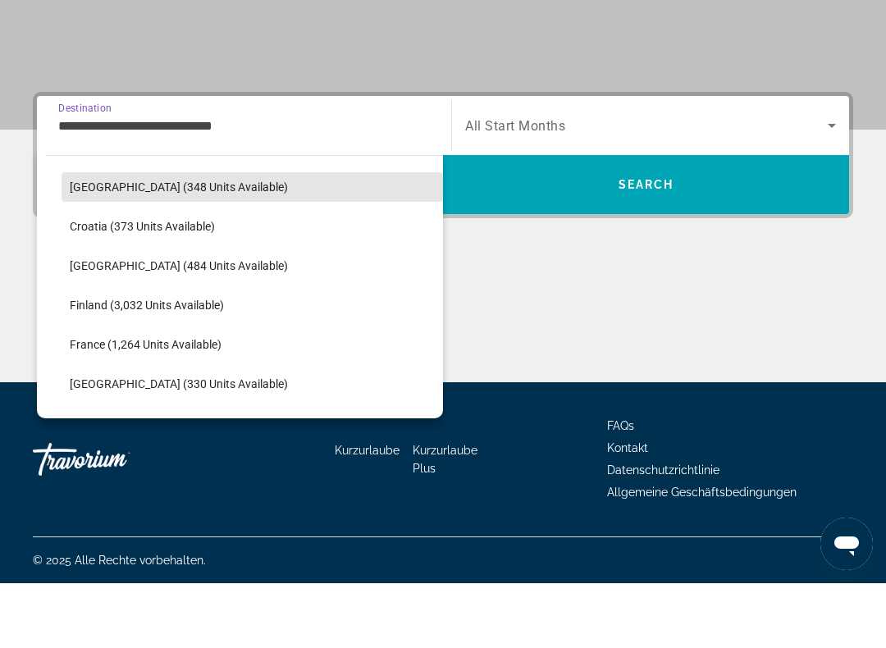
scroll to position [324, 0]
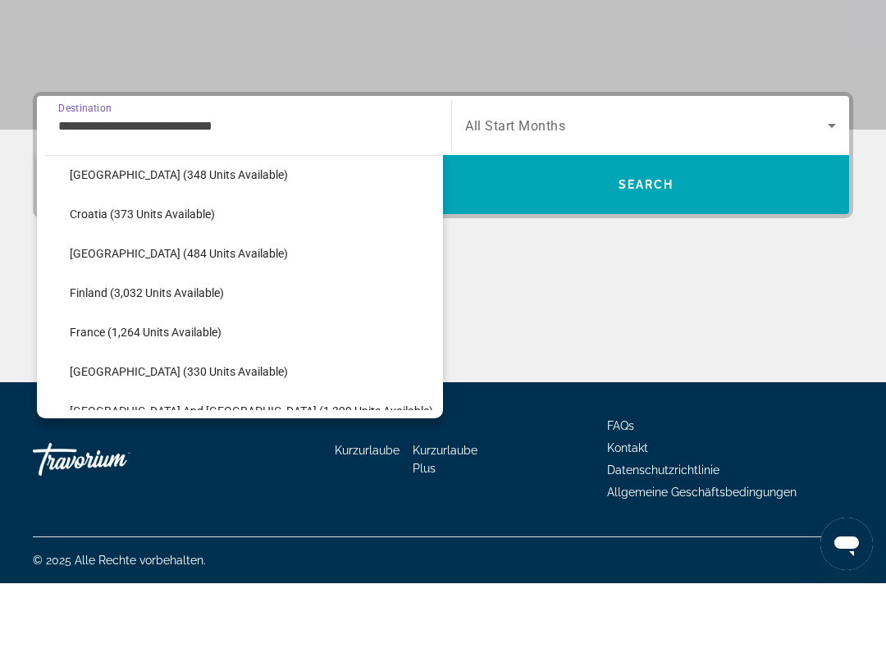
click at [203, 377] on span "Select destination: France (1,264 units available)" at bounding box center [252, 396] width 381 height 39
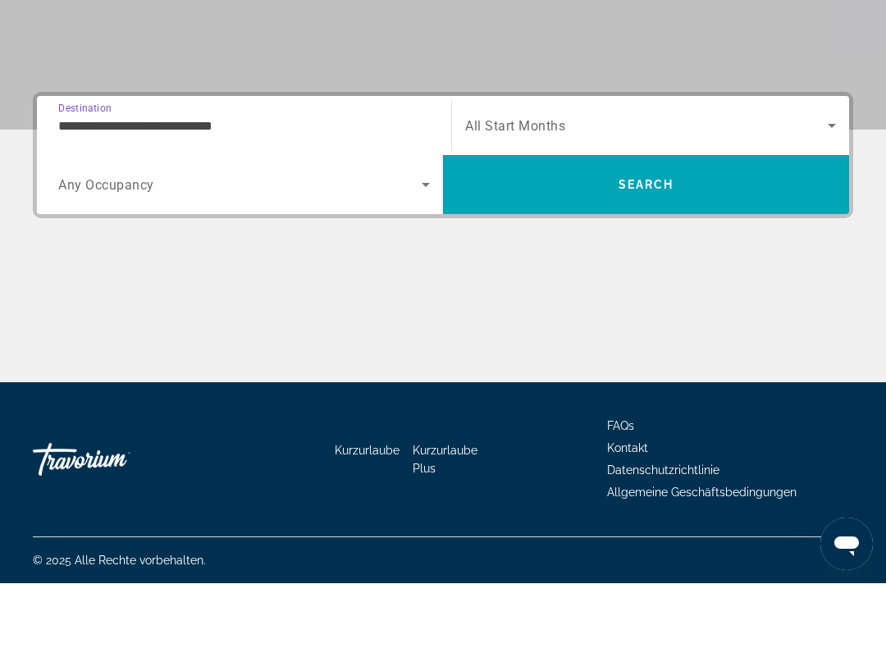
type input "**********"
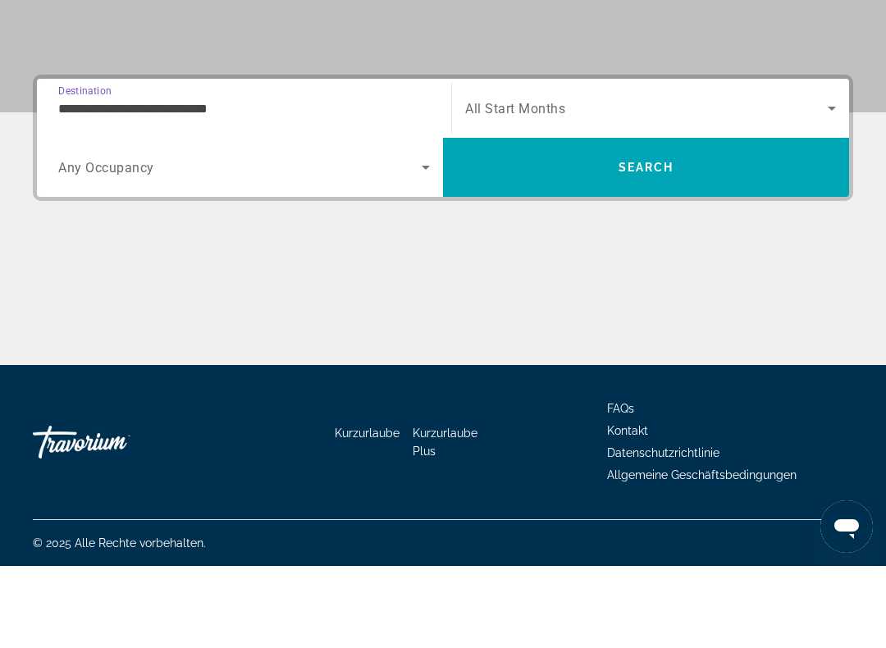
click at [595, 180] on span "Search widget" at bounding box center [646, 190] width 363 height 20
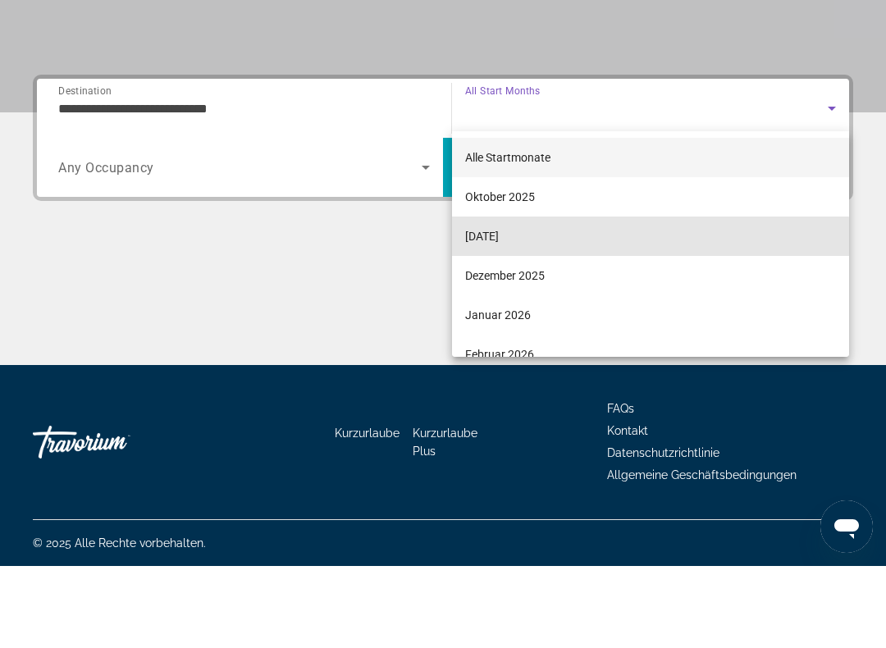
click at [499, 312] on font "November 2025" at bounding box center [482, 318] width 34 height 13
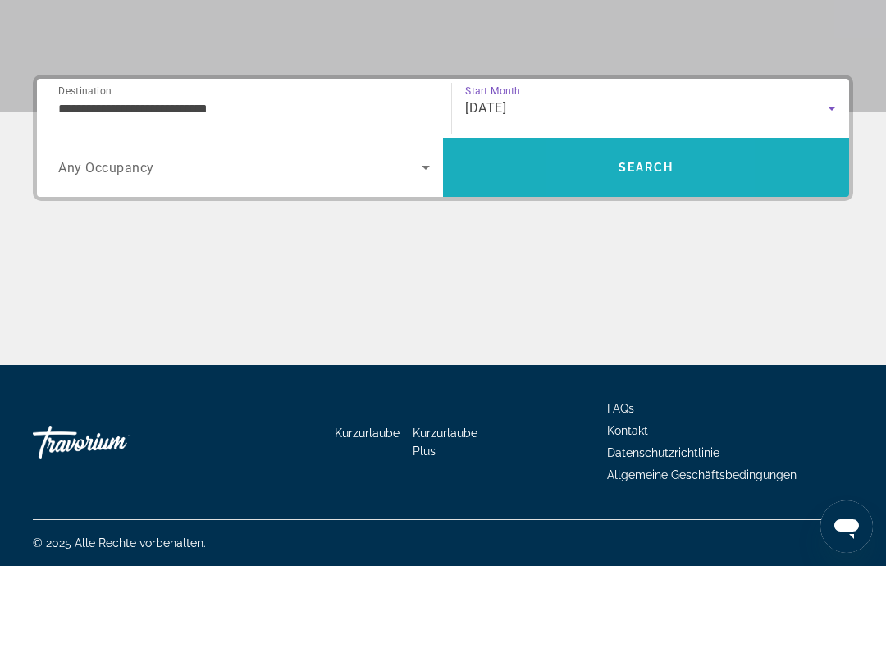
click at [595, 230] on span "Search" at bounding box center [646, 249] width 406 height 39
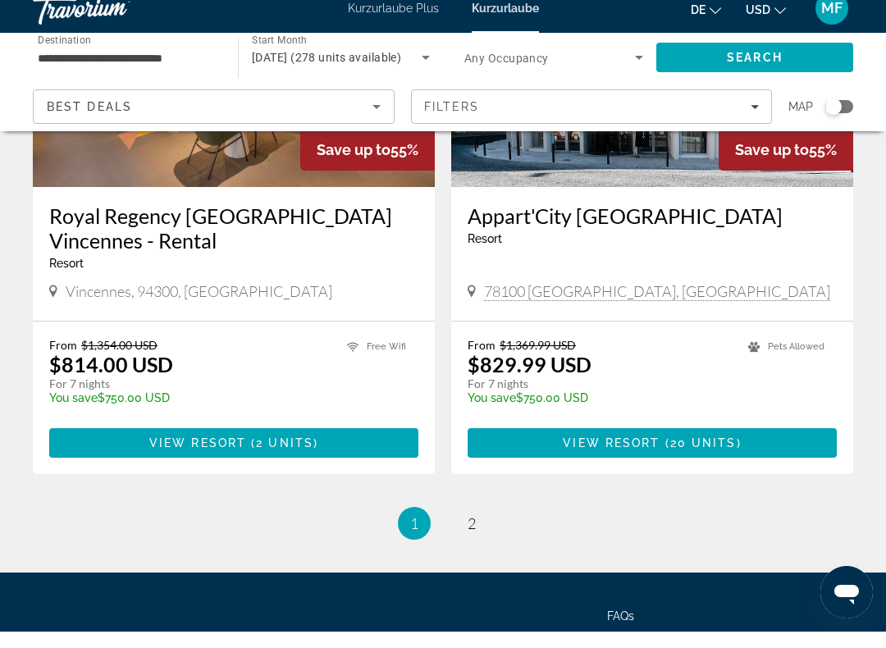
scroll to position [3172, 0]
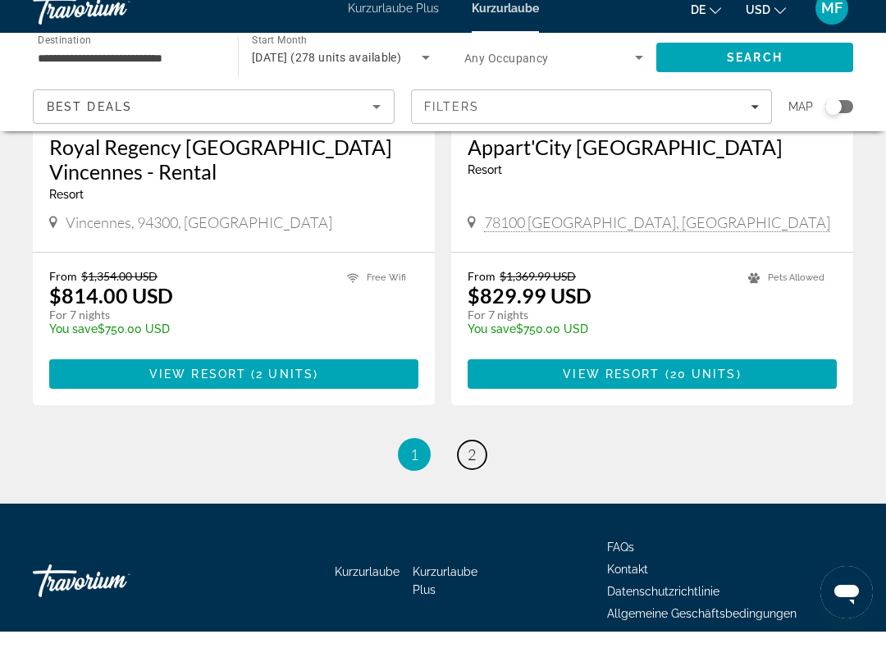
click at [476, 462] on span "2" at bounding box center [472, 471] width 8 height 18
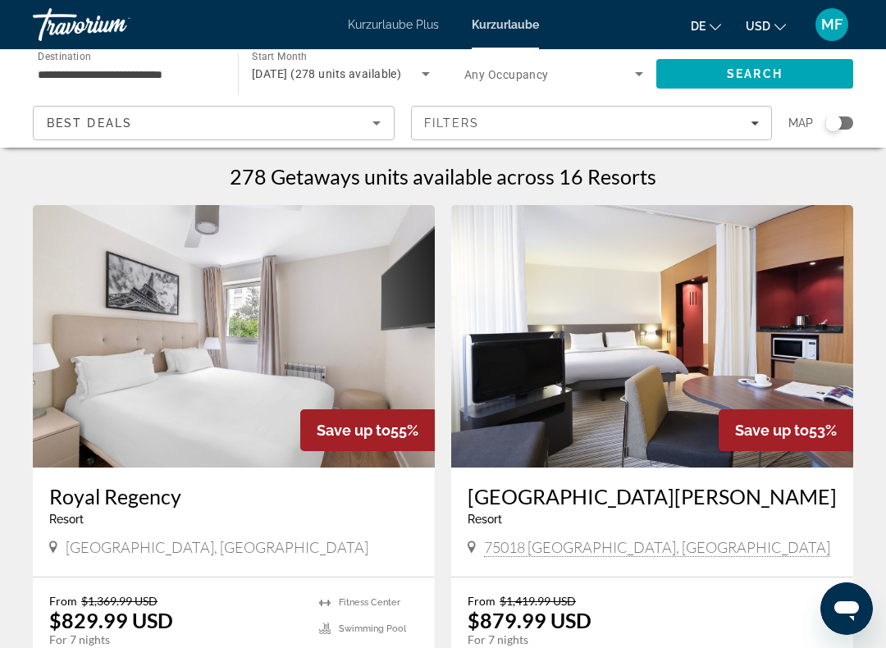
click at [146, 77] on input "**********" at bounding box center [127, 75] width 179 height 20
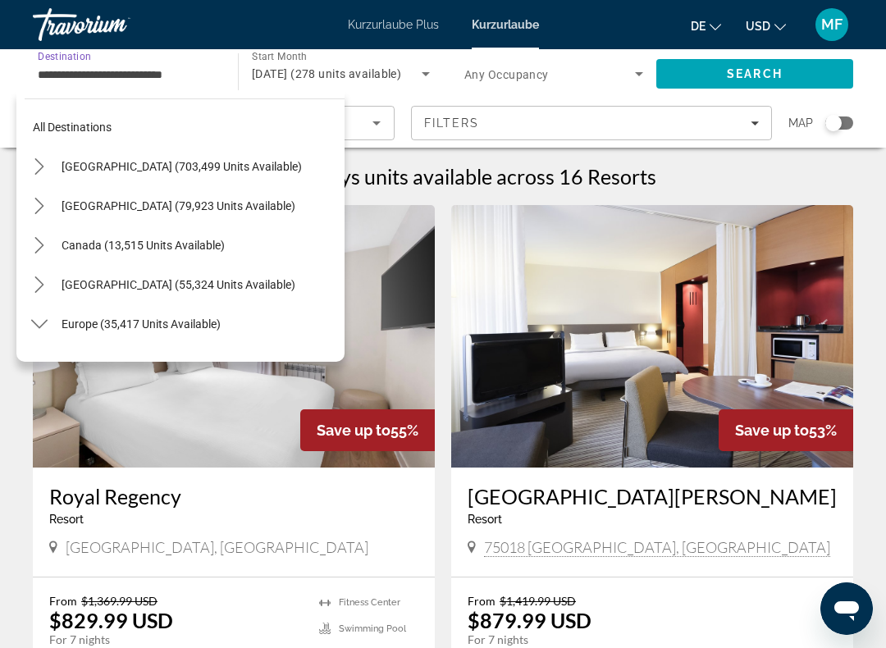
scroll to position [373, 0]
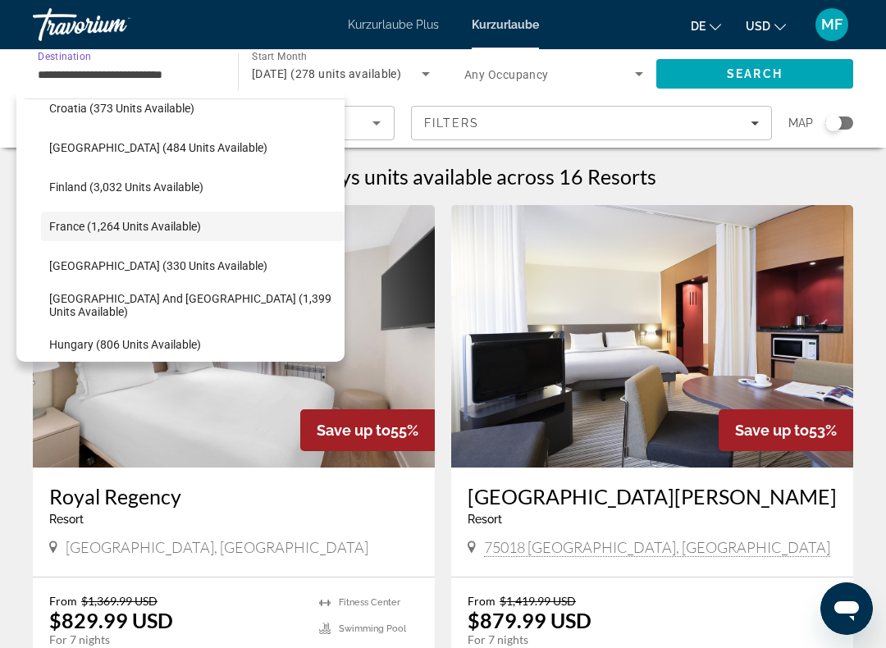
click at [171, 185] on span "Finland (3,032 units available)" at bounding box center [126, 186] width 154 height 13
type input "**********"
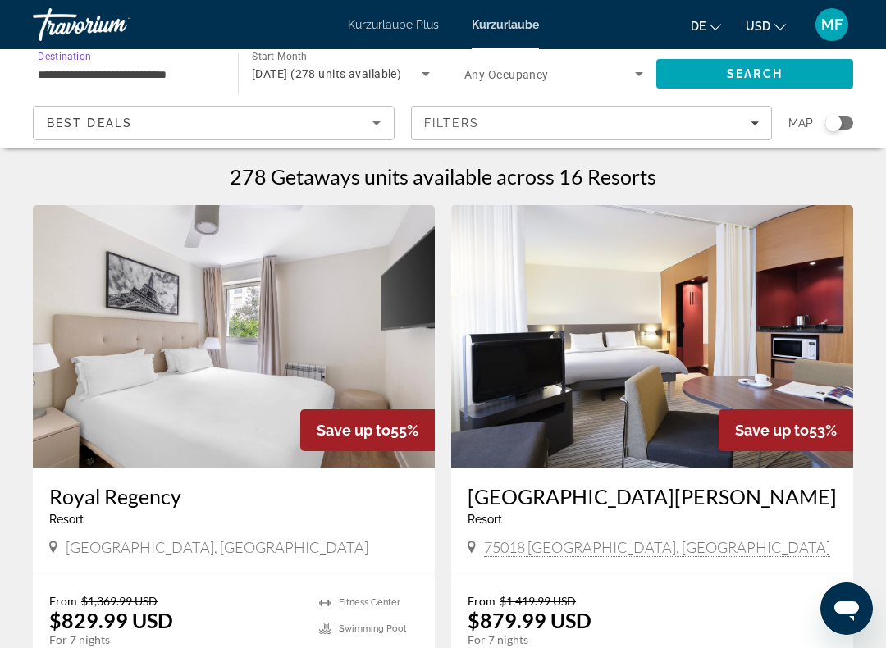
click at [386, 70] on span "November 2025 (278 units available)" at bounding box center [326, 73] width 149 height 13
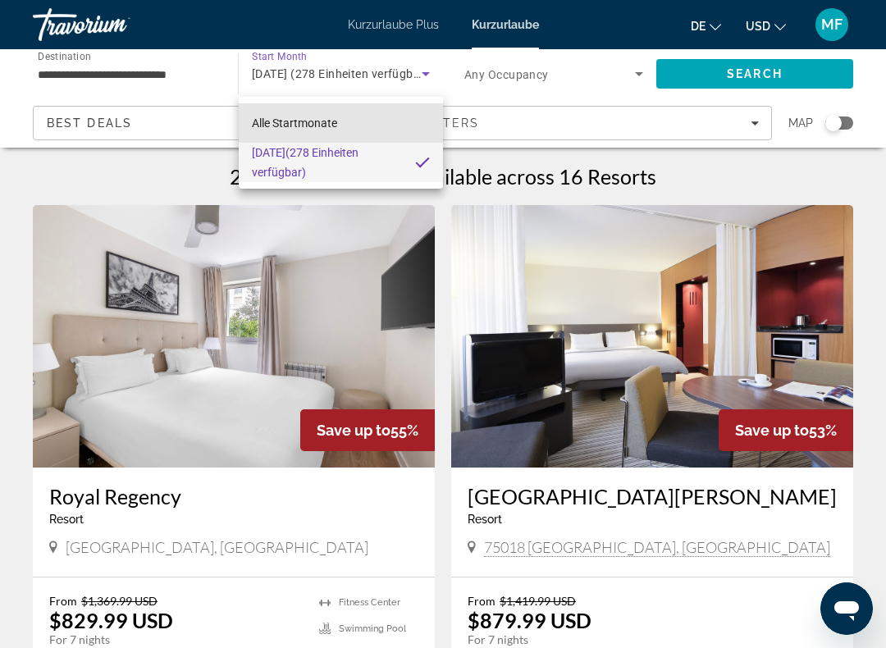
click at [355, 121] on mat-option "Alle Startmonate" at bounding box center [341, 122] width 204 height 39
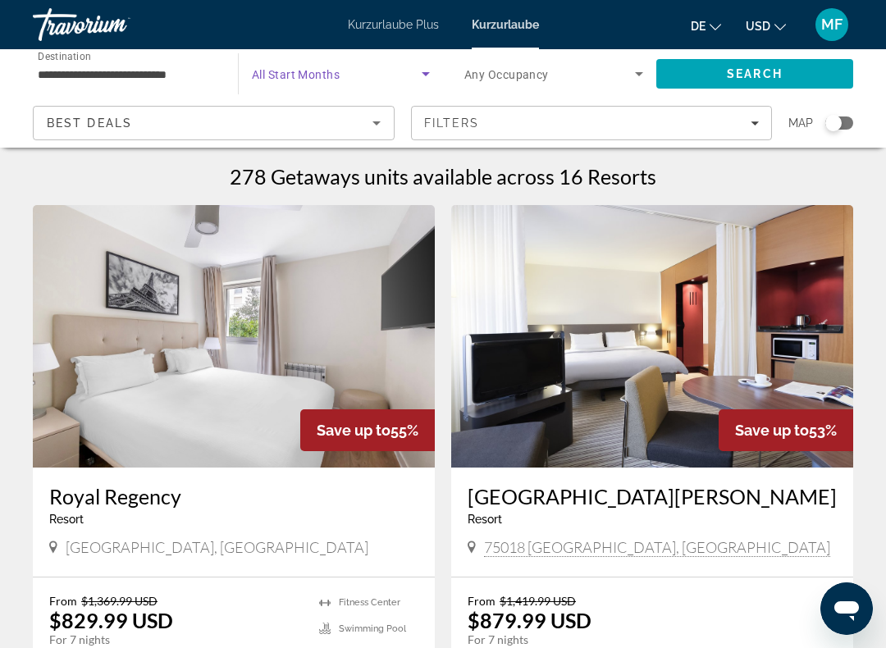
click at [418, 71] on icon "Search widget" at bounding box center [426, 74] width 20 height 20
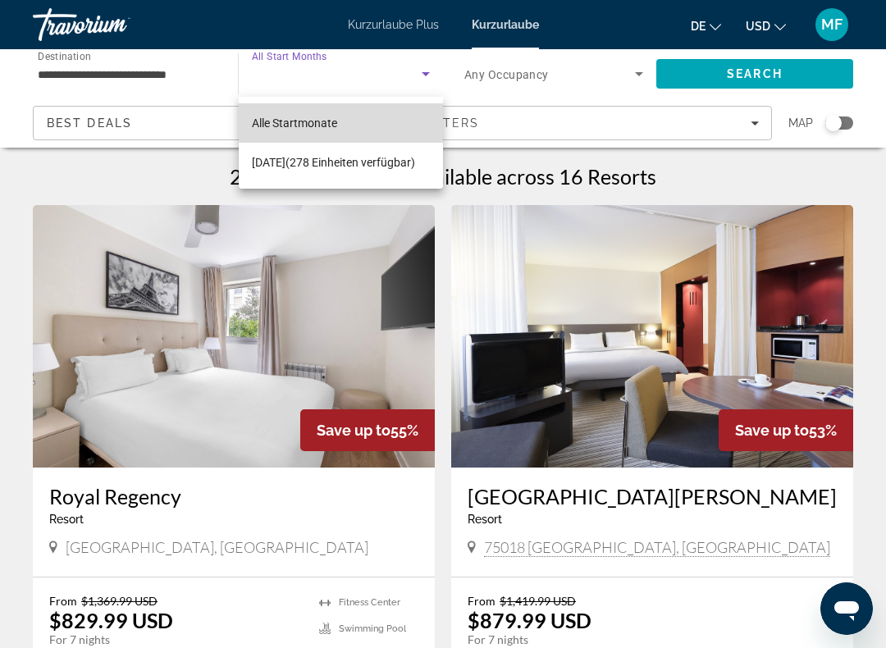
click at [383, 121] on mat-option "Alle Startmonate" at bounding box center [341, 122] width 204 height 39
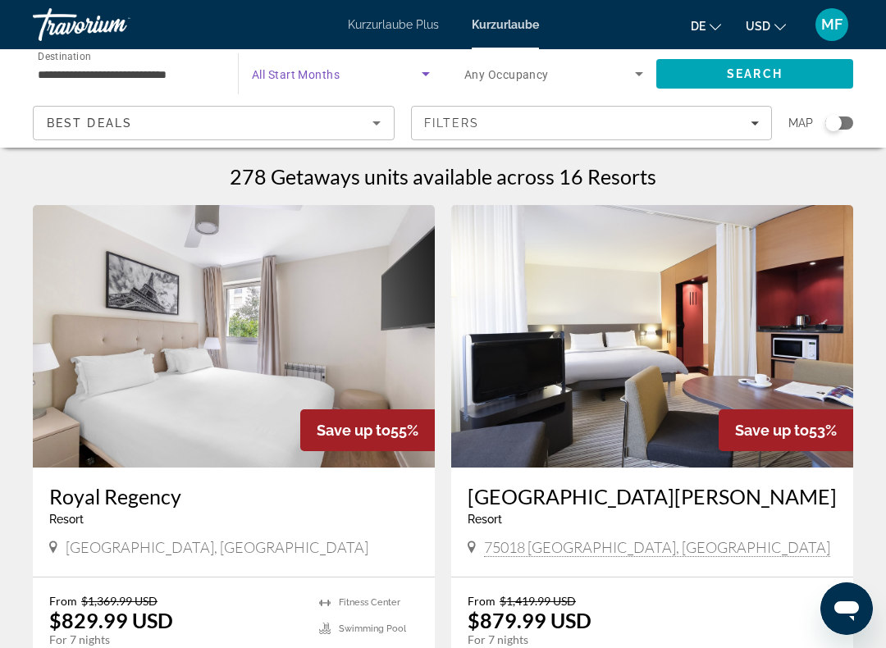
click at [760, 76] on span "Search" at bounding box center [755, 73] width 56 height 13
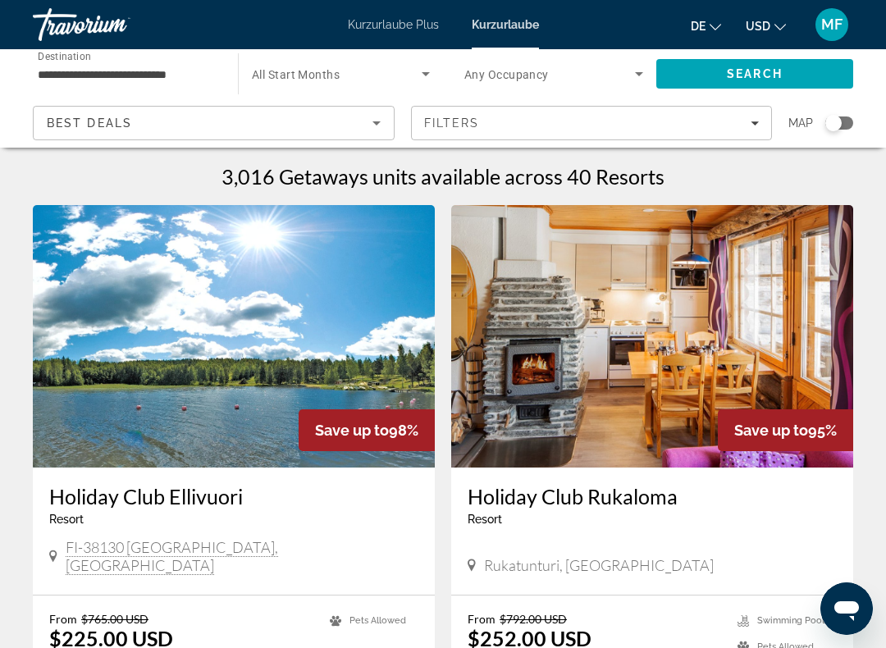
click at [375, 68] on span "Search widget" at bounding box center [337, 74] width 170 height 20
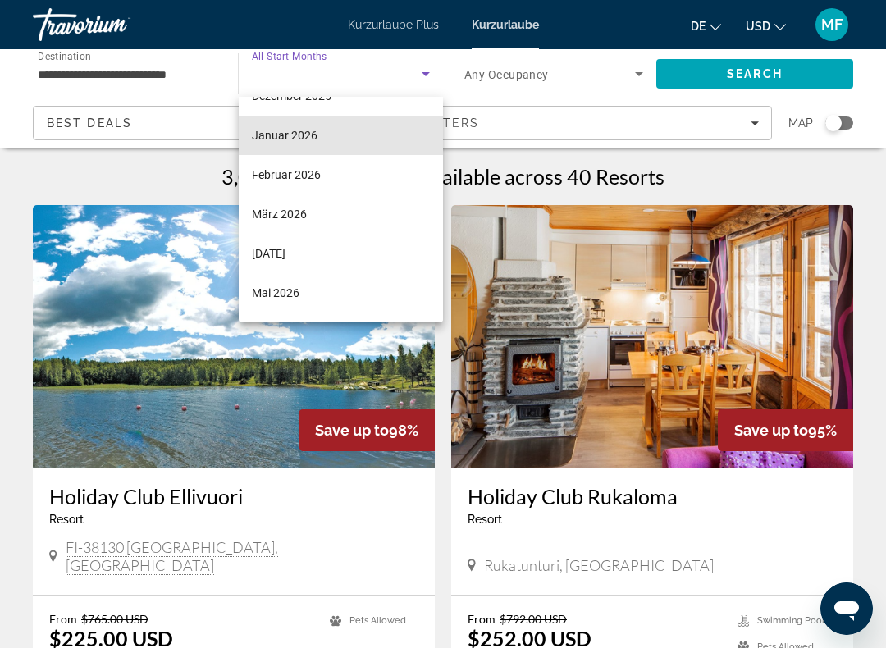
scroll to position [152, 0]
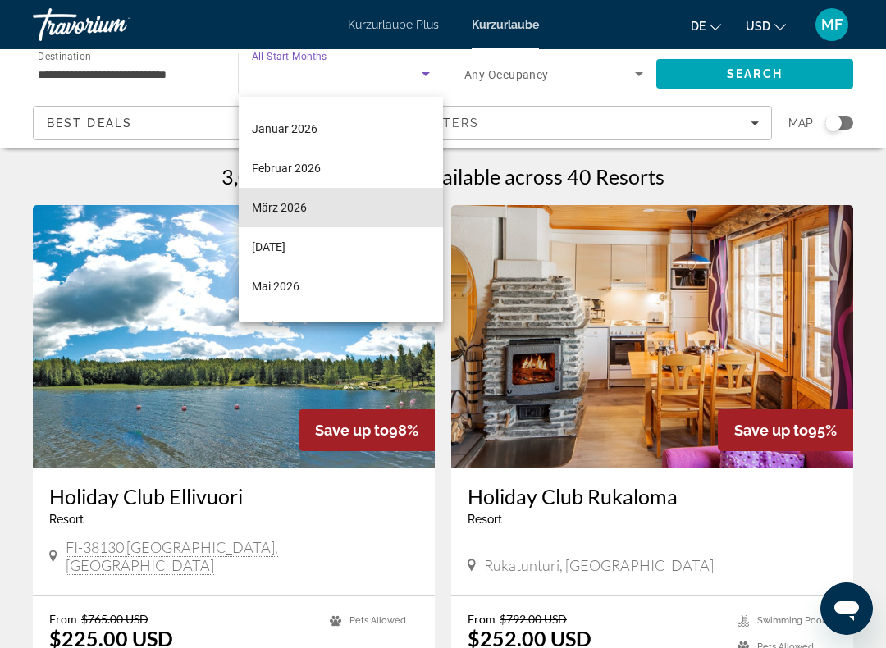
click at [309, 212] on mat-option "März 2026" at bounding box center [341, 207] width 204 height 39
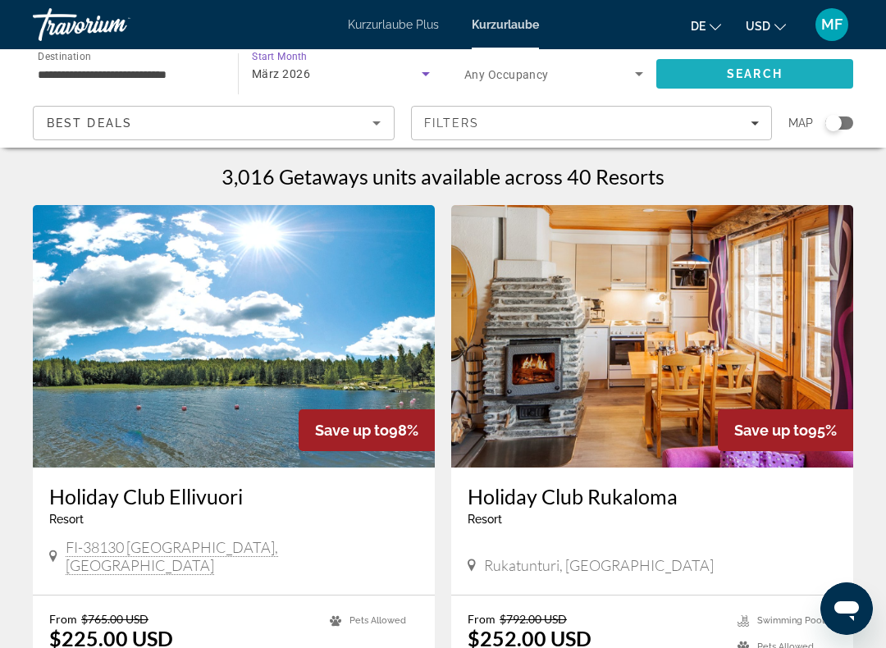
click at [737, 81] on span "Search" at bounding box center [754, 73] width 197 height 39
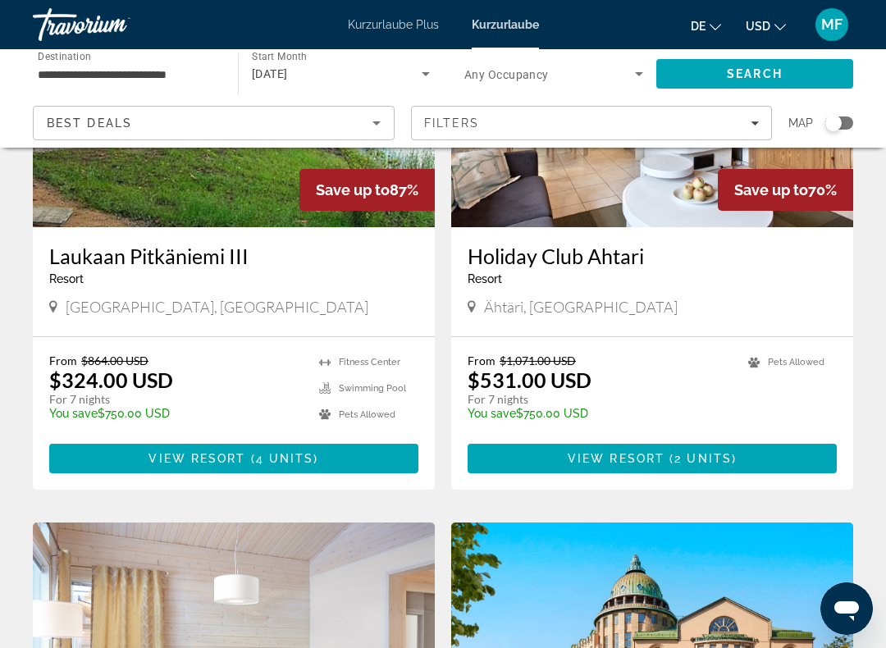
scroll to position [796, 0]
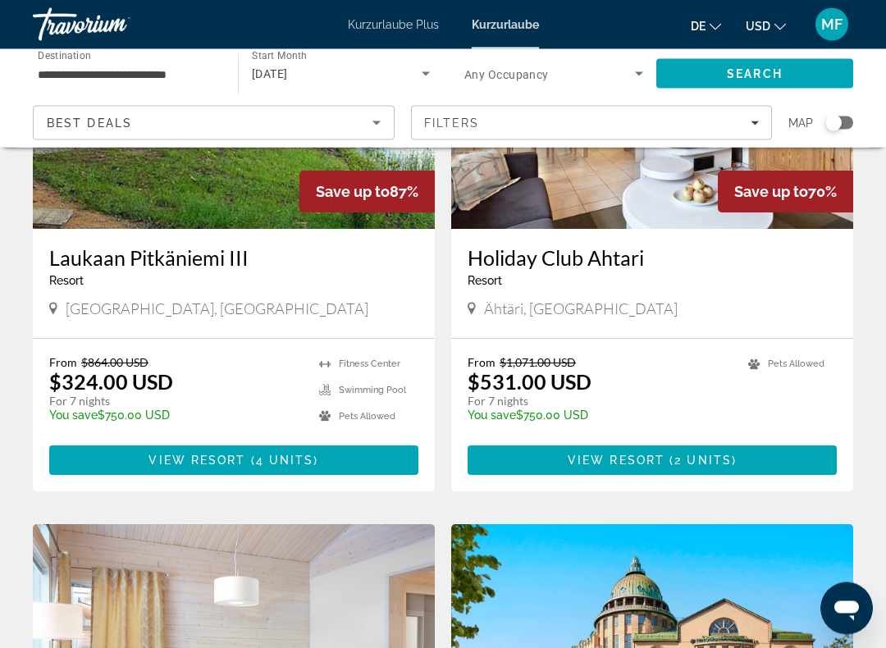
click at [842, 126] on div "Search widget" at bounding box center [839, 122] width 28 height 13
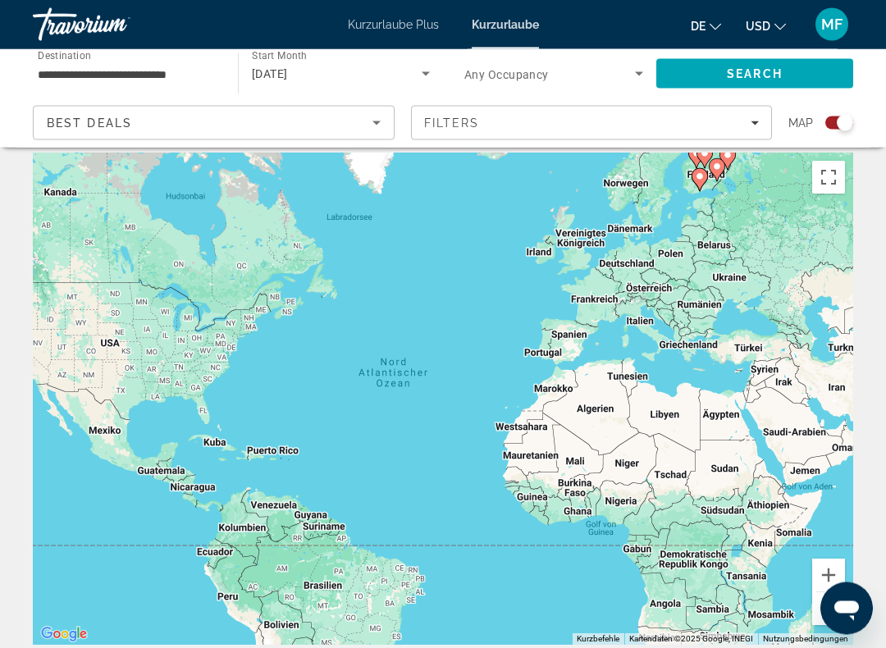
scroll to position [0, 0]
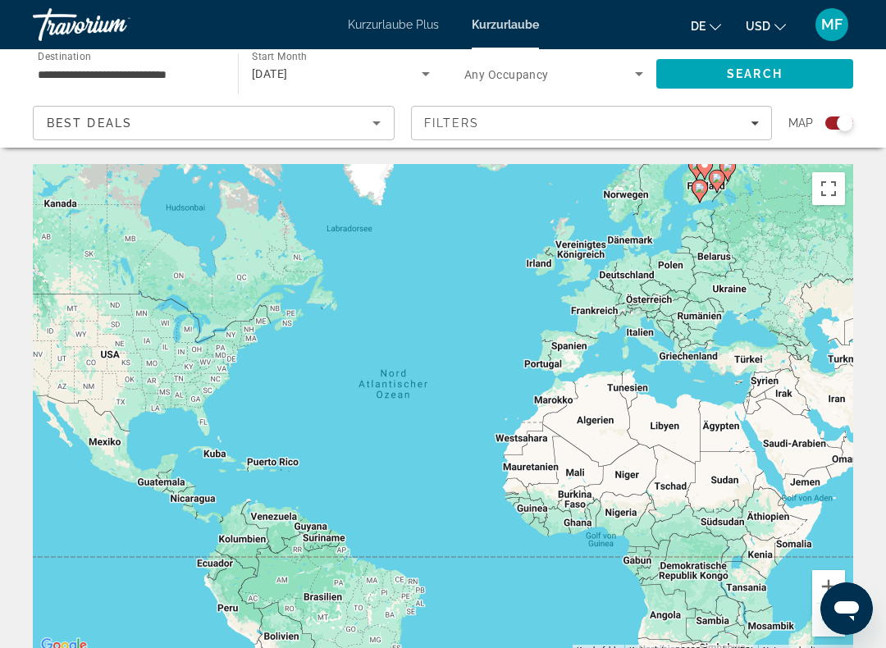
click at [829, 194] on button "Vollbildansicht ein/aus" at bounding box center [828, 188] width 33 height 33
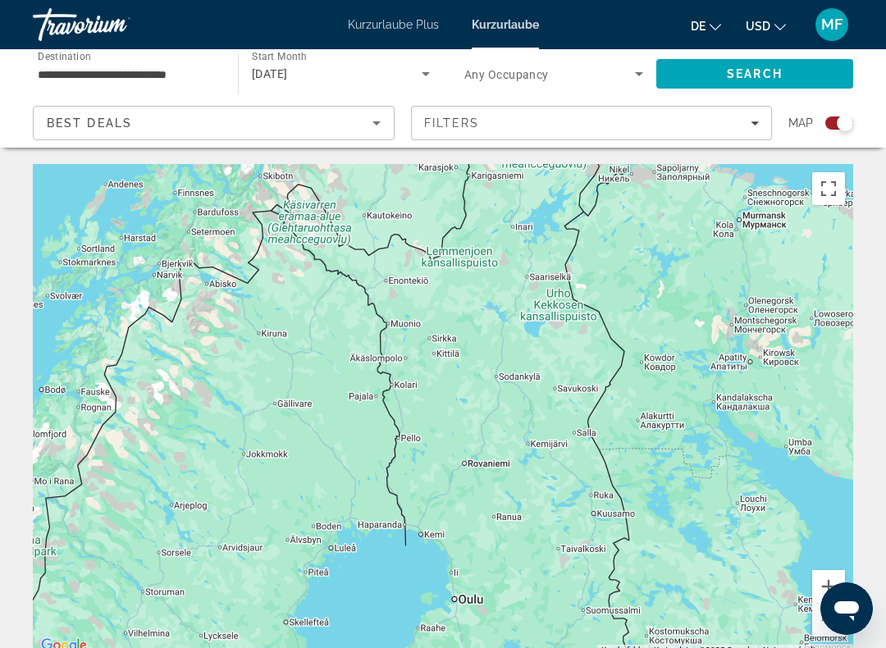
click at [836, 123] on div "Search widget" at bounding box center [839, 122] width 28 height 13
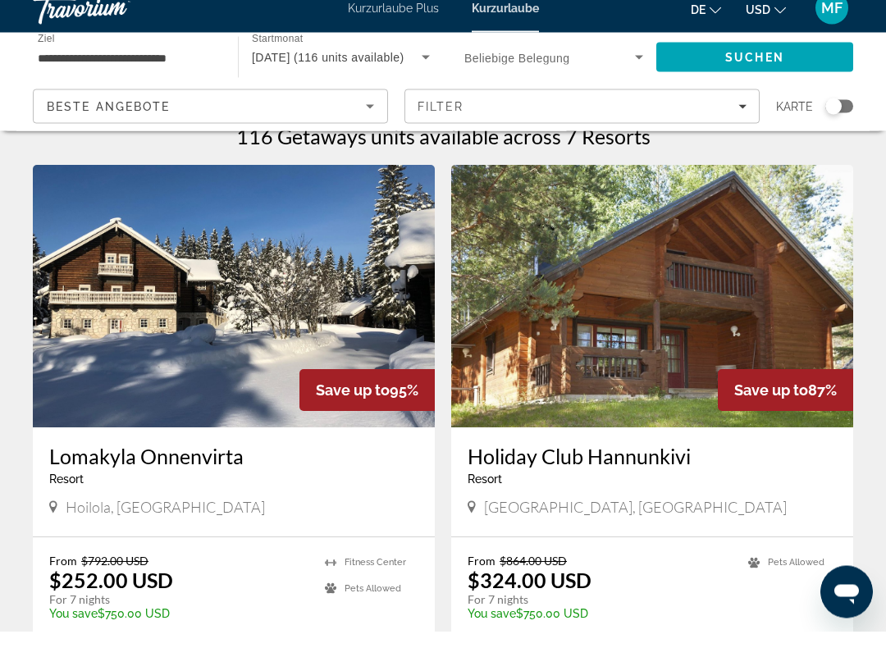
click at [332, 313] on img "Hauptinhalt" at bounding box center [234, 313] width 402 height 263
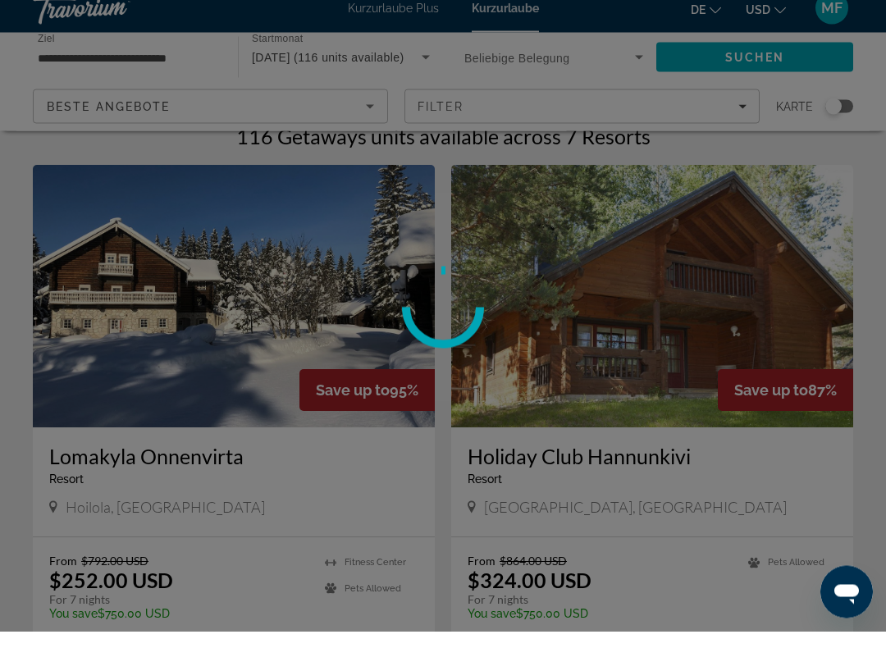
scroll to position [24, 0]
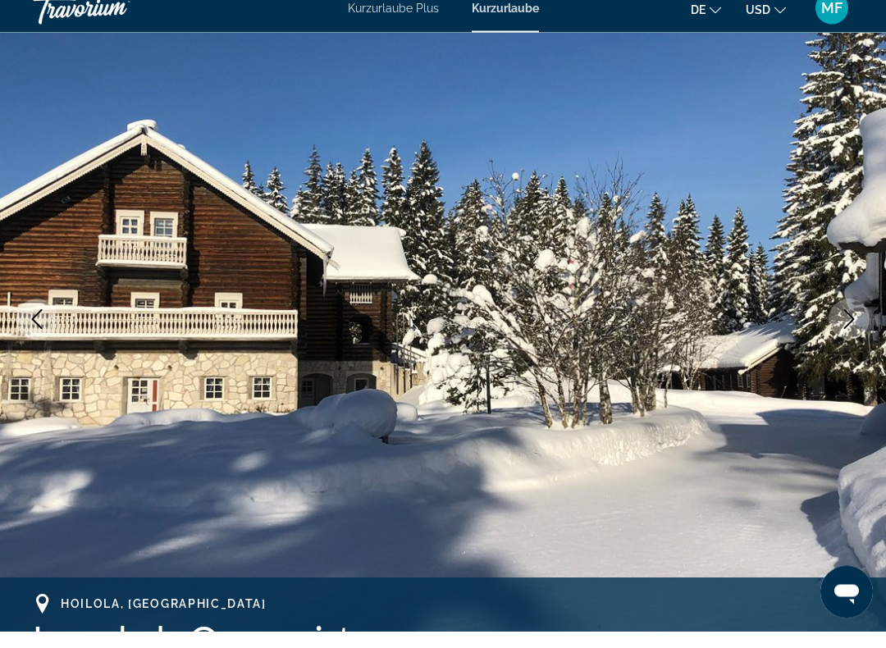
scroll to position [103, 0]
click at [874, 279] on img "Hauptinhalt" at bounding box center [443, 335] width 886 height 779
click at [855, 326] on icon "Next image" at bounding box center [849, 336] width 20 height 20
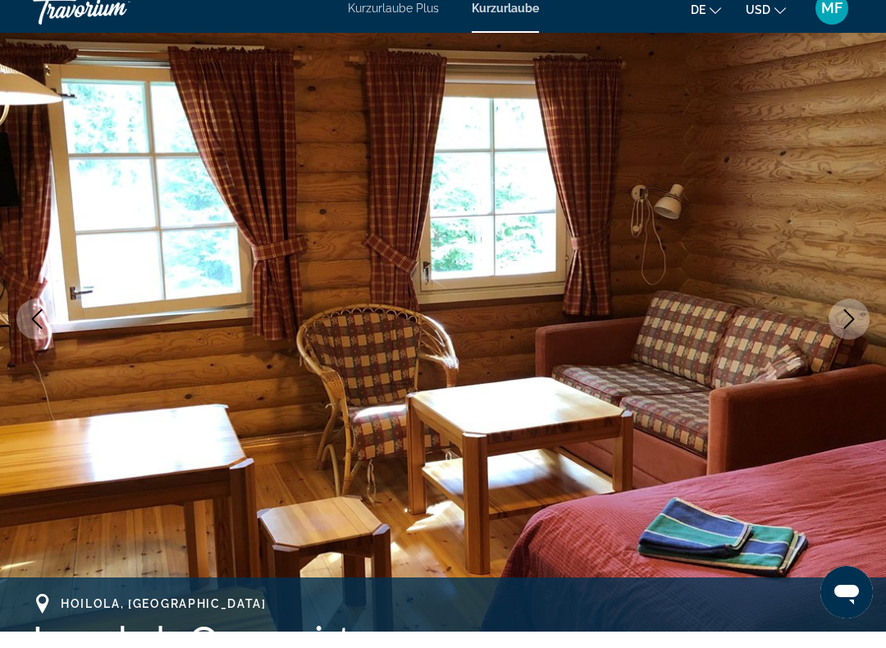
click at [855, 326] on icon "Next image" at bounding box center [849, 336] width 20 height 20
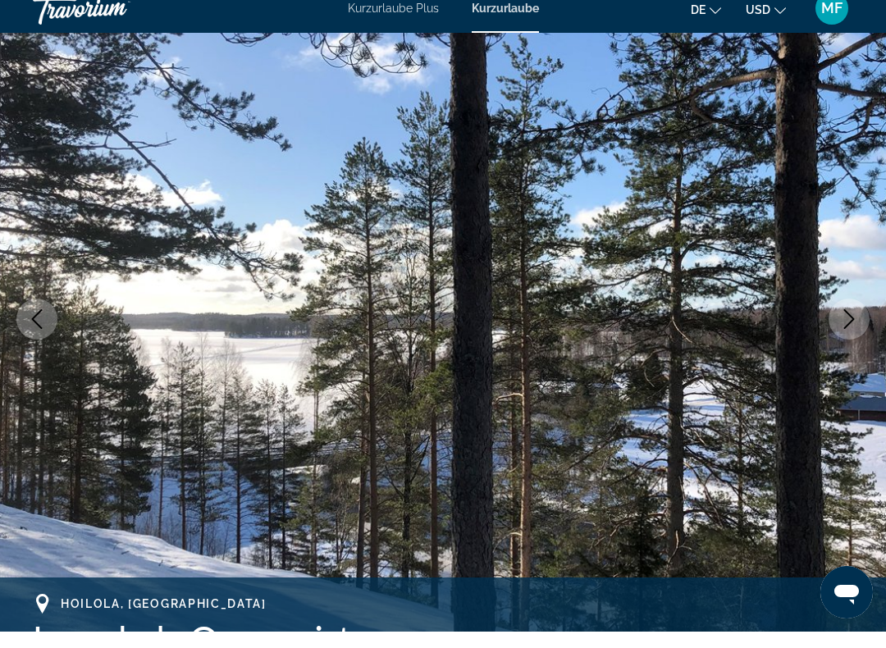
click at [856, 326] on icon "Next image" at bounding box center [849, 336] width 20 height 20
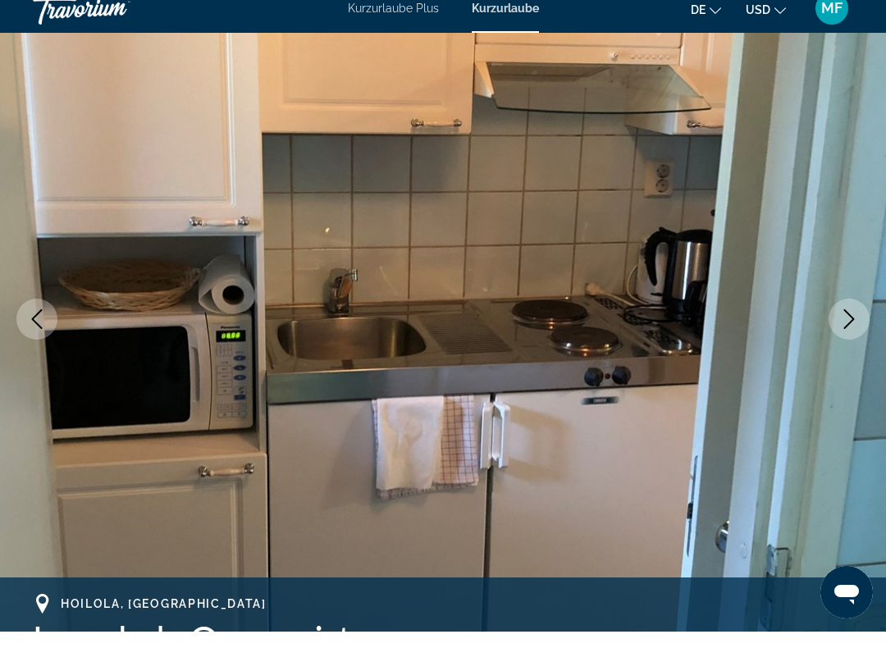
click at [855, 326] on icon "Next image" at bounding box center [849, 336] width 20 height 20
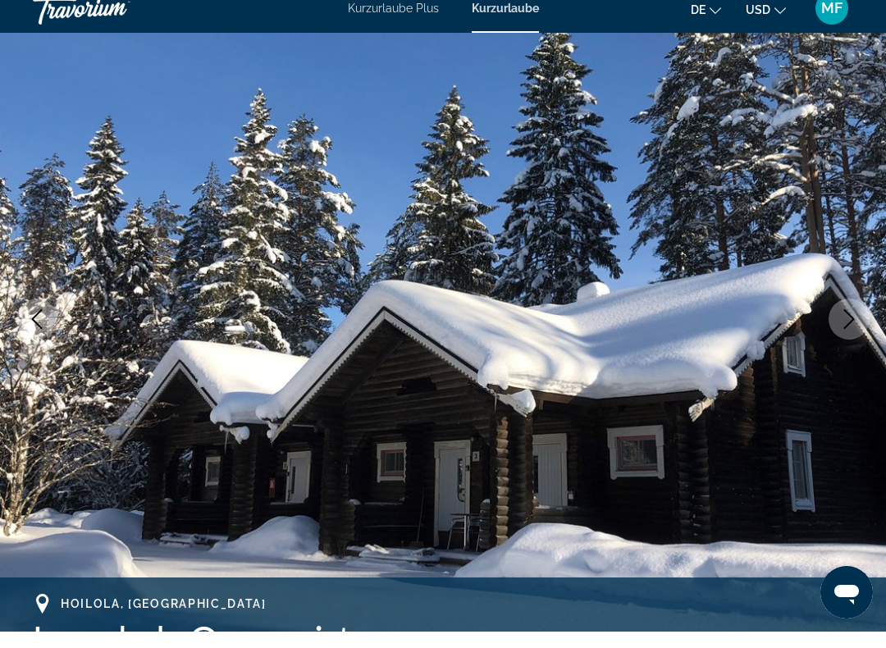
click at [852, 326] on icon "Next image" at bounding box center [849, 336] width 20 height 20
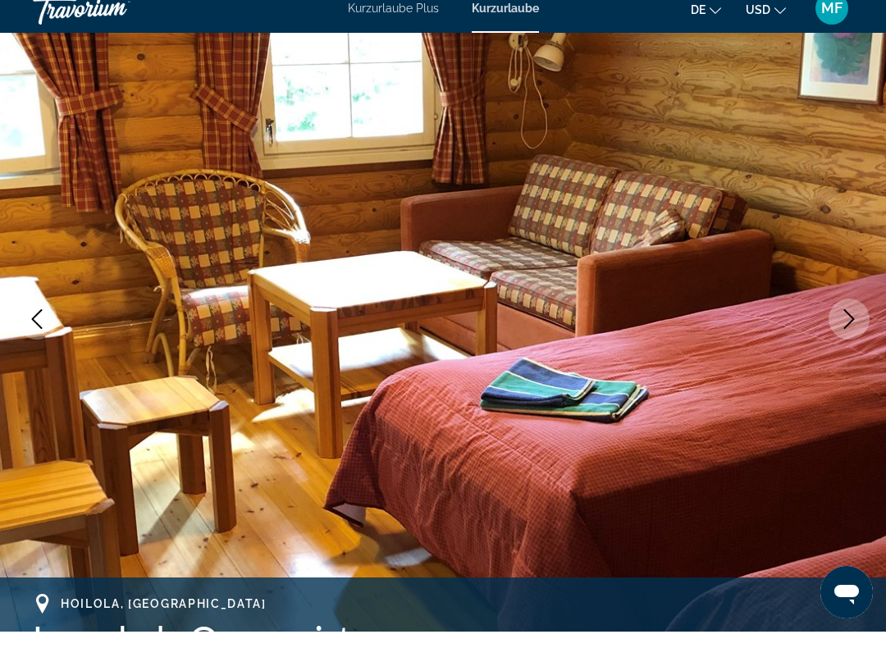
click at [852, 326] on icon "Next image" at bounding box center [849, 336] width 20 height 20
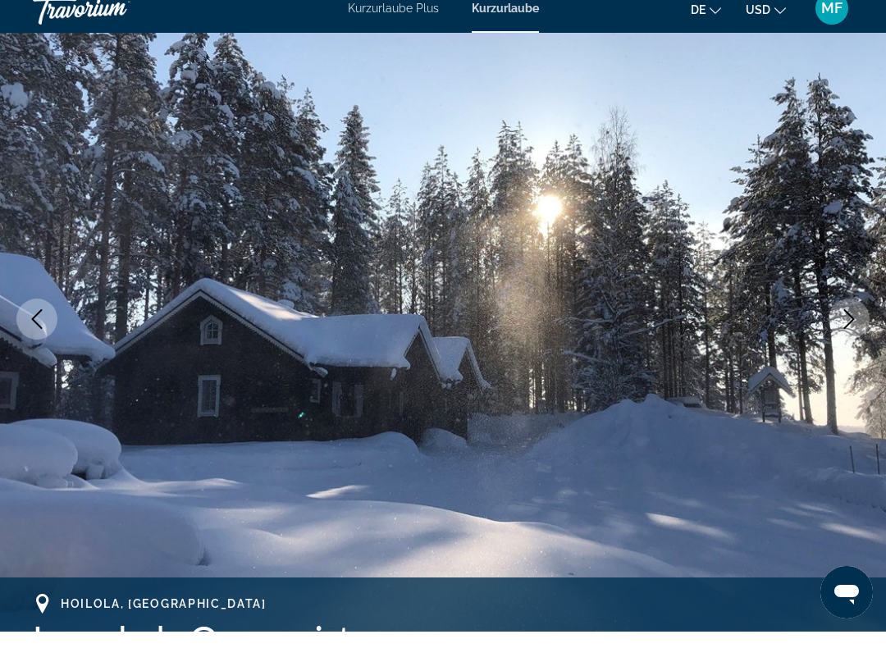
click at [850, 326] on icon "Next image" at bounding box center [849, 336] width 20 height 20
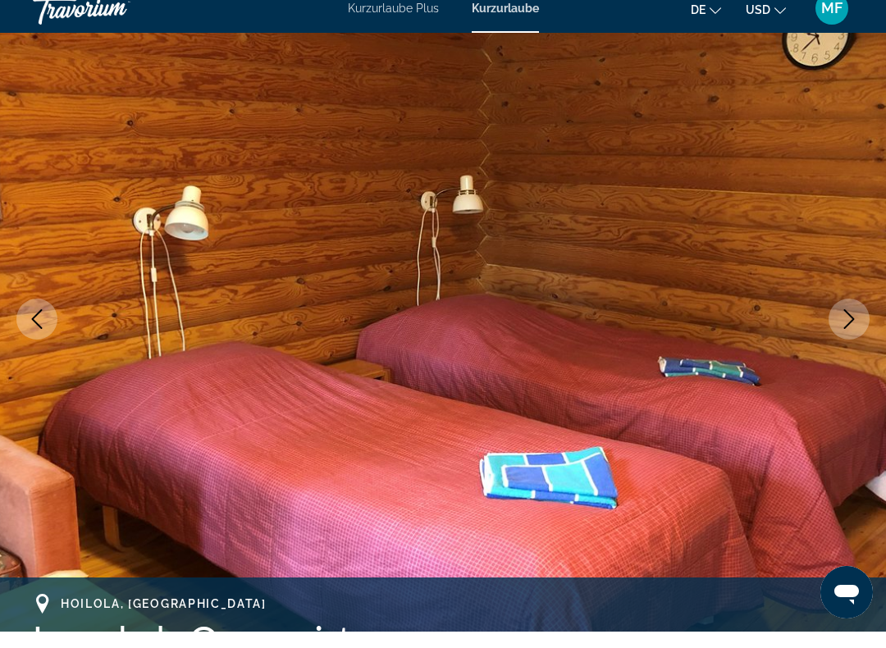
click at [851, 326] on icon "Next image" at bounding box center [849, 336] width 20 height 20
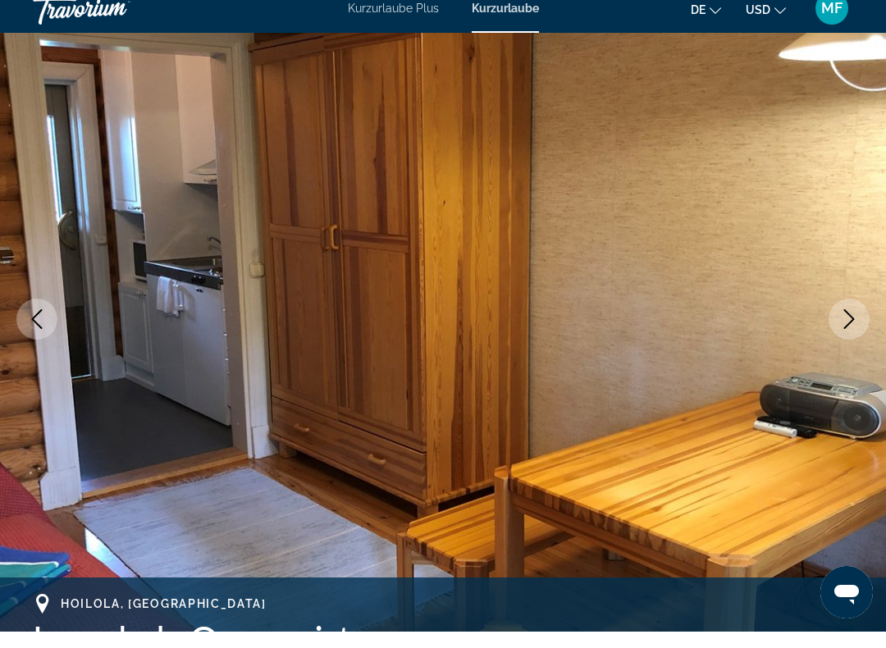
scroll to position [0, 0]
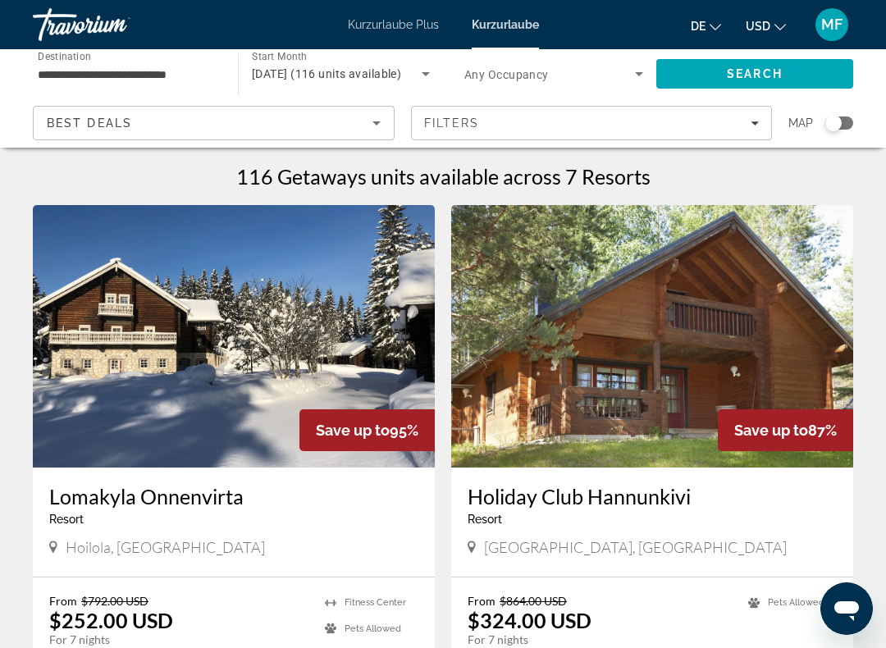
click at [756, 324] on img "Hauptinhalt" at bounding box center [652, 336] width 402 height 263
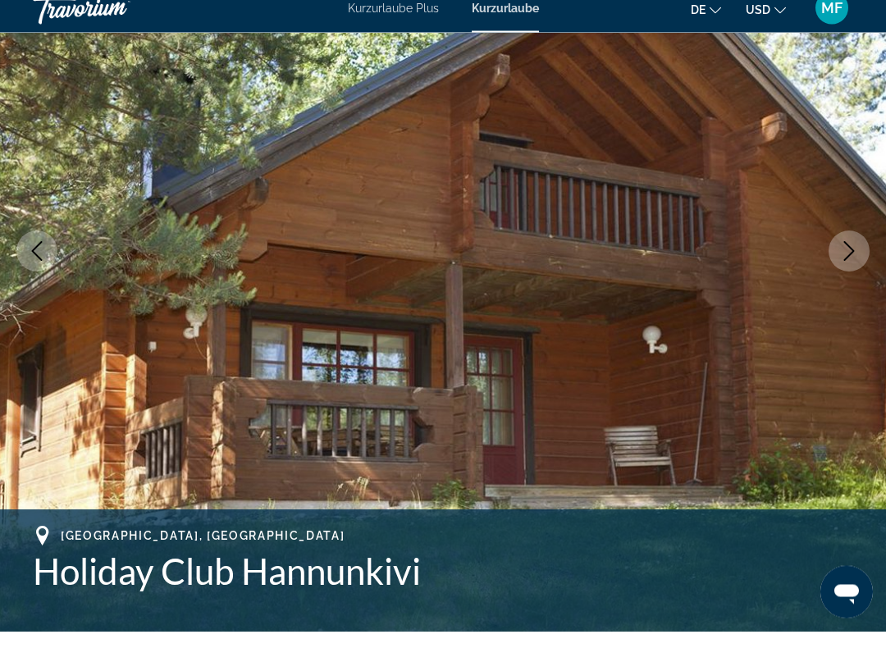
scroll to position [171, 0]
click at [856, 258] on icon "Next image" at bounding box center [849, 268] width 20 height 20
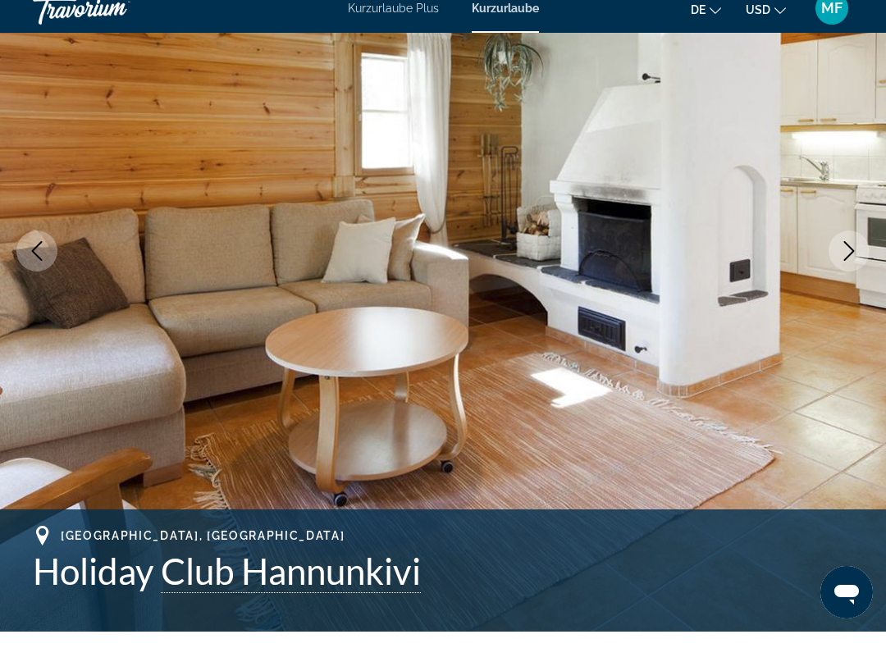
click at [854, 258] on icon "Next image" at bounding box center [849, 268] width 20 height 20
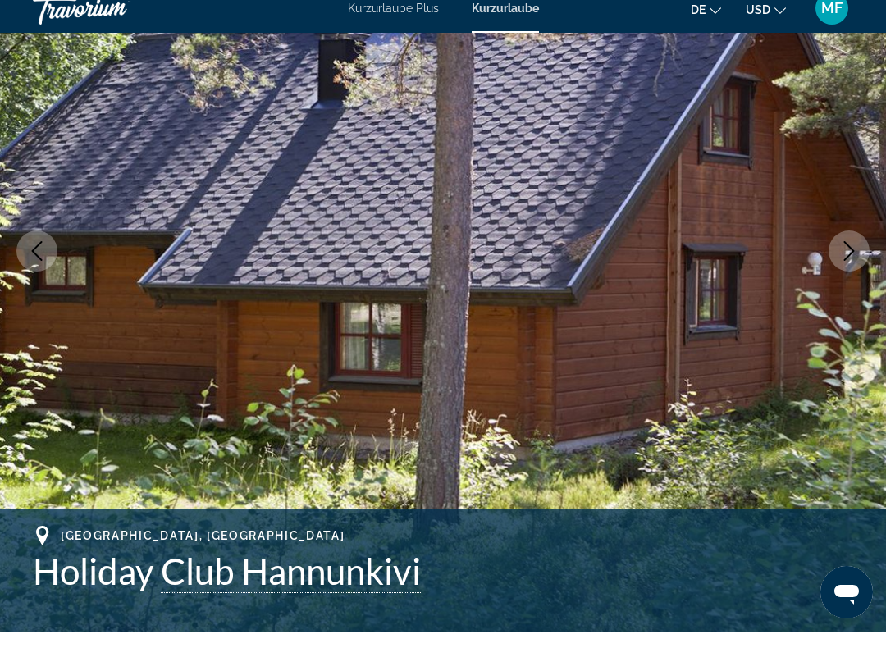
click at [855, 258] on icon "Next image" at bounding box center [849, 268] width 20 height 20
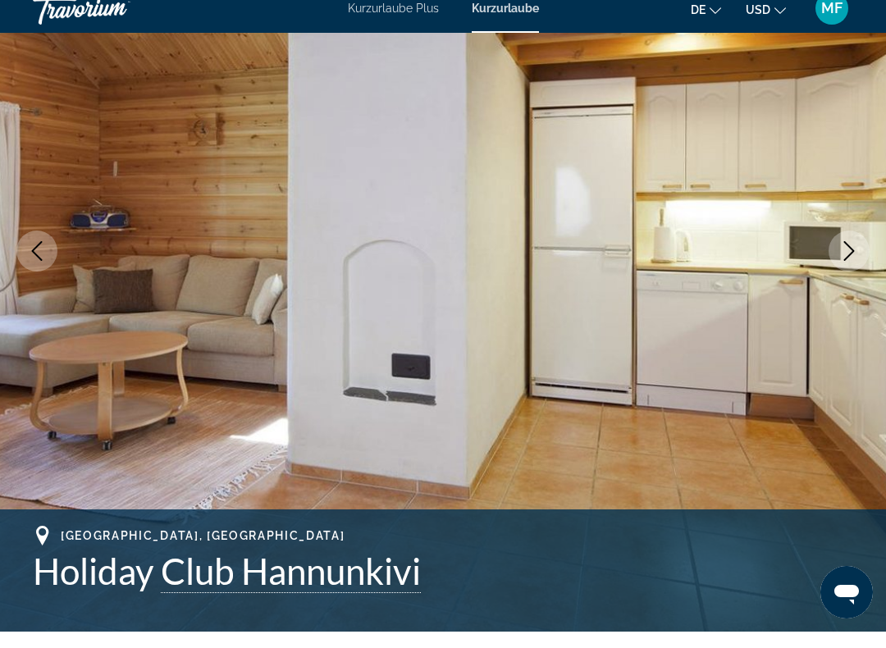
click at [851, 258] on icon "Next image" at bounding box center [849, 268] width 20 height 20
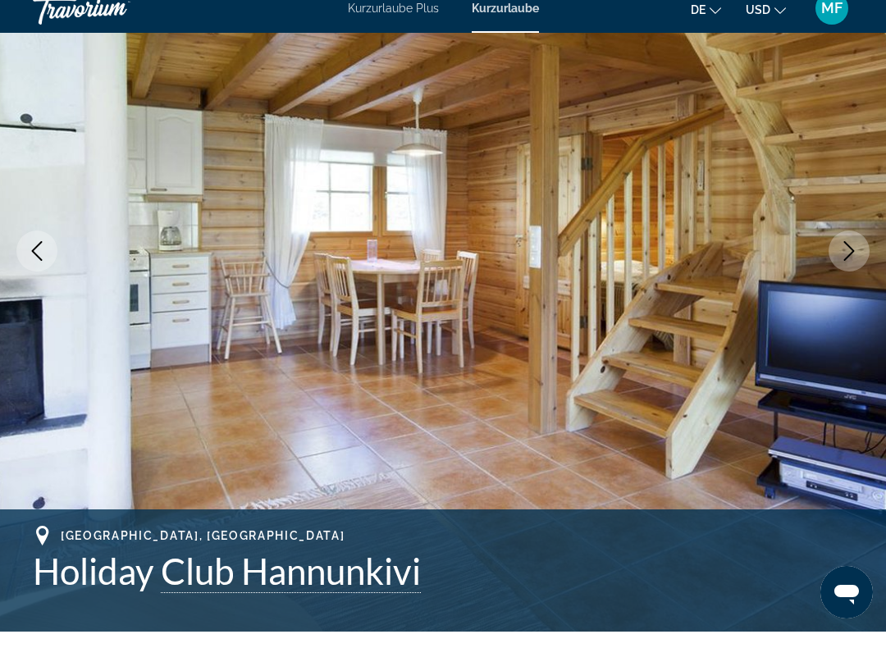
click at [858, 258] on icon "Next image" at bounding box center [849, 268] width 20 height 20
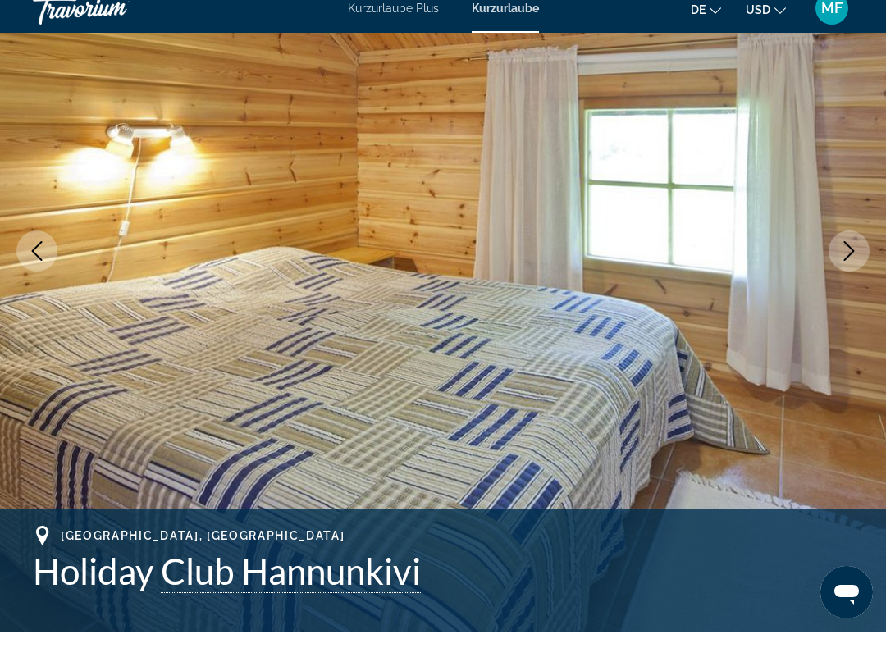
click at [857, 258] on icon "Next image" at bounding box center [849, 268] width 20 height 20
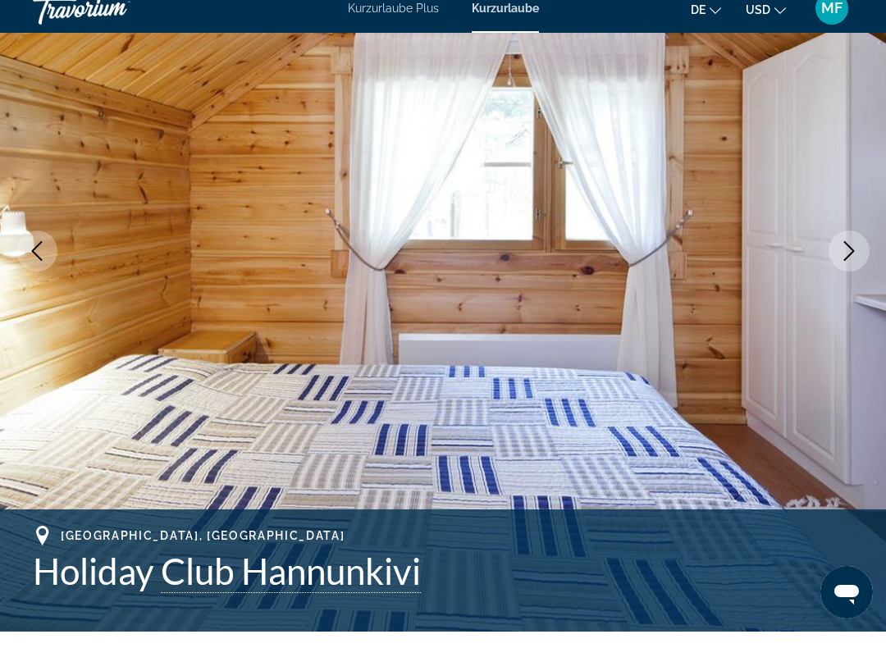
click at [858, 258] on icon "Next image" at bounding box center [849, 268] width 20 height 20
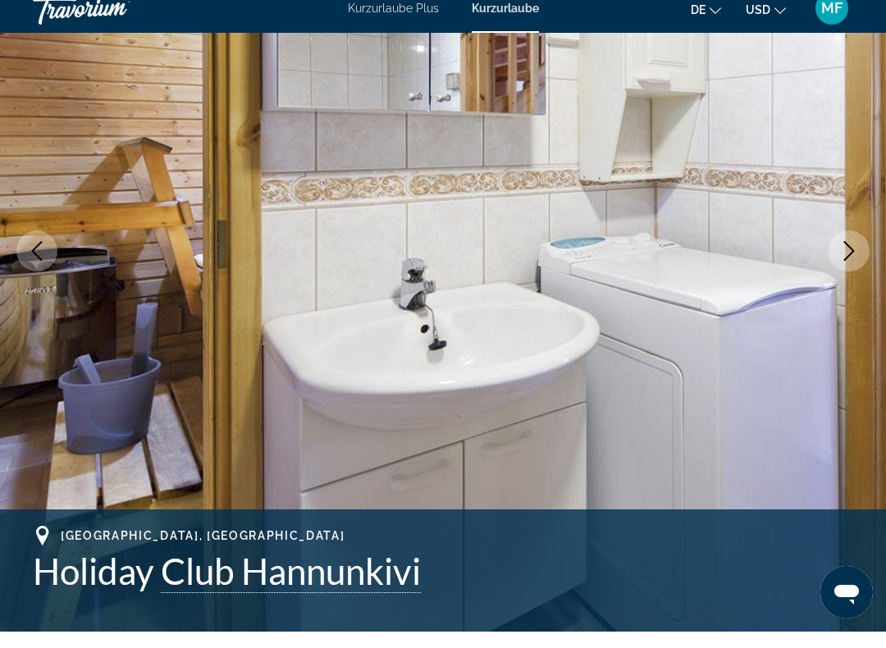
click at [858, 258] on icon "Next image" at bounding box center [849, 268] width 20 height 20
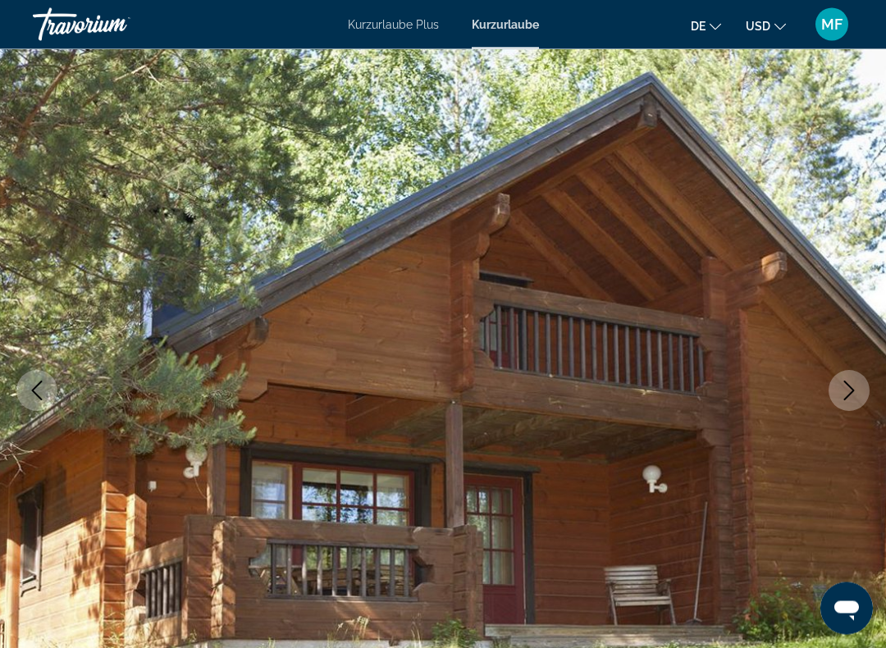
scroll to position [0, 0]
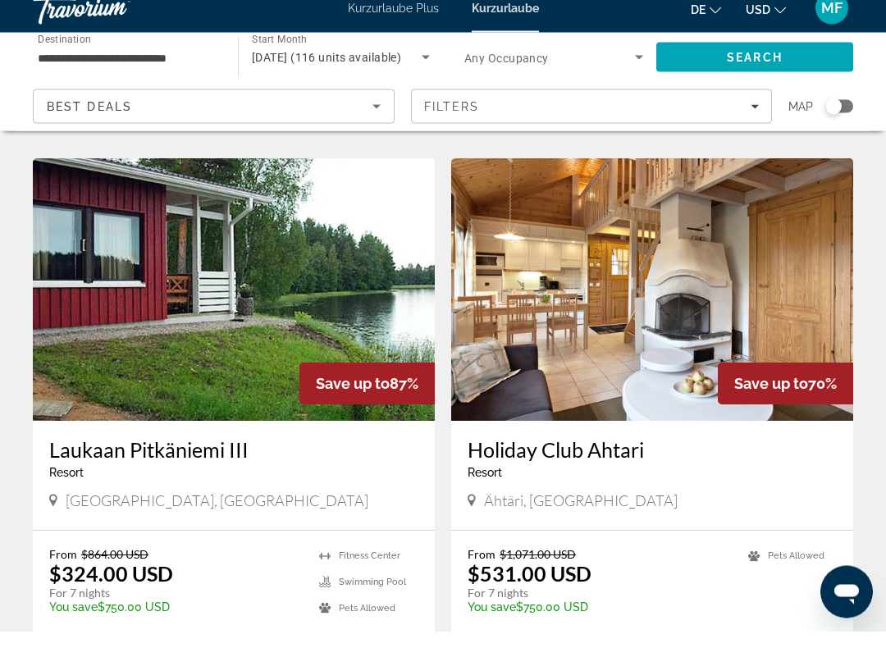
scroll to position [588, 0]
click at [126, 272] on img "Hauptinhalt" at bounding box center [234, 306] width 402 height 263
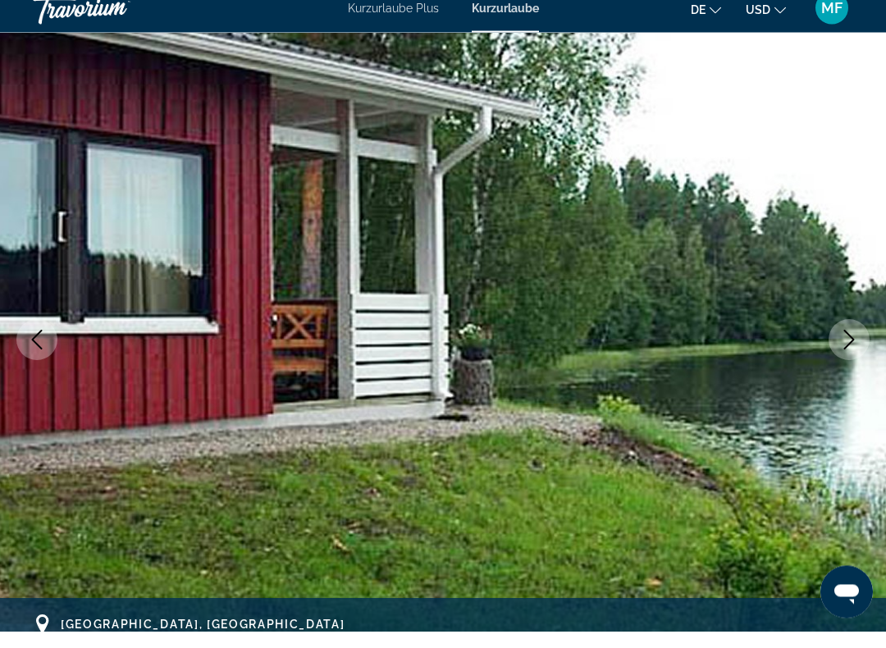
scroll to position [84, 0]
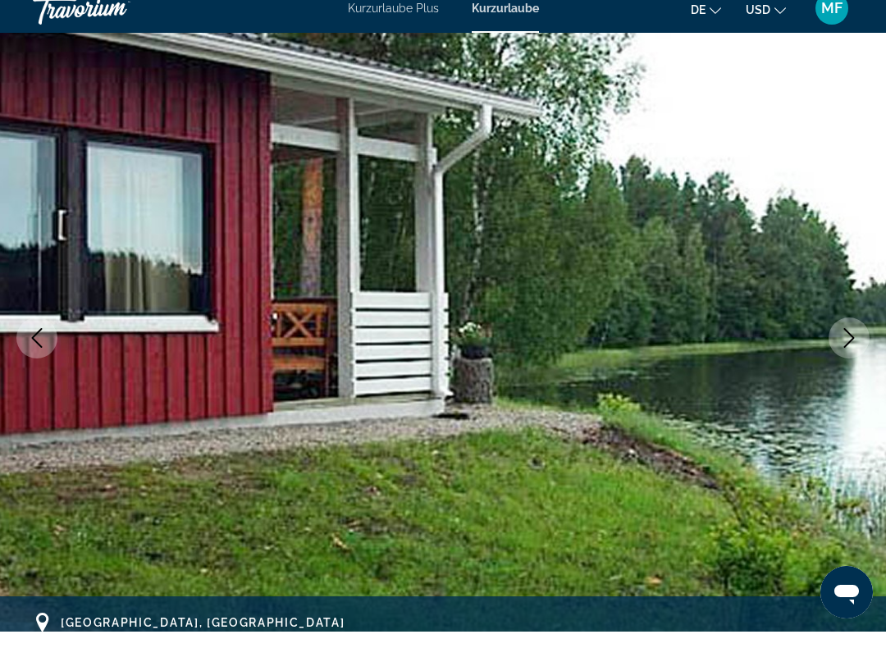
click at [856, 334] on button "Next image" at bounding box center [849, 354] width 41 height 41
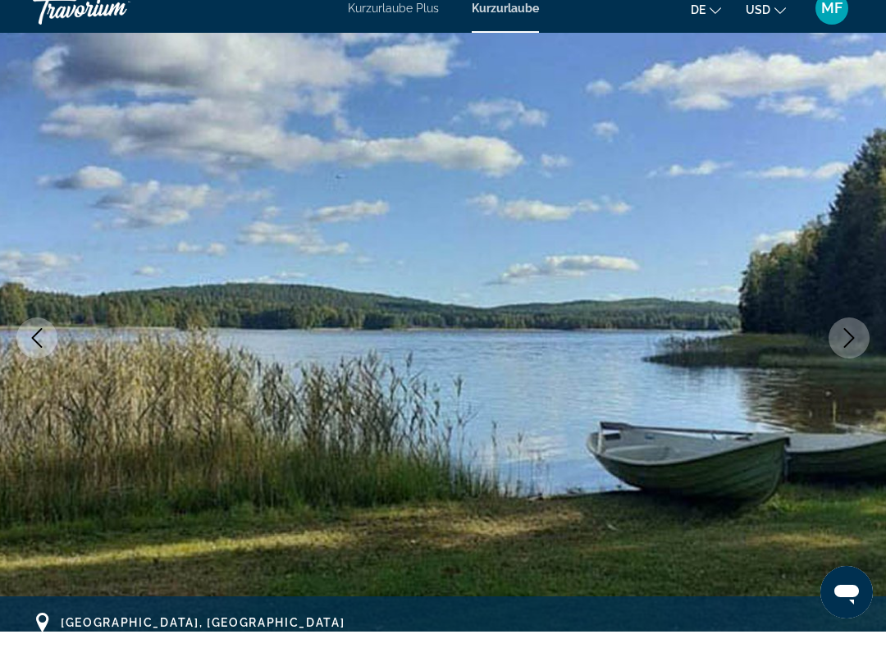
click at [851, 345] on icon "Next image" at bounding box center [849, 355] width 20 height 20
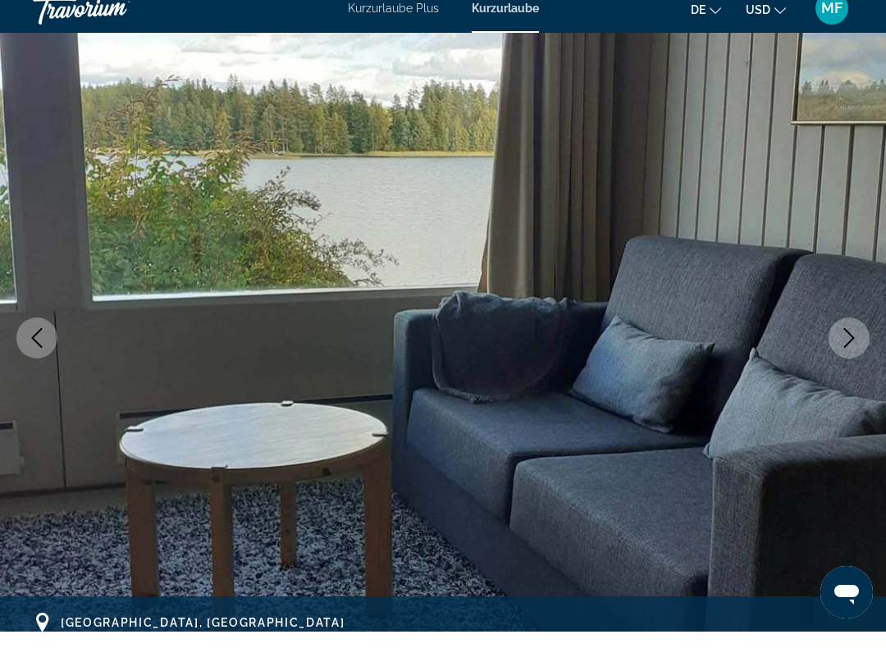
click at [855, 345] on icon "Next image" at bounding box center [849, 355] width 20 height 20
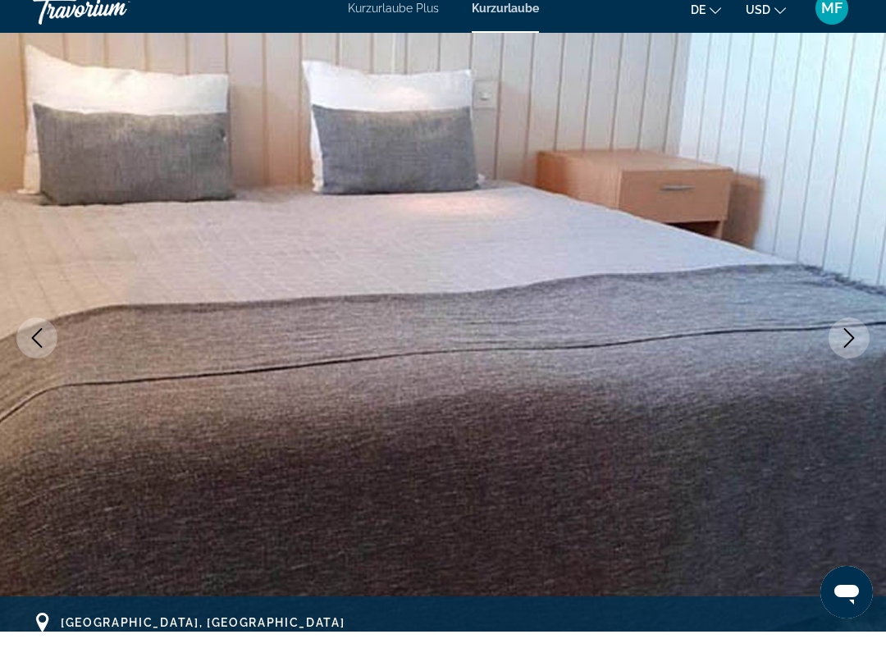
click at [856, 345] on icon "Next image" at bounding box center [849, 355] width 20 height 20
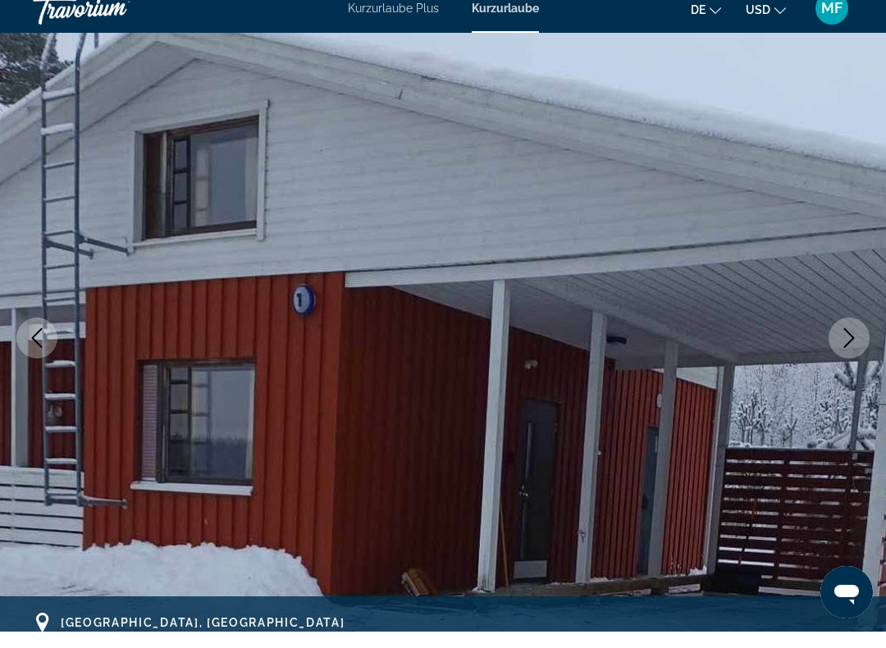
click at [848, 345] on icon "Next image" at bounding box center [849, 355] width 20 height 20
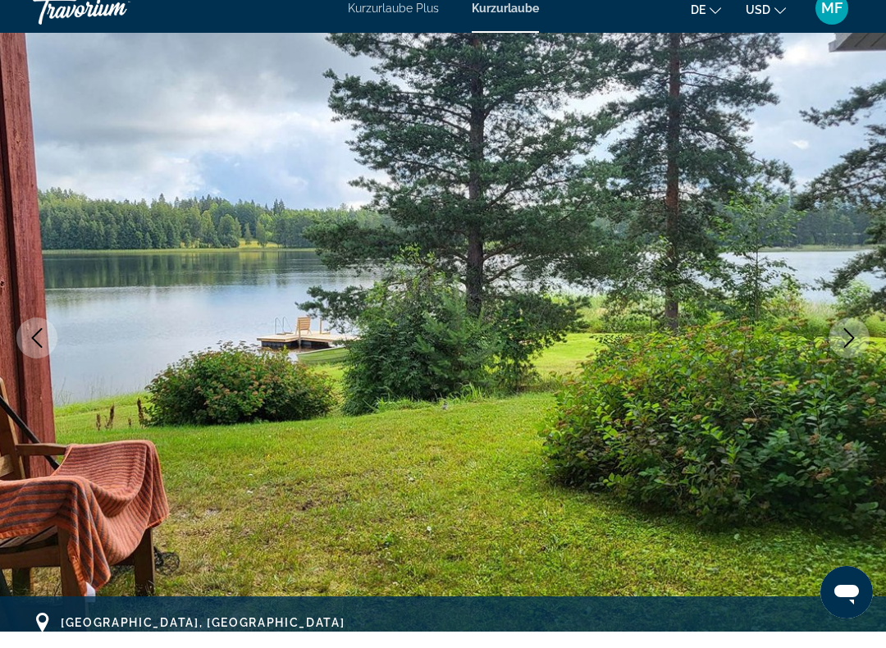
click at [854, 345] on icon "Next image" at bounding box center [849, 355] width 20 height 20
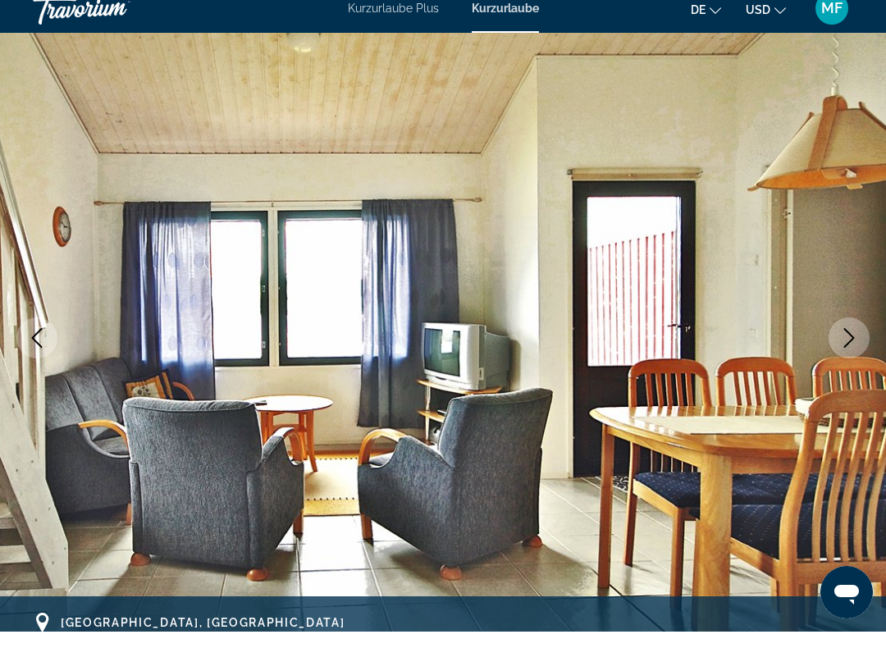
click at [852, 345] on icon "Next image" at bounding box center [849, 355] width 20 height 20
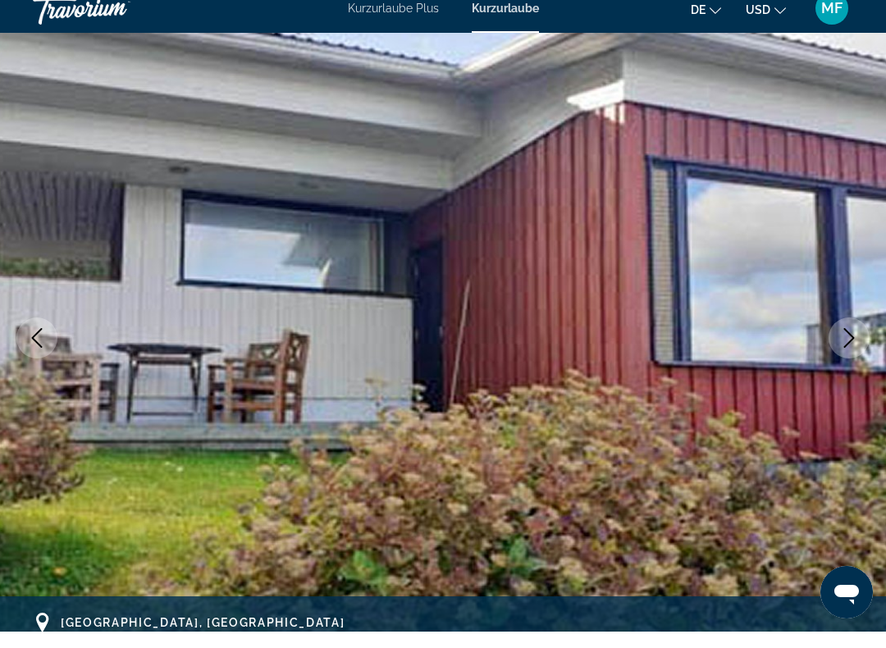
click at [856, 334] on button "Next image" at bounding box center [849, 354] width 41 height 41
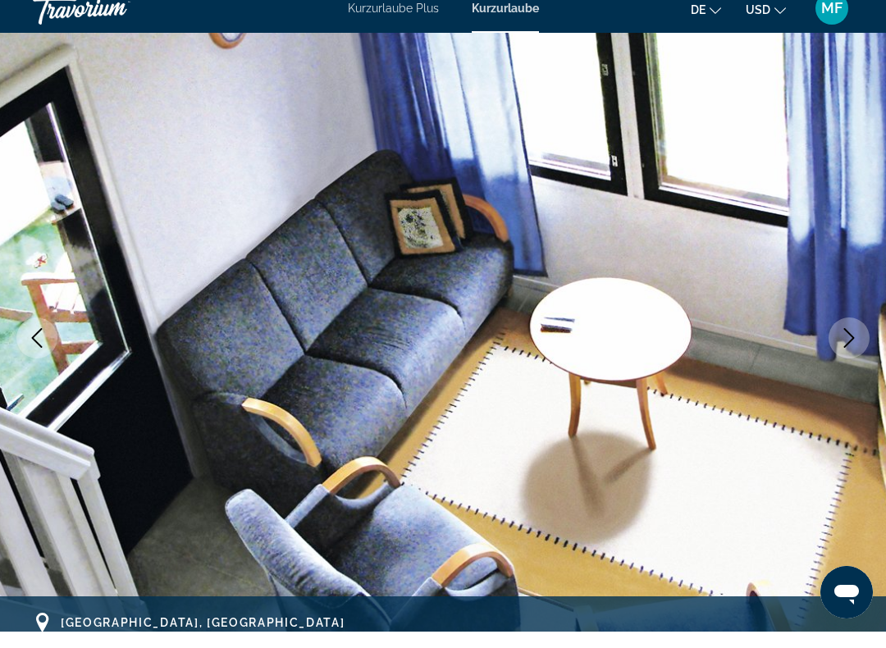
click at [853, 334] on button "Next image" at bounding box center [849, 354] width 41 height 41
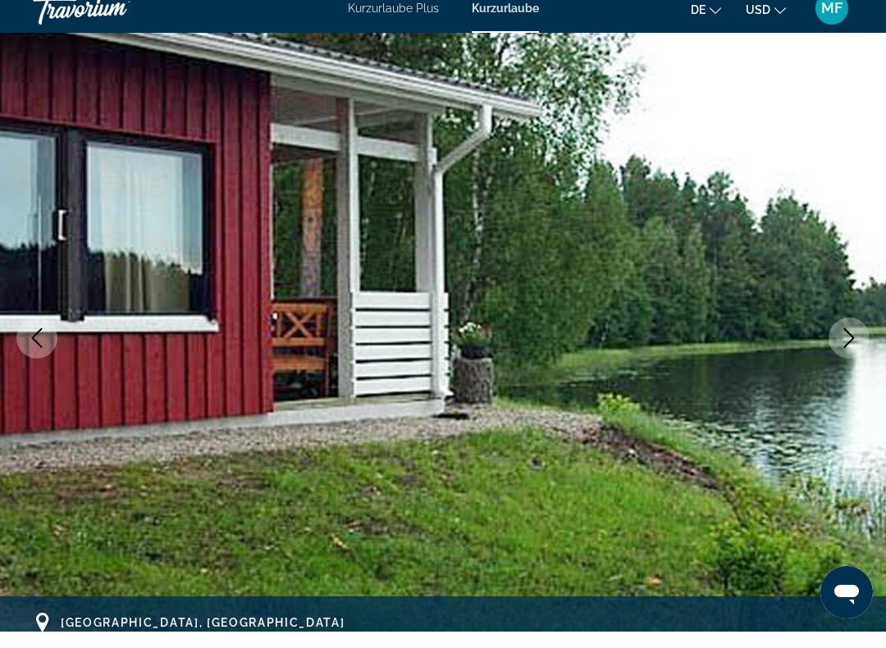
click at [855, 334] on button "Next image" at bounding box center [849, 354] width 41 height 41
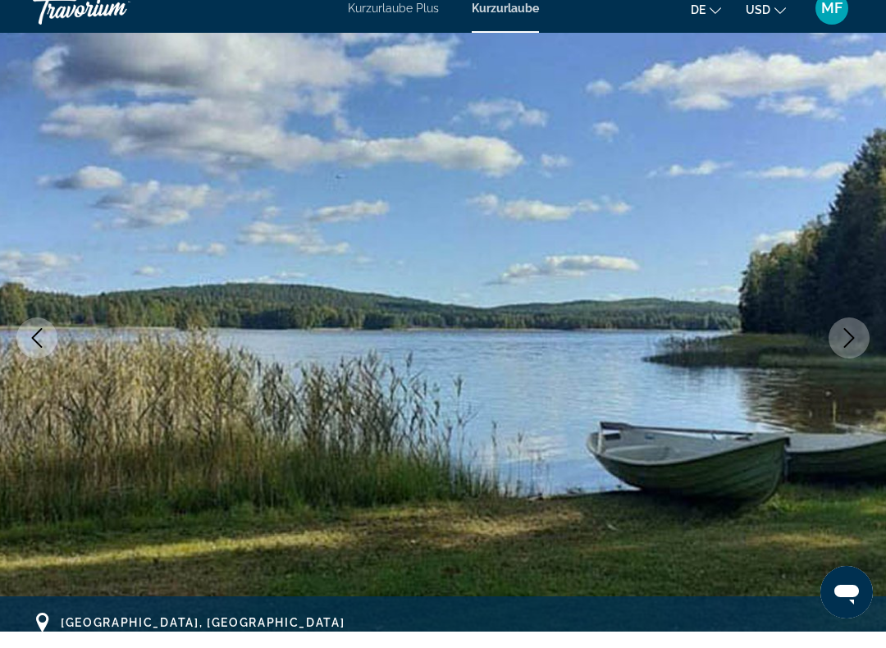
click at [855, 334] on button "Next image" at bounding box center [849, 354] width 41 height 41
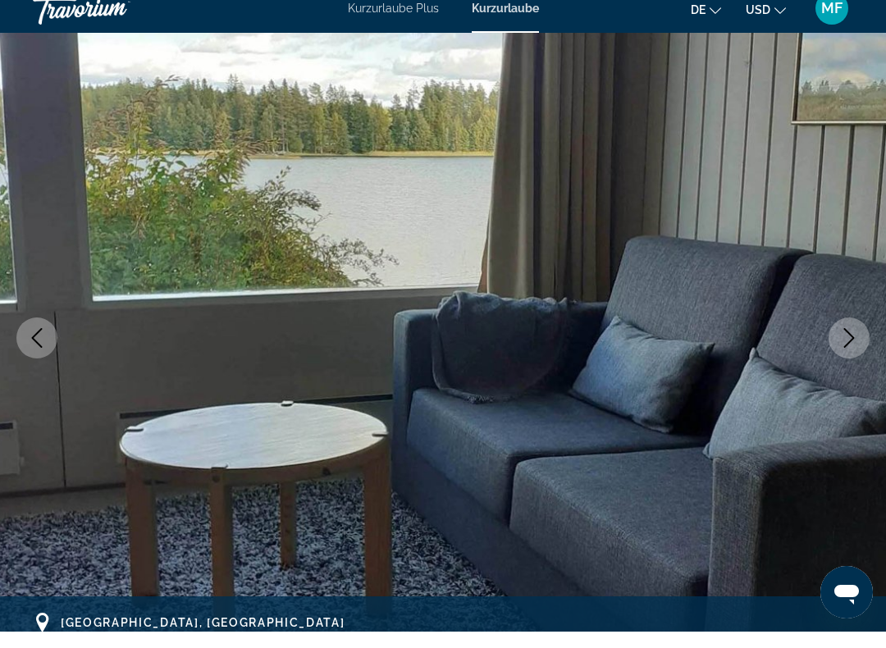
click at [858, 345] on icon "Next image" at bounding box center [849, 355] width 20 height 20
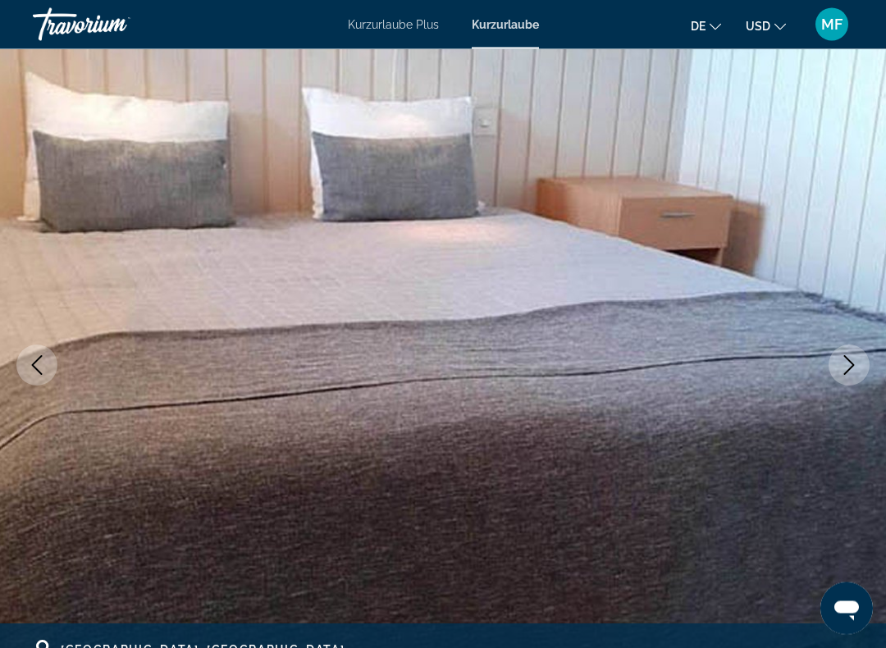
scroll to position [0, 0]
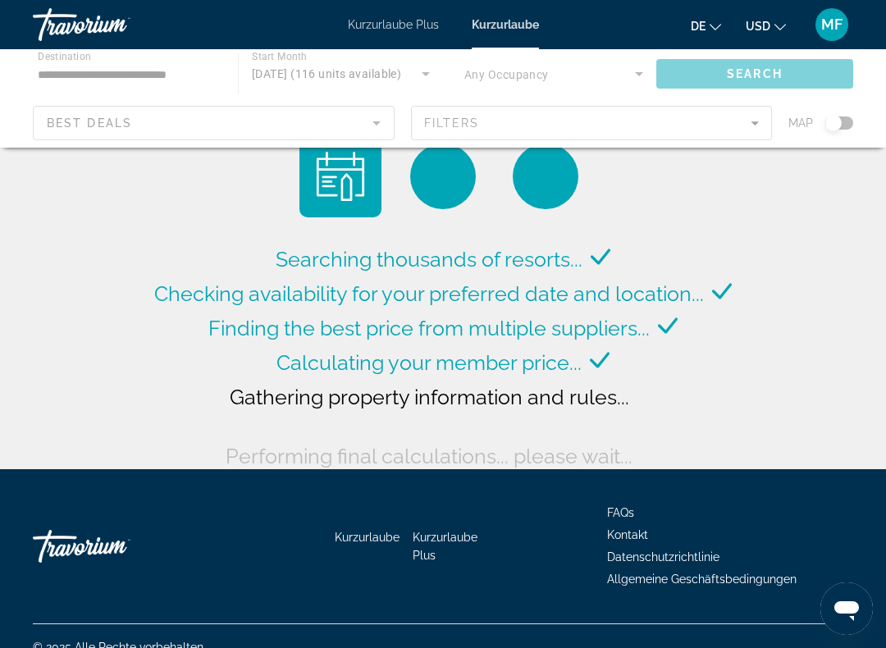
click at [377, 27] on font "Kurzurlaube Plus" at bounding box center [393, 24] width 91 height 13
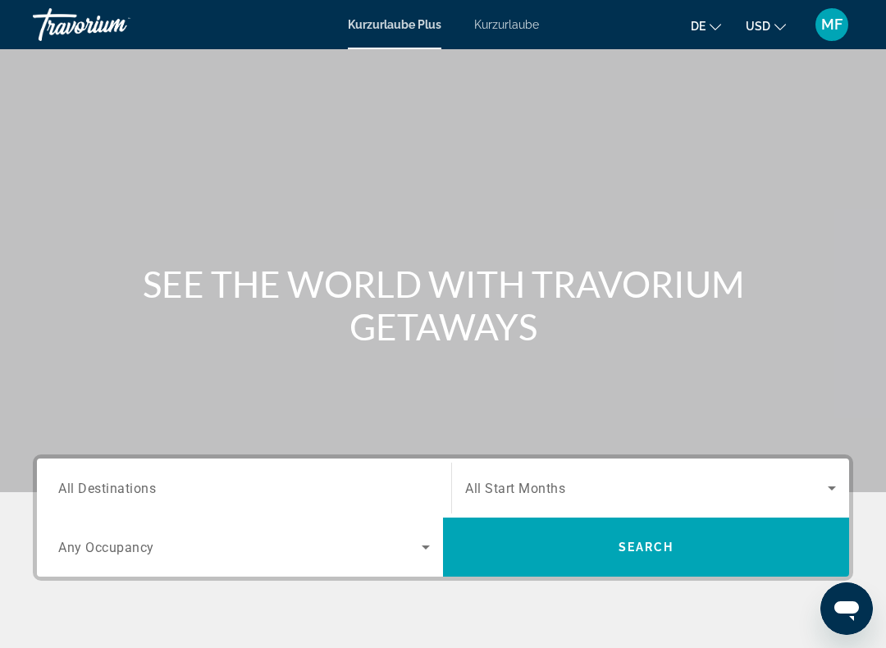
click at [347, 468] on div "Search widget" at bounding box center [244, 488] width 372 height 47
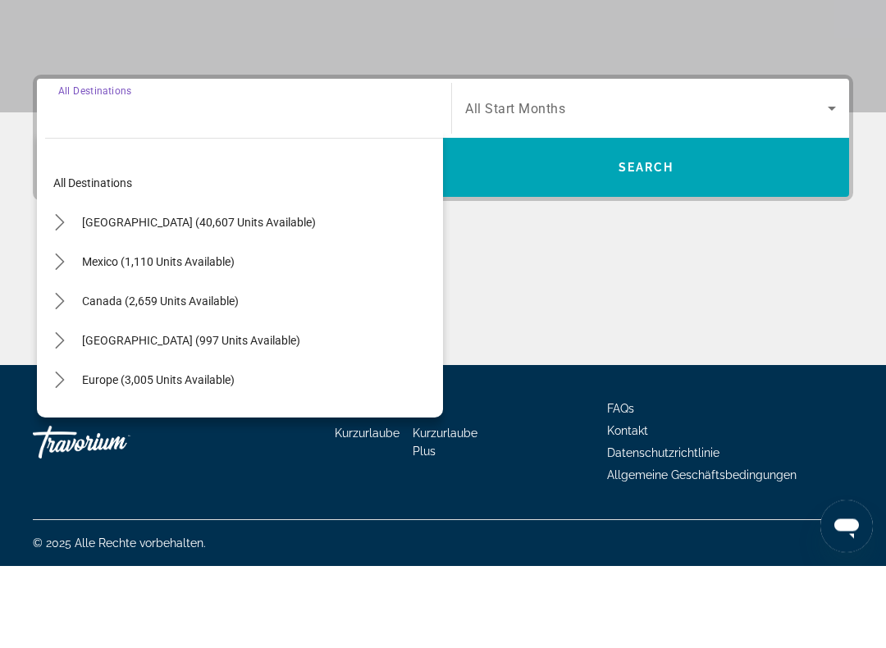
scroll to position [298, 0]
click at [231, 455] on span "Europe (3,005 units available)" at bounding box center [158, 461] width 153 height 13
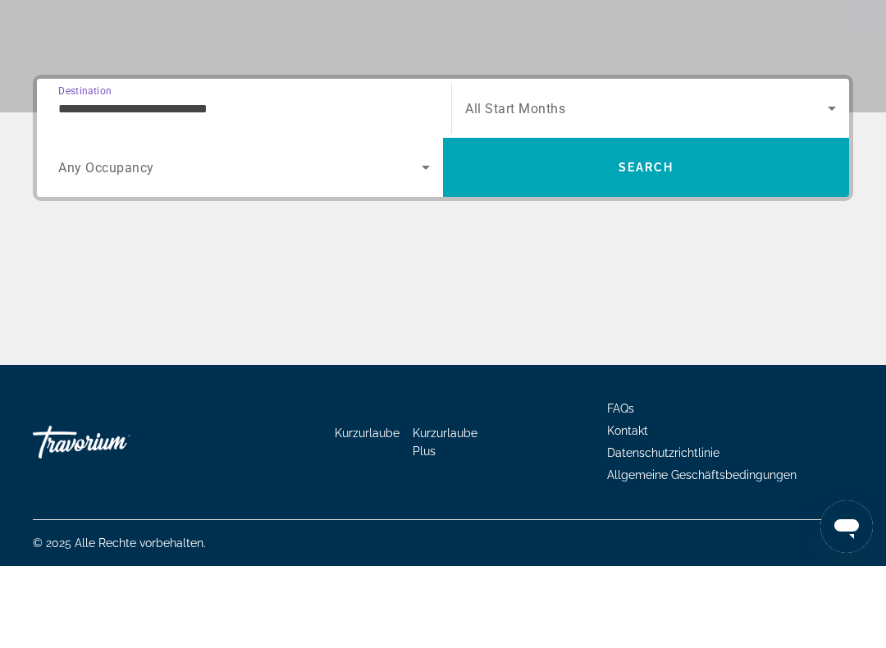
click at [386, 181] on input "**********" at bounding box center [244, 191] width 372 height 20
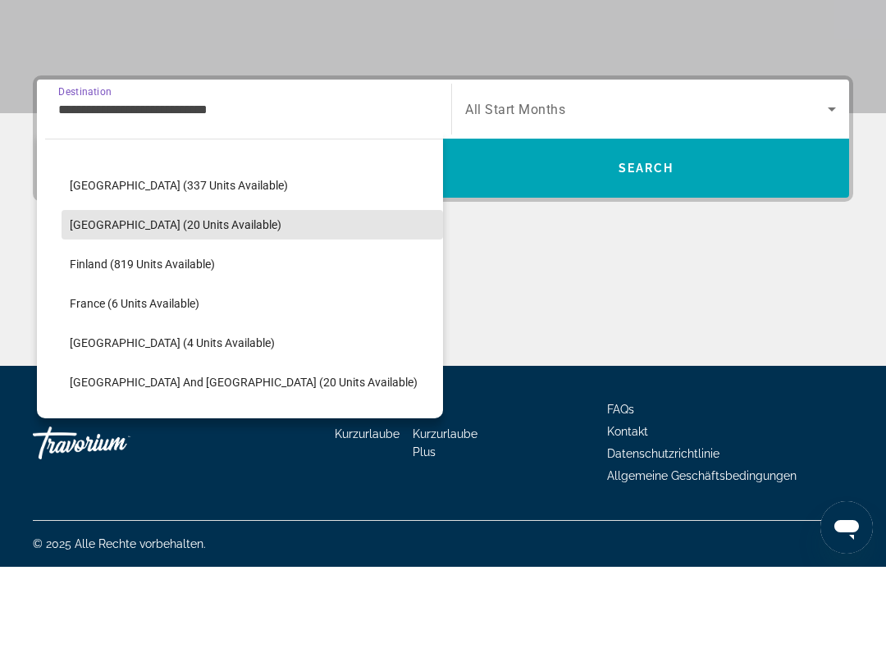
scroll to position [275, 0]
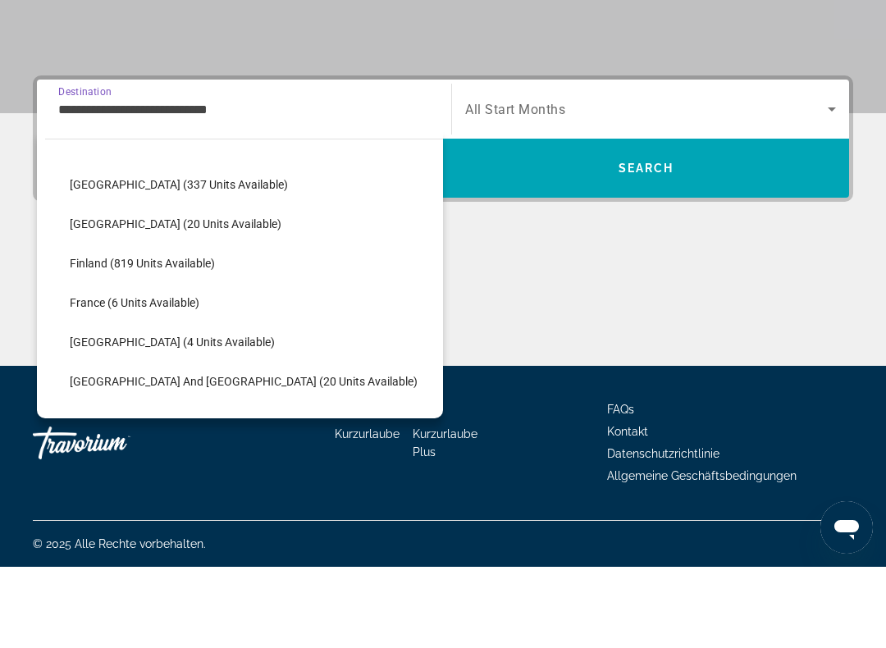
click at [293, 325] on span "Select destination: Finland (819 units available)" at bounding box center [252, 344] width 381 height 39
type input "**********"
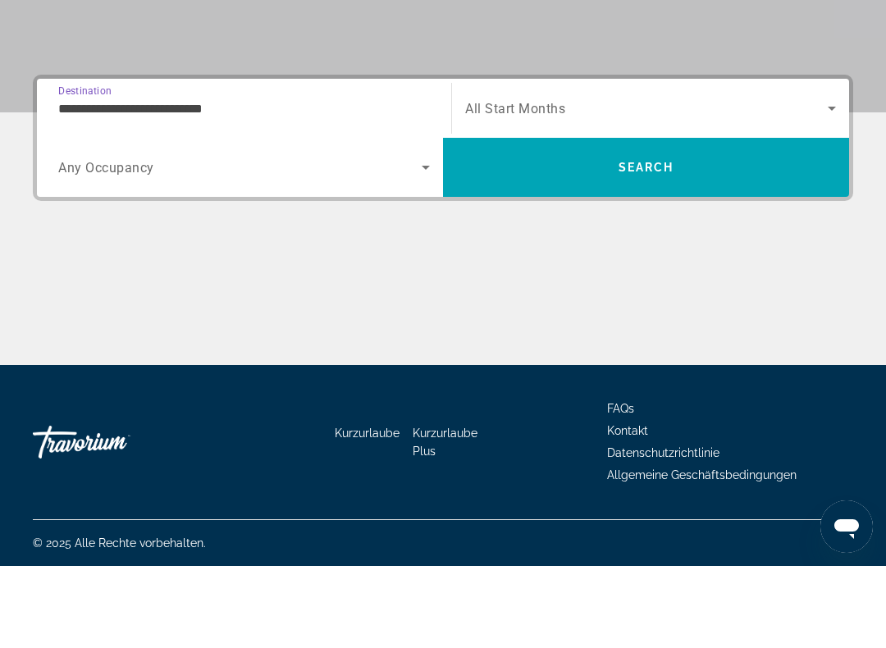
click at [605, 180] on span "Search widget" at bounding box center [646, 190] width 363 height 20
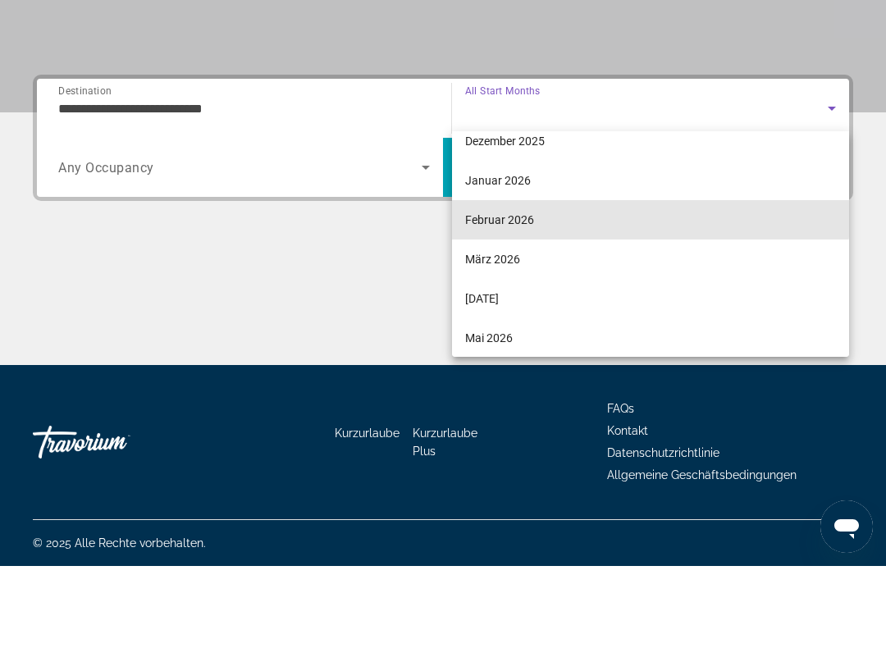
scroll to position [135, 0]
click at [592, 281] on mat-option "Februar 2026" at bounding box center [650, 300] width 397 height 39
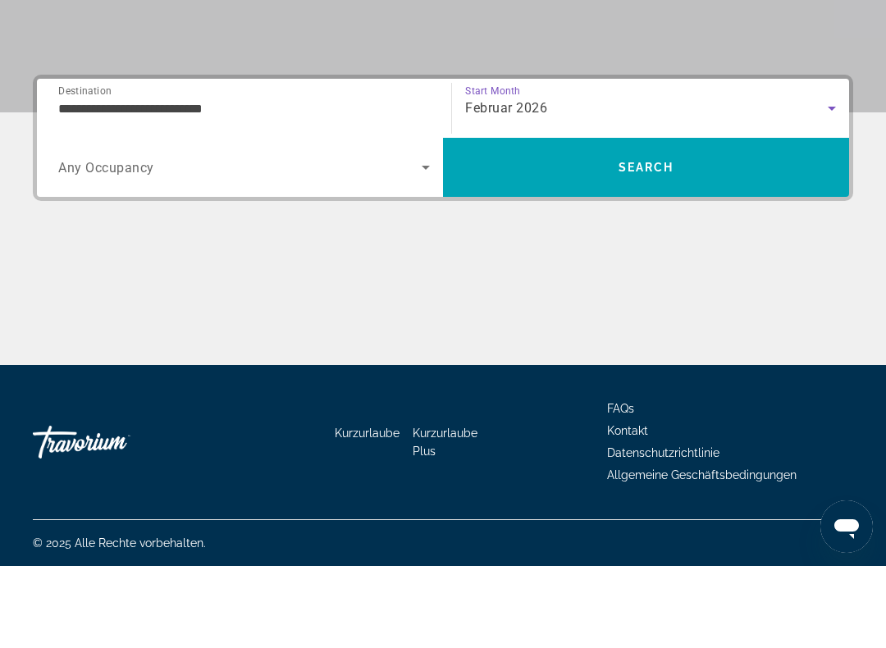
click at [642, 230] on span "Search" at bounding box center [646, 249] width 406 height 39
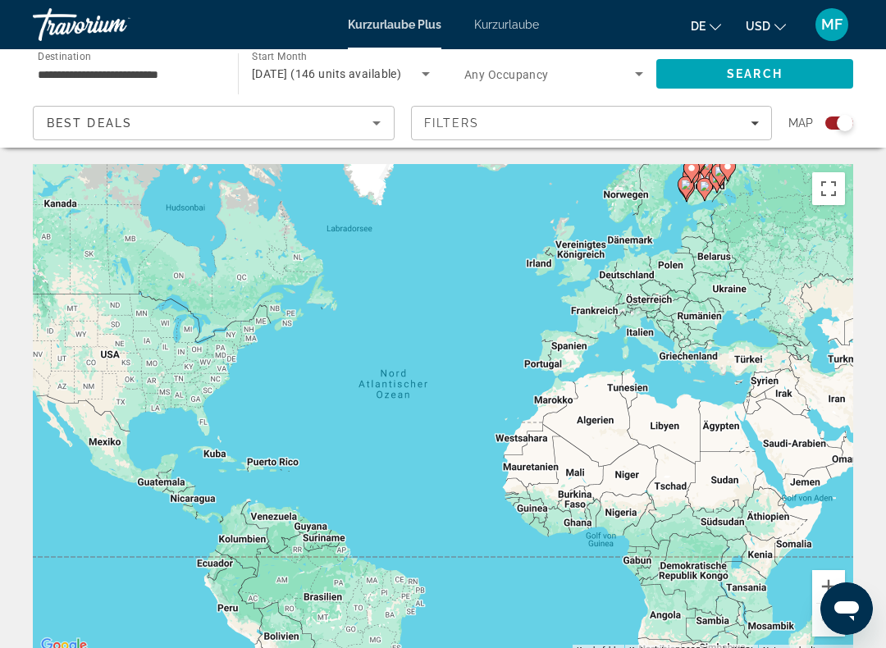
click at [838, 194] on button "Vollbildansicht ein/aus" at bounding box center [828, 188] width 33 height 33
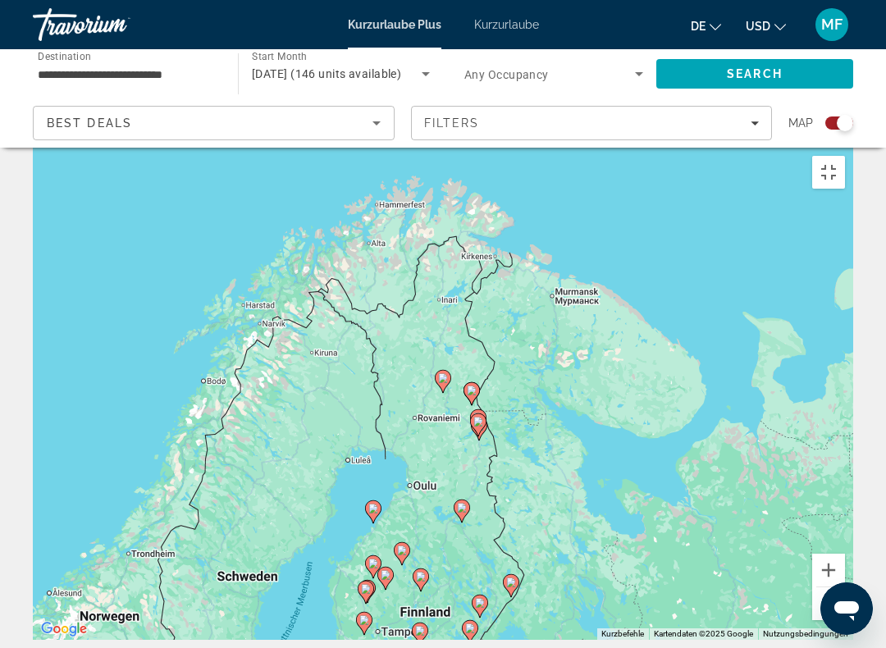
type input "**********"
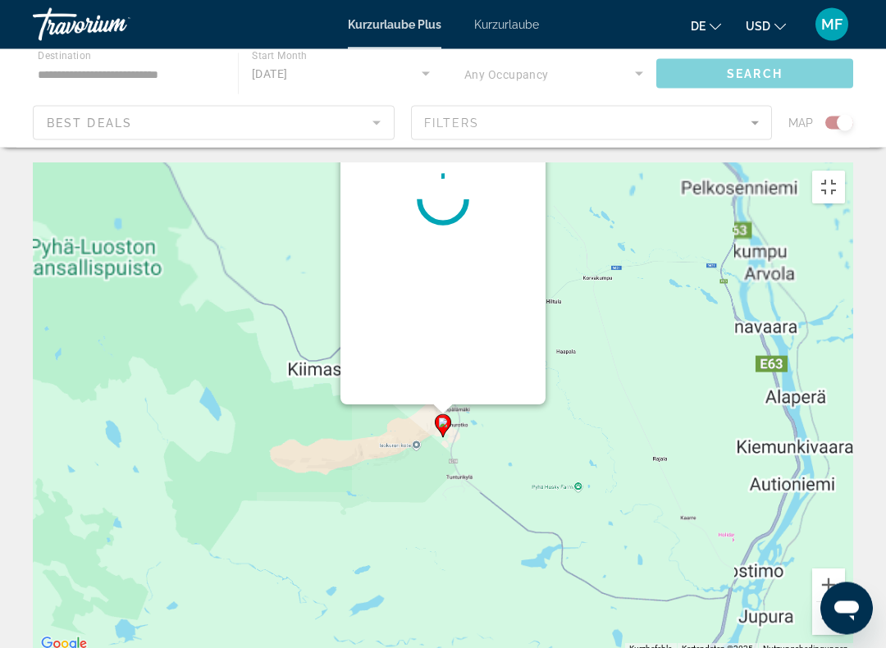
scroll to position [0, 0]
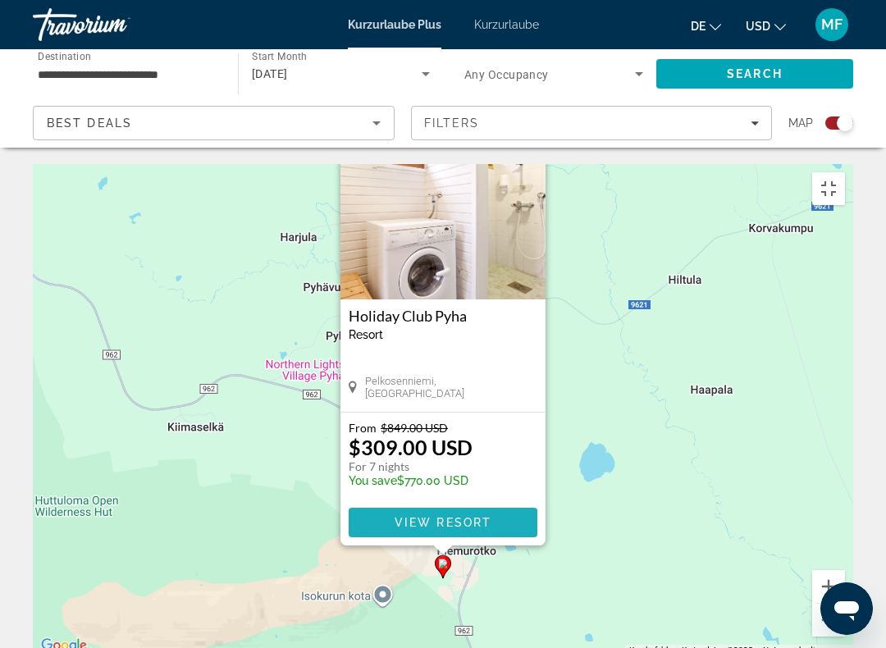
click at [442, 516] on span "View Resort" at bounding box center [443, 522] width 97 height 13
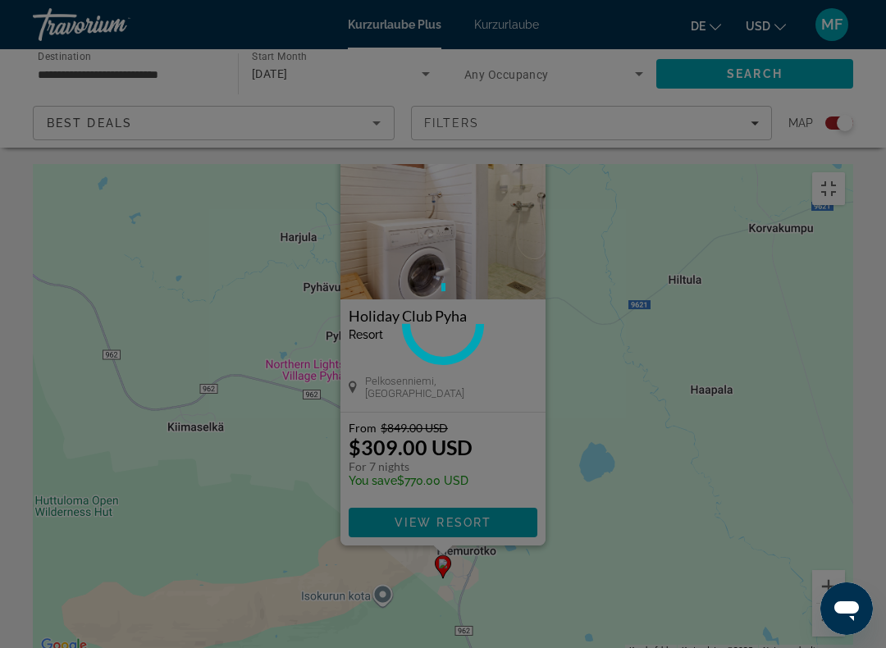
click at [484, 516] on span "View Resort" at bounding box center [443, 522] width 97 height 13
click at [505, 503] on span "Hauptinhalt" at bounding box center [443, 522] width 189 height 39
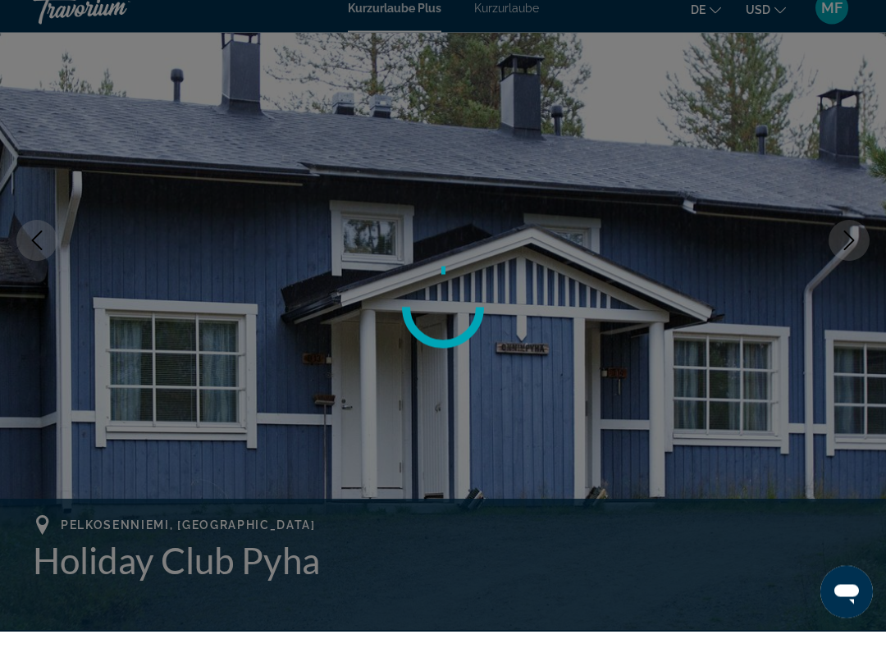
scroll to position [192, 0]
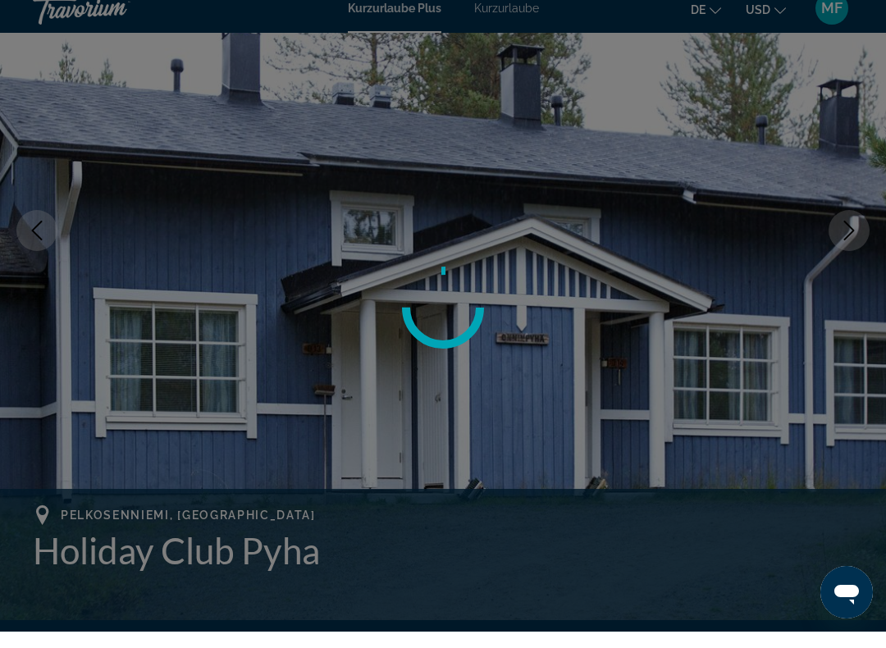
click at [861, 228] on div at bounding box center [443, 324] width 886 height 648
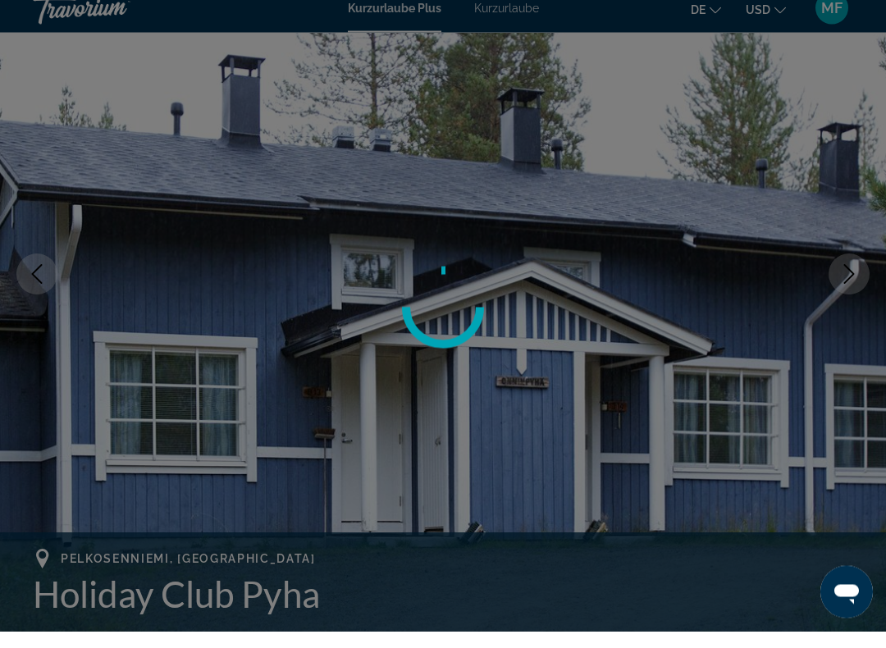
scroll to position [150, 0]
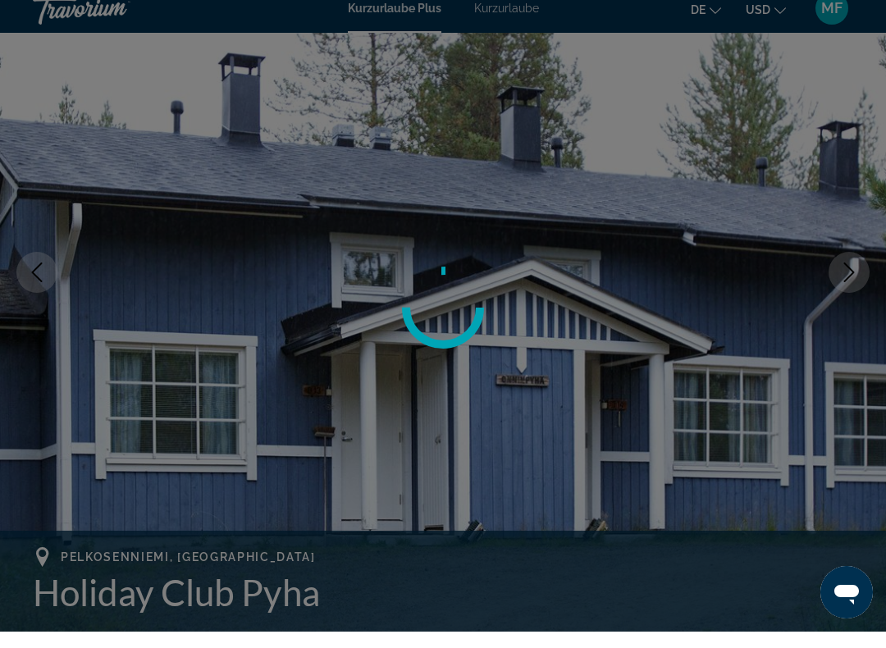
click at [860, 266] on div at bounding box center [443, 324] width 886 height 648
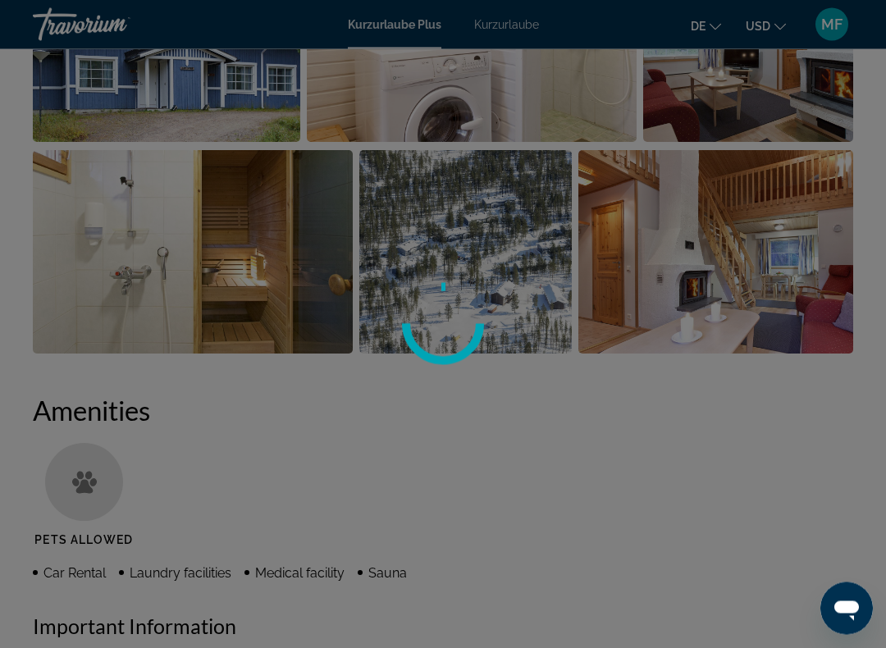
scroll to position [1192, 0]
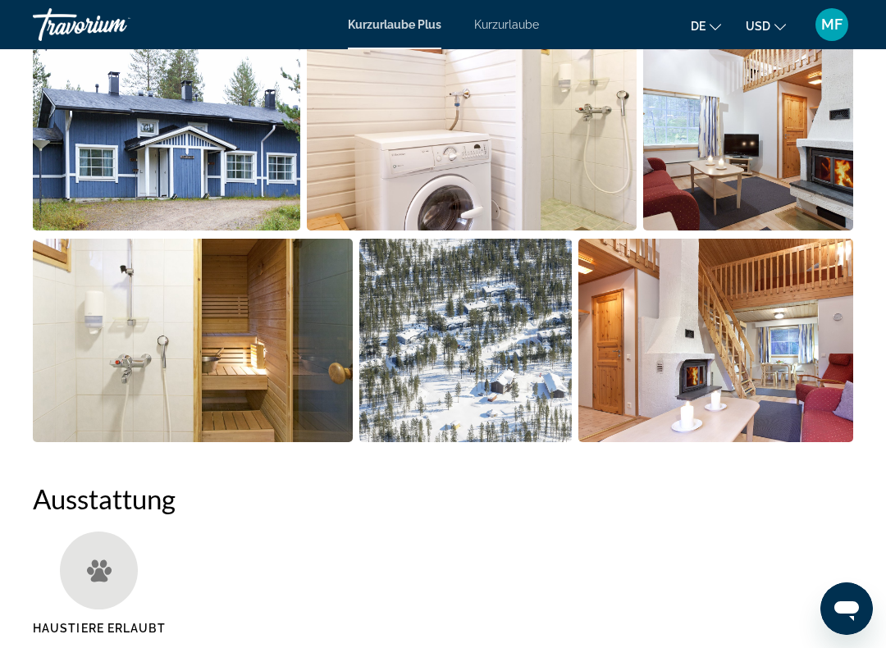
scroll to position [1162, 0]
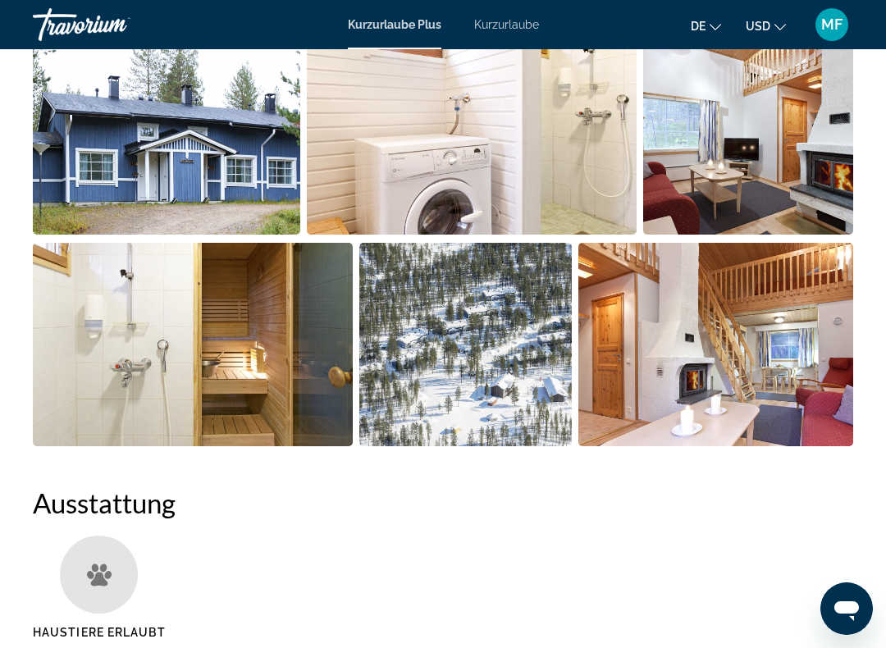
click at [231, 339] on img "Vollbild-Bildschieberegler öffnen" at bounding box center [193, 344] width 320 height 203
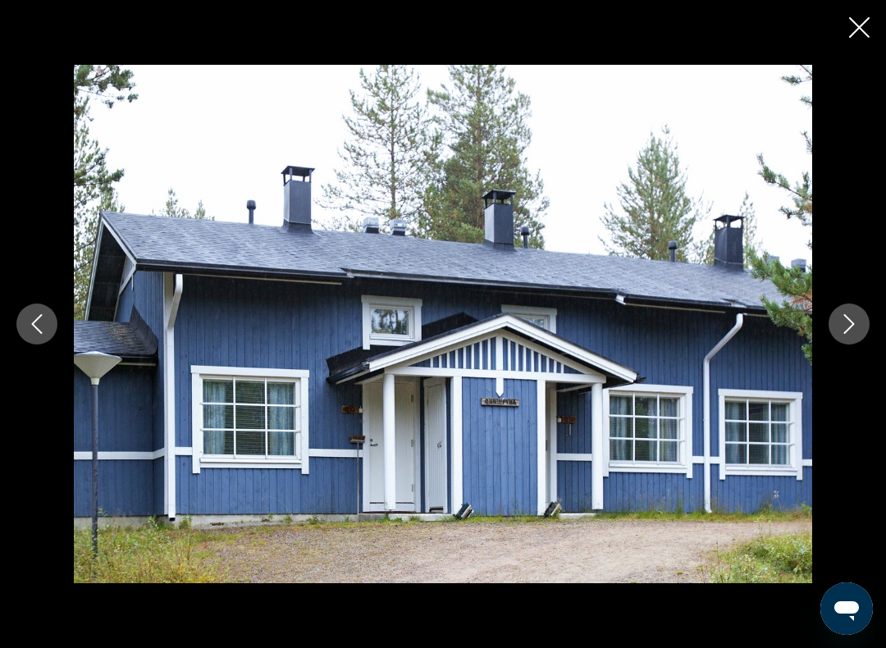
click at [858, 321] on icon "Next image" at bounding box center [849, 324] width 20 height 20
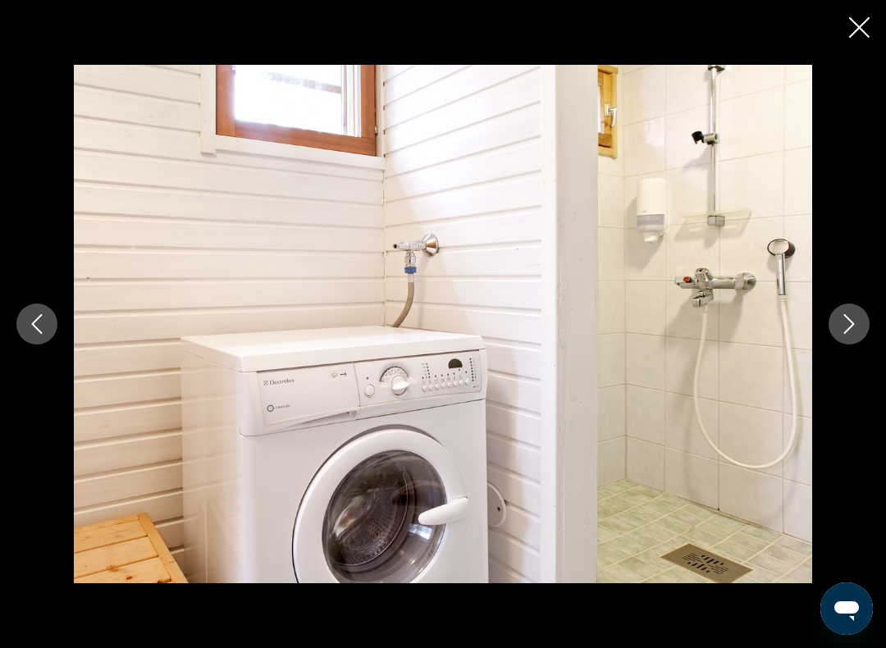
click at [860, 326] on button "Next image" at bounding box center [849, 324] width 41 height 41
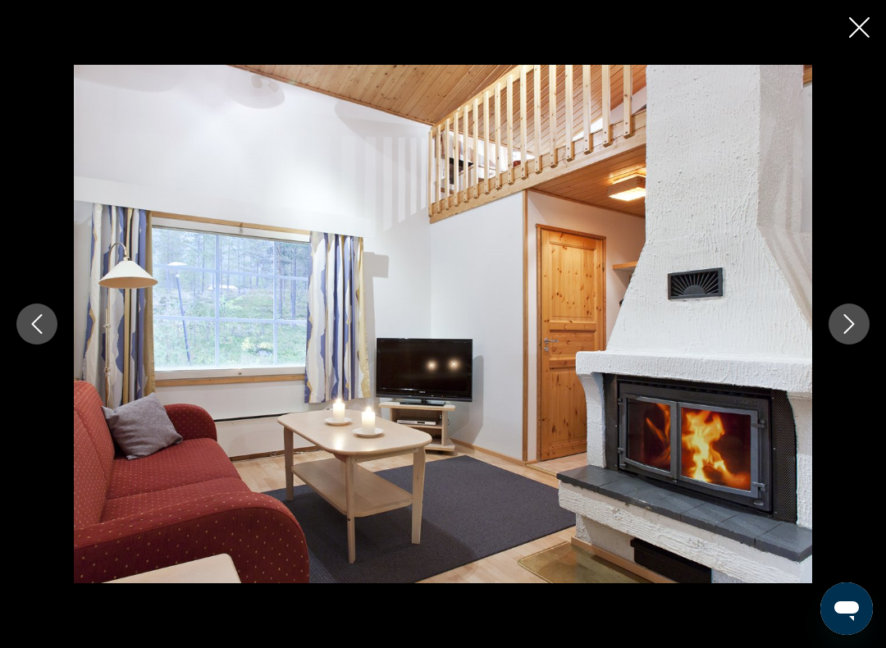
click at [856, 323] on icon "Next image" at bounding box center [849, 324] width 20 height 20
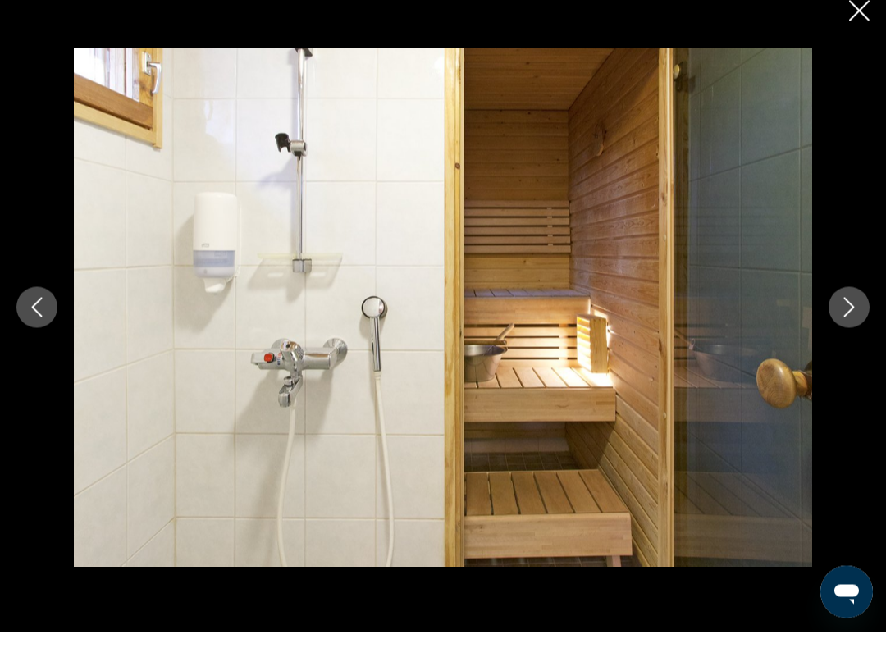
scroll to position [1199, 0]
click at [861, 307] on button "Next image" at bounding box center [849, 324] width 41 height 41
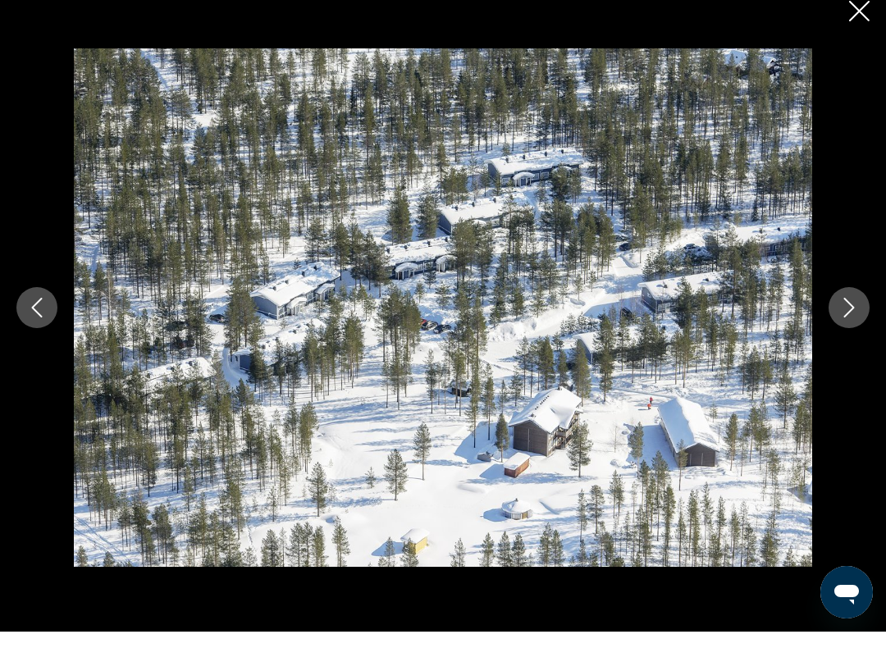
click at [860, 305] on button "Next image" at bounding box center [849, 324] width 41 height 41
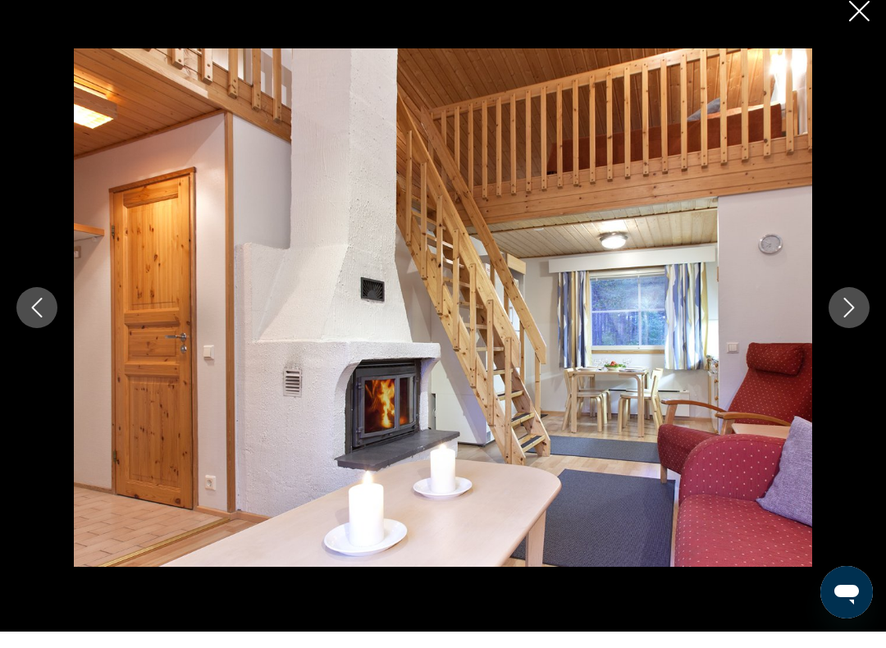
click at [857, 314] on icon "Next image" at bounding box center [849, 324] width 20 height 20
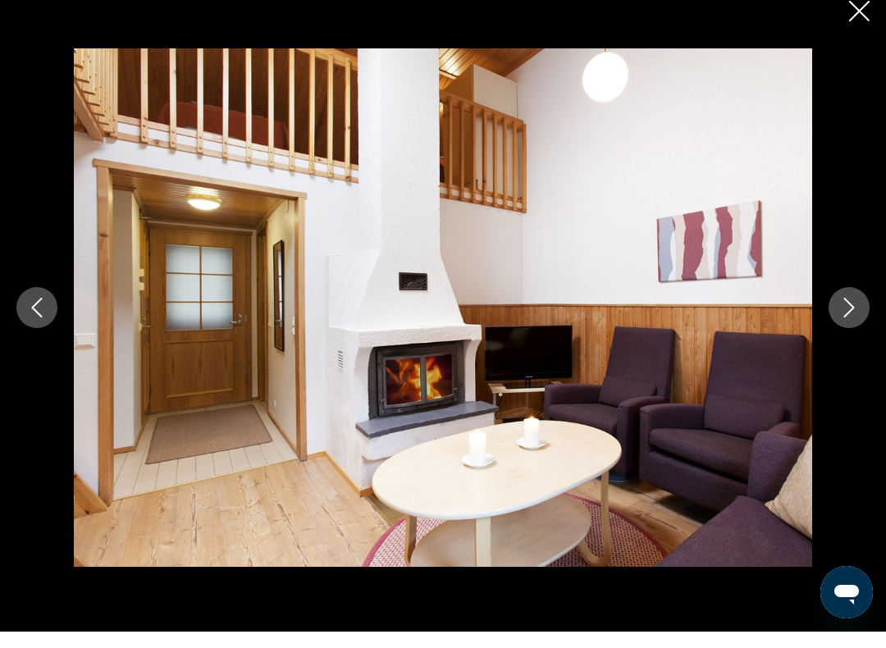
click at [861, 311] on button "Next image" at bounding box center [849, 324] width 41 height 41
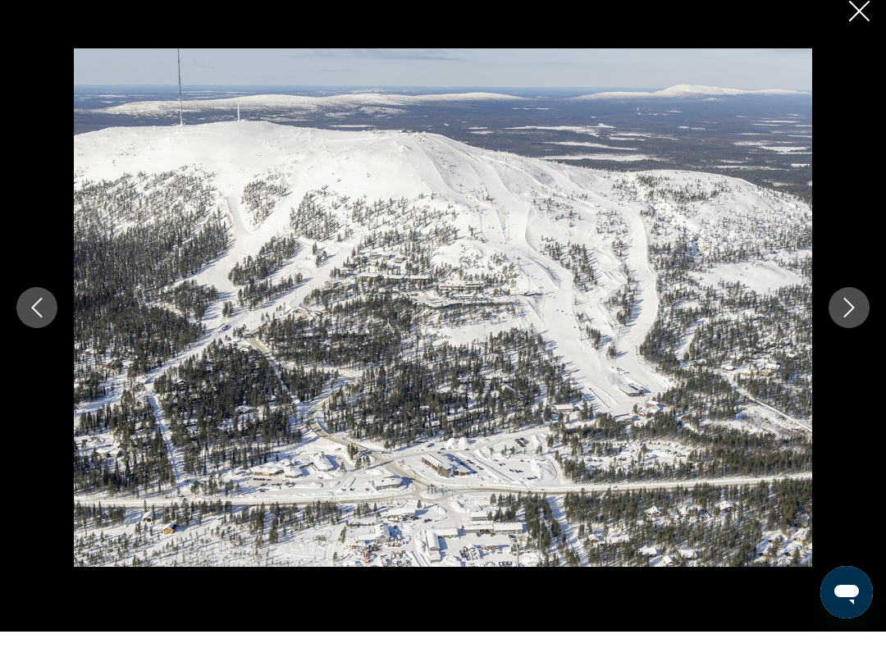
click at [861, 304] on button "Next image" at bounding box center [849, 324] width 41 height 41
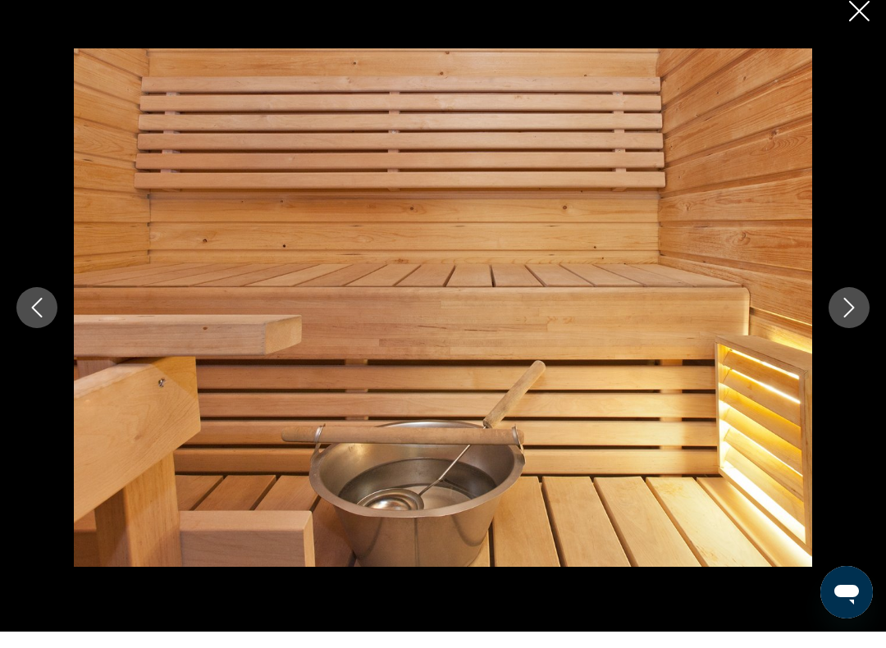
click at [856, 314] on icon "Next image" at bounding box center [849, 324] width 20 height 20
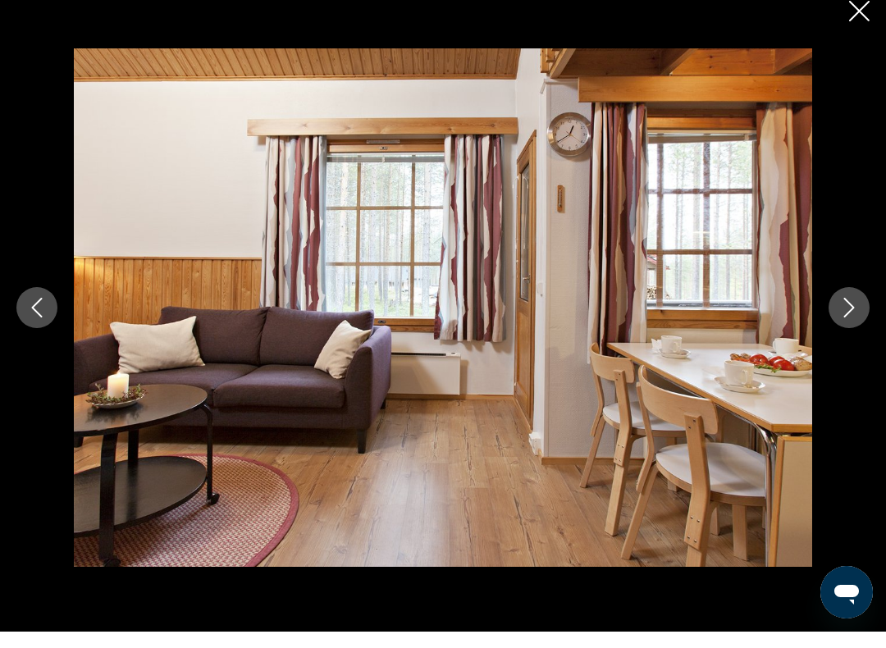
click at [851, 314] on icon "Next image" at bounding box center [849, 324] width 20 height 20
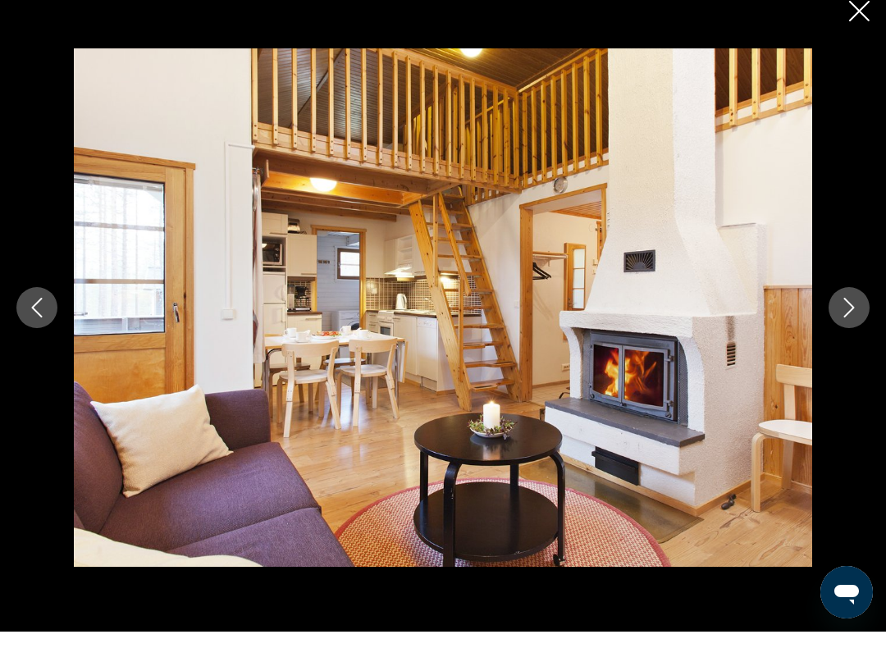
click at [852, 314] on icon "Next image" at bounding box center [849, 324] width 11 height 20
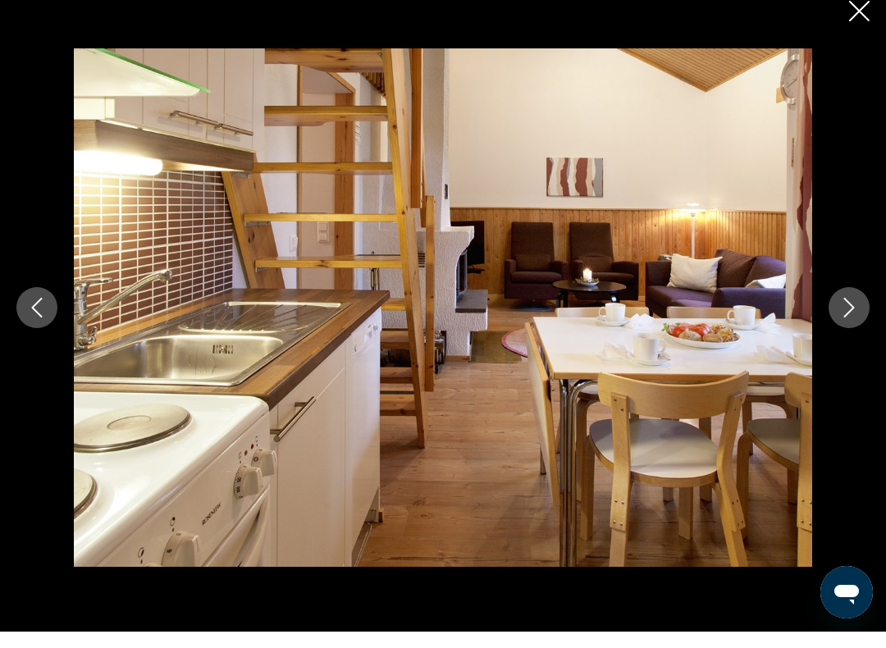
click at [852, 314] on icon "Next image" at bounding box center [849, 324] width 11 height 20
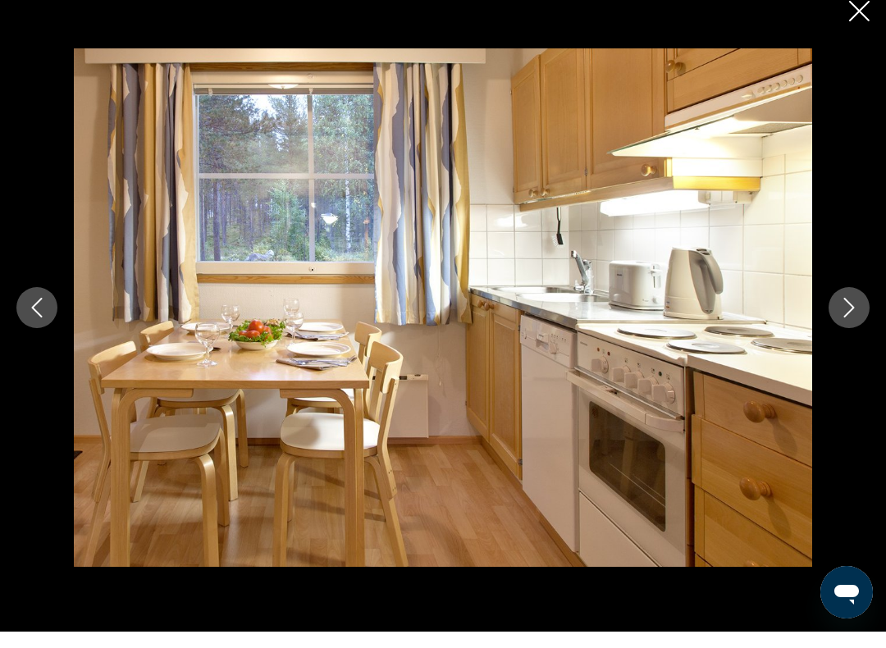
click at [849, 314] on icon "Next image" at bounding box center [849, 324] width 20 height 20
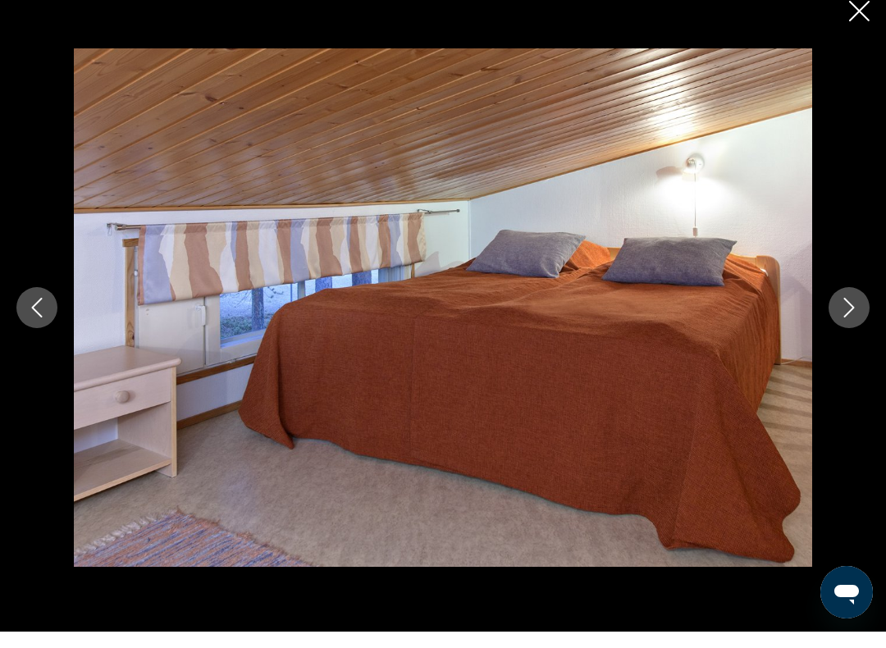
click at [859, 17] on icon "Close slideshow" at bounding box center [859, 27] width 21 height 21
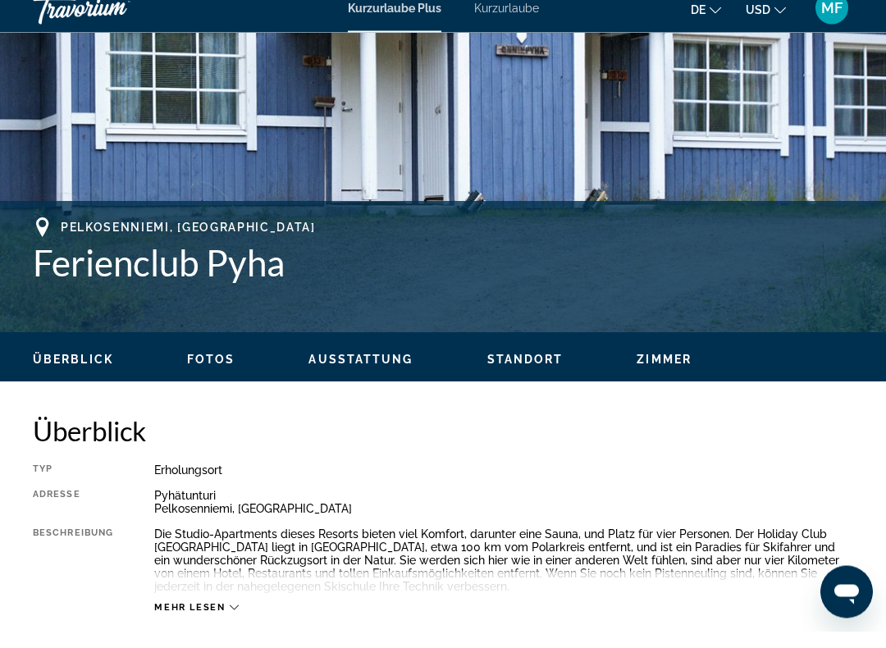
scroll to position [587, 0]
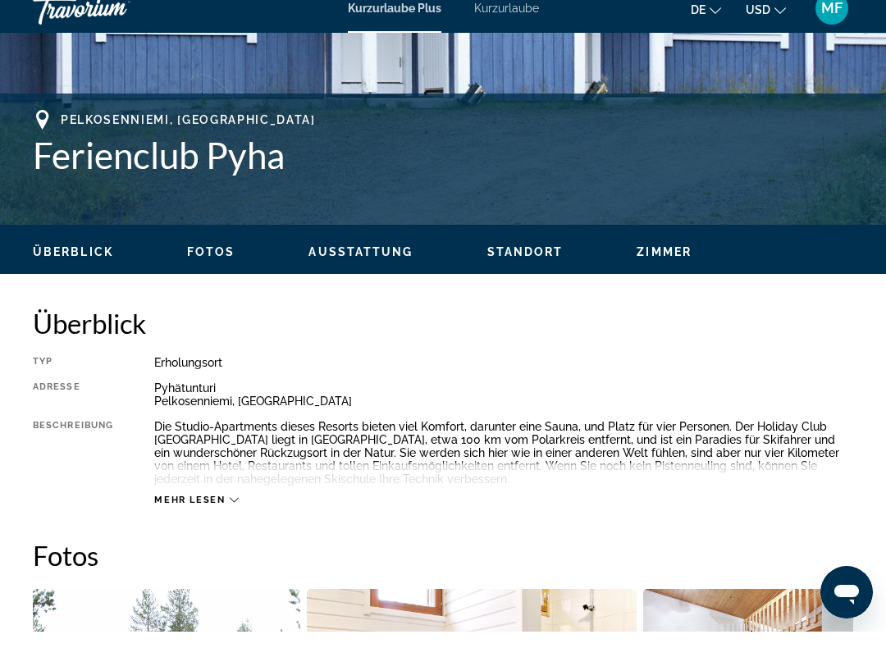
click at [223, 511] on font "Mehr lesen" at bounding box center [189, 516] width 71 height 11
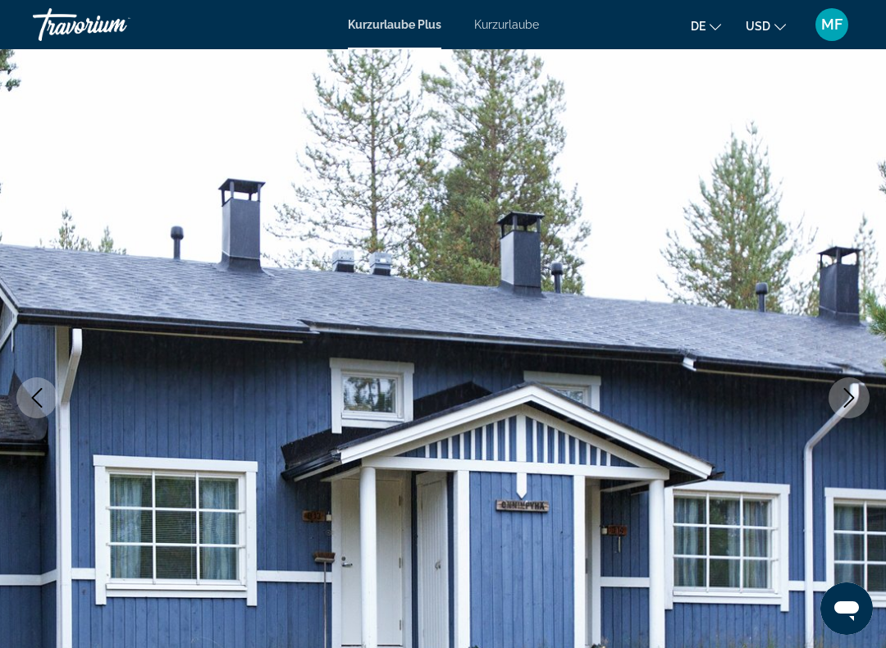
scroll to position [0, 0]
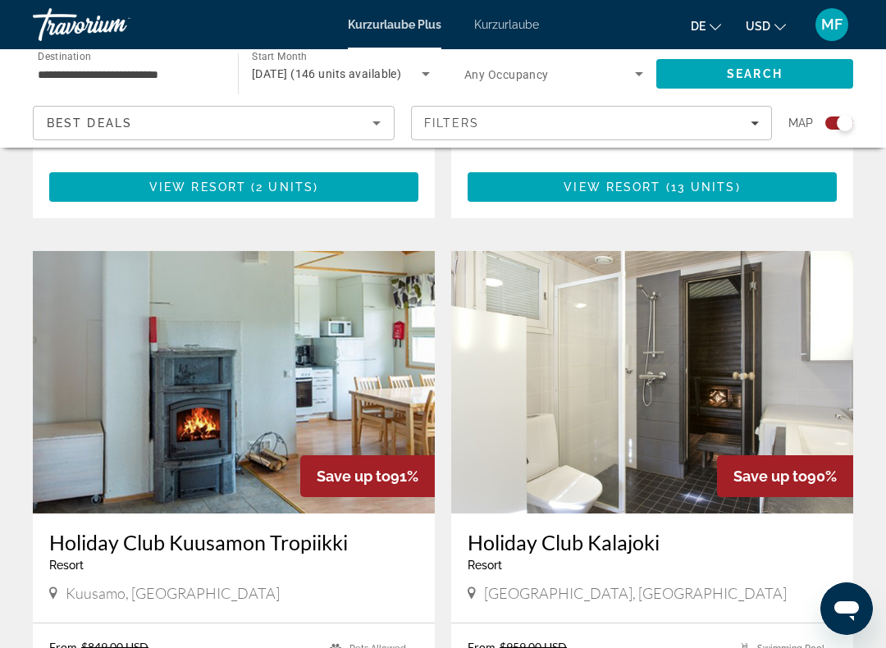
scroll to position [2692, 0]
